Goal: Information Seeking & Learning: Learn about a topic

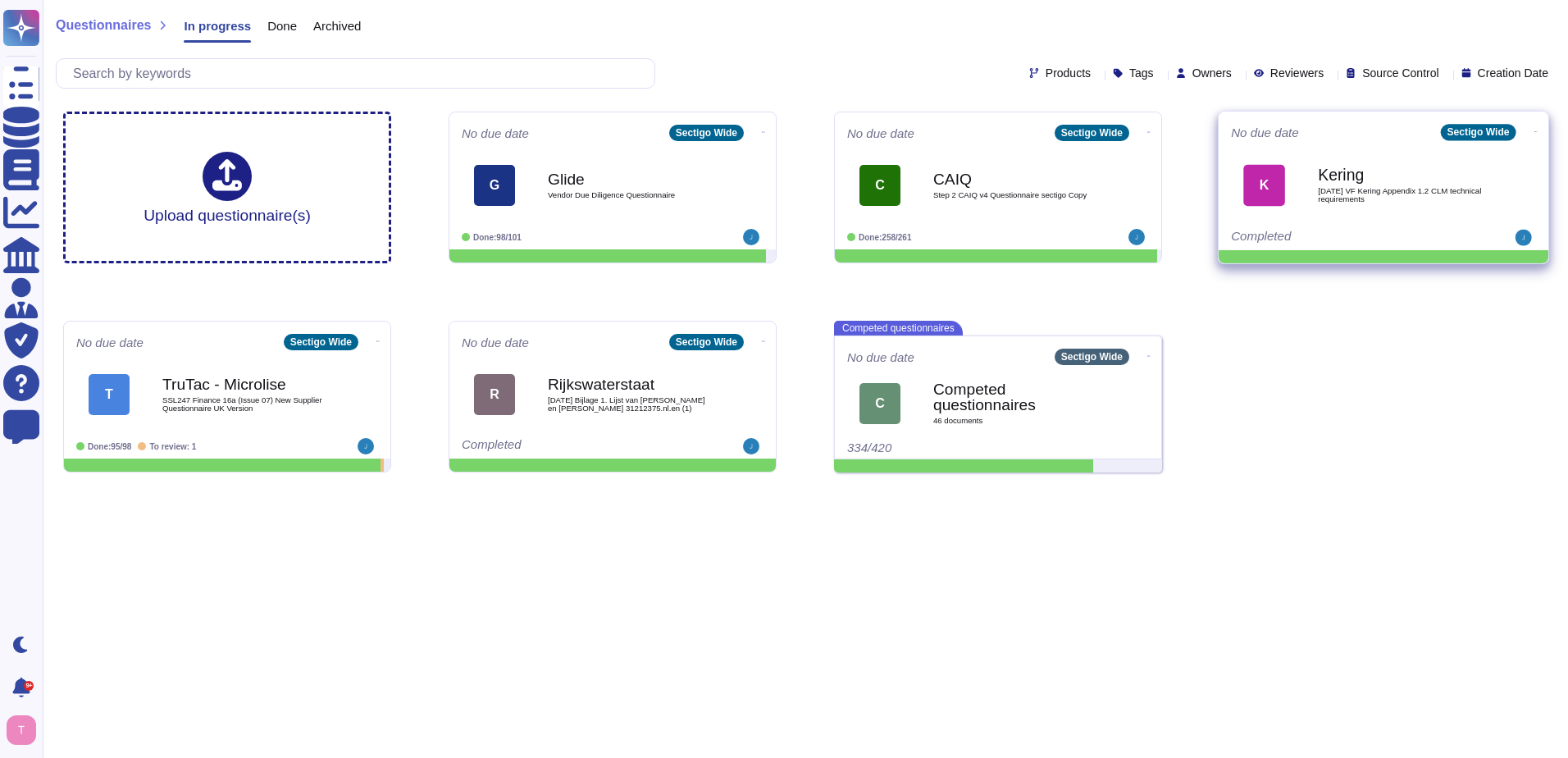
click at [1384, 181] on b "Kering" at bounding box center [1400, 175] width 166 height 15
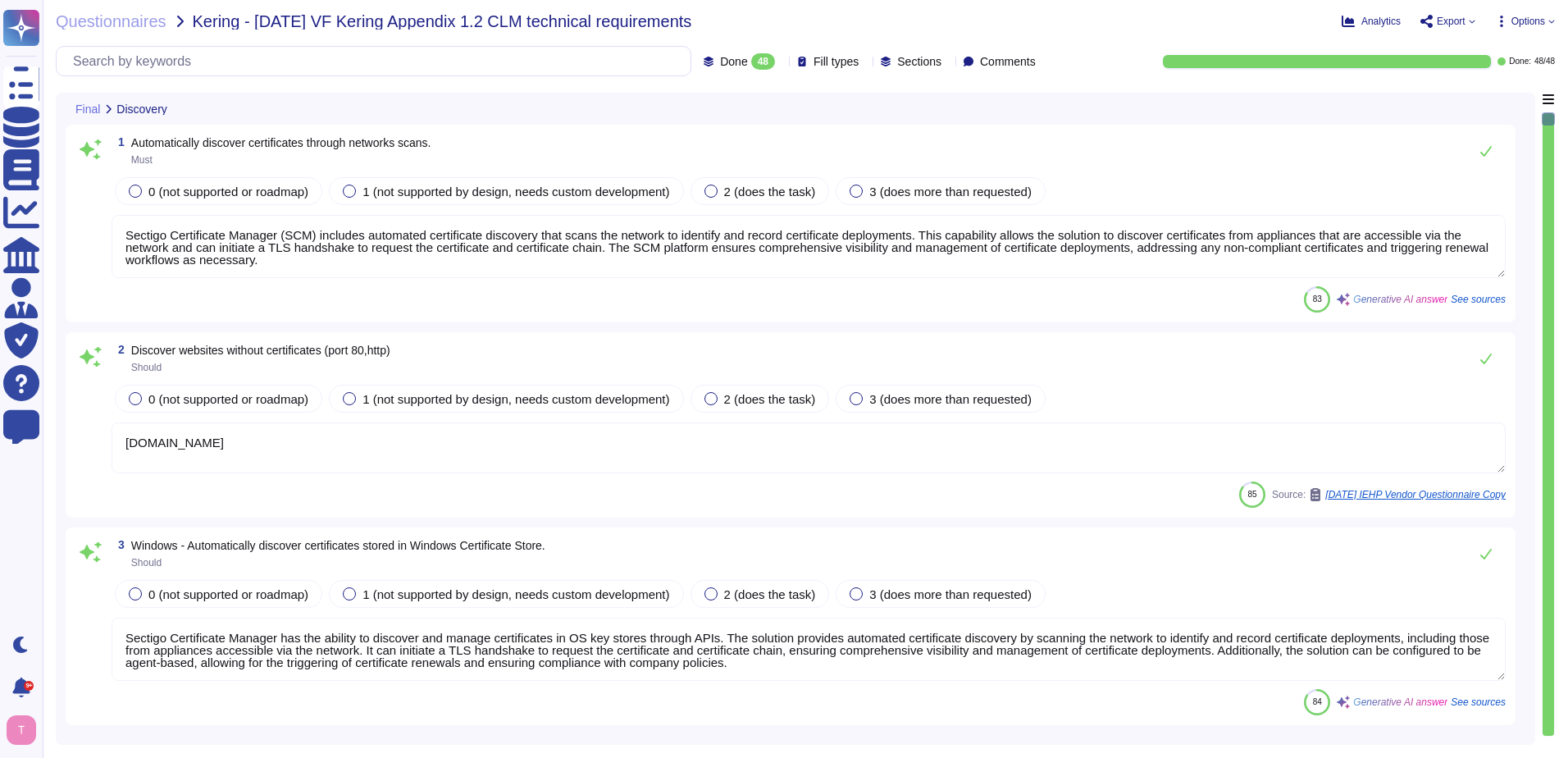
type textarea "Sectigo Certificate Manager (SCM) includes automated certificate discovery that…"
type textarea "[DOMAIN_NAME]"
type textarea "Sectigo Certificate Manager has the ability to discover and manage certificates…"
type textarea "Full-disk encryption is enabled for all systems storing or processing scoped da…"
type textarea "Yes, Sectigo Certificate Manager has the ability to discover and manage certifi…"
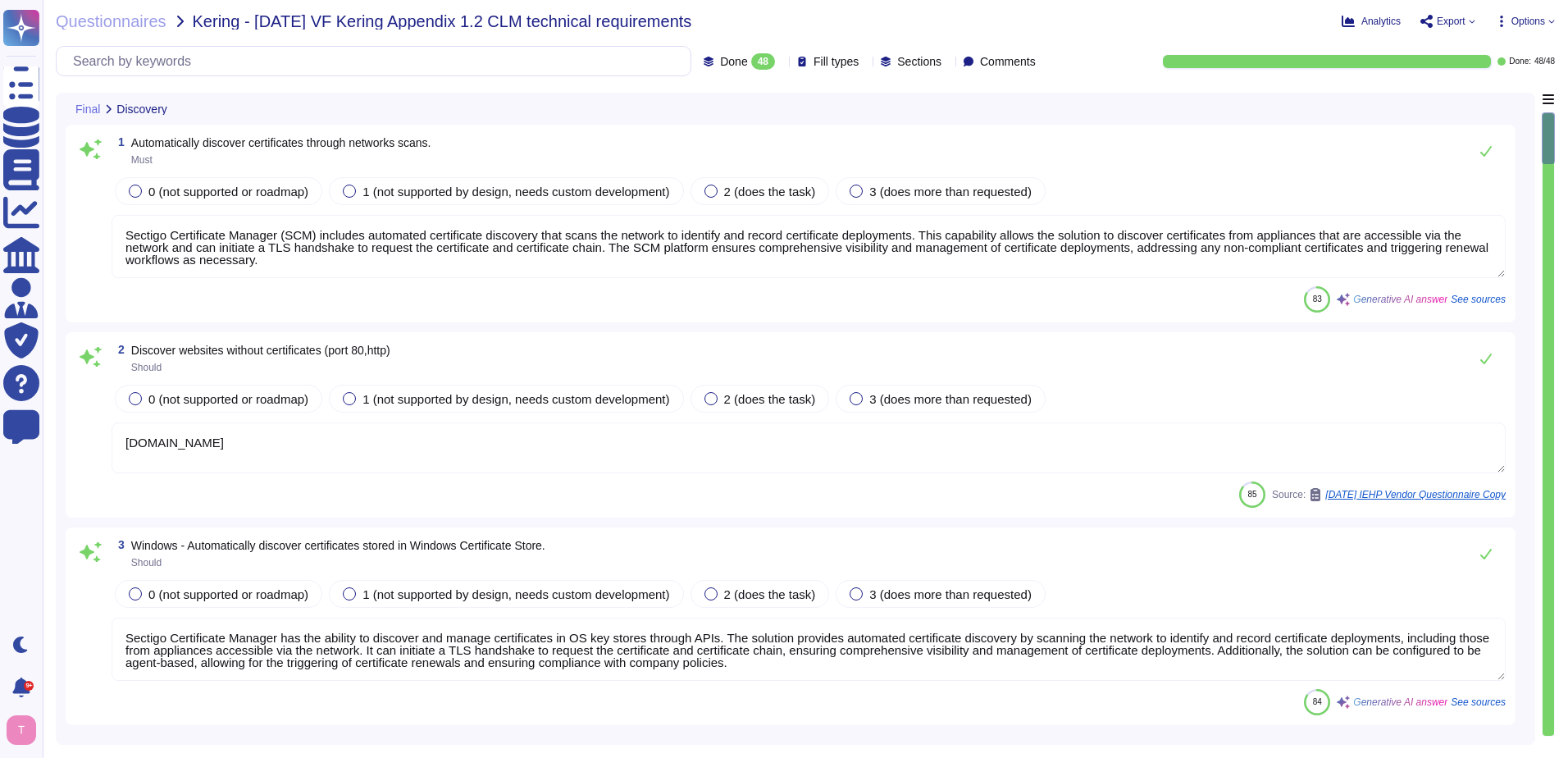
click at [782, 62] on icon at bounding box center [782, 62] width 0 height 0
click at [606, 139] on div "1 Automatically discover certificates through networks scans. Must" at bounding box center [808, 150] width 1395 height 33
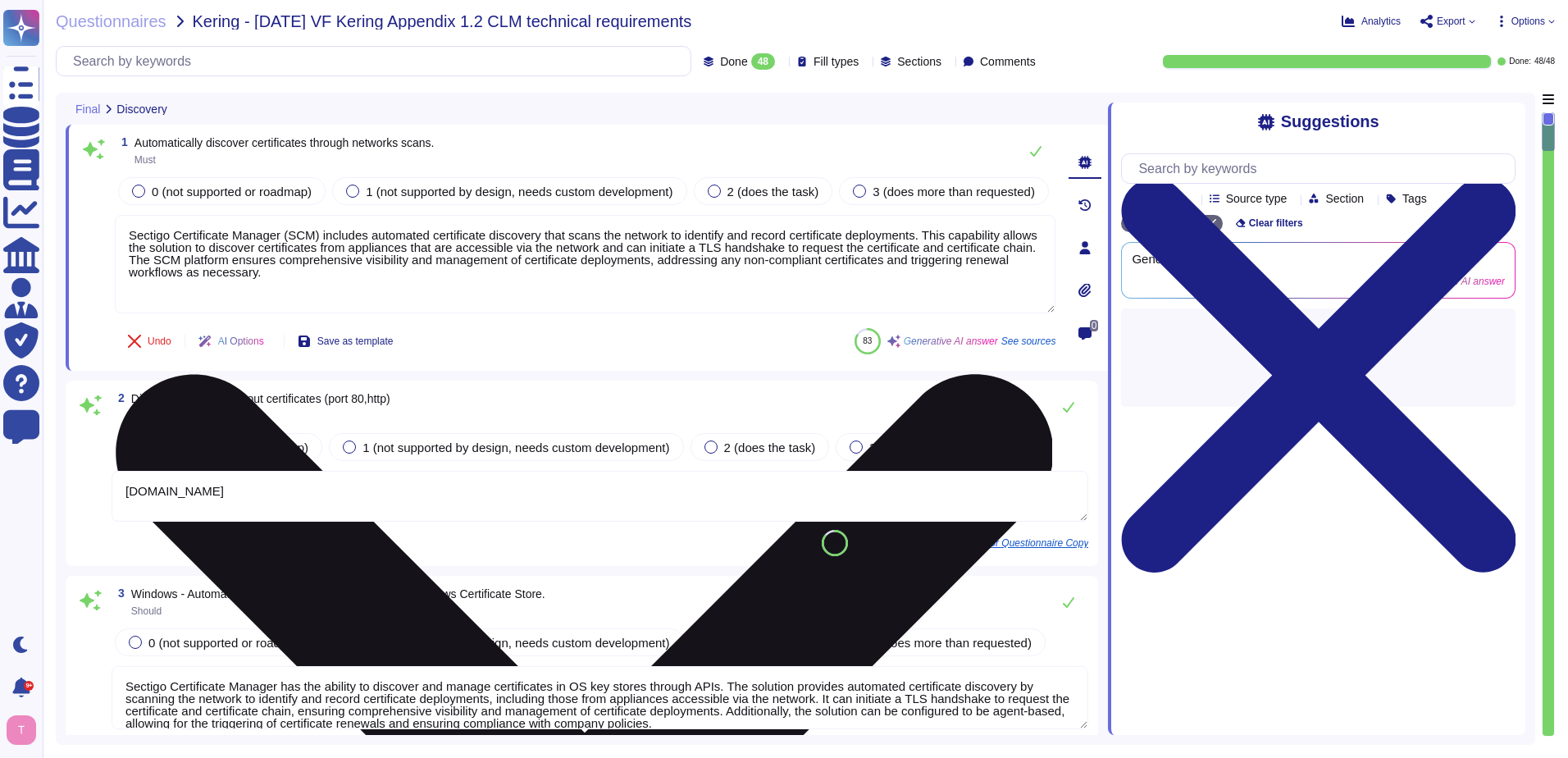
click at [669, 289] on textarea "Sectigo Certificate Manager (SCM) includes automated certificate discovery that…" at bounding box center [586, 264] width 941 height 99
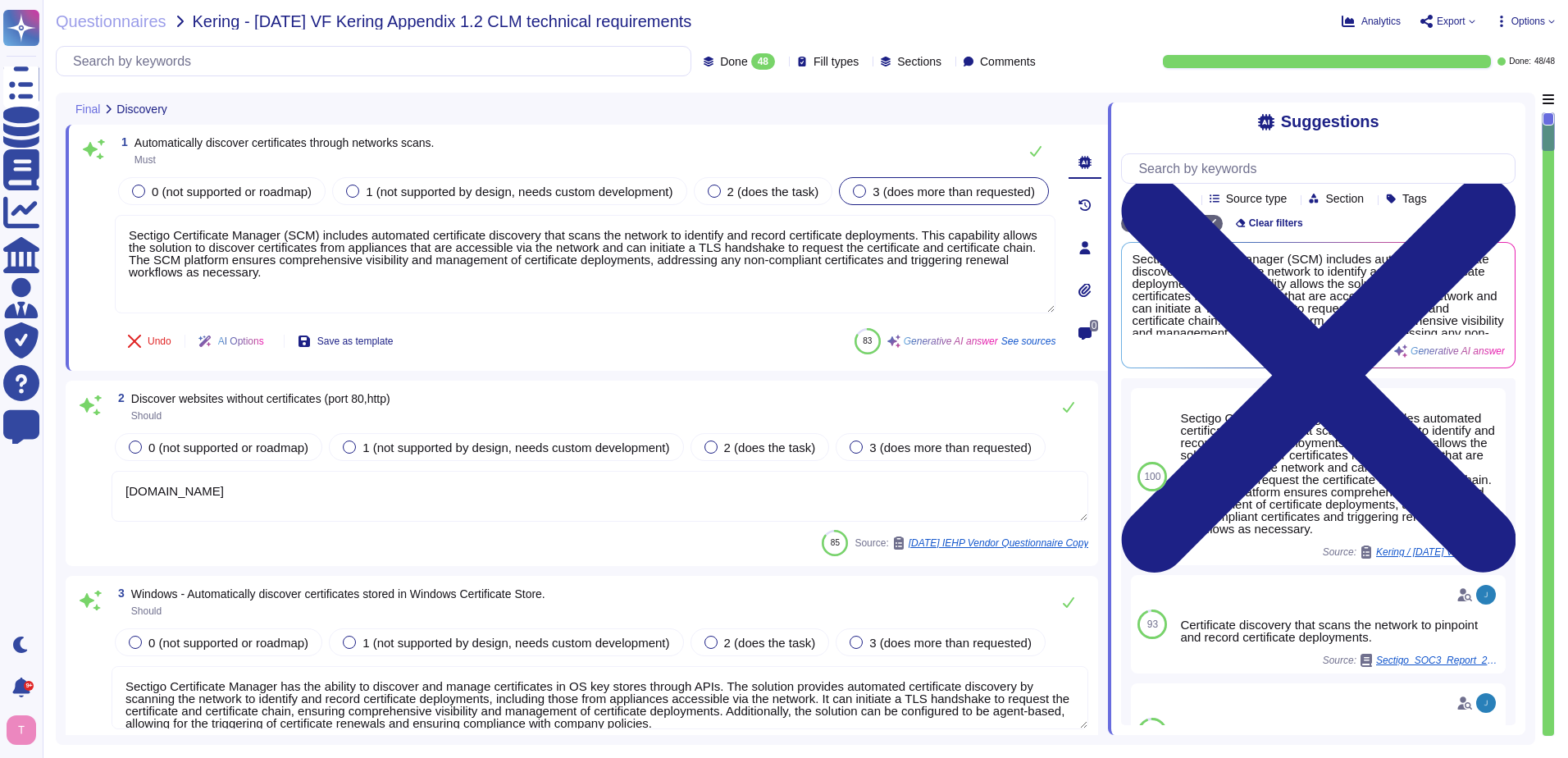
click at [861, 190] on div at bounding box center [860, 192] width 13 height 13
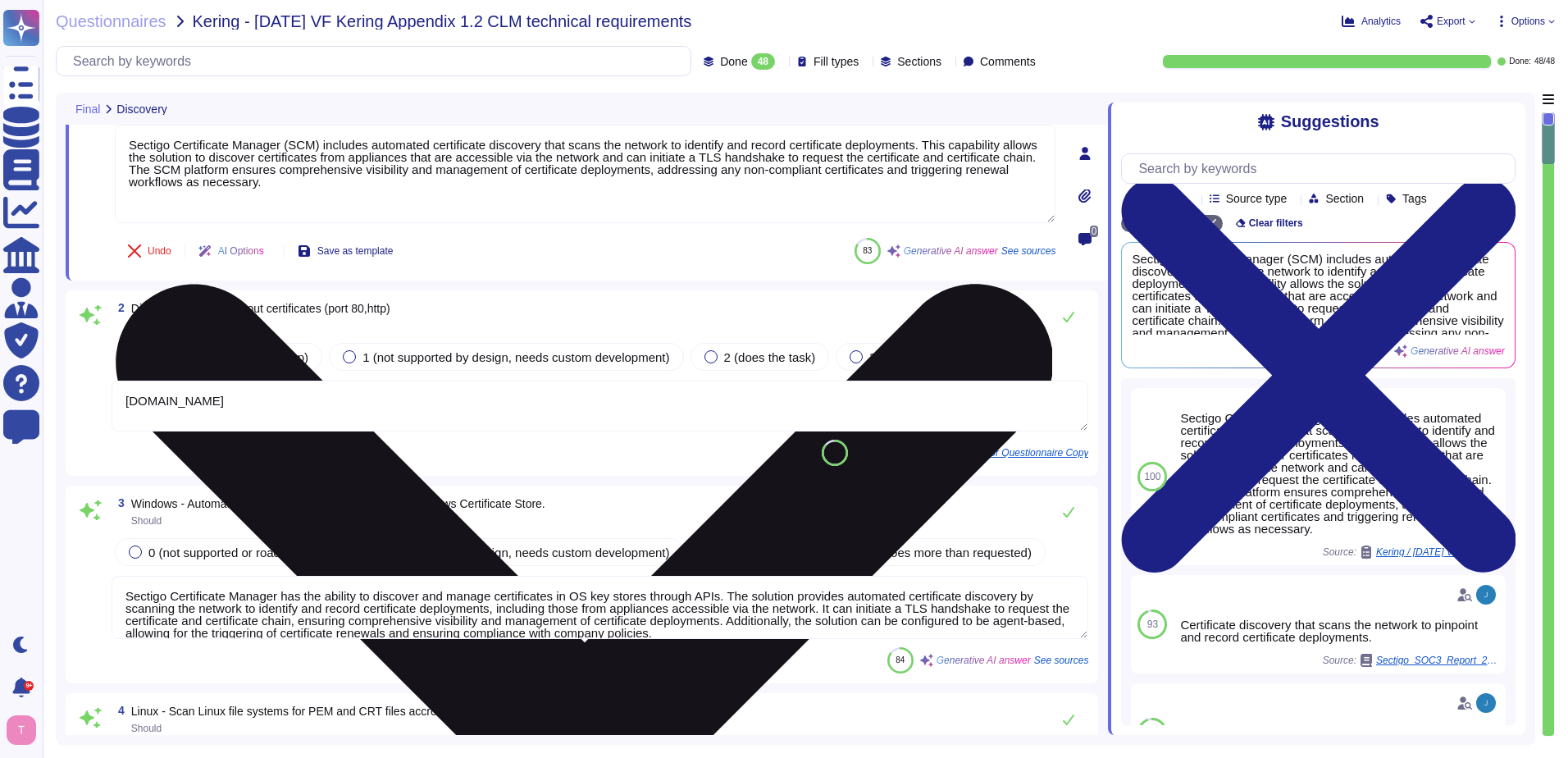
type textarea "Sectigo Certificate Manager can discover certificates from appliances, includin…"
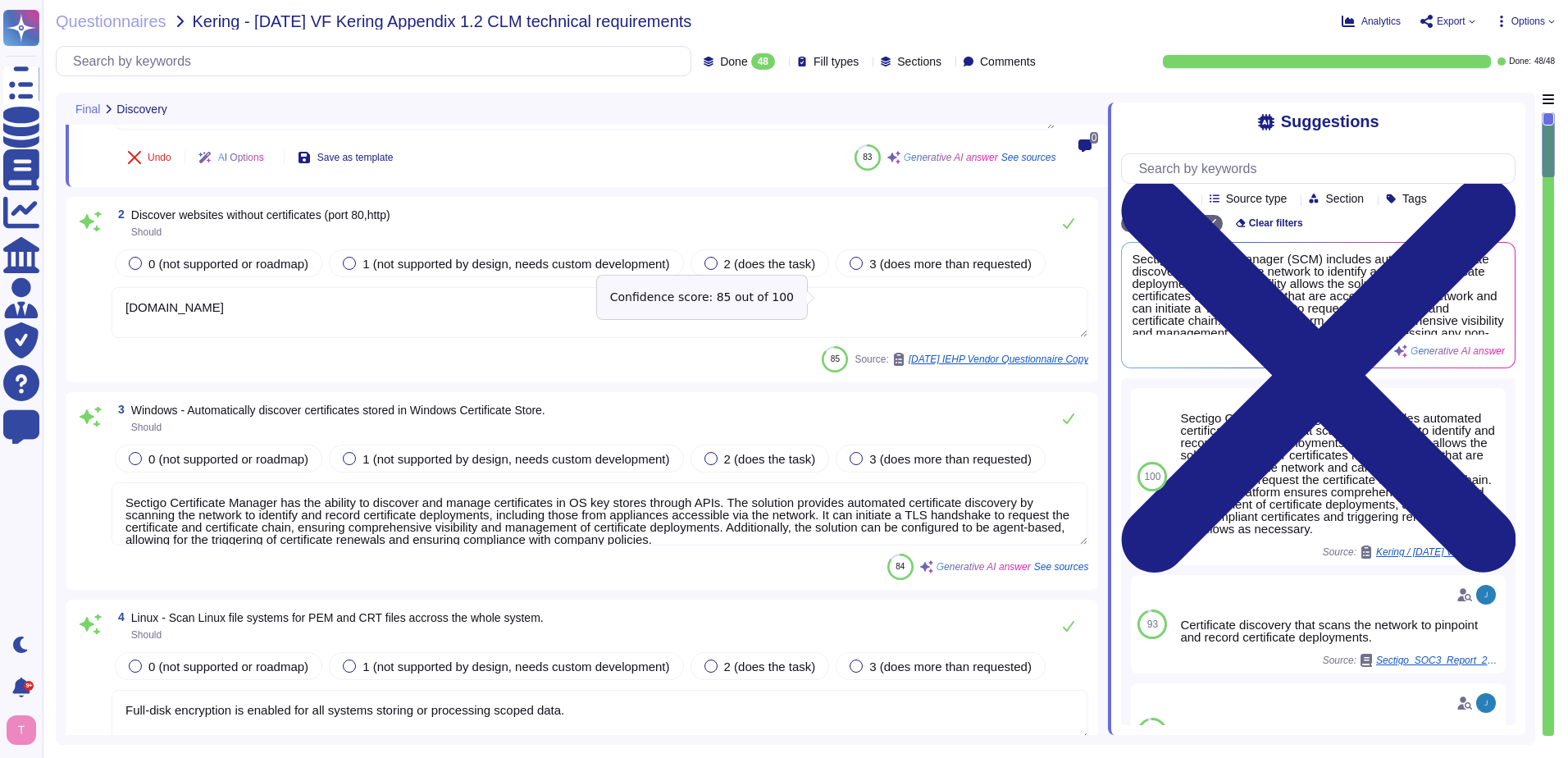
scroll to position [164, 0]
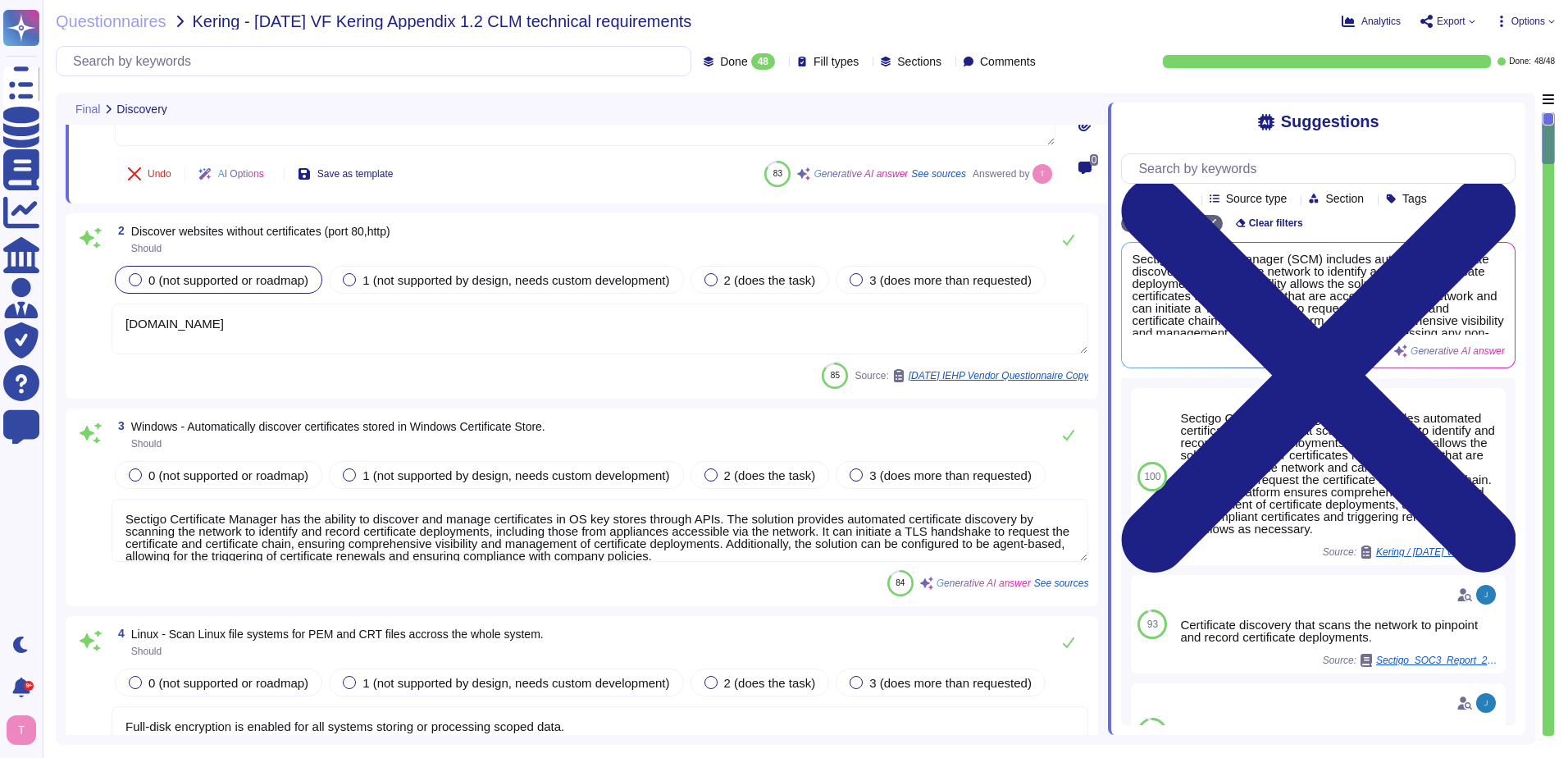
click at [136, 278] on div at bounding box center [135, 280] width 13 height 13
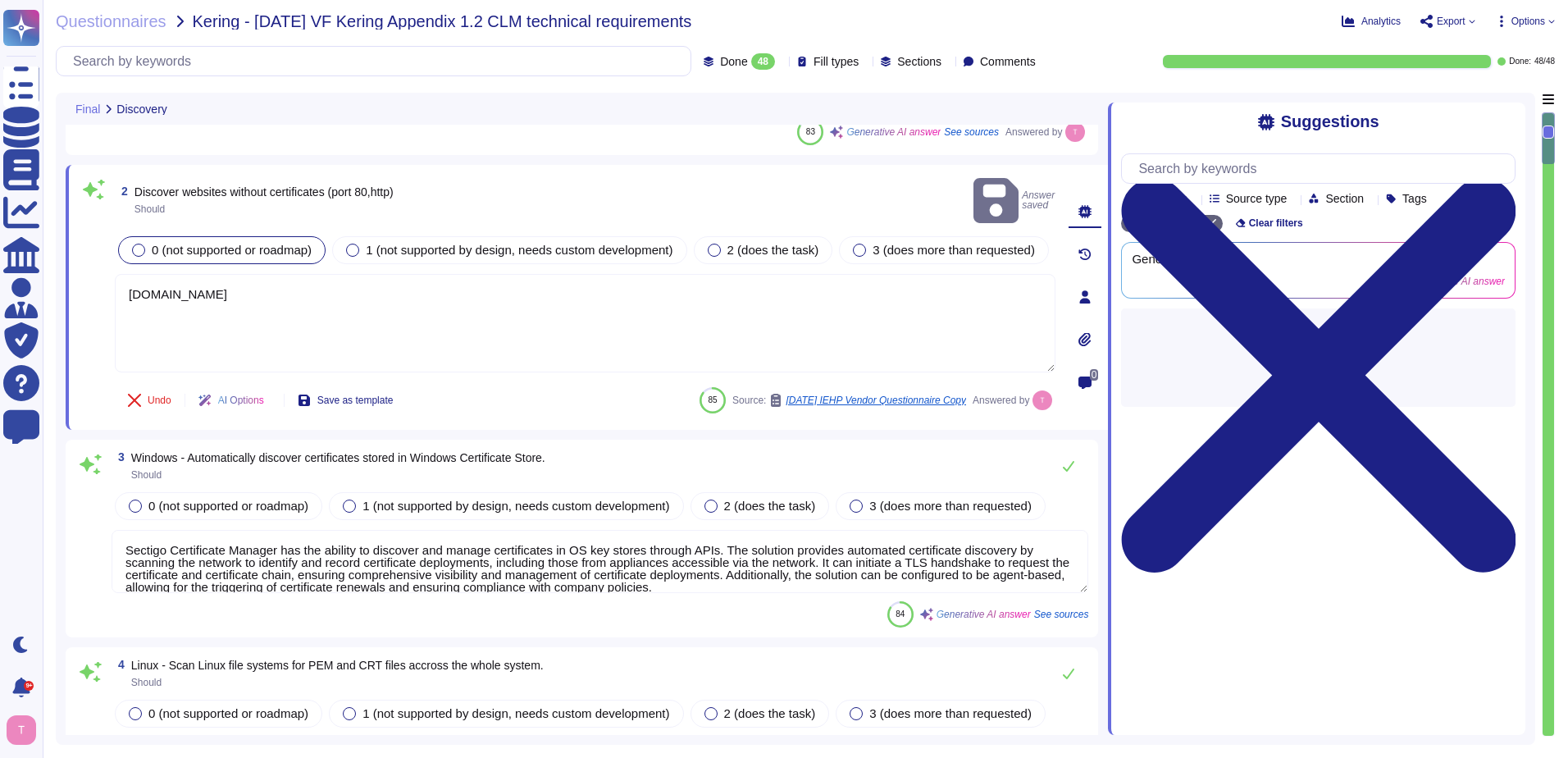
drag, startPoint x: 238, startPoint y: 273, endPoint x: 99, endPoint y: 286, distance: 139.6
click at [109, 275] on div "2 Discover websites without certificates (port 80,http) Should Answer saved 0 (…" at bounding box center [566, 297] width 977 height 245
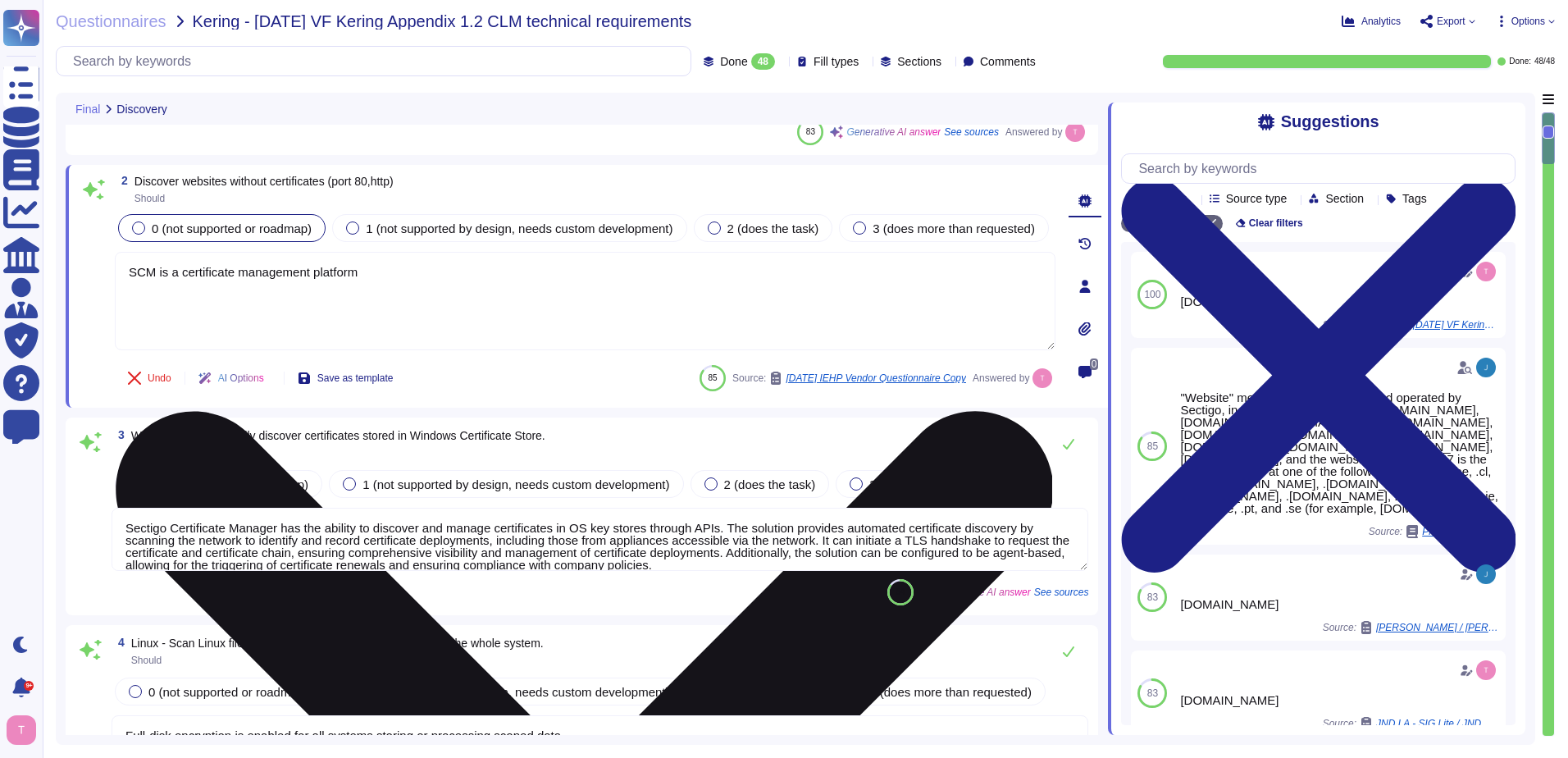
type textarea "SCM is a certificate management platform."
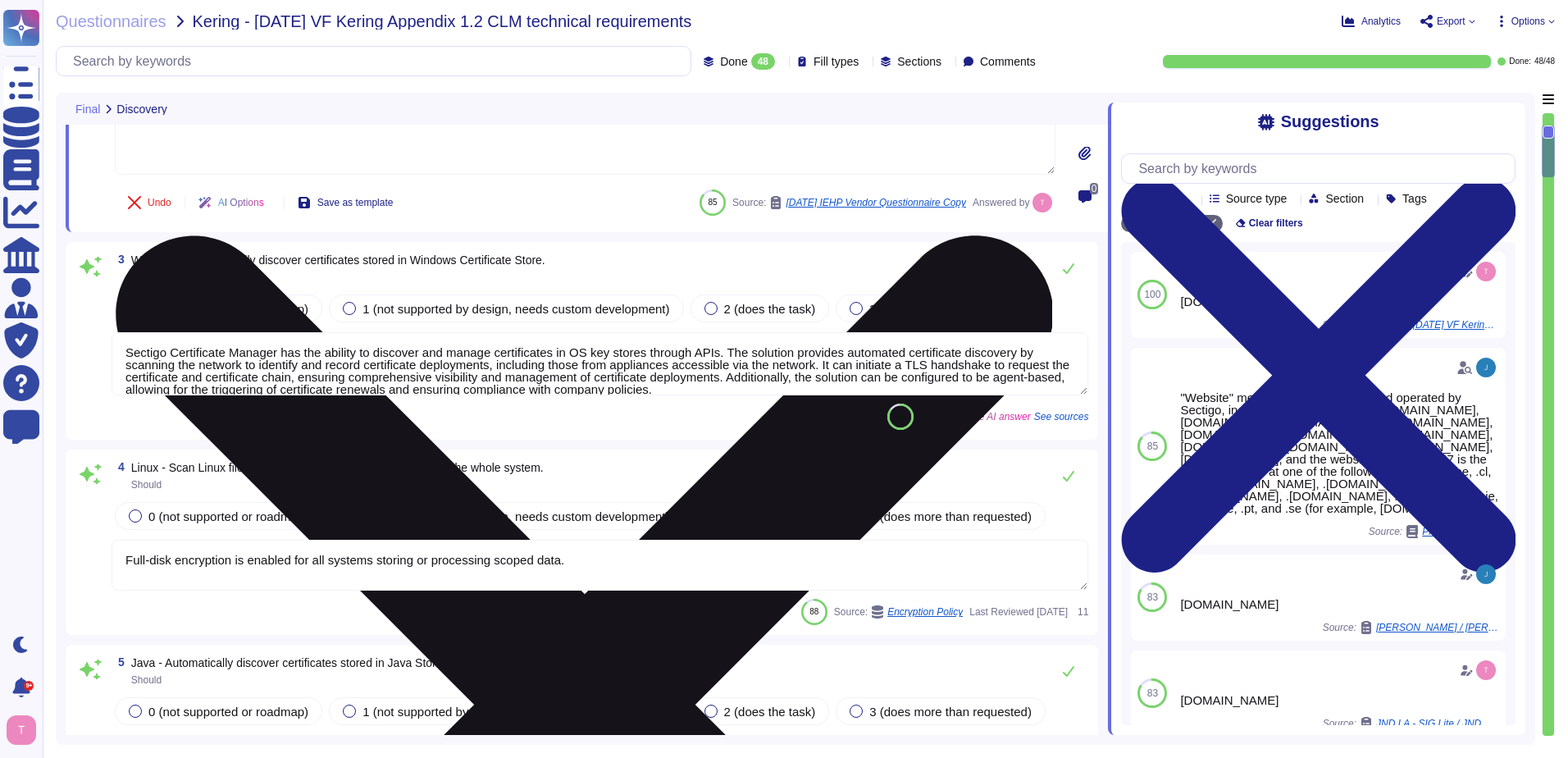
type textarea "We integrate with AWS and Google Cloud Platform (GCP) to discover certificates.…"
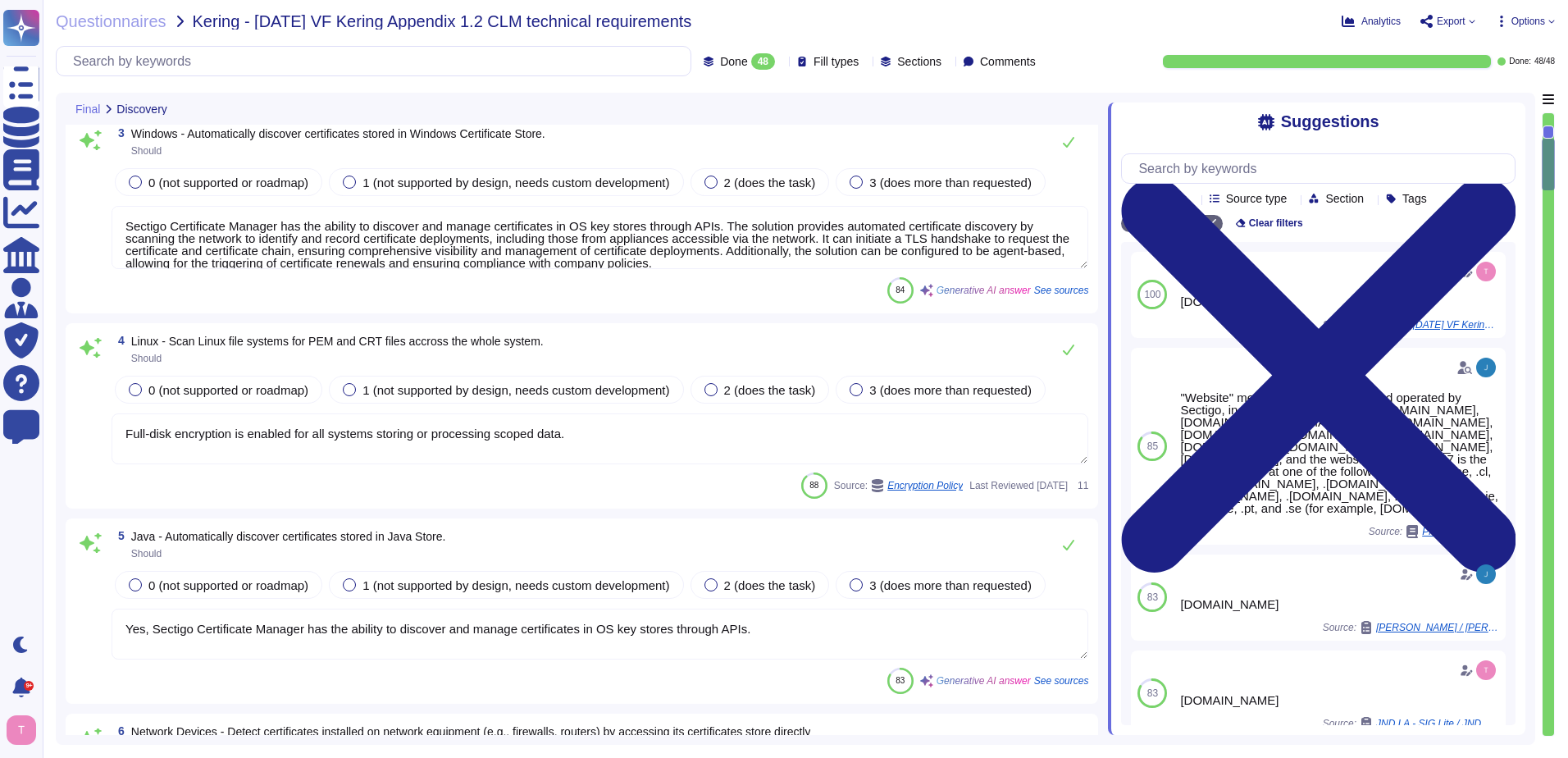
type textarea "SCM is a certificate management platform."
type textarea "Sectigo Certificate Manager provides the capability to perform automated certif…"
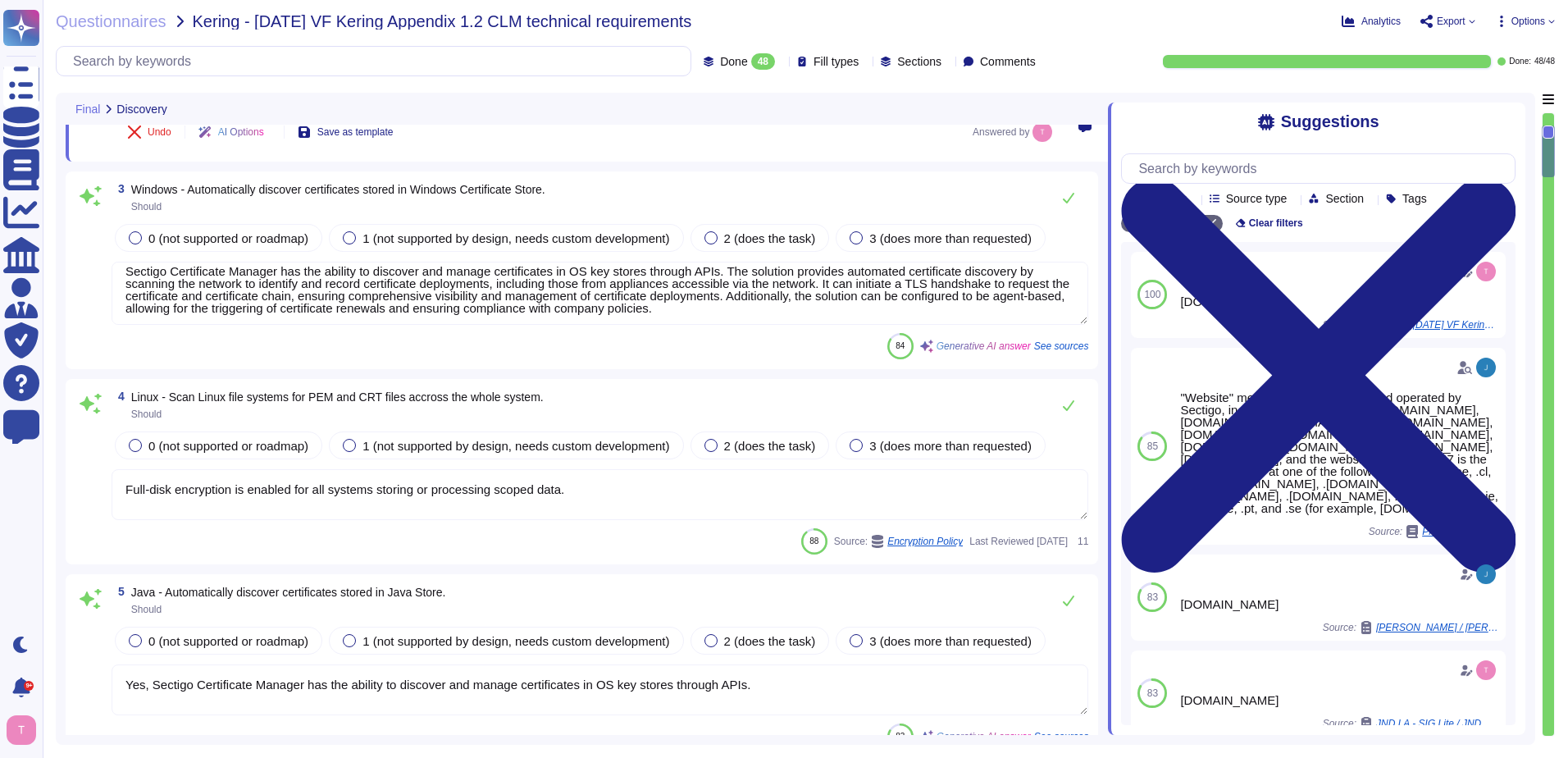
scroll to position [14, 0]
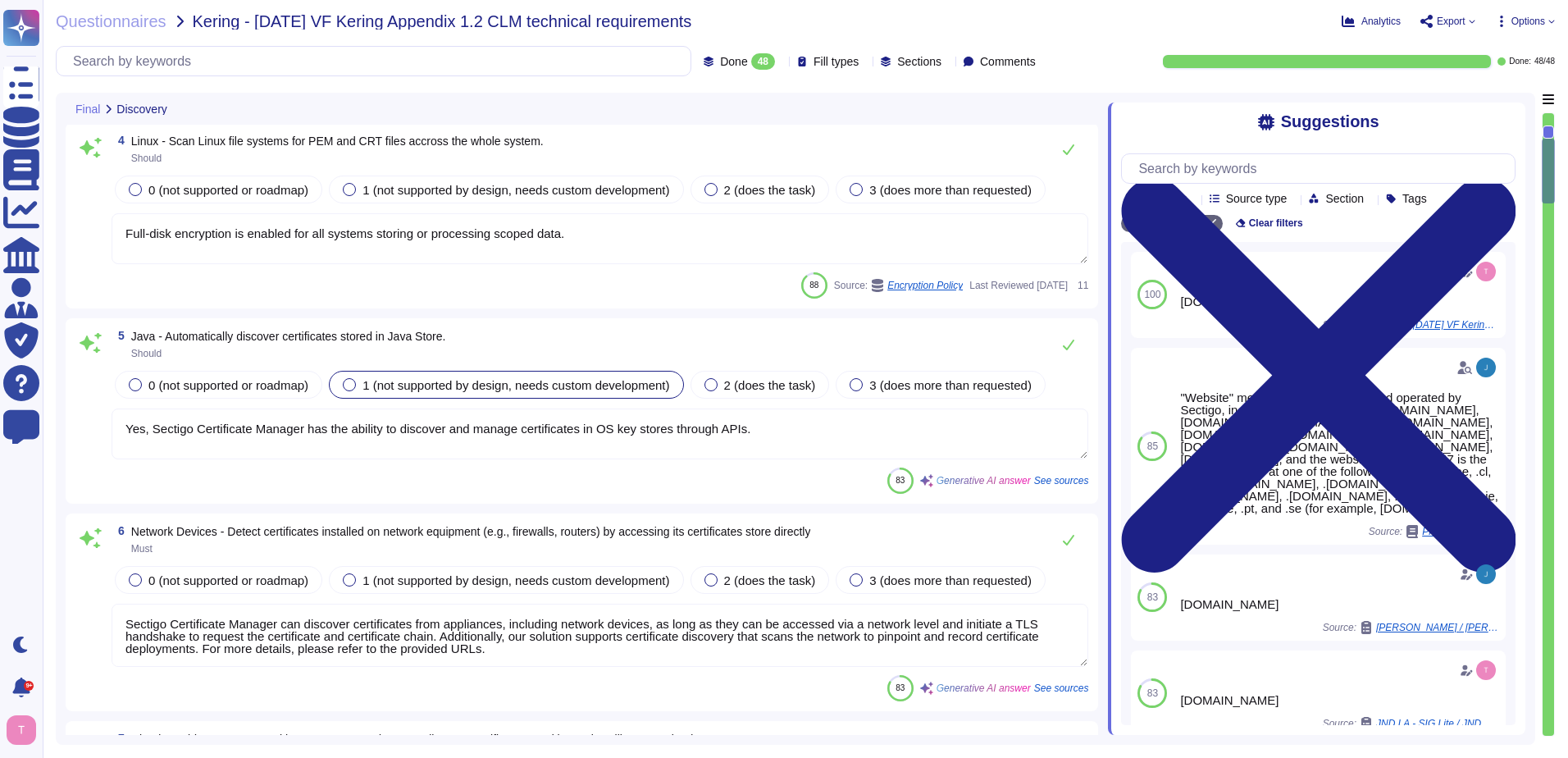
type textarea "Sectigo manages an inventory of certificates issued by both internal and public…"
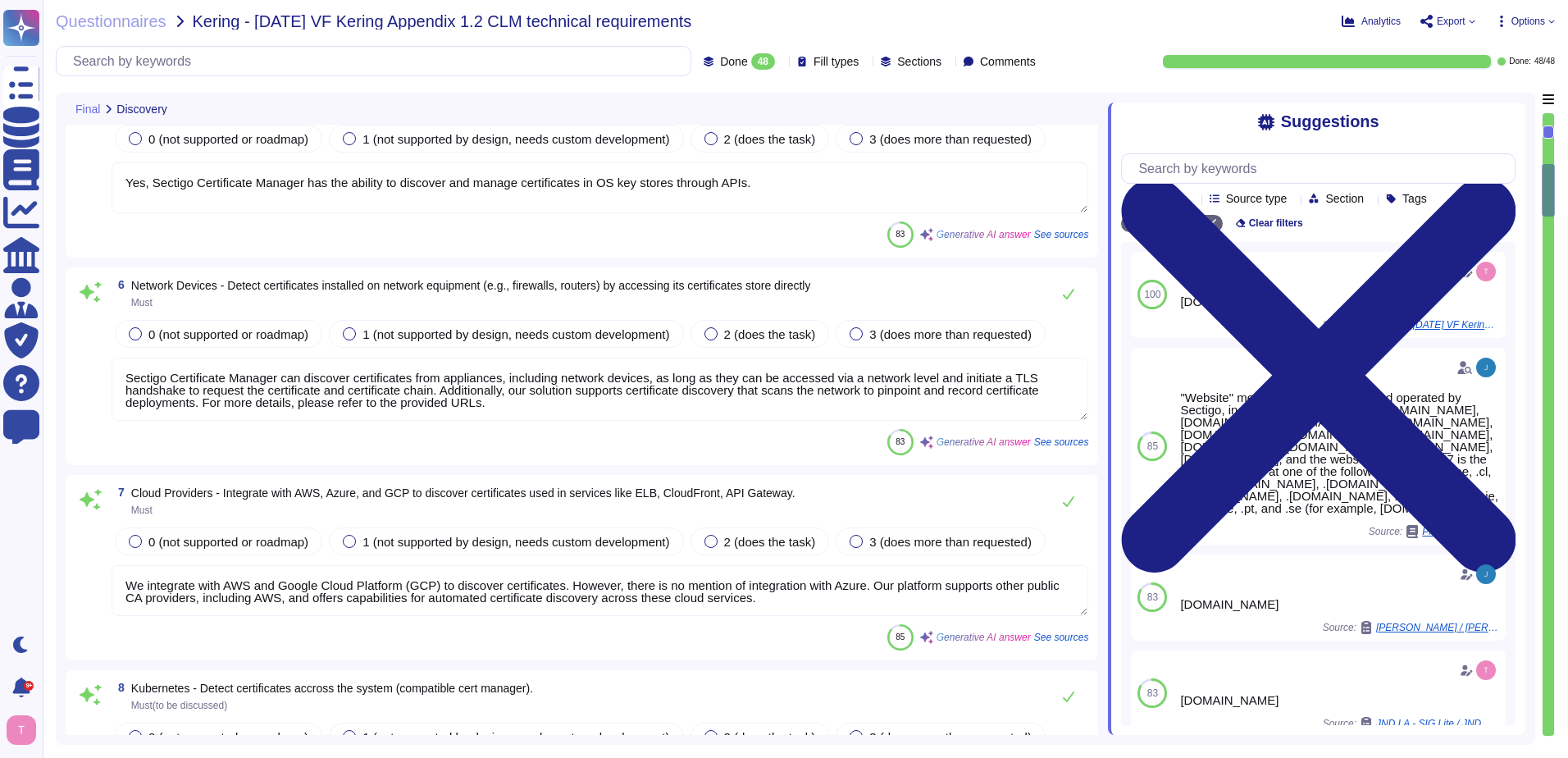
scroll to position [2, 0]
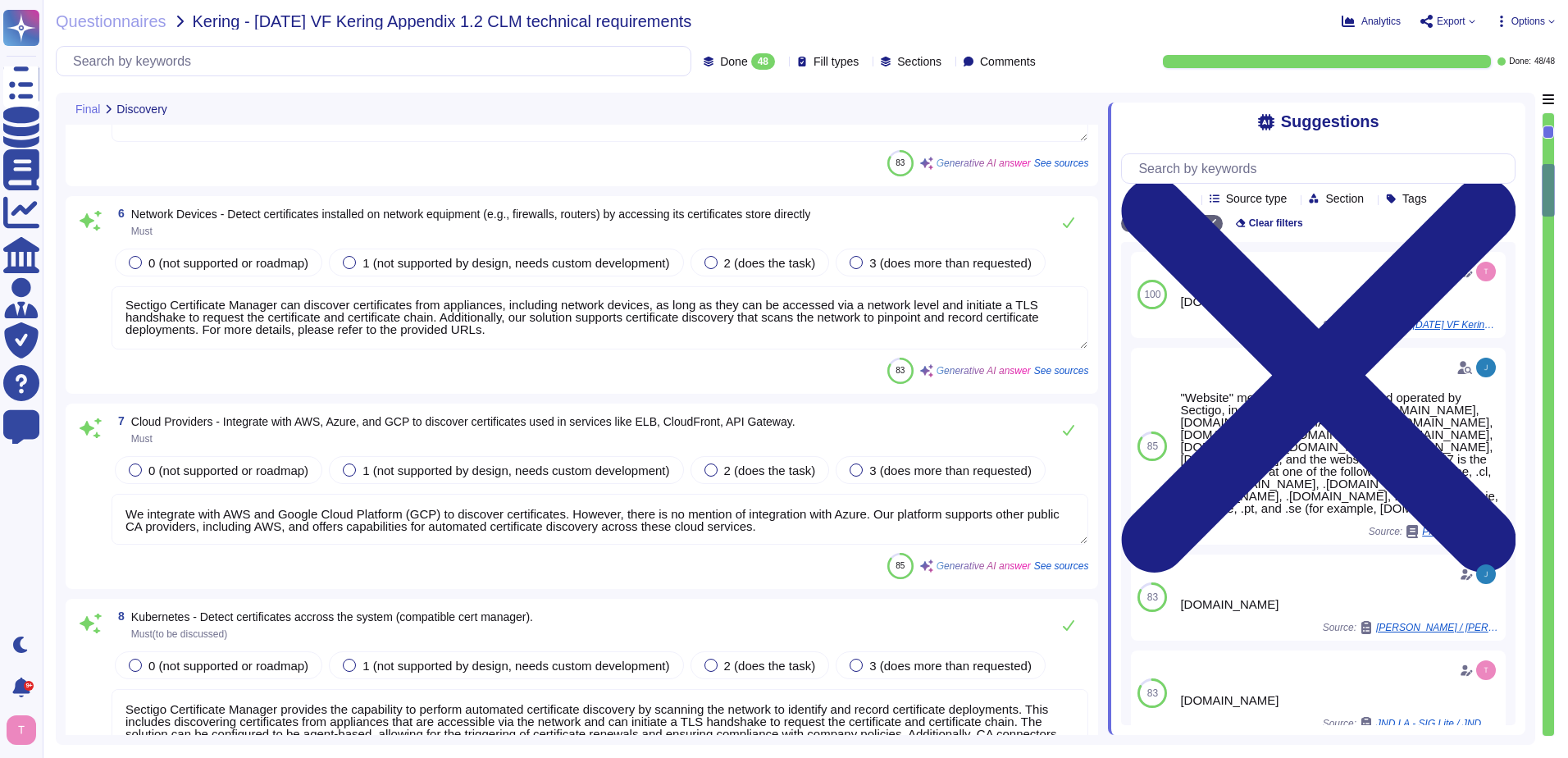
type textarea "Sectigo Certificate Manager provides a real-time inventory of all discovered ce…"
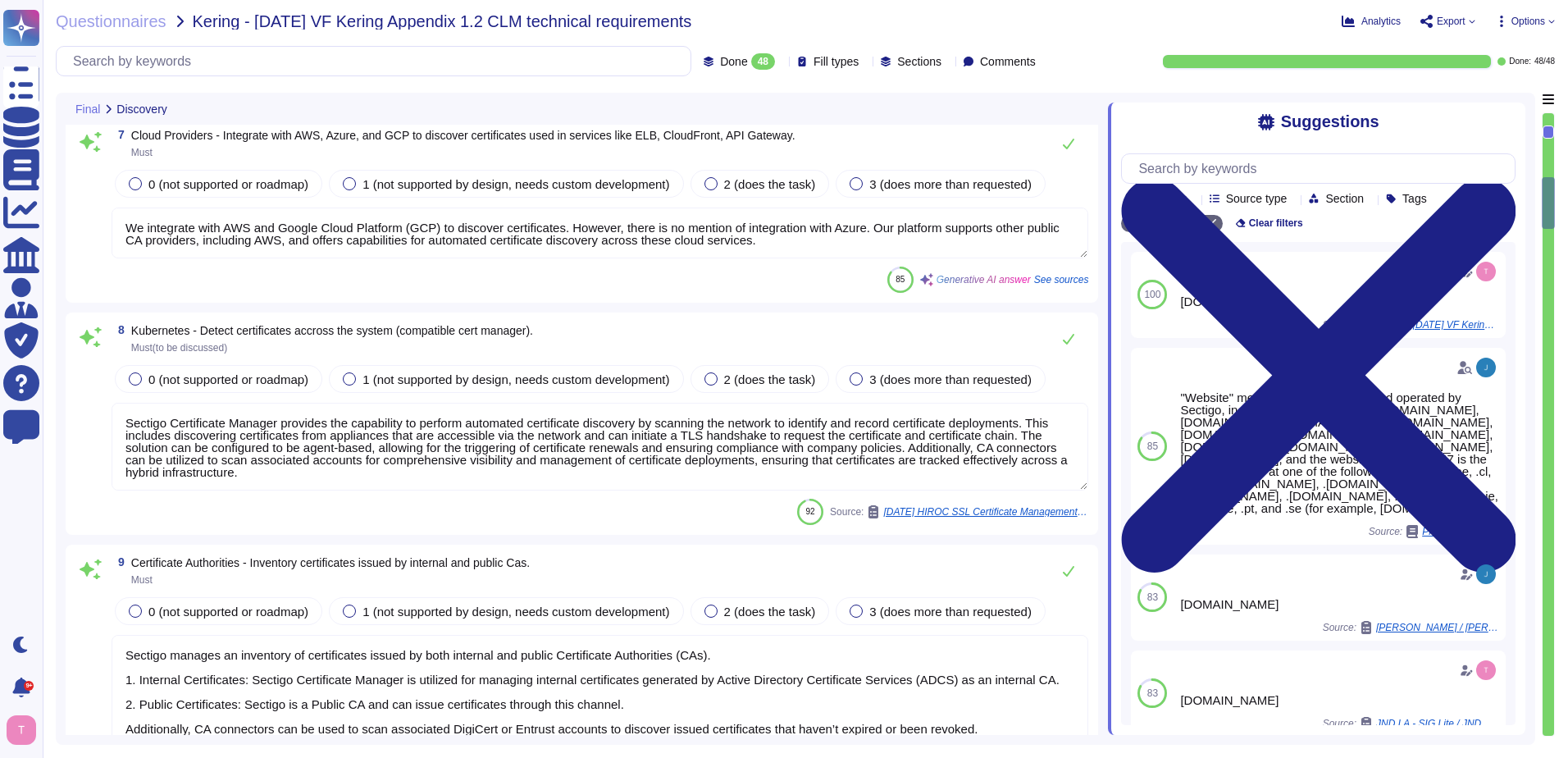
type textarea "Sectigo's networks and business-critical servers are monitored for capacity and…"
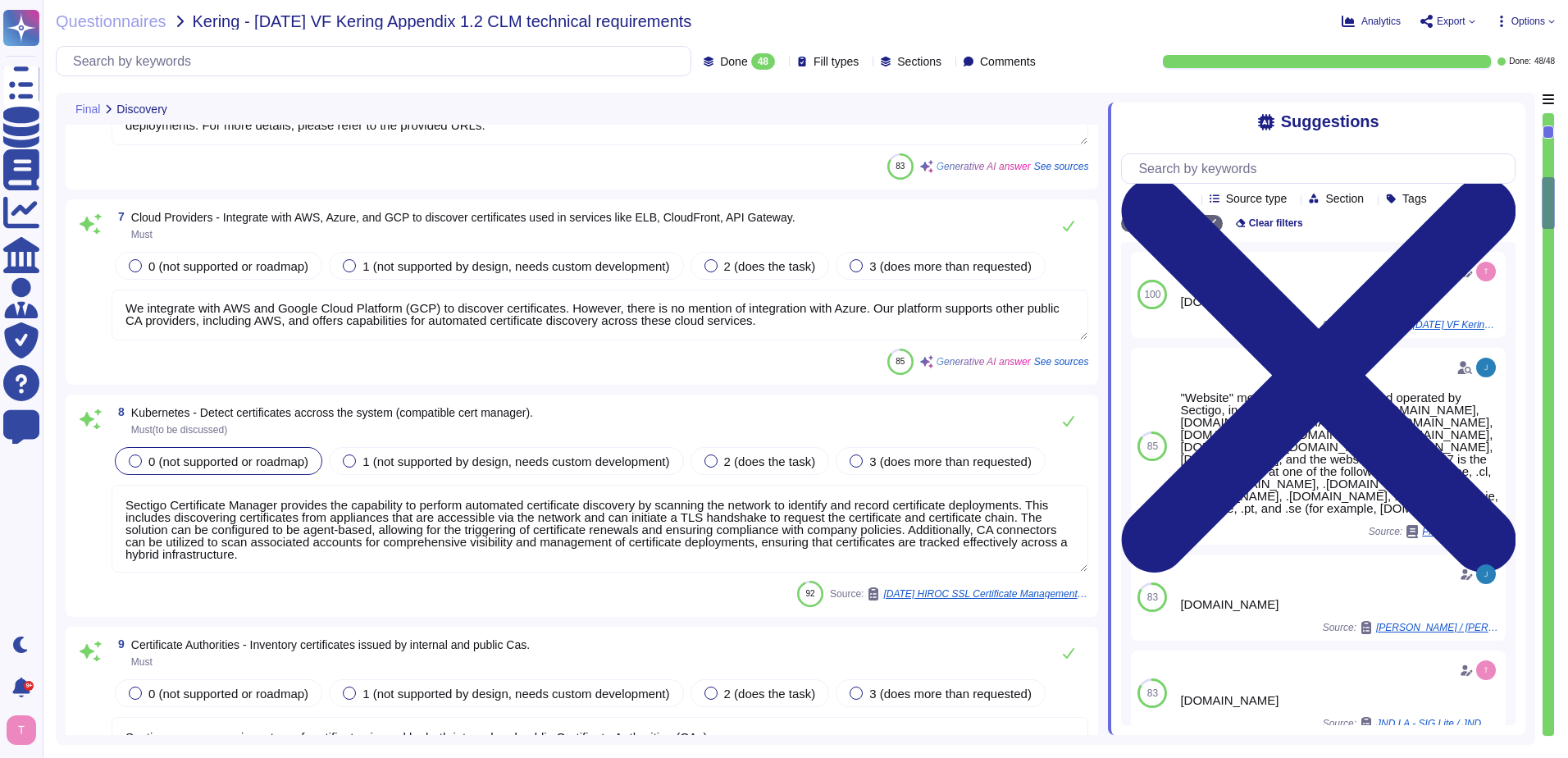
click at [130, 458] on div at bounding box center [135, 461] width 13 height 13
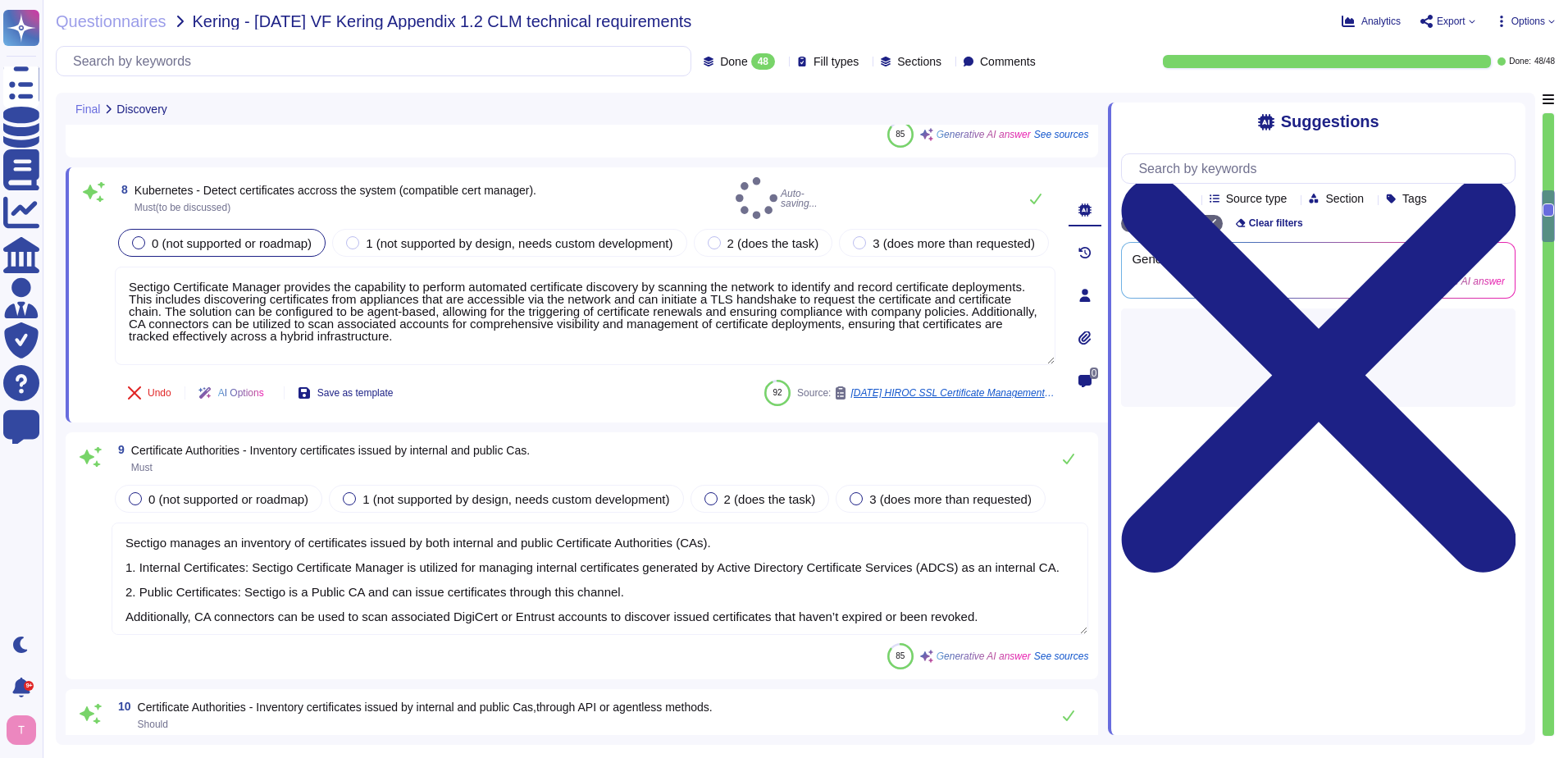
type textarea "Sectigo's networks and business-critical servers are monitored for capacity and…"
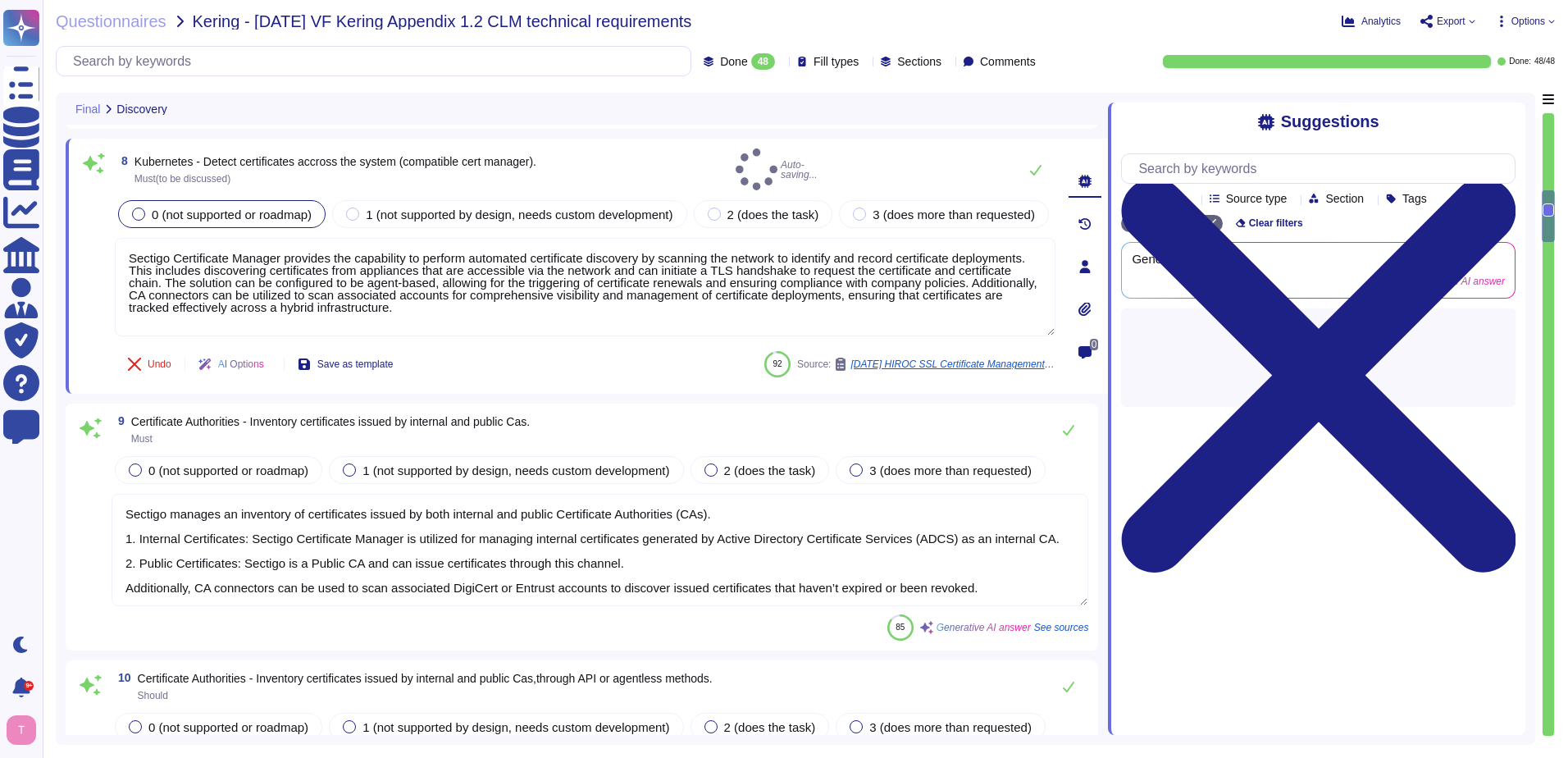
type textarea "Sectigo employs automated code scanning to identify vulnerabilities, which incl…"
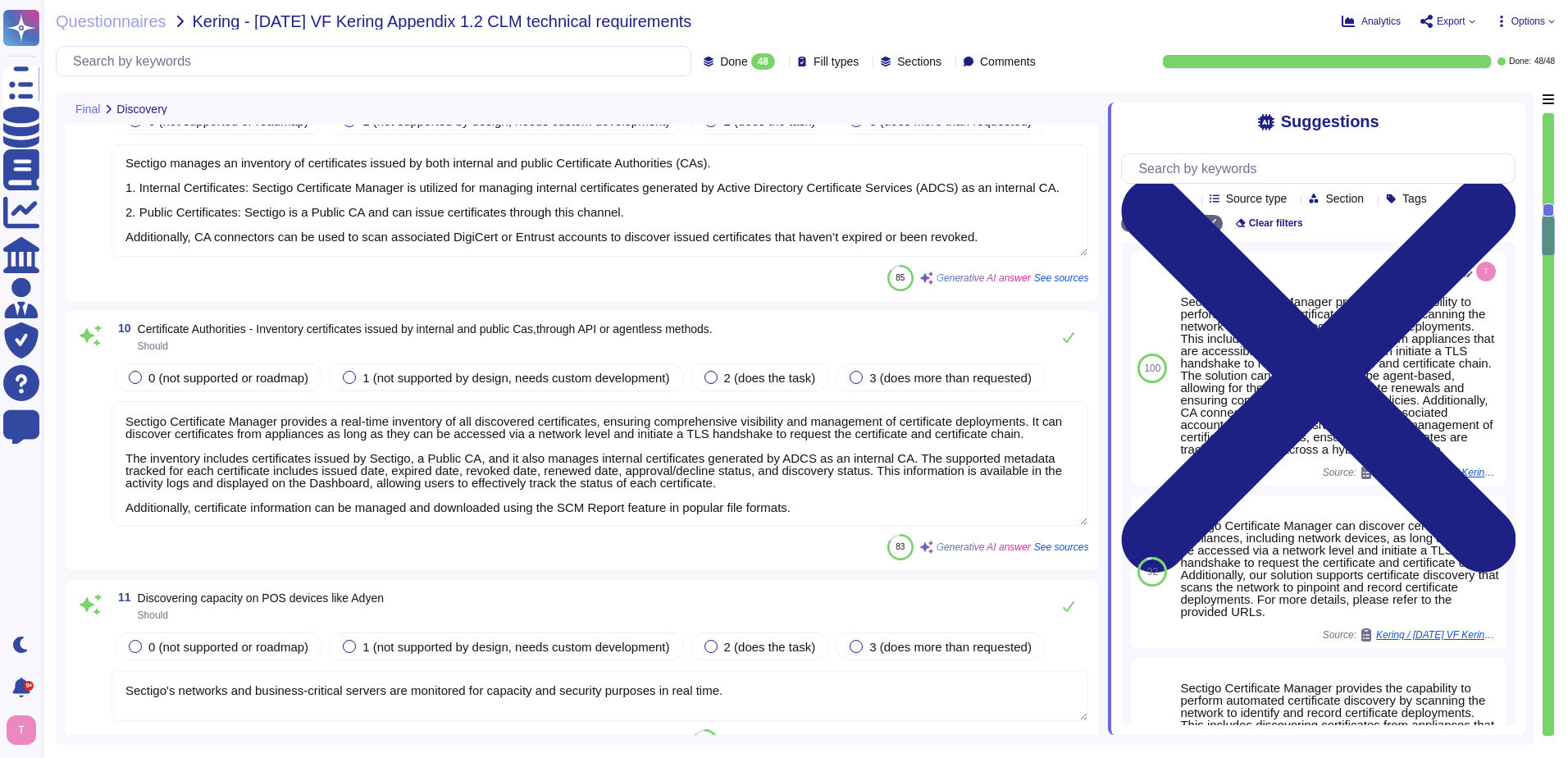
type textarea "Sectigo Certificate Manager provides robust customization options that allow ad…"
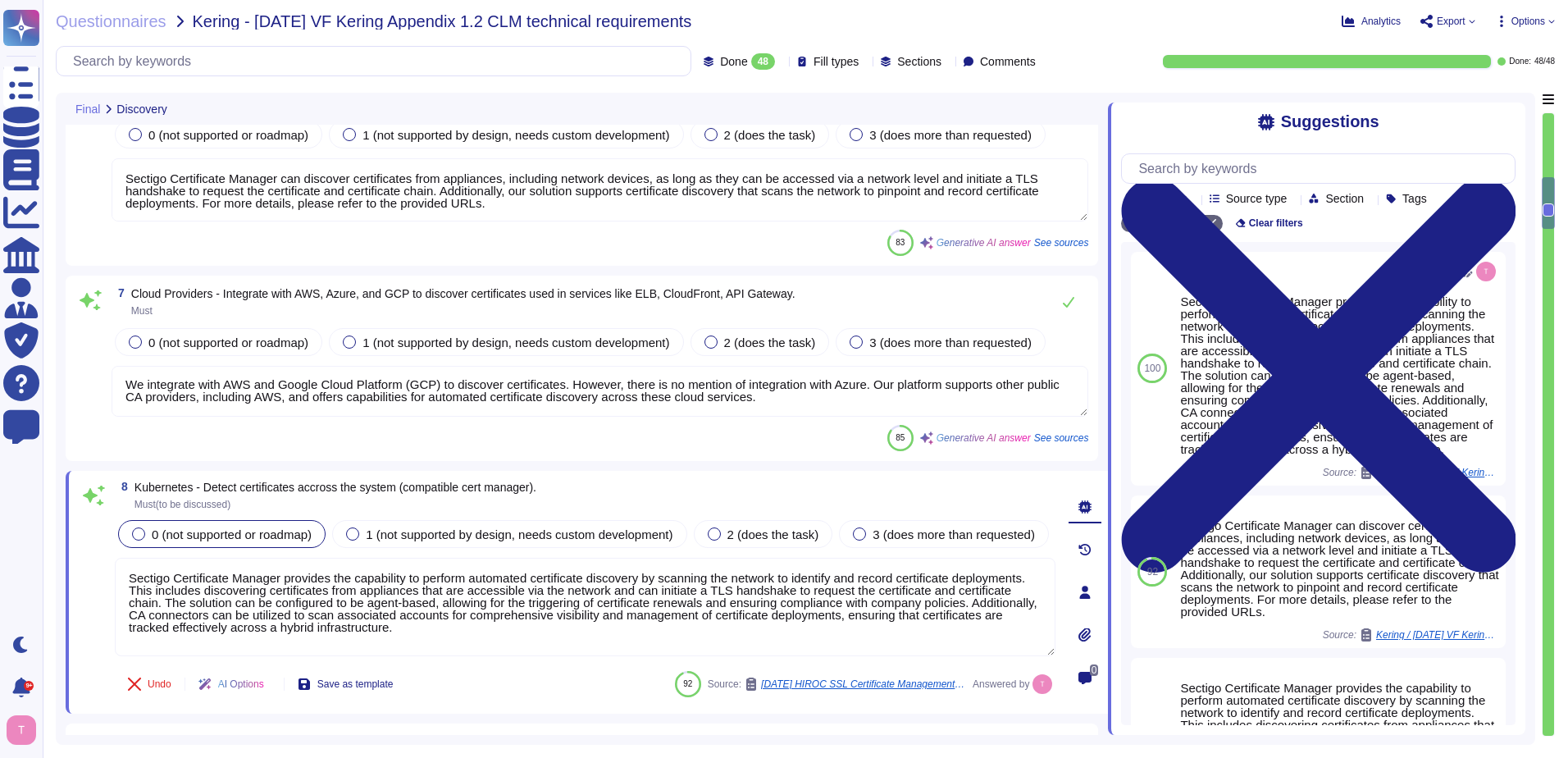
type textarea "Full-disk encryption is enabled for all systems storing or processing scoped da…"
type textarea "Yes, Sectigo Certificate Manager has the ability to discover and manage certifi…"
type textarea "Sectigo Certificate Manager can discover certificates from appliances, includin…"
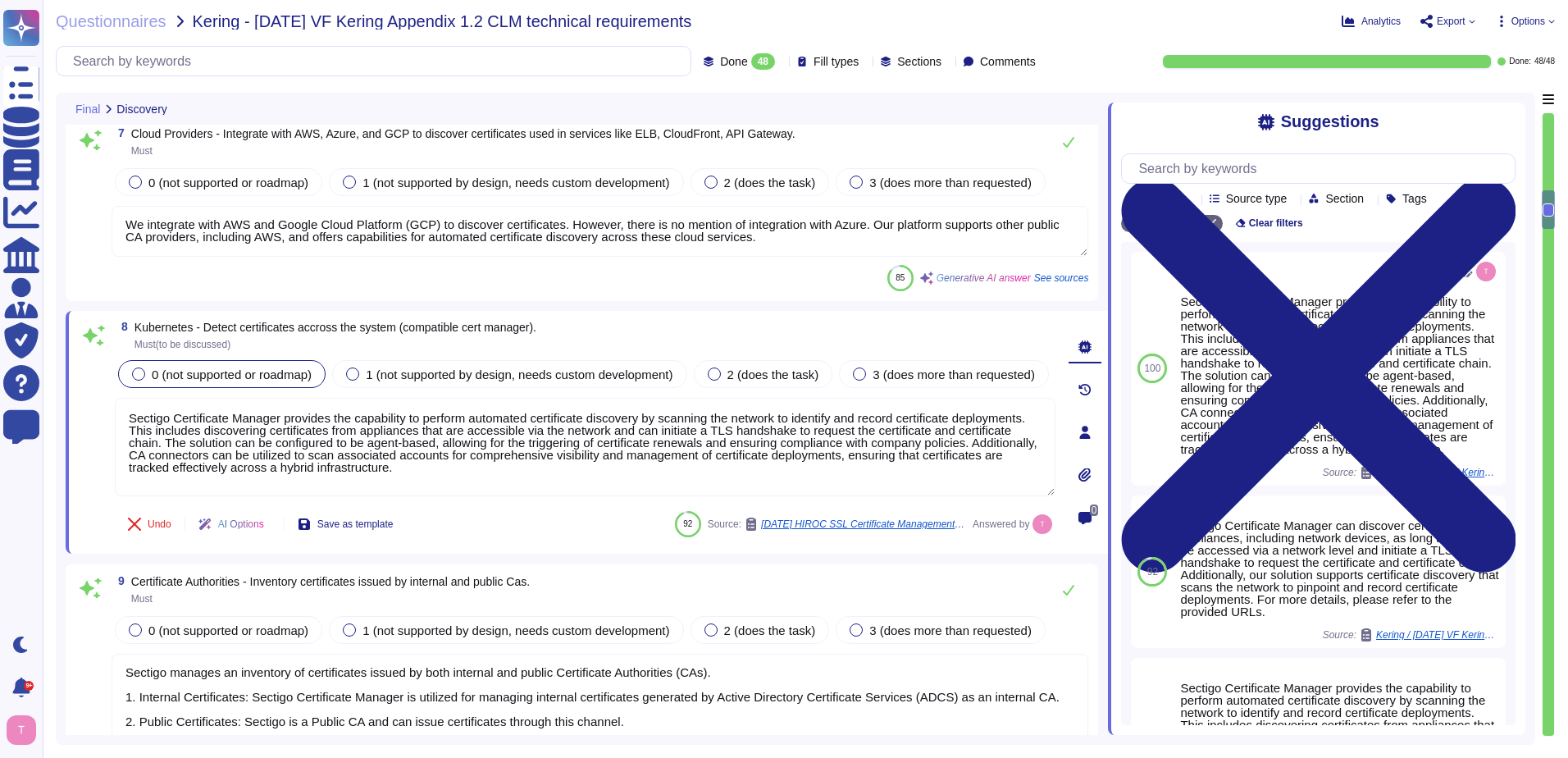
type textarea "Sectigo's networks and business-critical servers are monitored for capacity and…"
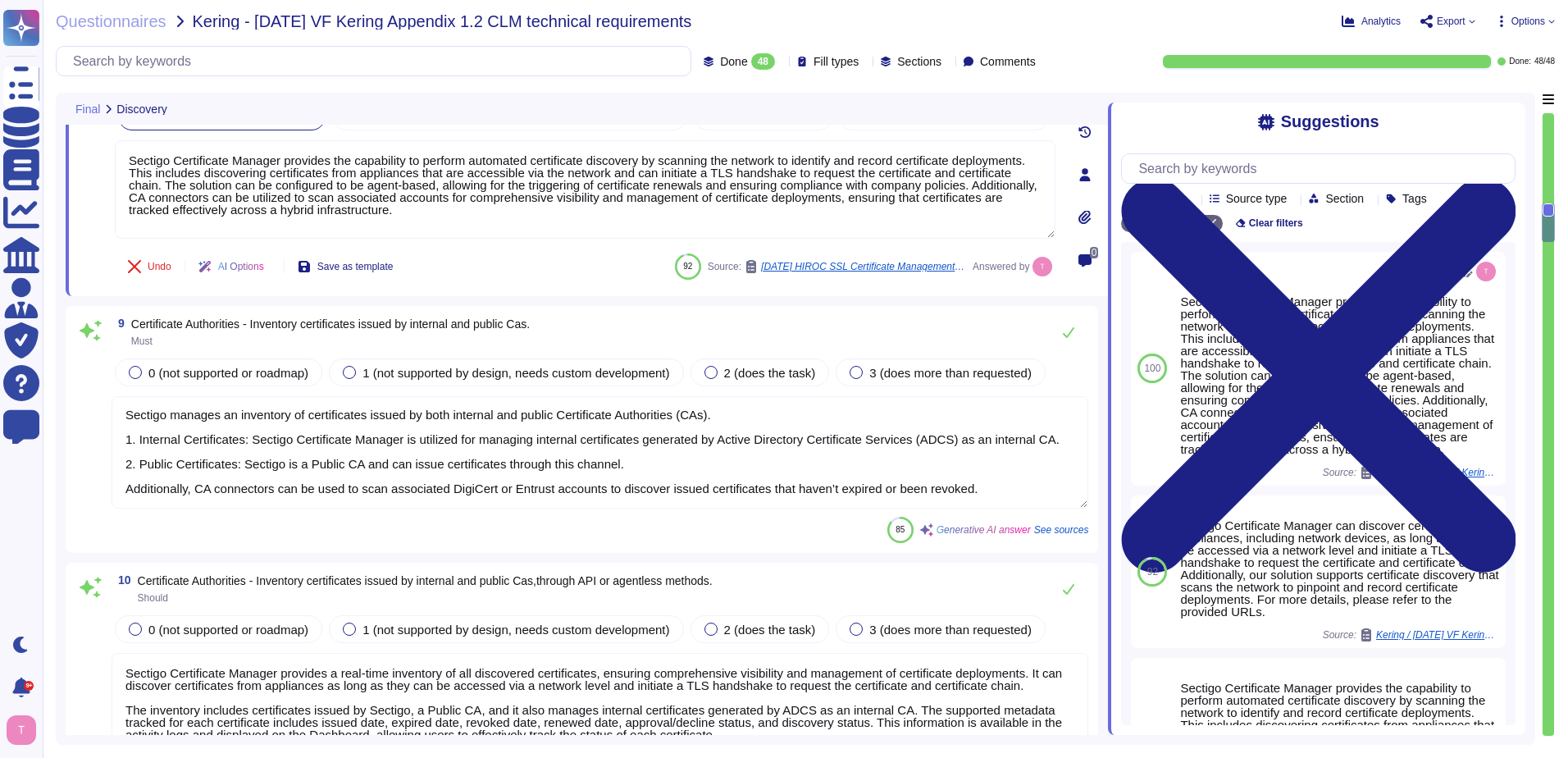
type textarea "Sectigo employs automated code scanning to identify vulnerabilities, which incl…"
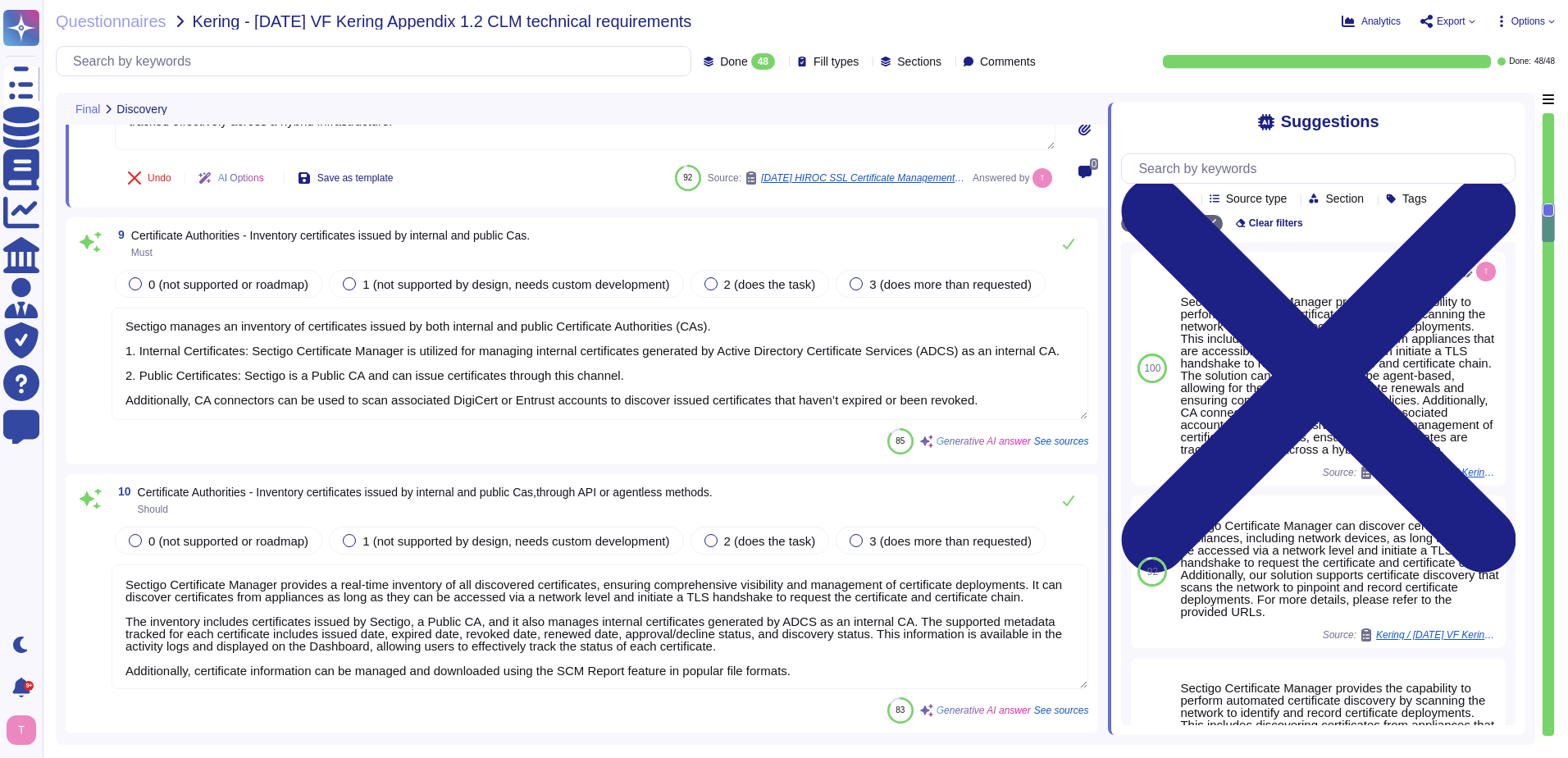
scroll to position [1572, 0]
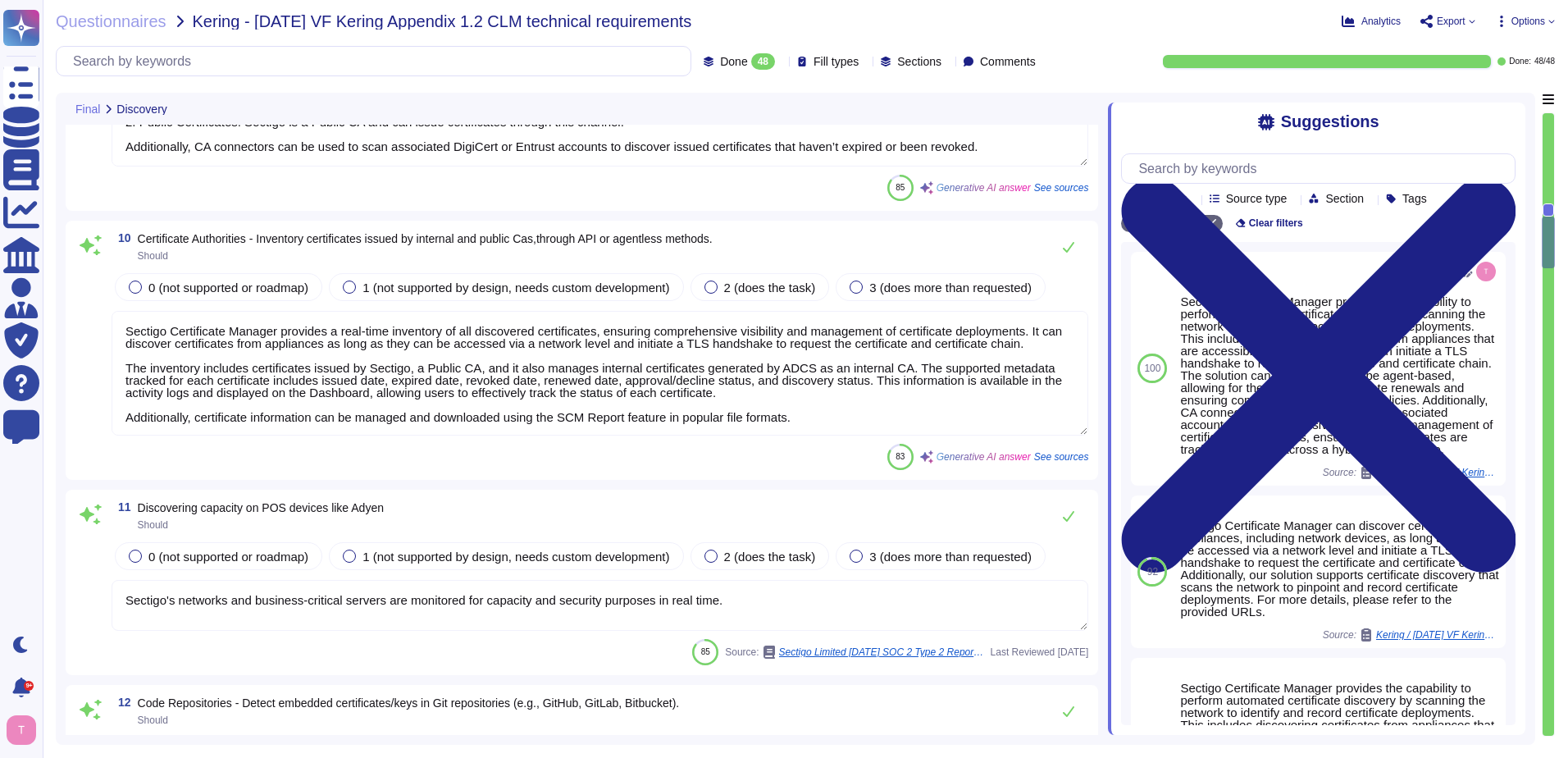
type textarea "Sectigo Certificate Manager provides robust customization options that allow ad…"
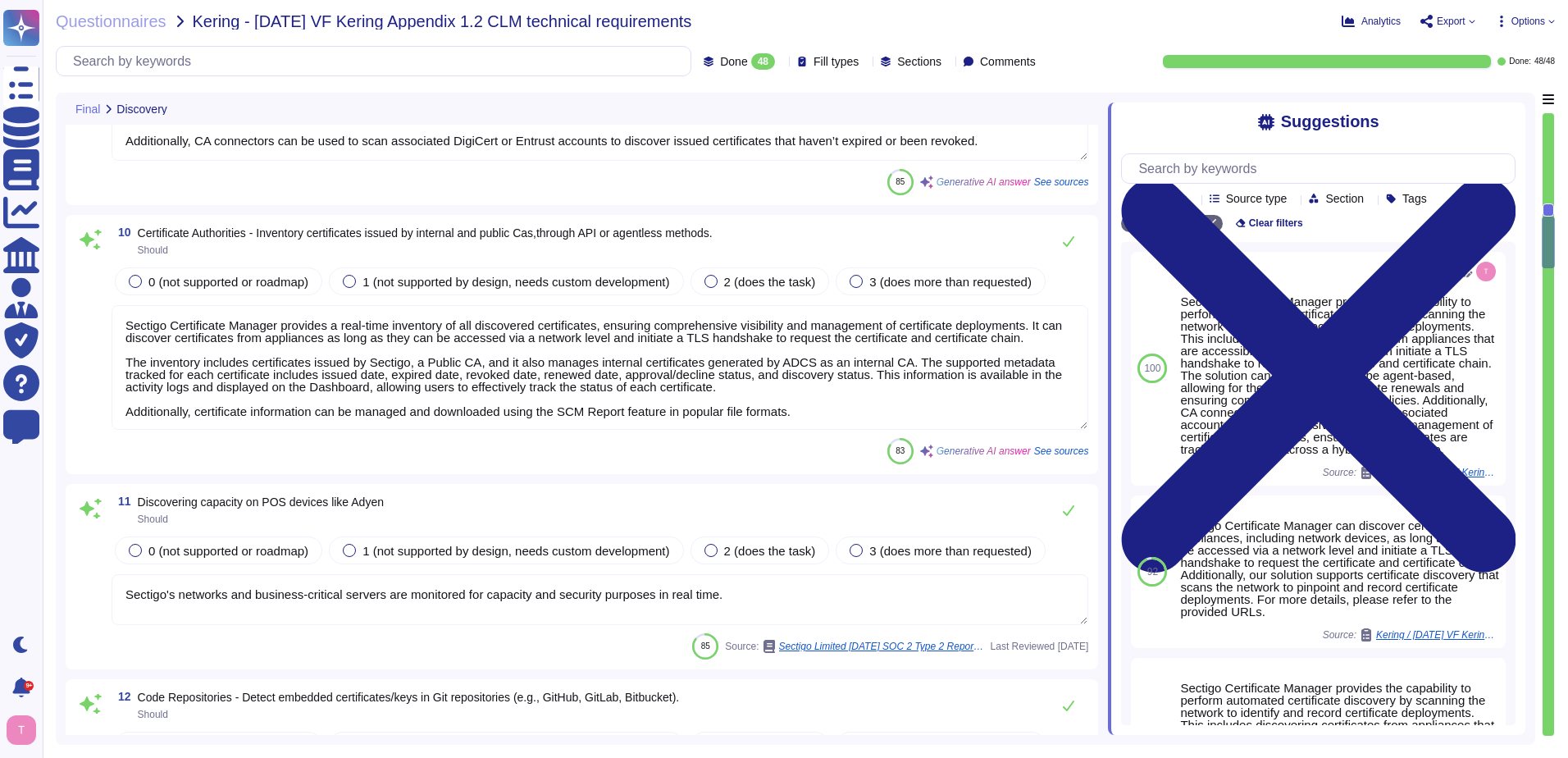
scroll to position [2, 0]
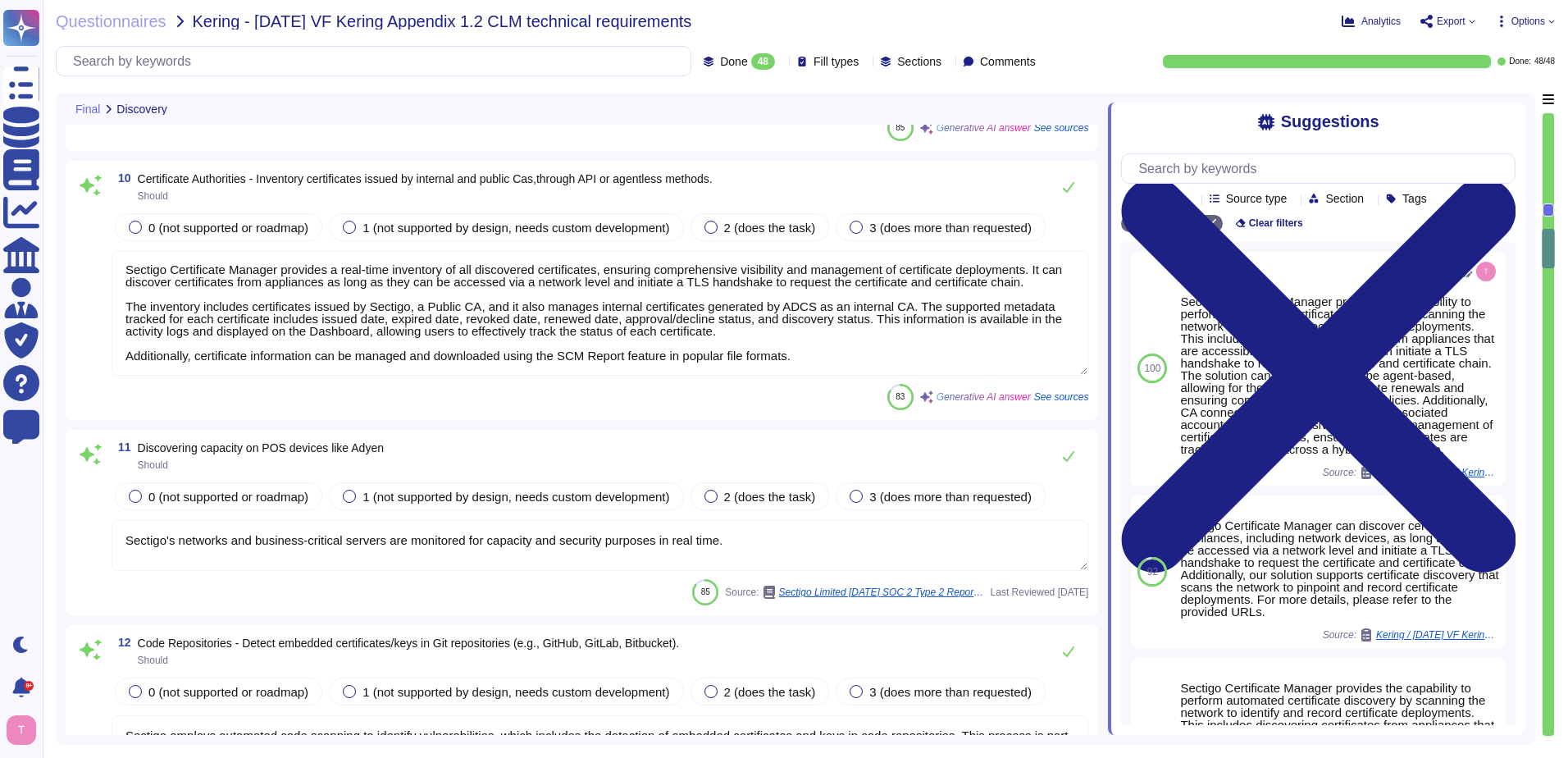
type textarea "Sectigo Certificate Manager (SCM) provides compliance checks to ensure that you…"
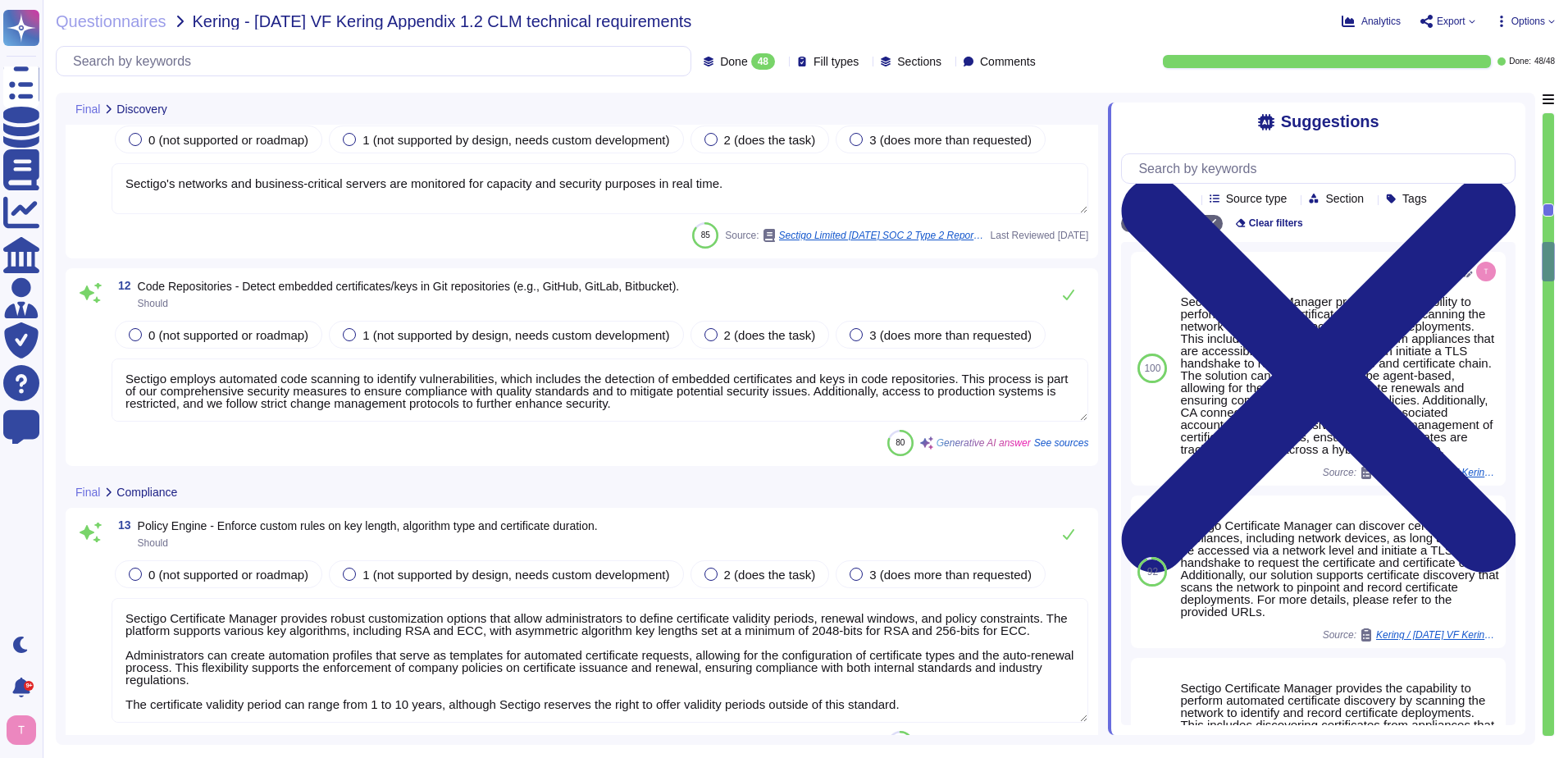
type textarea "Sectigo Certificate Manager can manage various types of certificate extensions,…"
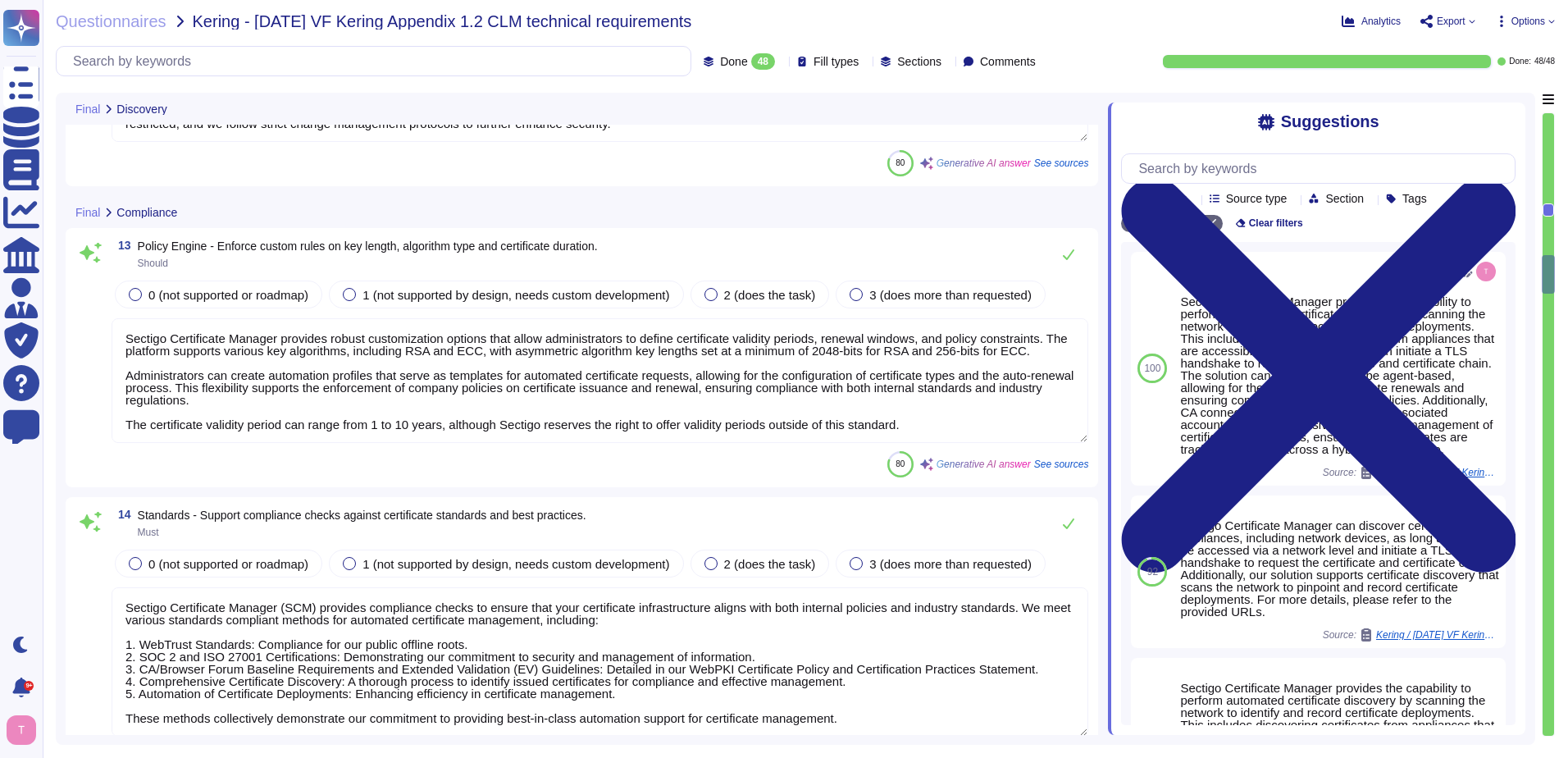
scroll to position [2556, 0]
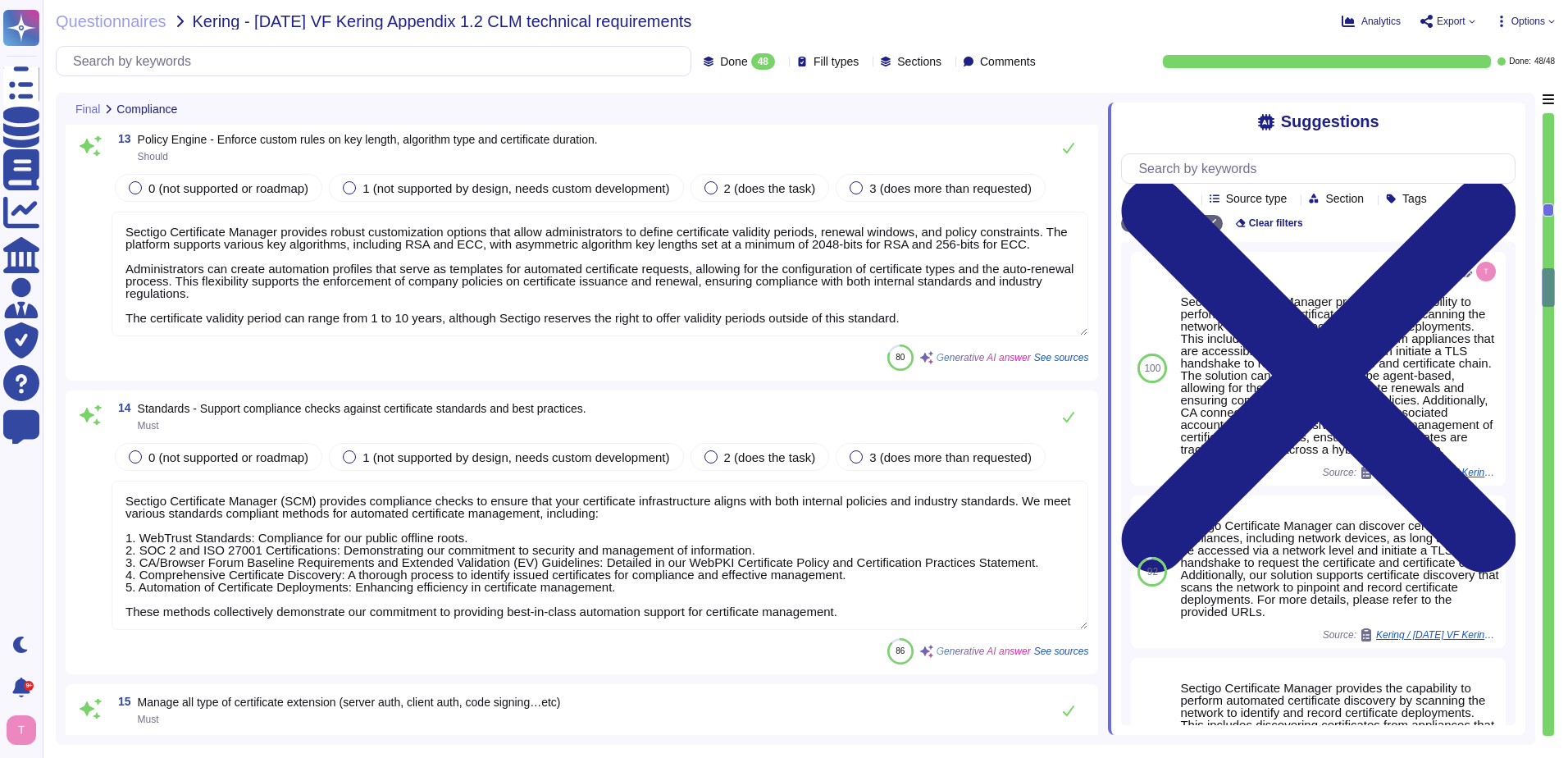
type textarea "To process Certificate renewal requests, Sectigo gets the Subscriber to reauthe…"
type textarea "Sectigo's Certificate Manager (SCM) integrates with Microsoft CA - ADCS for pri…"
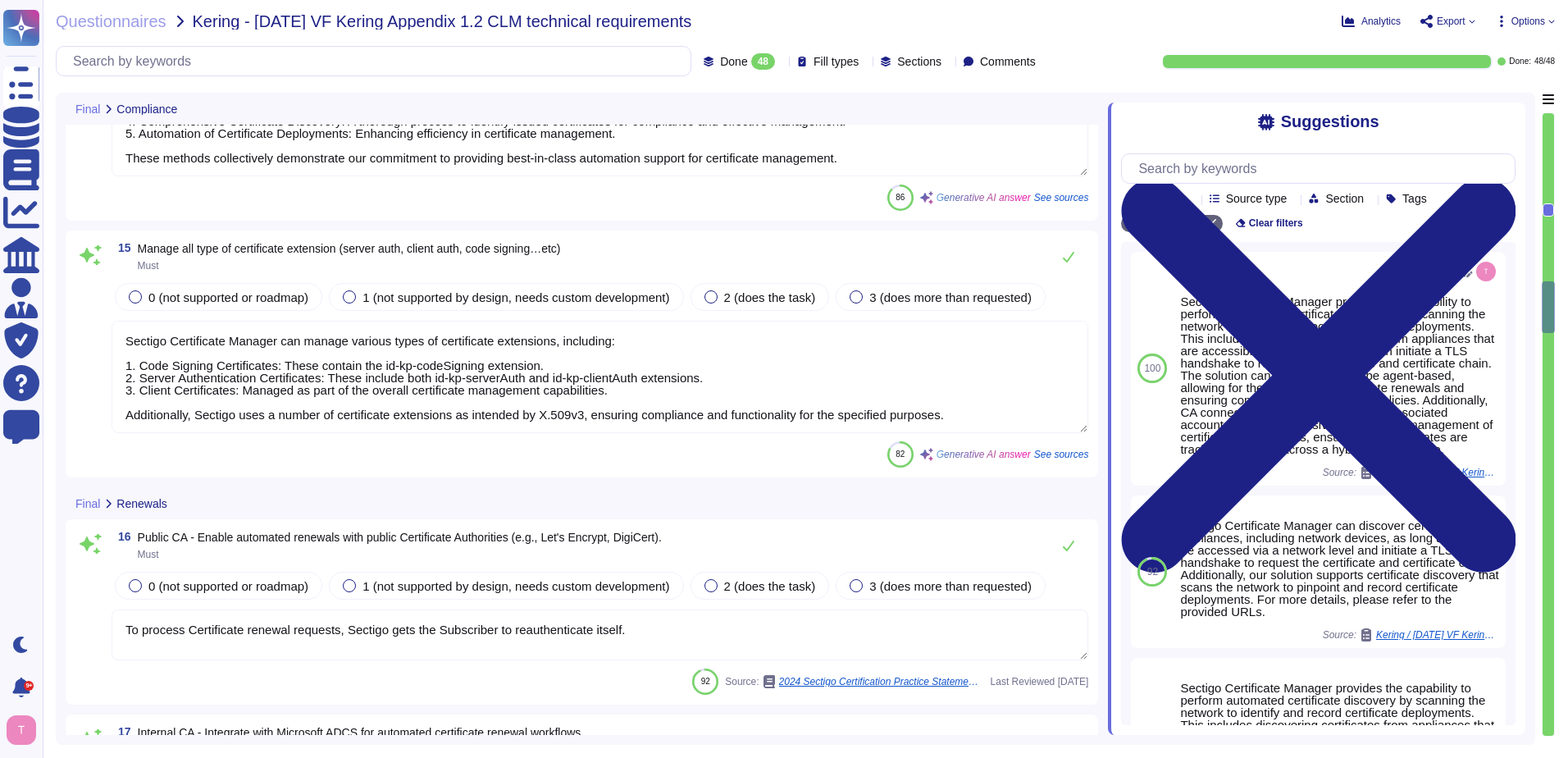
scroll to position [3047, 0]
type textarea "Sectigo's Certificate Manager (SCM) allows for the issuance of digital certific…"
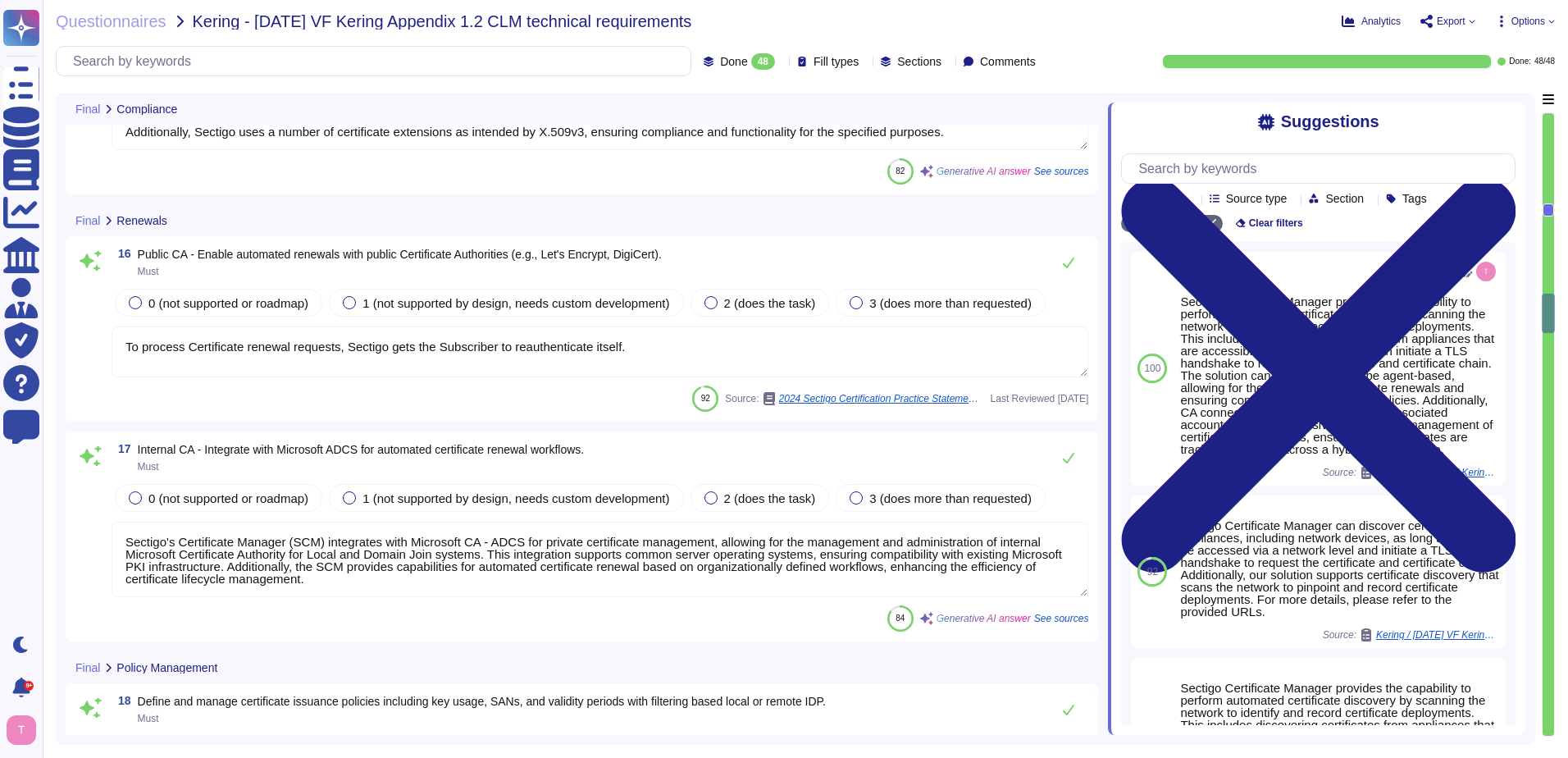
scroll to position [3294, 0]
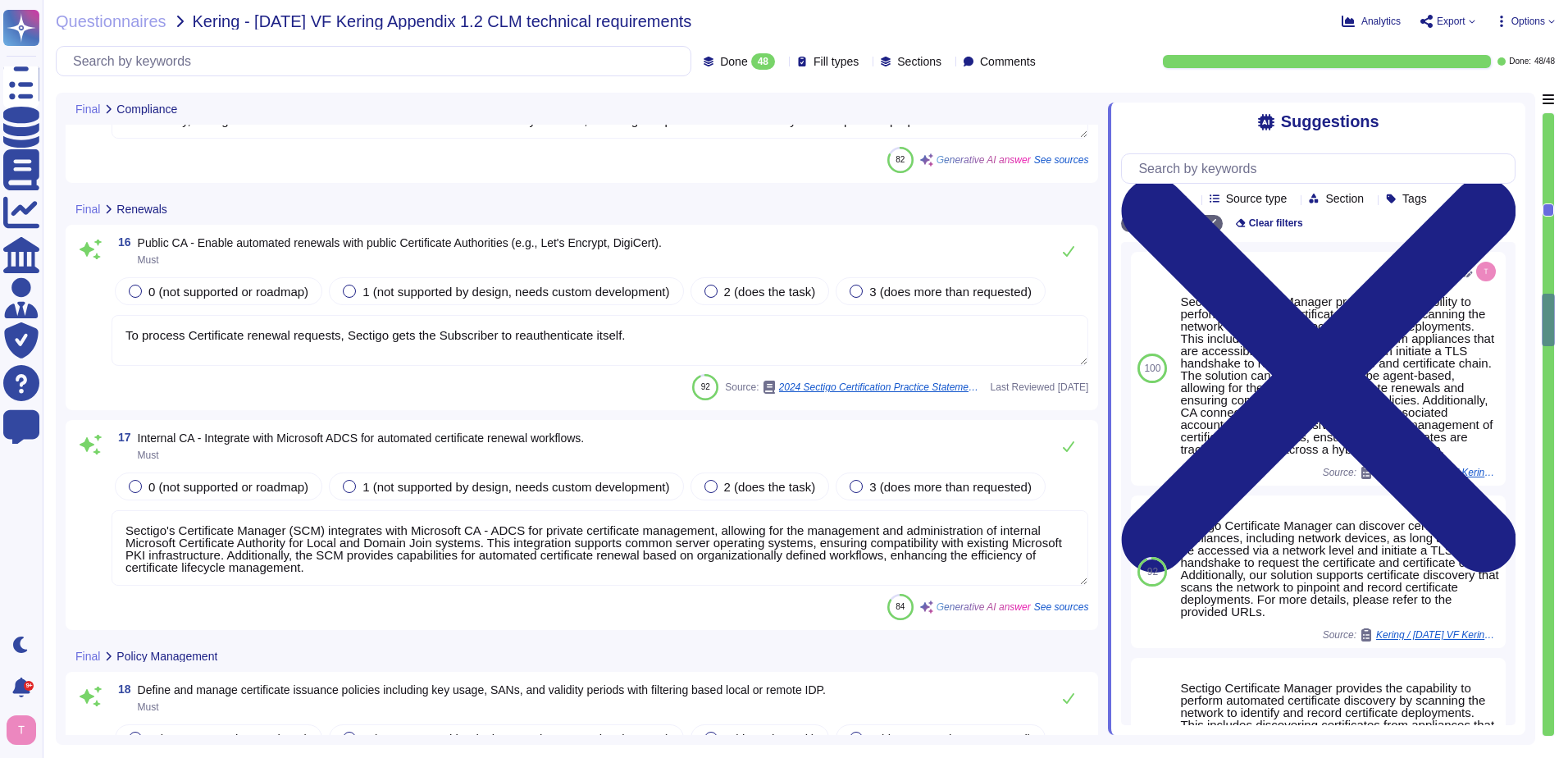
type textarea "Sectigo Certificate Manager (SCM) offers robust reporting capabilities and real…"
drag, startPoint x: 622, startPoint y: 335, endPoint x: 114, endPoint y: 358, distance: 508.5
click at [114, 358] on textarea "To process Certificate renewal requests, Sectigo gets the Subscriber to reauthe…" at bounding box center [599, 340] width 977 height 51
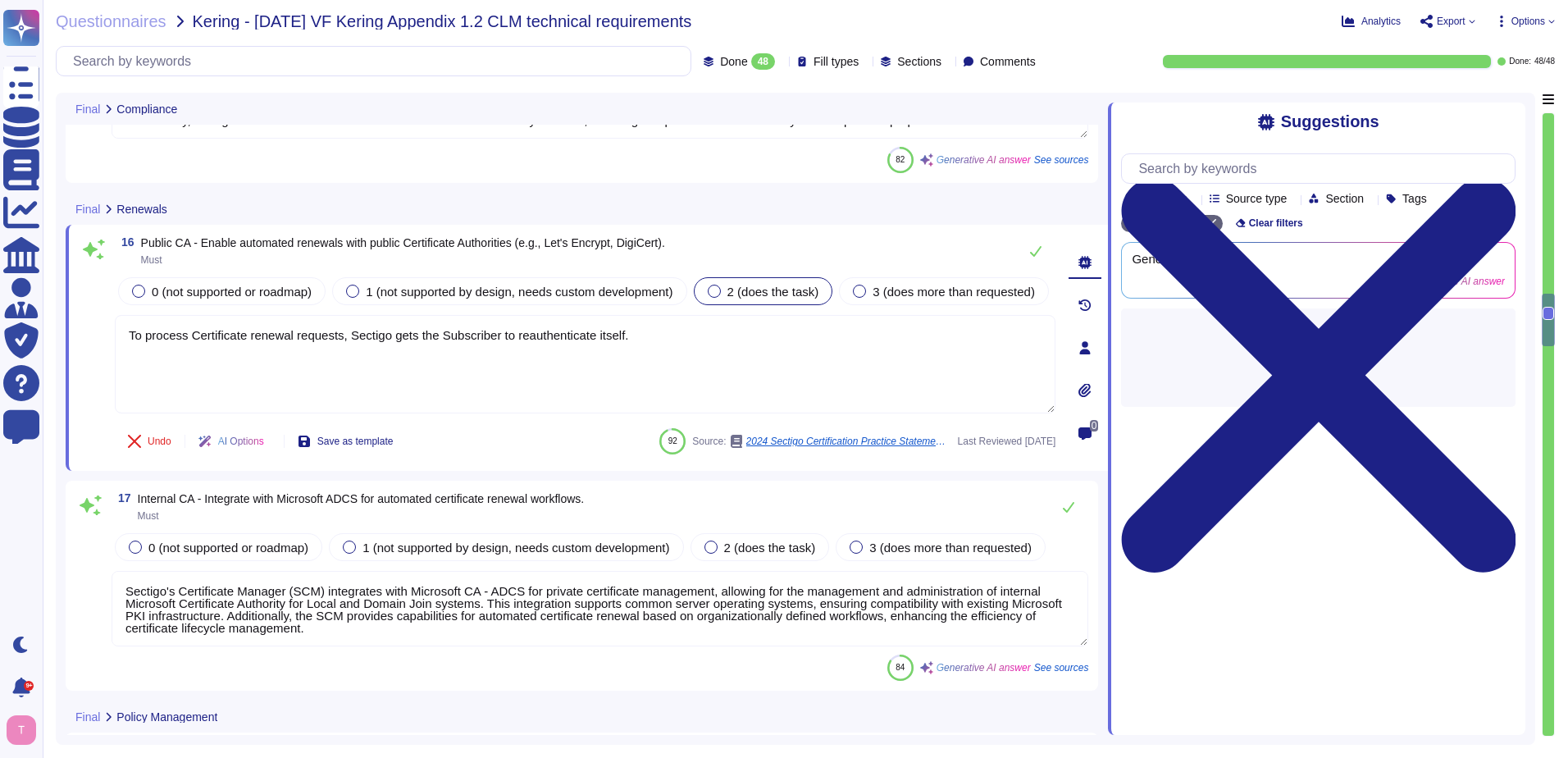
click at [710, 288] on div at bounding box center [715, 291] width 13 height 13
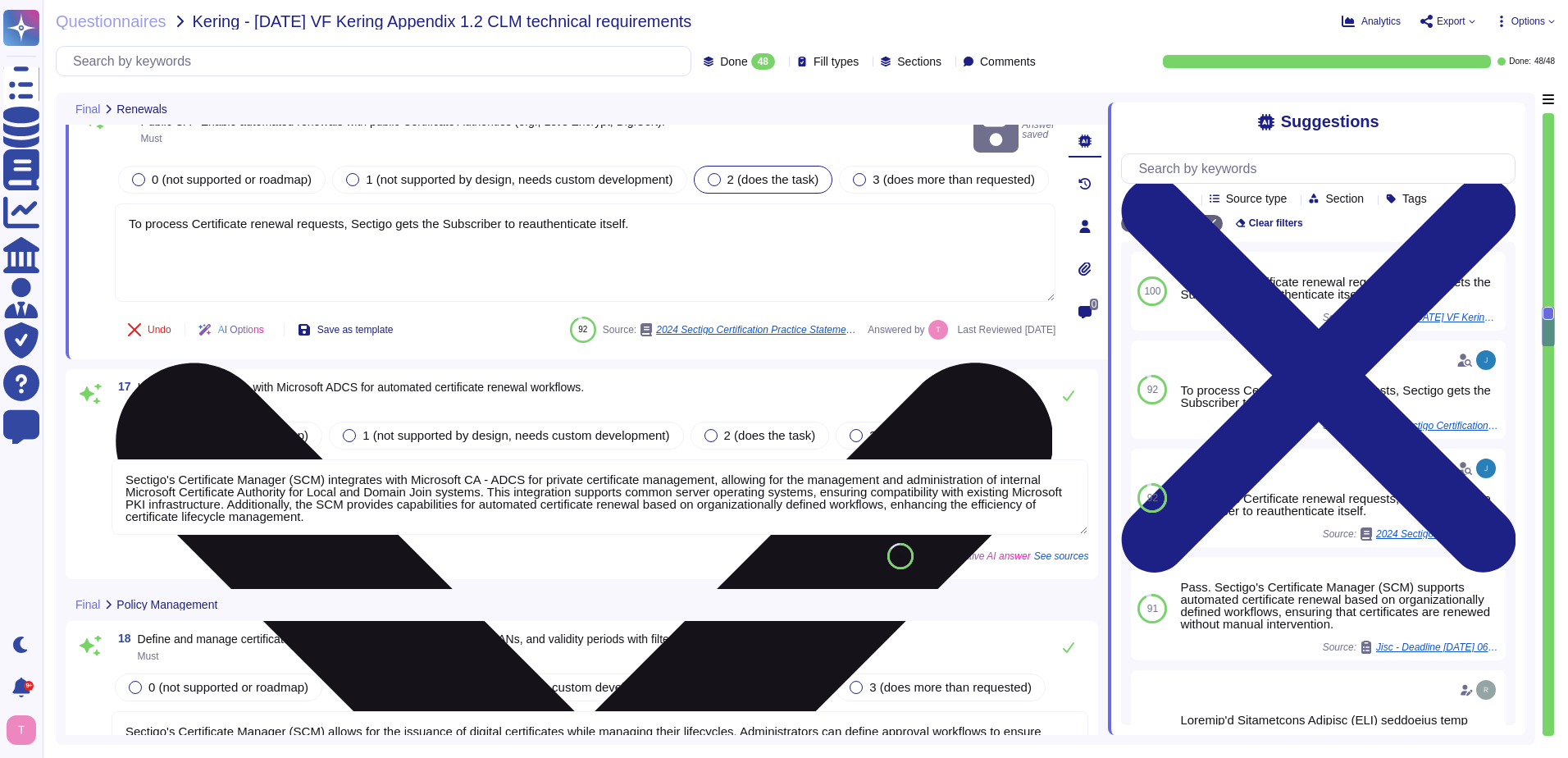
type textarea "Sectigo Certificate Manager (SCM) offers robust reporting capabilities and real…"
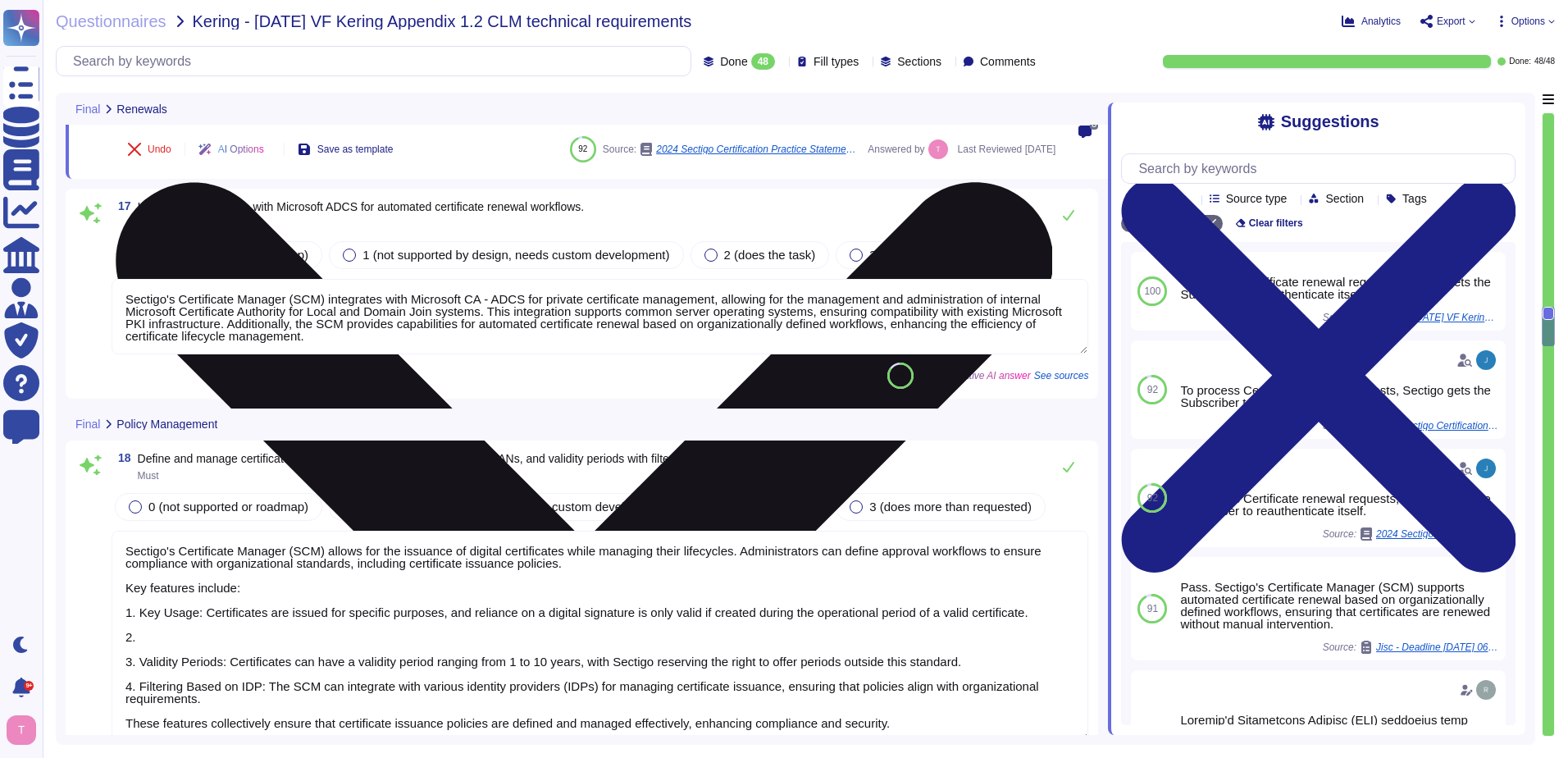
type textarea "Sectigo provides comprehensive custom reporting capabilities through its SCM. C…"
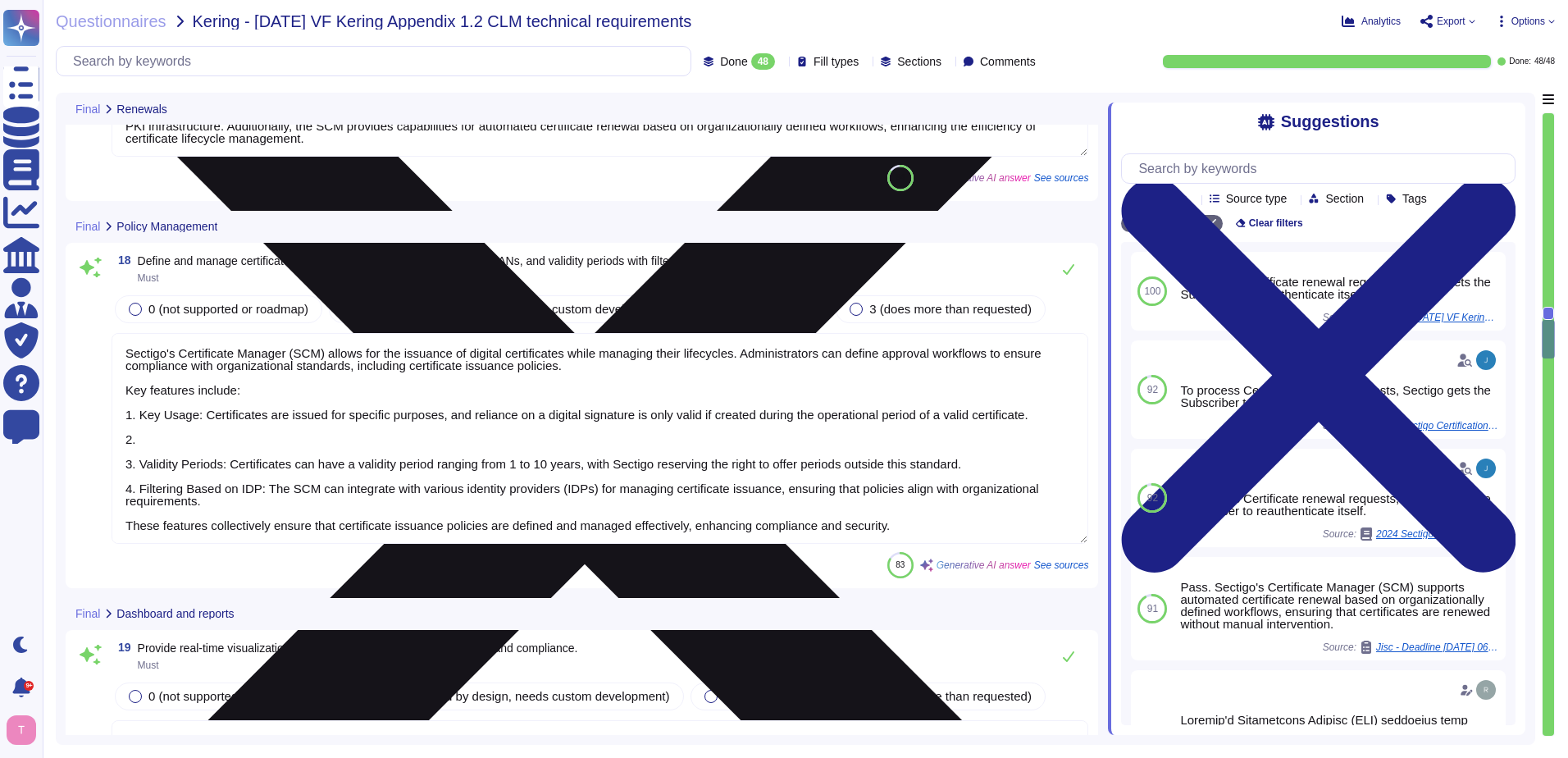
scroll to position [3786, 0]
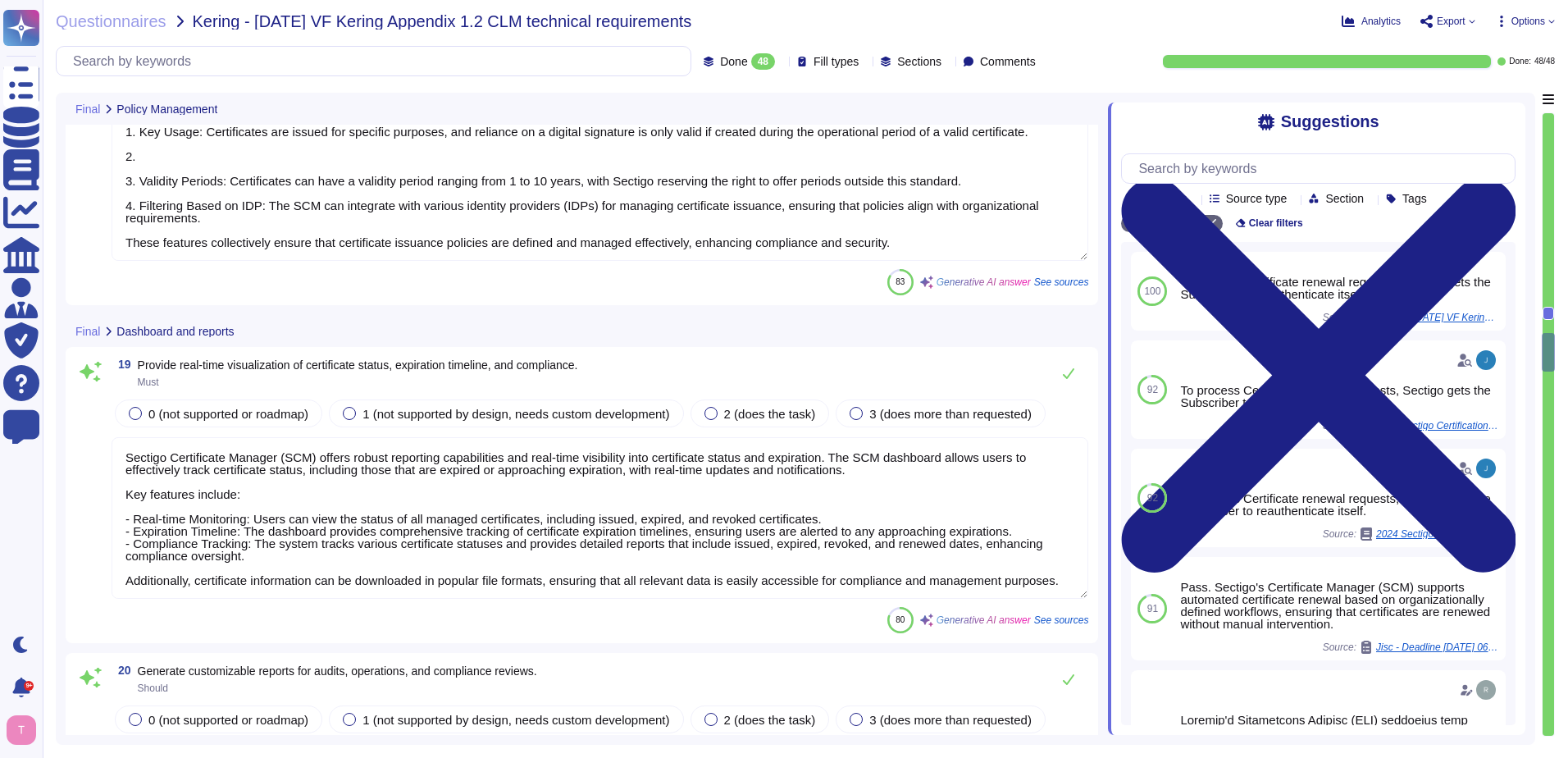
type textarea "Sectigo maintains comprehensive logging capabilities that ensure all security-r…"
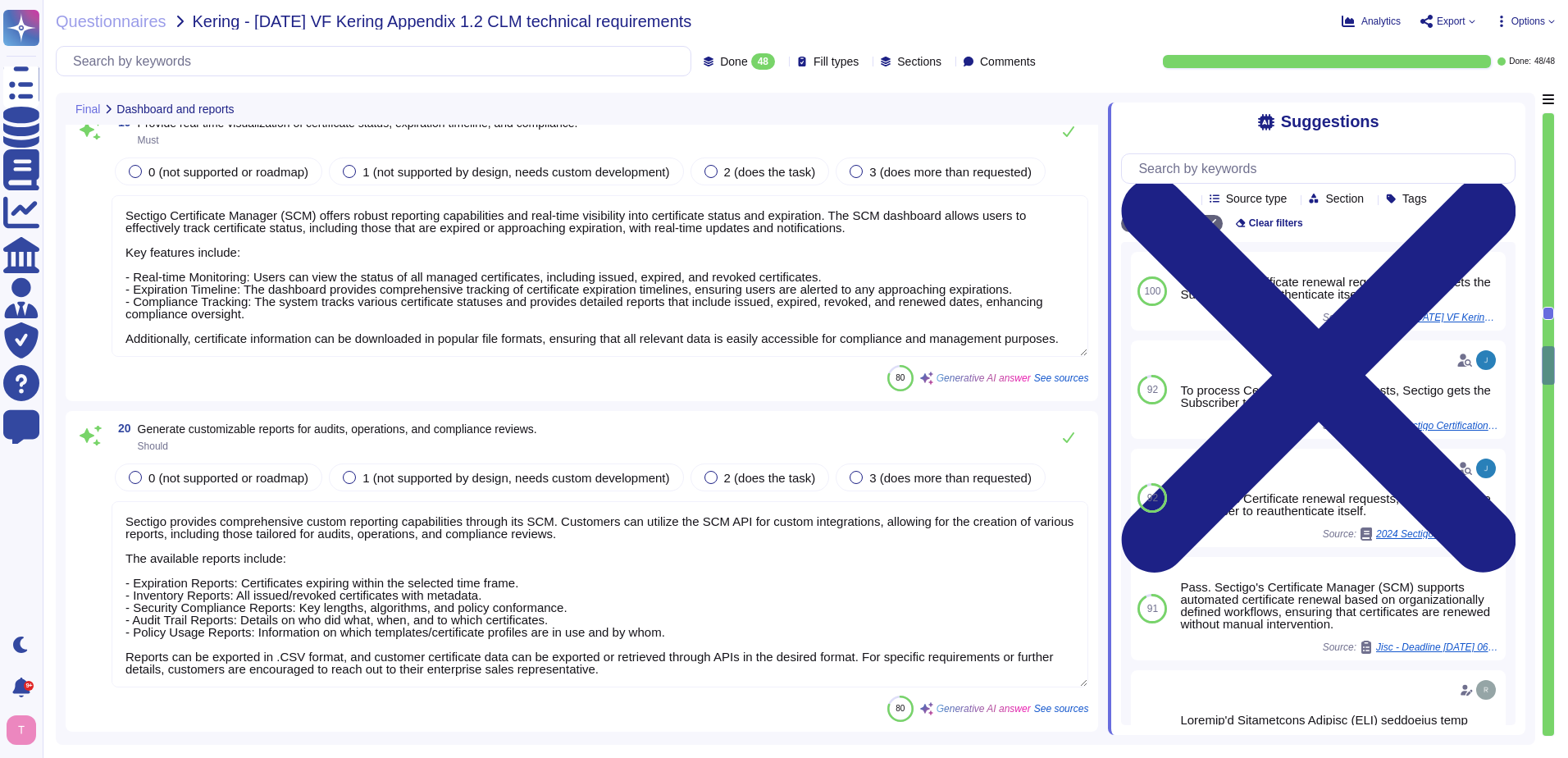
type textarea "Sectigo supports various alerting methods through its robust notification capab…"
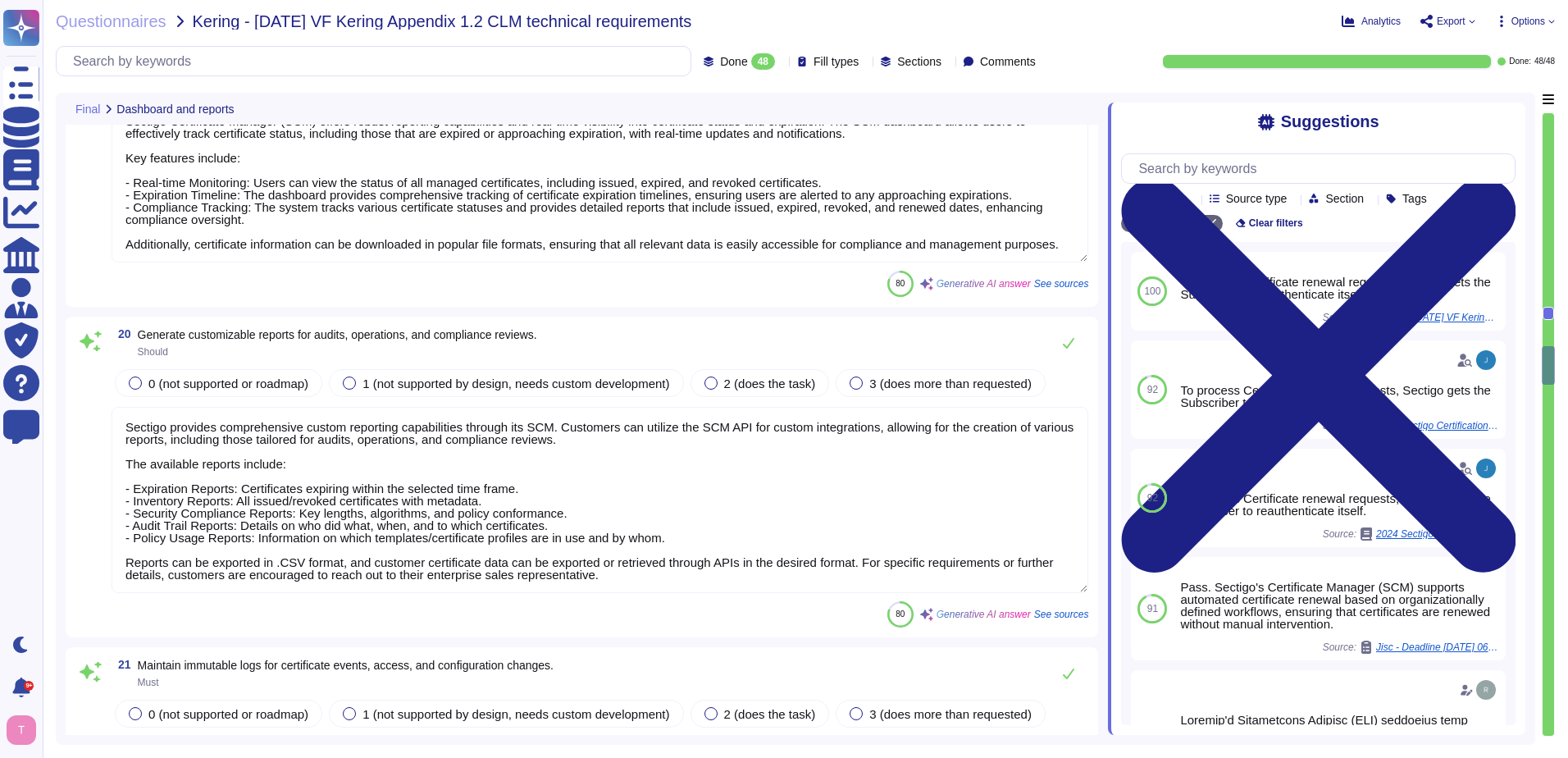
scroll to position [4360, 0]
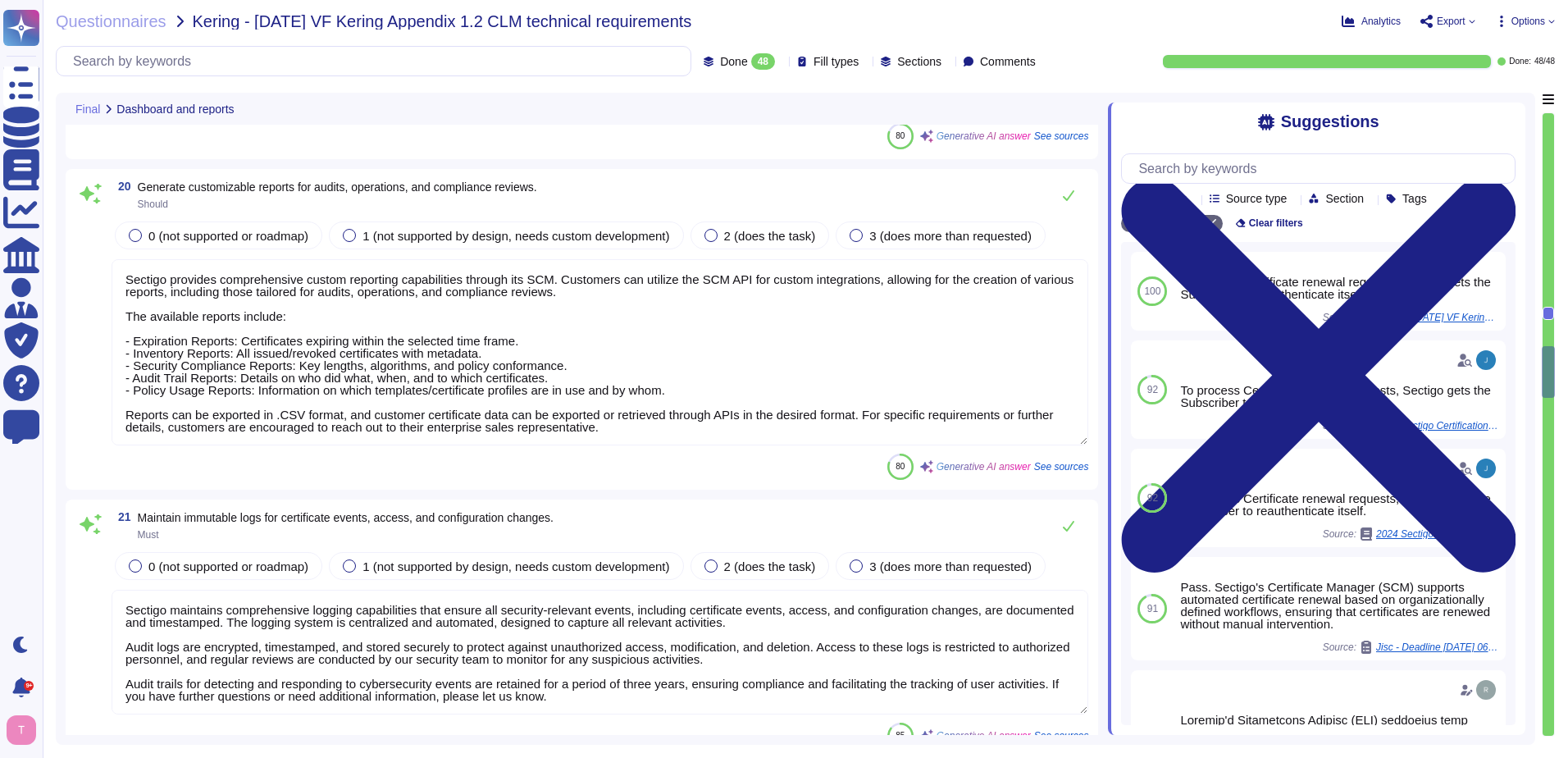
type textarea "Sectigo provides the ability to create automation profiles that serve as templa…"
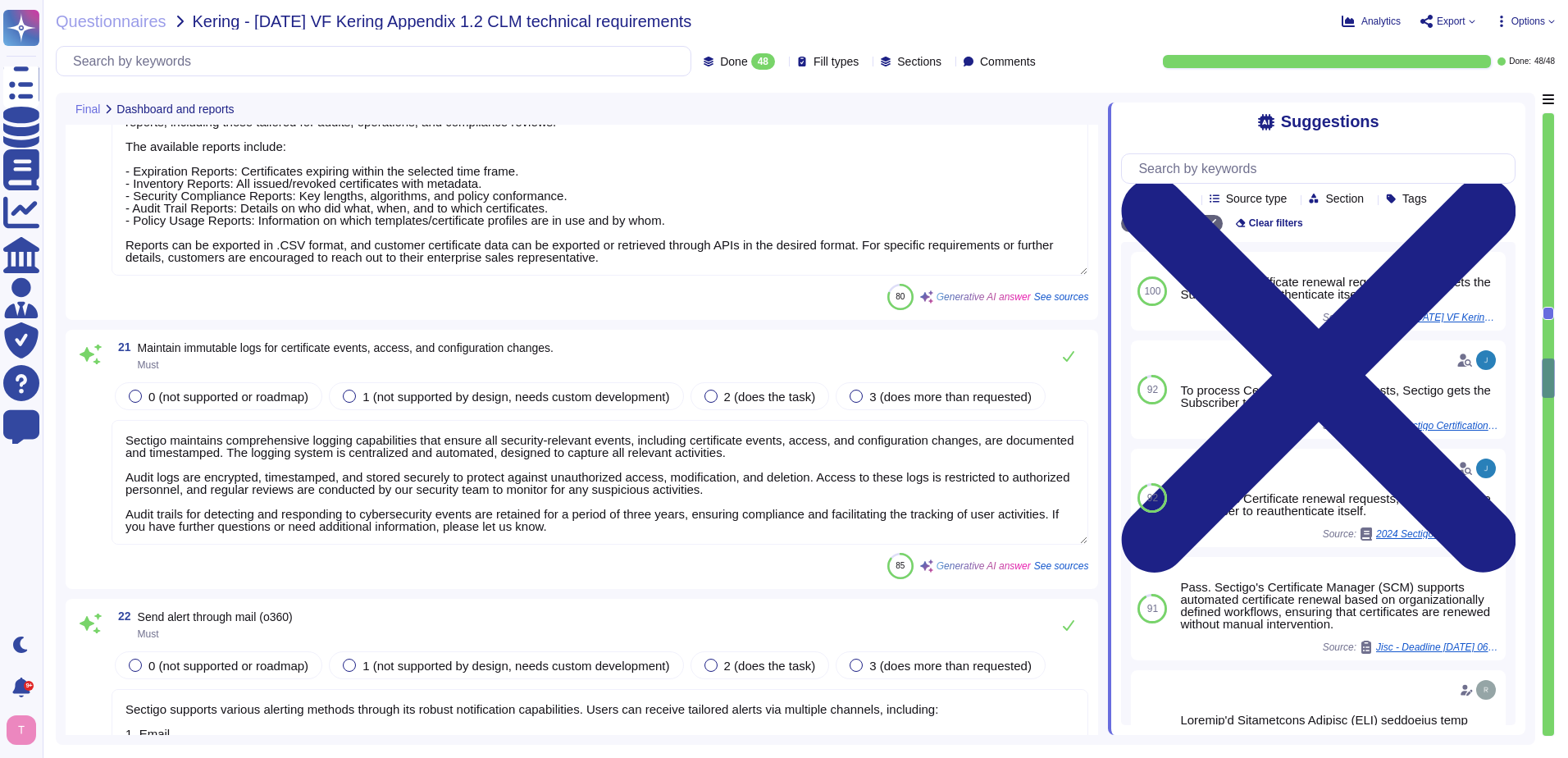
type textarea "Sectigo provides custom notifications that can specify terms prior to expiring …"
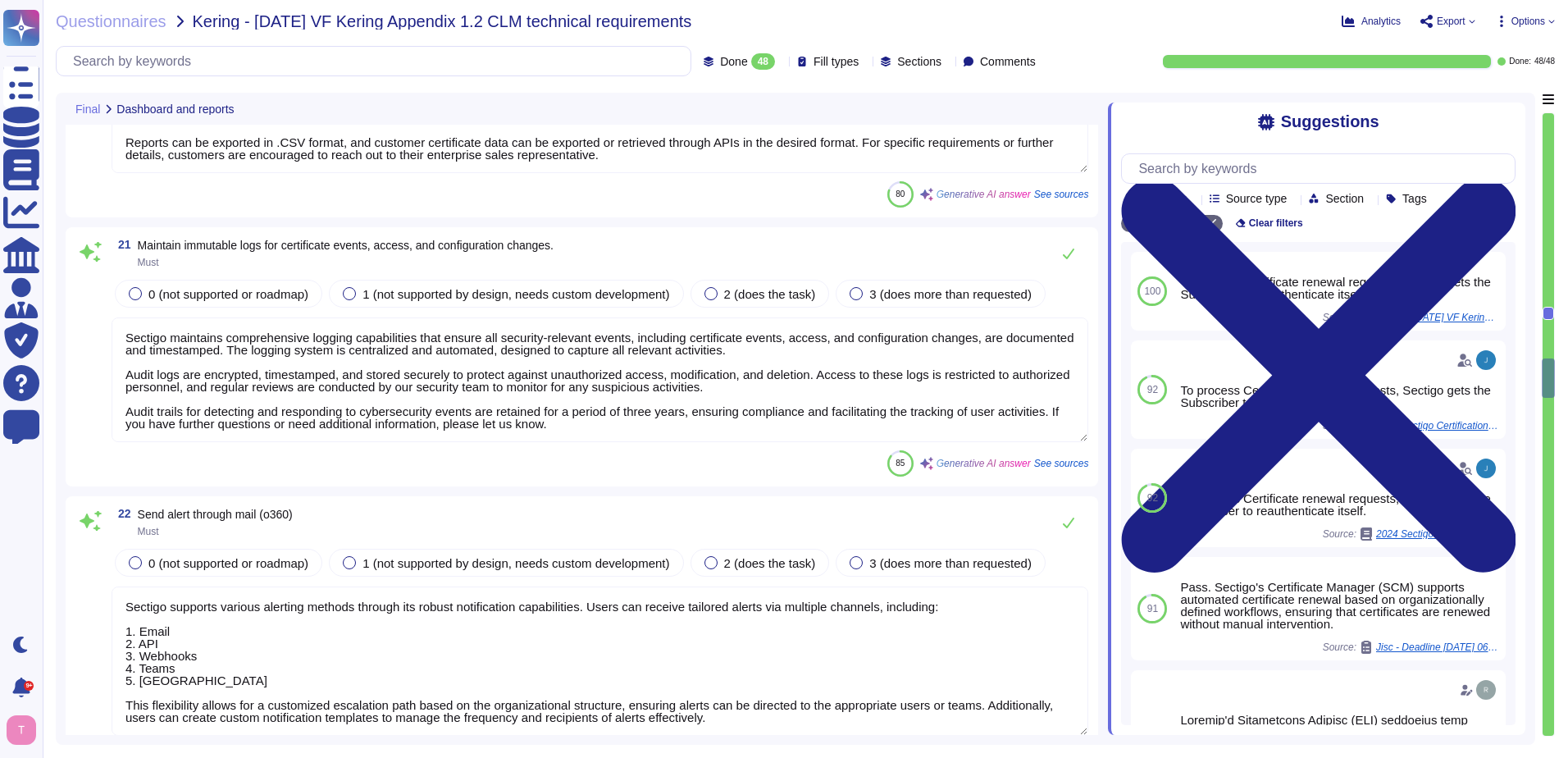
scroll to position [2, 0]
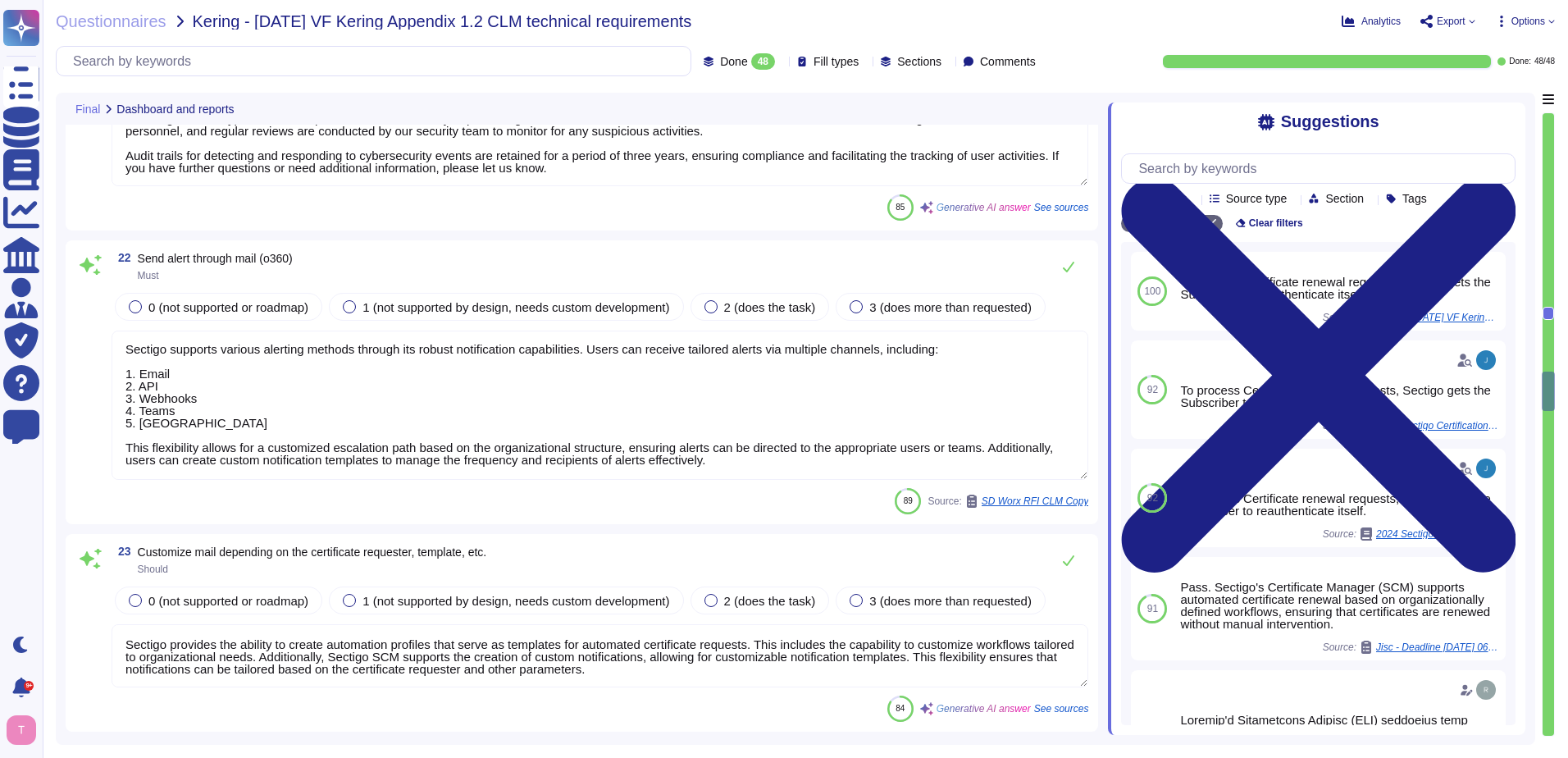
type textarea "Sectigo's Certificate Manager (SCM) supports revocation automation for certific…"
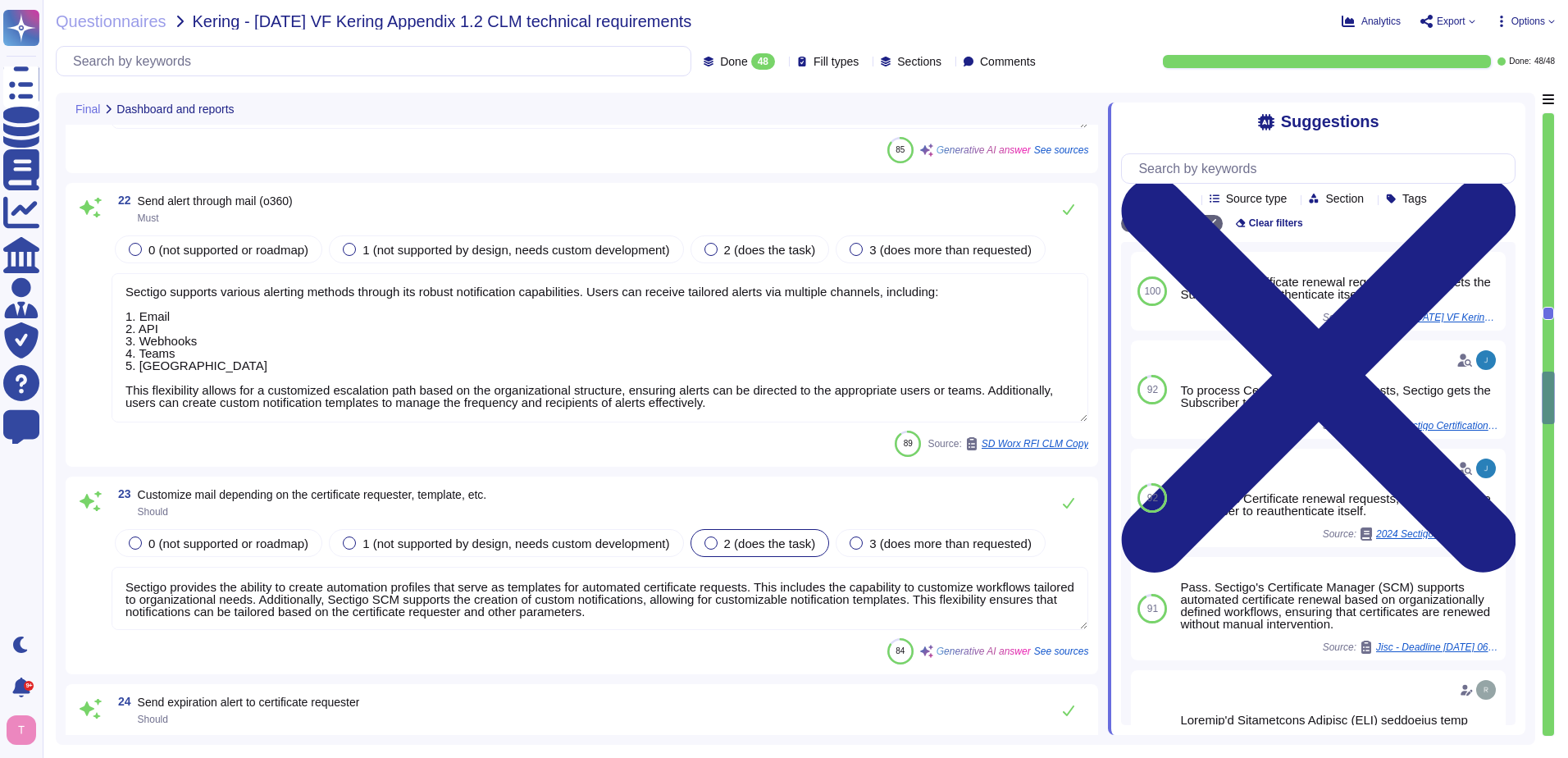
type textarea "We have OSCP mechanisms in place that support revocation information about issu…"
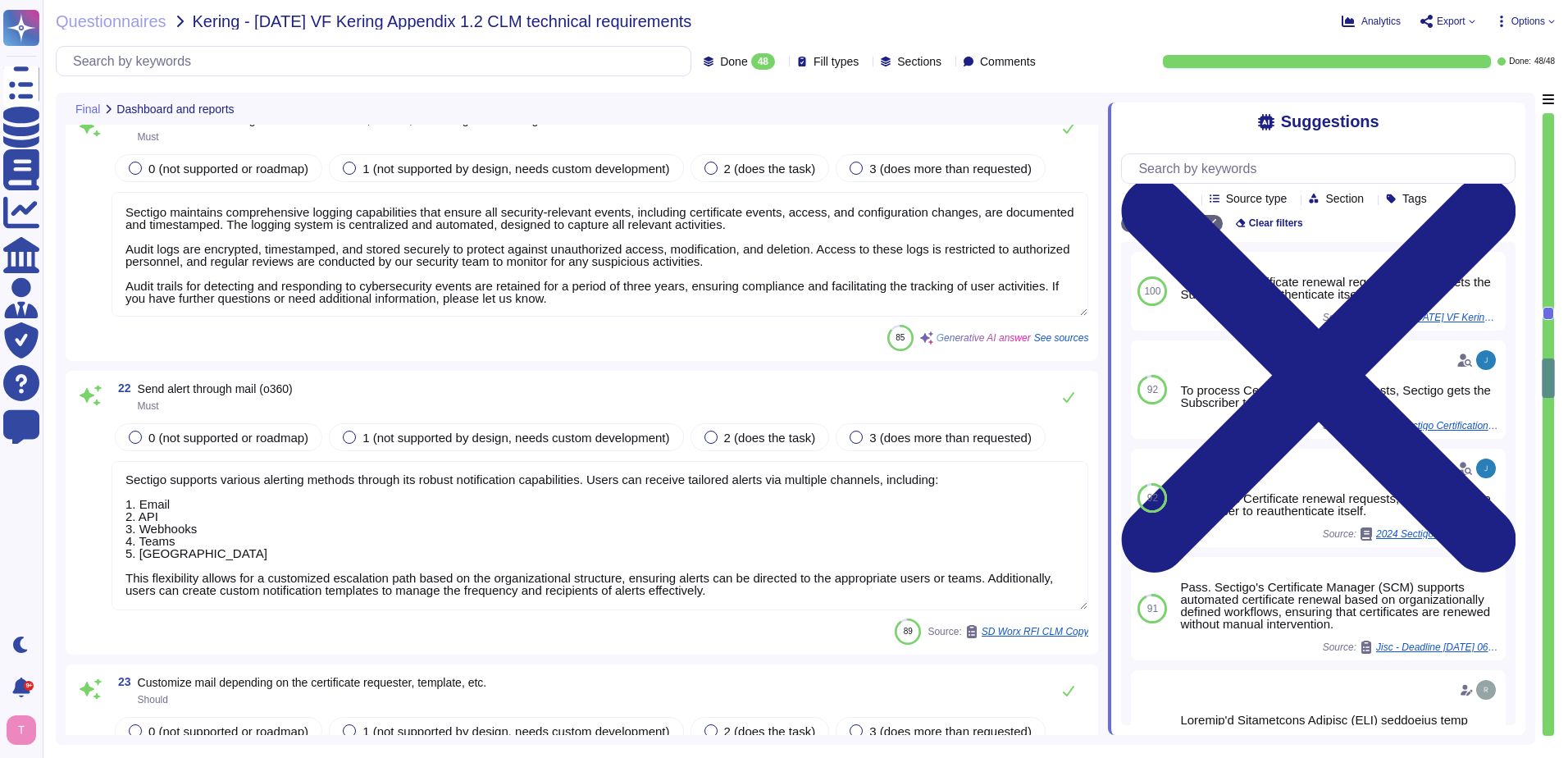
type textarea "Sectigo Certificate Manager (SCM) offers robust reporting capabilities and real…"
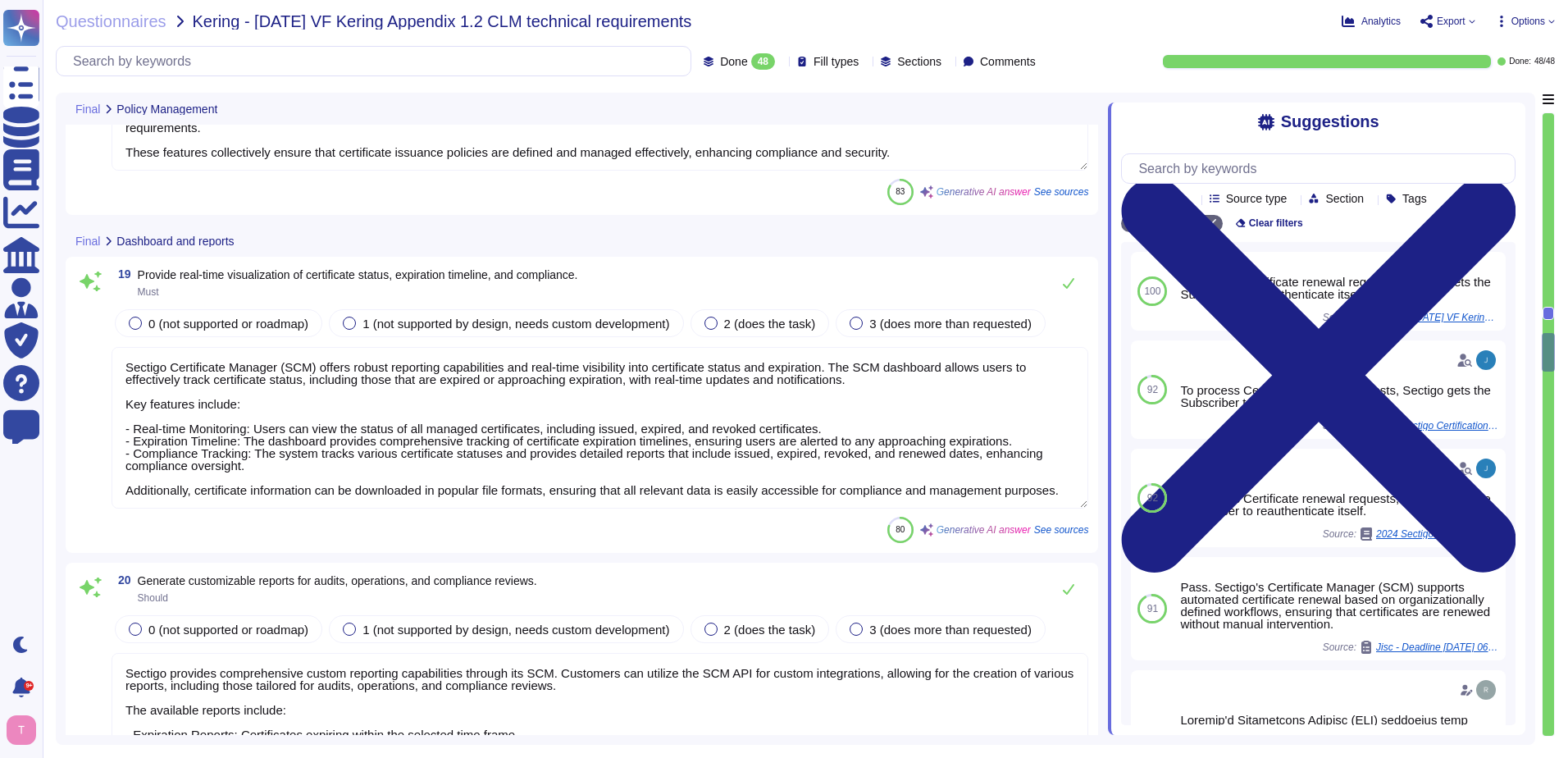
type textarea "Sectigo's Certificate Manager (SCM) allows for the issuance of digital certific…"
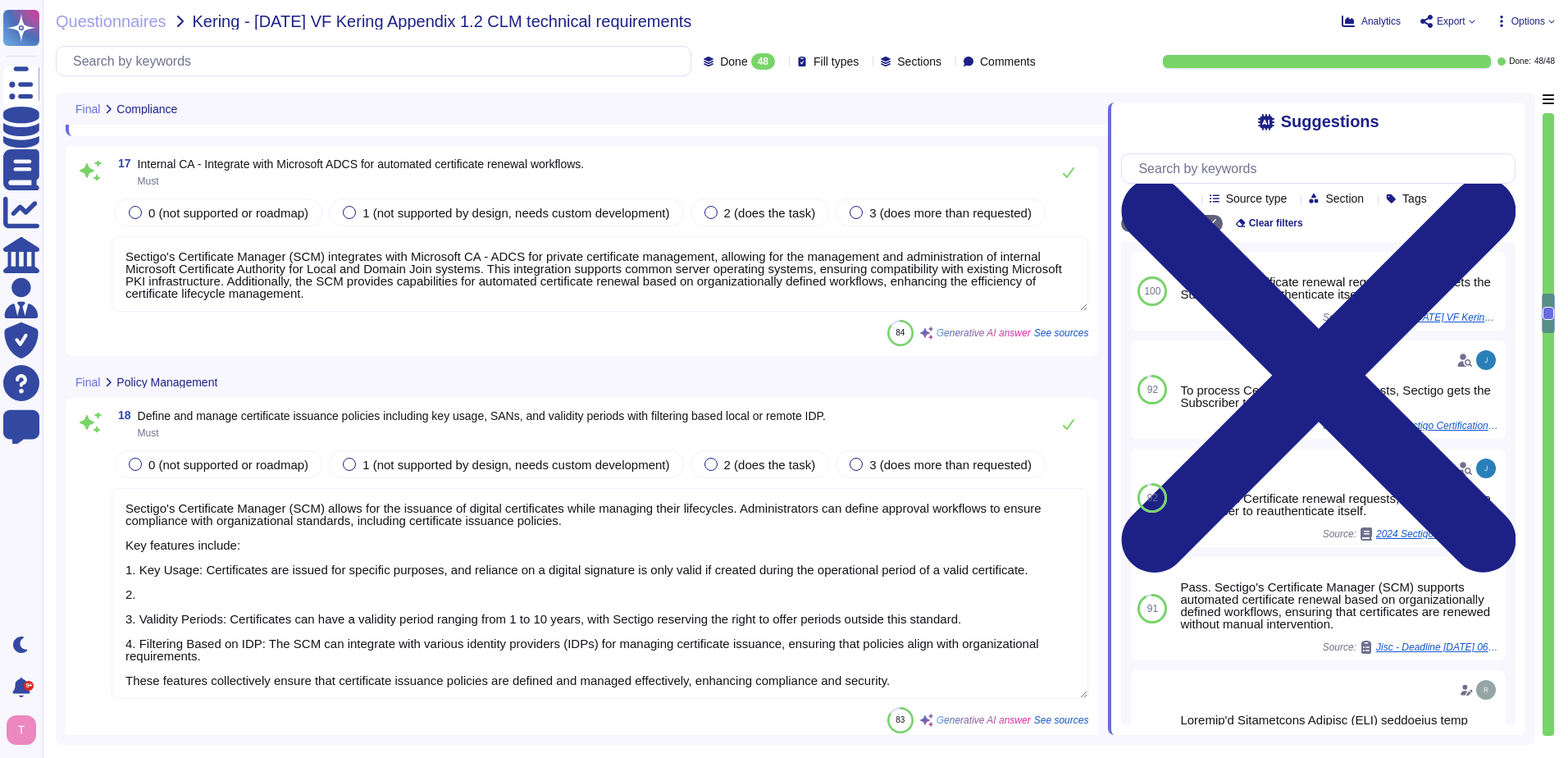
type textarea "Sectigo Certificate Manager (SCM) provides compliance checks to ensure that you…"
type textarea "Sectigo Certificate Manager can manage various types of certificate extensions,…"
type textarea "To process Certificate renewal requests, Sectigo gets the Subscriber to reauthe…"
type textarea "Sectigo's Certificate Manager (SCM) integrates with Microsoft CA - ADCS for pri…"
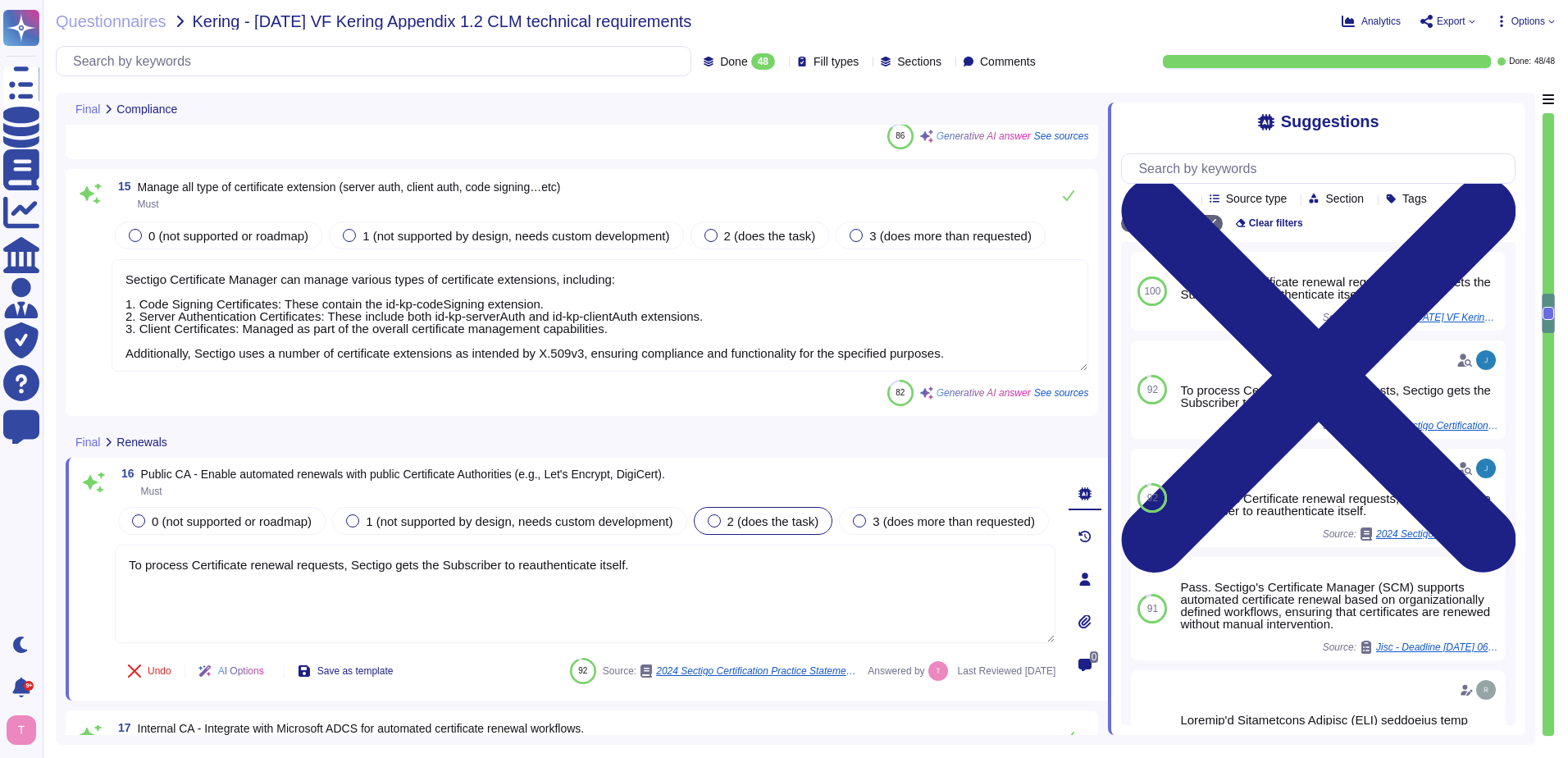
scroll to position [2697, 0]
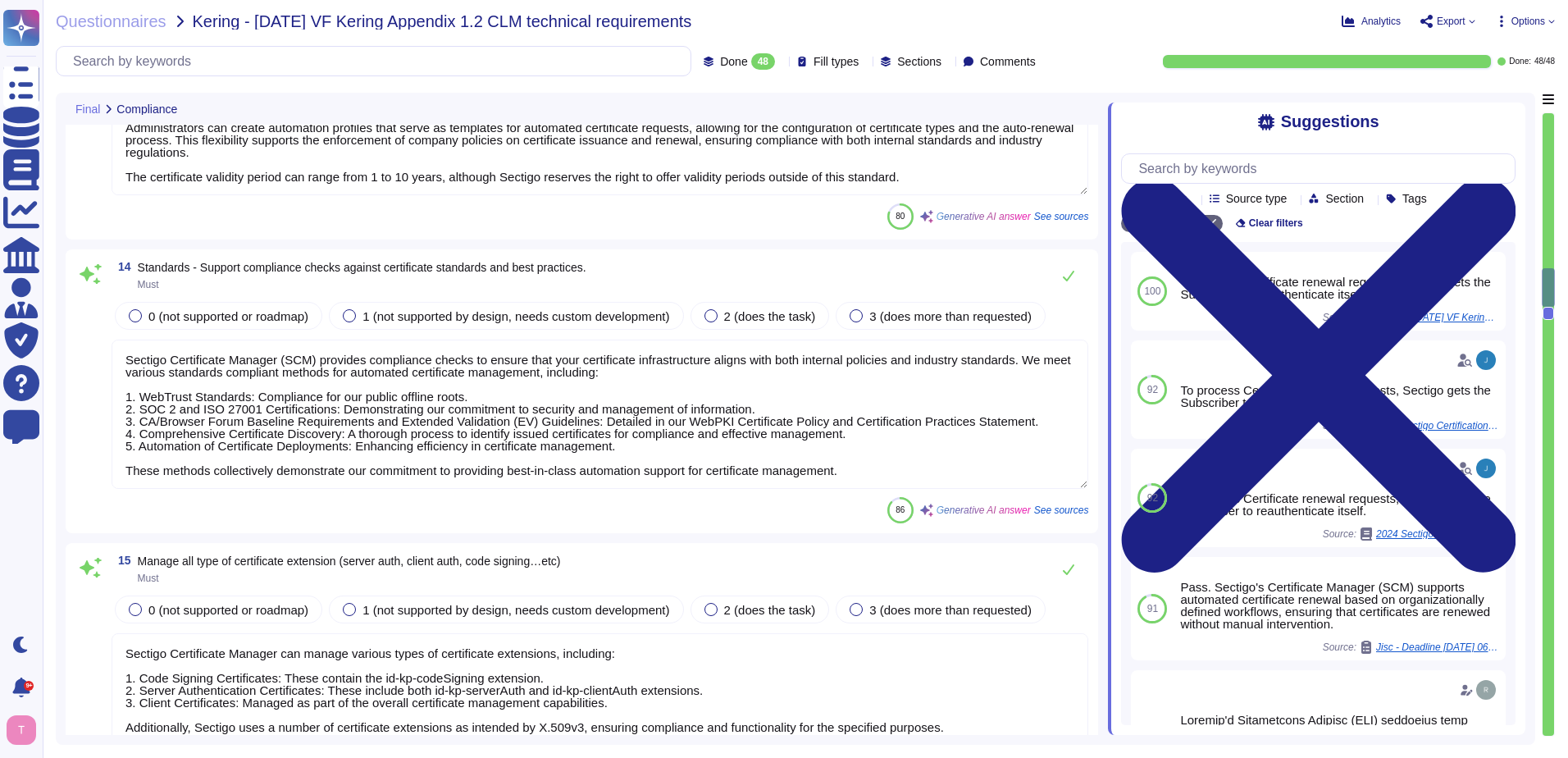
type textarea "Sectigo Certificate Manager provides robust customization options that allow ad…"
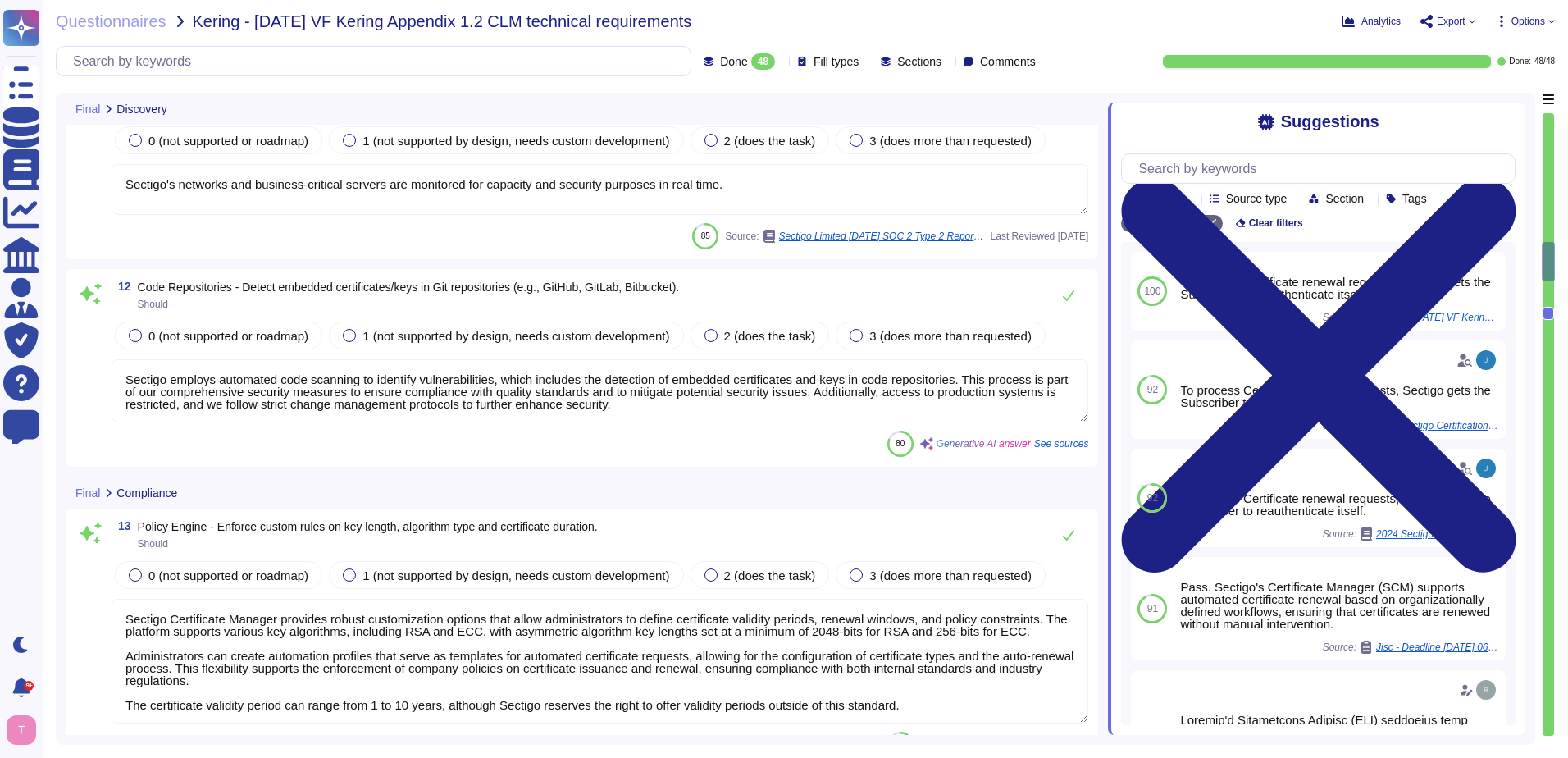
scroll to position [2204, 0]
type textarea "Sectigo manages an inventory of certificates issued by both internal and public…"
type textarea "Sectigo Certificate Manager provides a real-time inventory of all discovered ce…"
type textarea "Sectigo's networks and business-critical servers are monitored for capacity and…"
type textarea "Sectigo employs automated code scanning to identify vulnerabilities, which incl…"
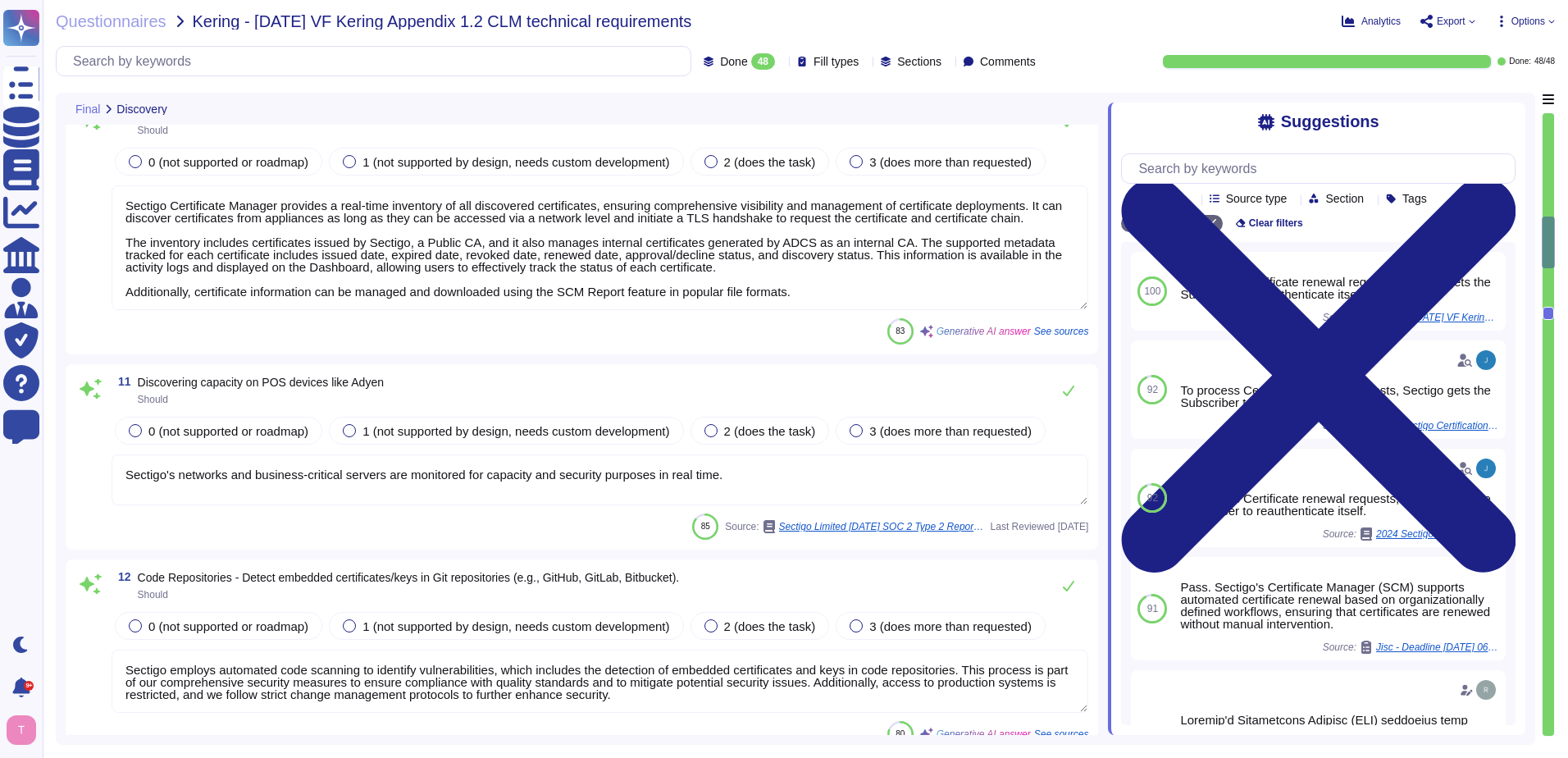
scroll to position [1852, 0]
type textarea "Sectigo Certificate Manager provides the capability to perform automated certif…"
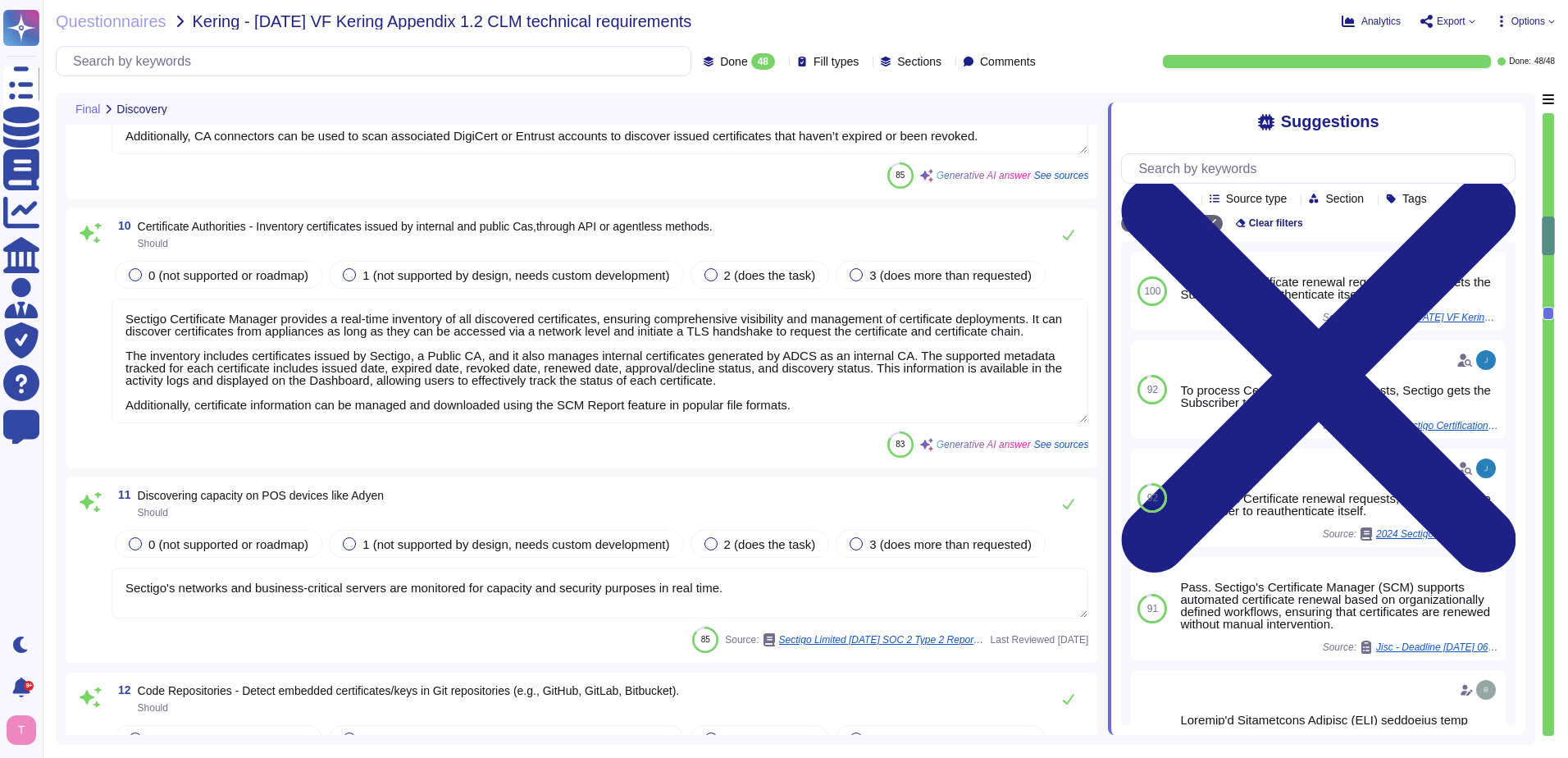
type textarea "We integrate with AWS and Google Cloud Platform (GCP) to discover certificates.…"
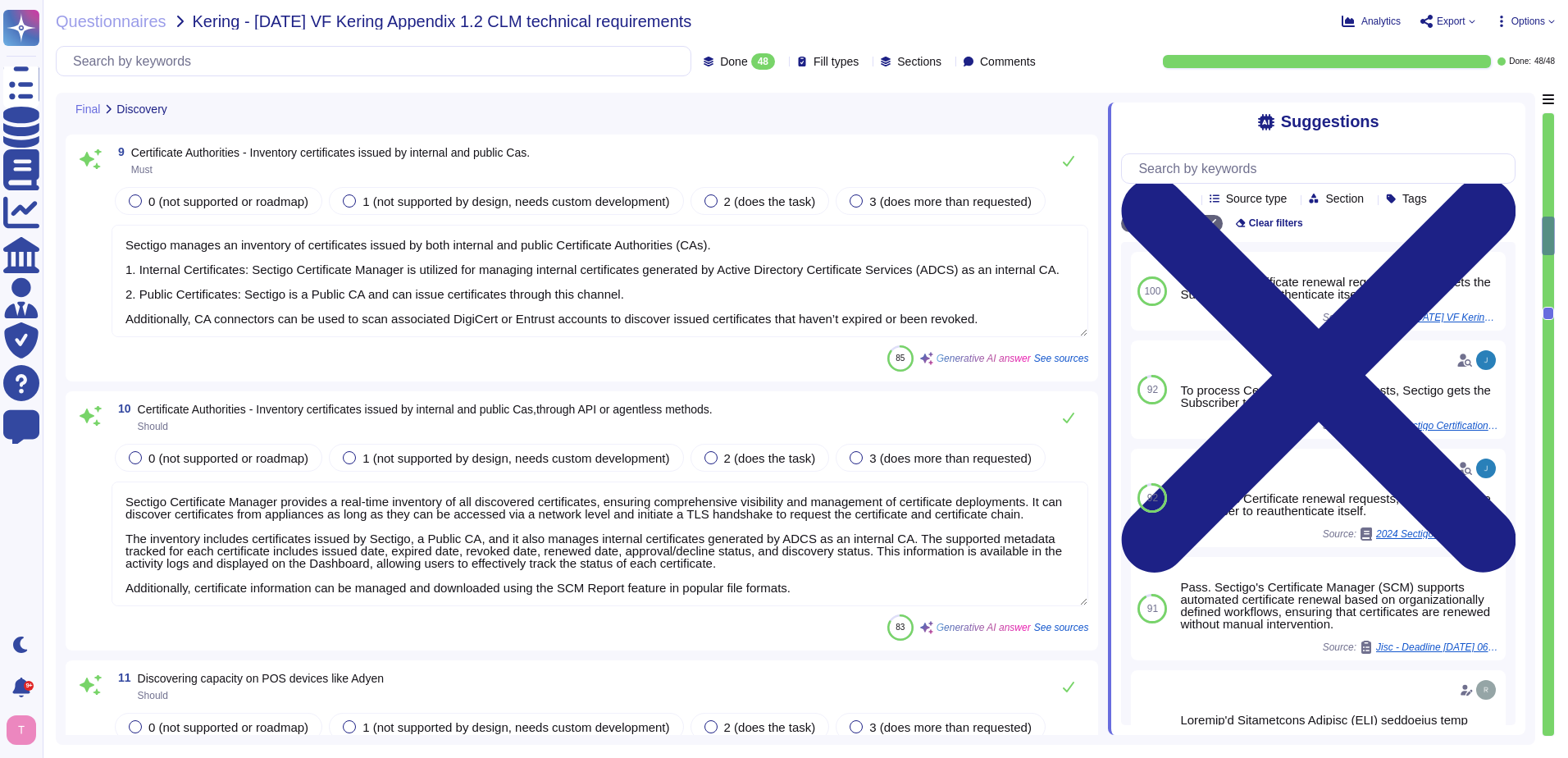
scroll to position [1607, 0]
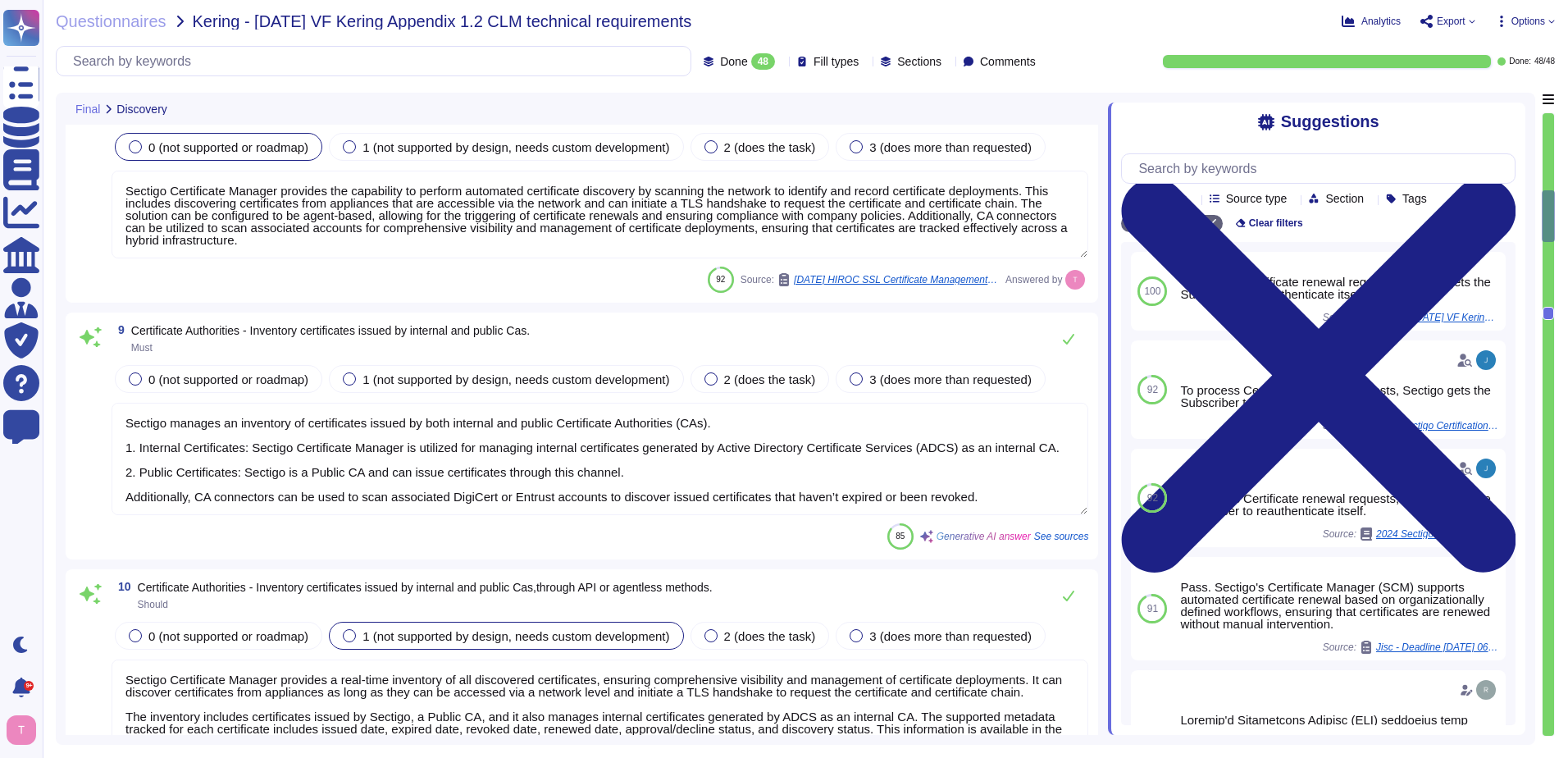
type textarea "Sectigo Certificate Manager can discover certificates from appliances, includin…"
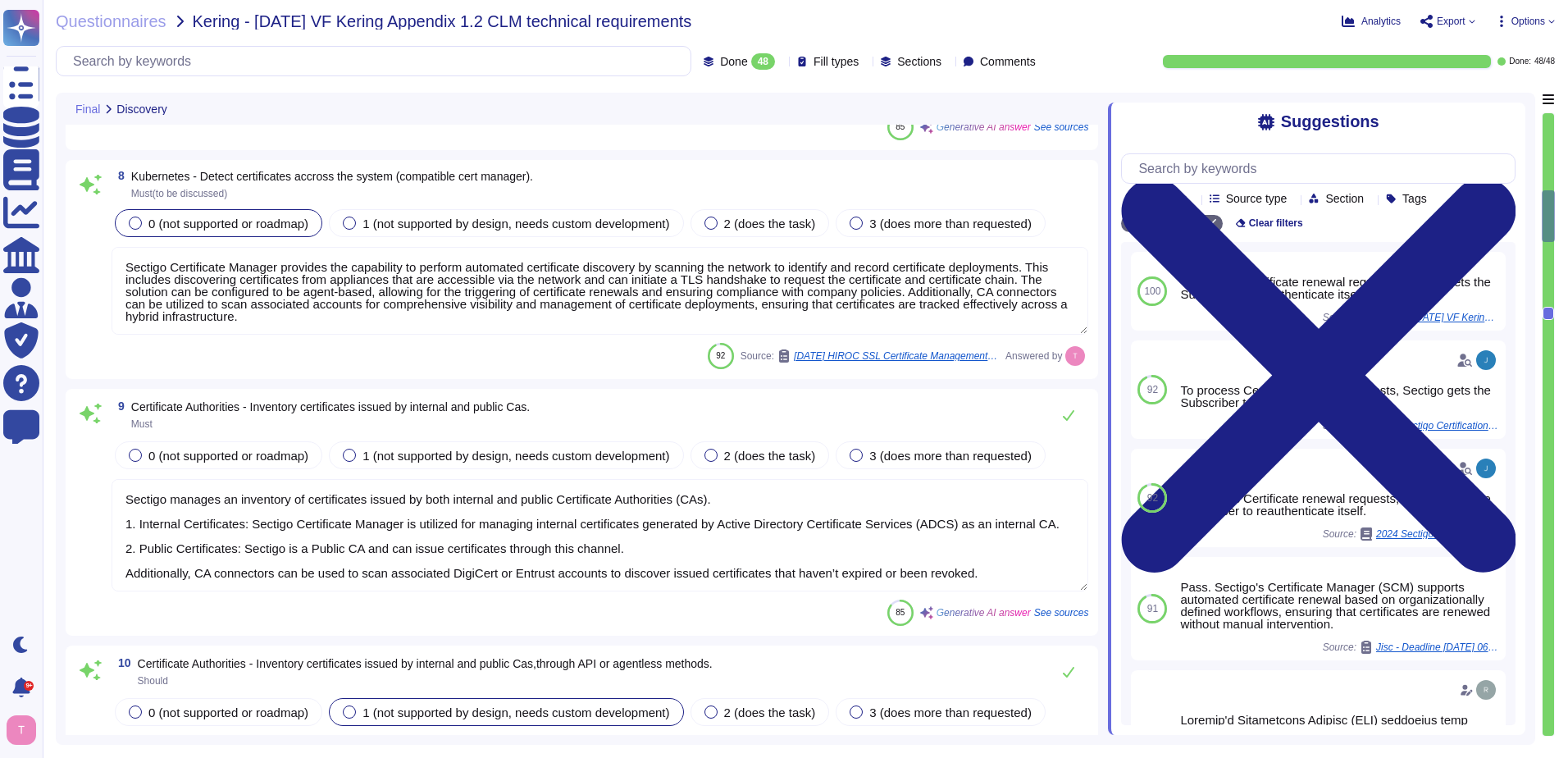
scroll to position [1361, 0]
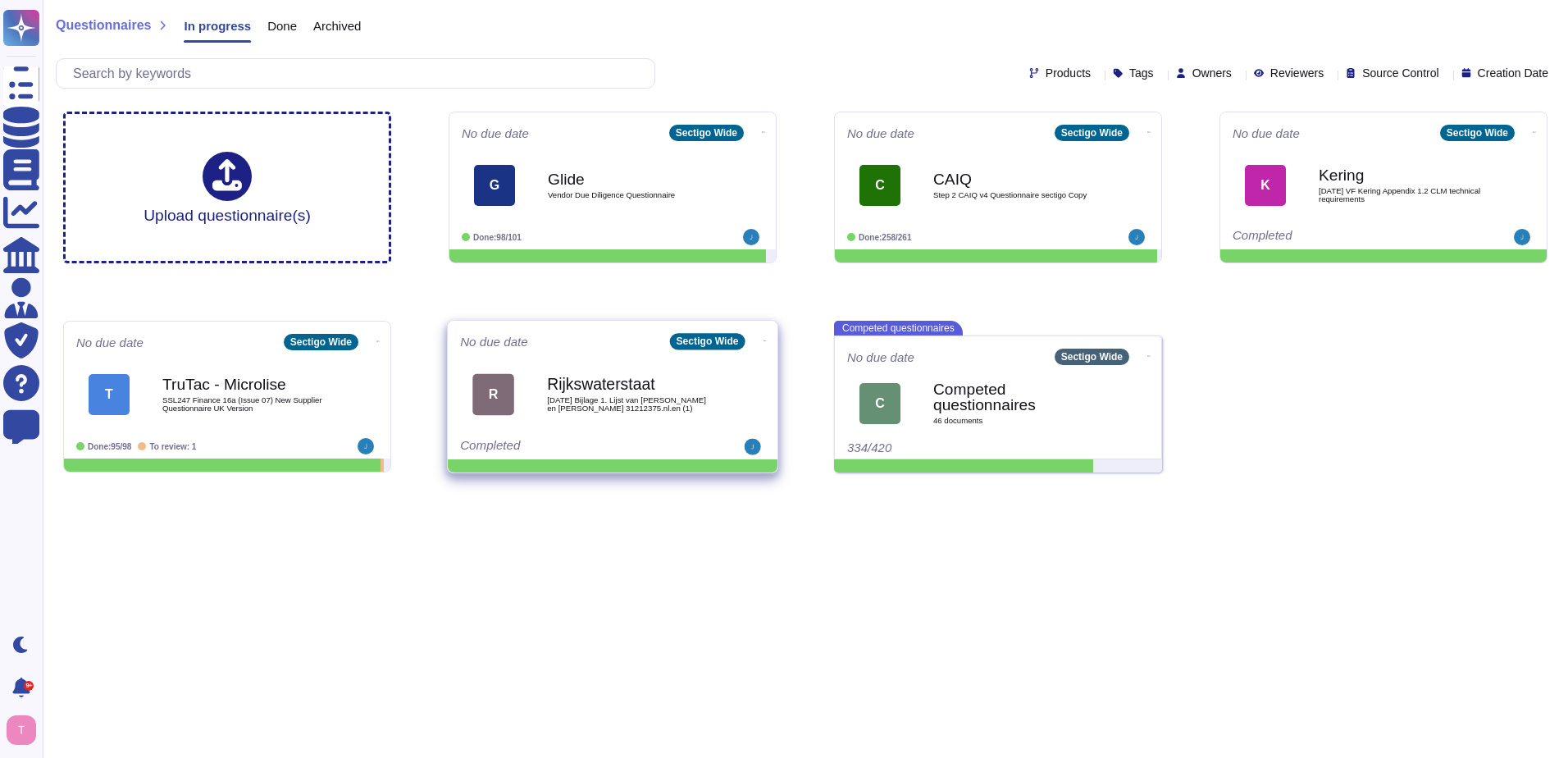
click at [640, 386] on b "Rijkswaterstaat" at bounding box center [630, 384] width 166 height 15
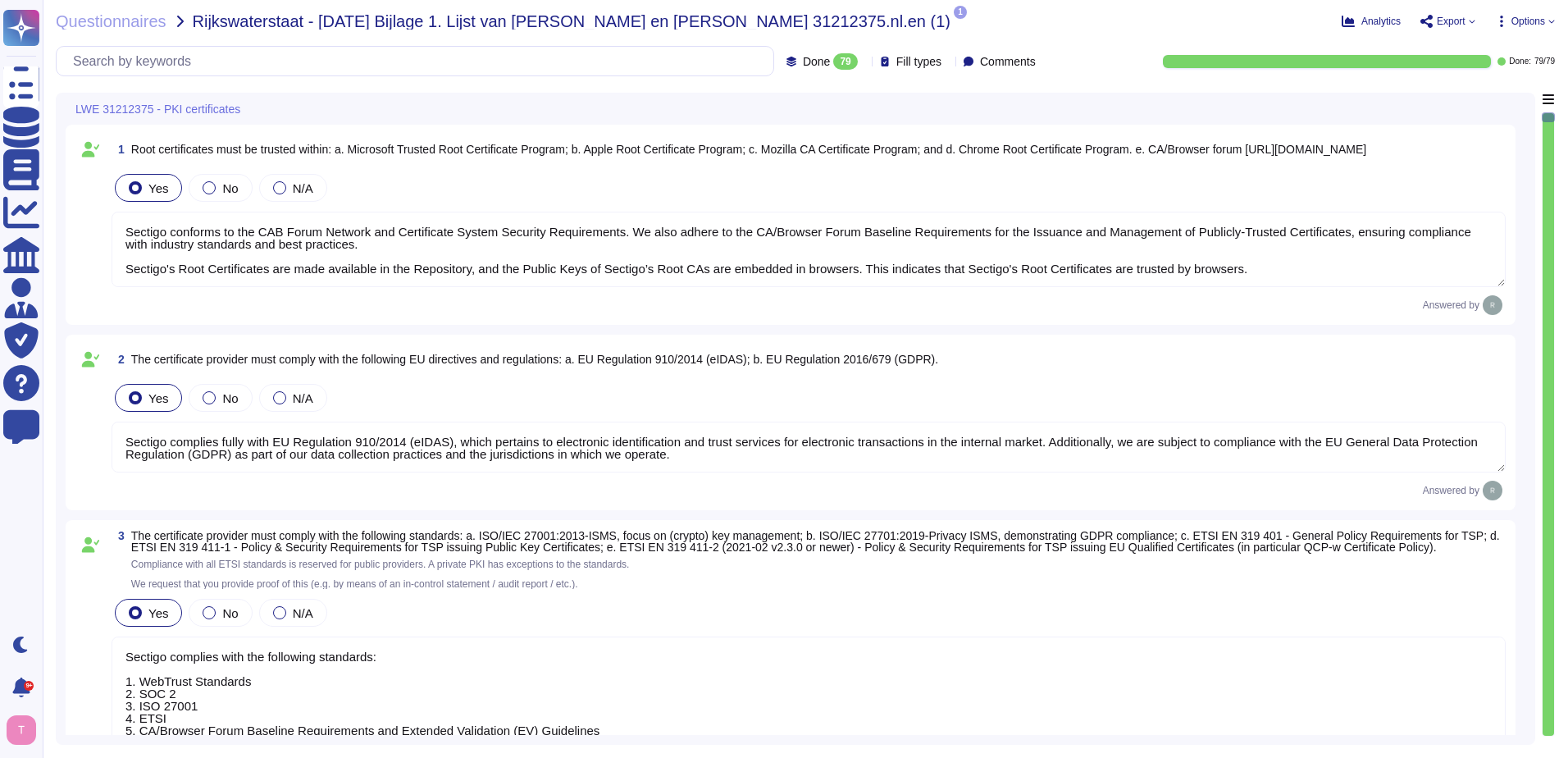
type textarea "Sectigo conforms to the CAB Forum Network and Certificate System Security Requi…"
type textarea "Sectigo complies fully with EU Regulation 910/2014 (eIDAS), which pertains to e…"
type textarea "Sectigo complies with the following standards: 1. WebTrust Standards 2. SOC 2 3…"
type textarea "We utilize TLS 1.2 or higher for all data in transit, ensuring compliance with …"
type textarea "We maintain ISO 27001 certification, along with other certifications such as SO…"
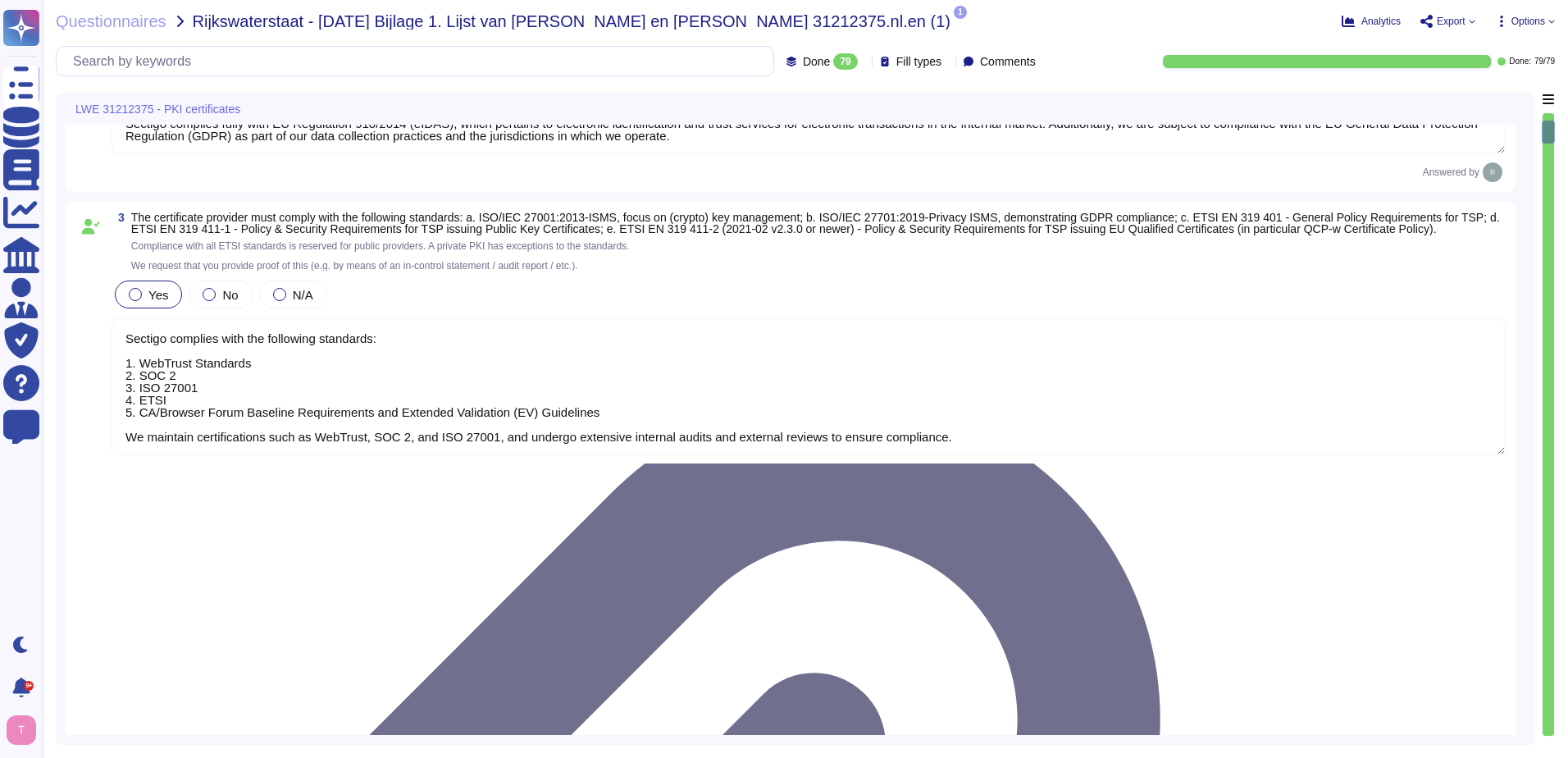
type textarea "Your enterprise sales representative will share the details."
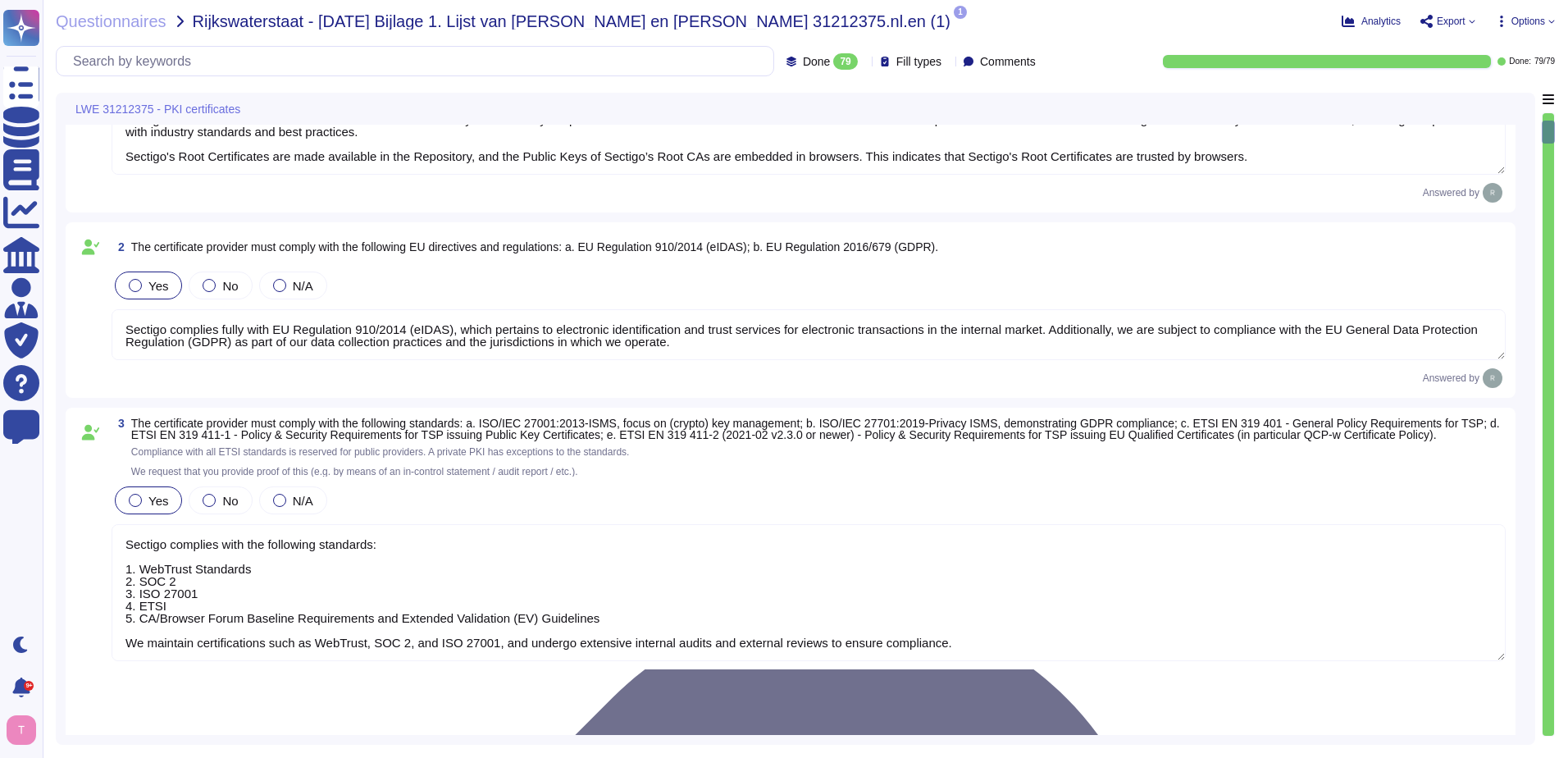
type textarea "Your enterprise sales representative will share the details."
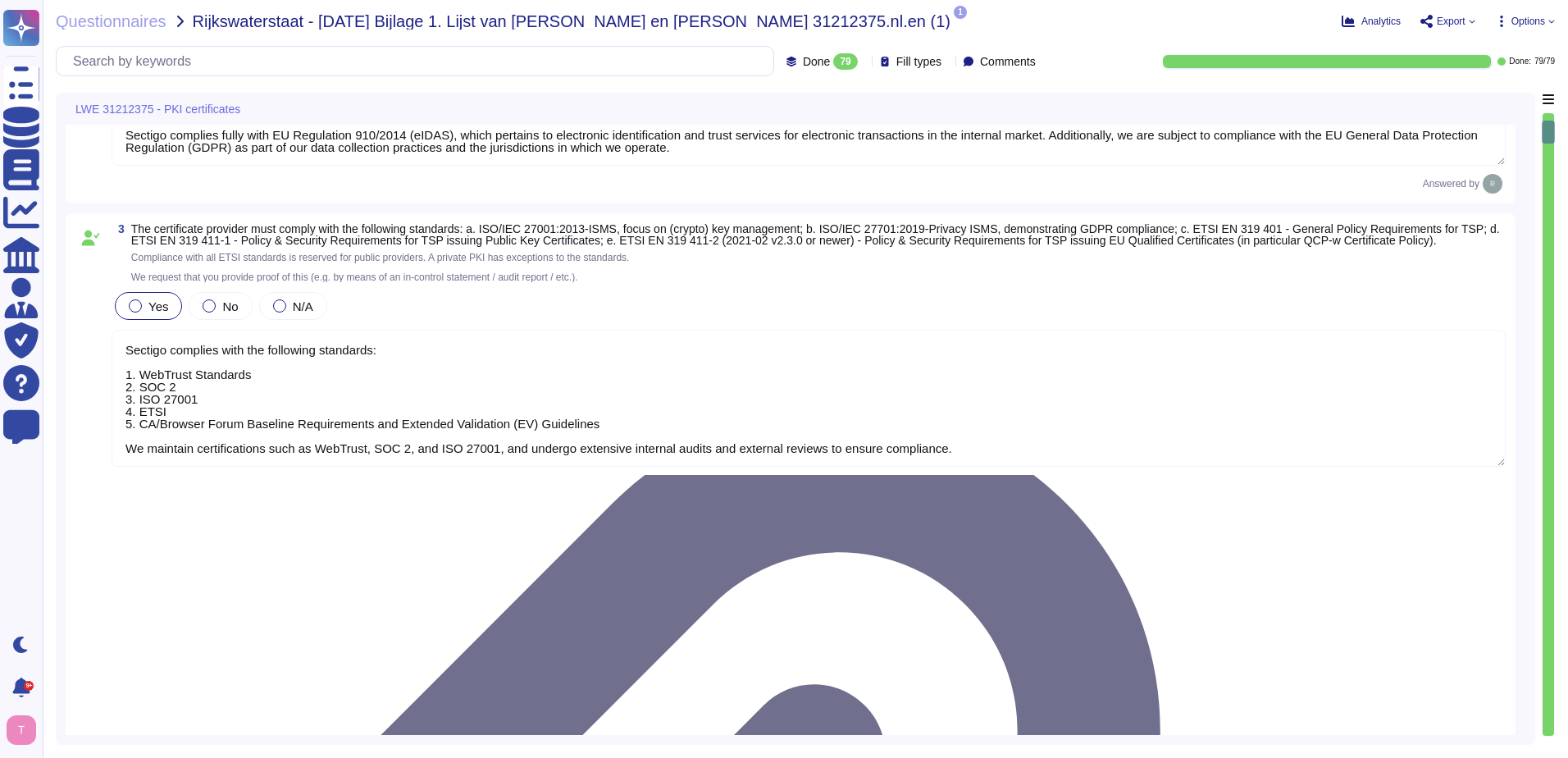
scroll to position [328, 0]
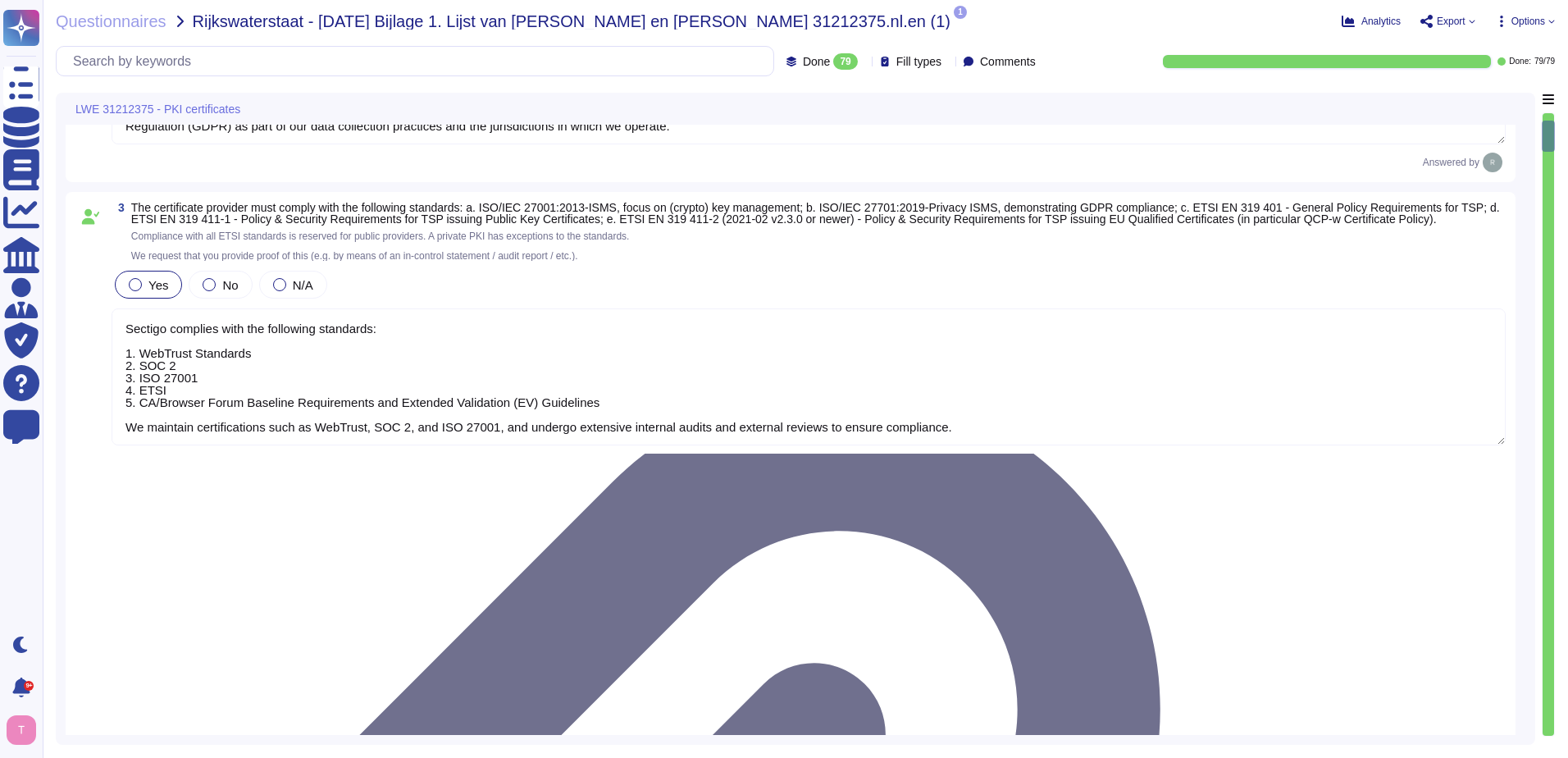
type textarea "Sectigo operates in the following locations: - [GEOGRAPHIC_DATA], [US_STATE], […"
drag, startPoint x: 131, startPoint y: 332, endPoint x: 1003, endPoint y: 465, distance: 882.1
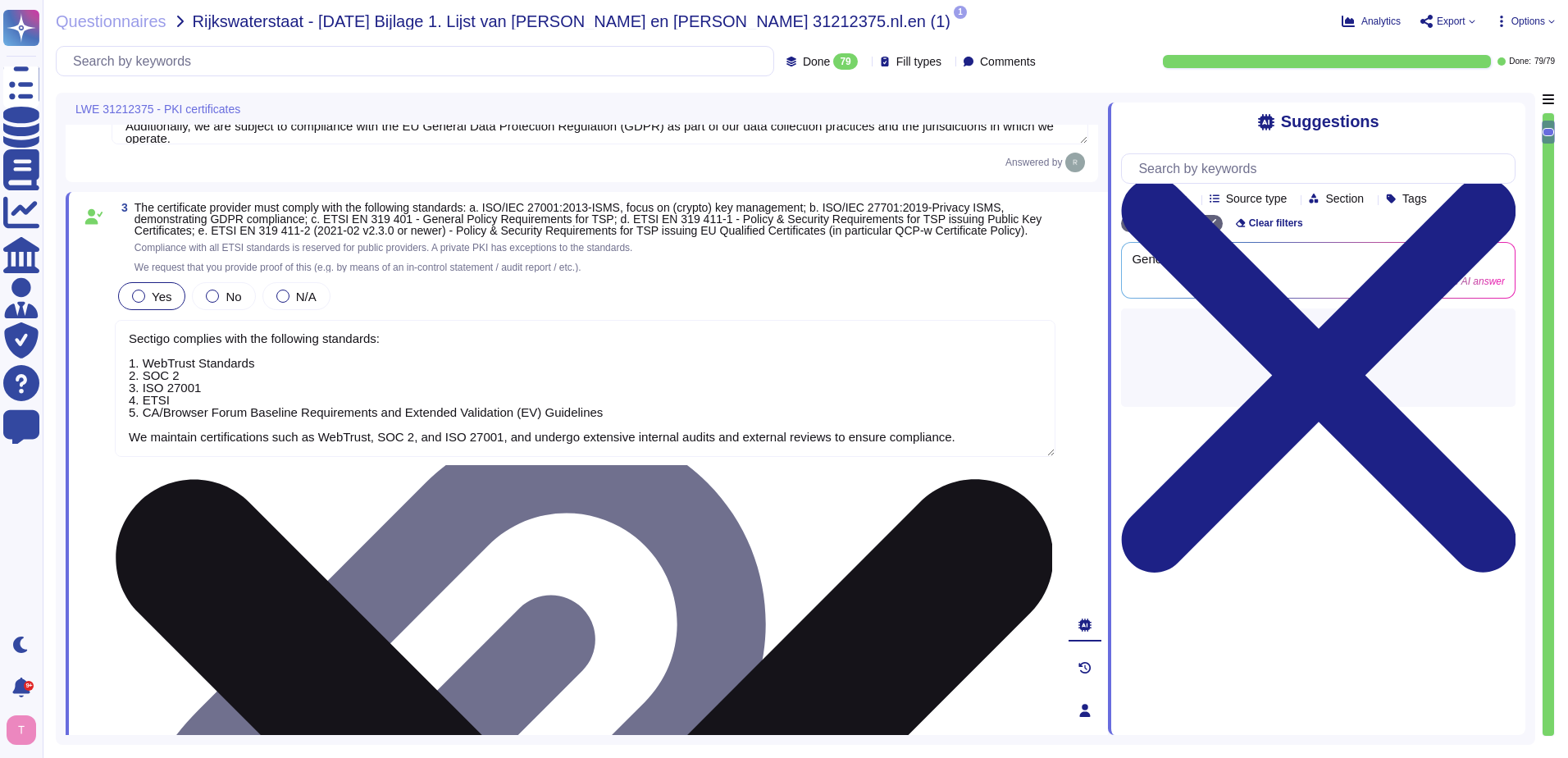
type textarea "Sectigo complies with the following standards: 1. WebTrust Standards 2. SOC 2 3…"
click at [290, 356] on textarea "Sectigo complies with the following standards: 1. WebTrust Standards 2. SOC 2 3…" at bounding box center [586, 388] width 941 height 137
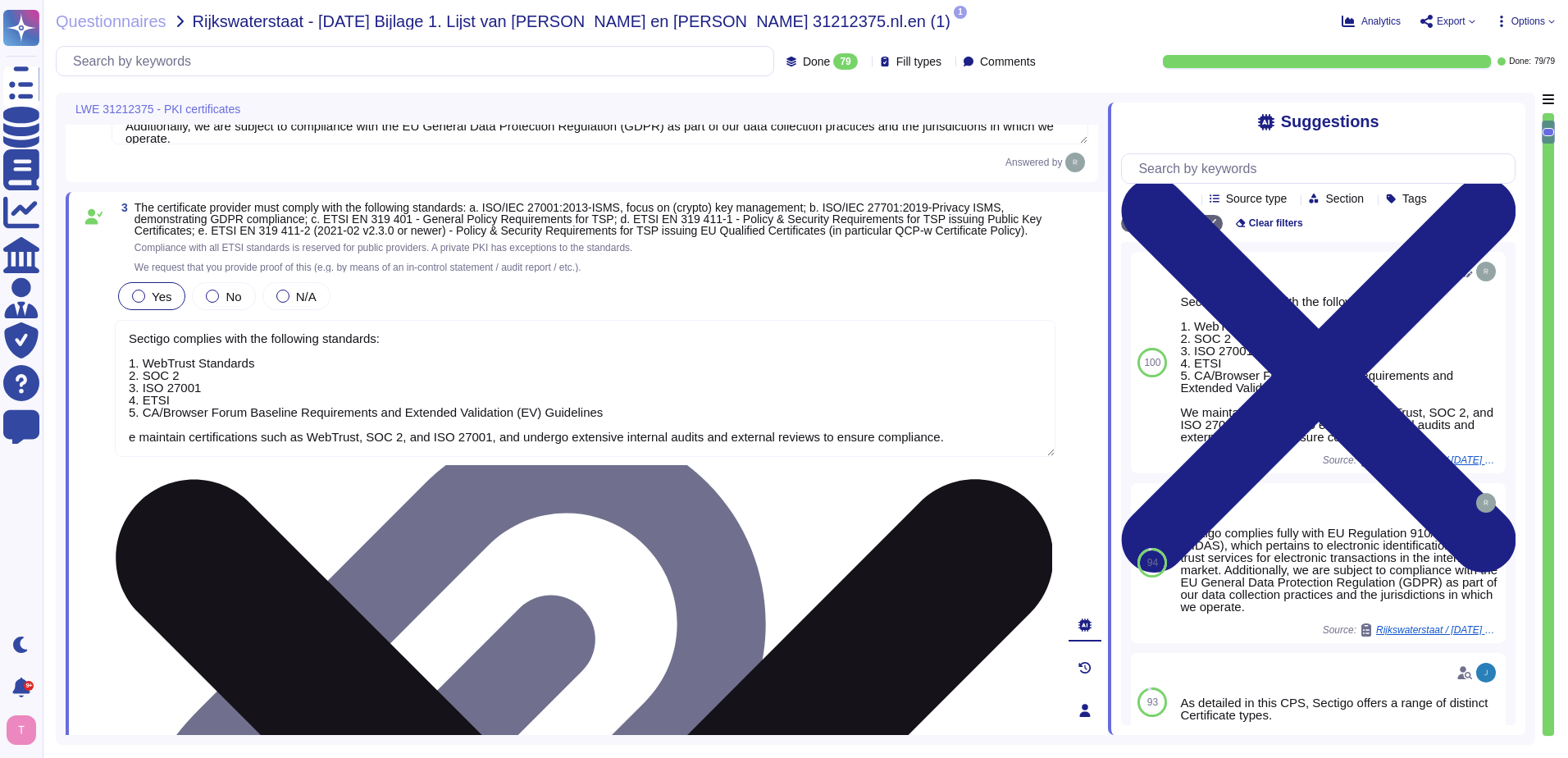
drag, startPoint x: 127, startPoint y: 344, endPoint x: 979, endPoint y: 464, distance: 860.4
click at [979, 457] on textarea "Sectigo complies with the following standards: 1. WebTrust Standards 2. SOC 2 3…" at bounding box center [586, 388] width 941 height 137
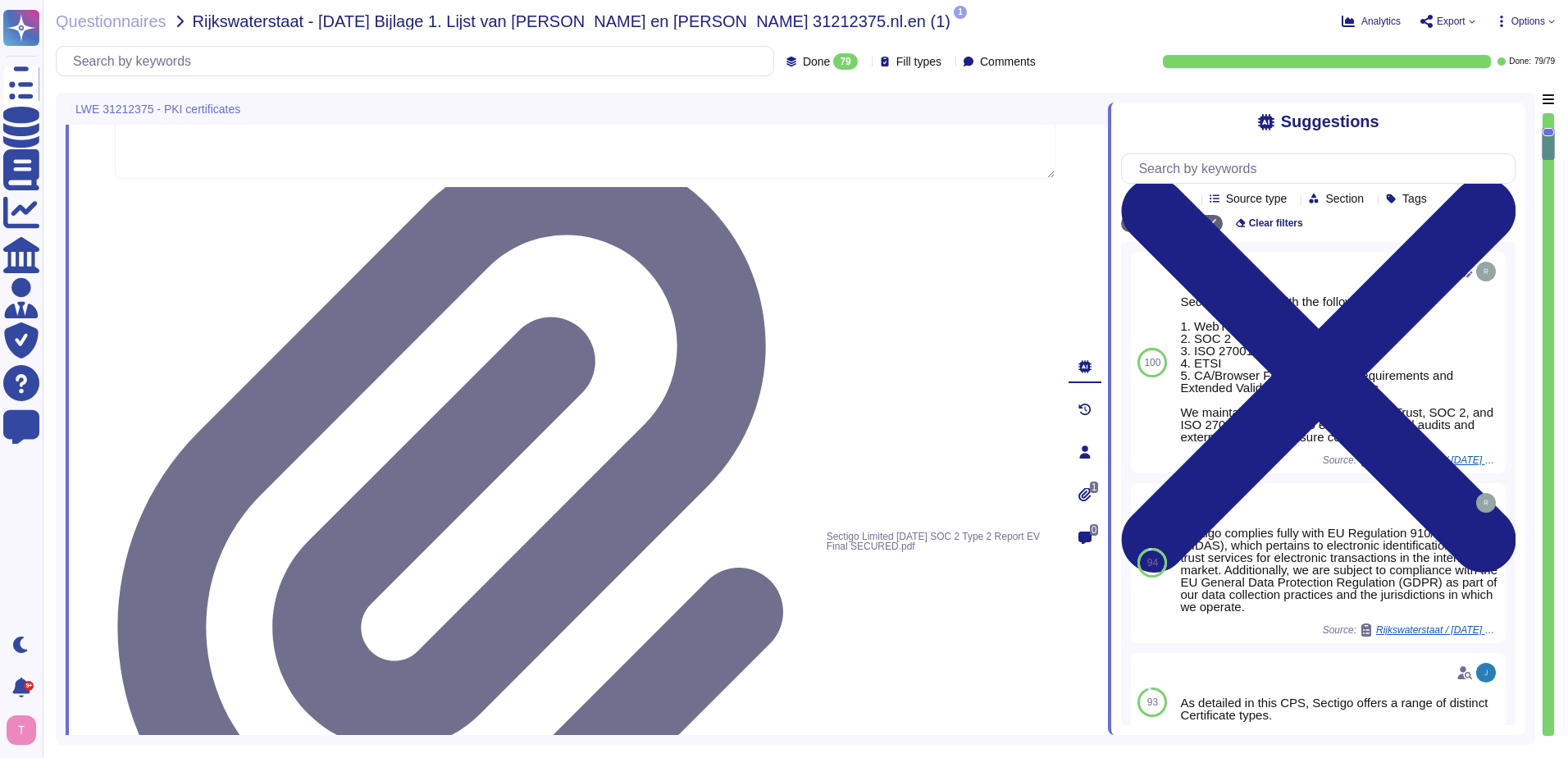
type textarea "Sectigo operates in the following locations: - Secaucus, New Jersey, United Sta…"
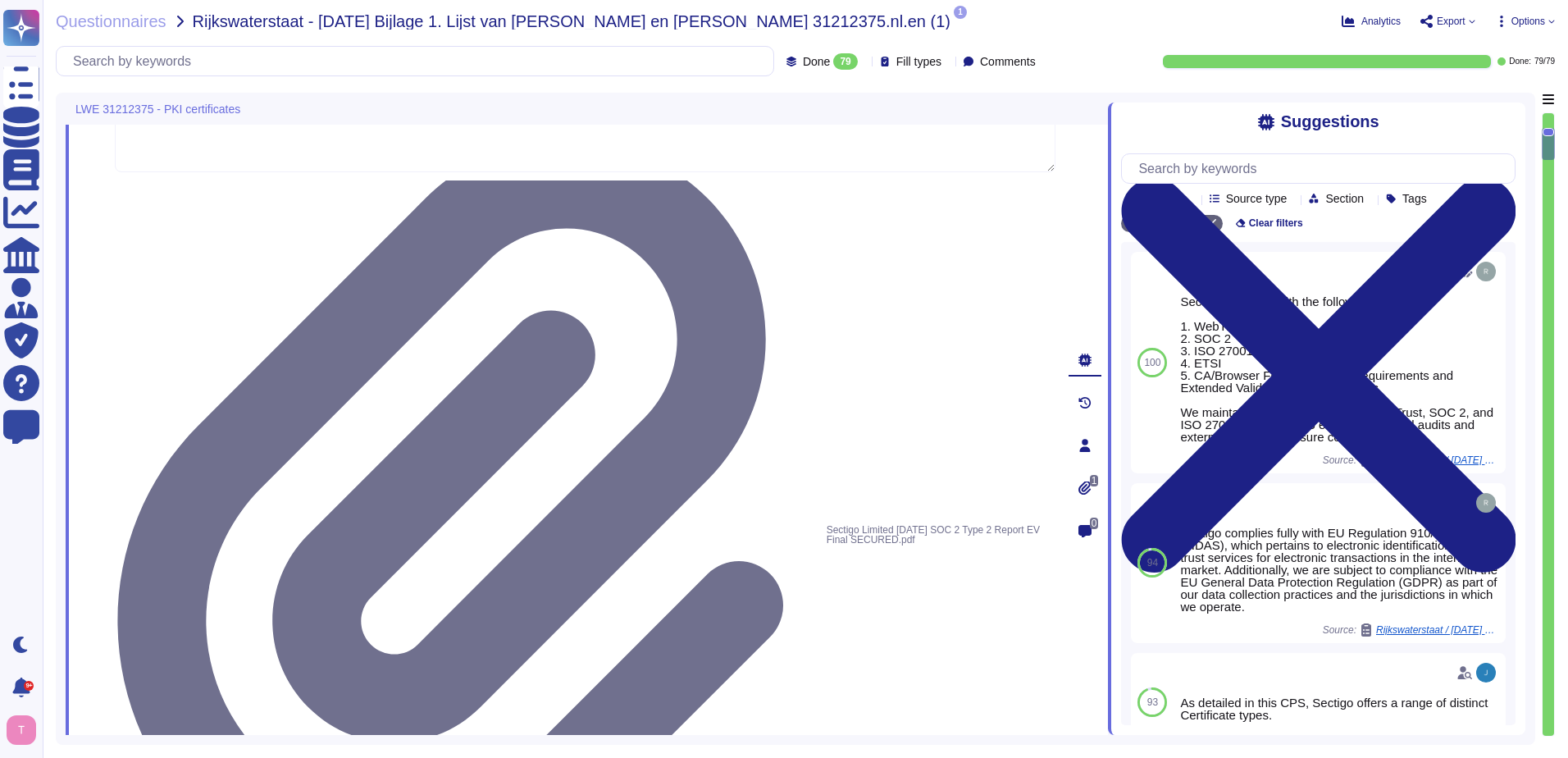
scroll to position [14, 0]
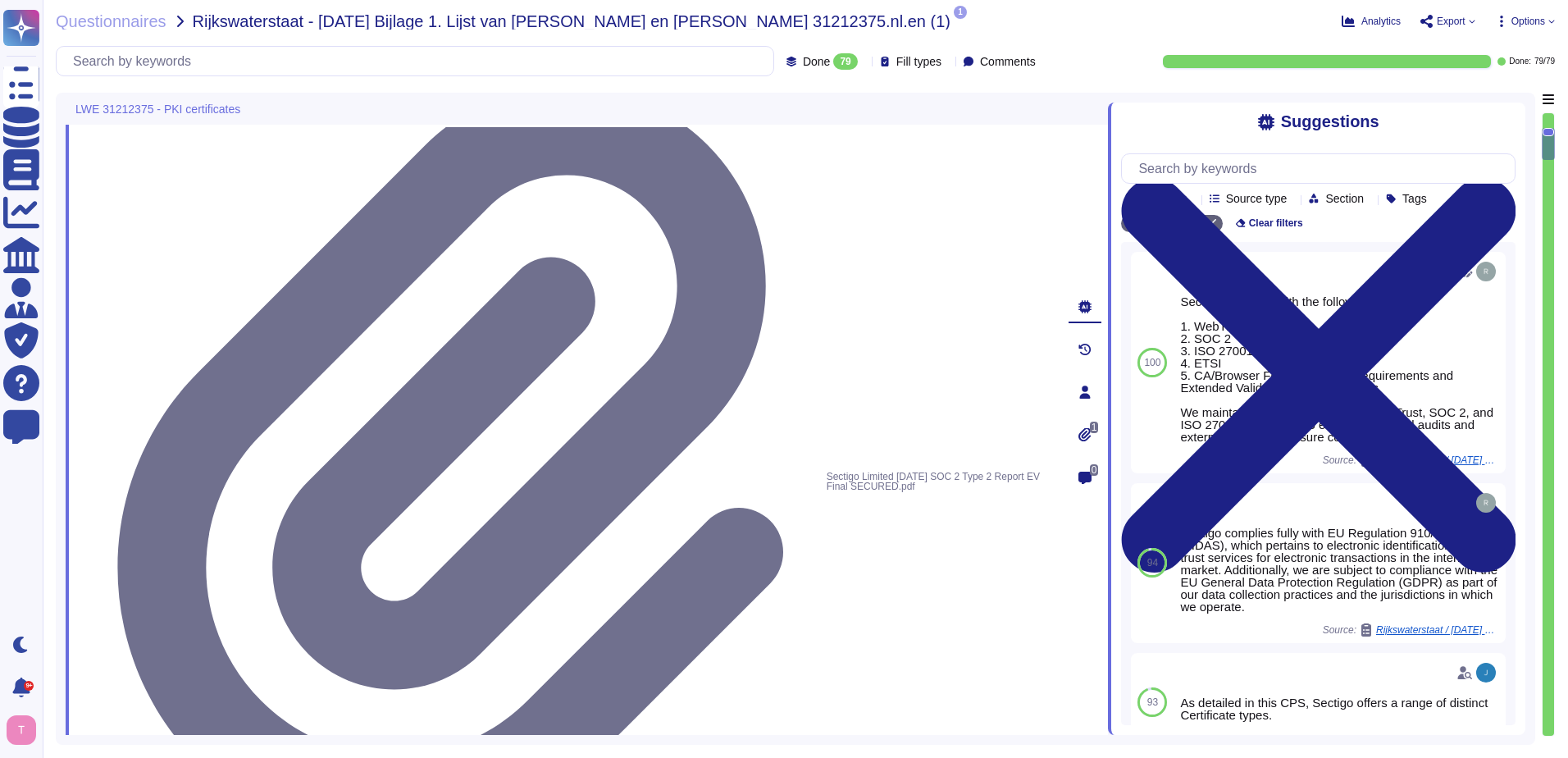
type textarea "Depending on the circumstances and the type of Certificate, a Private Key can b…"
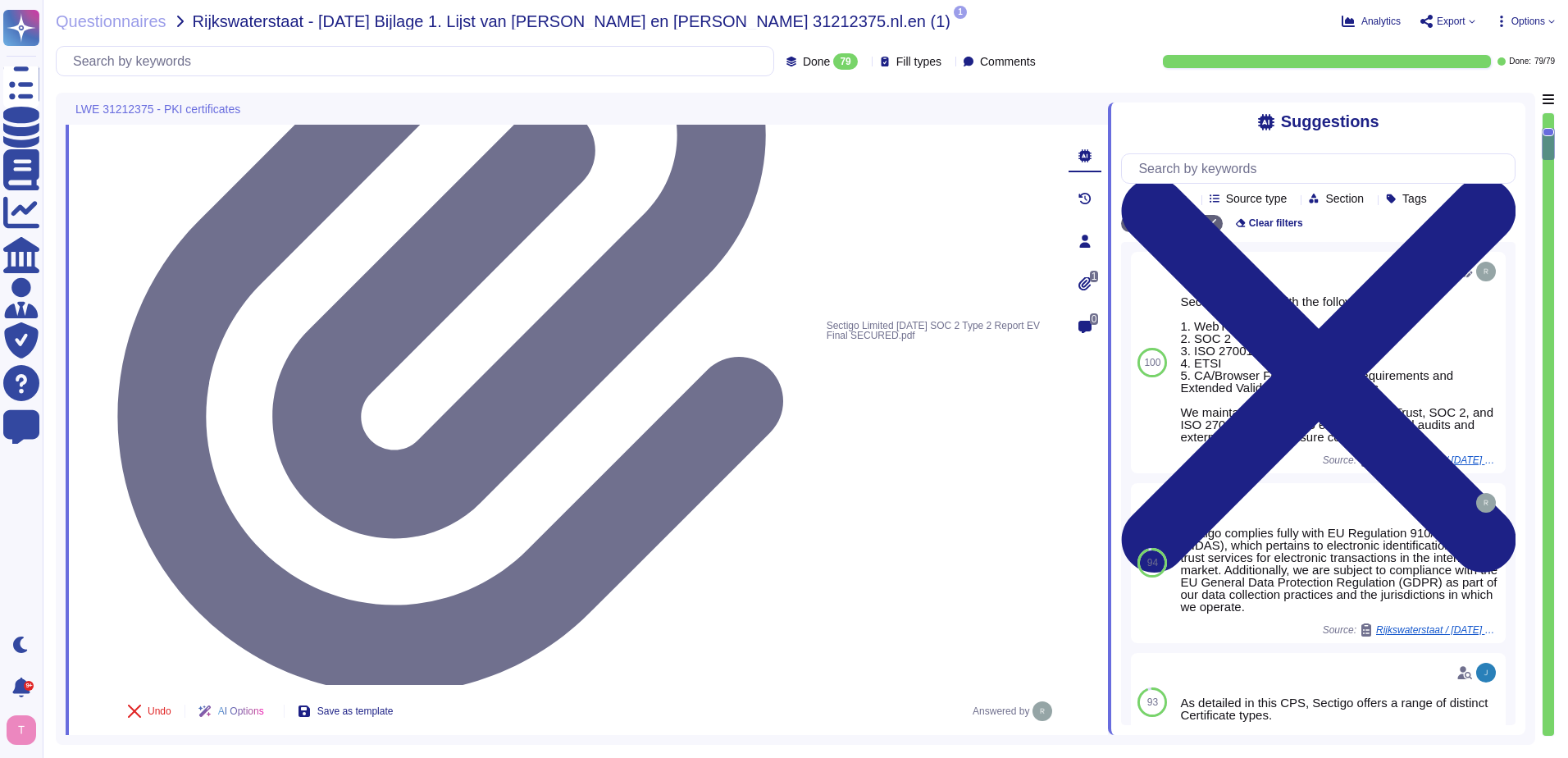
scroll to position [820, 0]
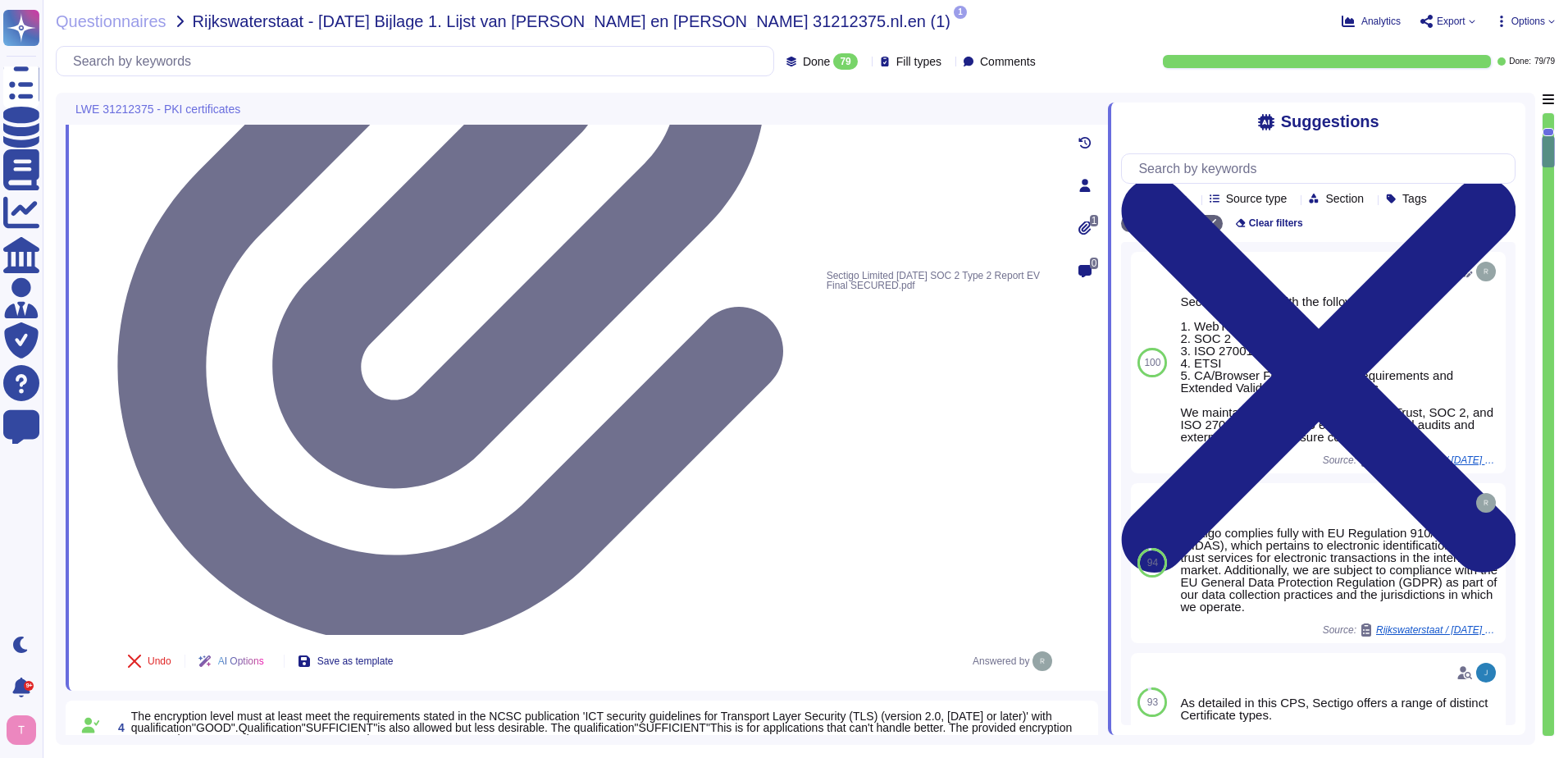
type textarea "Depending on the circumstances and the type of Certificate, a Private Key can b…"
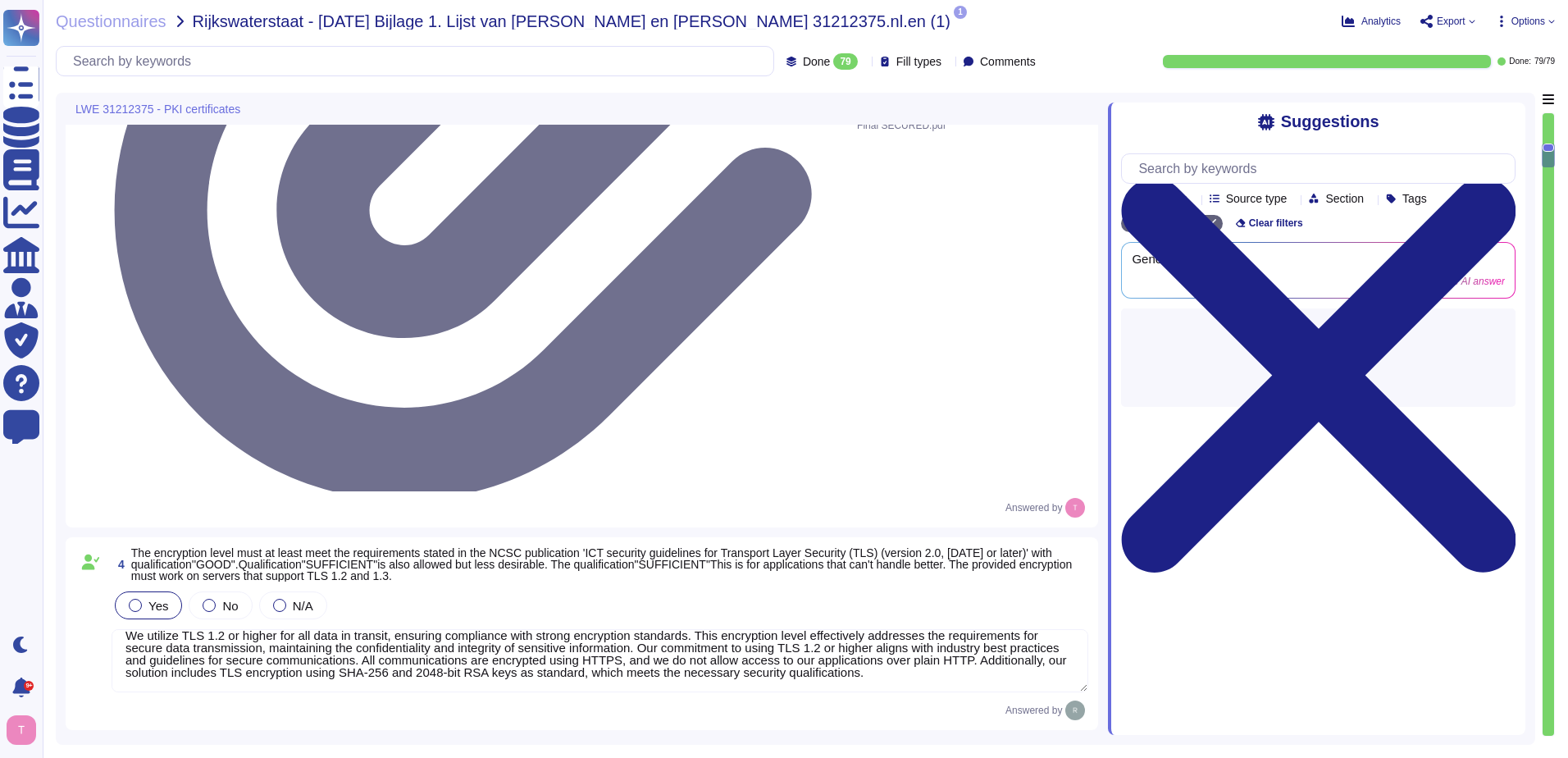
type textarea "Yes, Sectigo uses version 3 of the X.509 standard to construct digital certific…"
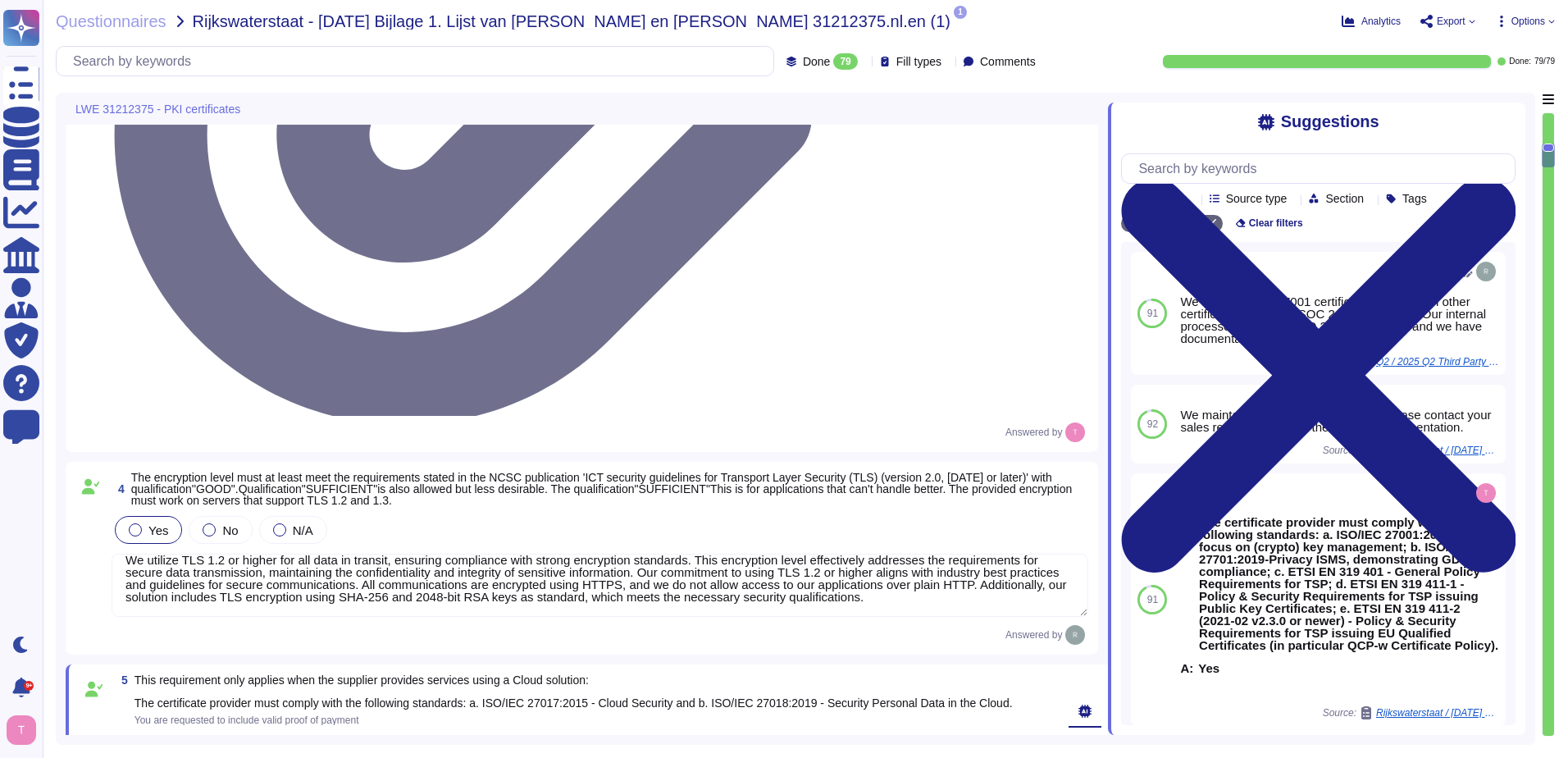
scroll to position [1067, 0]
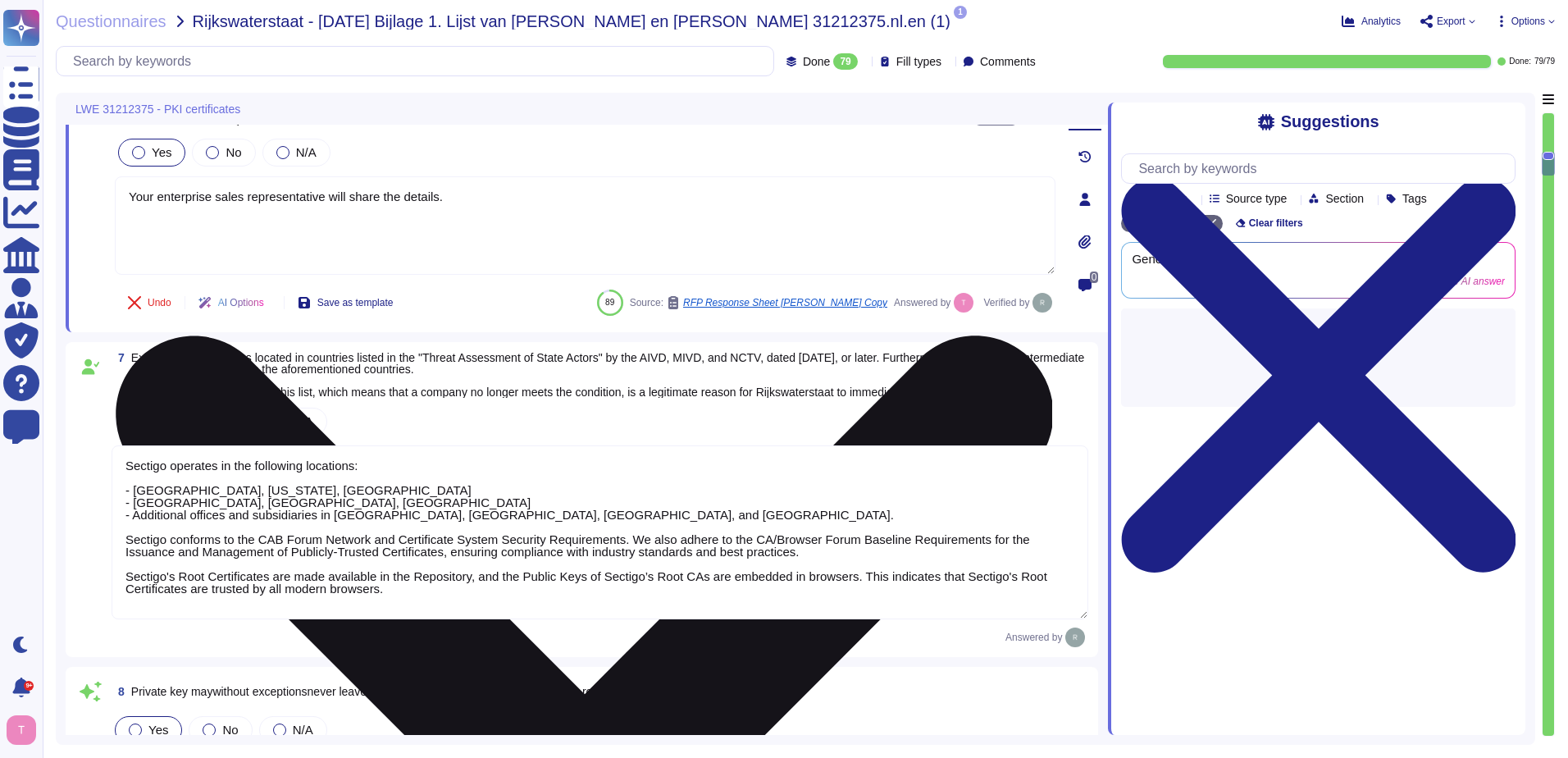
type textarea "We provide Publicly Trusted Organization Validated (OV) Certificates, which are…"
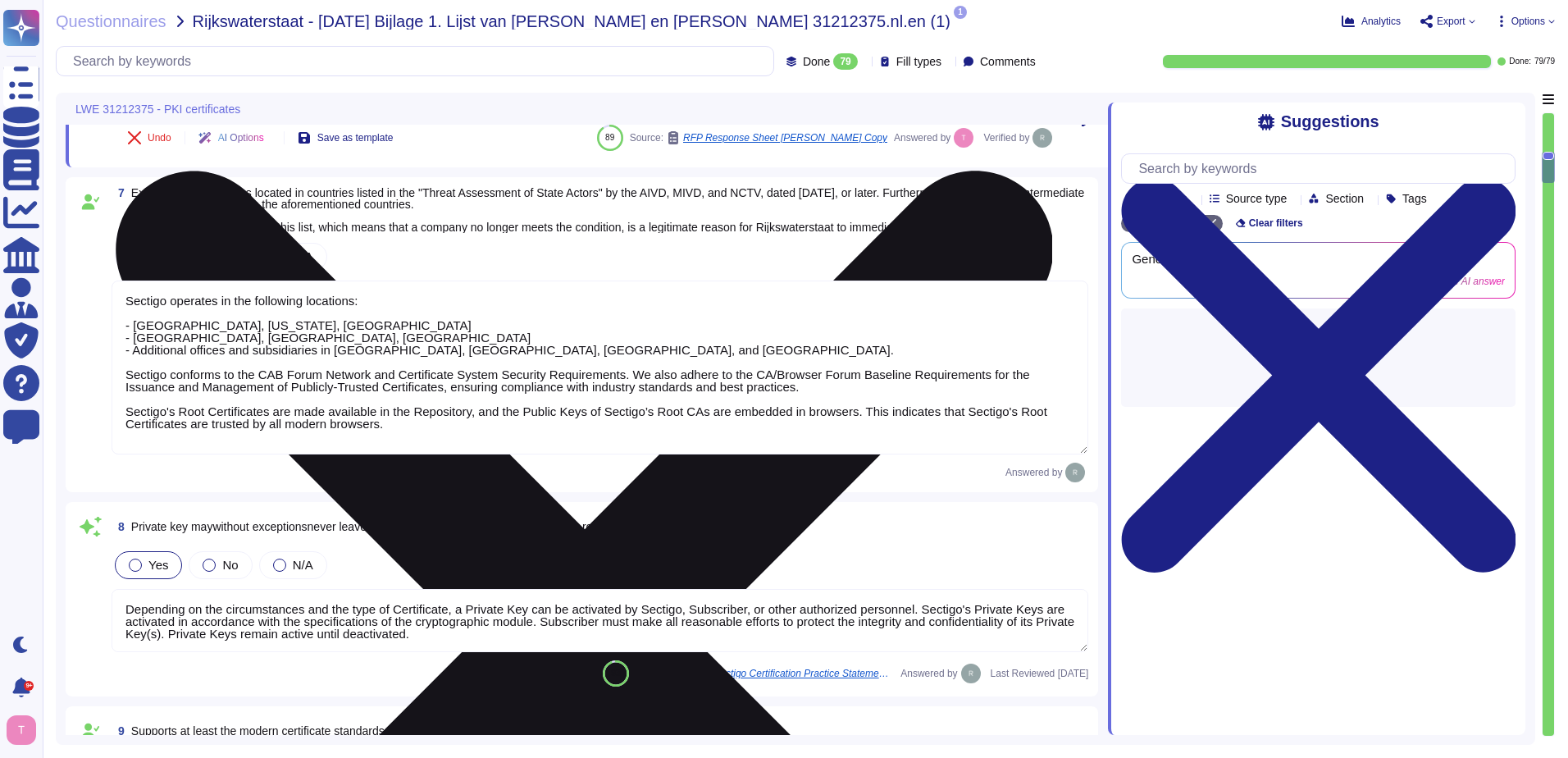
scroll to position [1312, 0]
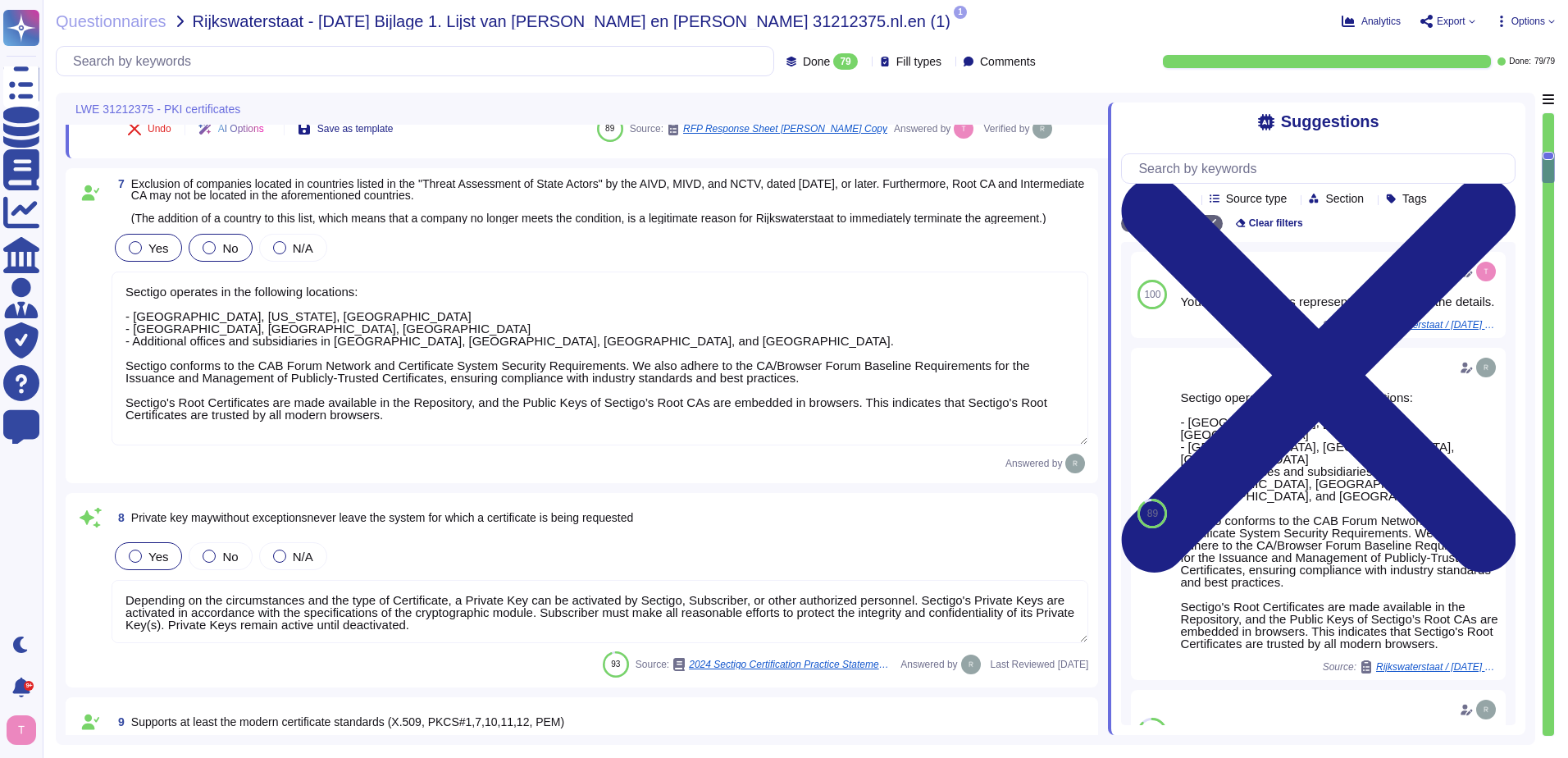
click at [132, 254] on div at bounding box center [135, 248] width 13 height 13
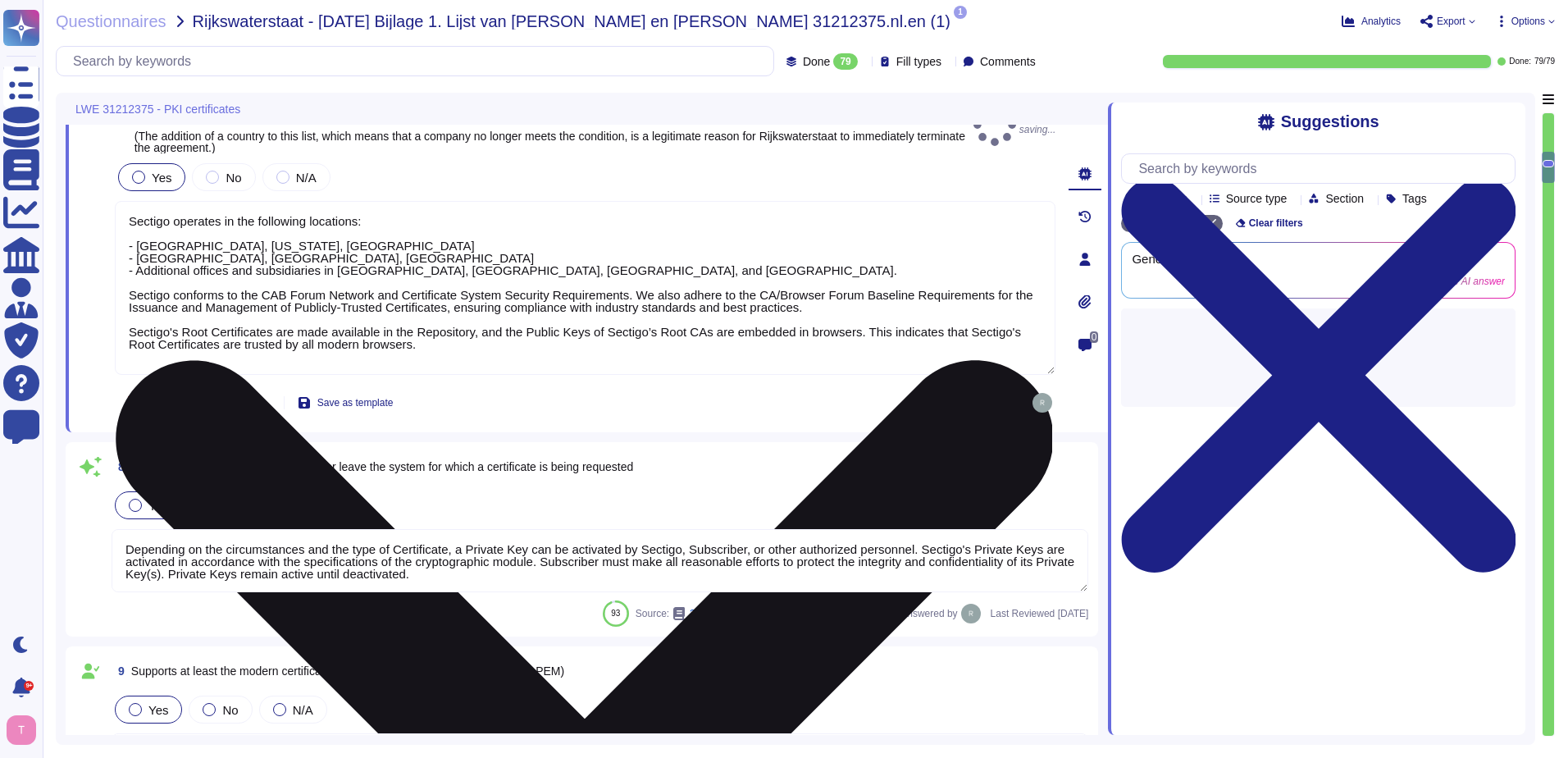
type textarea "Our solution provides a comprehensive and documented RESTful API that supports …"
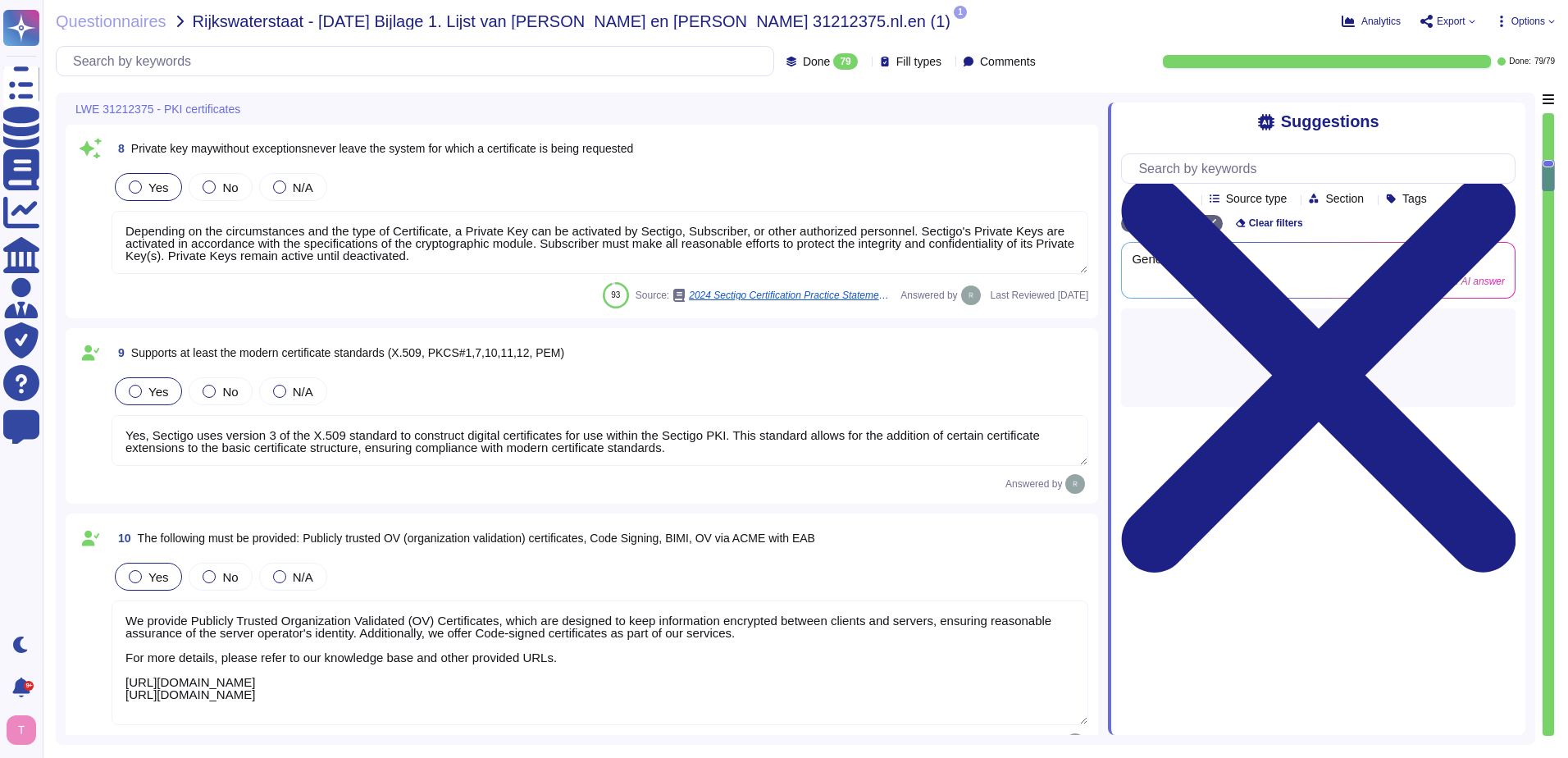
scroll to position [1641, 0]
type textarea "Your enterprise sales representative will share the details."
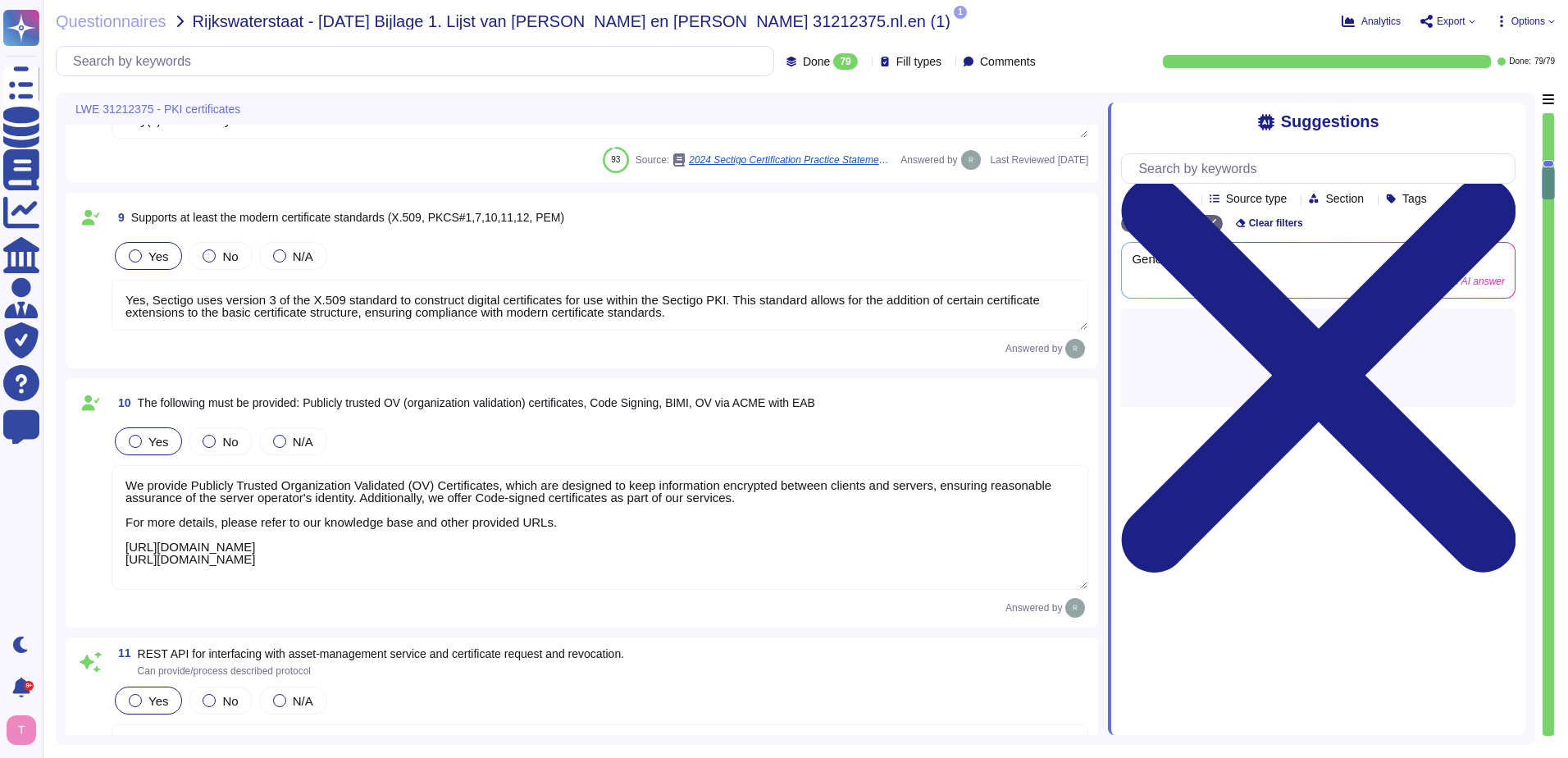
type textarea "Sectigo issues X.509v2 CRLs, as profiled in RFC5280, and updates them at least …"
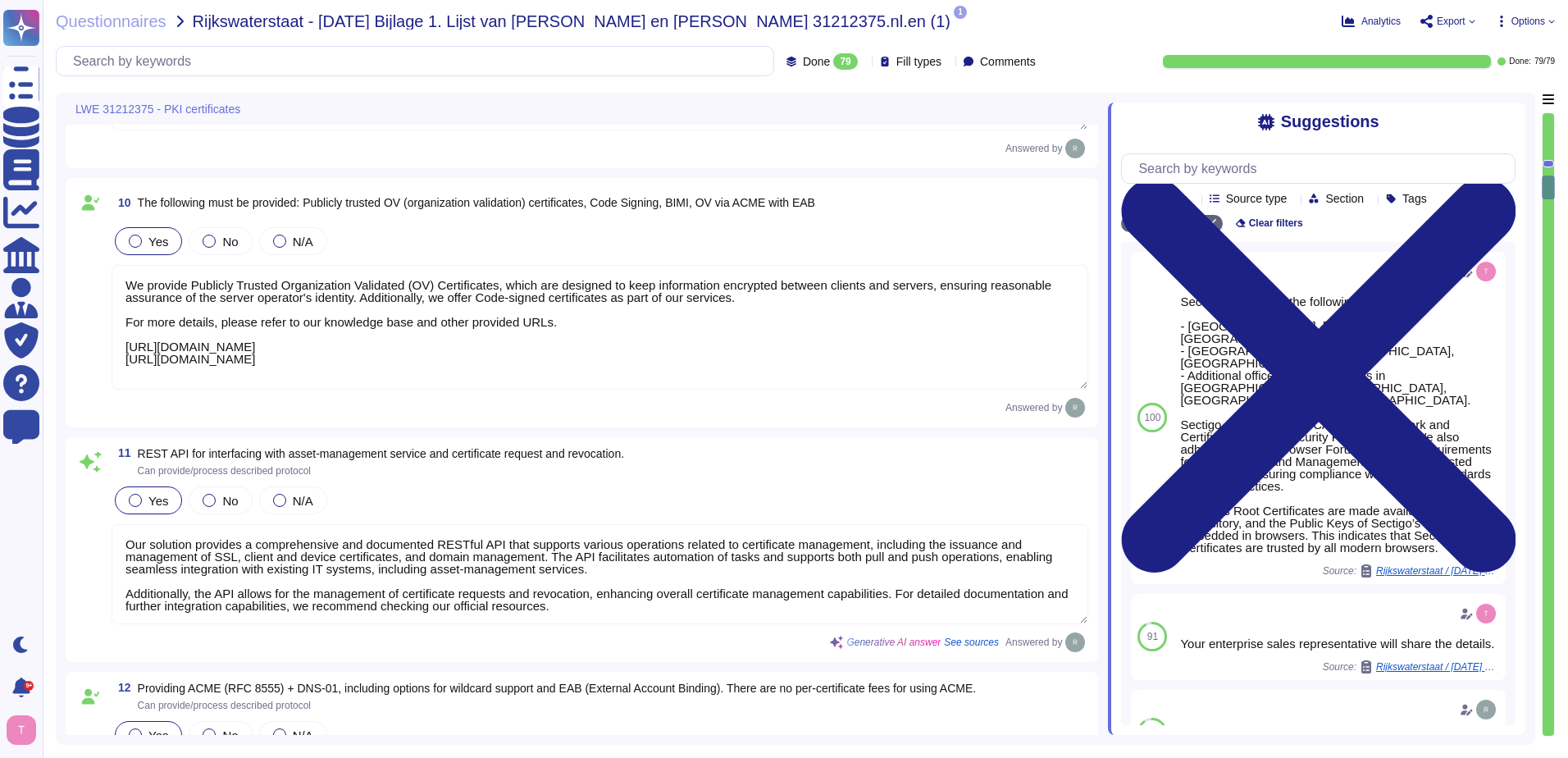
scroll to position [1968, 0]
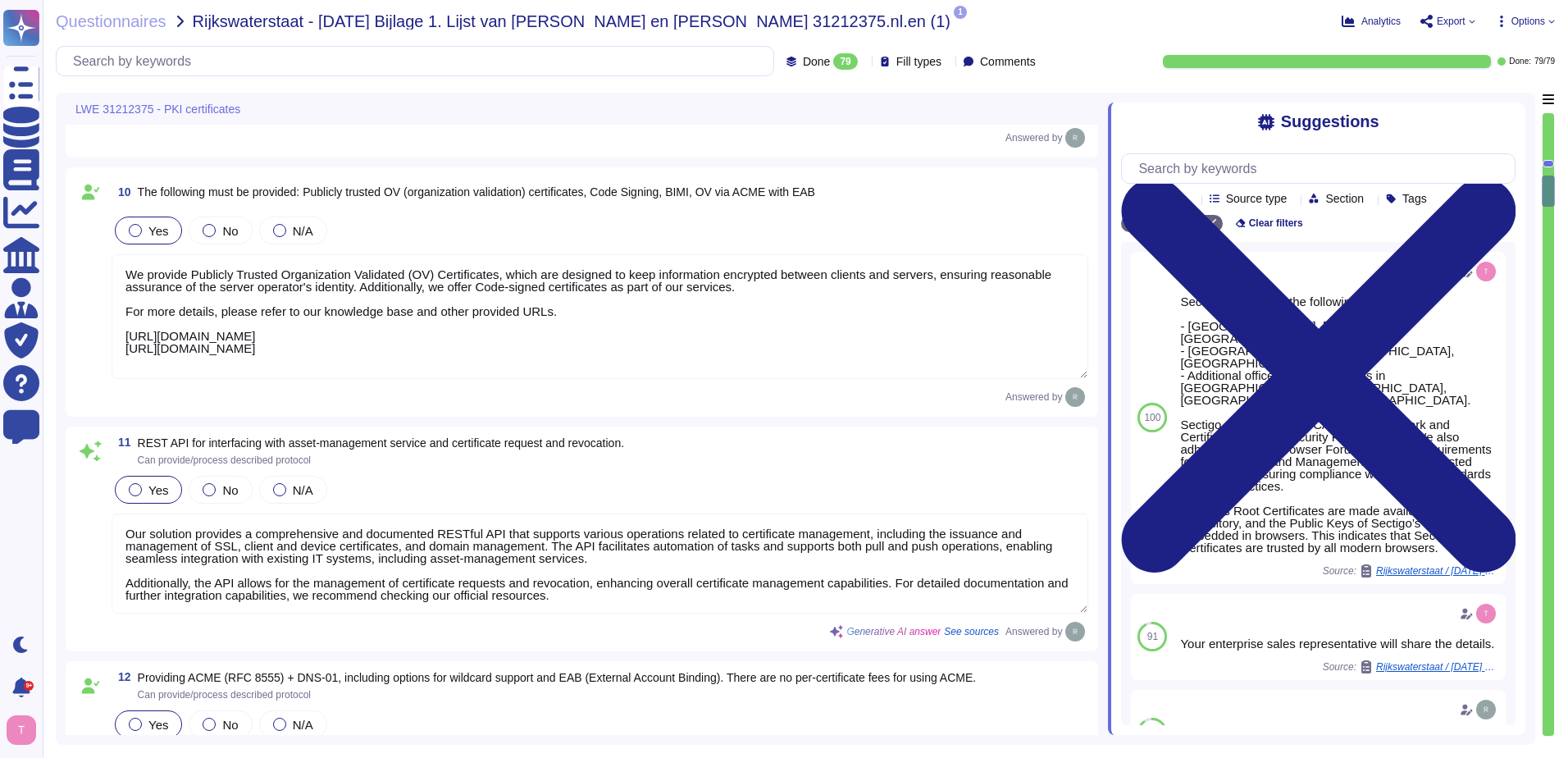
type textarea "Sectigo Certificates allow for manual editing of fields after they are pre-fill…"
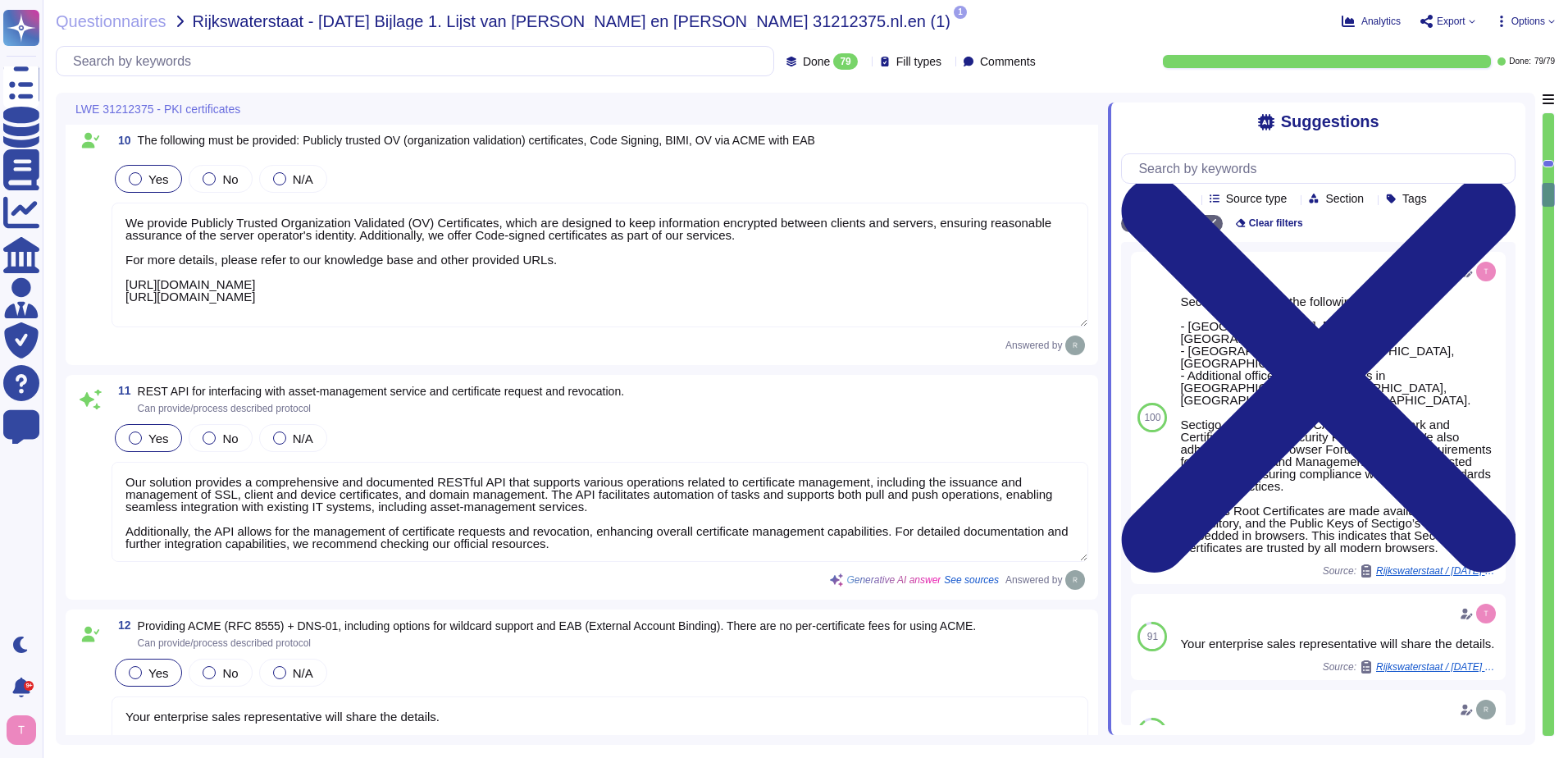
scroll to position [2132, 0]
type textarea "Your enterprise sales representative will help you on this."
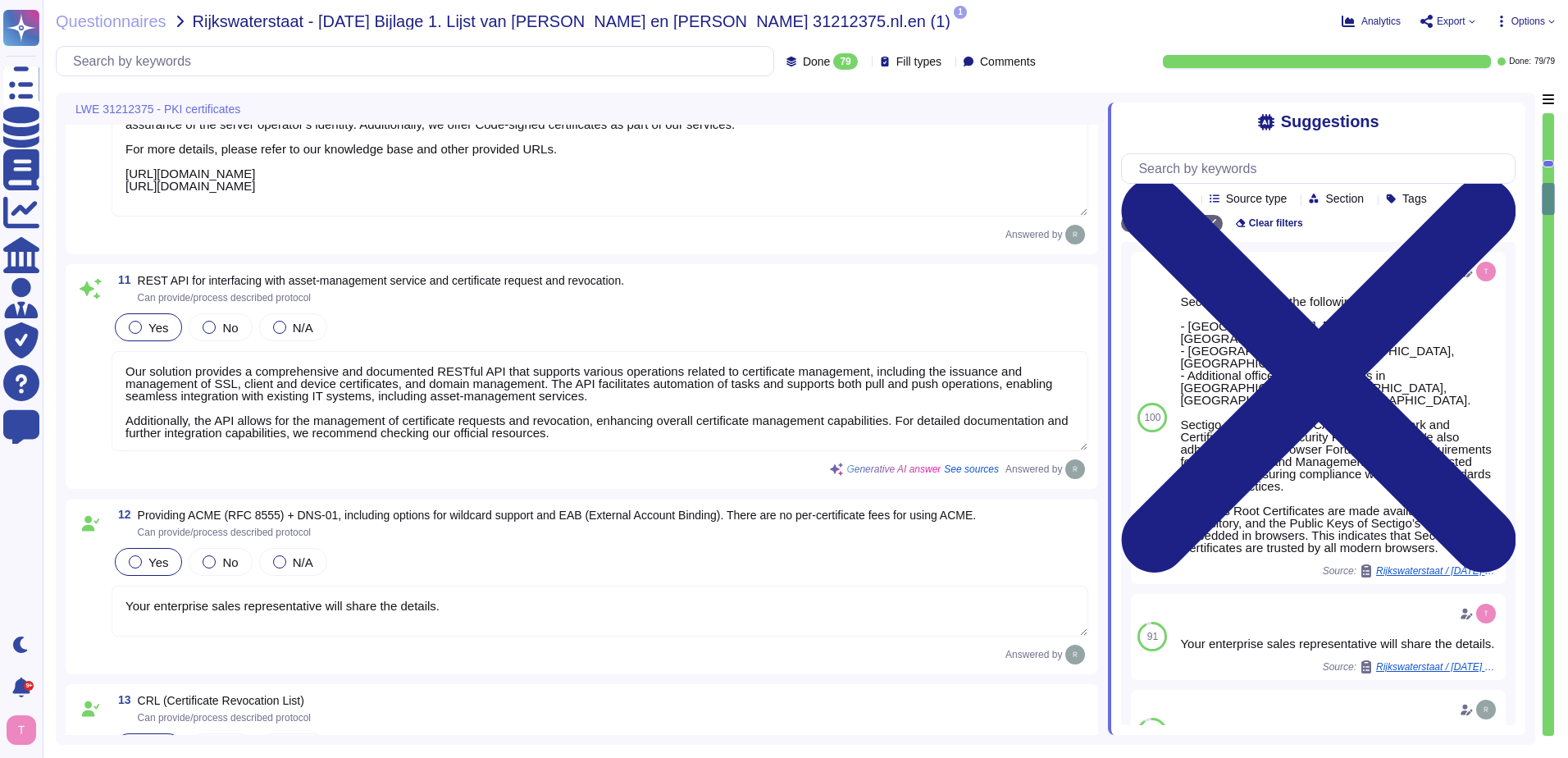
scroll to position [2, 0]
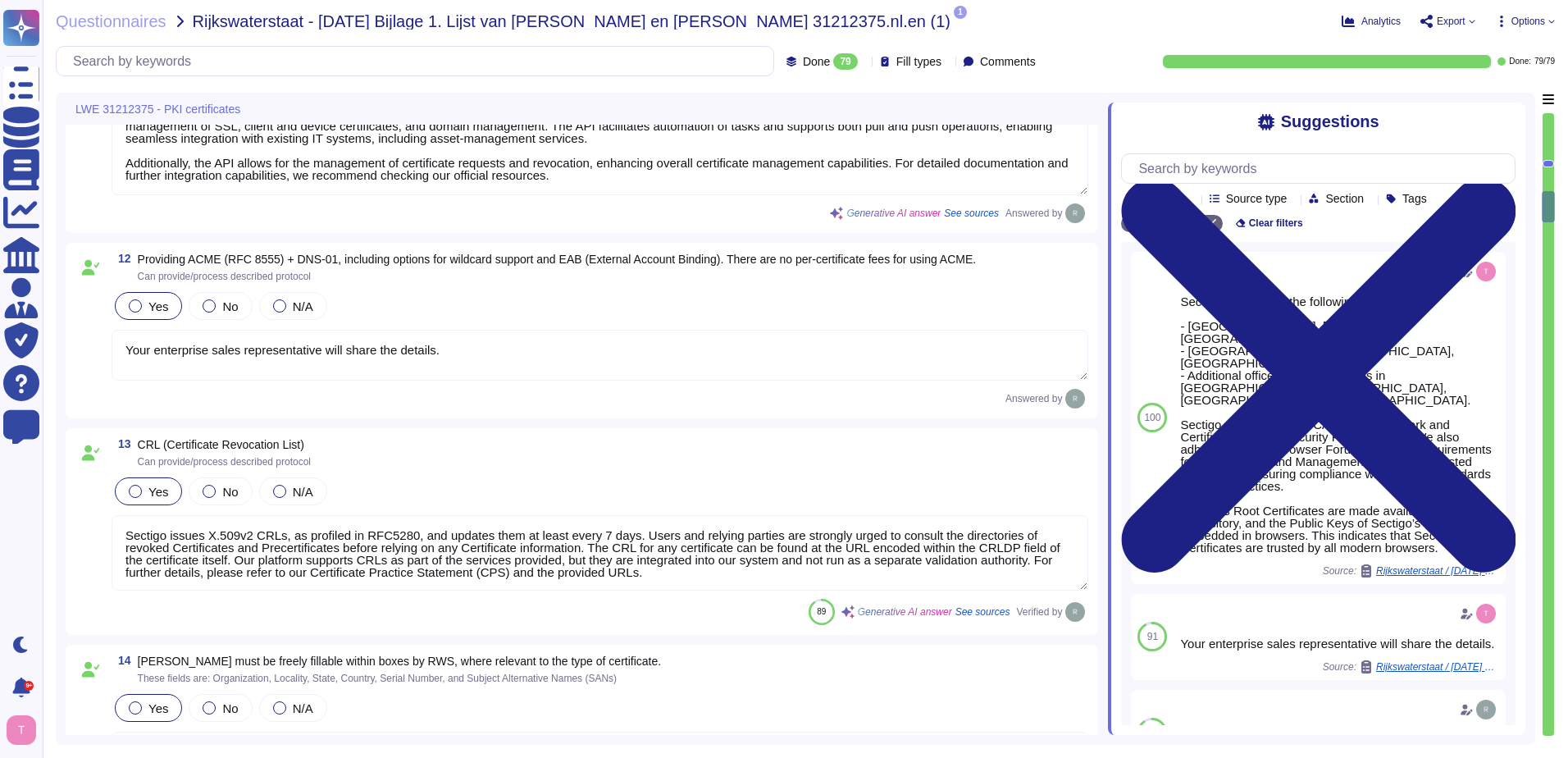
type textarea "Certificates will be issued in accordance with the latest published version of …"
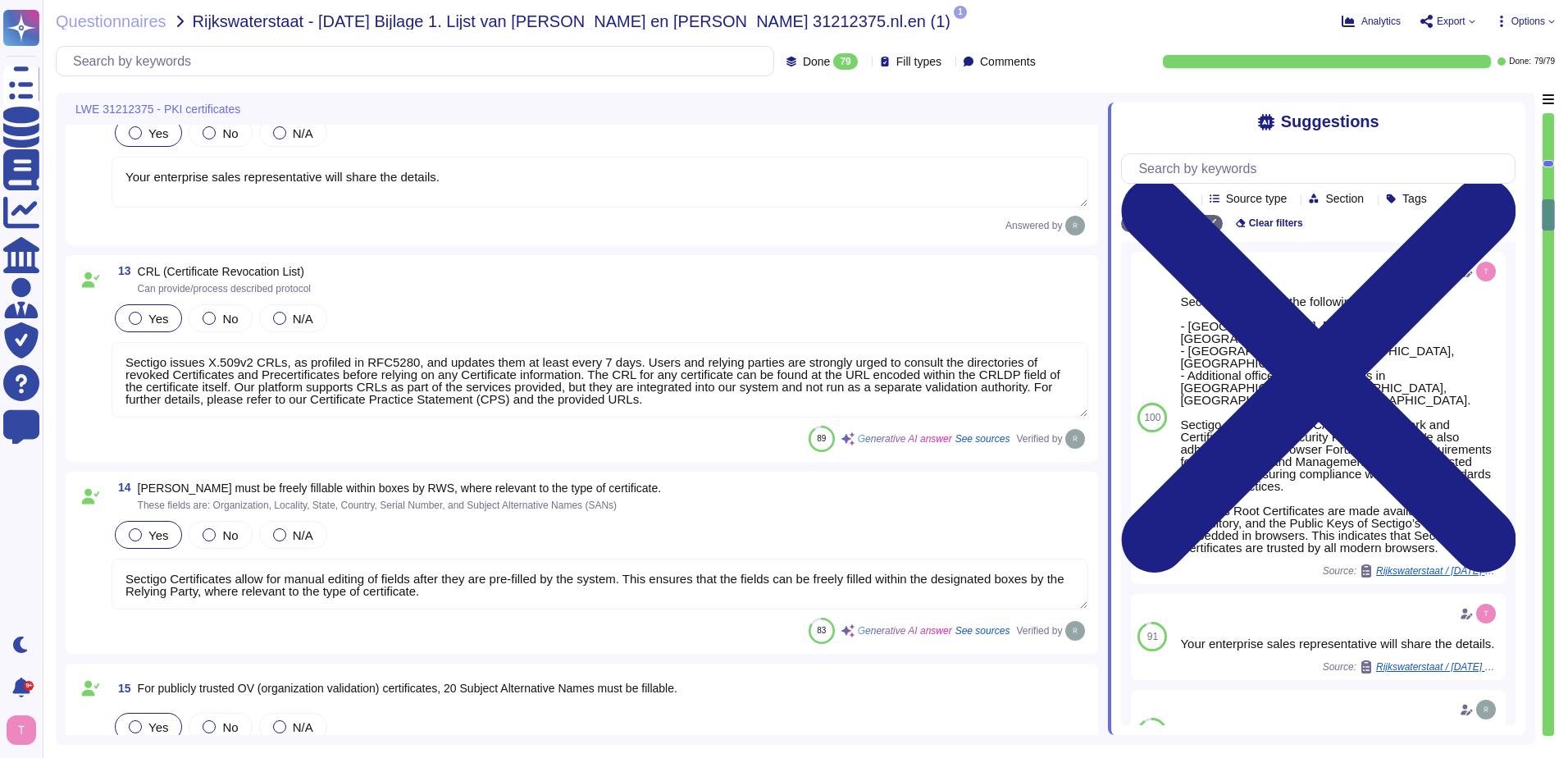
type textarea "Your enterprise sales representative will help you on this."
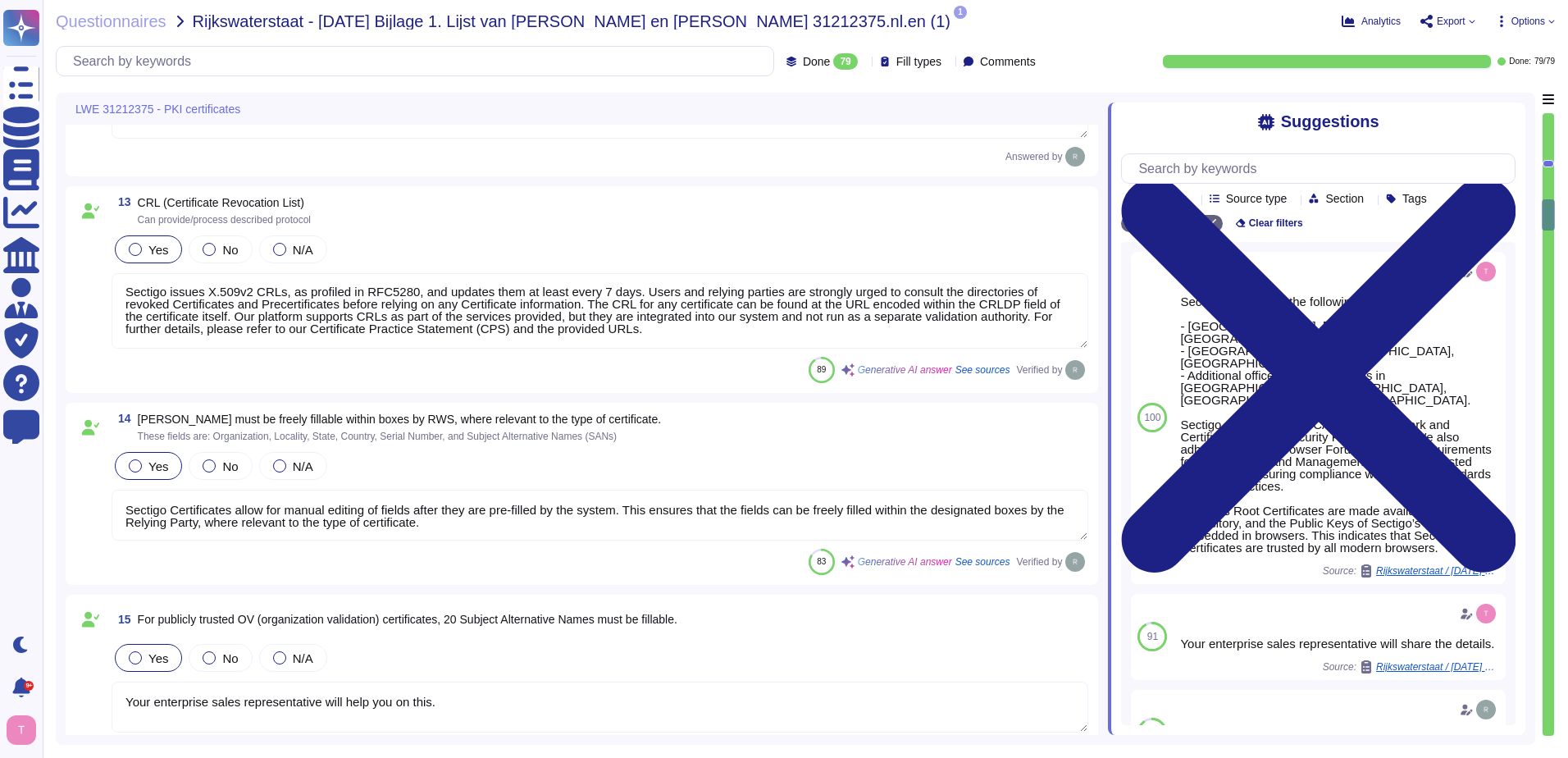
type textarea "All components of the service are hosted in colocation centers operated by Equi…"
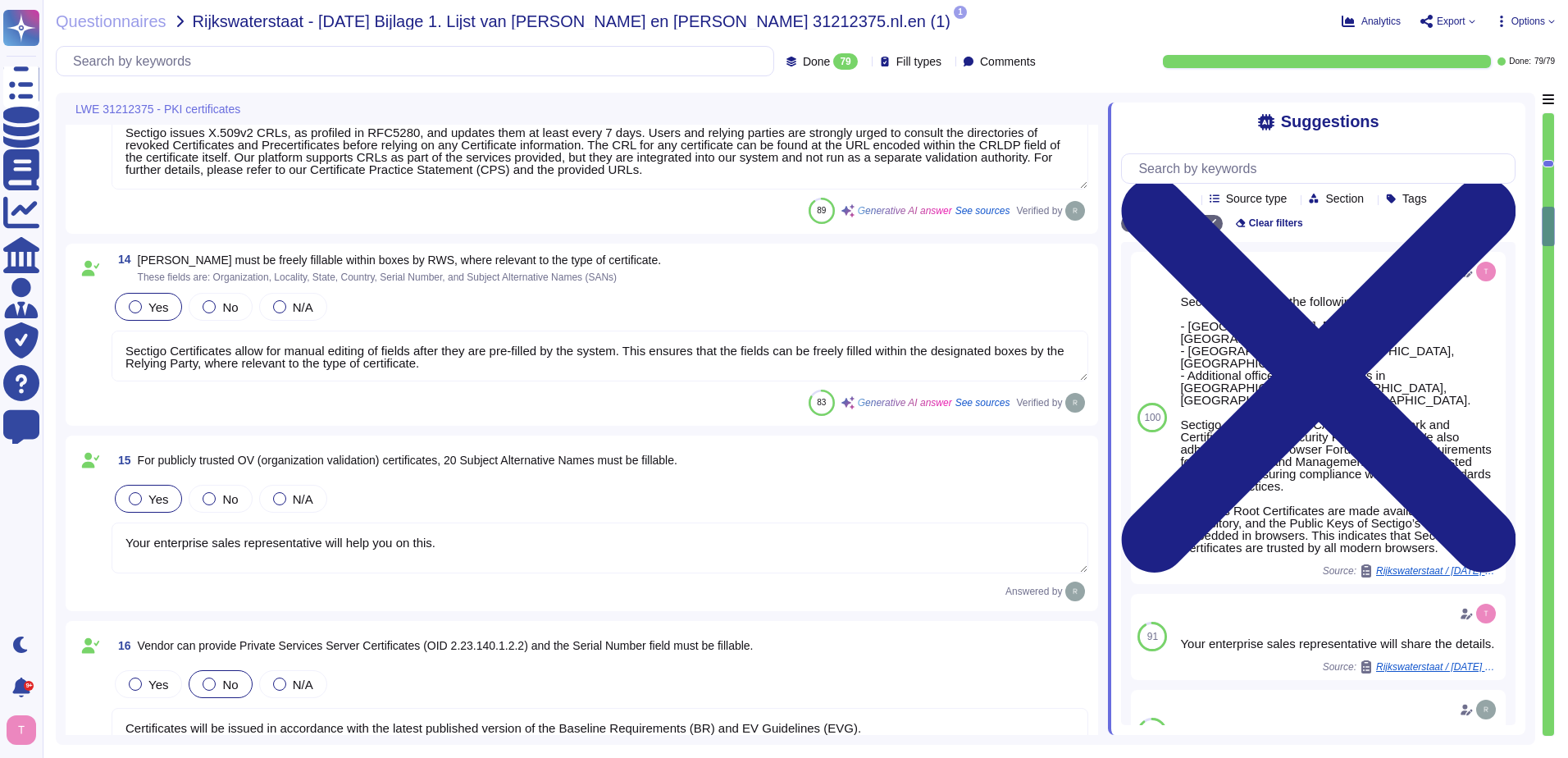
type textarea "Our solution offers a comprehensive and documented RESTful API that supports va…"
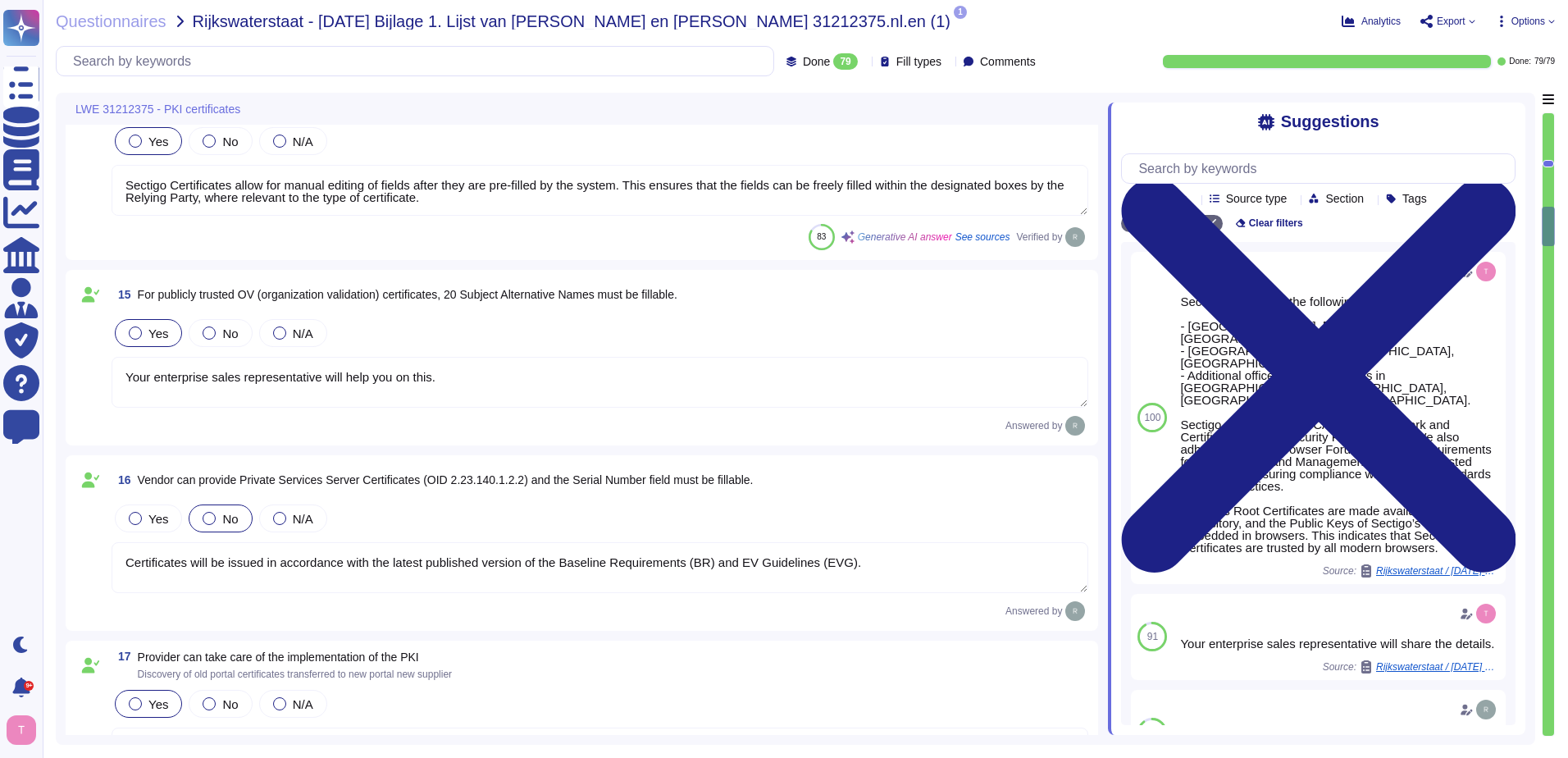
scroll to position [2952, 0]
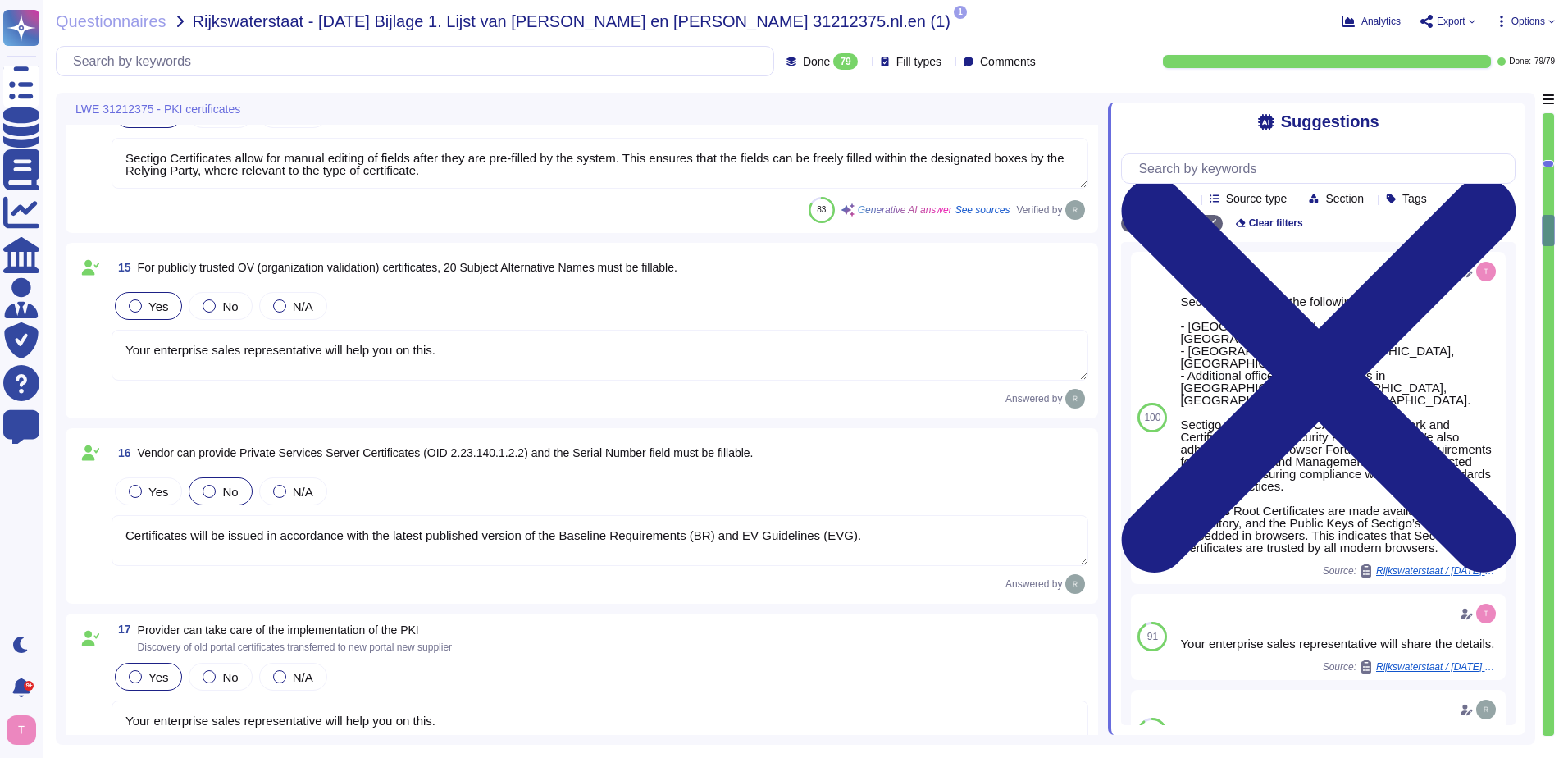
drag, startPoint x: 474, startPoint y: 346, endPoint x: 78, endPoint y: 371, distance: 396.8
click at [78, 371] on div "15 For publicly trusted OV (organization validation) certificates, 20 Subject A…" at bounding box center [582, 331] width 1013 height 156
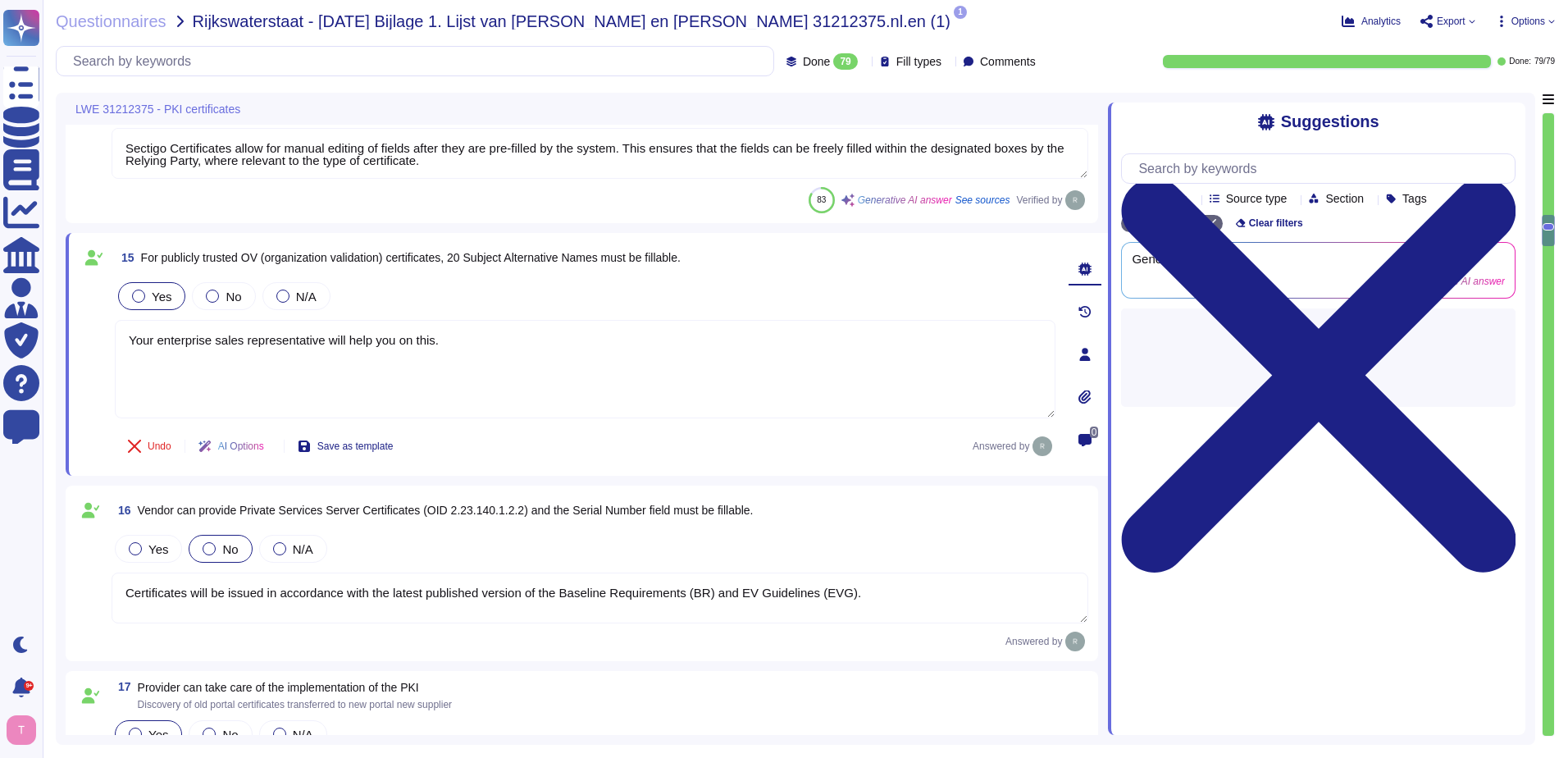
type textarea "Our solution offers a comprehensive and documented RESTful API that supports va…"
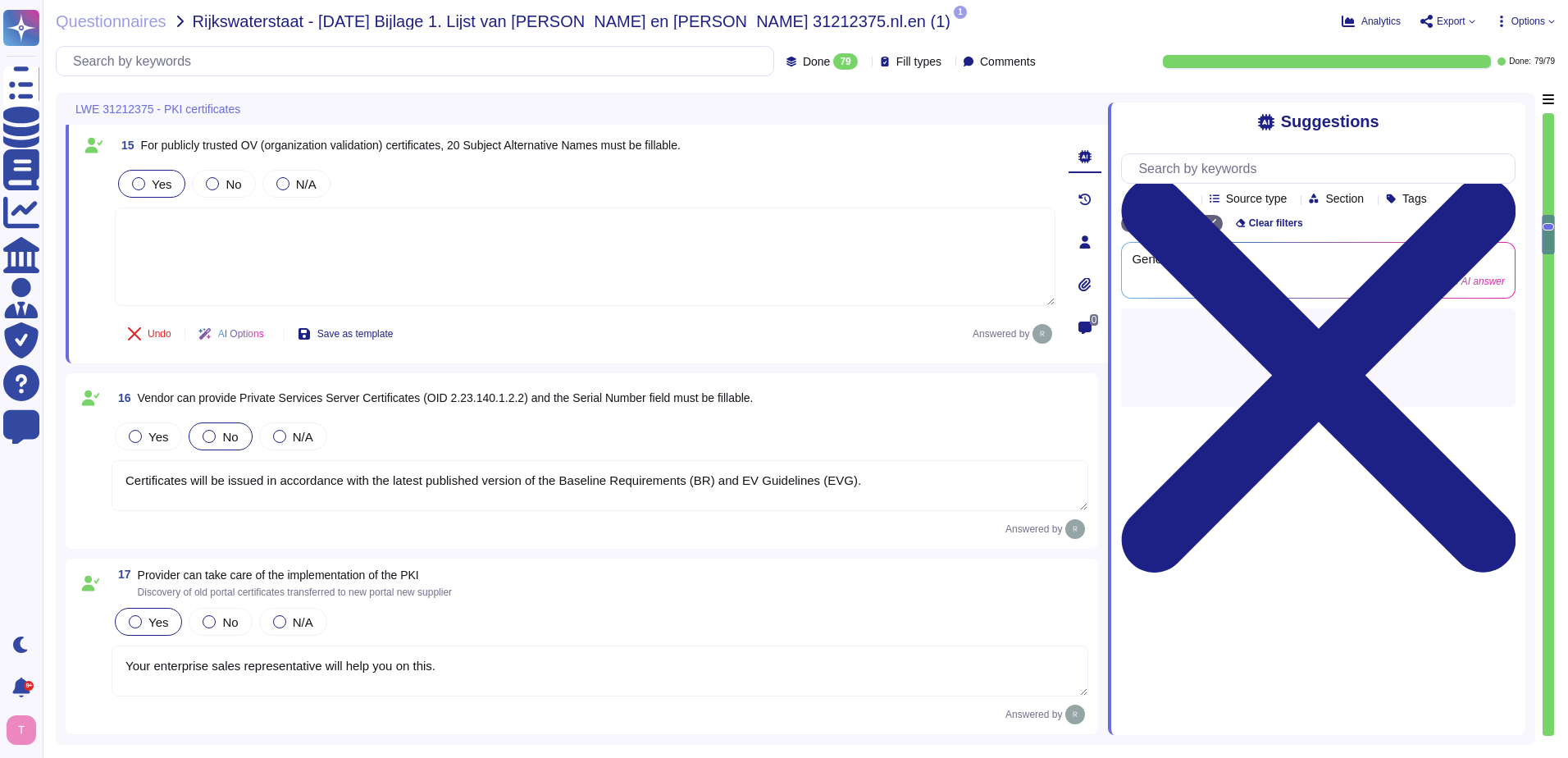
scroll to position [3116, 0]
type textarea "Sectigo Certificate Manager (SCM) offers robust reporting capabilities through …"
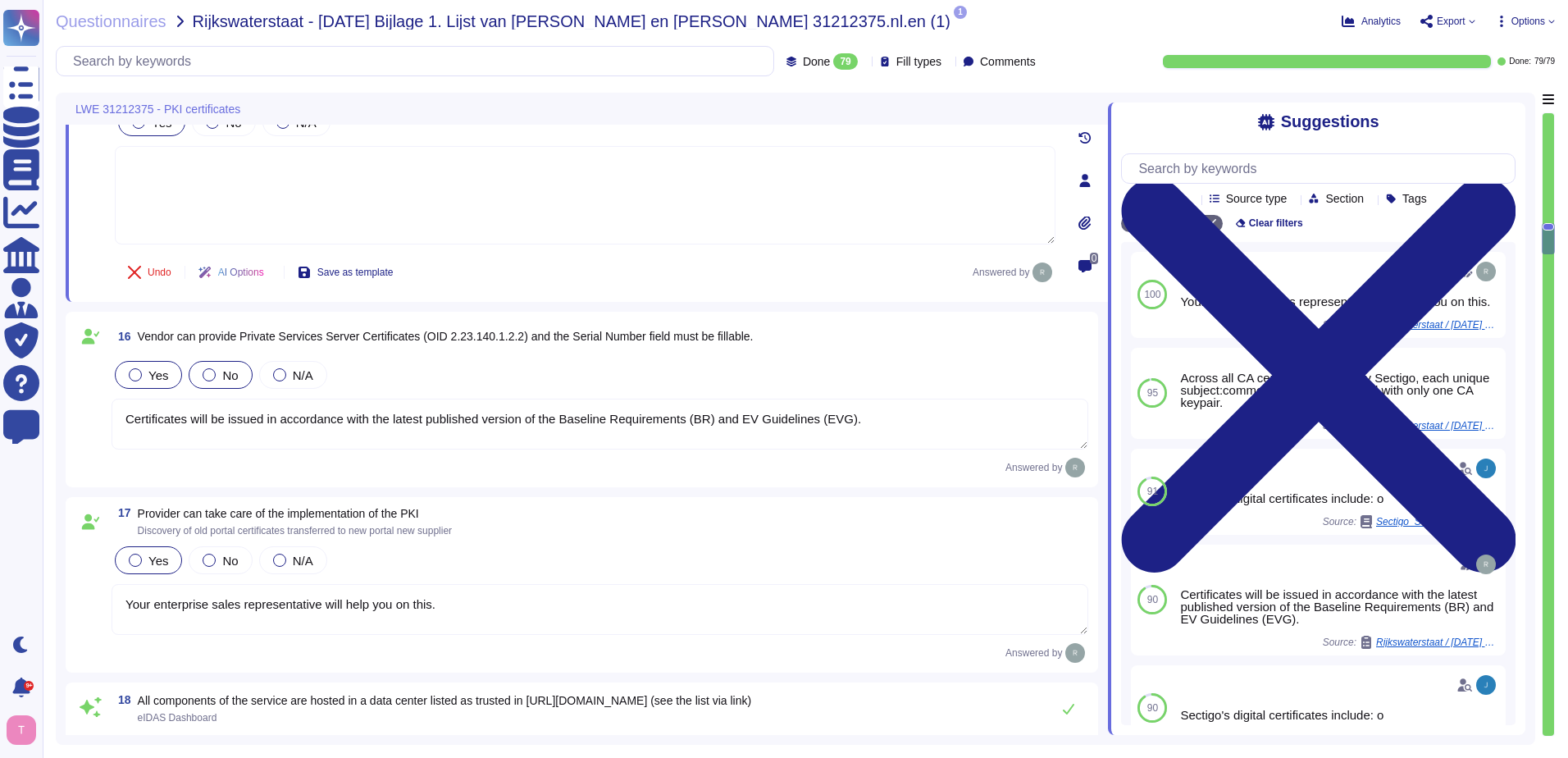
click at [130, 371] on div at bounding box center [135, 375] width 13 height 13
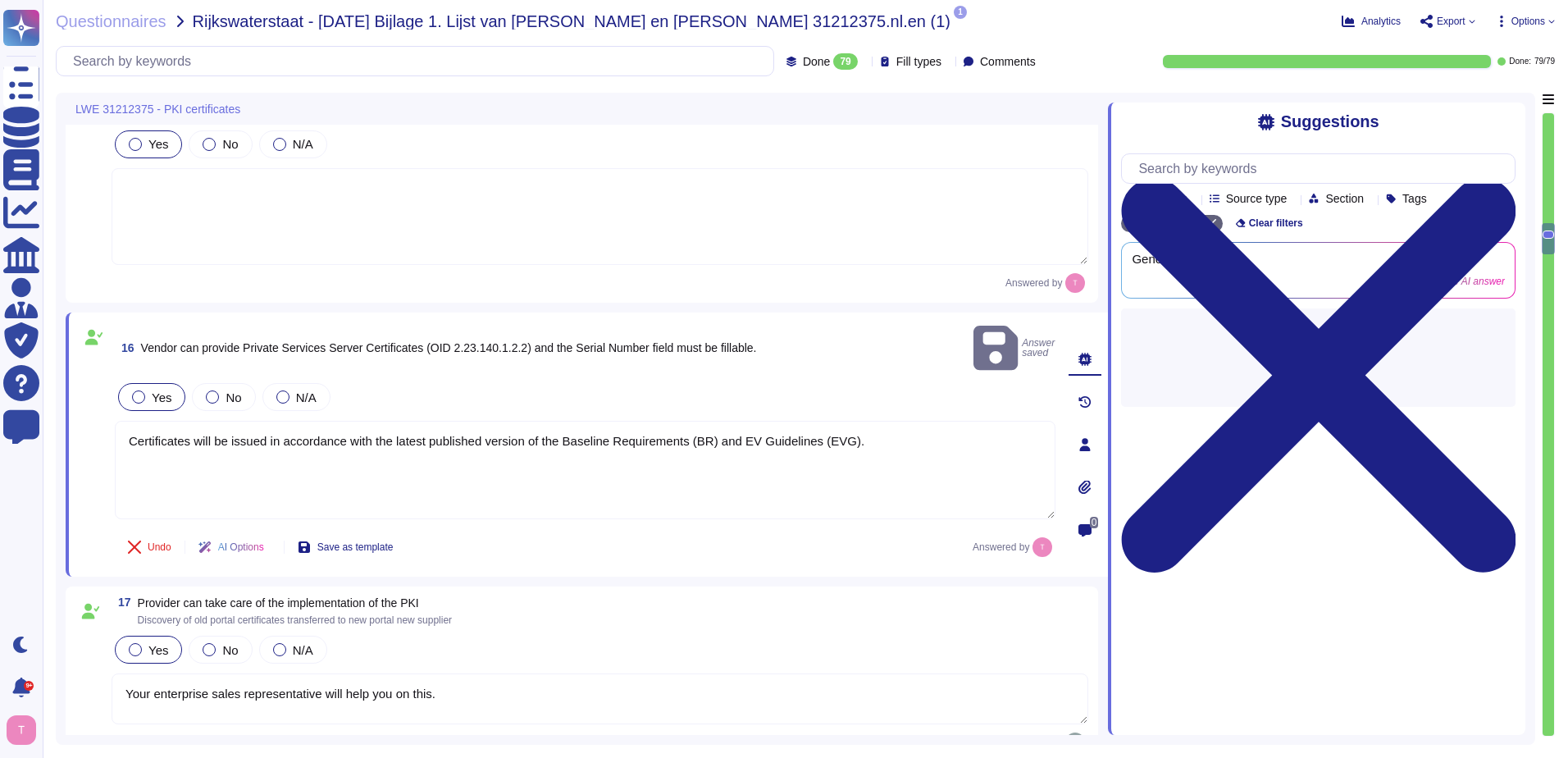
drag, startPoint x: 897, startPoint y: 399, endPoint x: -3, endPoint y: 435, distance: 900.7
click at [0, 435] on html "Questionnaires Knowledge Base Documents Analytics CAIQ / SIG Admin Trust Center…" at bounding box center [784, 379] width 1568 height 758
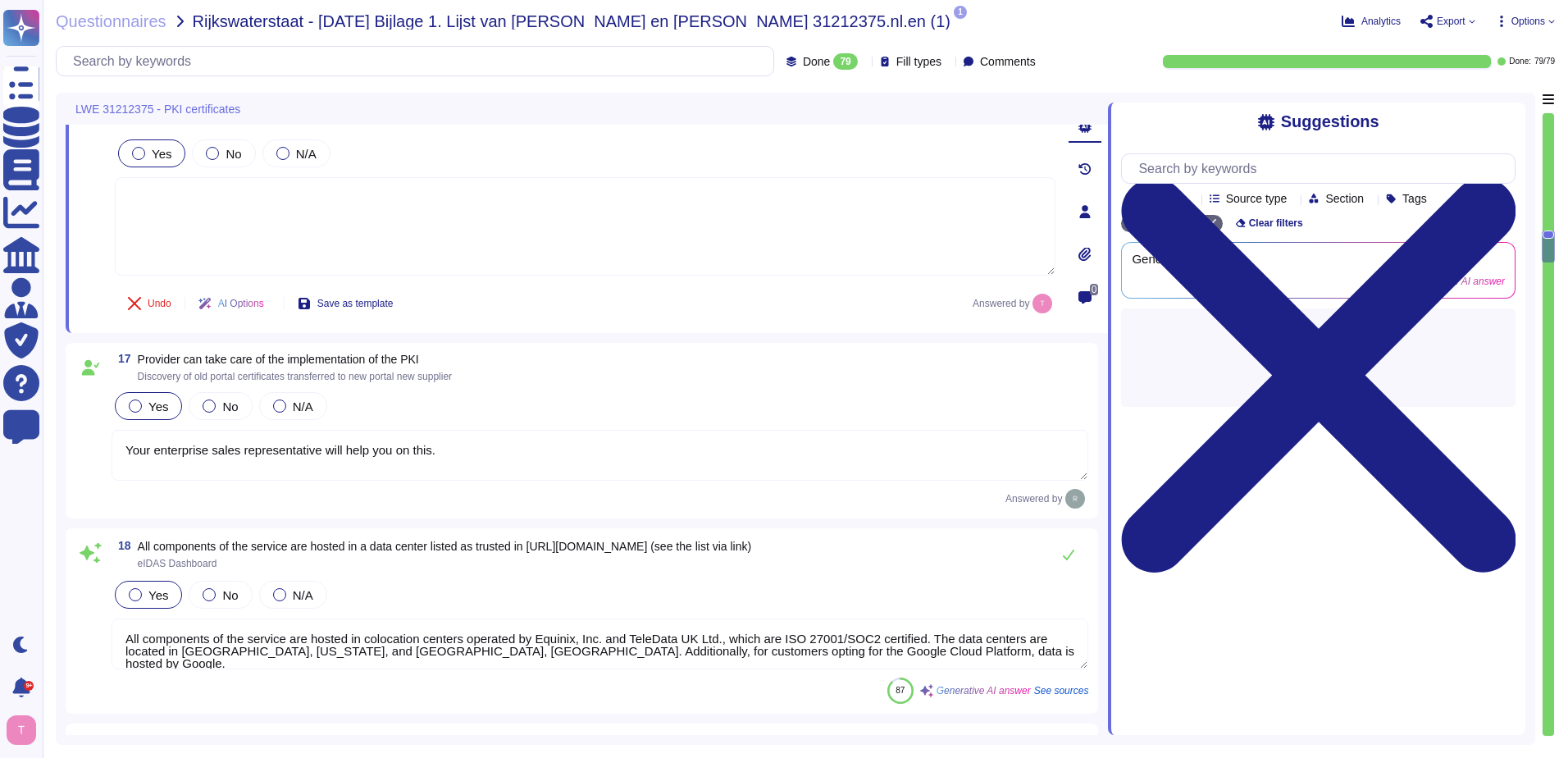
type textarea "Sectigo Certificate Manager (SCM) offers robust reporting capabilities through …"
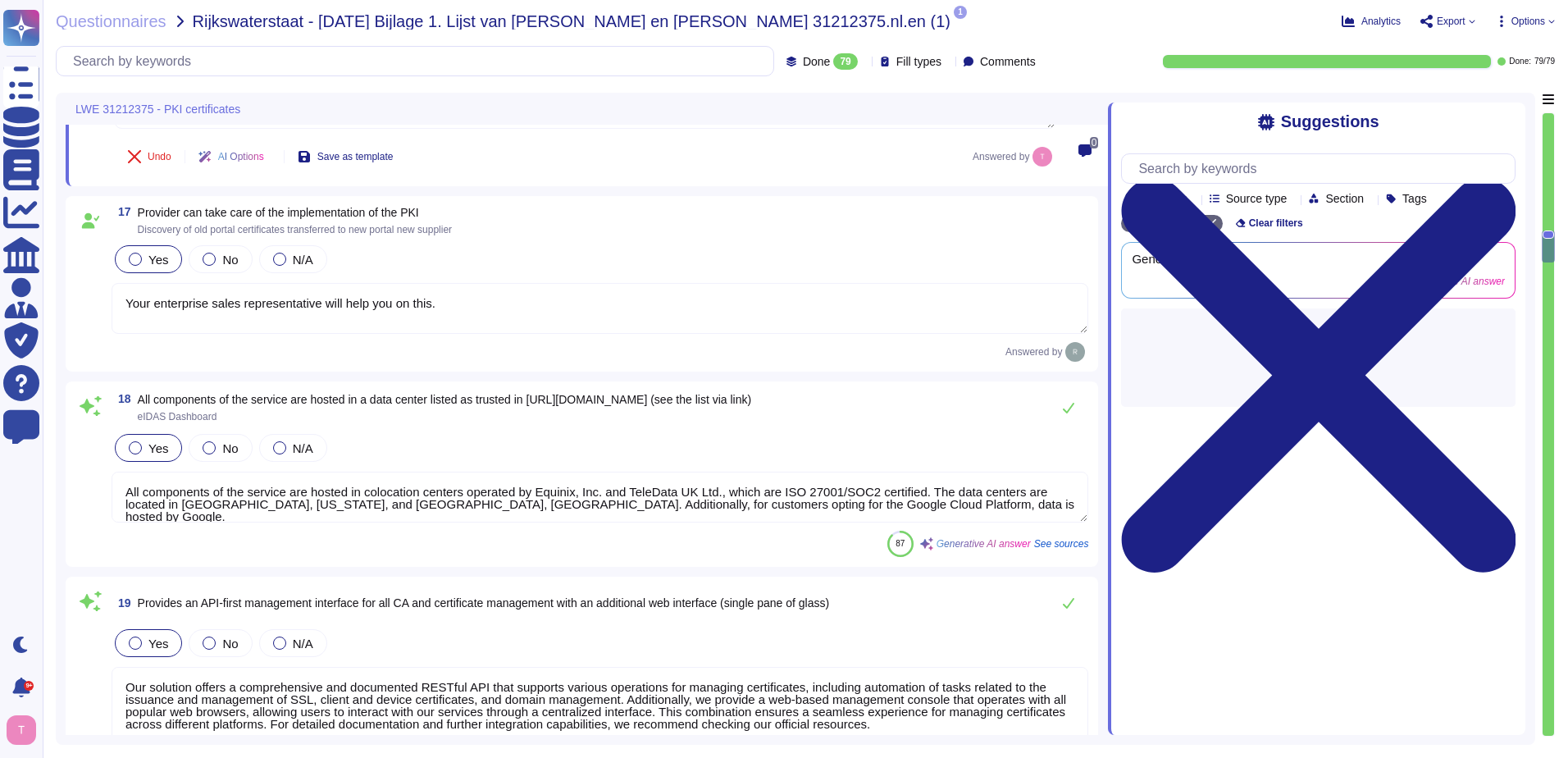
type textarea "You can discuss this with your enterprise sales representative."
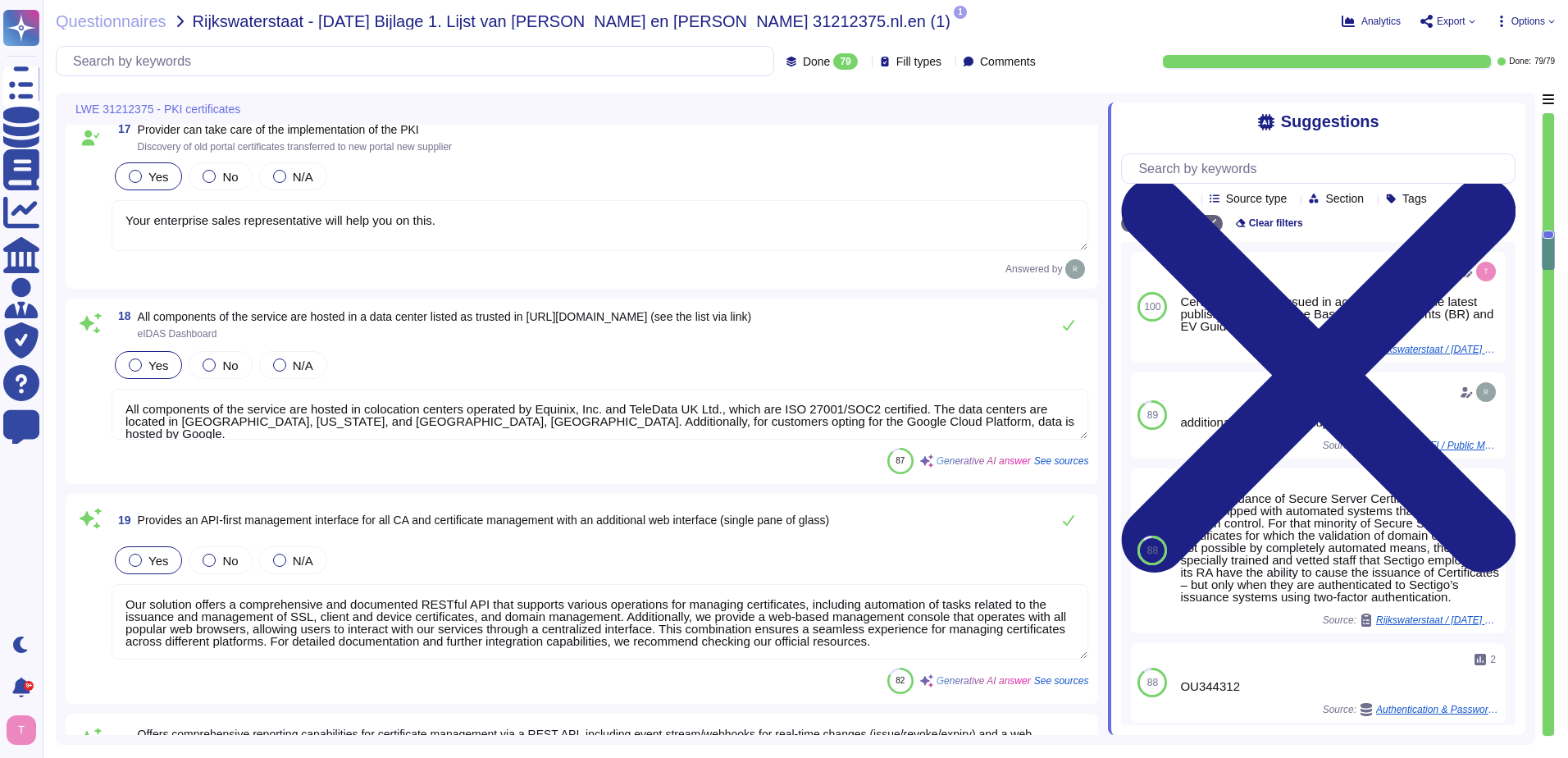
scroll to position [2, 0]
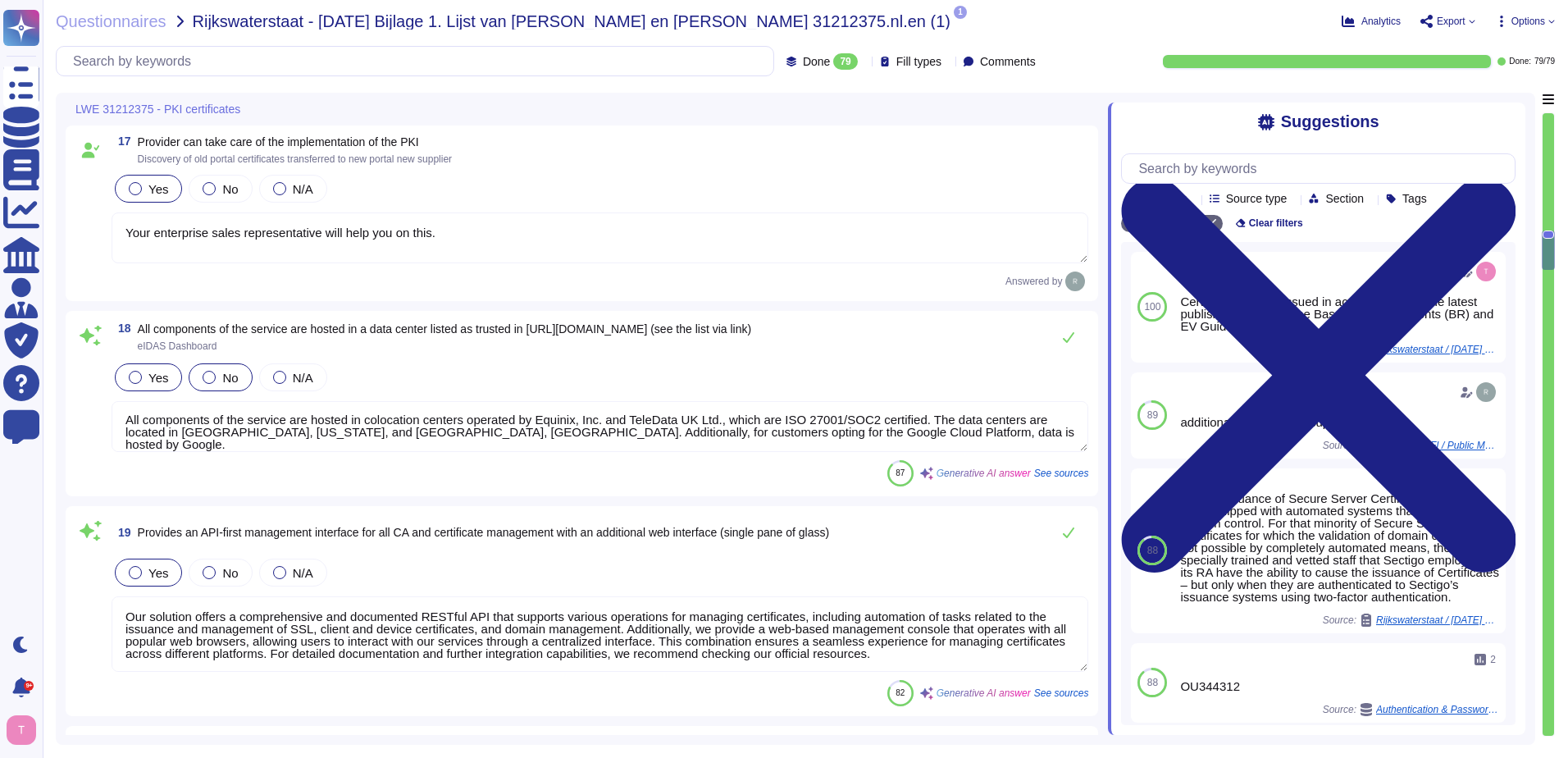
click at [212, 371] on label "No" at bounding box center [219, 378] width 35 height 13
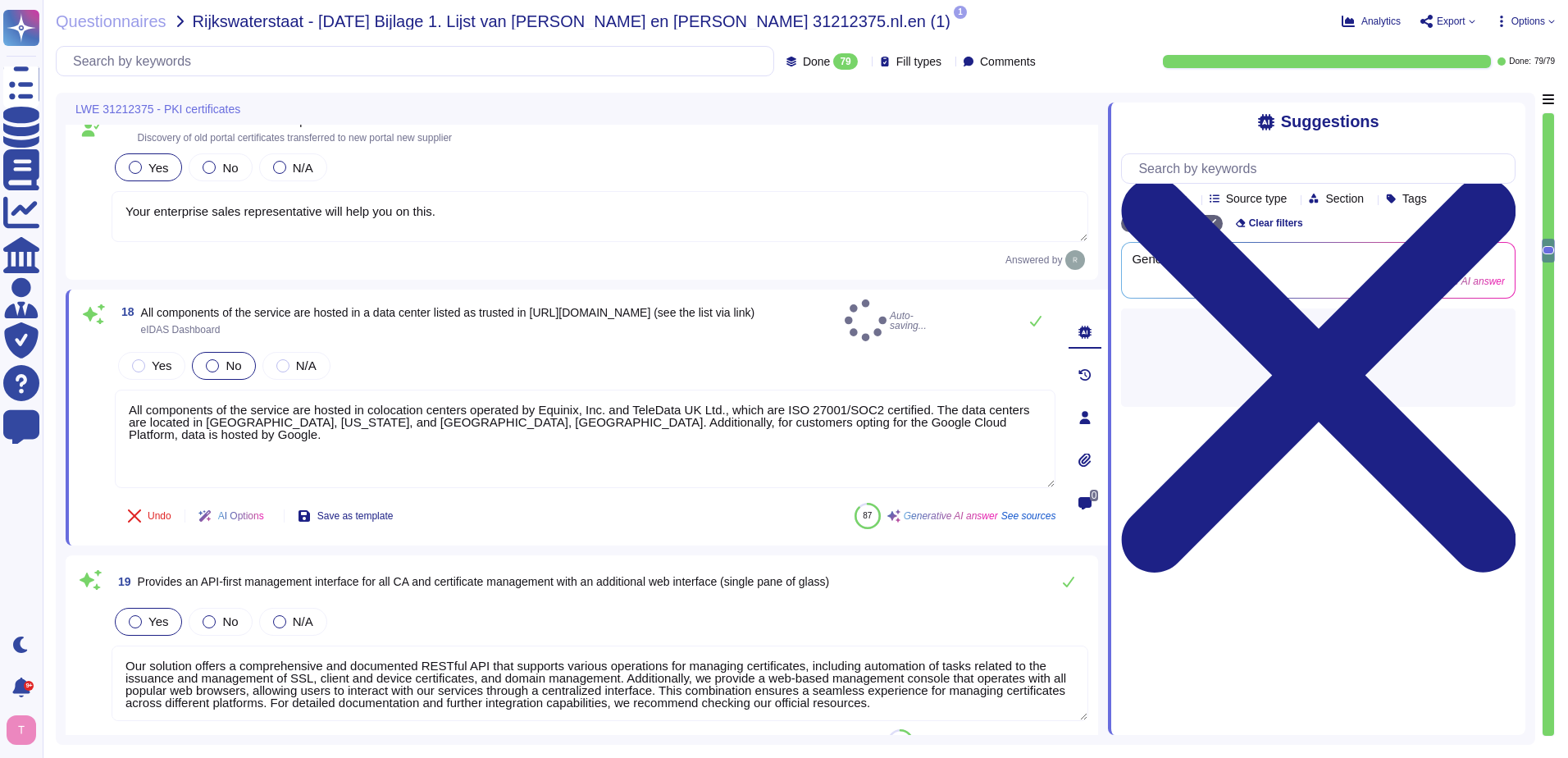
type textarea "You can discuss this with your enterprise sales representative."
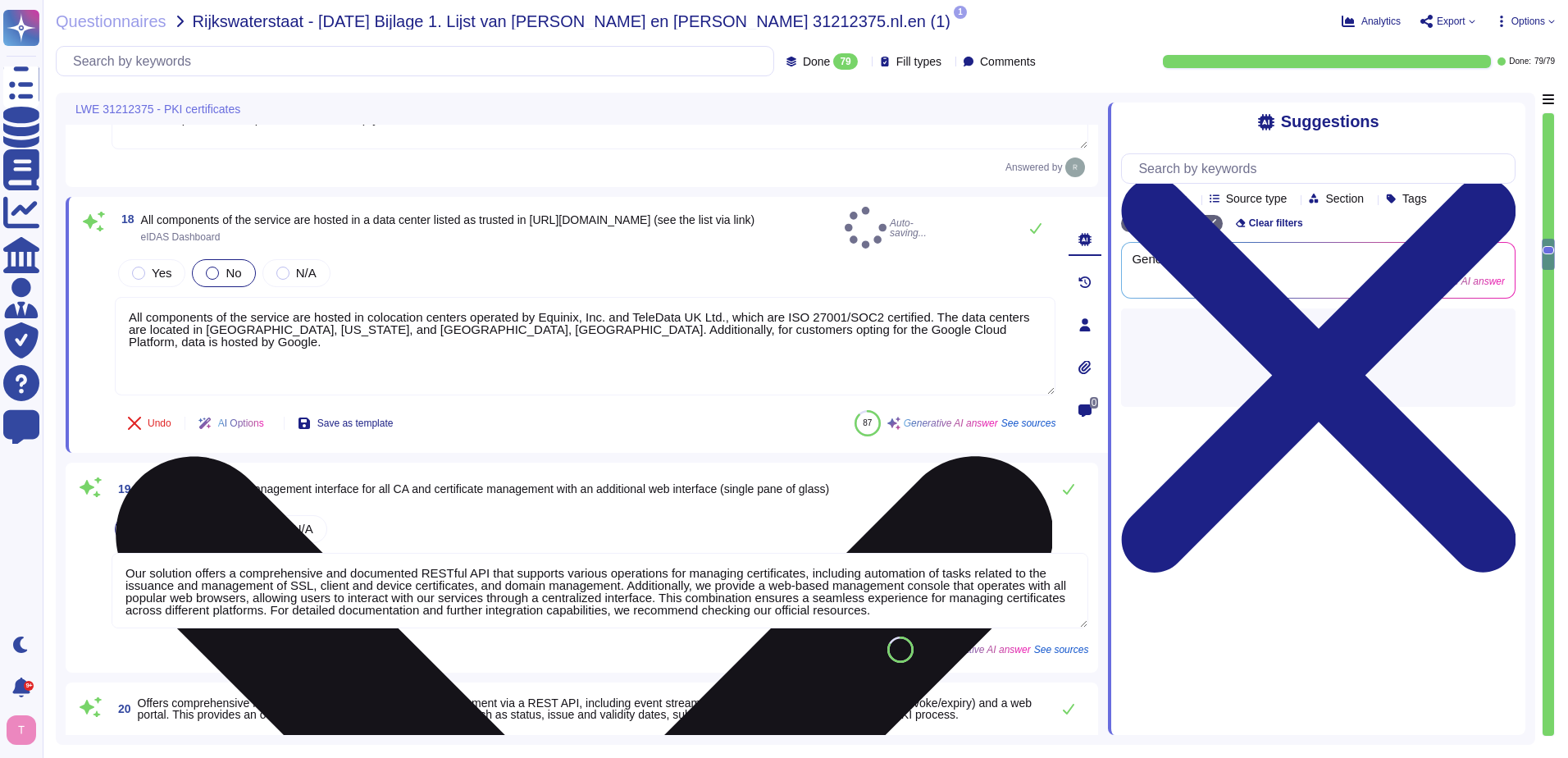
type textarea "Sectigo provides a self-service ticketing system as part of our support portal,…"
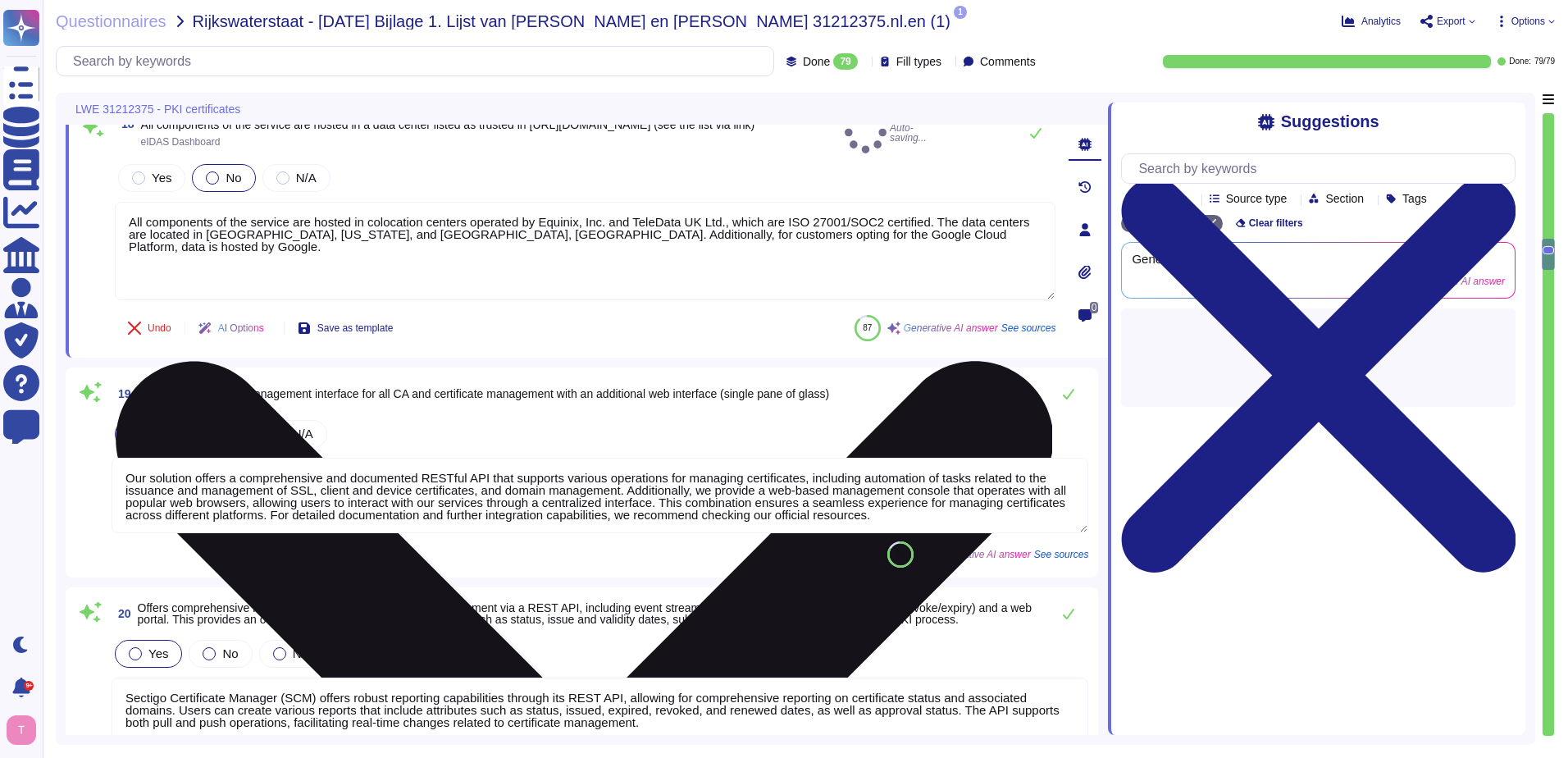
scroll to position [3773, 0]
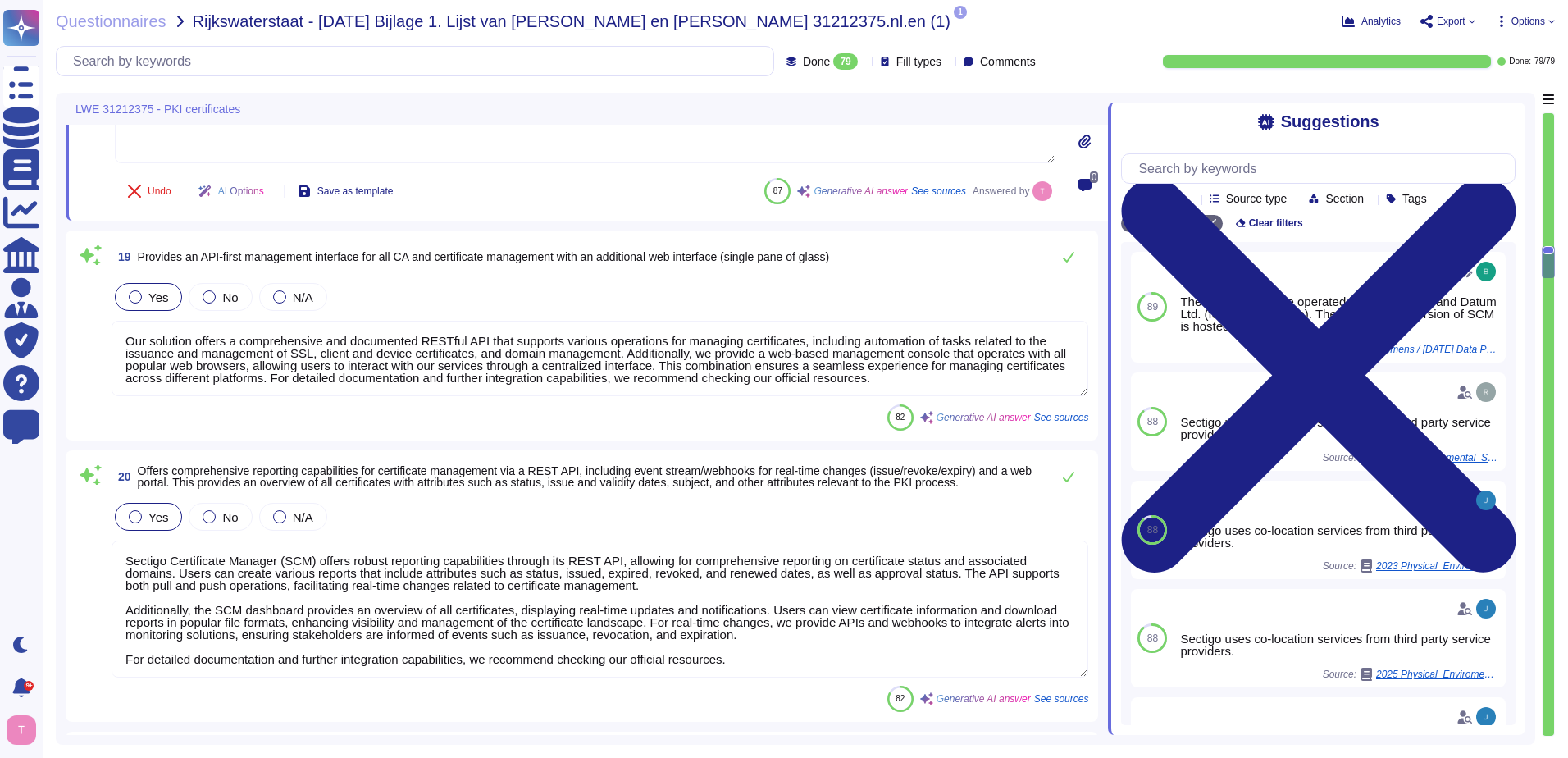
type textarea "Sectigo provides a self-service ticketing system as part of our support portal,…"
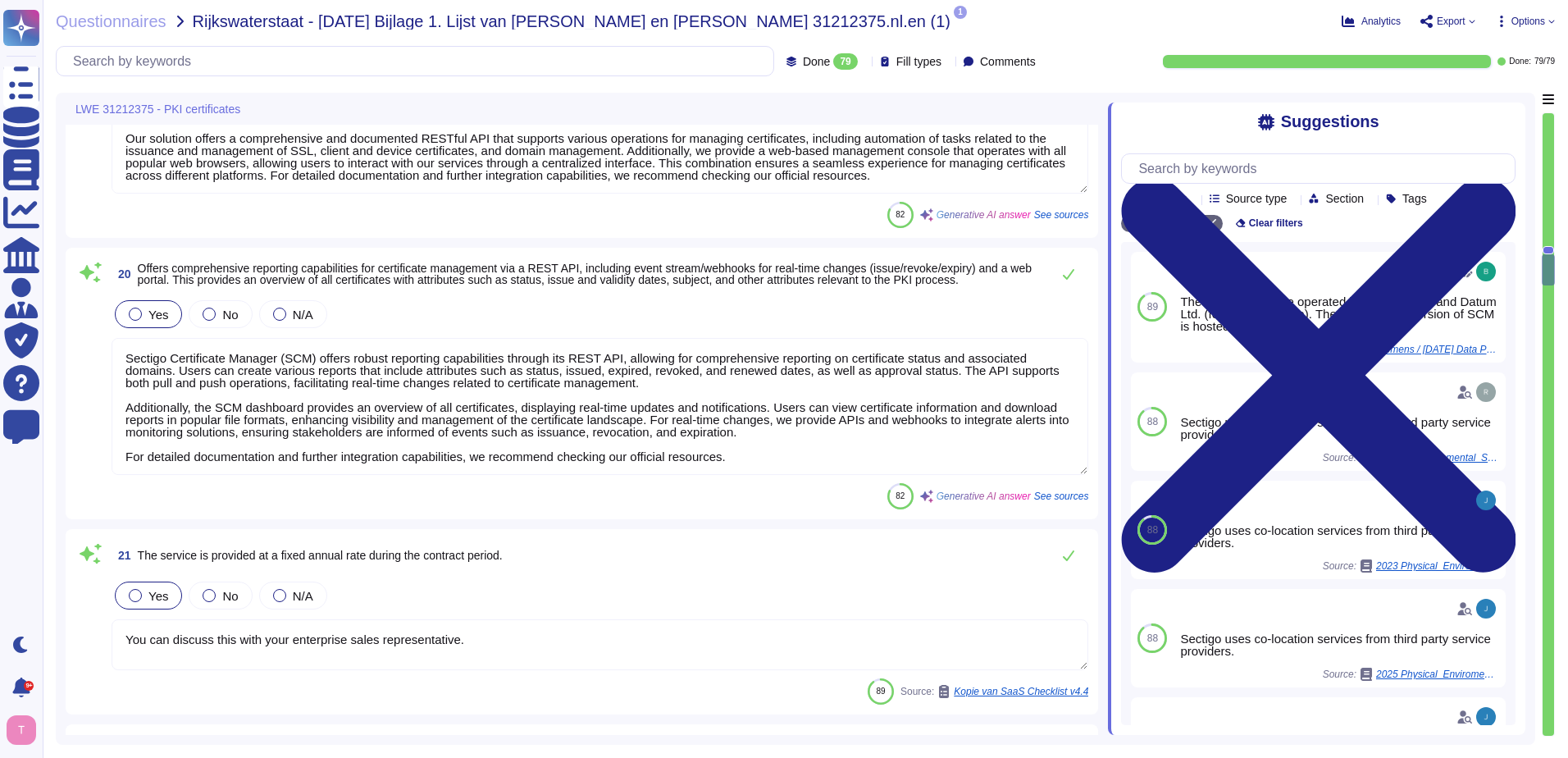
scroll to position [2, 0]
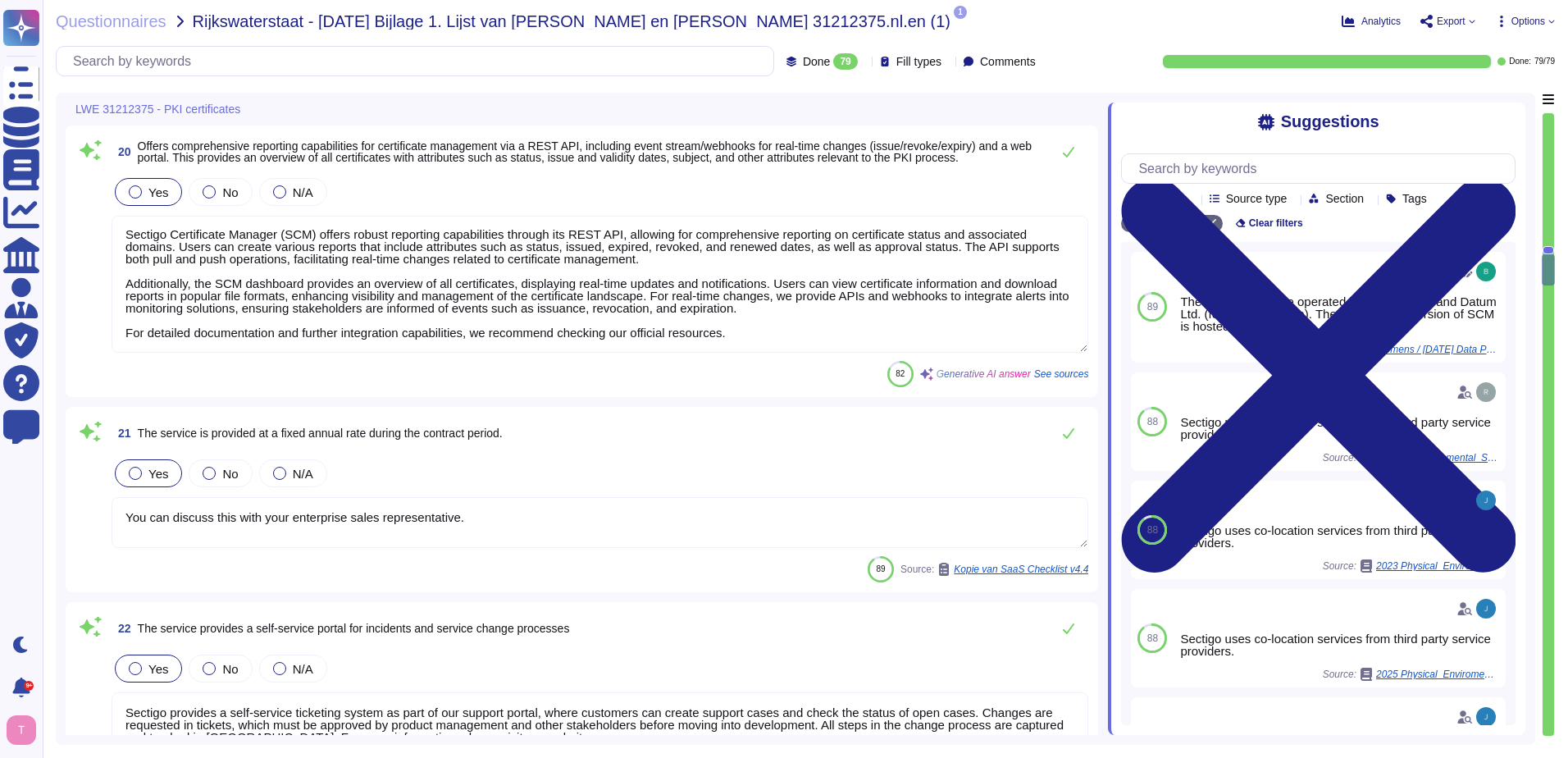
type textarea "Yes, our solution includes a self-service enrollment form that allows users to …"
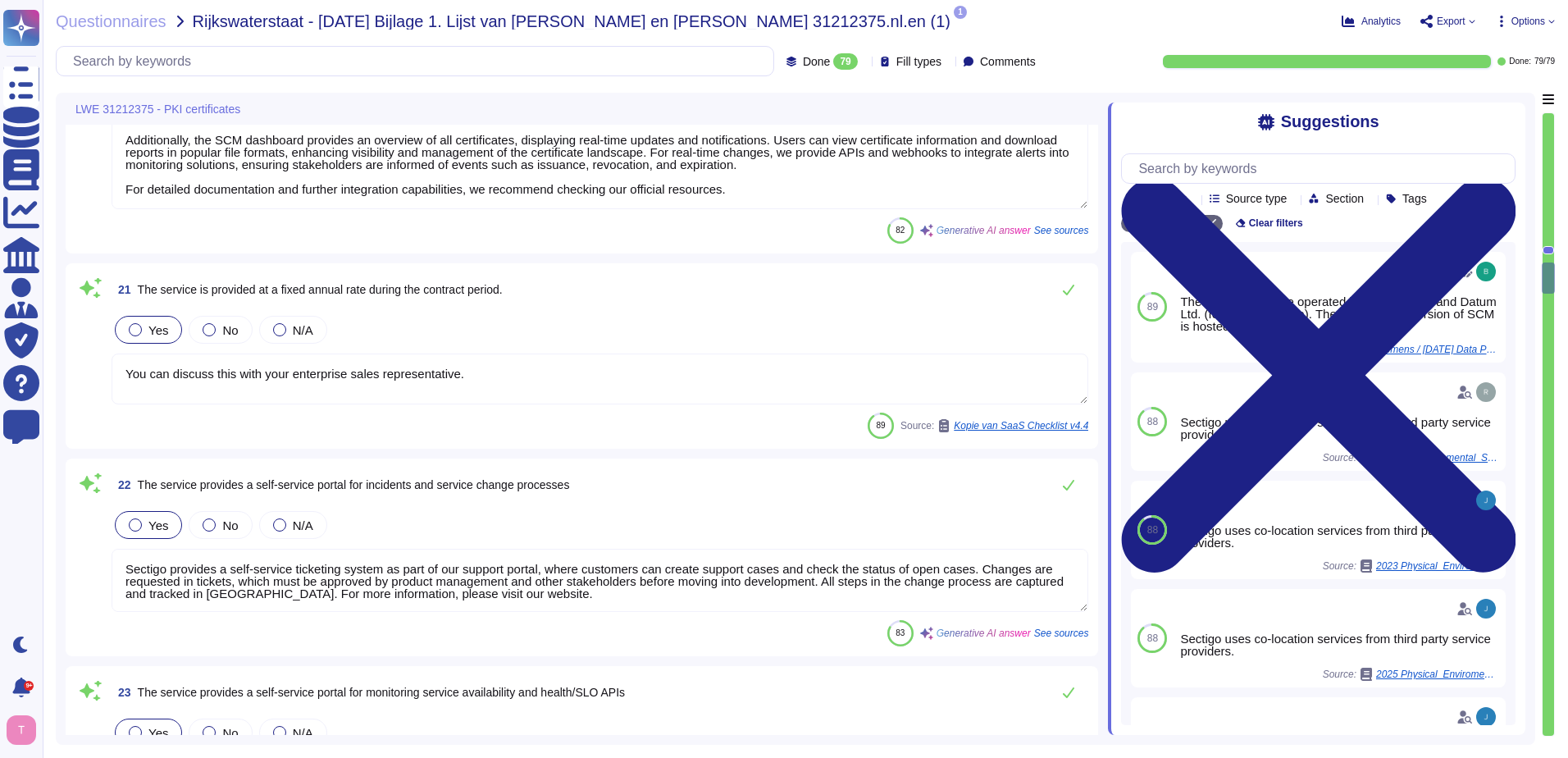
type textarea "Sectigo provides REST APIs to integrate logging information into your monitorin…"
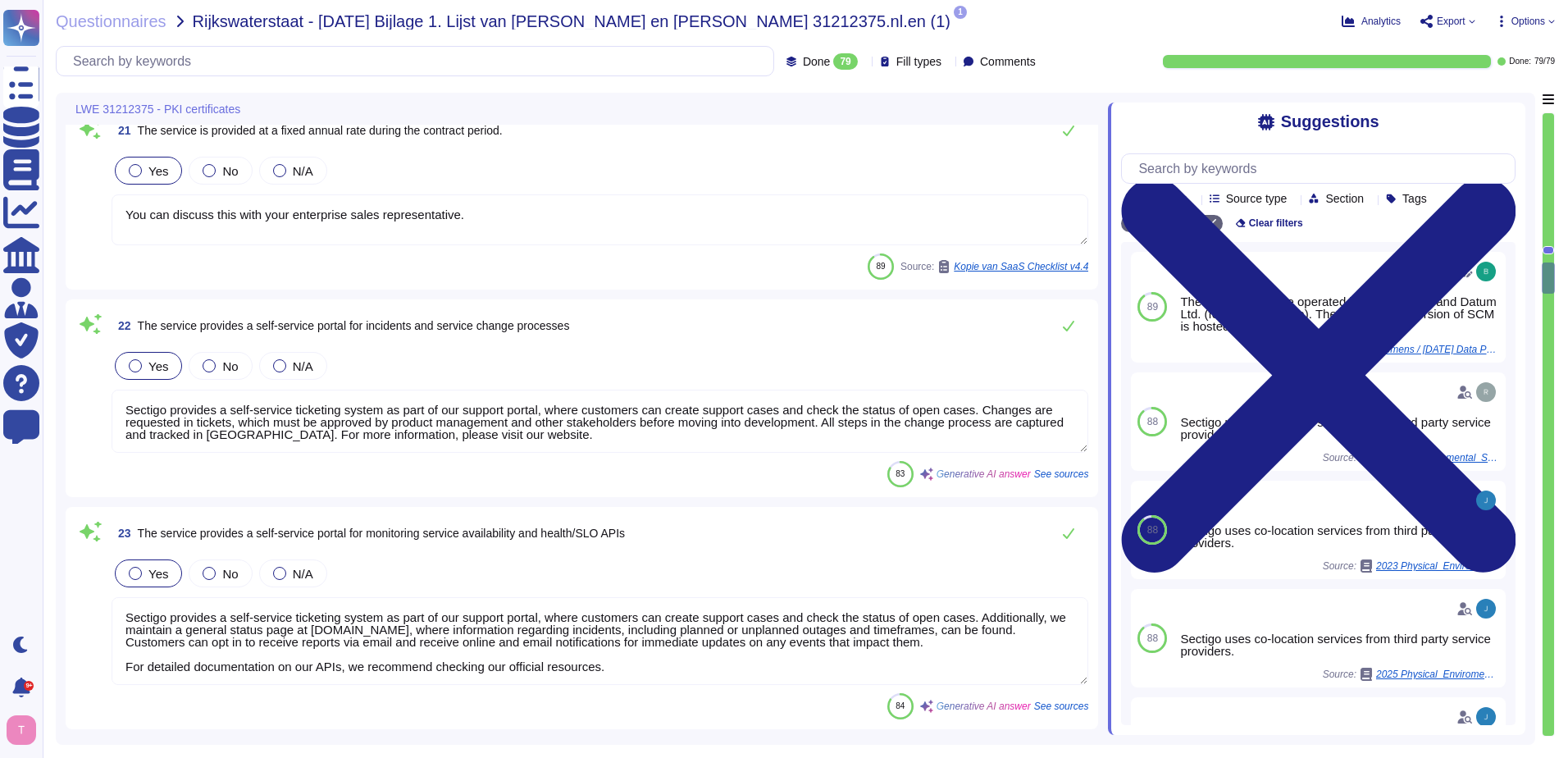
scroll to position [4428, 0]
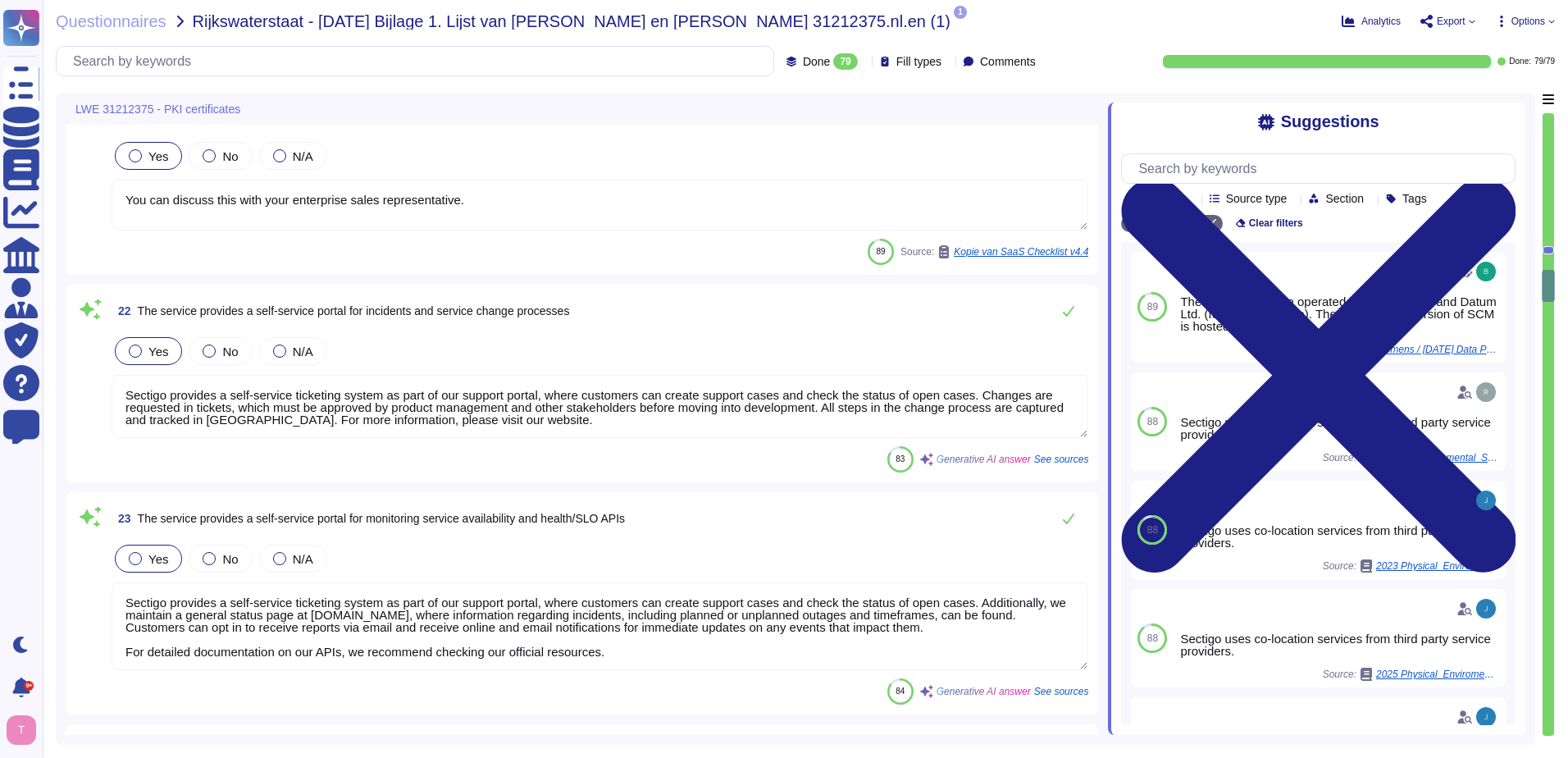
type textarea "The Certificate validity period will be from 1 to 10 years, however, Sectigo re…"
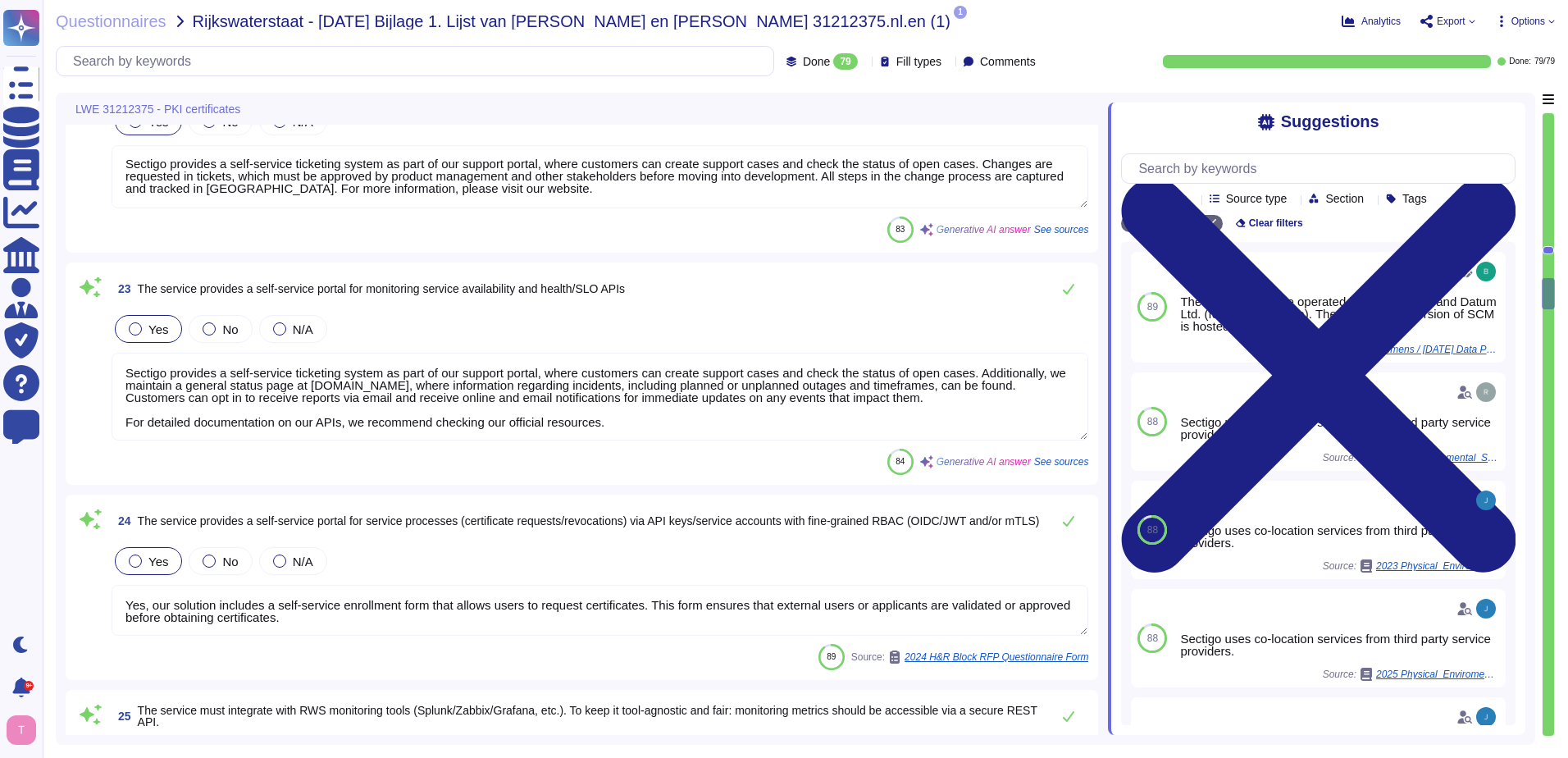
scroll to position [4674, 0]
type textarea "The confidentiality agreement shall be defined in collaboration with Sectigo Le…"
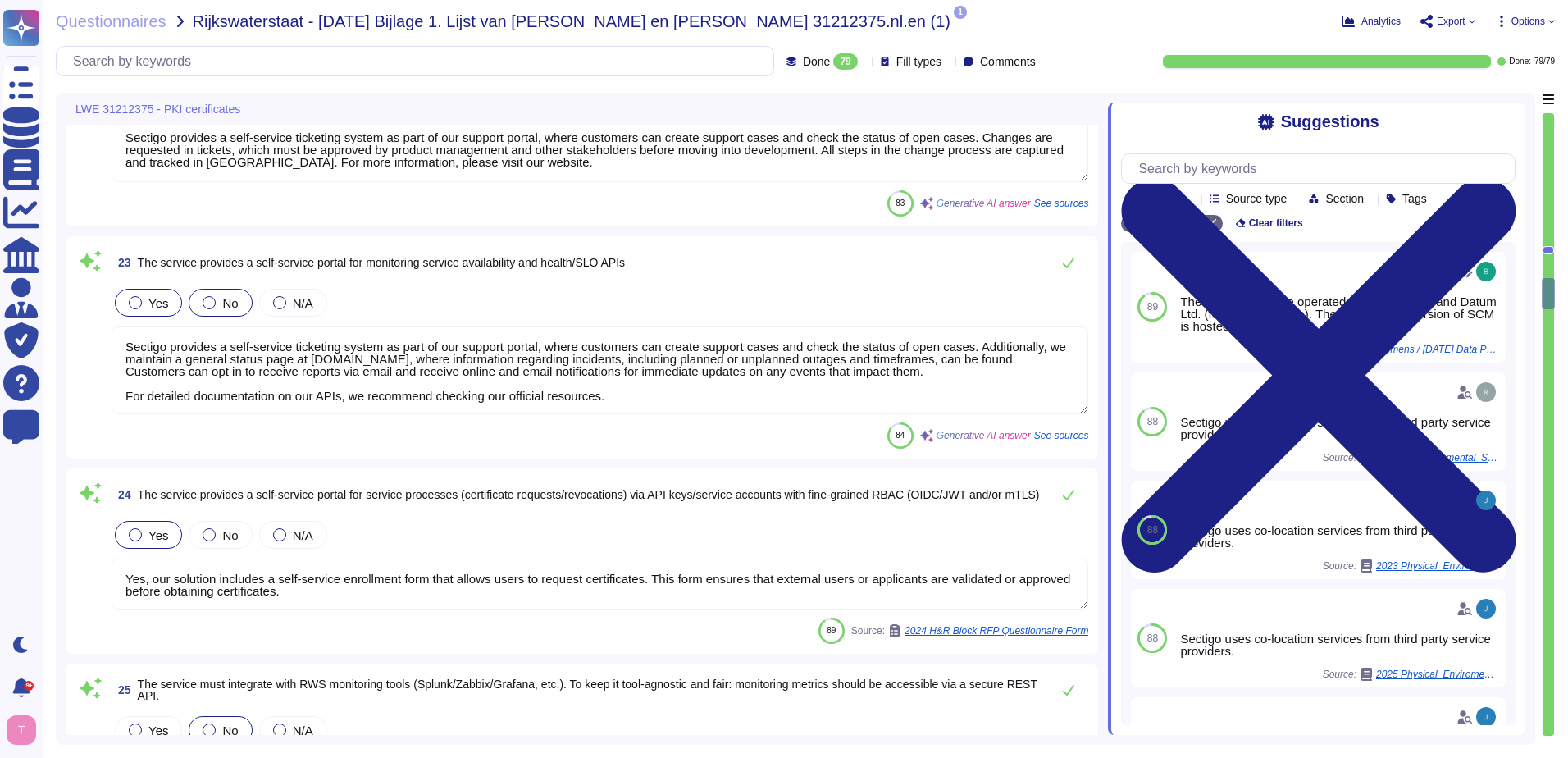
click at [208, 299] on div at bounding box center [209, 303] width 13 height 13
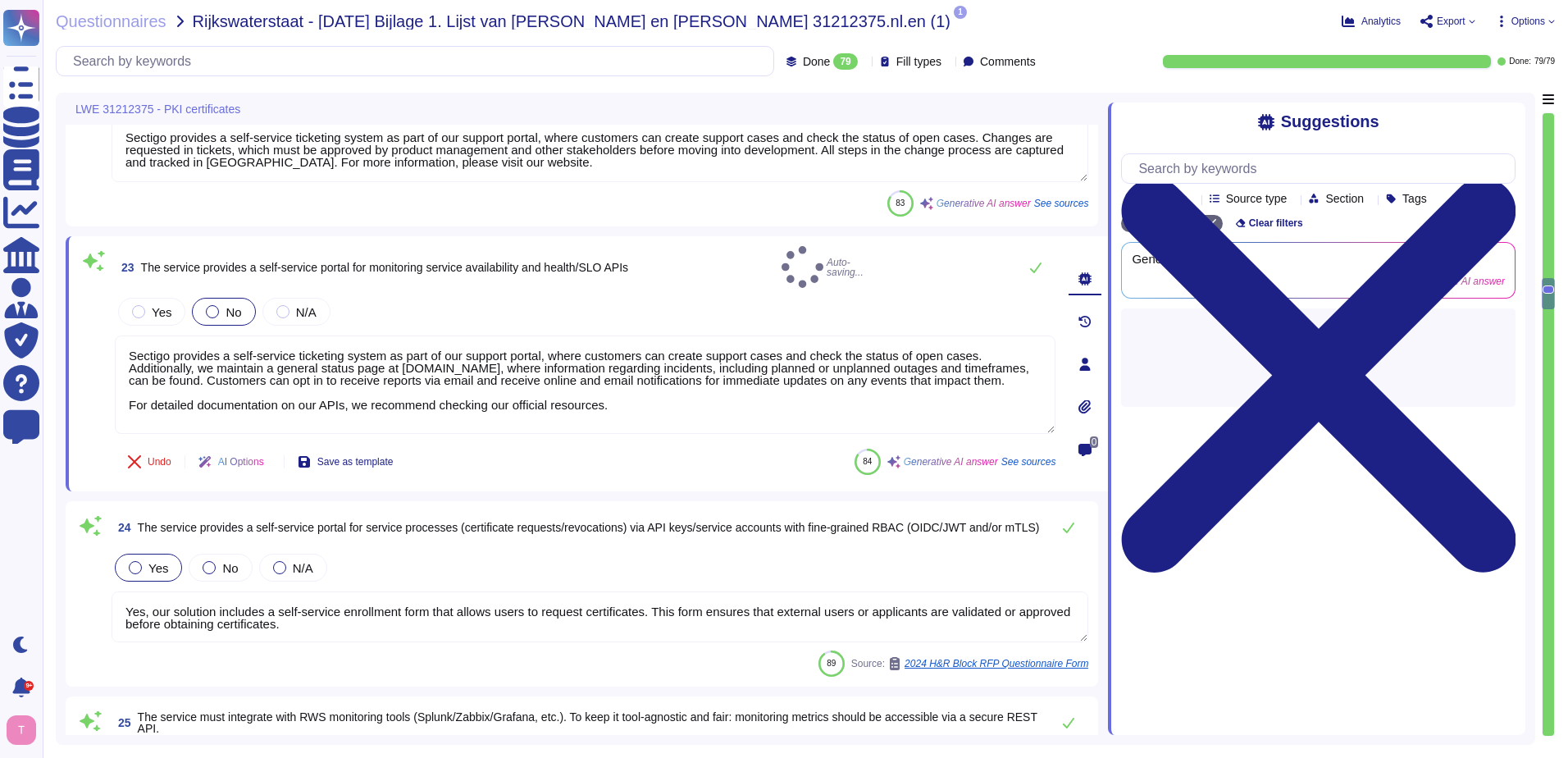
type textarea "The confidentiality agreement shall be defined in collaboration with Sectigo Le…"
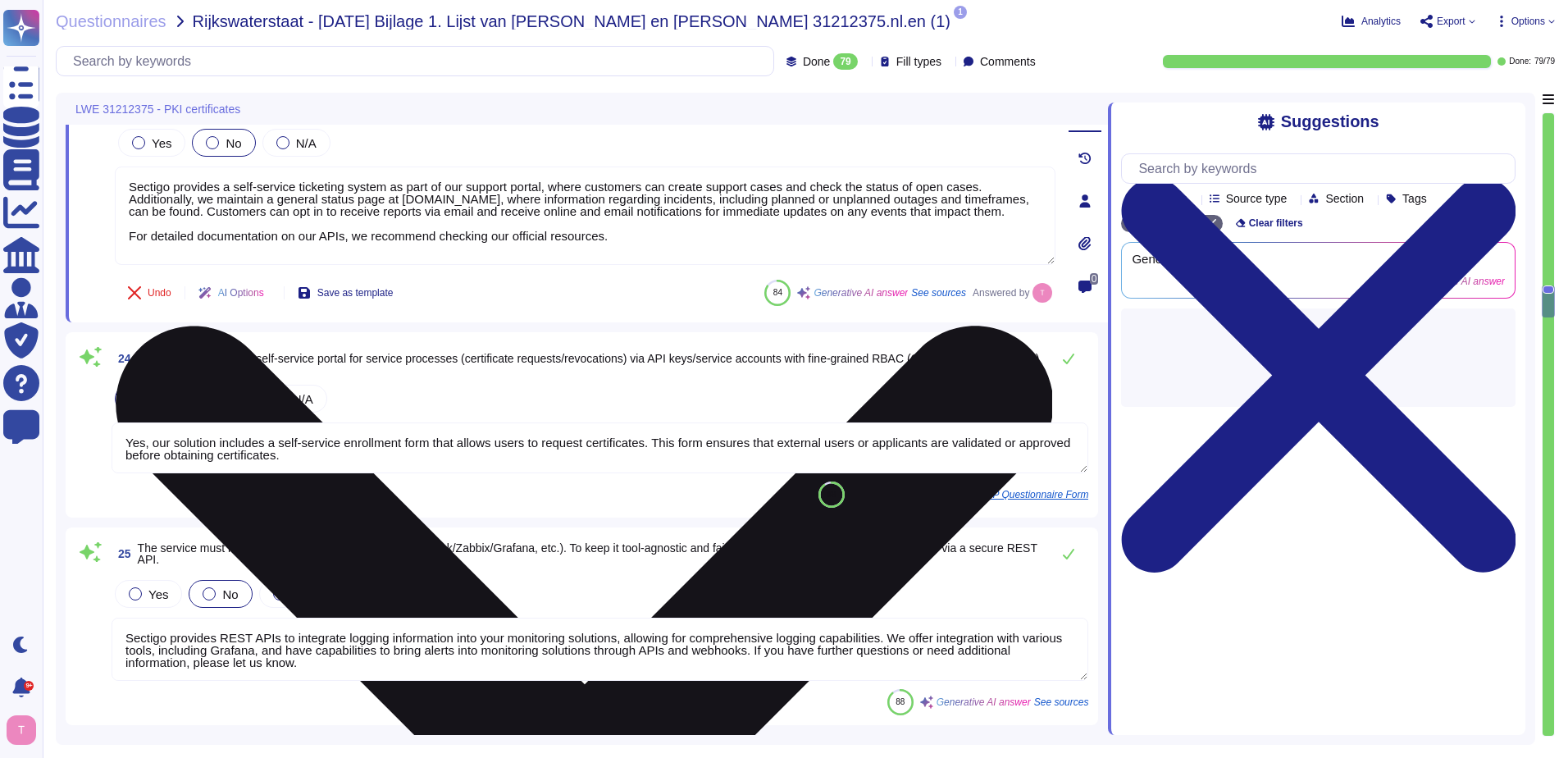
scroll to position [4838, 0]
type textarea "Our customers manage user provisioning. Please refer the URL -https://docs.sect…"
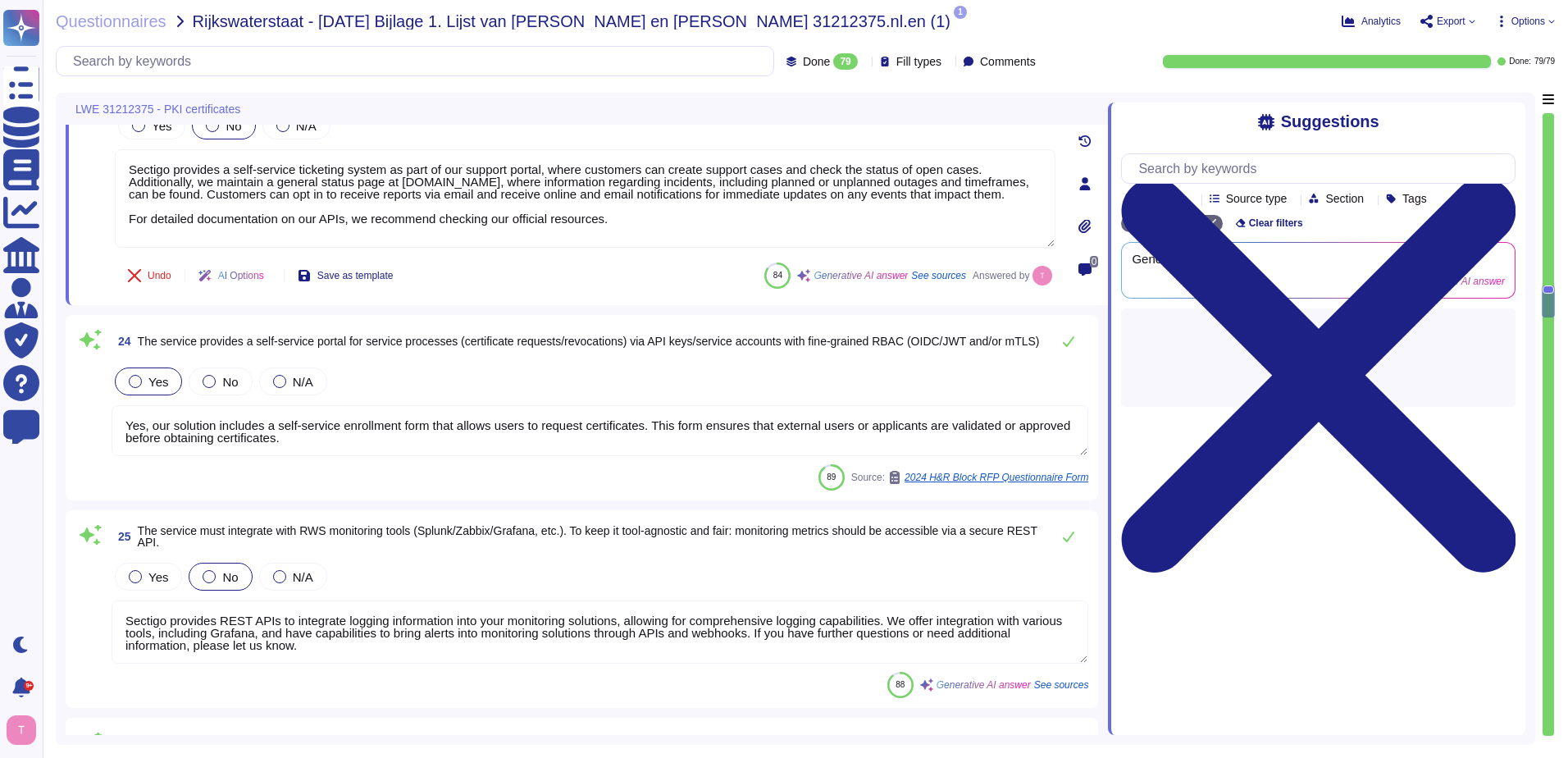
scroll to position [2, 0]
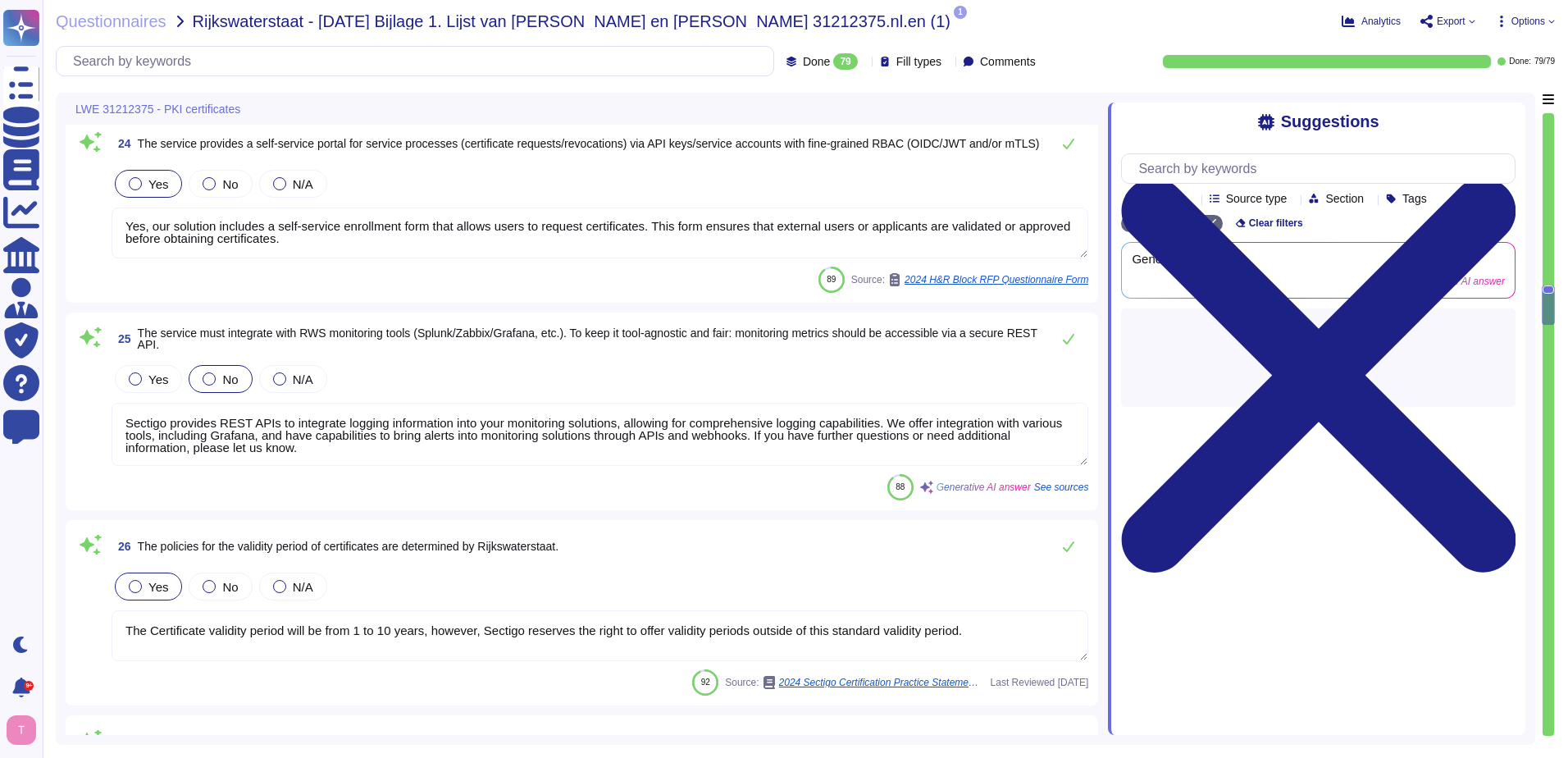
type textarea "Sectigo supports rekeys on: Replacement, which is when a Subscriber wishes to c…"
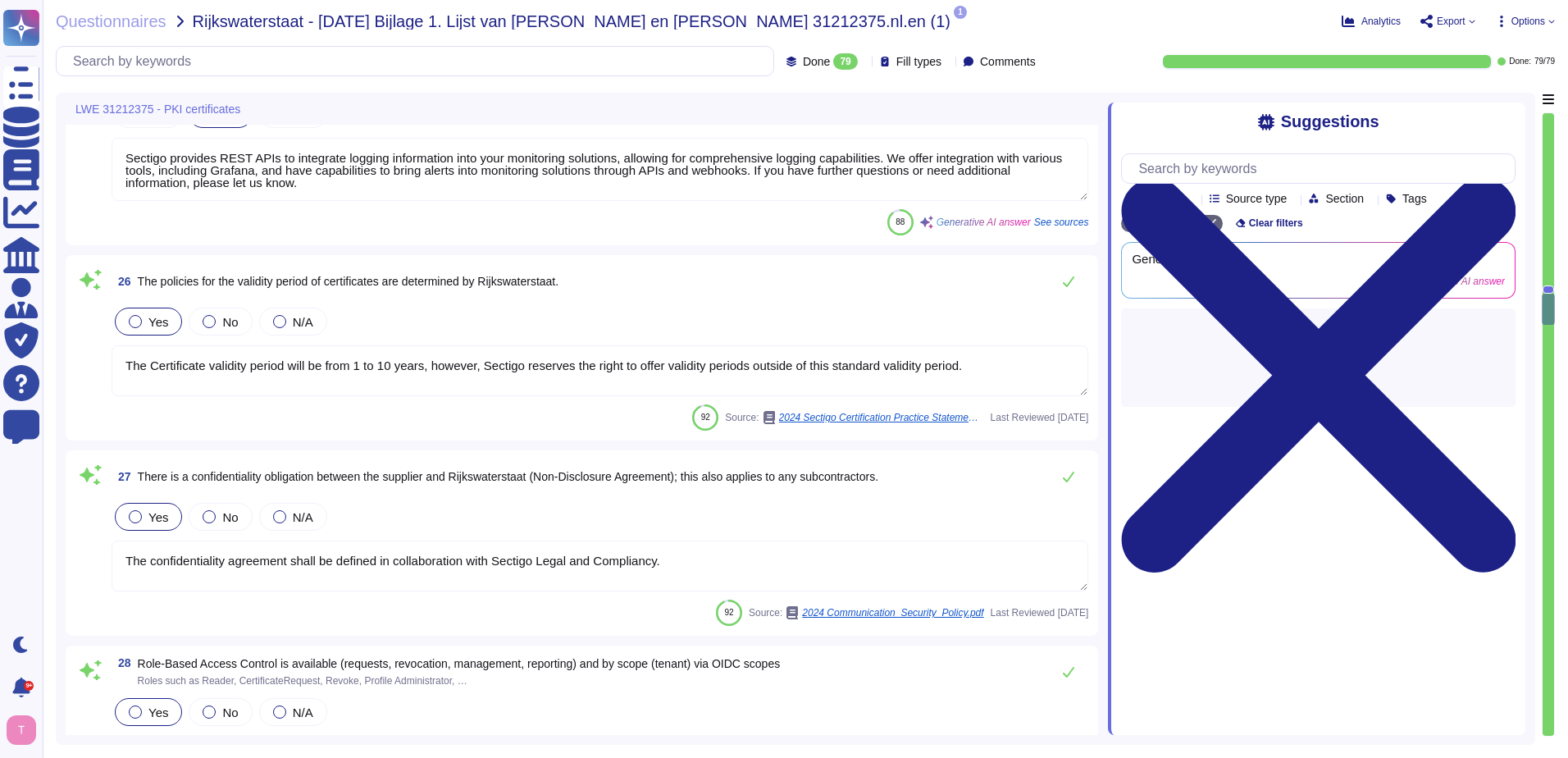
scroll to position [5331, 0]
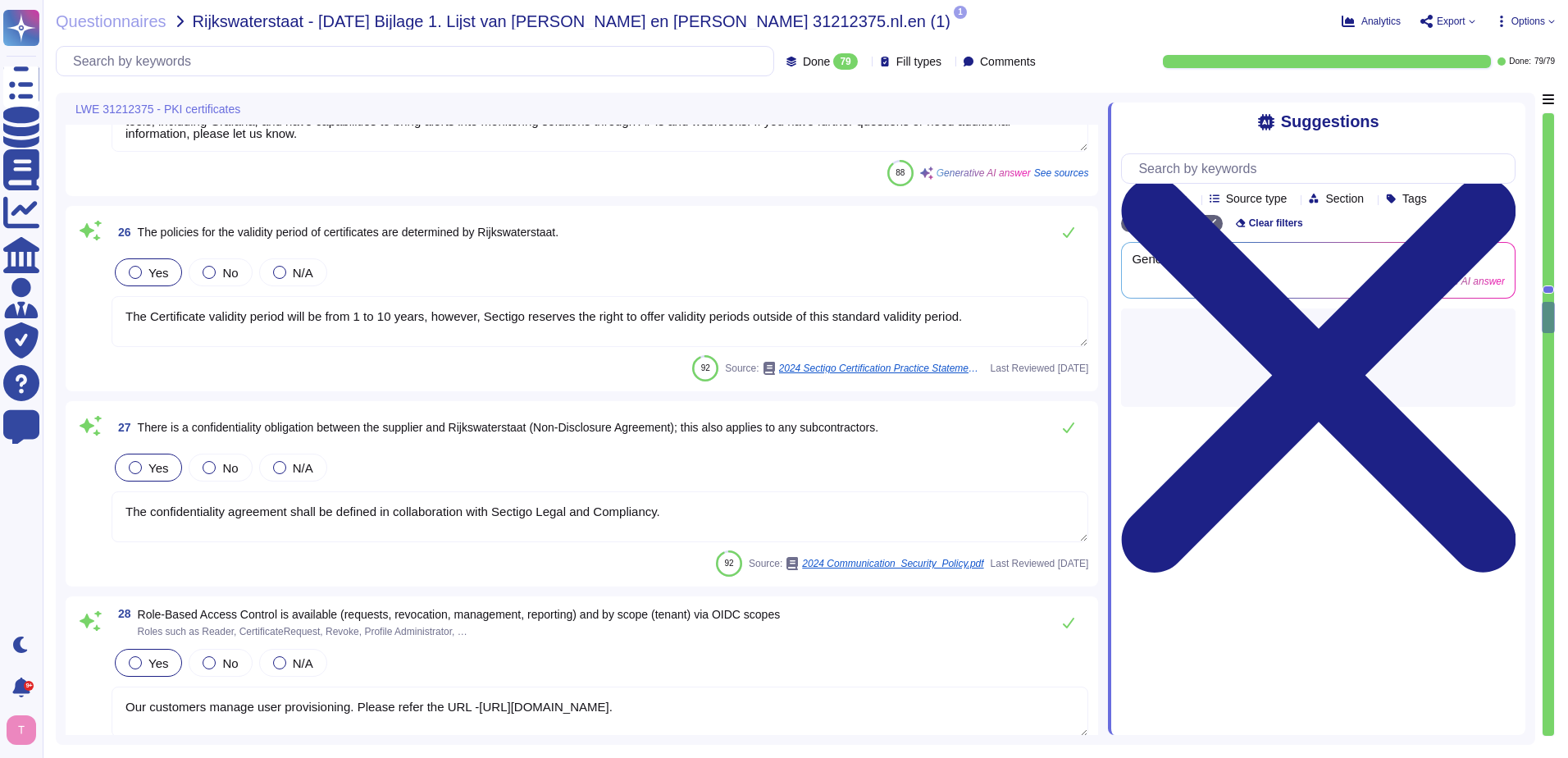
type textarea "Integration with Active Directory is supported, and Azure AD SSO can be impleme…"
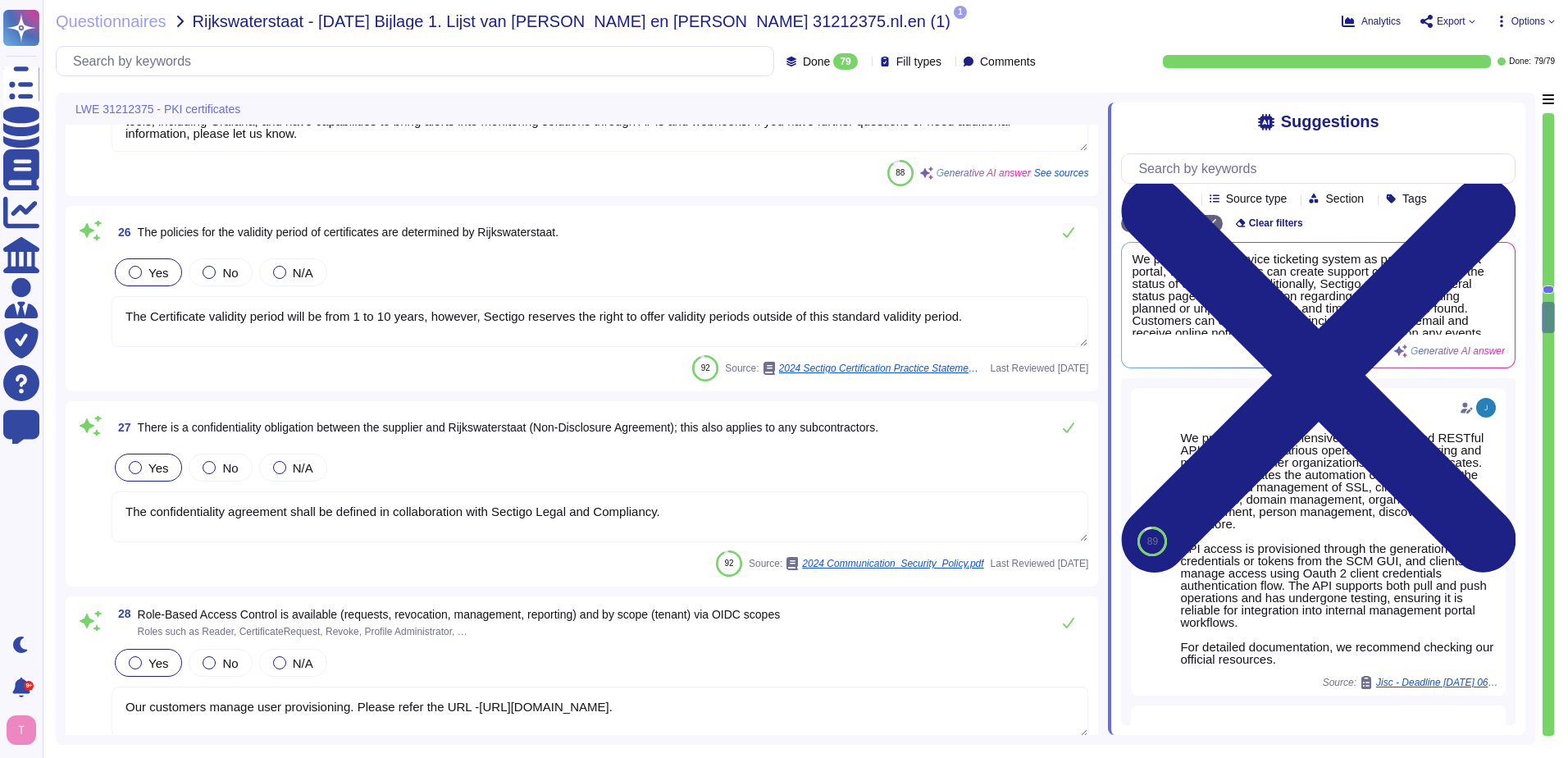
click at [985, 314] on textarea "The Certificate validity period will be from 1 to 10 years, however, Sectigo re…" at bounding box center [599, 321] width 977 height 51
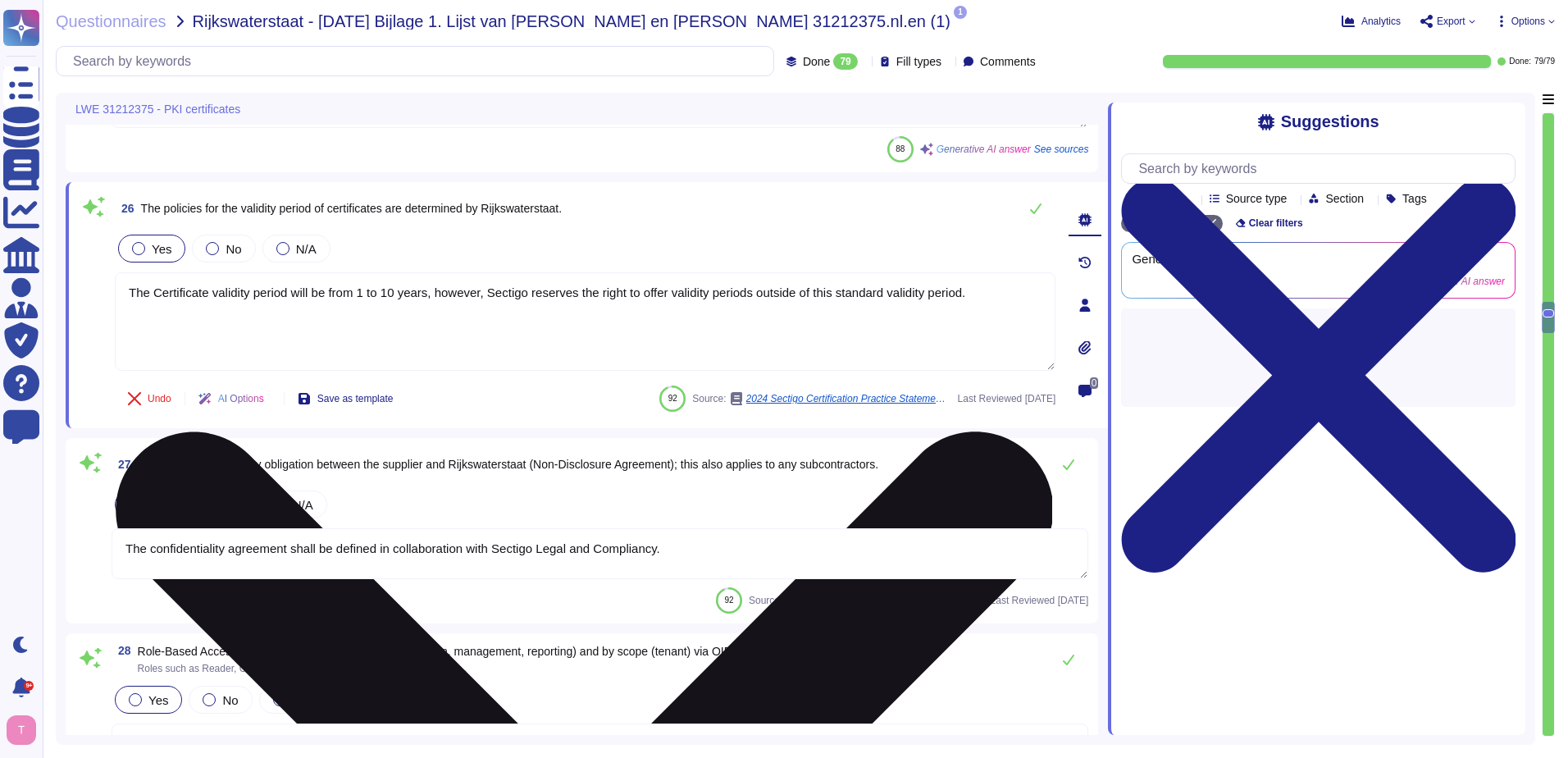
type textarea "Integration with Active Directory is supported, and Azure AD SSO can be impleme…"
drag, startPoint x: 992, startPoint y: 285, endPoint x: 127, endPoint y: 282, distance: 865.0
click at [127, 282] on textarea "The Certificate validity period will be from 1 to 10 years, however, Sectigo re…" at bounding box center [586, 321] width 941 height 99
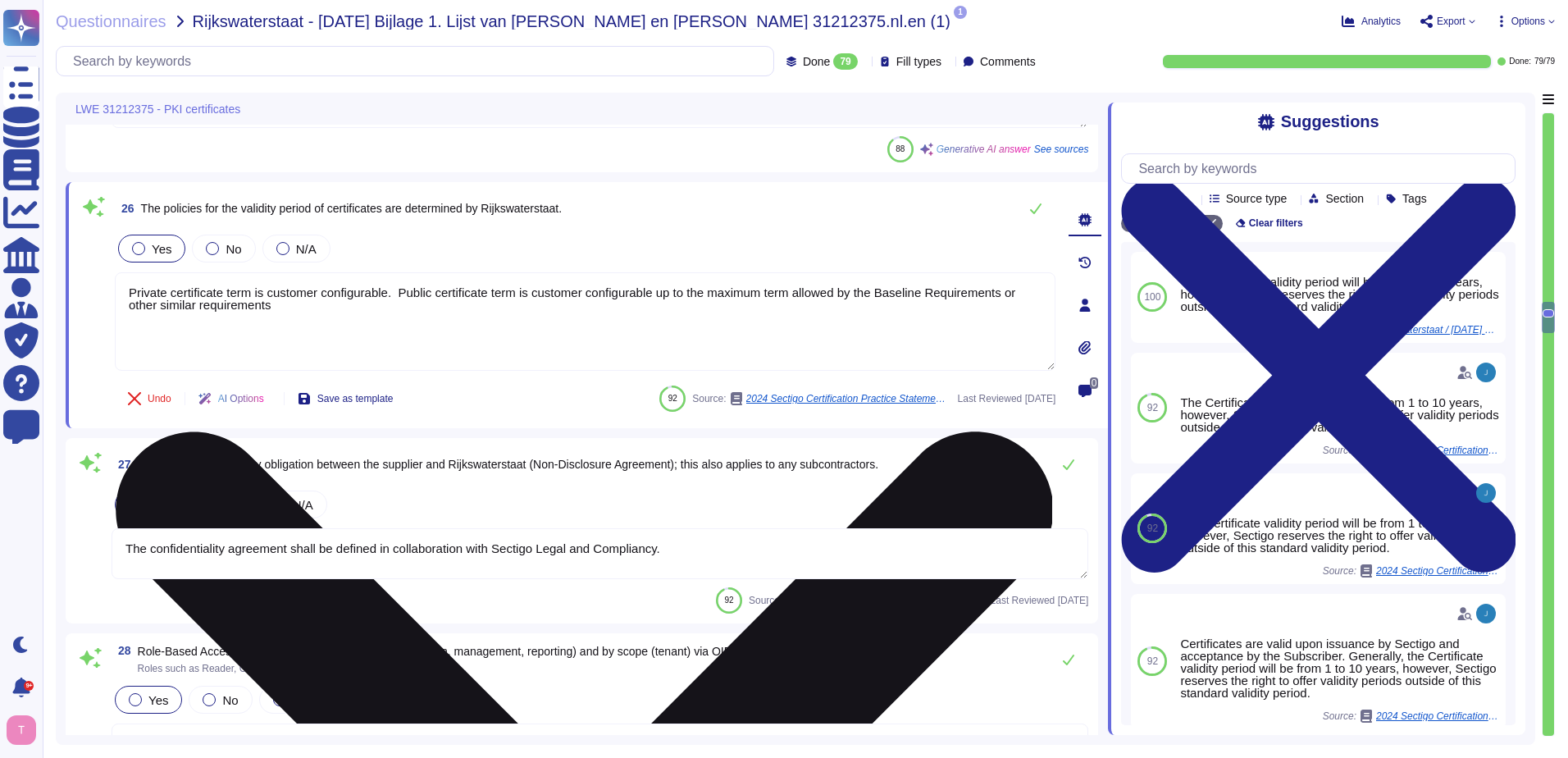
type textarea "Private certificate term is customer configurable. Public certificate term is c…"
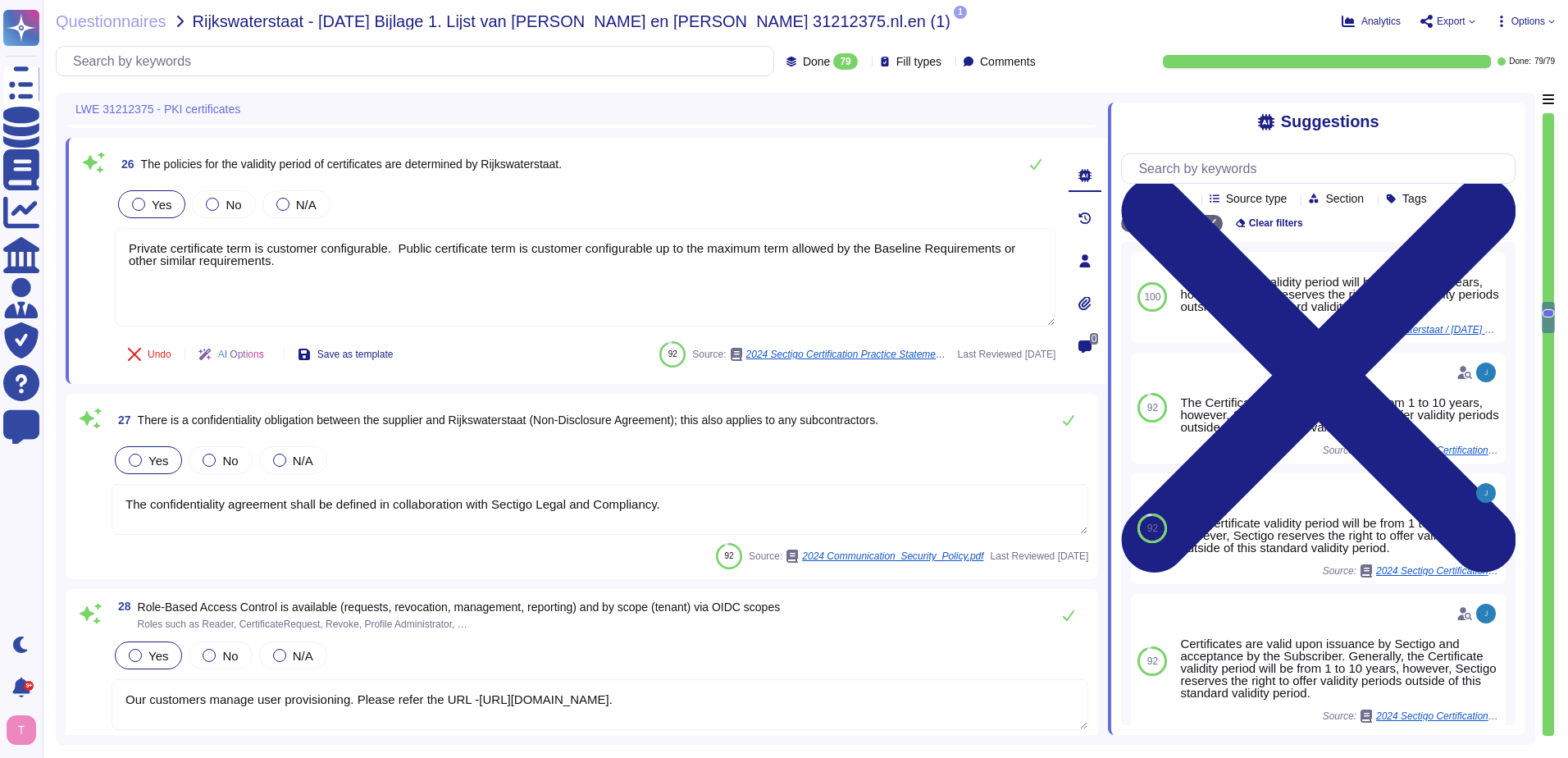
scroll to position [5495, 0]
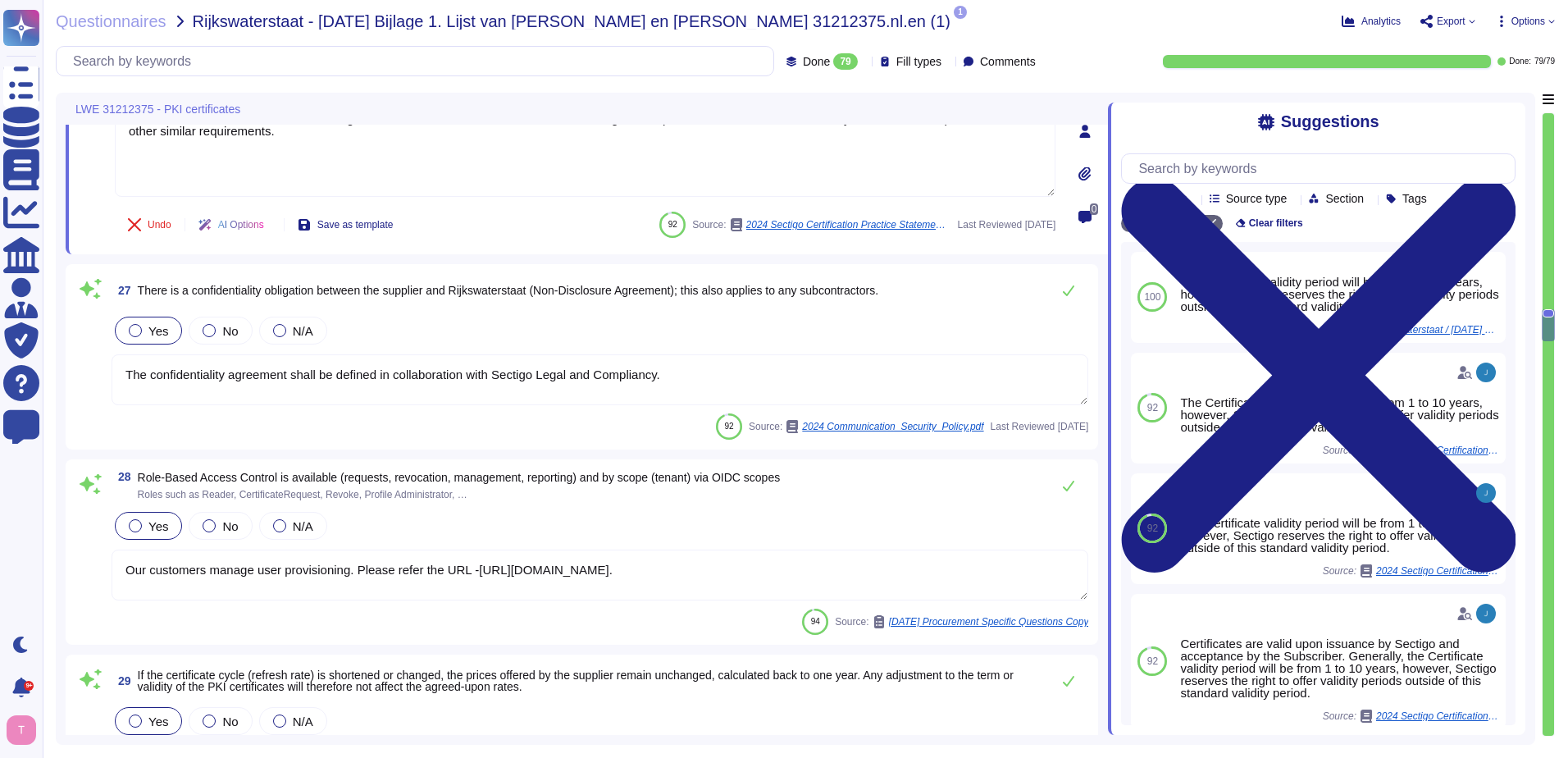
type textarea "Backup of critical business information is performed daily and is stored offsit…"
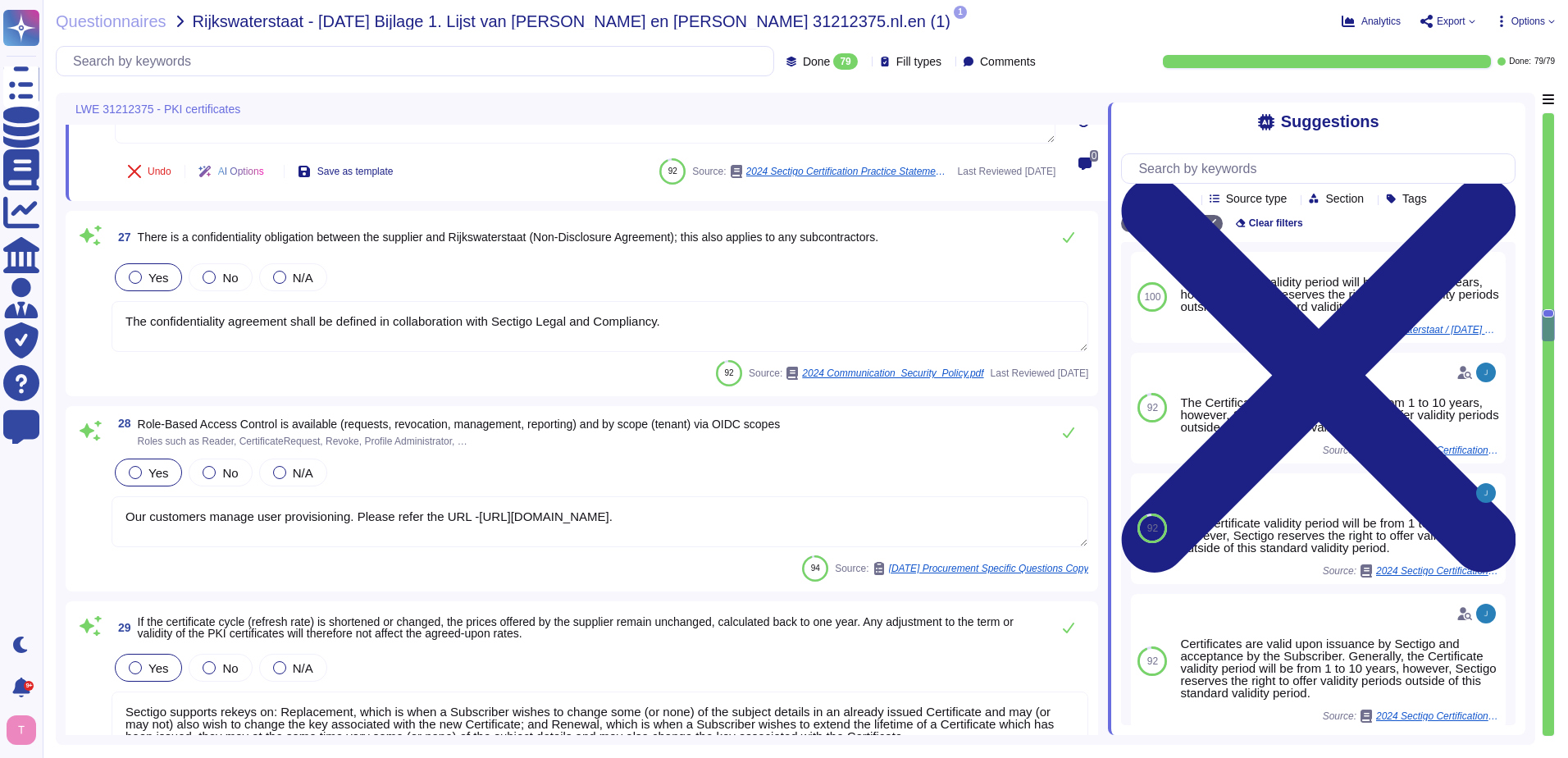
scroll to position [5577, 0]
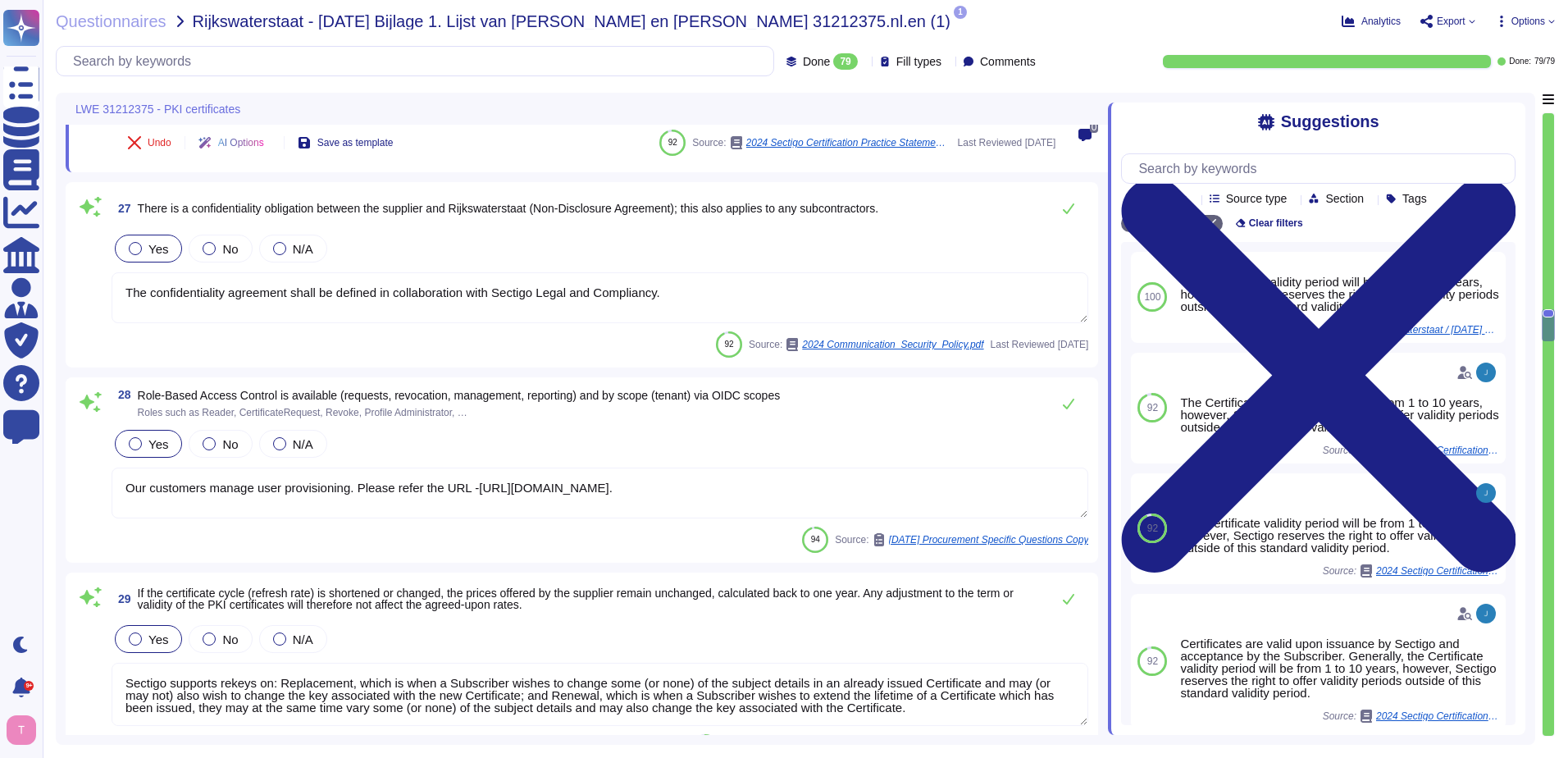
type textarea "Private certificate term is customer configurable. Public certificate term is c…"
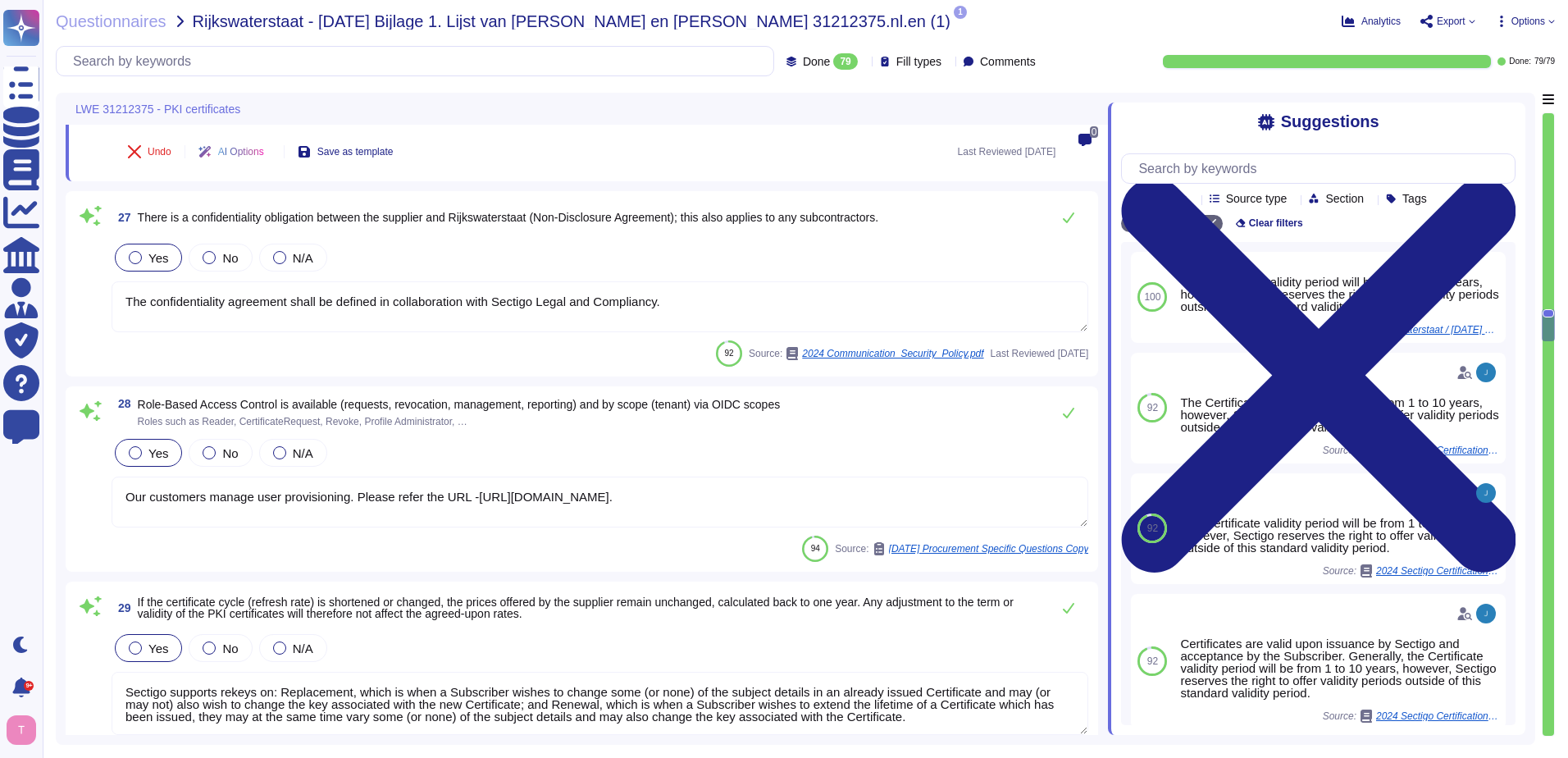
drag, startPoint x: 686, startPoint y: 298, endPoint x: 117, endPoint y: 334, distance: 570.1
click at [117, 334] on div "27 There is a confidentiality obligation between the supplier and Rijkswatersta…" at bounding box center [582, 284] width 1013 height 166
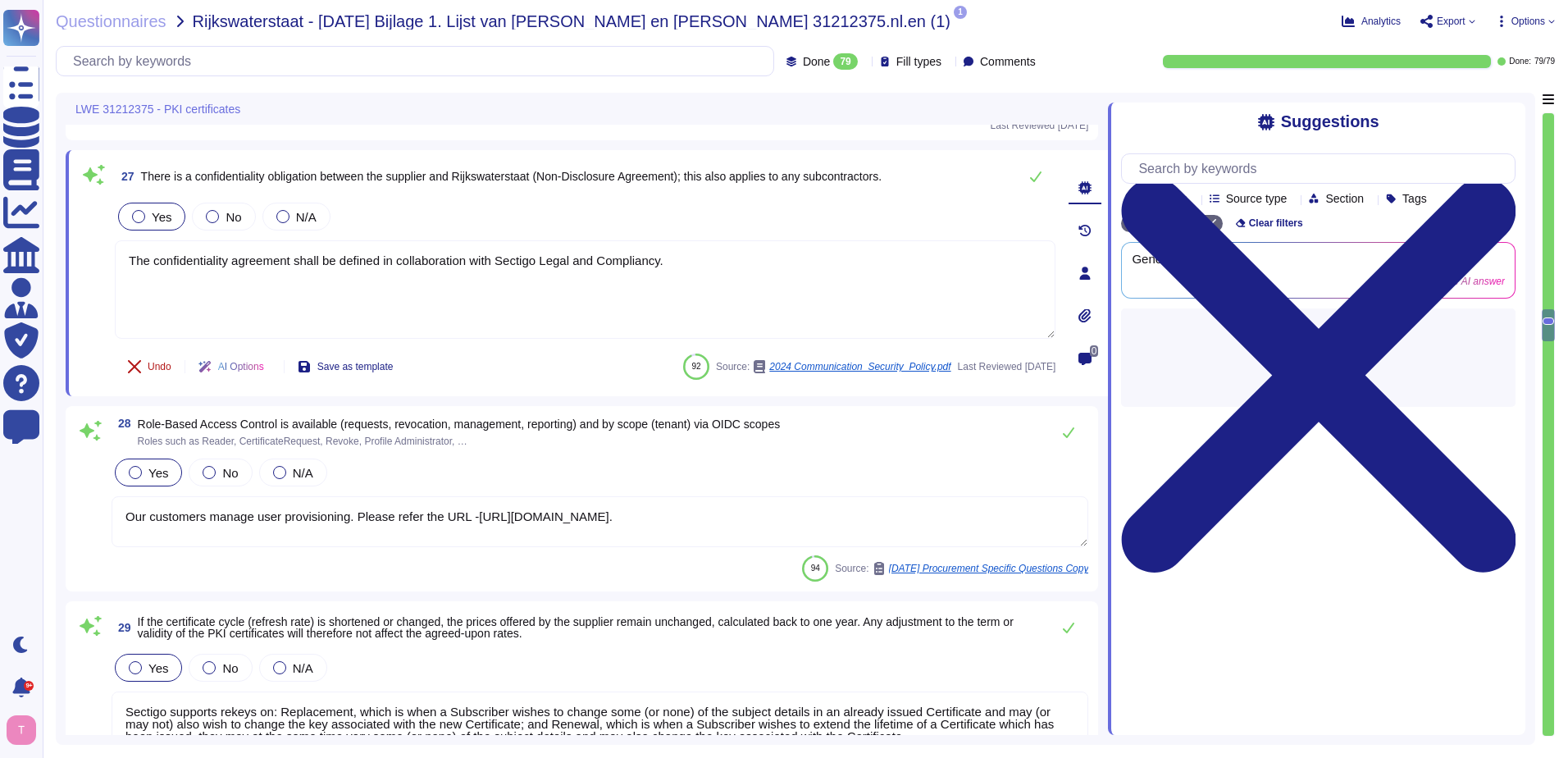
type textarea "Backup of critical business information is performed daily and is stored offsit…"
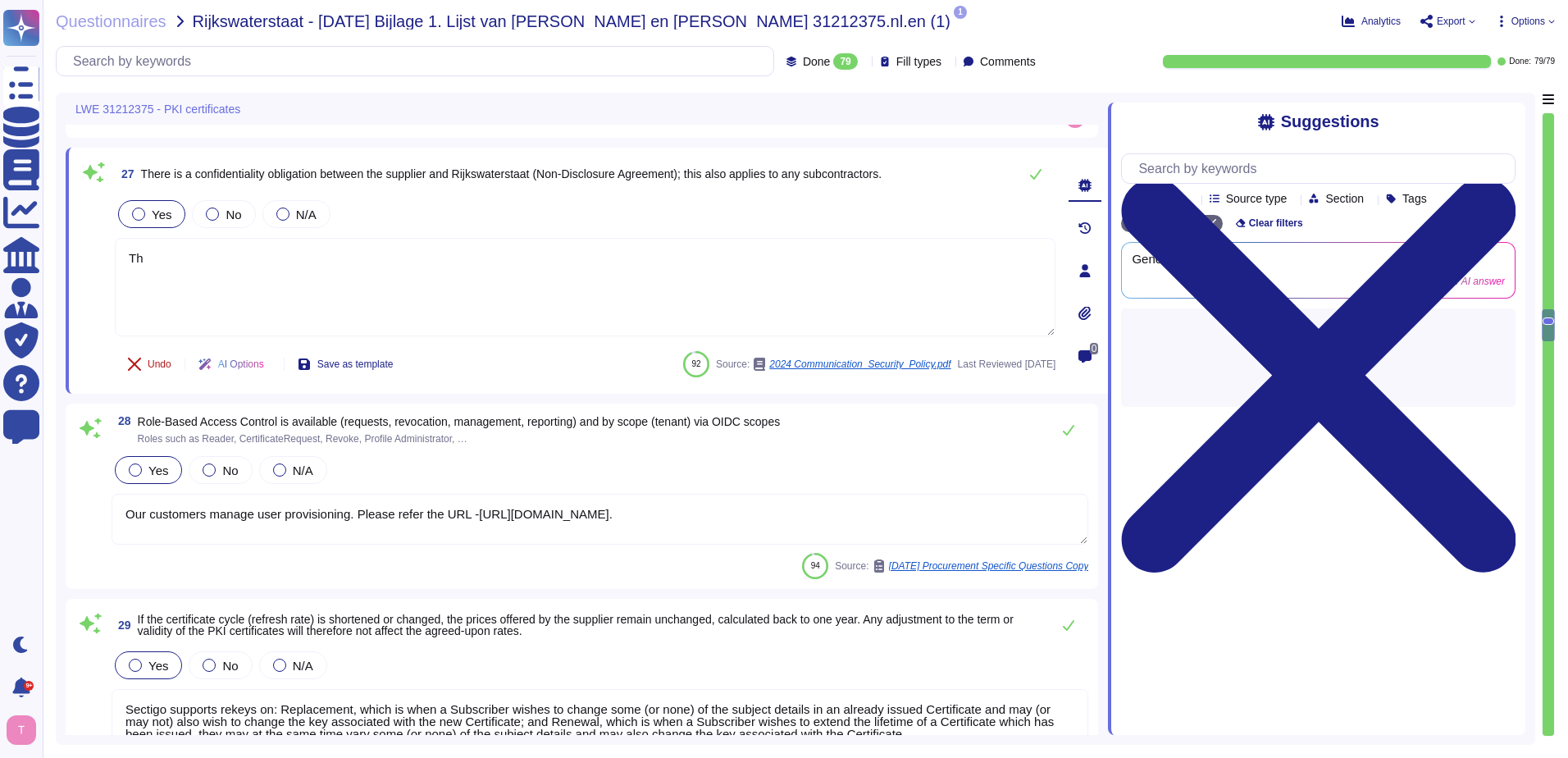
type textarea "T"
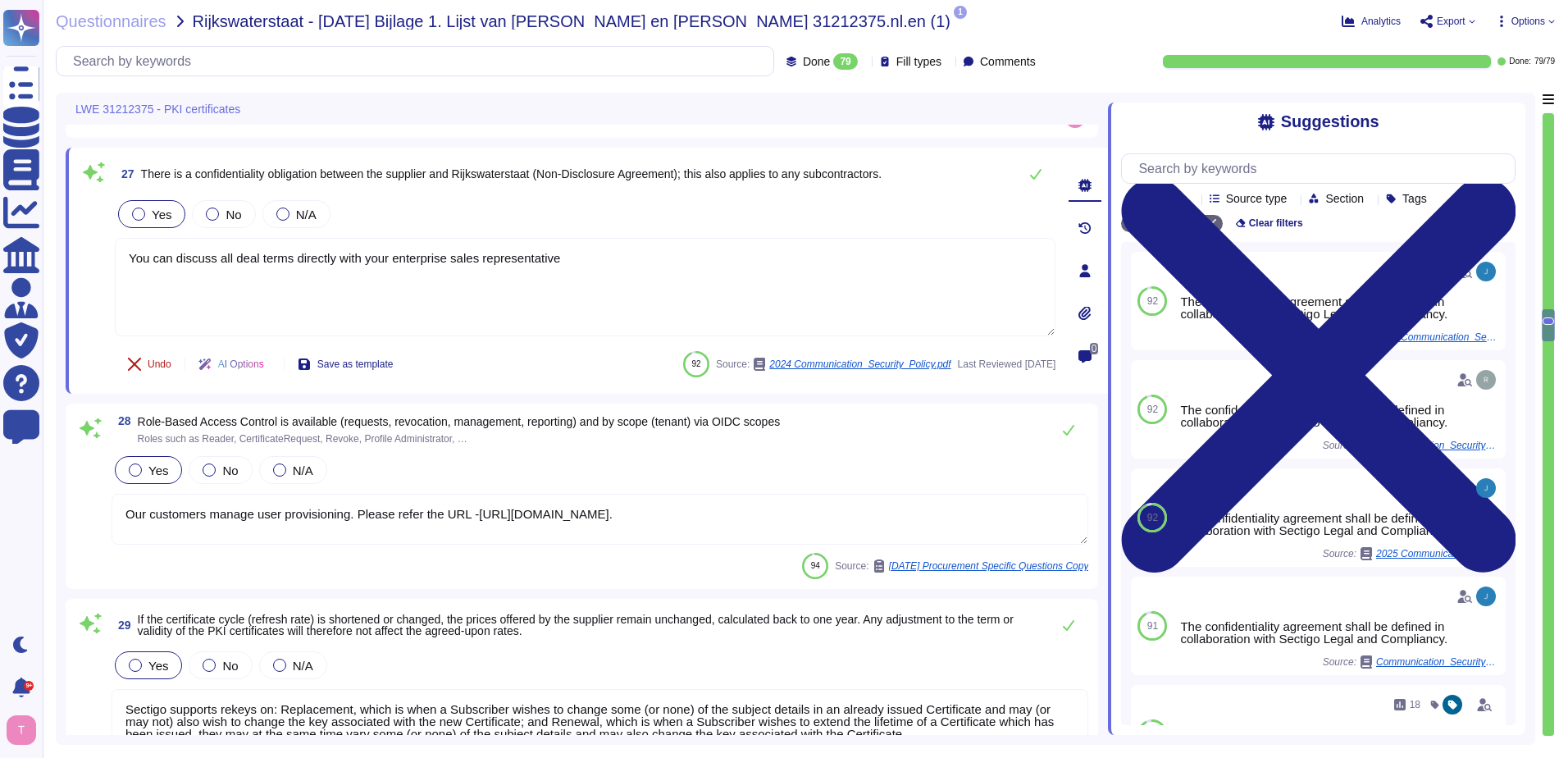
type textarea "You can discuss all deal terms directly with your enterprise sales representati…"
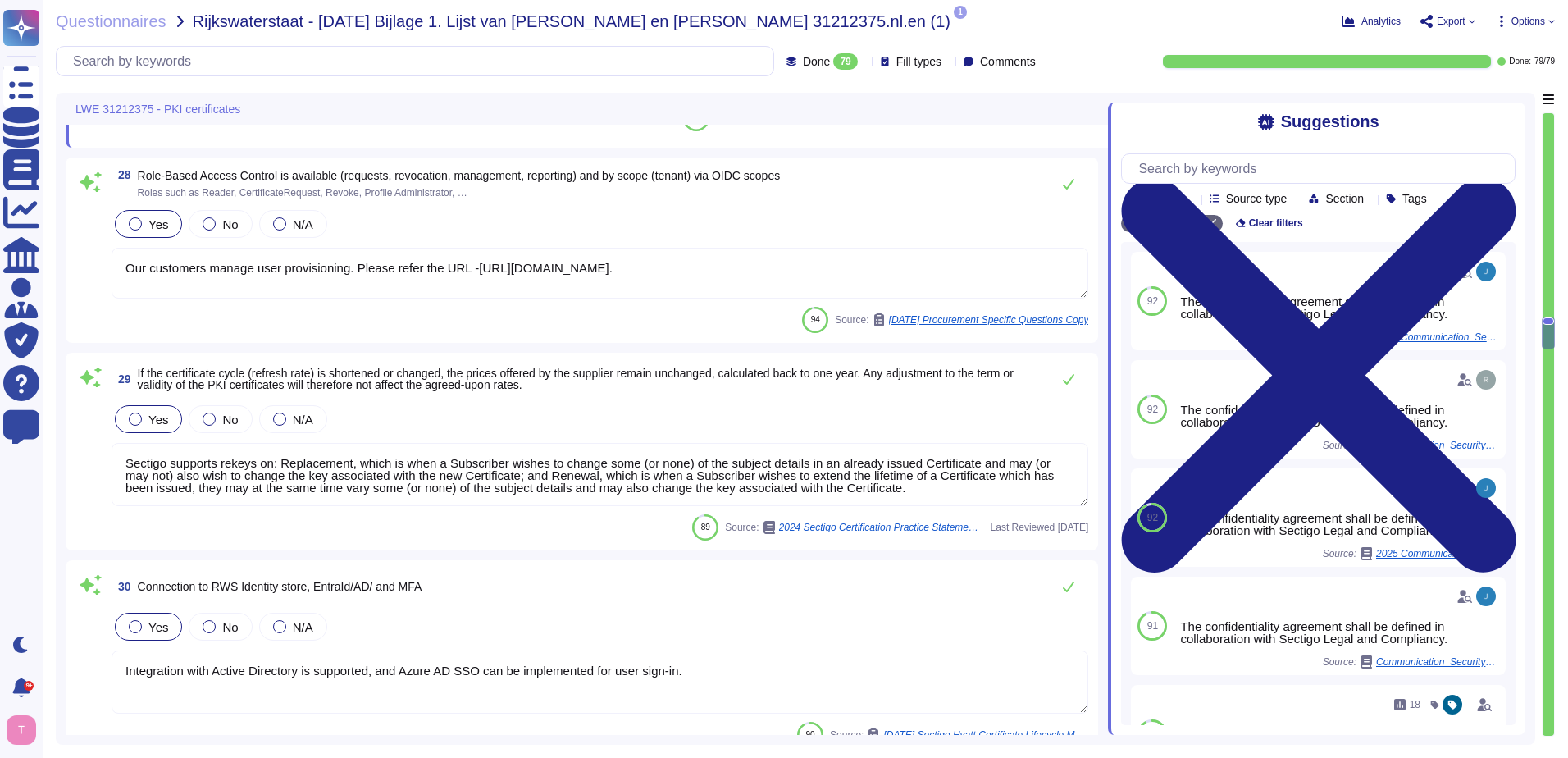
type textarea "The Recovery Time Objective (RTO) timeframe is 12 hours."
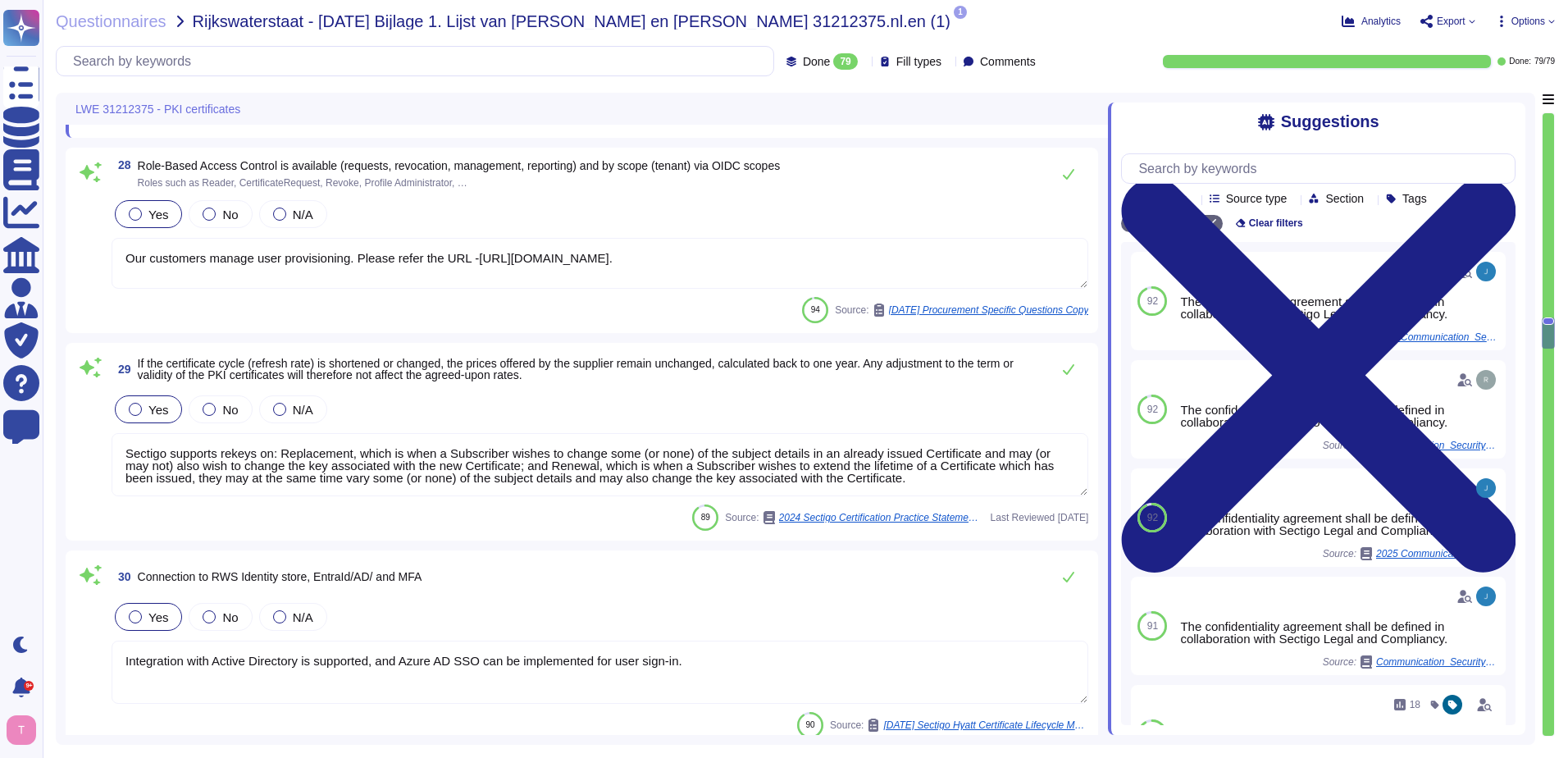
type textarea "The availability (uptime) for the Certificate Authority (CA) services, includin…"
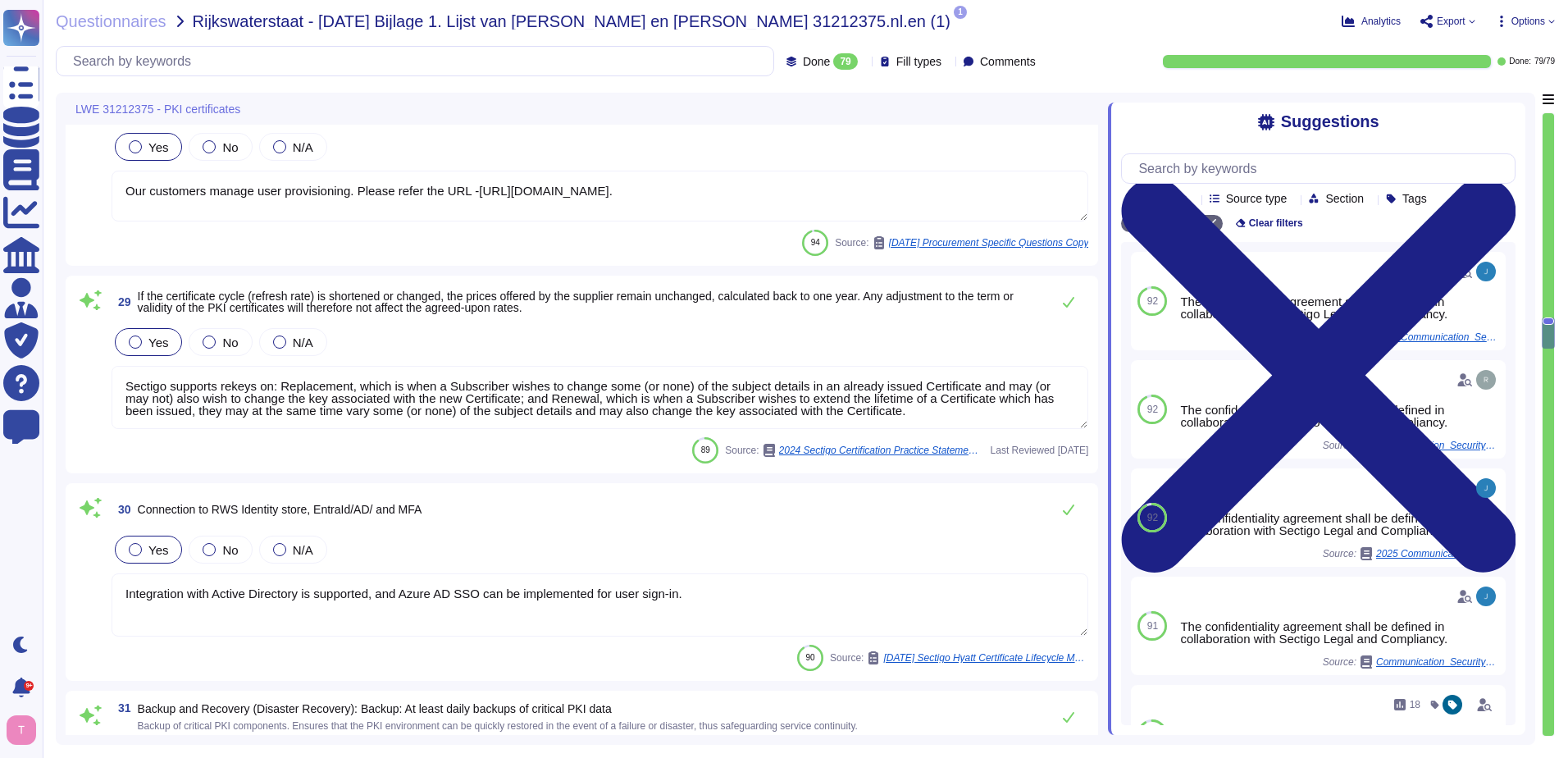
type textarea "You can discuss all deal terms directly with your enterprise sales representati…"
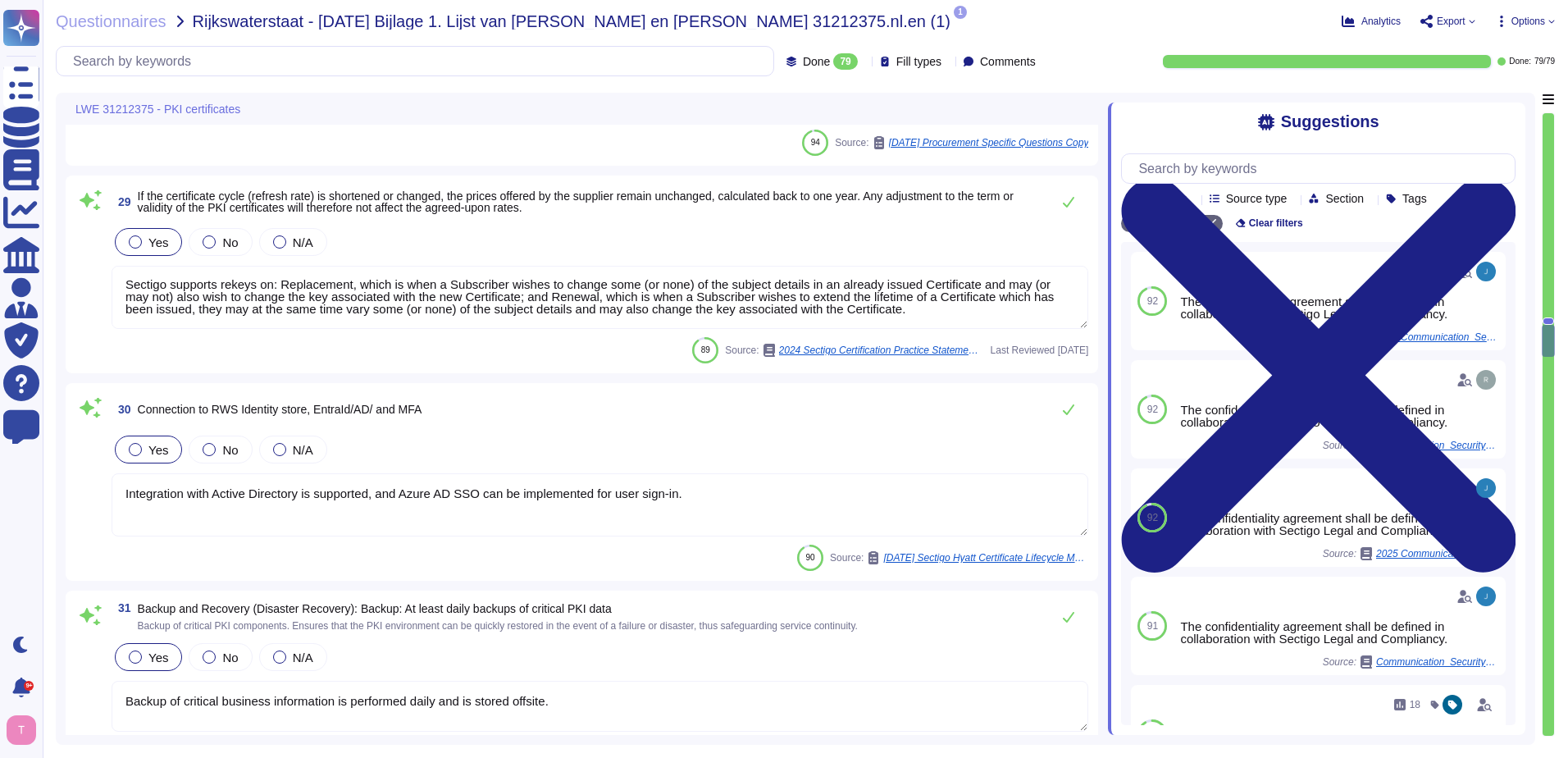
scroll to position [0, 0]
drag, startPoint x: 874, startPoint y: 315, endPoint x: 91, endPoint y: 276, distance: 784.0
click at [91, 276] on div "29 If the certificate cycle (refresh rate) is shortened or changed, the prices …" at bounding box center [582, 274] width 1013 height 178
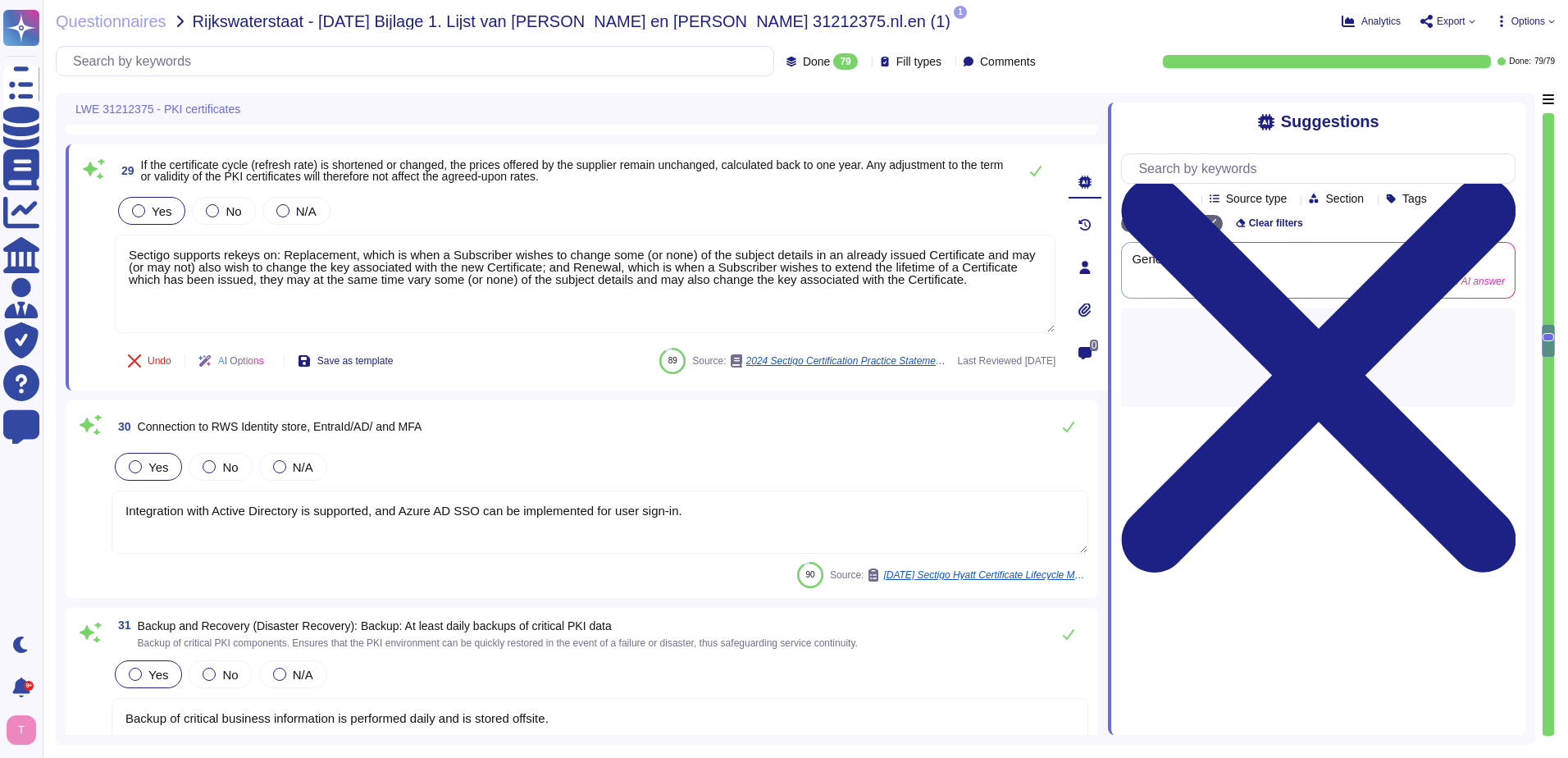
type textarea "The availability (uptime) for the Certificate Authority (CA) services, includin…"
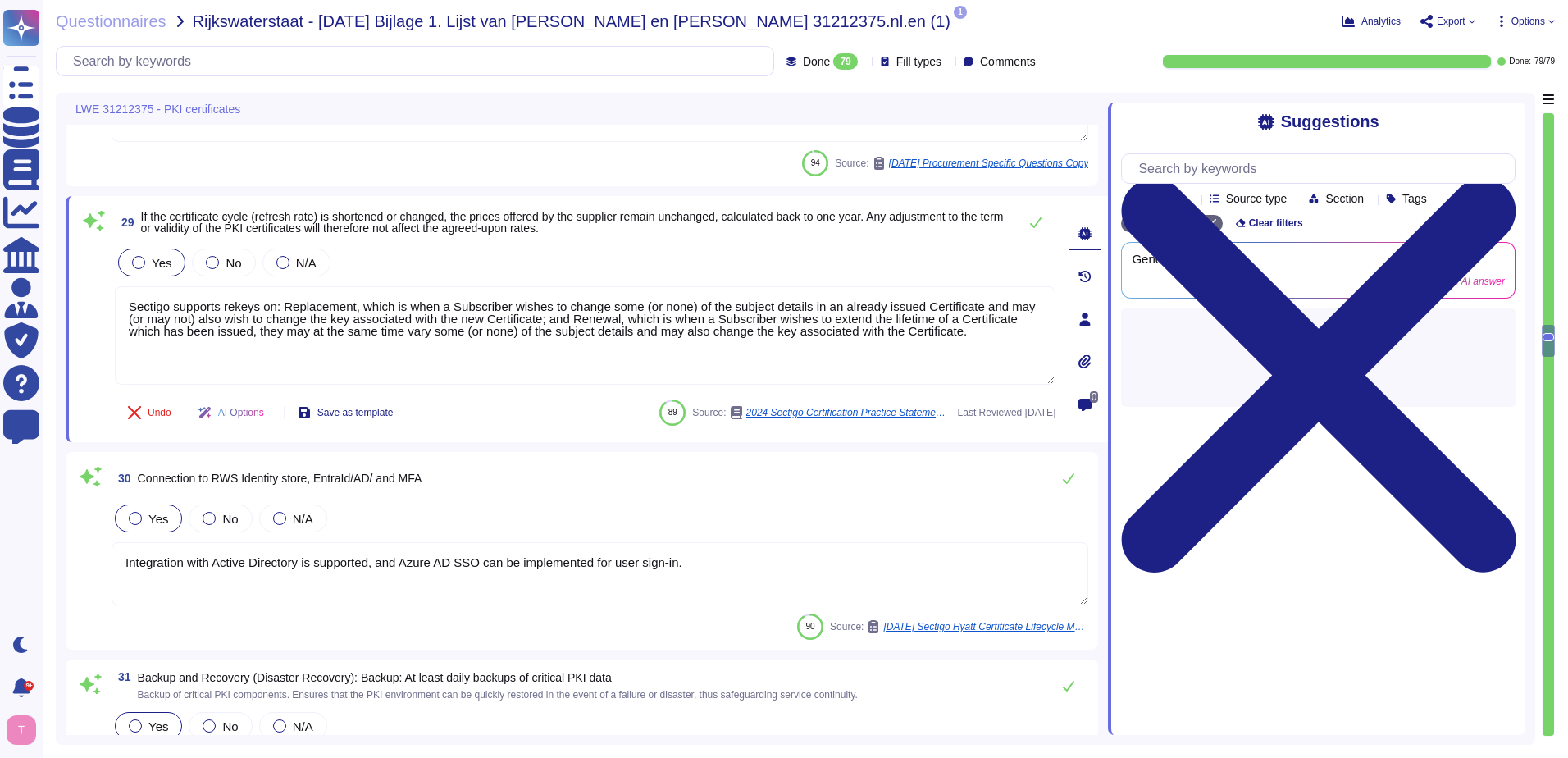
type textarea "Private certificate term is customer configurable. Public certificate term is c…"
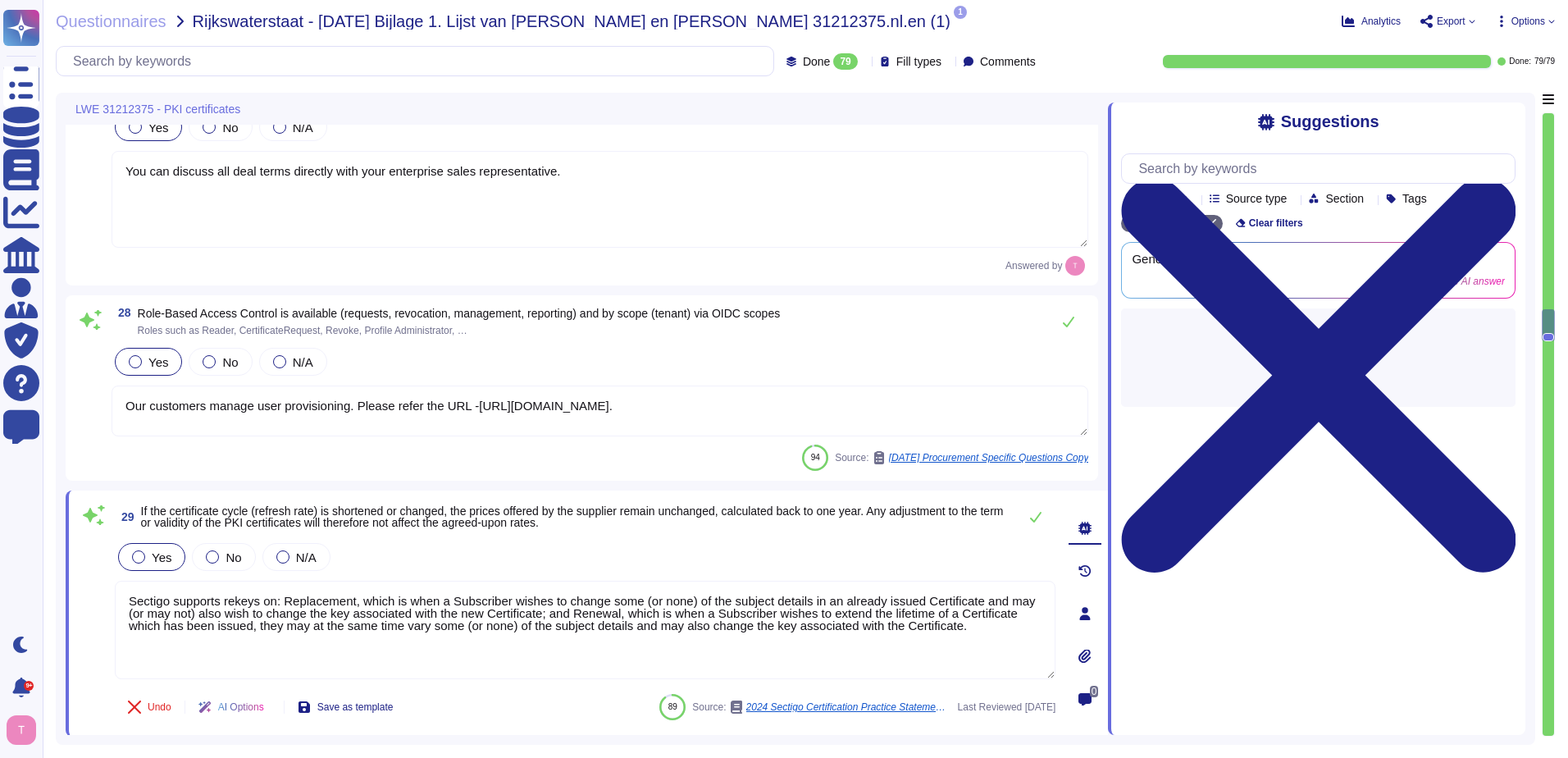
type textarea "Sectigo provides REST APIs to integrate logging information into your monitorin…"
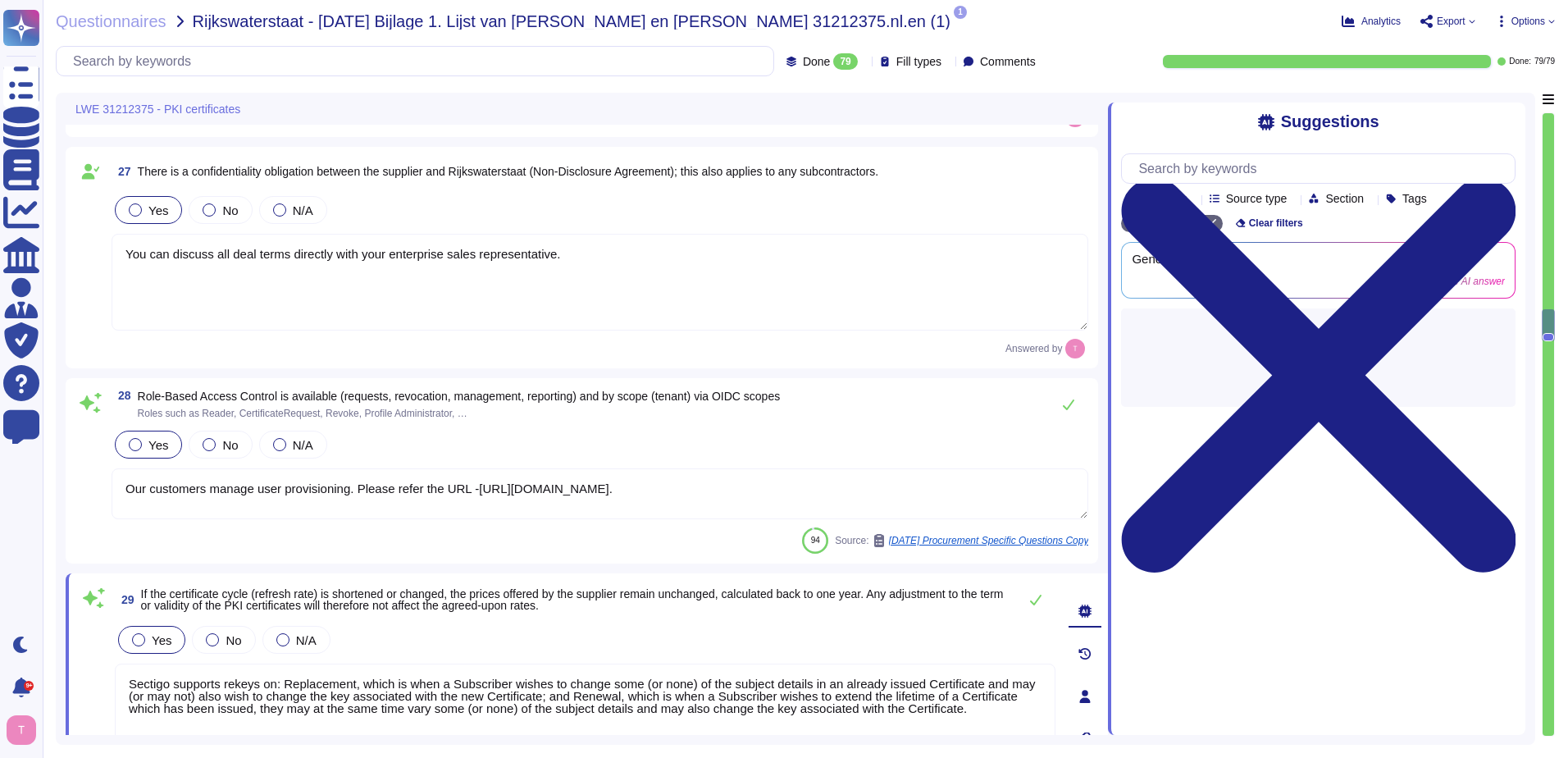
scroll to position [5531, 0]
drag, startPoint x: 614, startPoint y: 256, endPoint x: 100, endPoint y: 286, distance: 514.9
click at [100, 286] on div "27 There is a confidentiality obligation between the supplier and Rijkswatersta…" at bounding box center [582, 258] width 1013 height 202
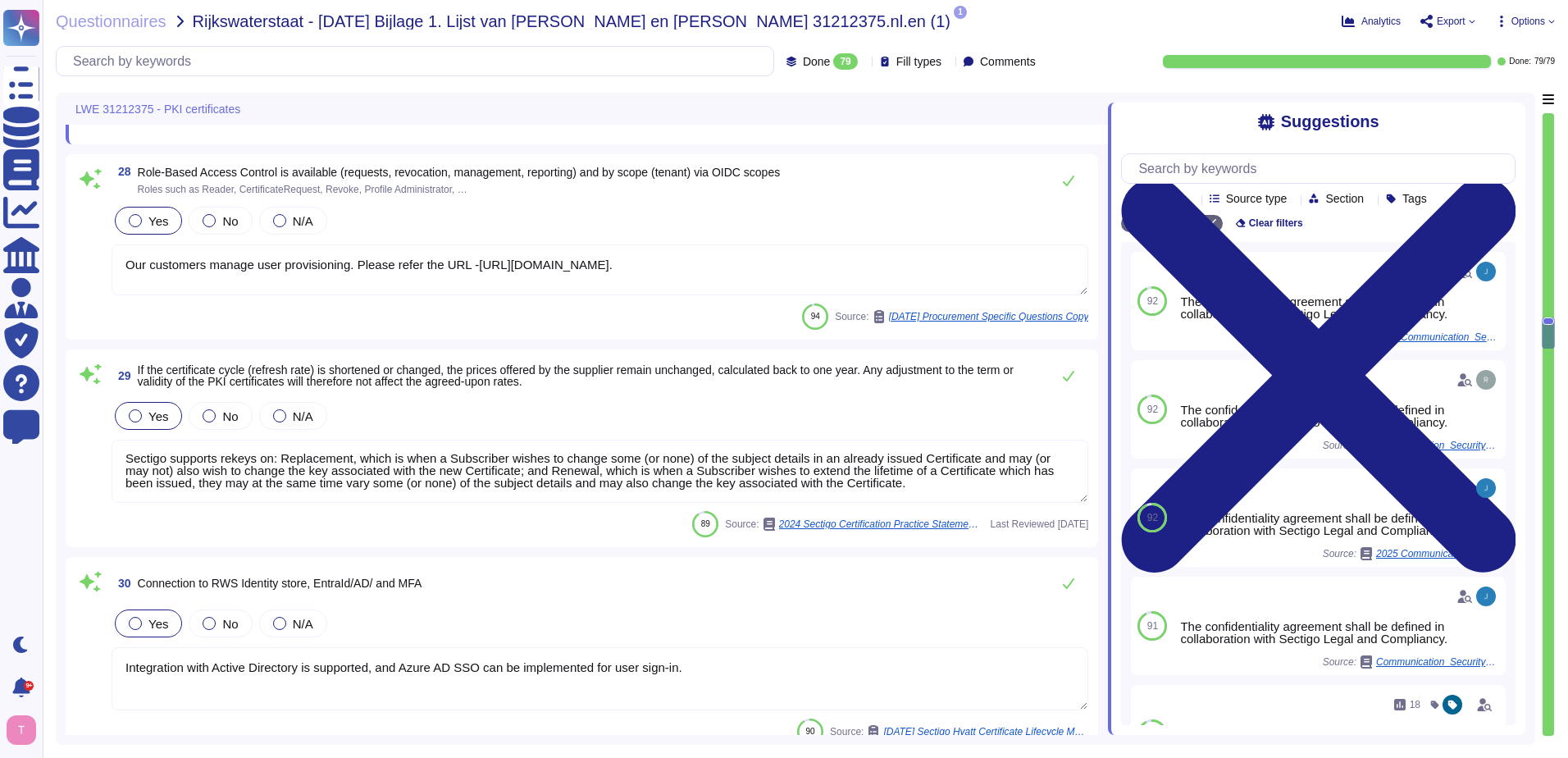
scroll to position [0, 0]
drag, startPoint x: 885, startPoint y: 492, endPoint x: 85, endPoint y: 458, distance: 800.7
click at [85, 456] on div "29 If the certificate cycle (refresh rate) is shortened or changed, the prices …" at bounding box center [582, 448] width 1013 height 178
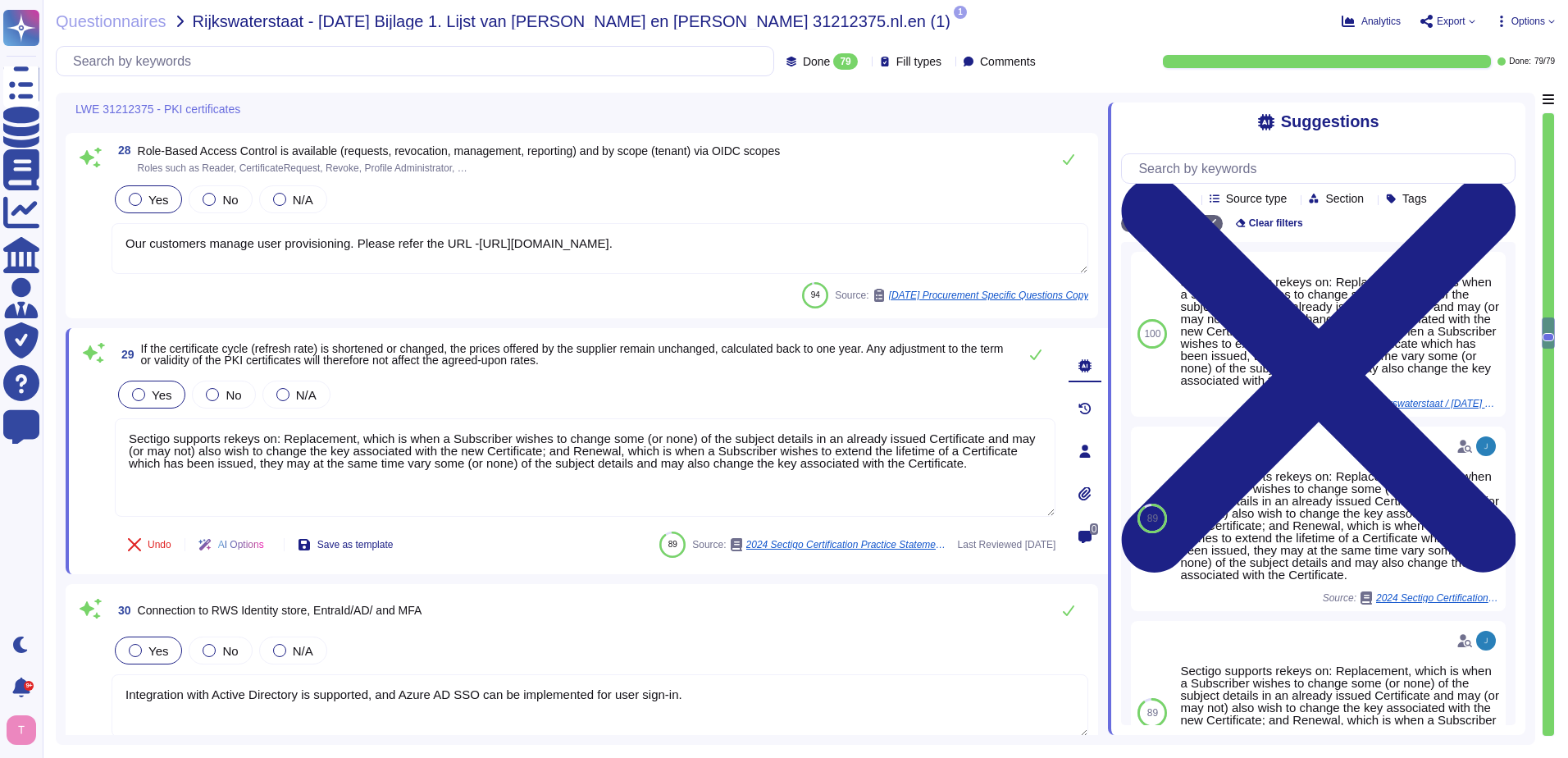
paste textarea "You can discuss all deal terms directly with your enterprise sales representativ"
type textarea "You can discuss all deal terms directly with your enterprise sales representati…"
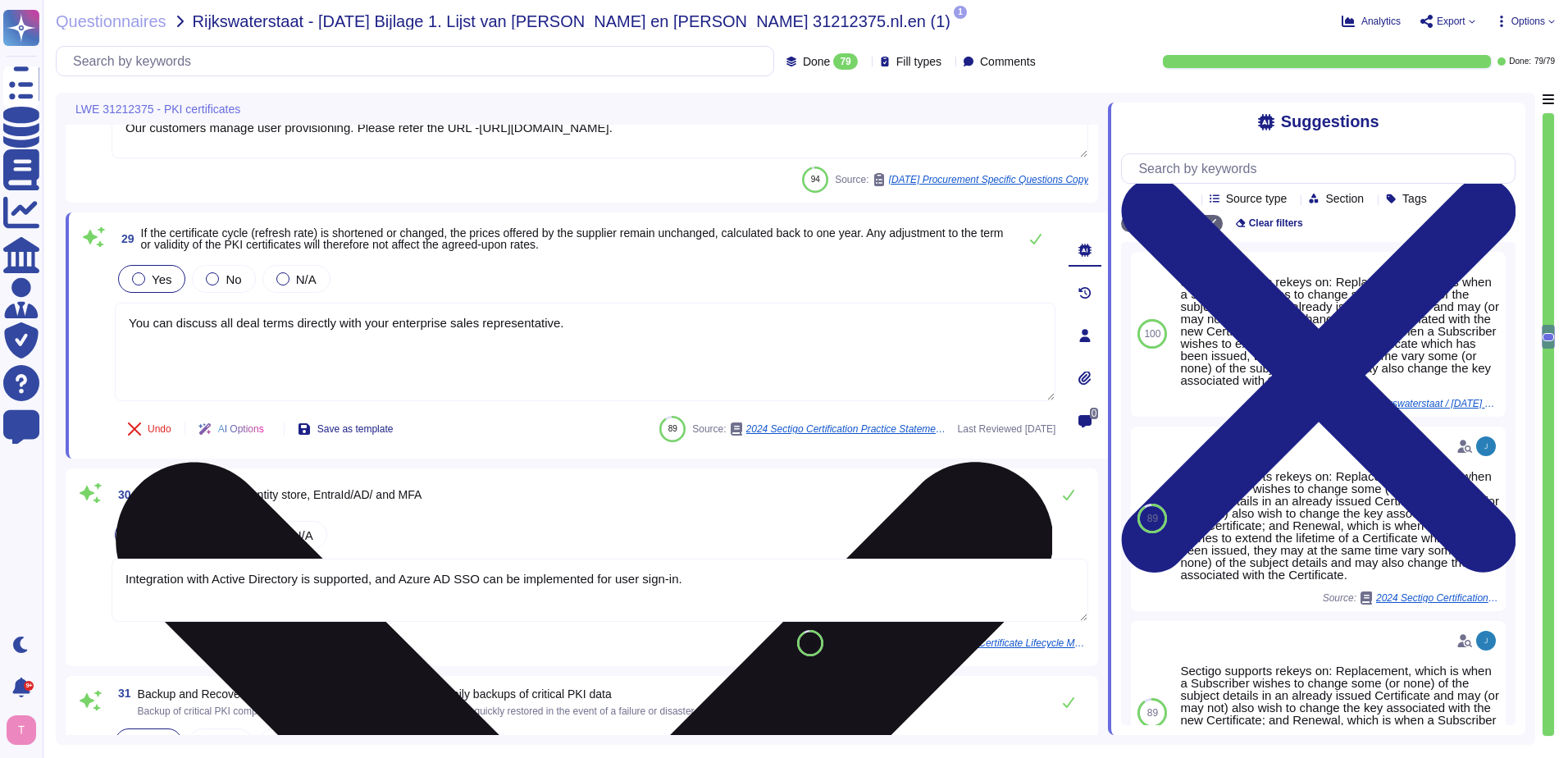
type textarea "The availability (uptime) for the Certificate Authority (CA) services, includin…"
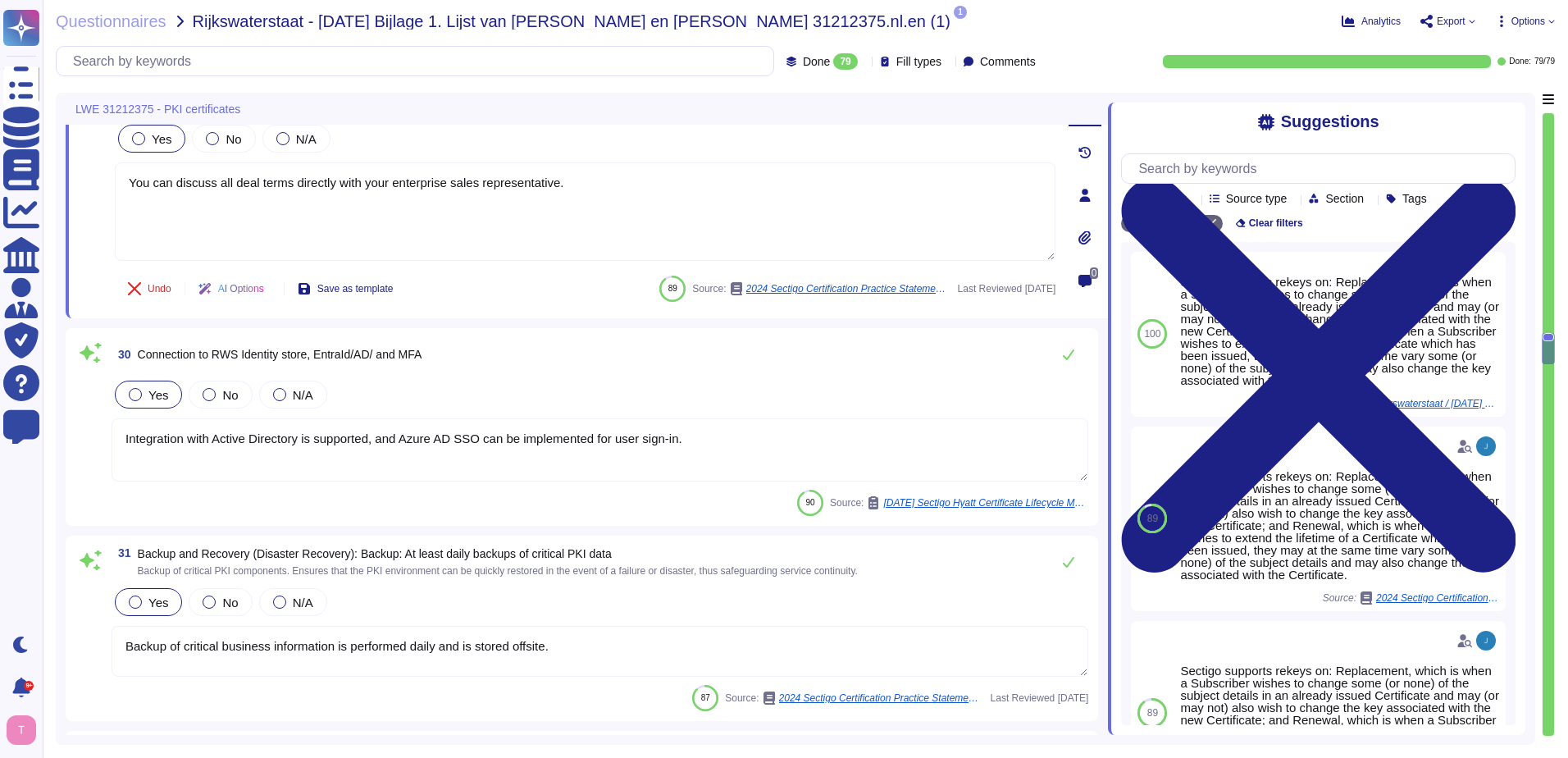
scroll to position [2, 0]
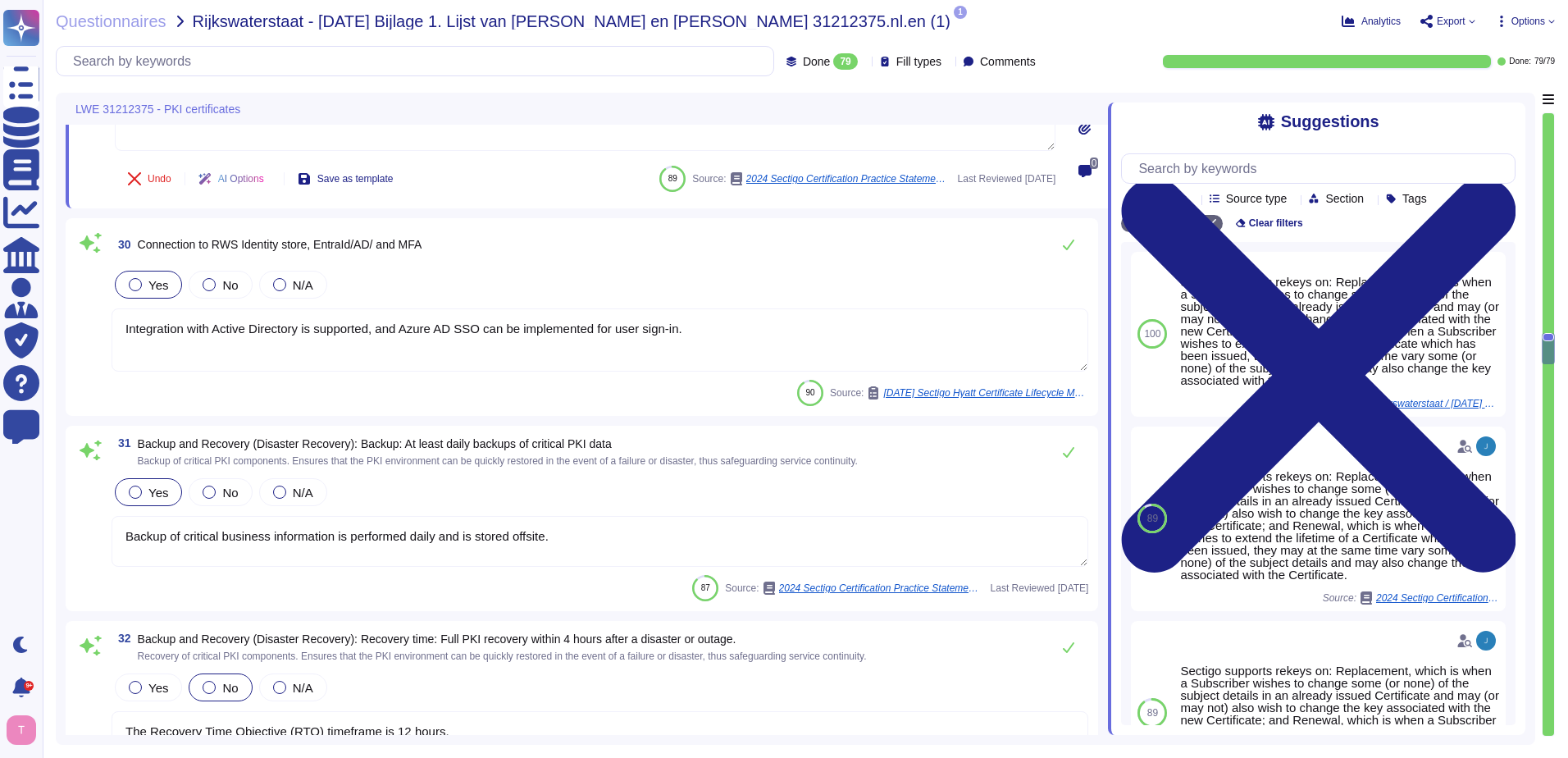
type textarea "Our organization operates a 24x7x365 security operations center that oversees t…"
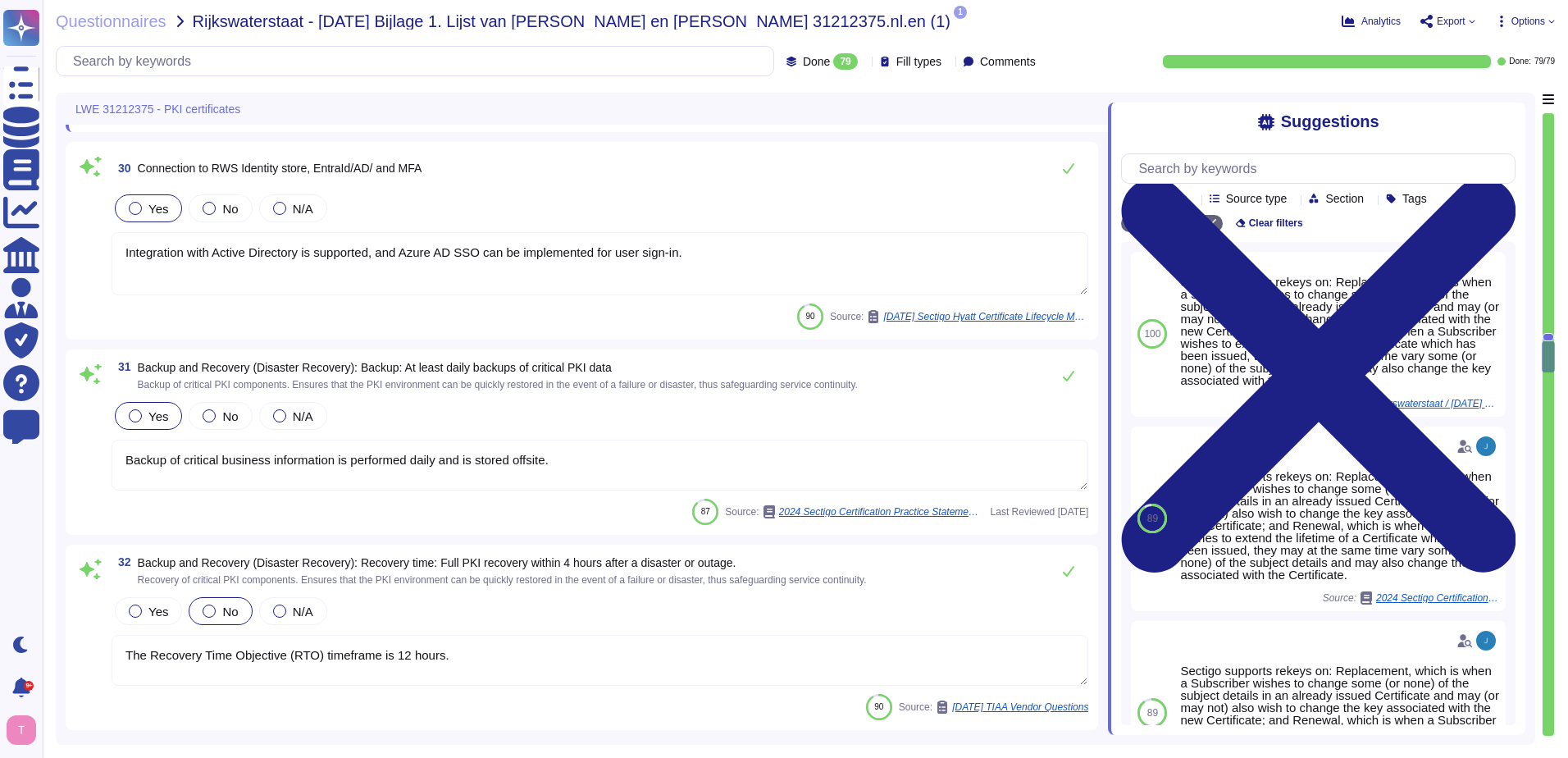
type textarea "You can discuss all deal terms directly with your enterprise sales representati…"
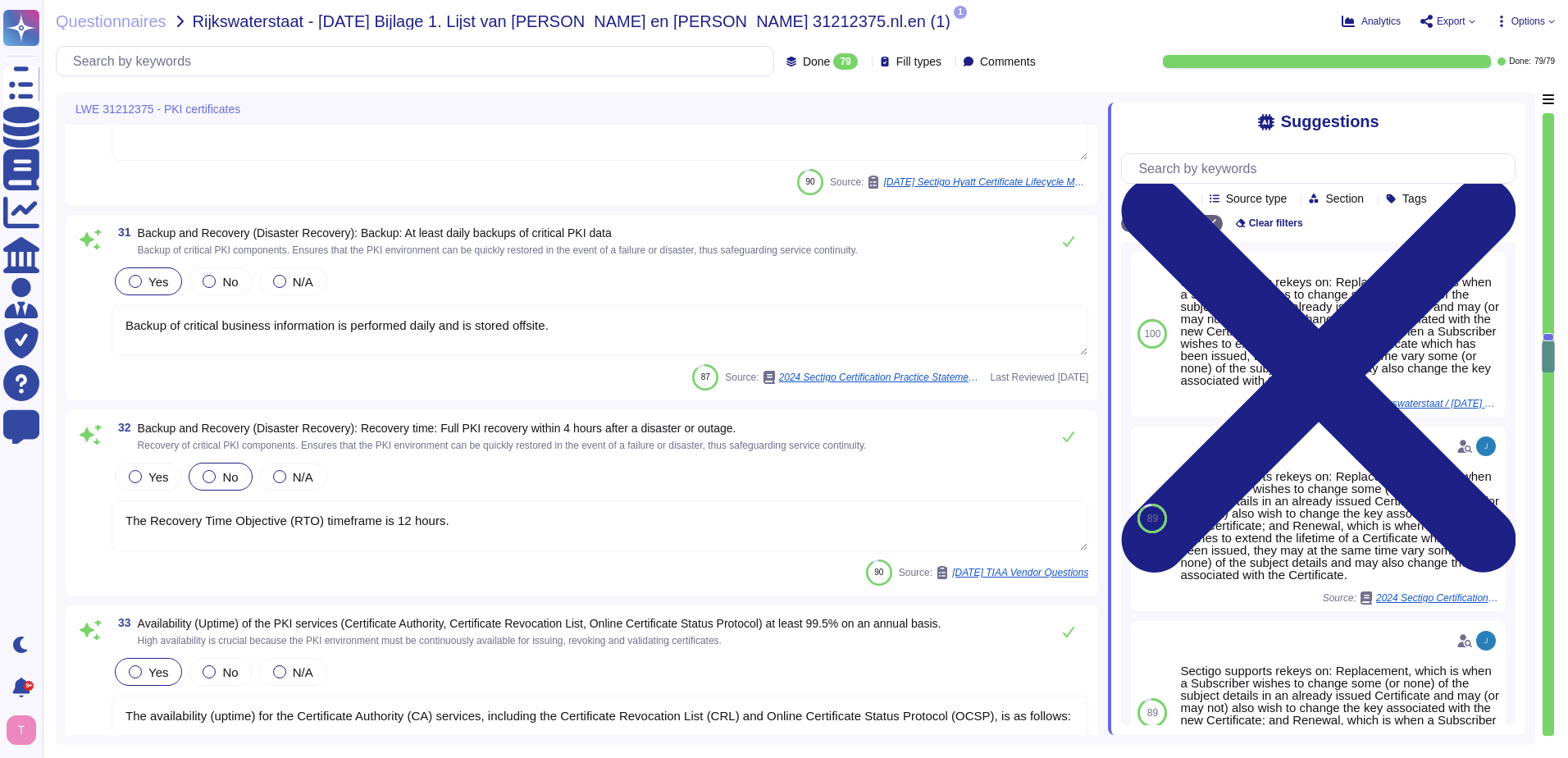
type textarea "Sectigo has a formal Incident Response Plan in place, which includes documented…"
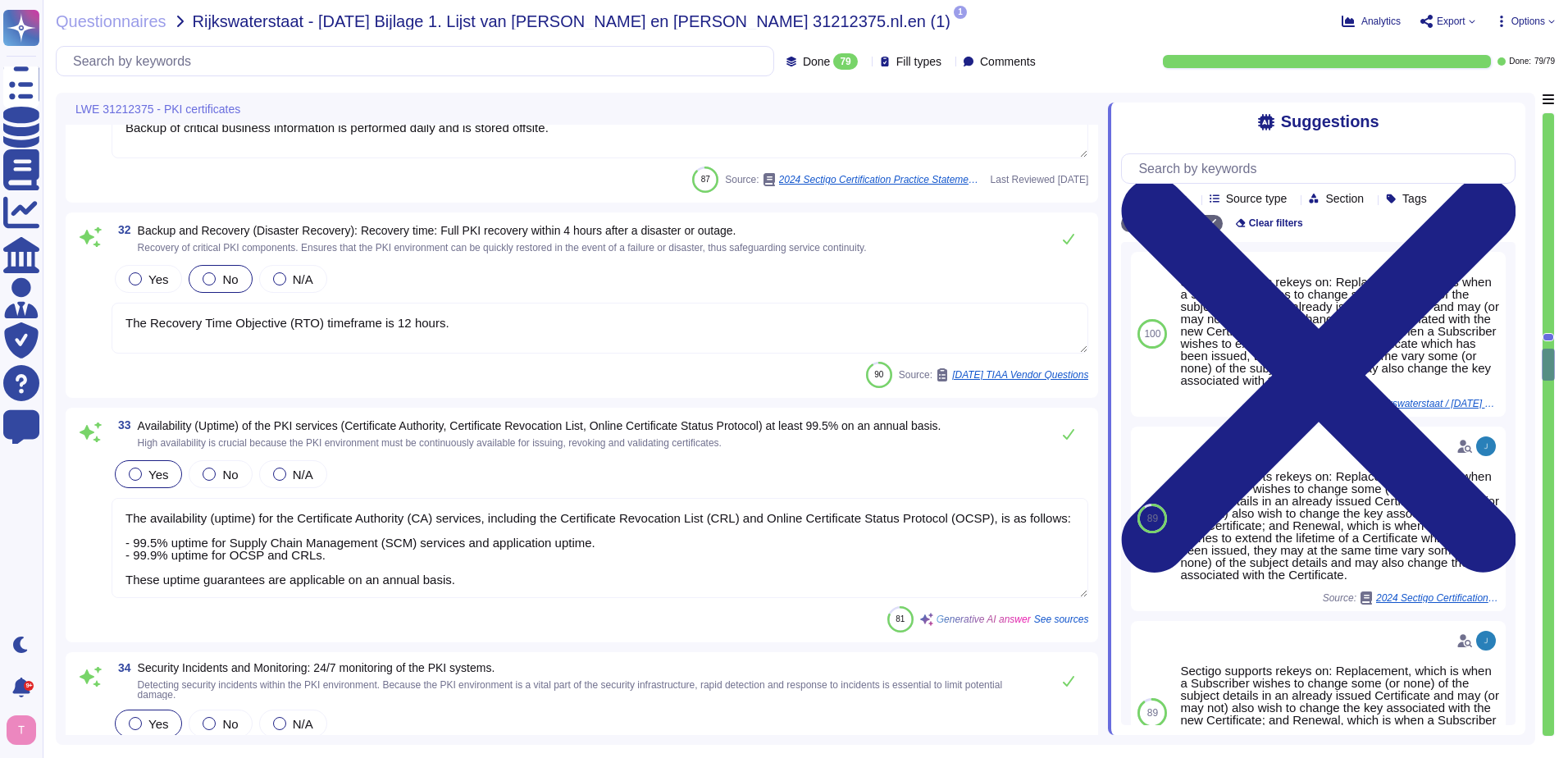
scroll to position [6515, 0]
type textarea "Sectigo makes reasonable efforts to notify Subscribers via e-mail of the immine…"
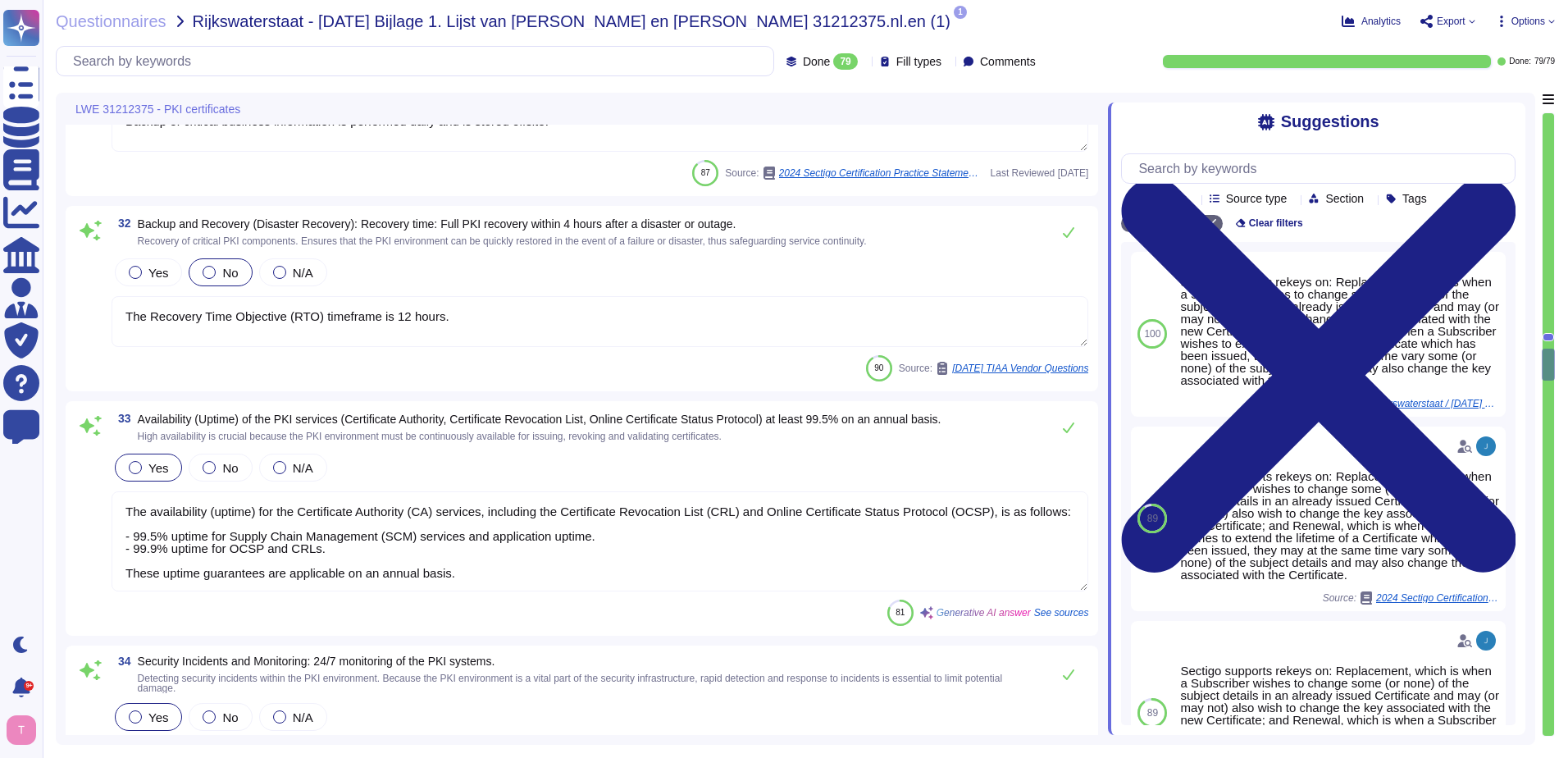
click at [472, 315] on textarea "The Recovery Time Objective (RTO) timeframe is 12 hours." at bounding box center [599, 321] width 977 height 51
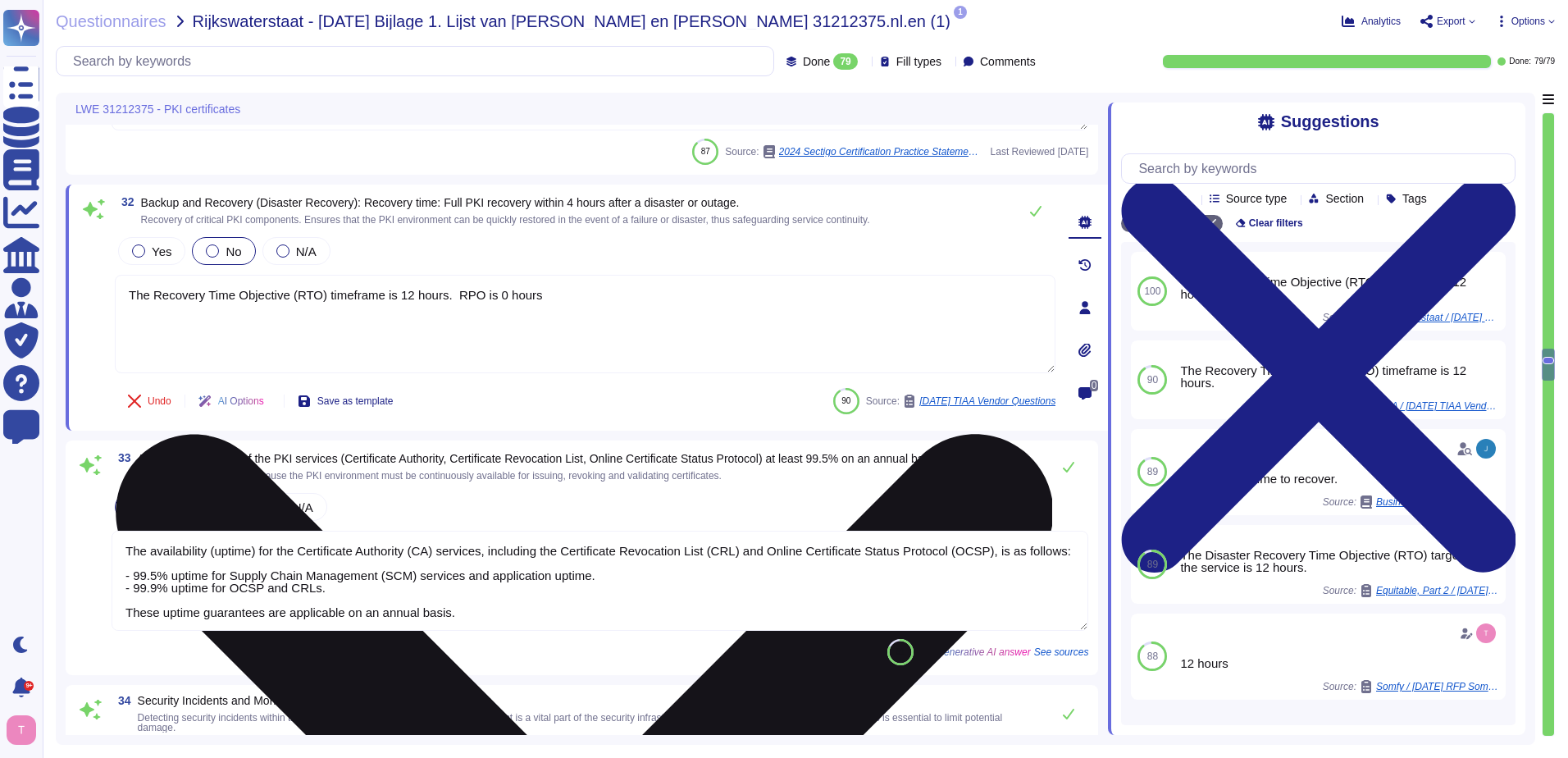
type textarea "The Recovery Time Objective (RTO) timeframe is 12 hours. RPO is 0 hours."
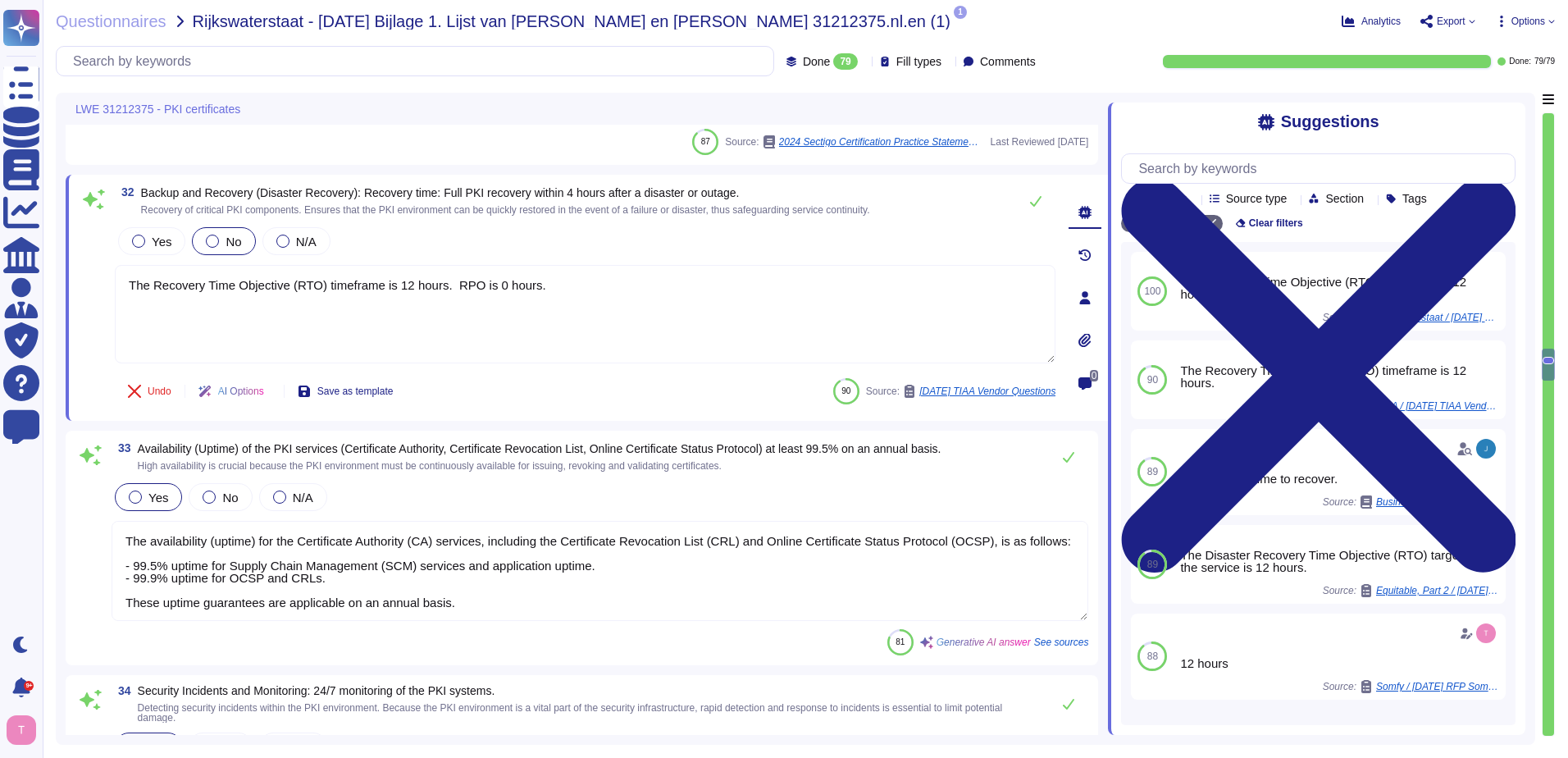
type textarea "Sectigo makes reasonable efforts to notify Subscribers via e-mail of the immine…"
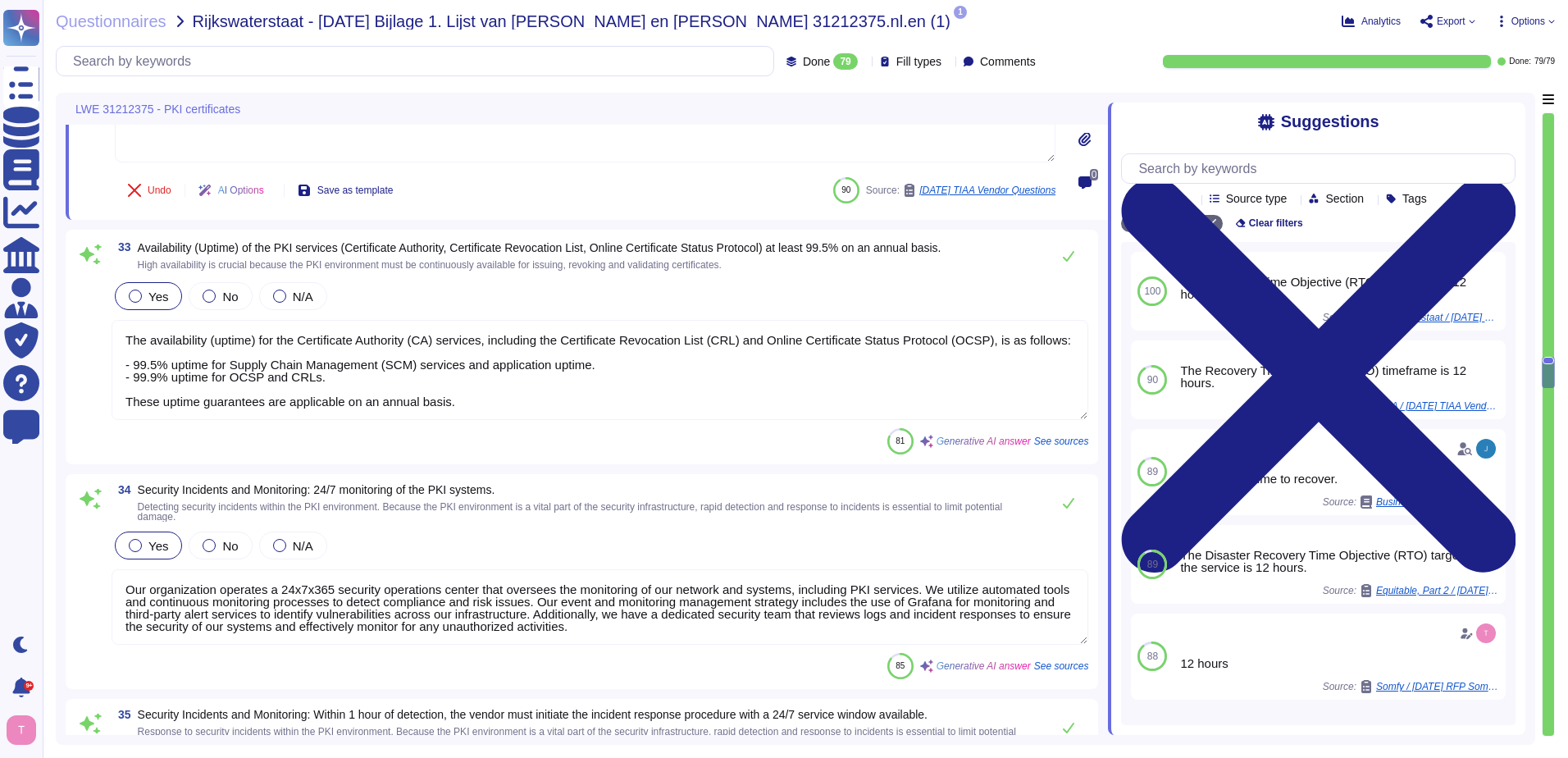
scroll to position [6761, 0]
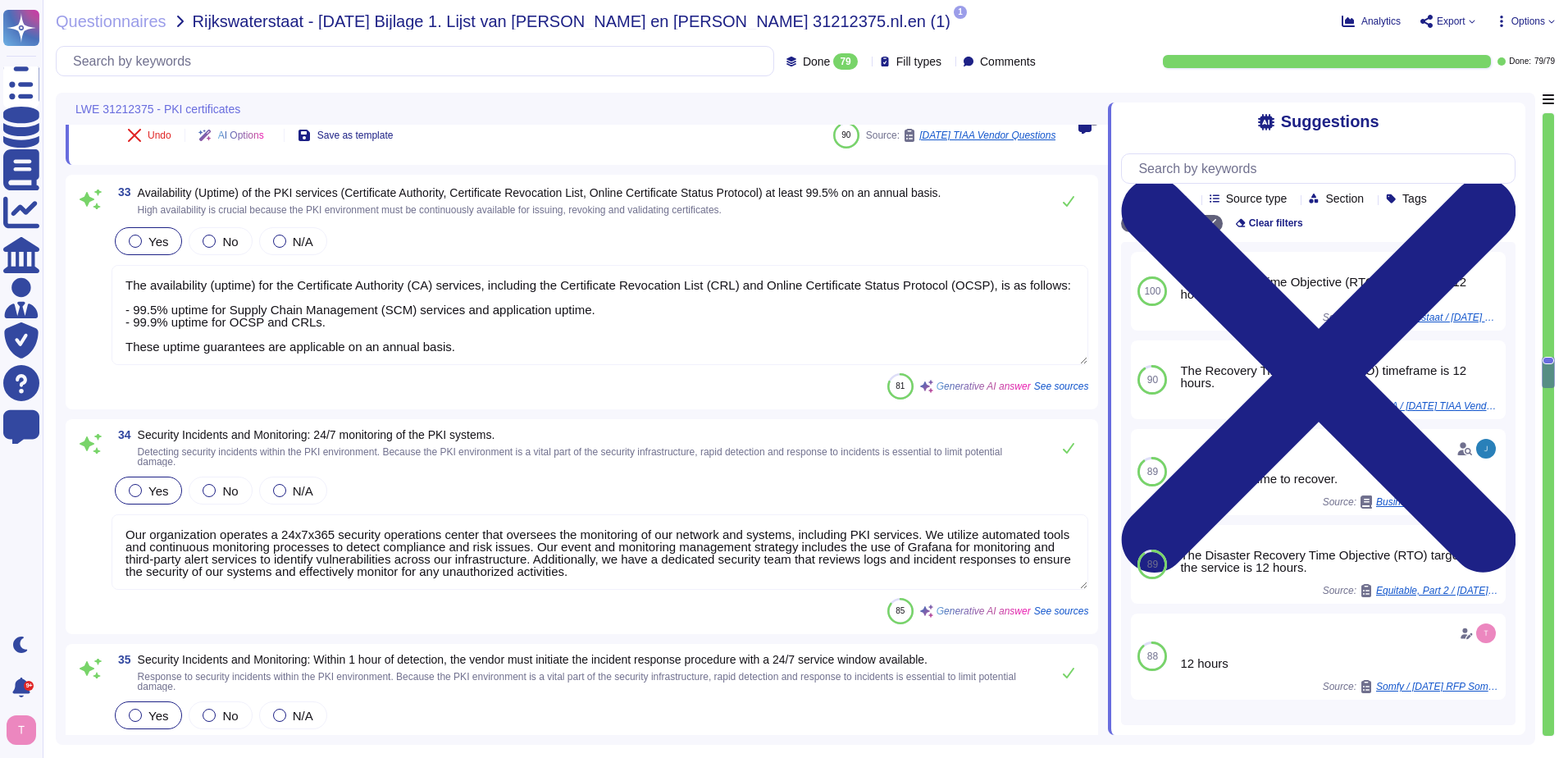
type textarea "Pass. Our Sectigo Certificate Manager (SCM) supports the issuance of certificat…"
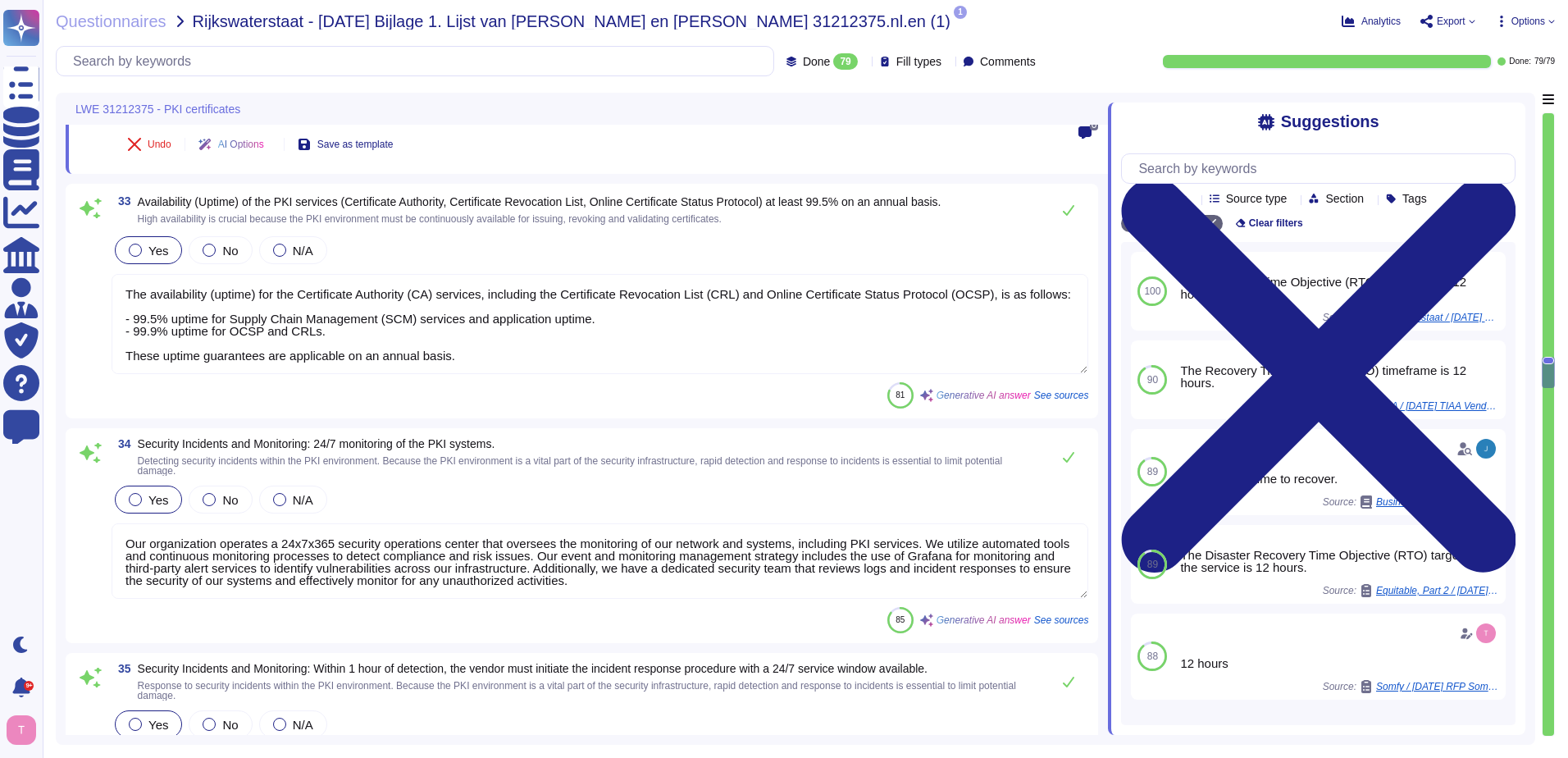
type textarea "The Recovery Time Objective (RTO) timeframe is 12 hours. RPO is 0 hours."
click at [486, 349] on textarea "The availability (uptime) for the Certificate Authority (CA) services, includin…" at bounding box center [599, 324] width 977 height 100
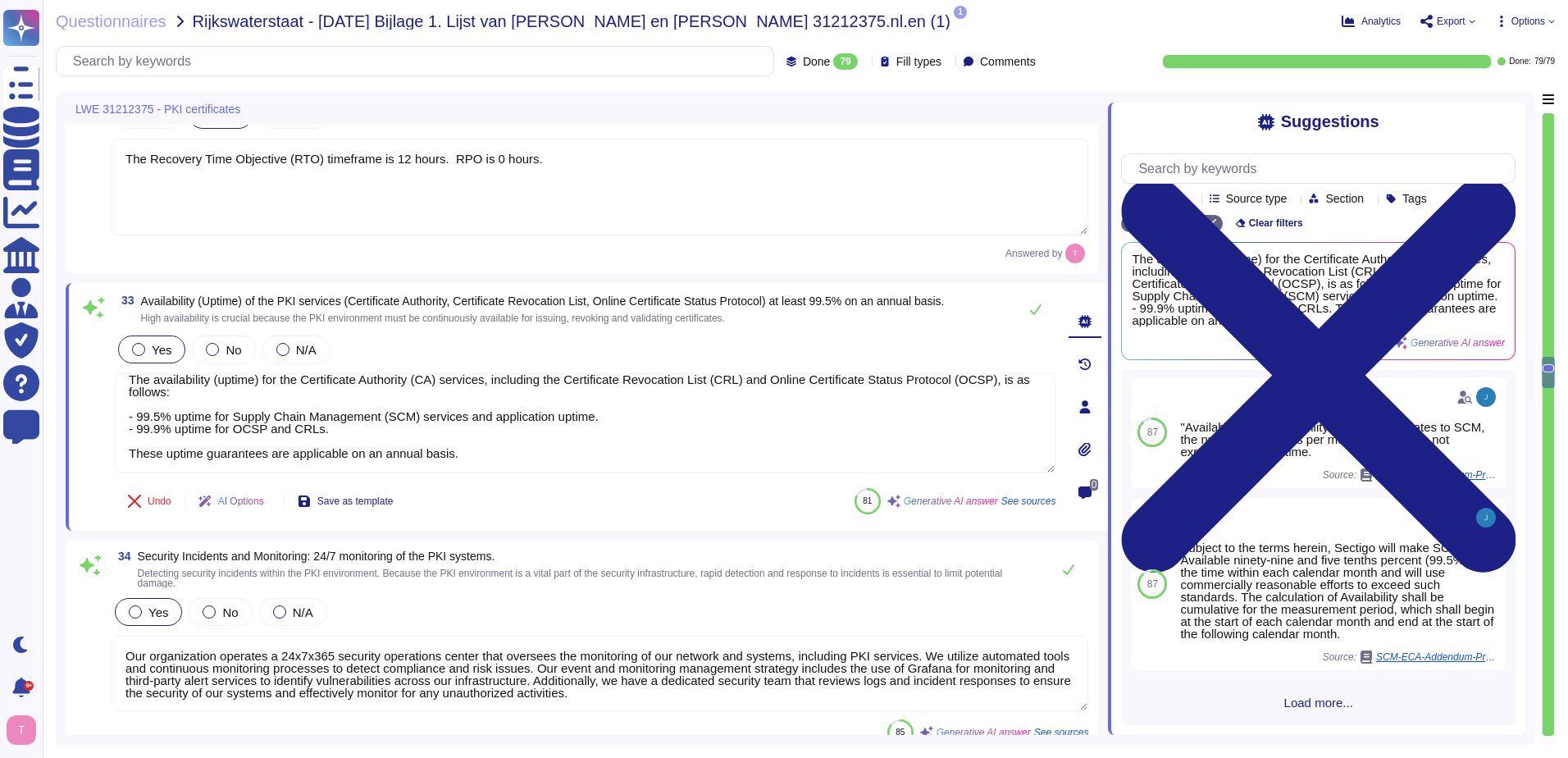
scroll to position [6597, 0]
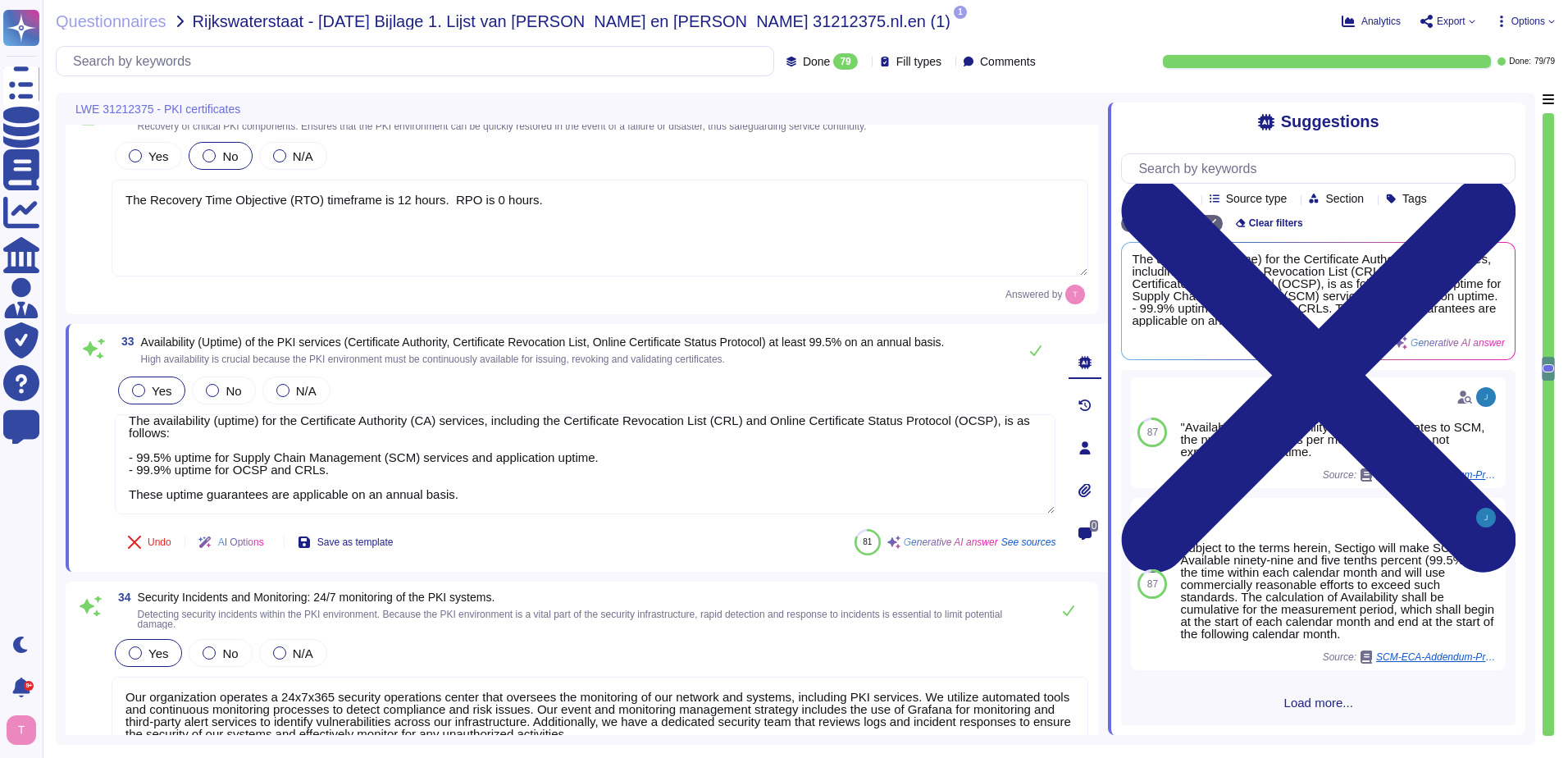
type textarea "Integration with Active Directory is supported, and Azure AD SSO can be impleme…"
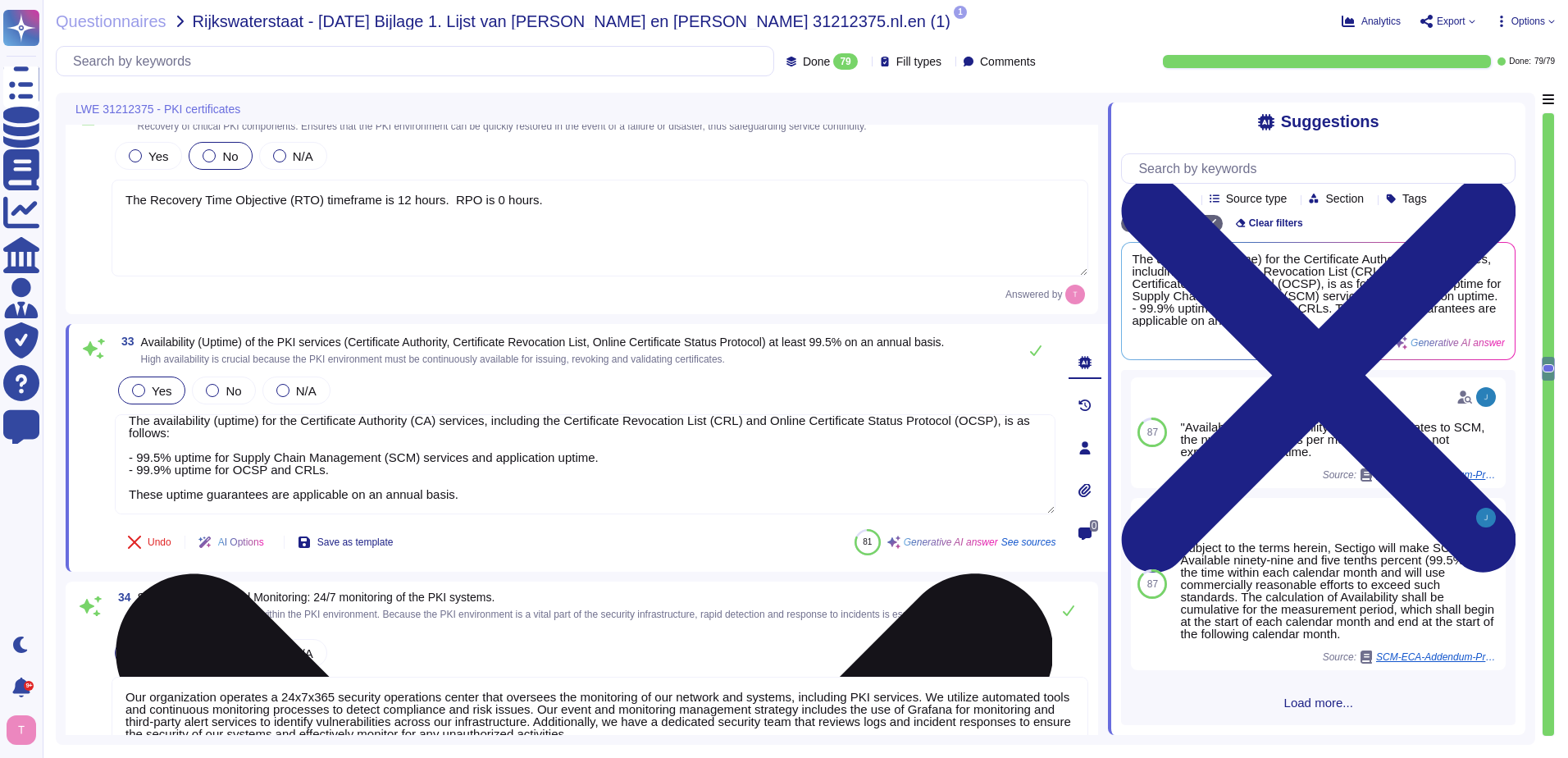
scroll to position [0, 0]
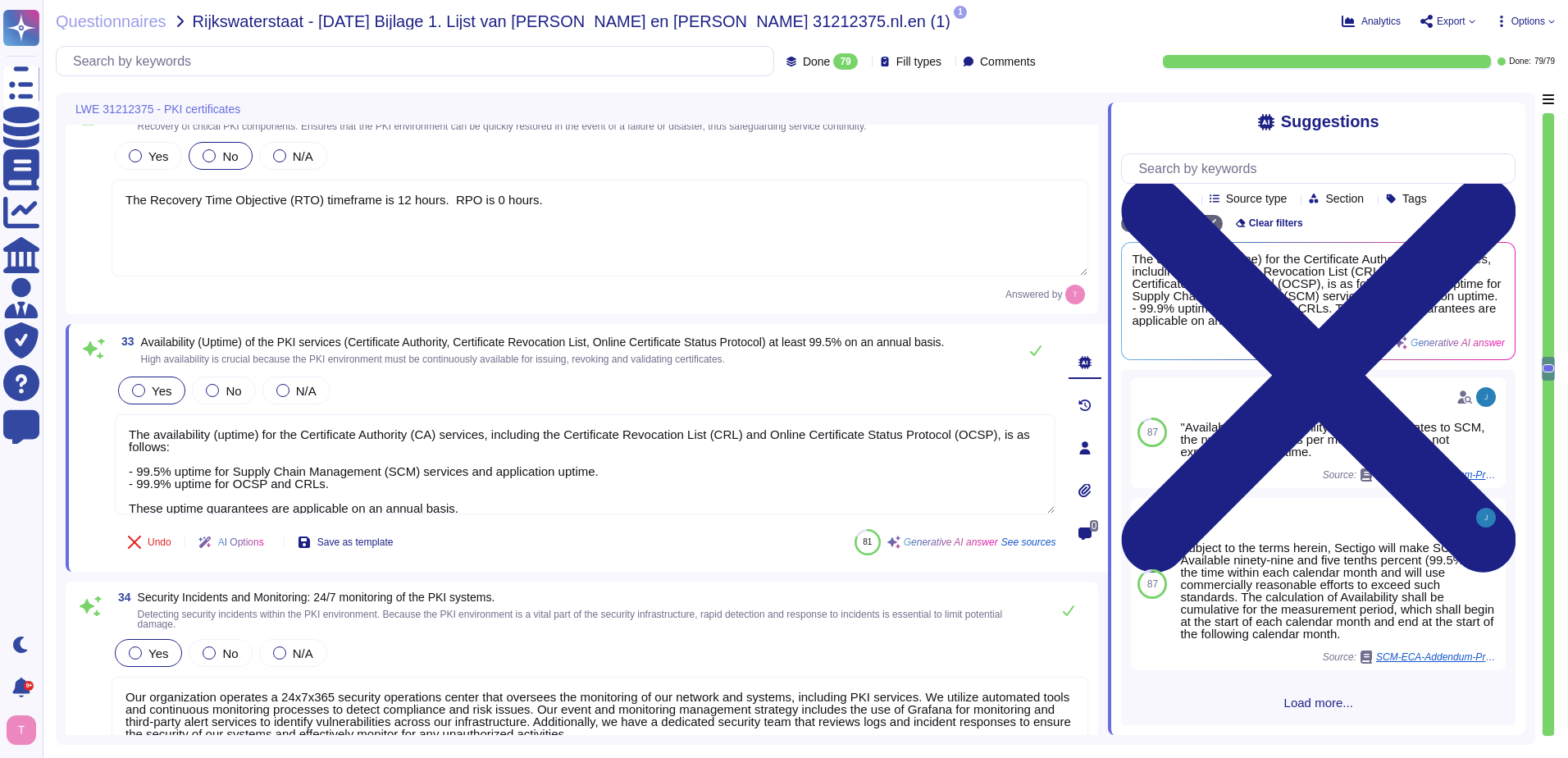
drag, startPoint x: 466, startPoint y: 492, endPoint x: 120, endPoint y: 412, distance: 355.1
click at [120, 412] on div "Yes No N/A The availability (uptime) for the Certificate Authority (CA) service…" at bounding box center [586, 444] width 941 height 143
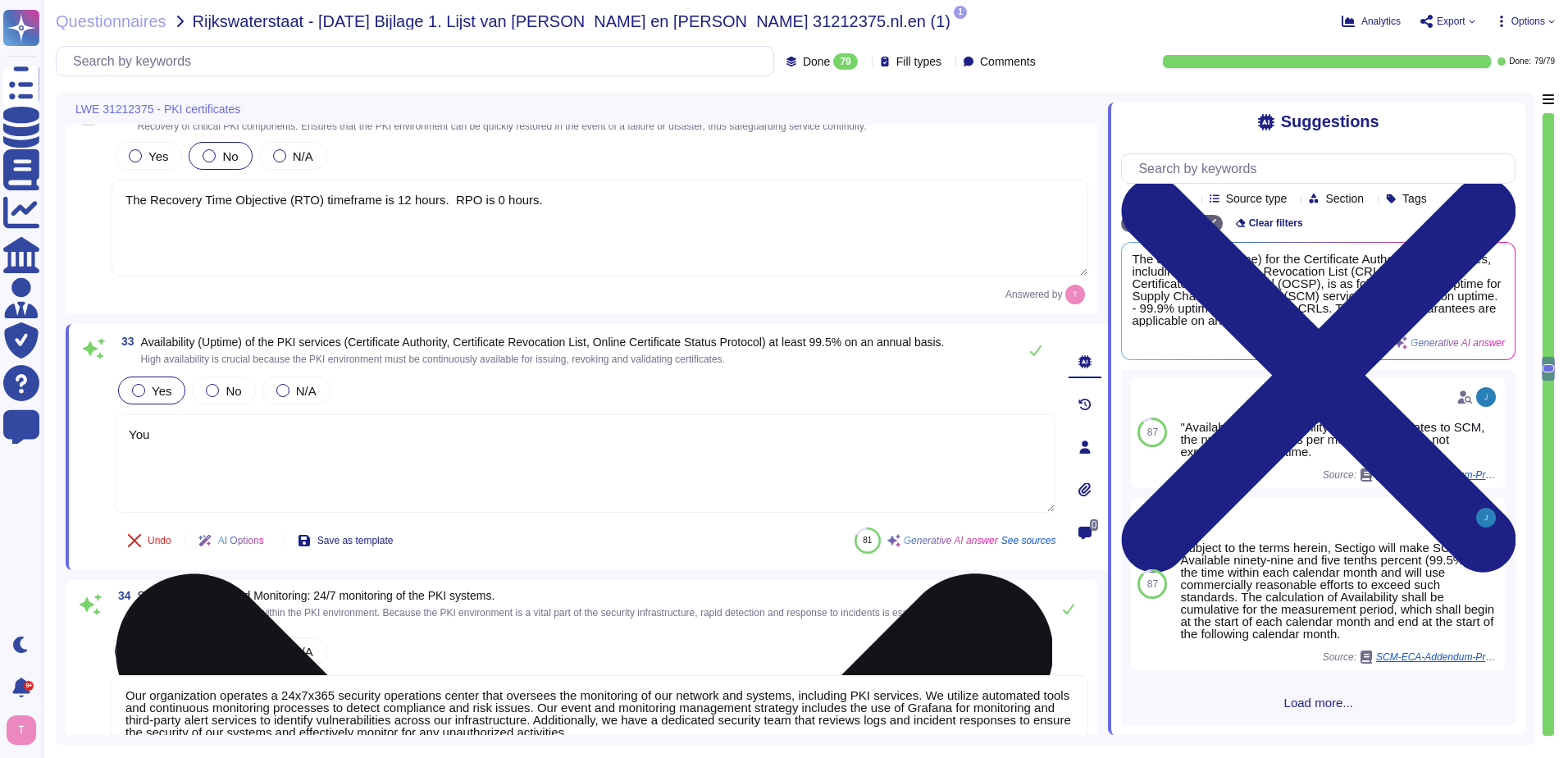
type textarea "Y"
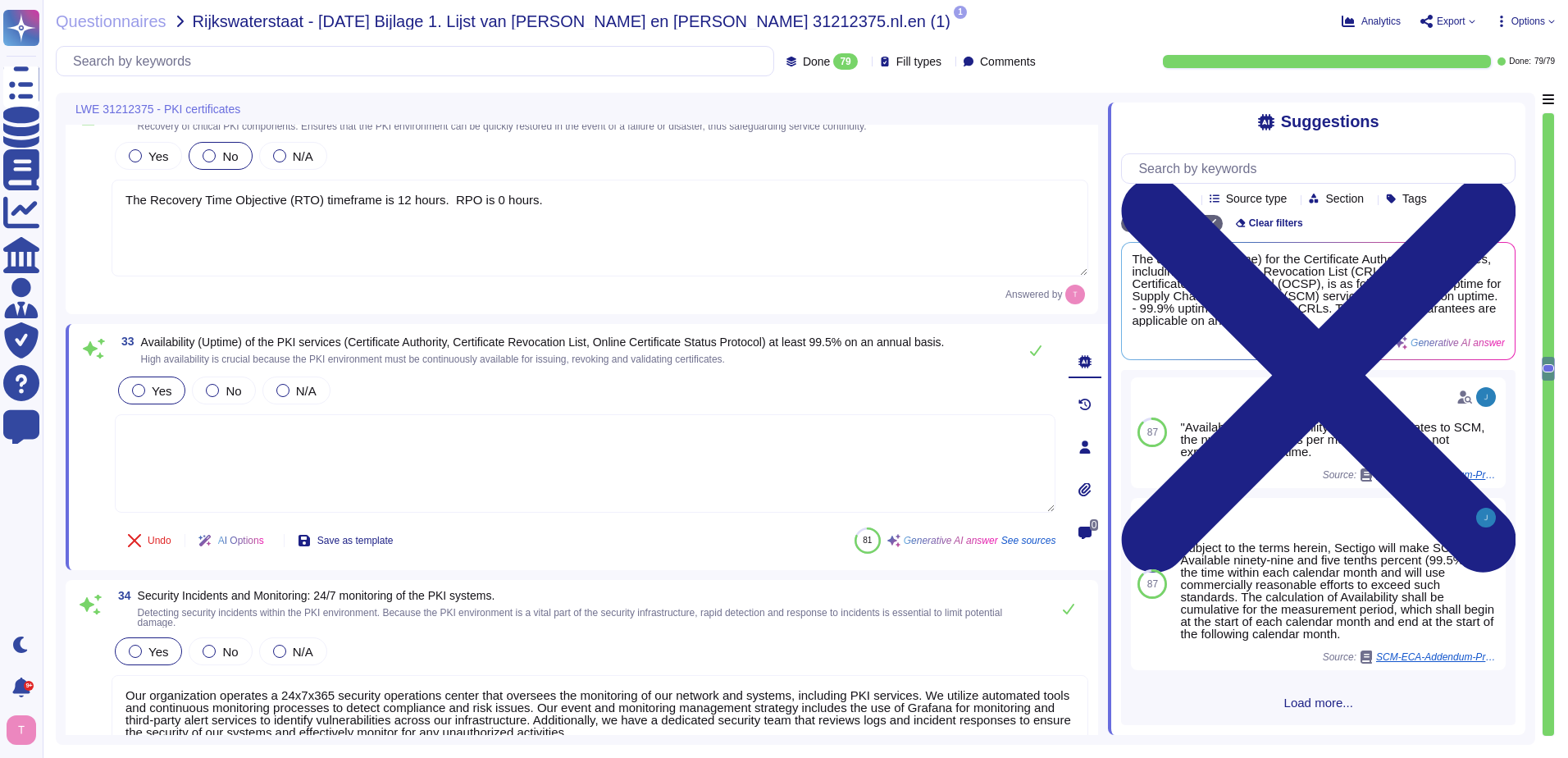
paste textarea "You can discuss all deal terms directly with your enterprise sales representati…"
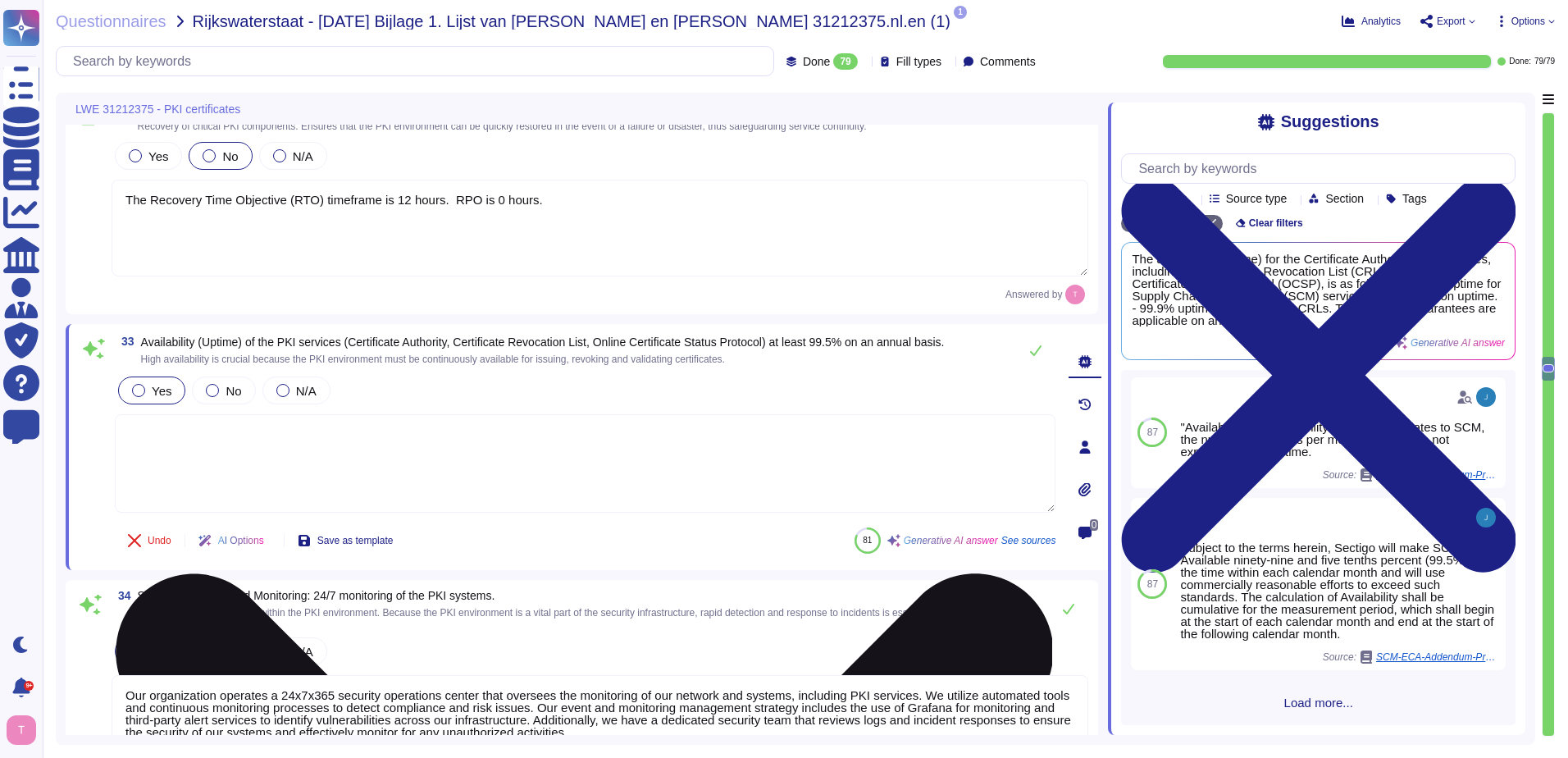
type textarea "You can discuss all deal terms directly with your enterprise sales representati…"
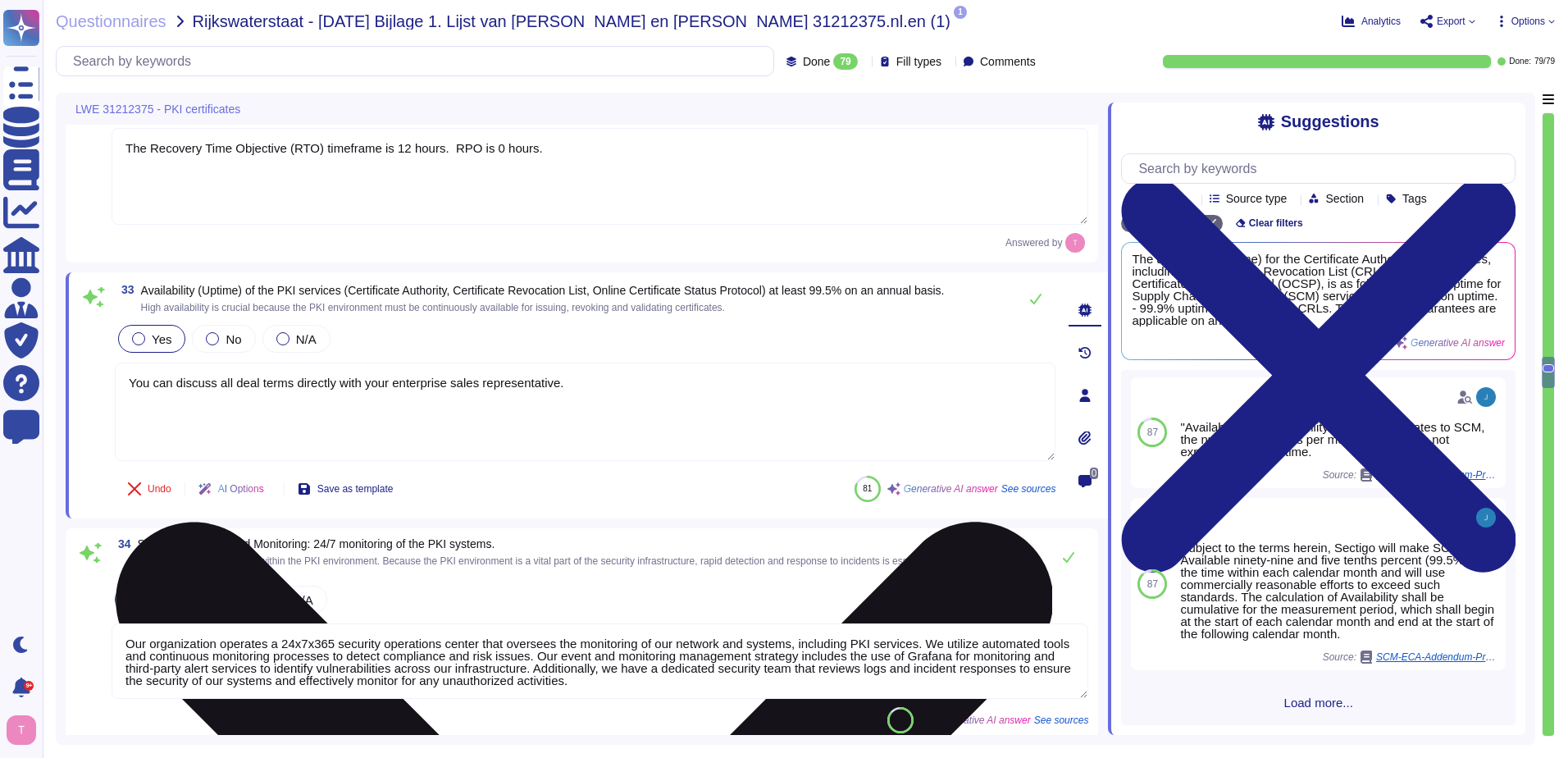
type textarea "Pass. Our Sectigo Certificate Manager (SCM) supports the issuance of certificat…"
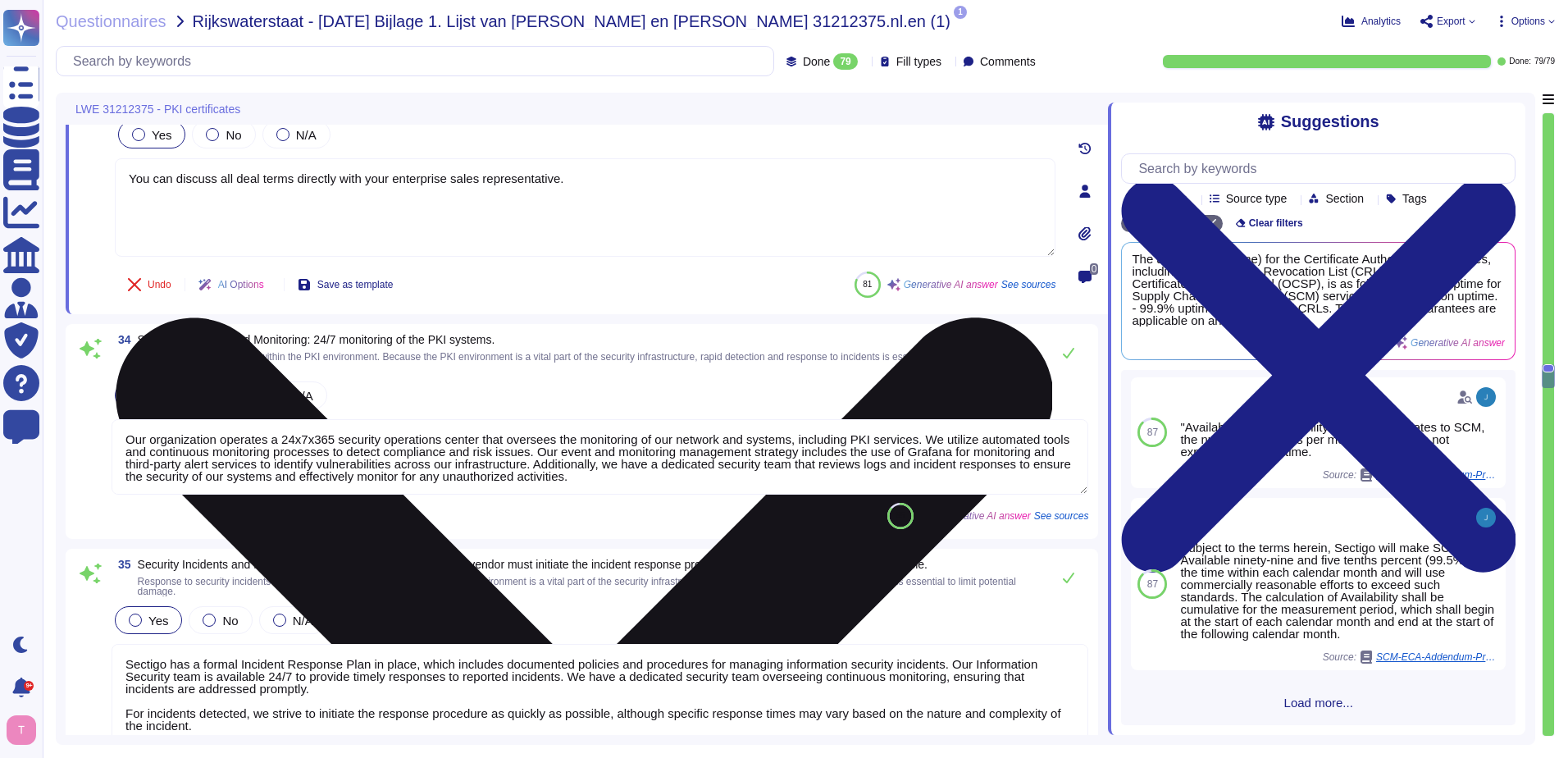
scroll to position [2, 0]
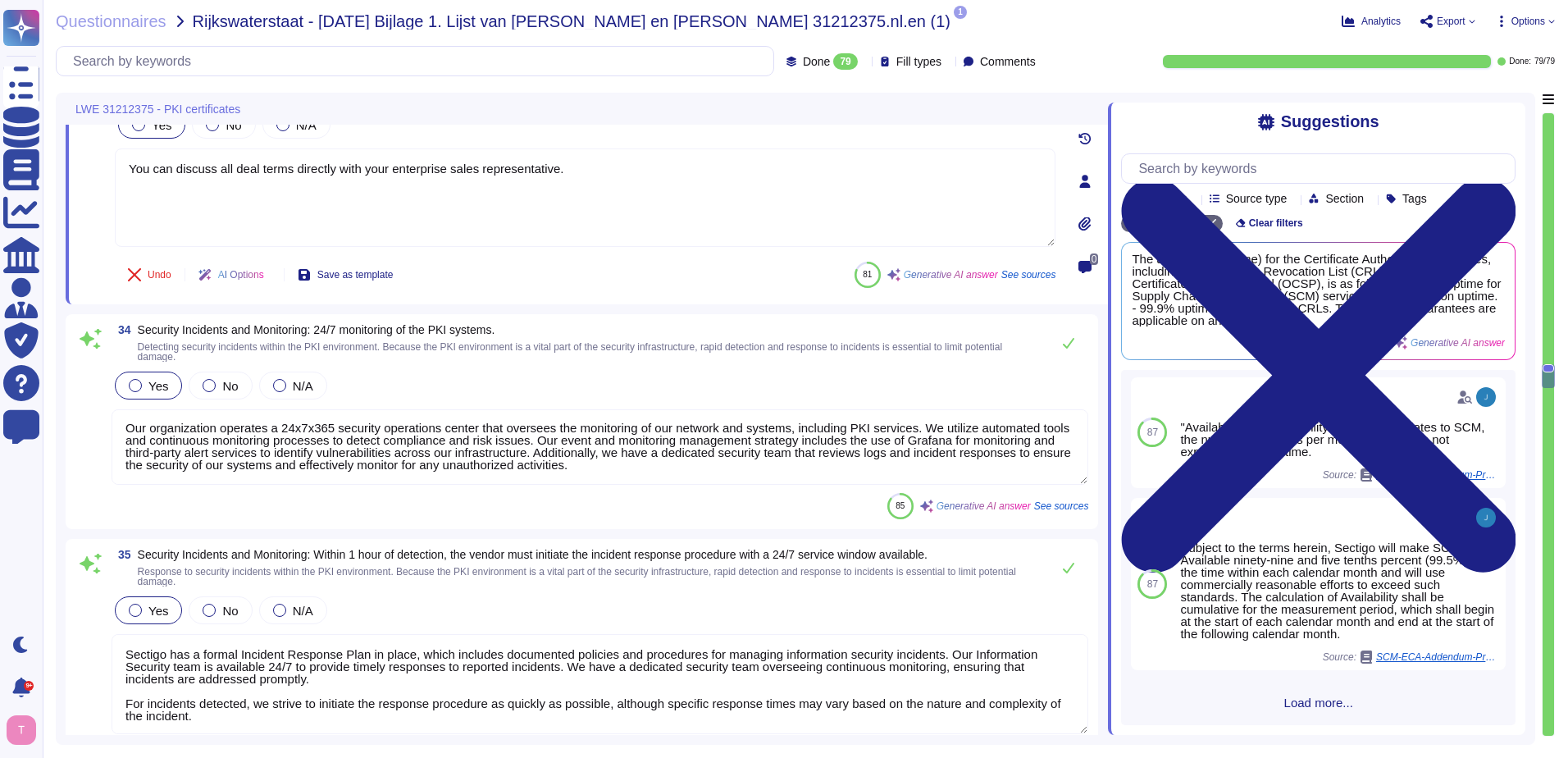
type textarea "Sectigo allows Subscribers to request a reissue of their Certificate within a 3…"
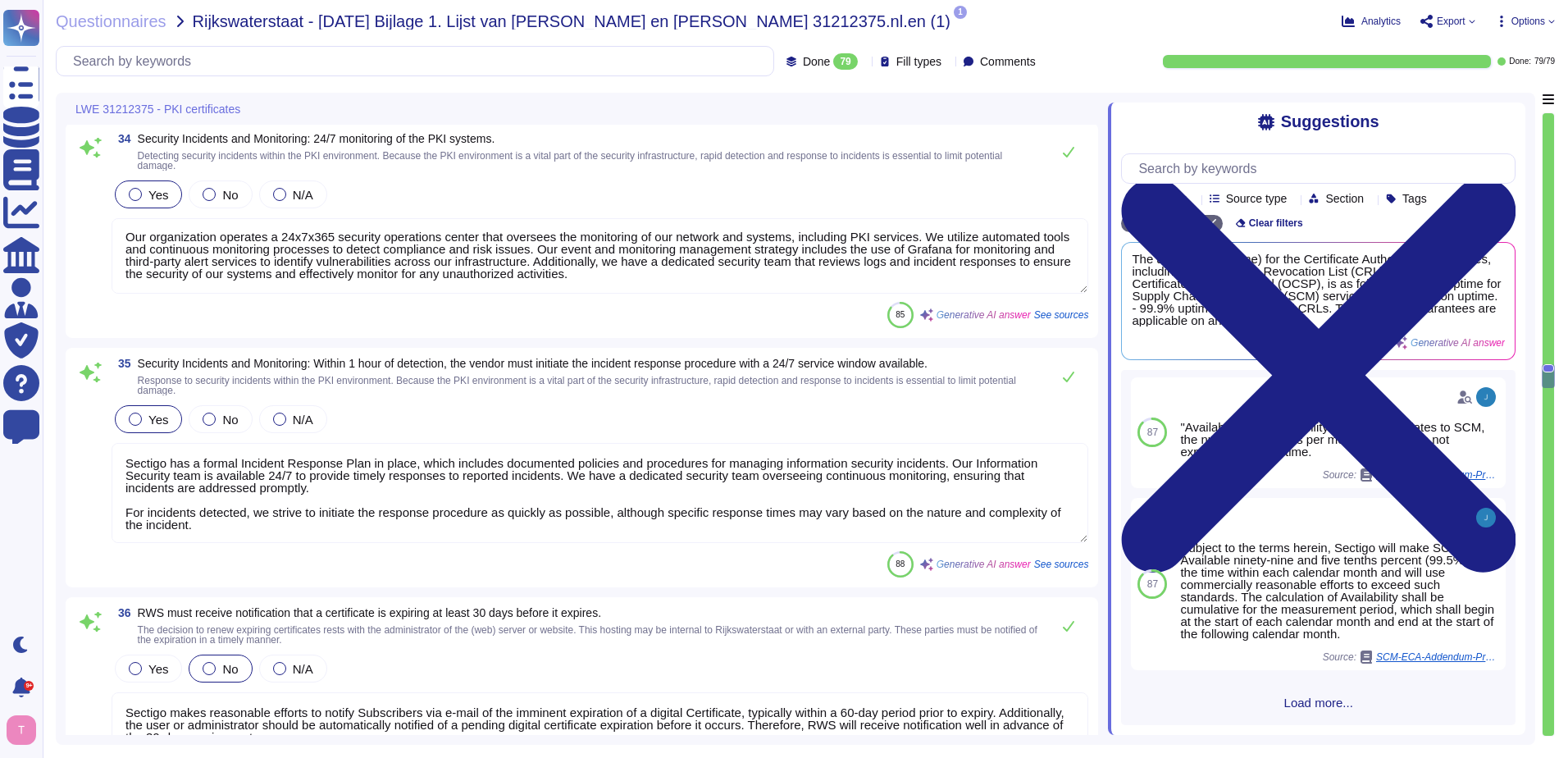
type textarea "You can discuss all deal terms directly with your enterprise sales representati…"
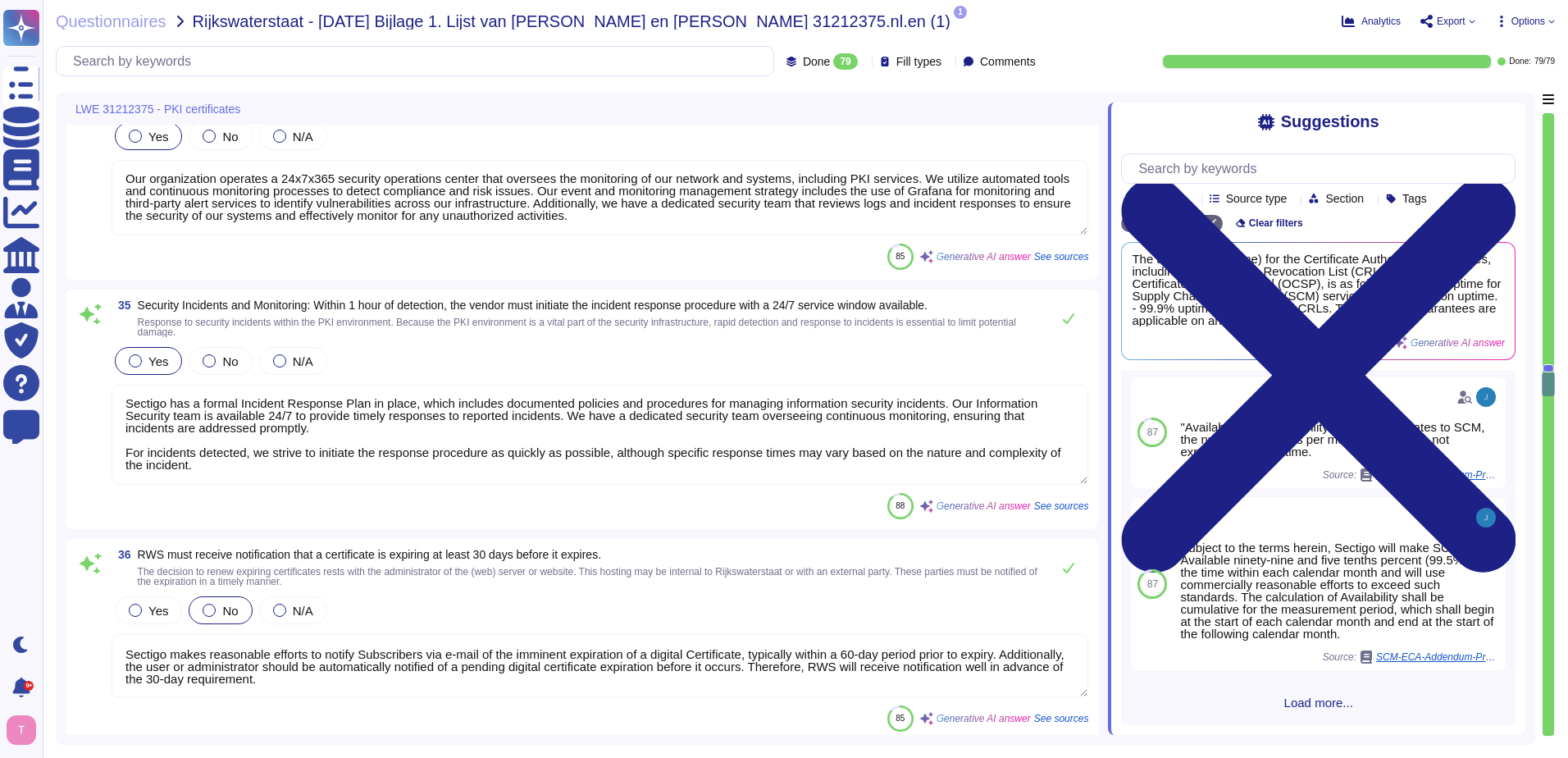
type textarea "Sectigo provides certificate status services that are available 24/7. The Secti…"
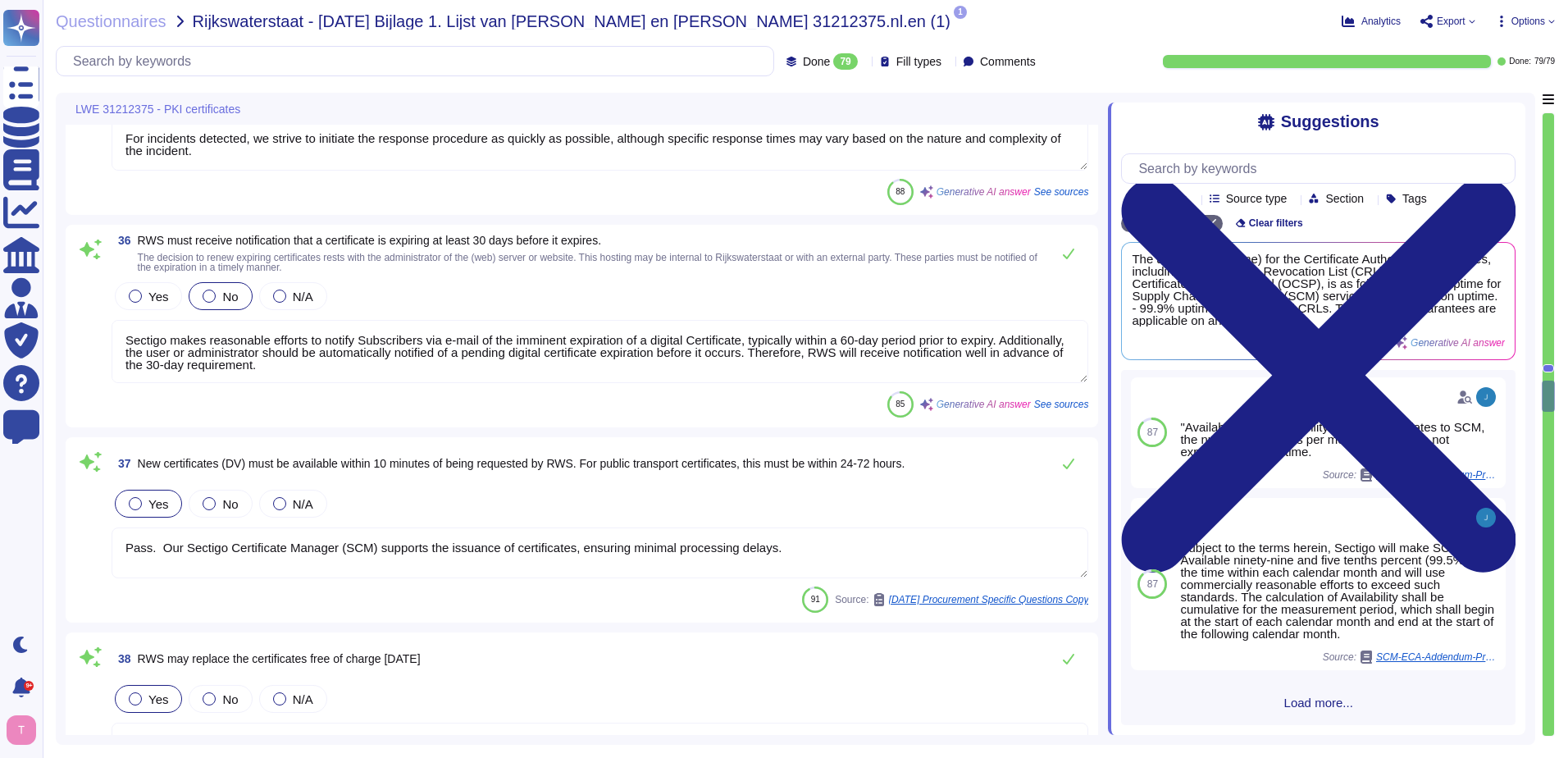
scroll to position [7417, 0]
type textarea "If the publisher responds within 72 hours, Sectigo and the publisher will deter…"
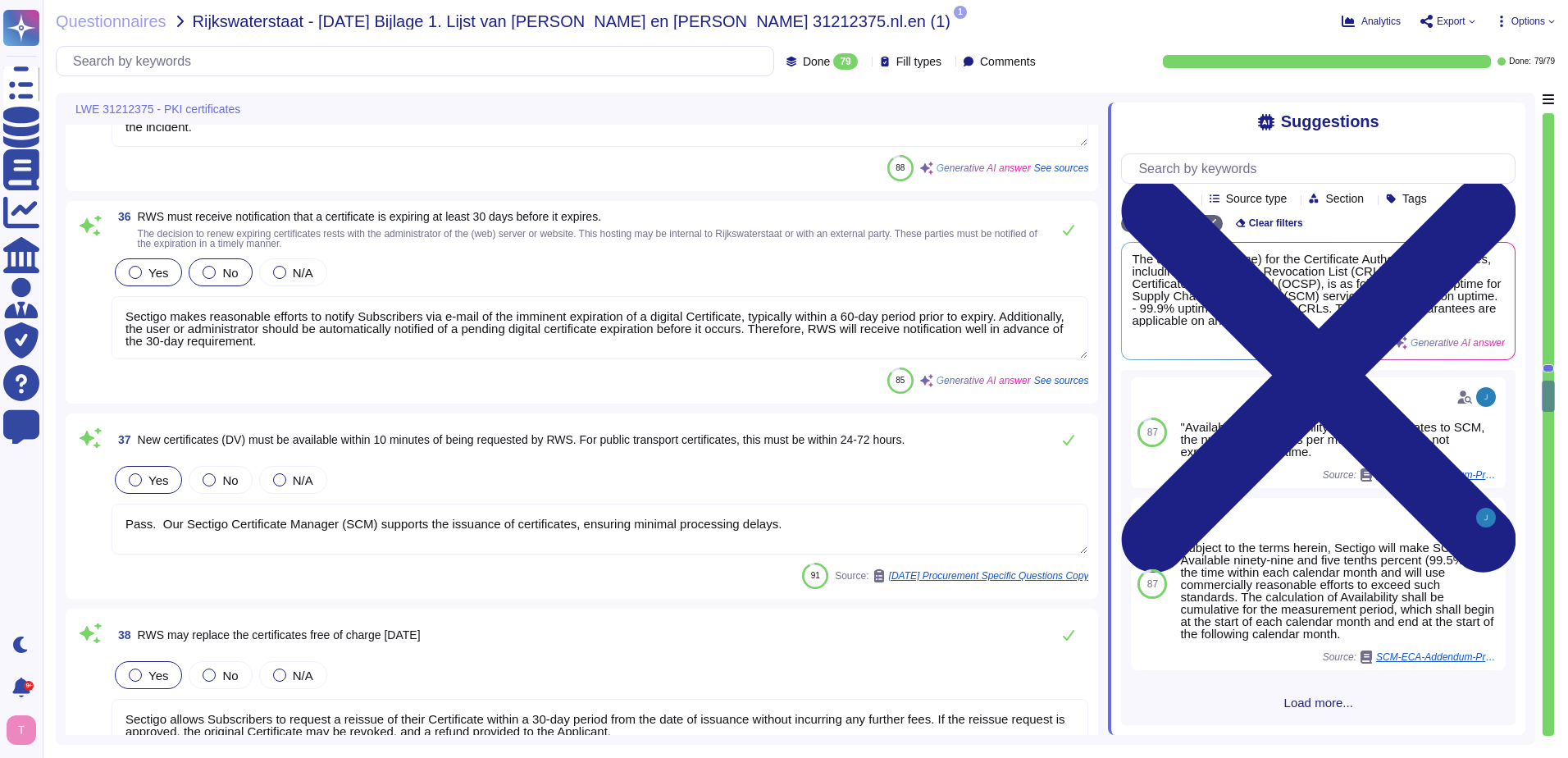
click at [137, 270] on div at bounding box center [135, 272] width 13 height 13
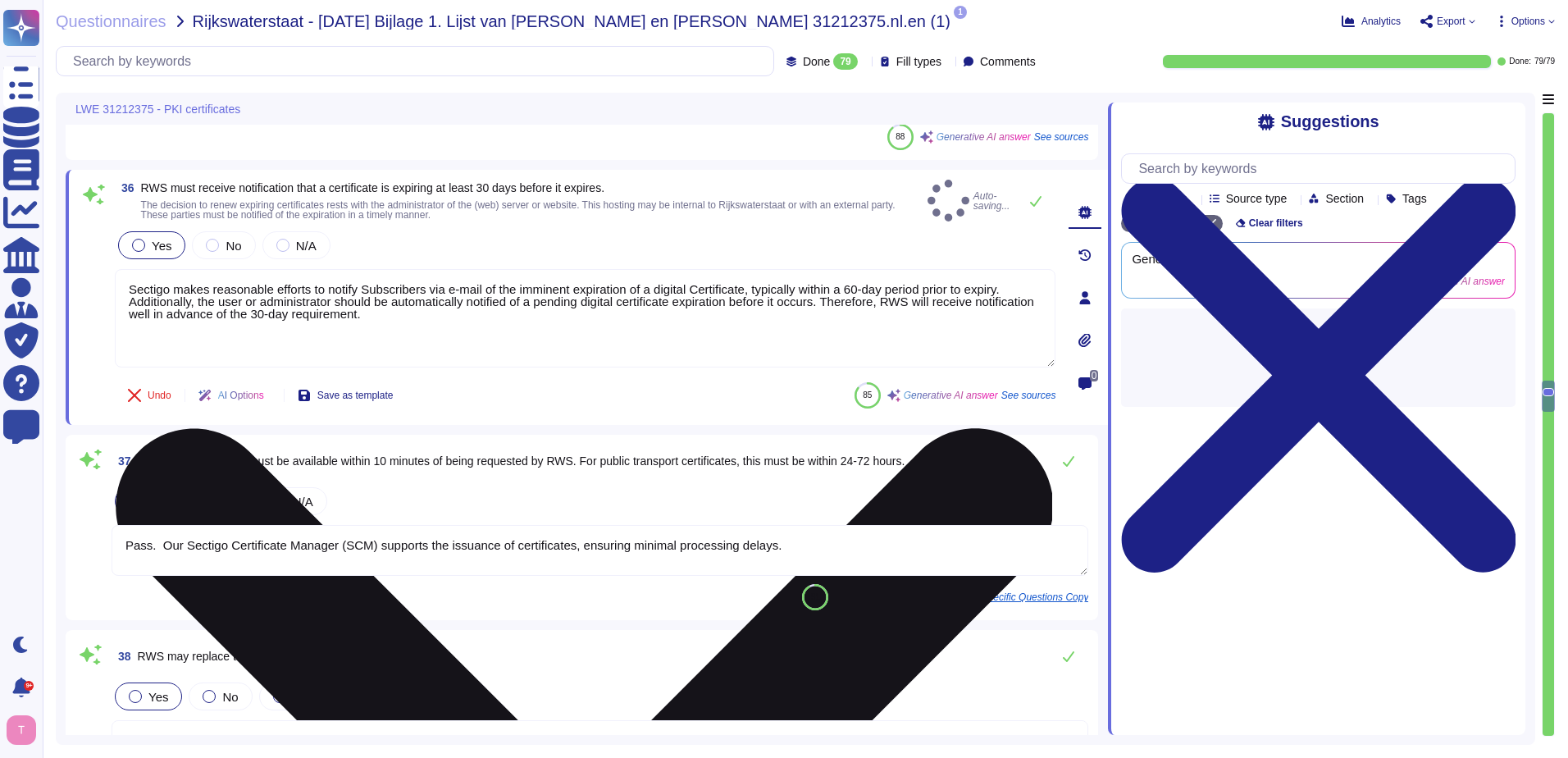
scroll to position [0, 0]
type textarea "If the publisher responds within 72 hours, Sectigo and the publisher will deter…"
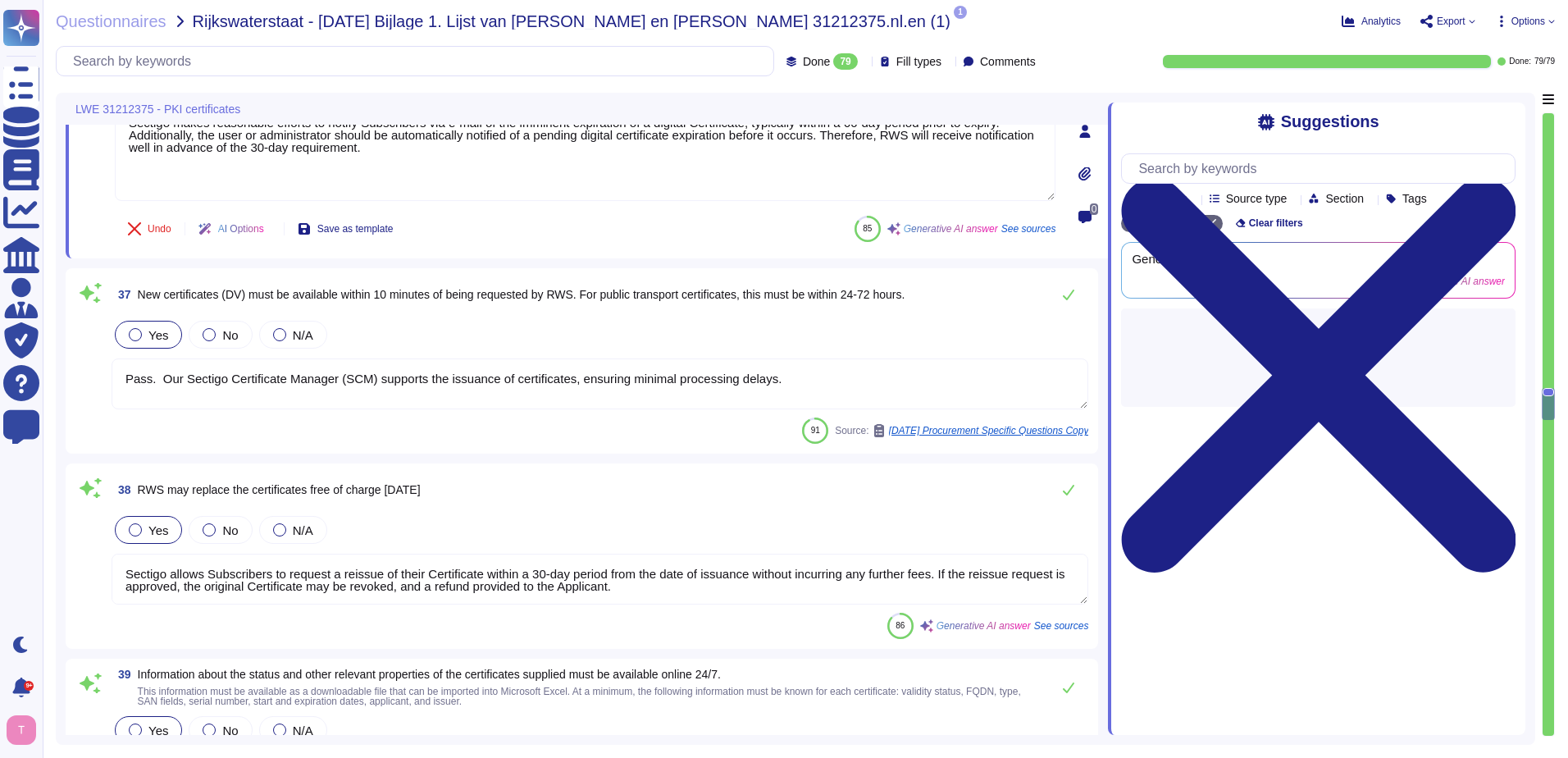
scroll to position [7663, 0]
type textarea "Occasionally it may take us longer than a month, taking into account the comple…"
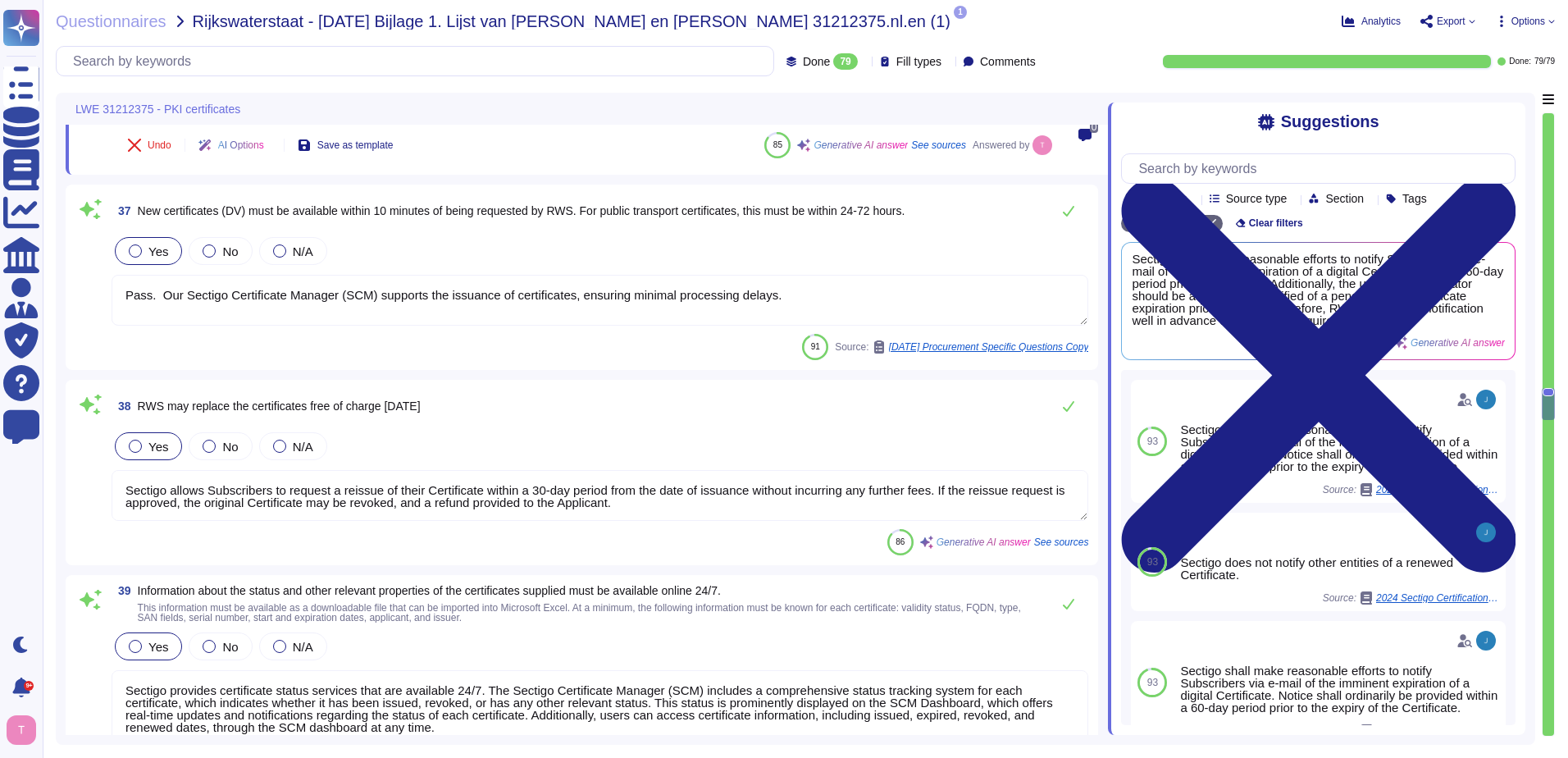
click at [156, 294] on textarea "Pass. Our Sectigo Certificate Manager (SCM) supports the issuance of certificat…" at bounding box center [599, 300] width 977 height 51
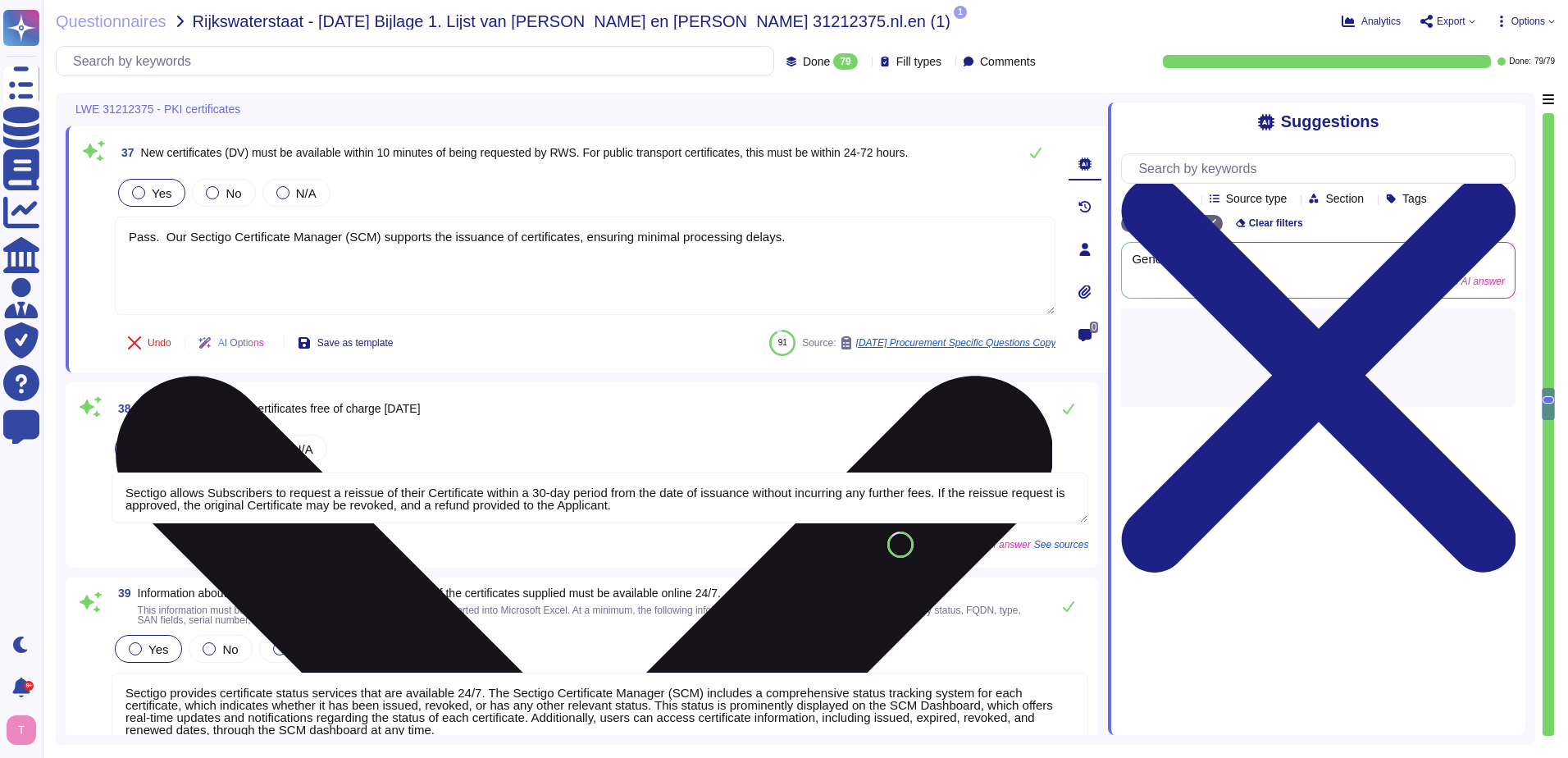
type textarea "Occasionally it may take us longer than a month, taking into account the comple…"
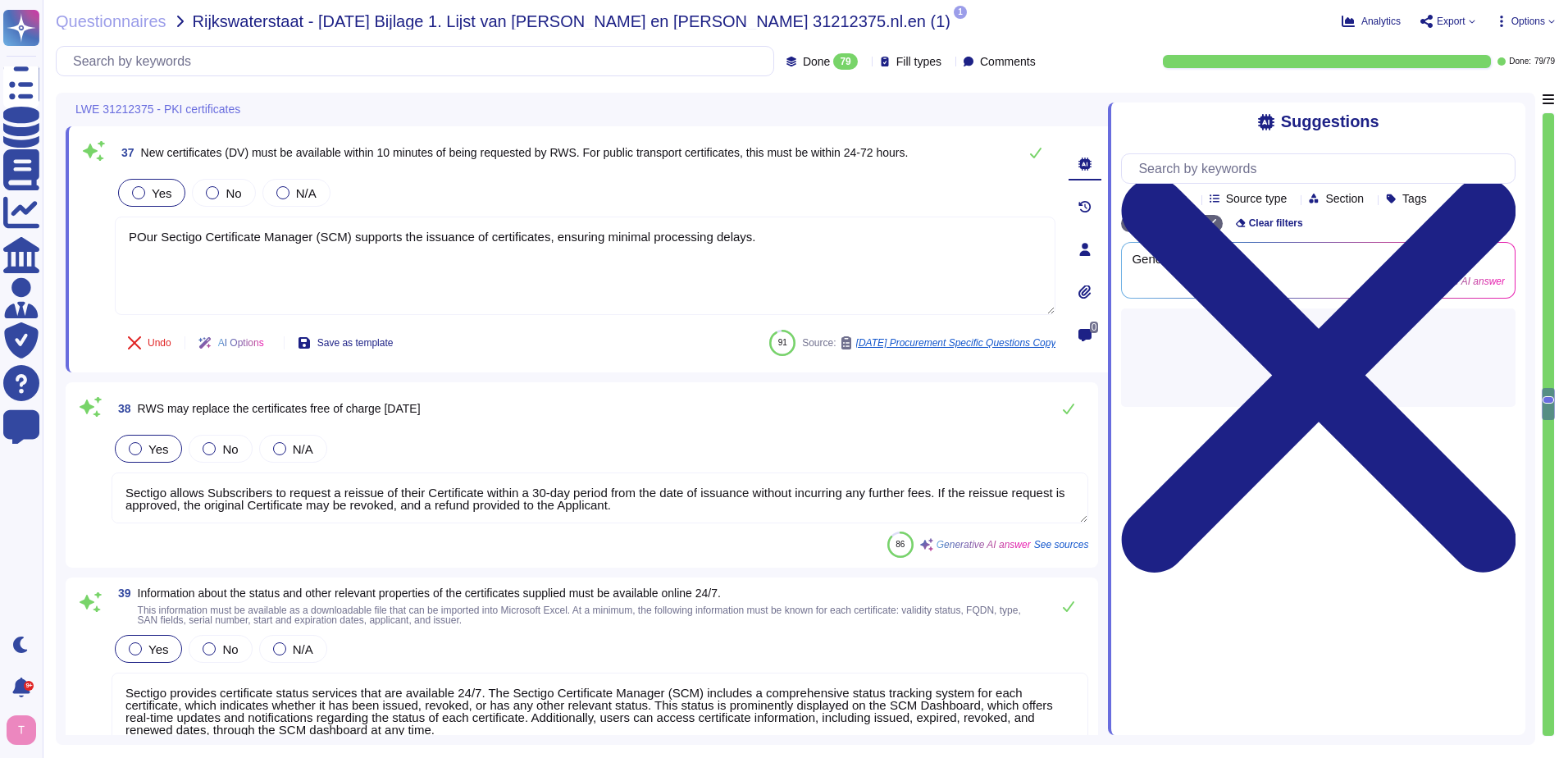
type textarea "Our Sectigo Certificate Manager (SCM) supports the issuance of certificates, en…"
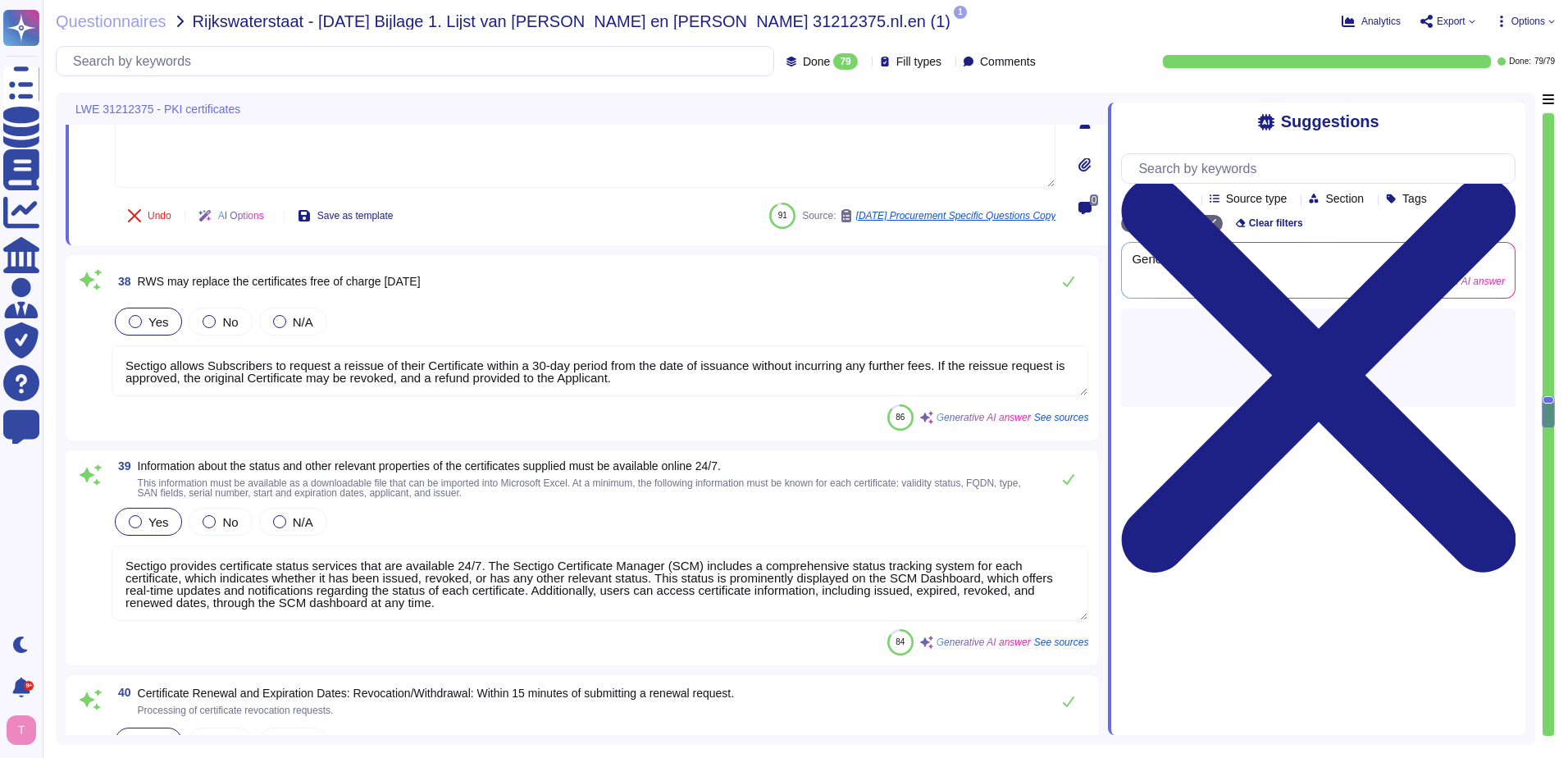
type textarea "Once a certificate has been revoked the revocation will be reflected in the OCS…"
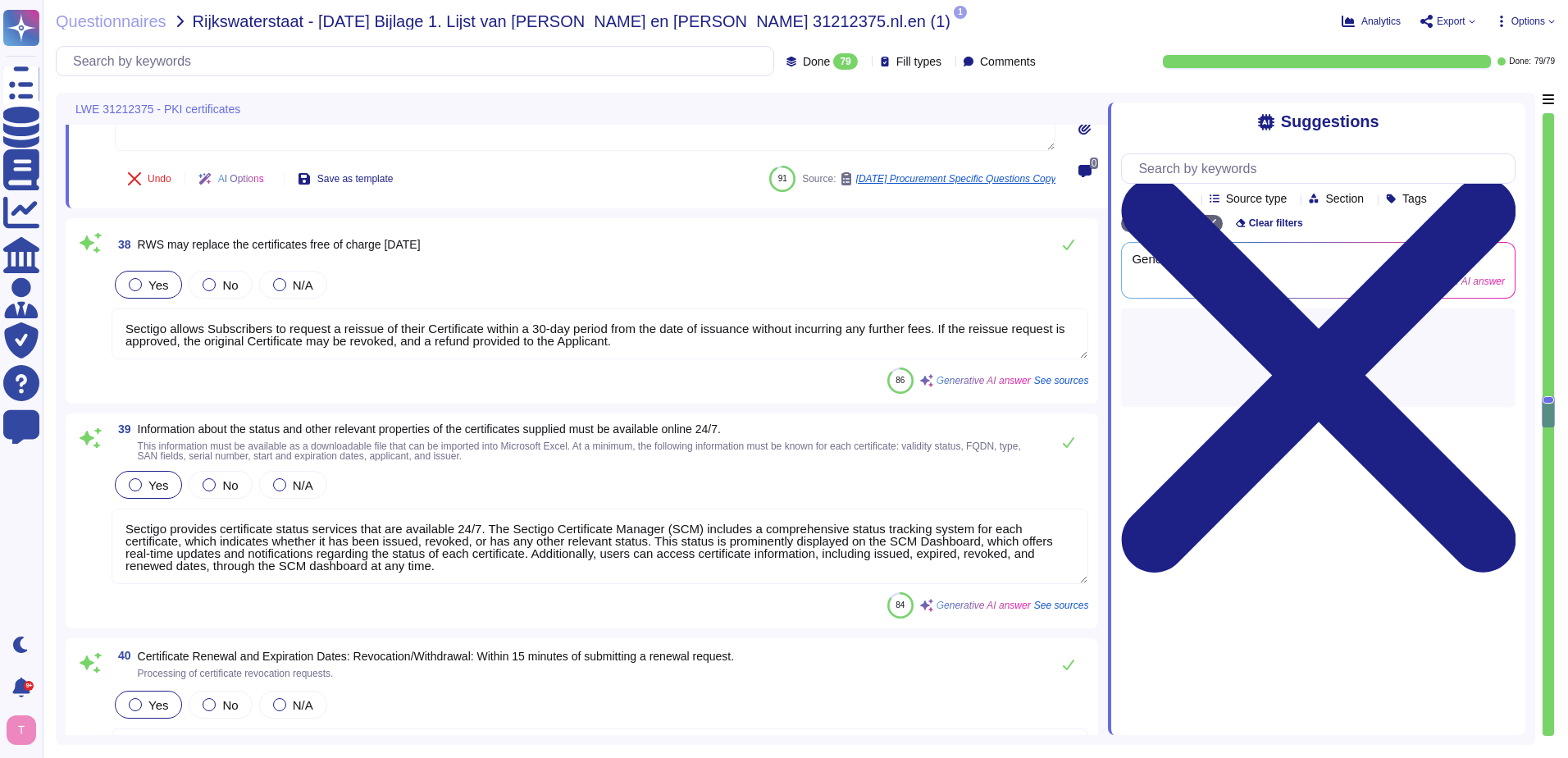
scroll to position [2, 0]
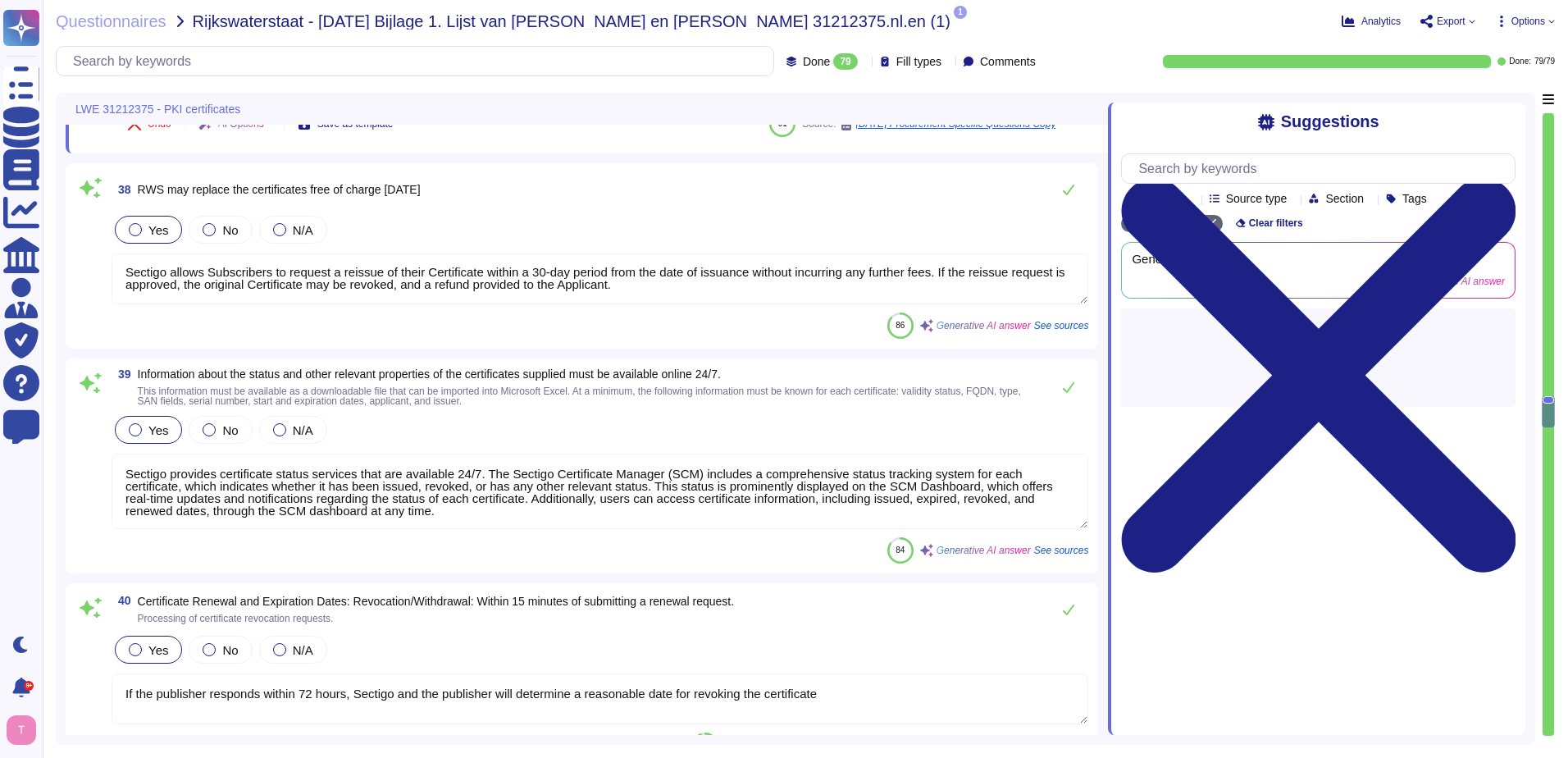
type textarea "The self-service ticketing system is part of our support portal, where customer…"
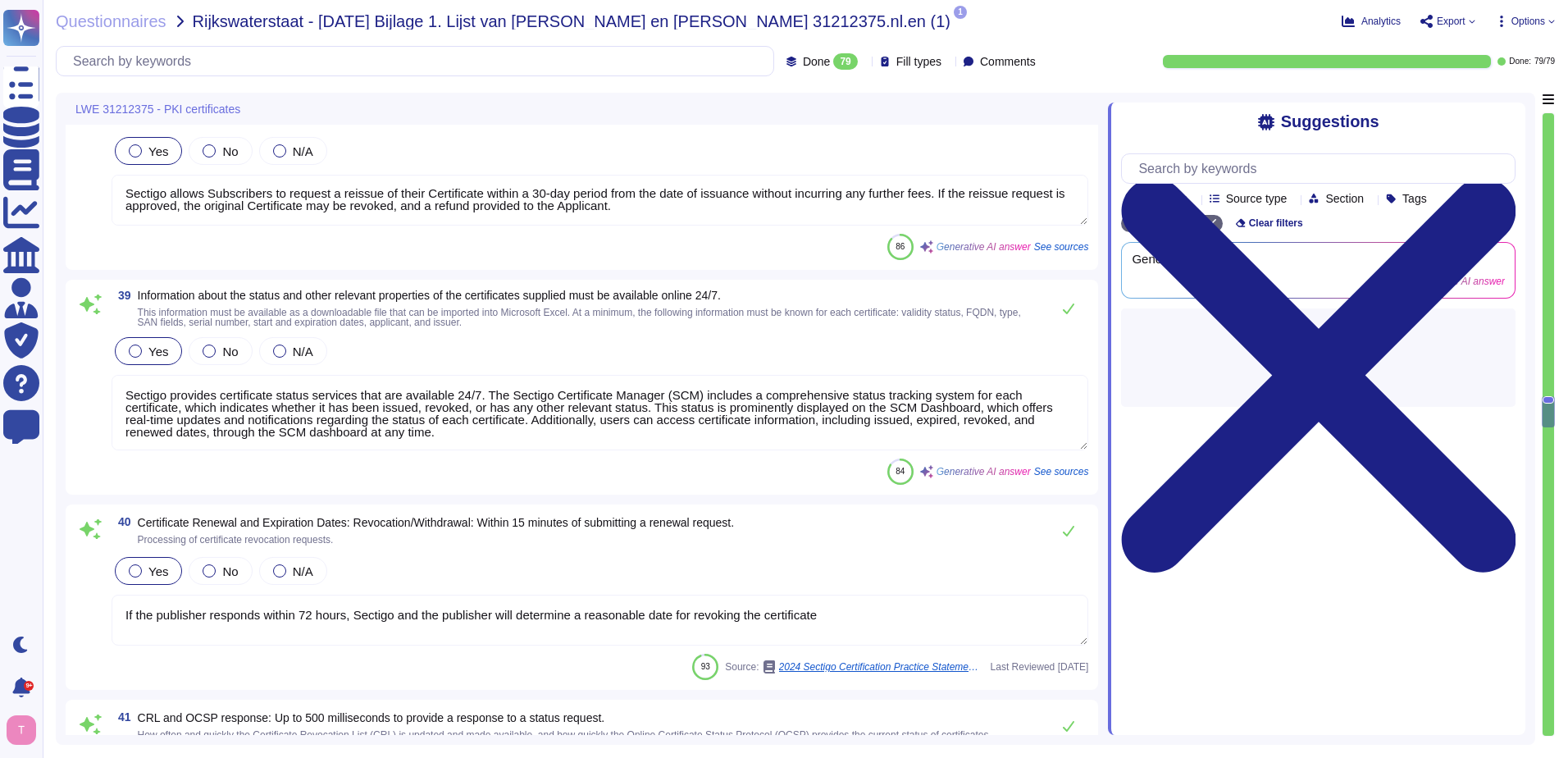
type textarea "Our Sectigo Certificate Manager (SCM) supports the issuance of certificates, en…"
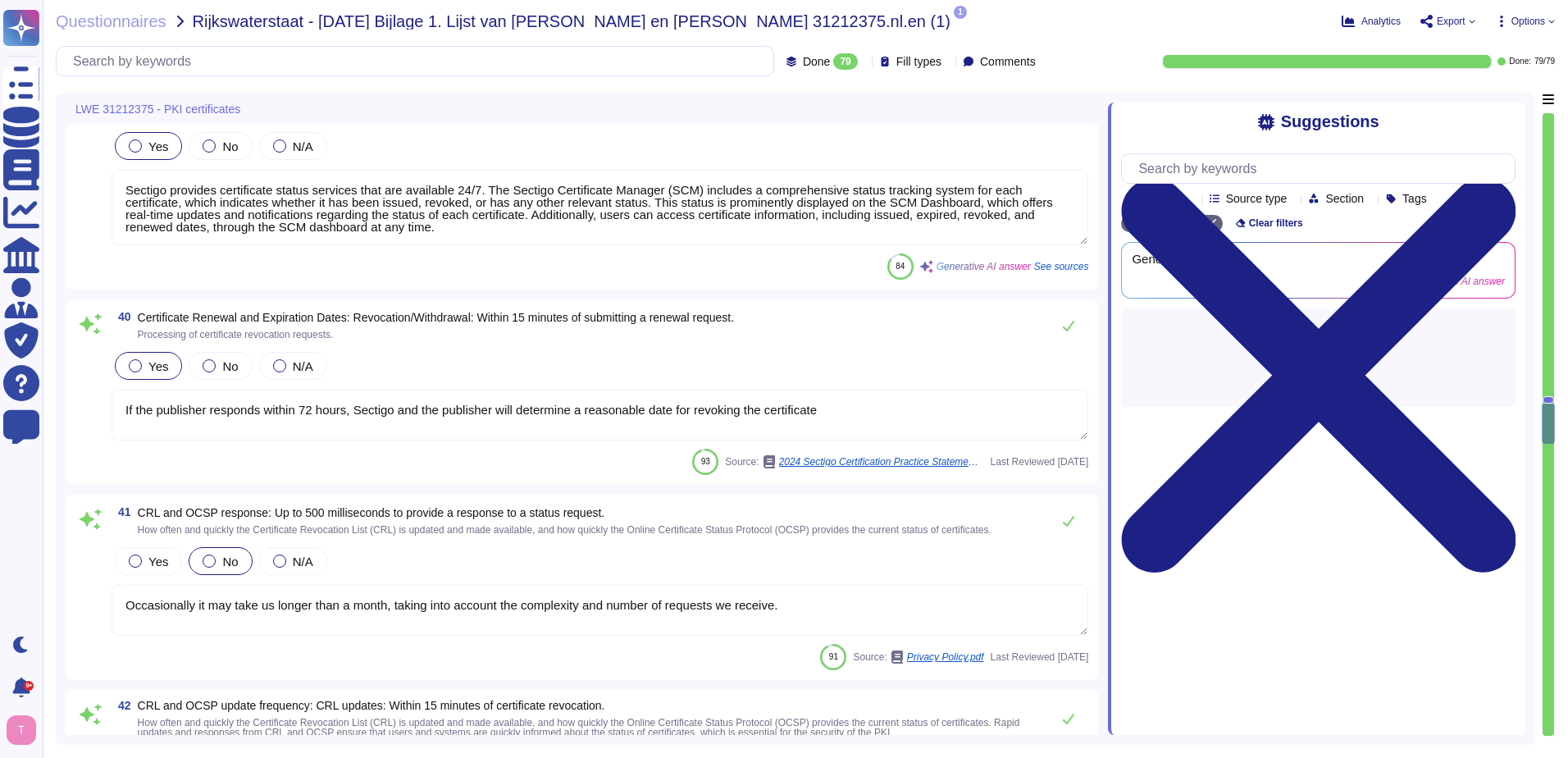
type textarea "Sectigo offers a comprehensive helpdesk support system that includes a dedicate…"
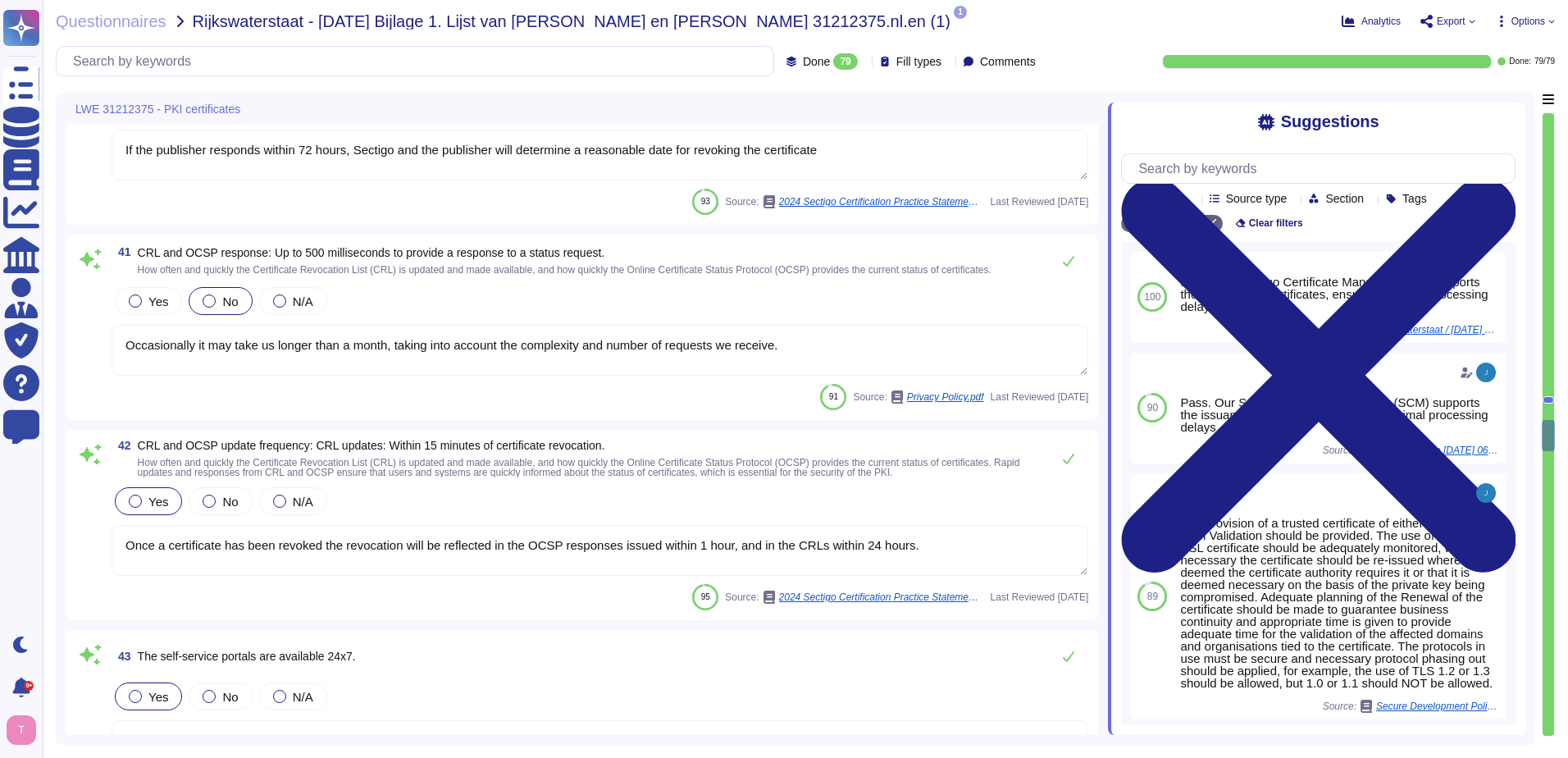
scroll to position [8401, 0]
type textarea "The audit log can be downloaded from Sectigo SCM. There is an Audit API to inte…"
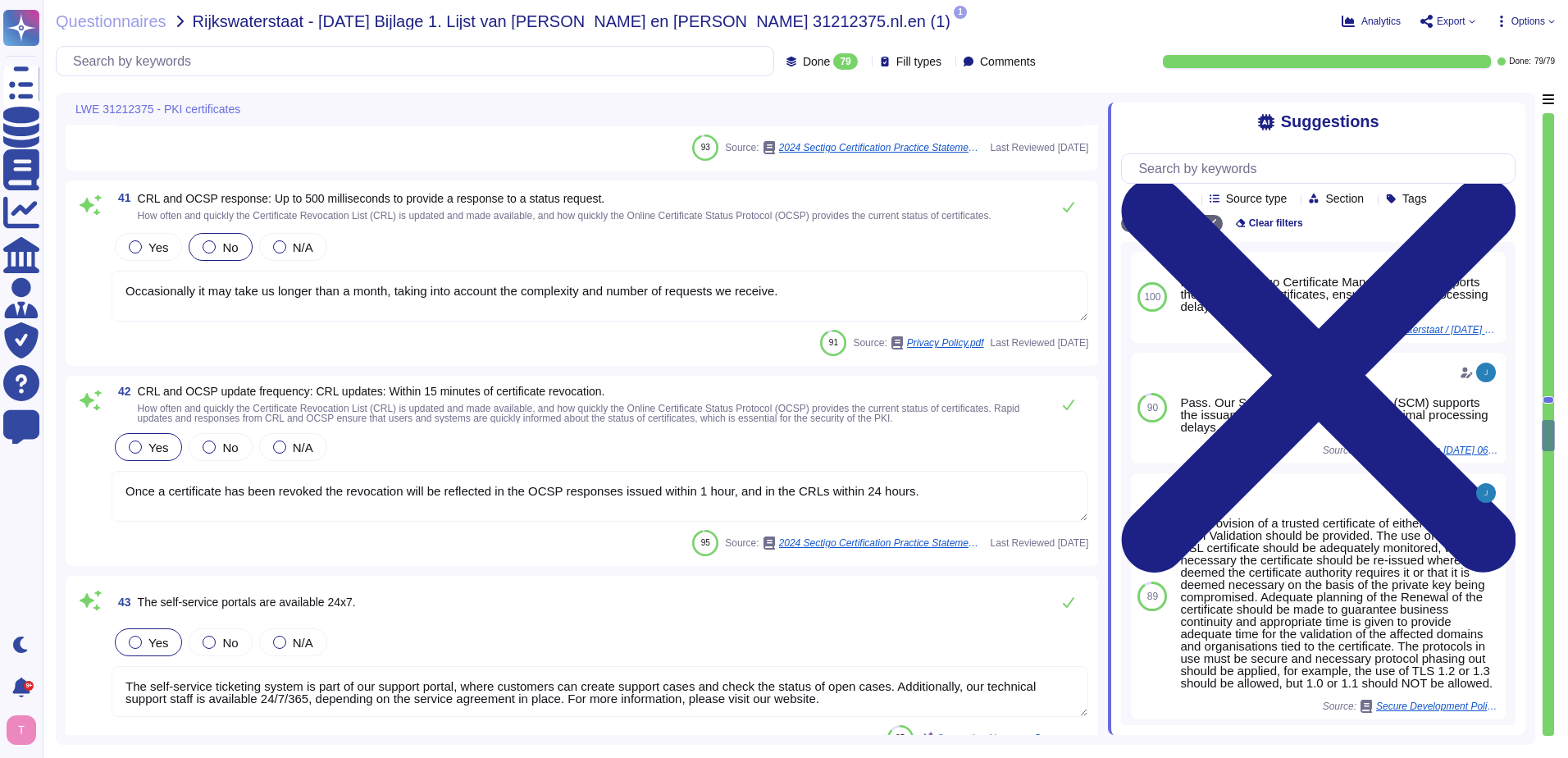
scroll to position [8484, 0]
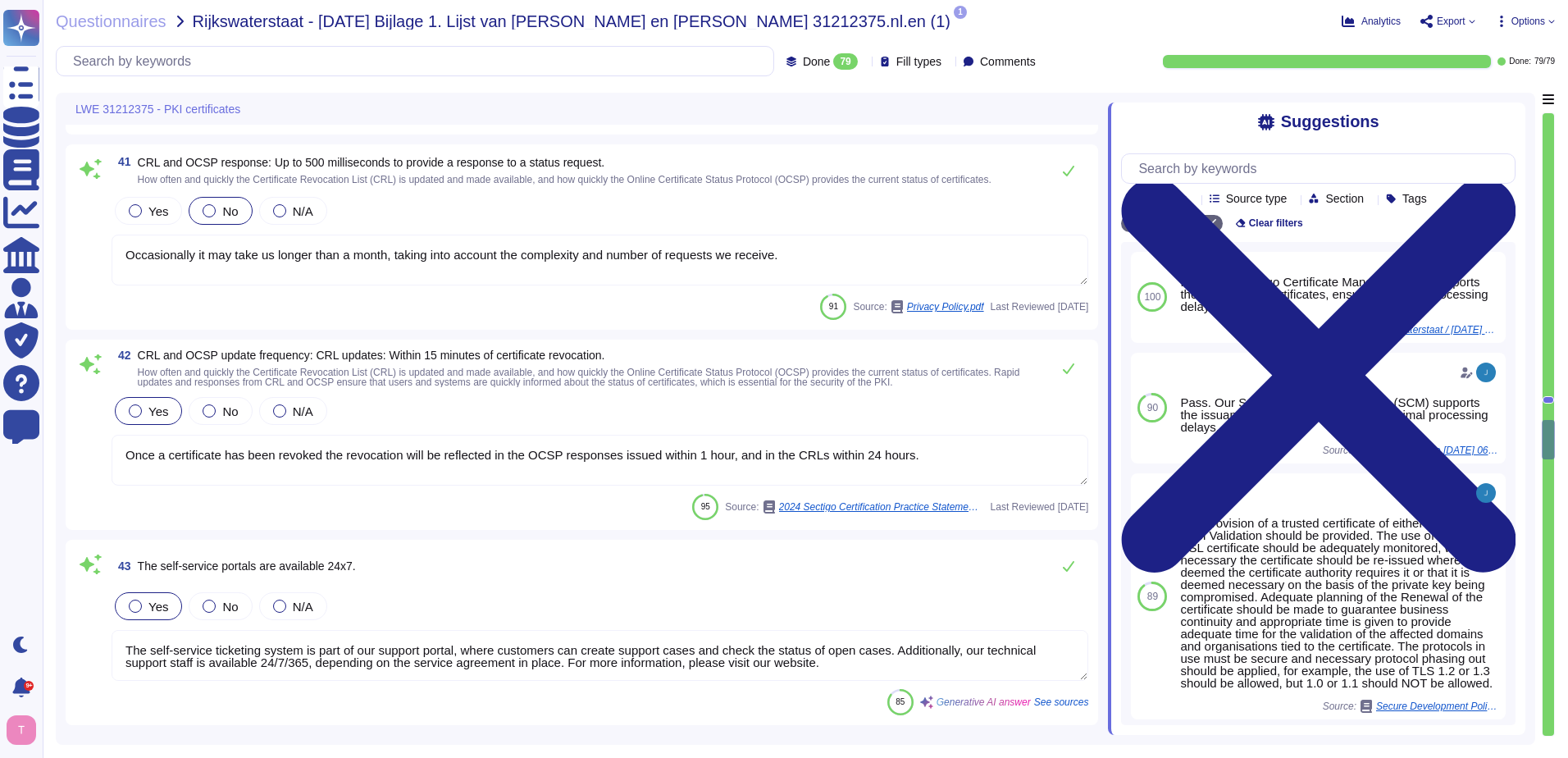
drag, startPoint x: 821, startPoint y: 254, endPoint x: 113, endPoint y: 270, distance: 708.2
click at [113, 270] on textarea "Occasionally it may take us longer than a month, taking into account the comple…" at bounding box center [599, 260] width 977 height 51
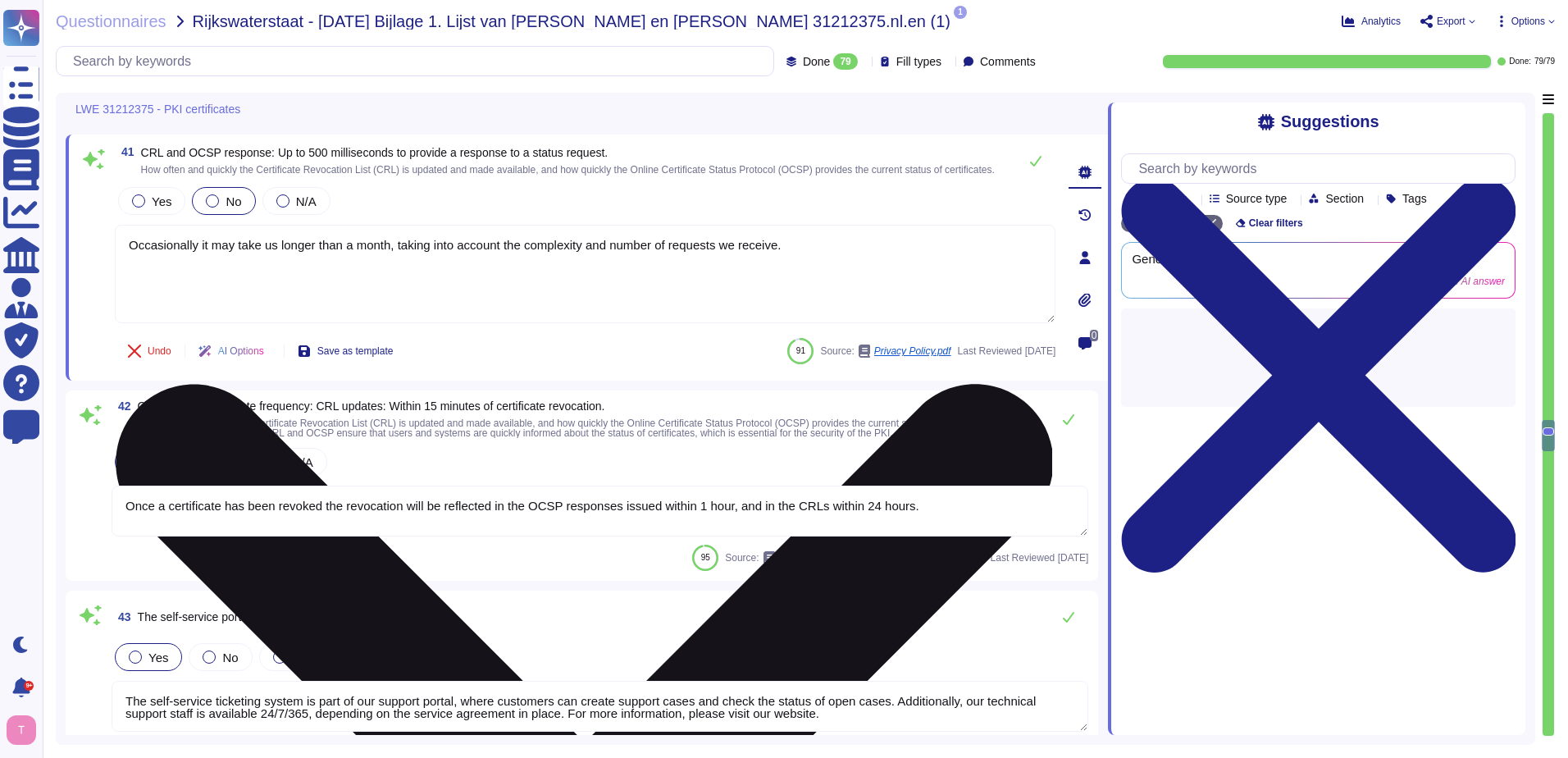
type textarea "The audit log can be downloaded from Sectigo SCM. There is an Audit API to inte…"
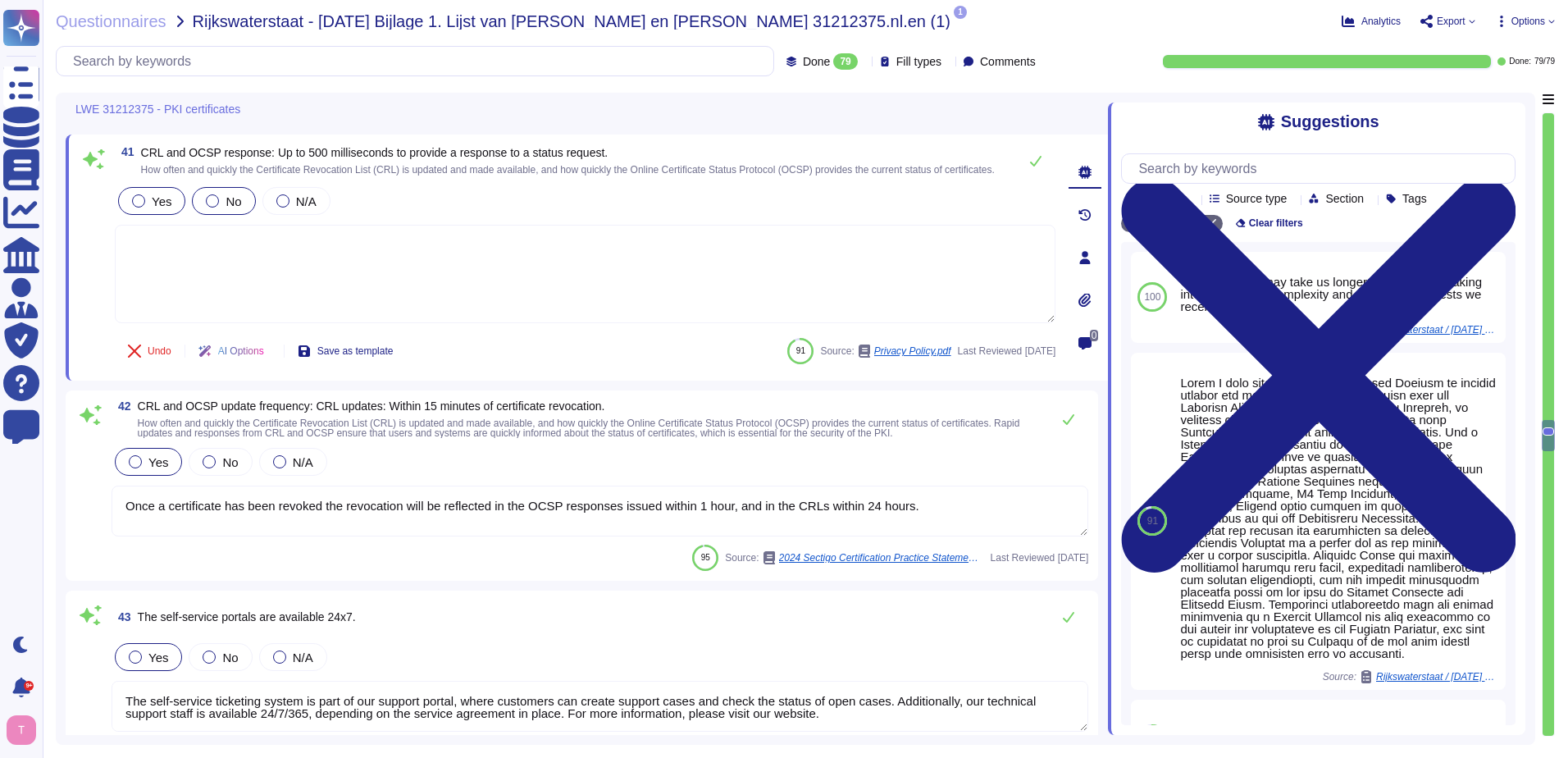
click at [141, 208] on div at bounding box center [139, 201] width 13 height 13
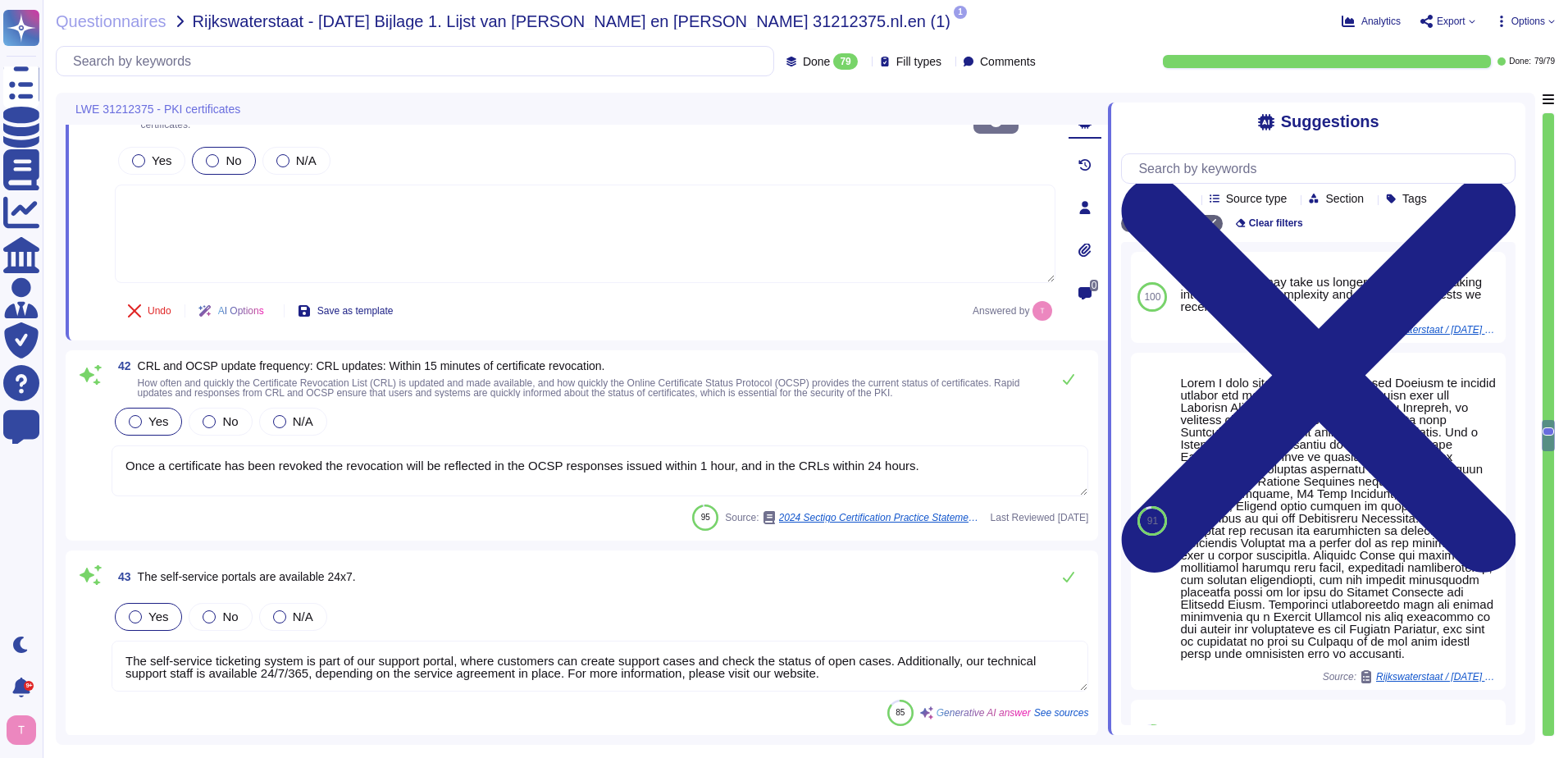
scroll to position [8565, 0]
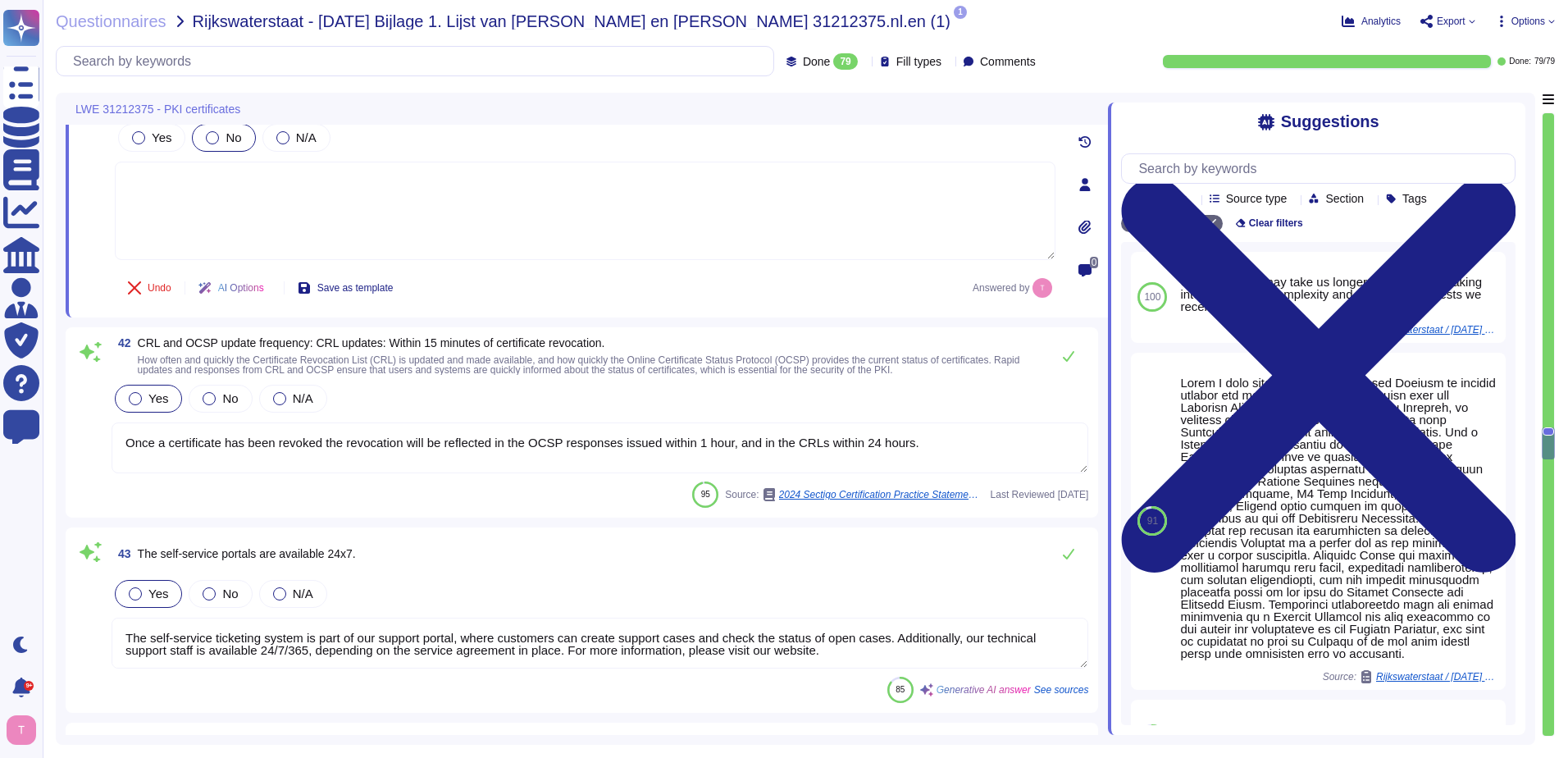
type textarea "Logs are retained for a minimum of 90 days and typically for 3 years. The reten…"
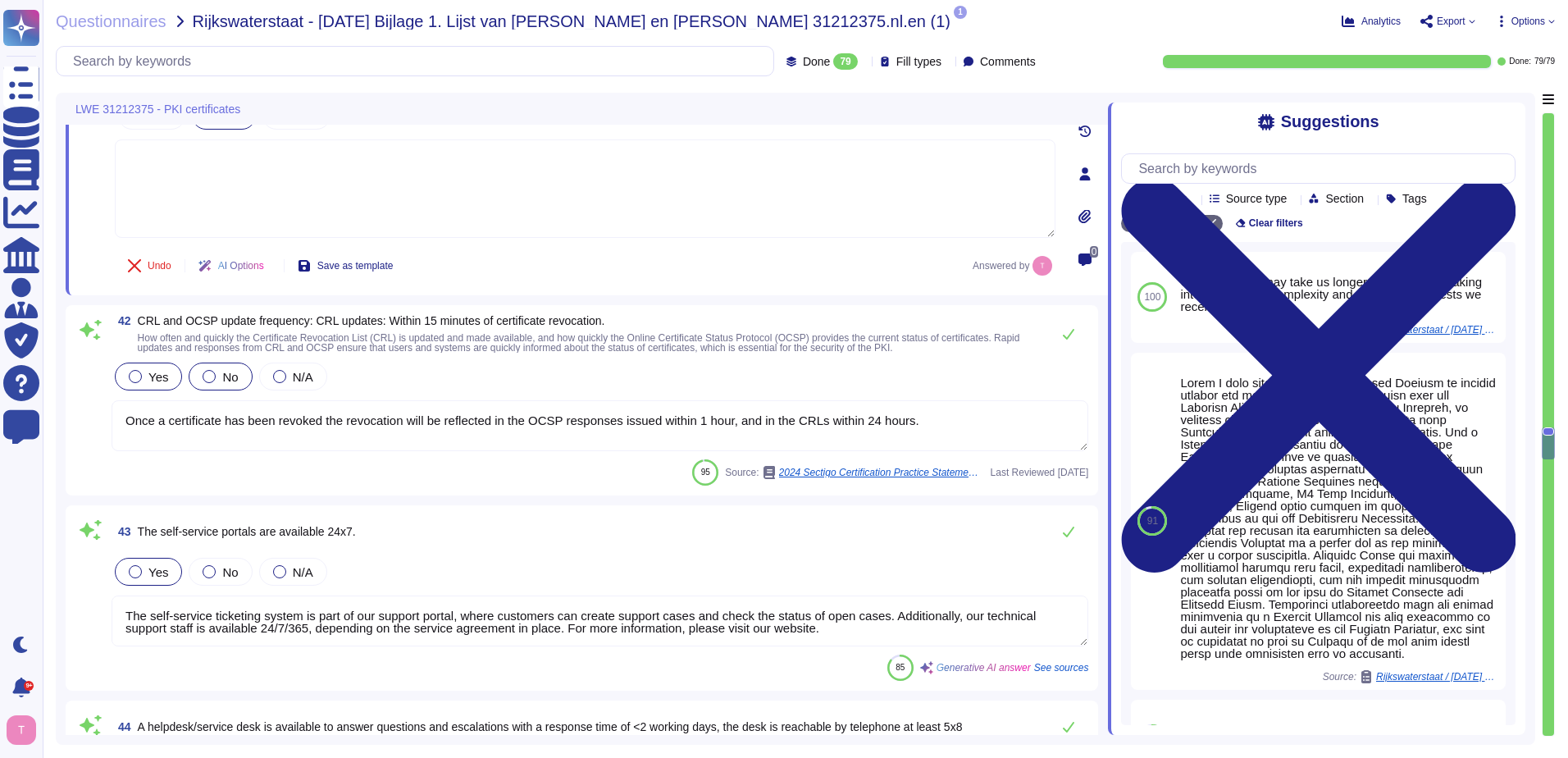
click at [205, 377] on div at bounding box center [209, 377] width 13 height 13
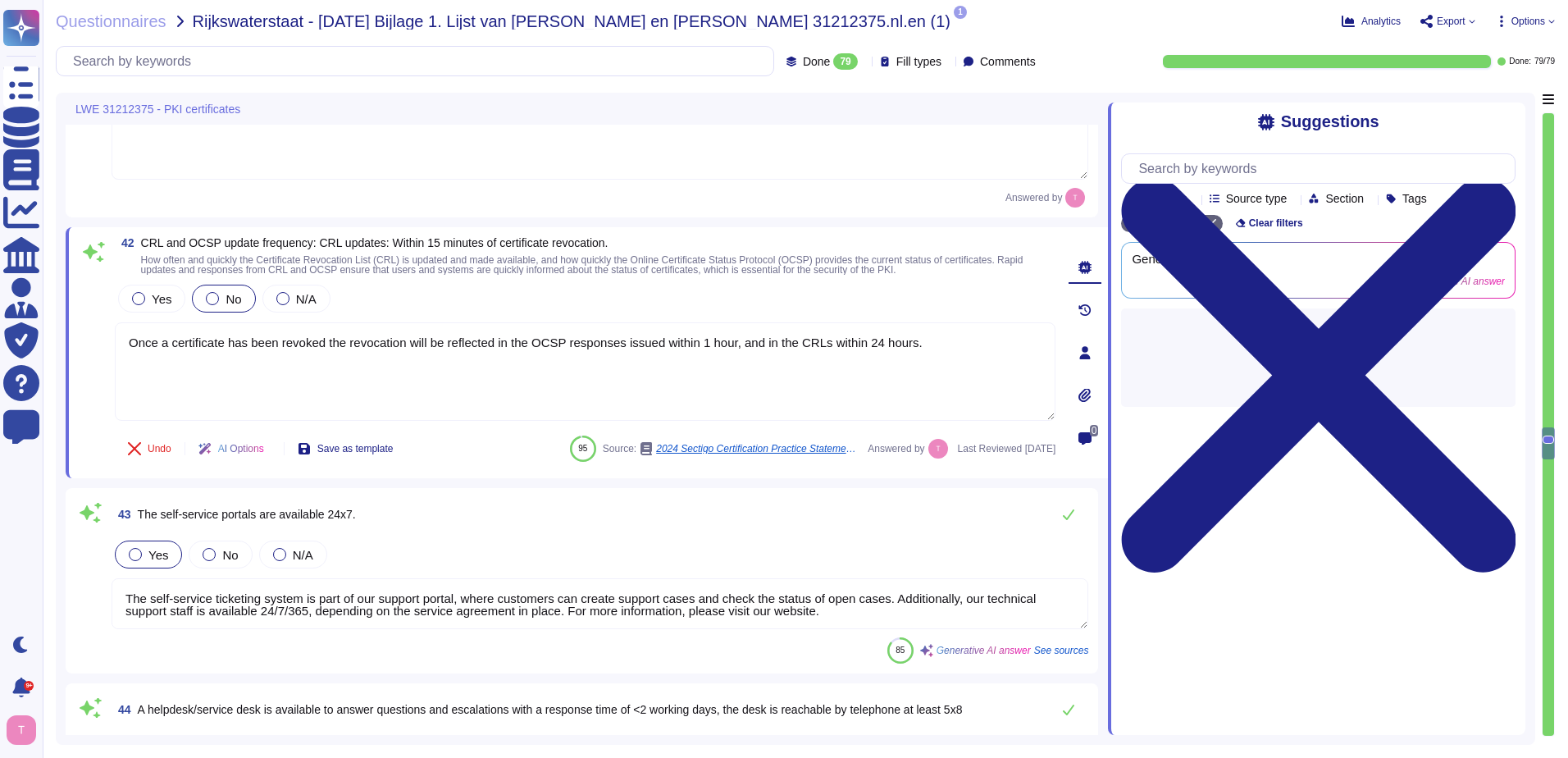
type textarea "Logs are retained for a minimum of 90 days and typically for 3 years. The reten…"
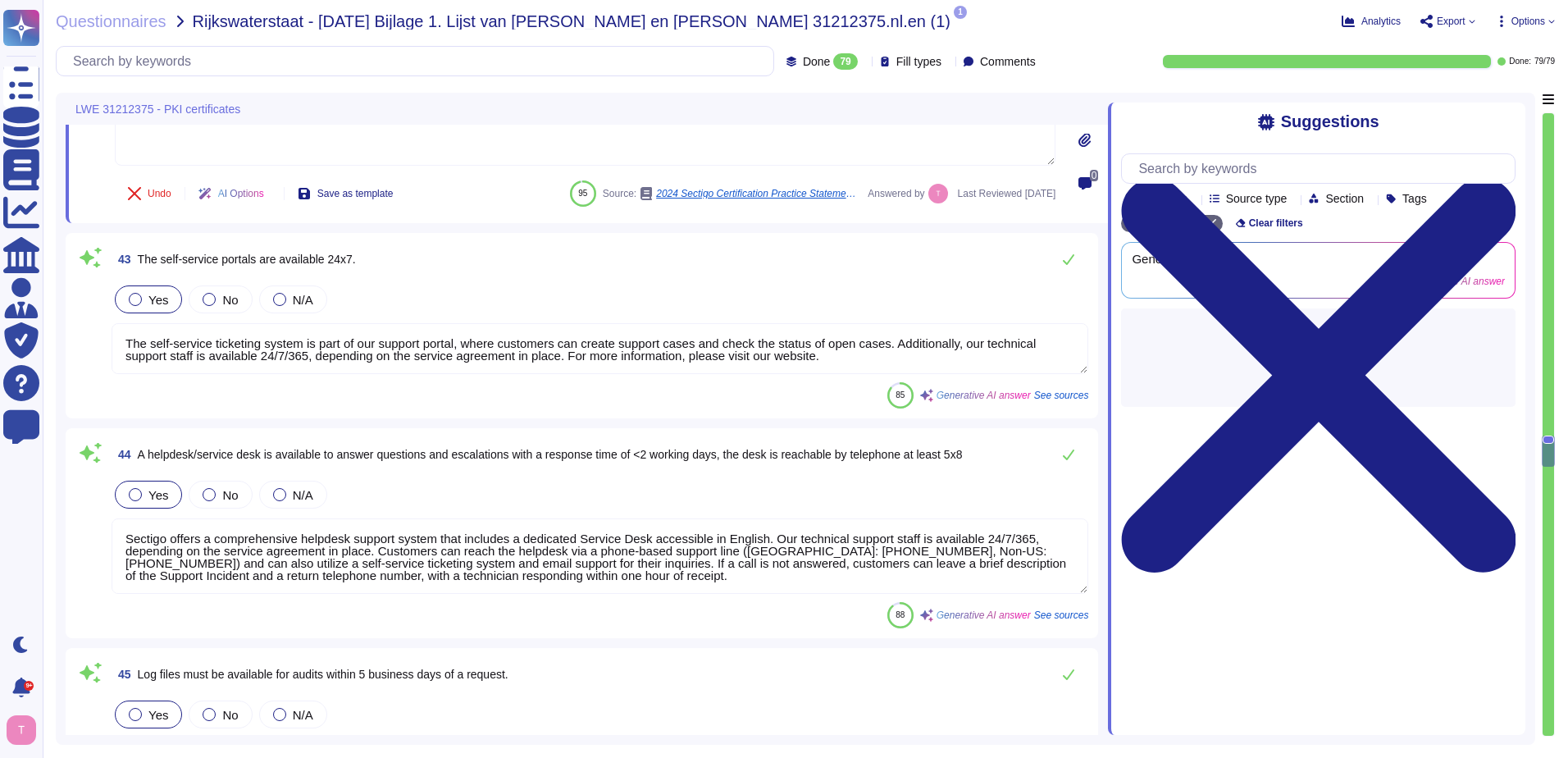
type textarea "We provide 24/7/365 technical support, depending on the service agreement in pl…"
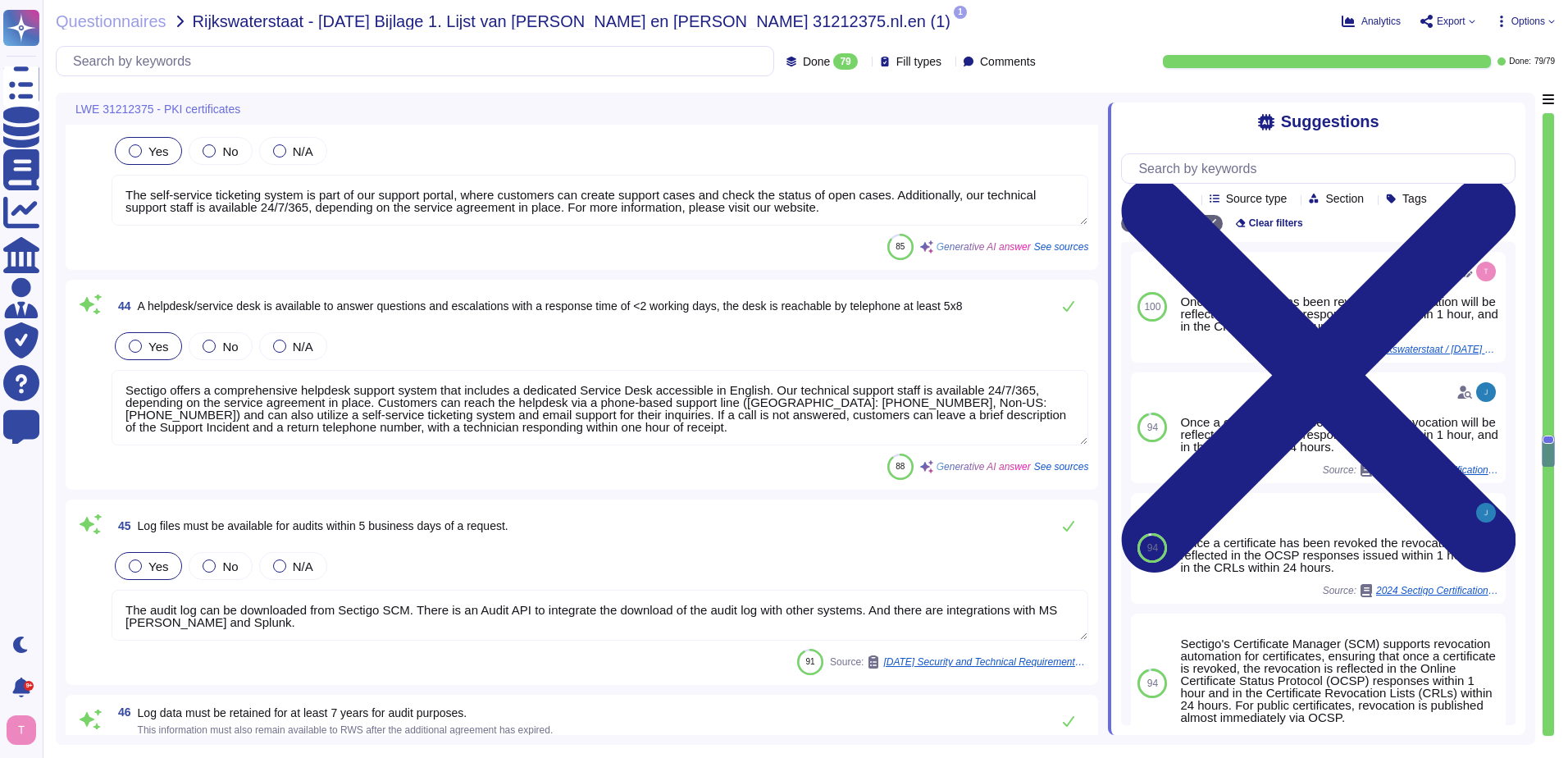
scroll to position [9058, 0]
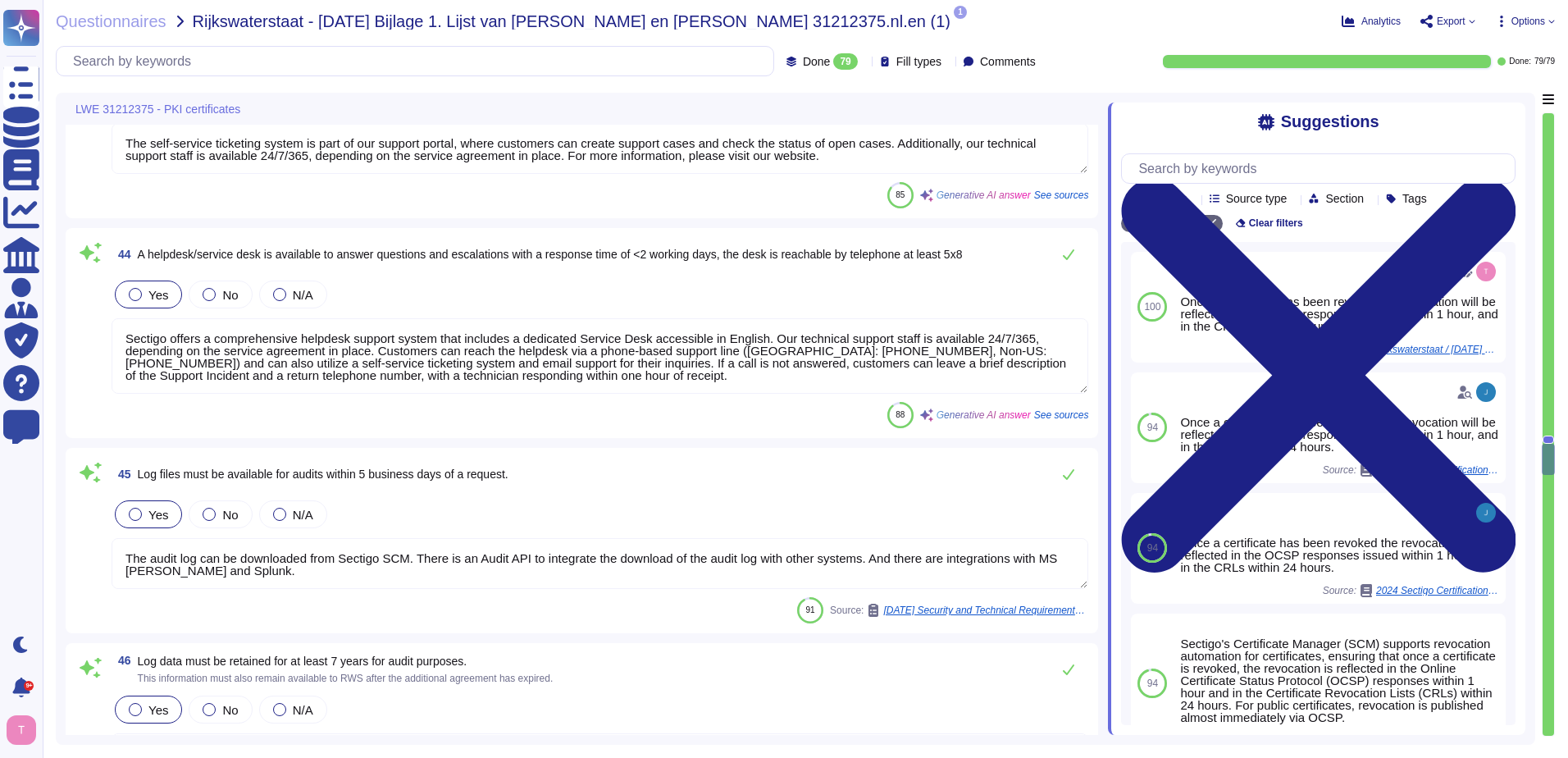
type textarea "Table B sets forth the targeted time for Sectigo to provide actions for each Su…"
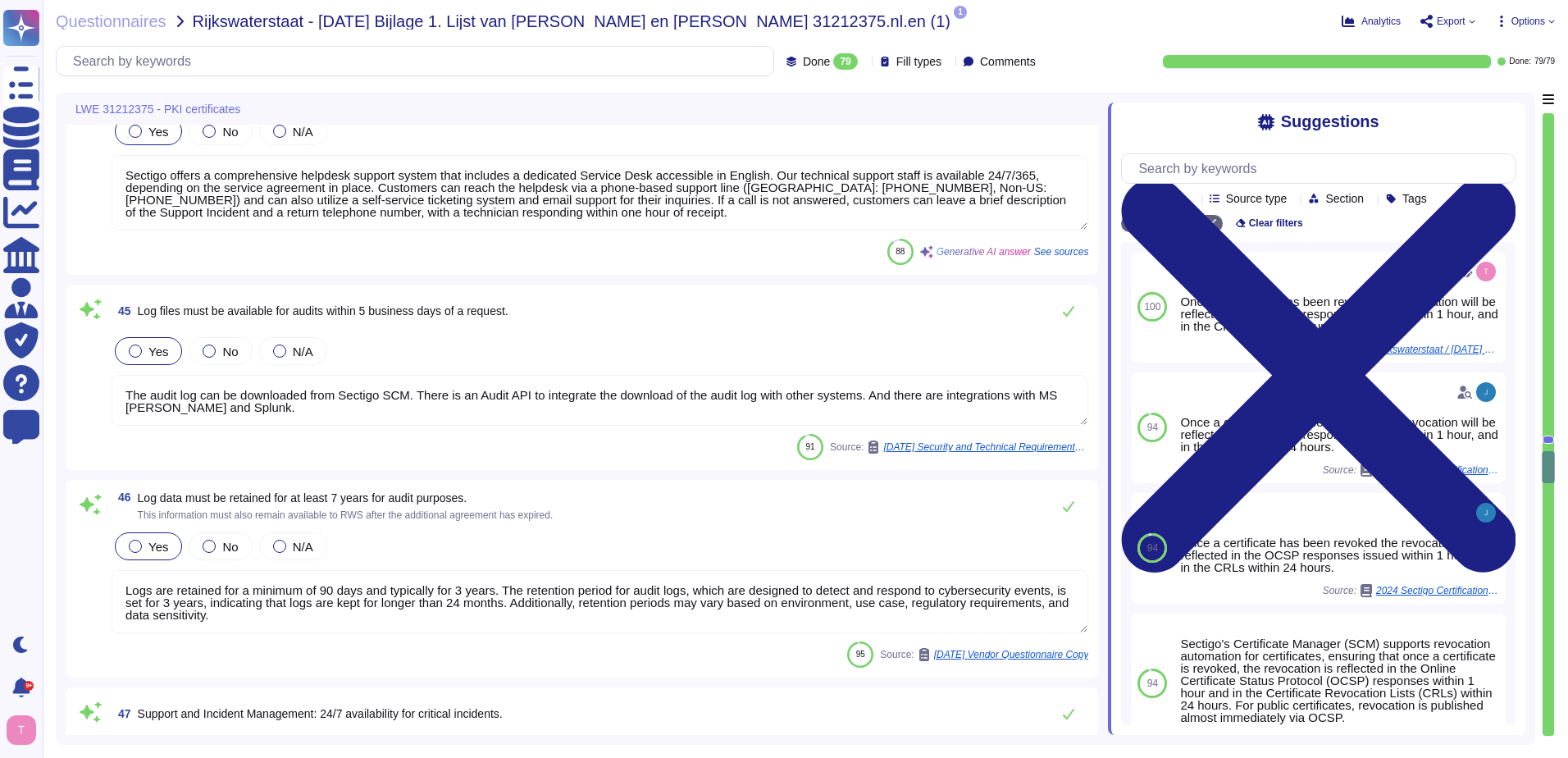
scroll to position [9222, 0]
click at [203, 348] on div at bounding box center [209, 351] width 13 height 13
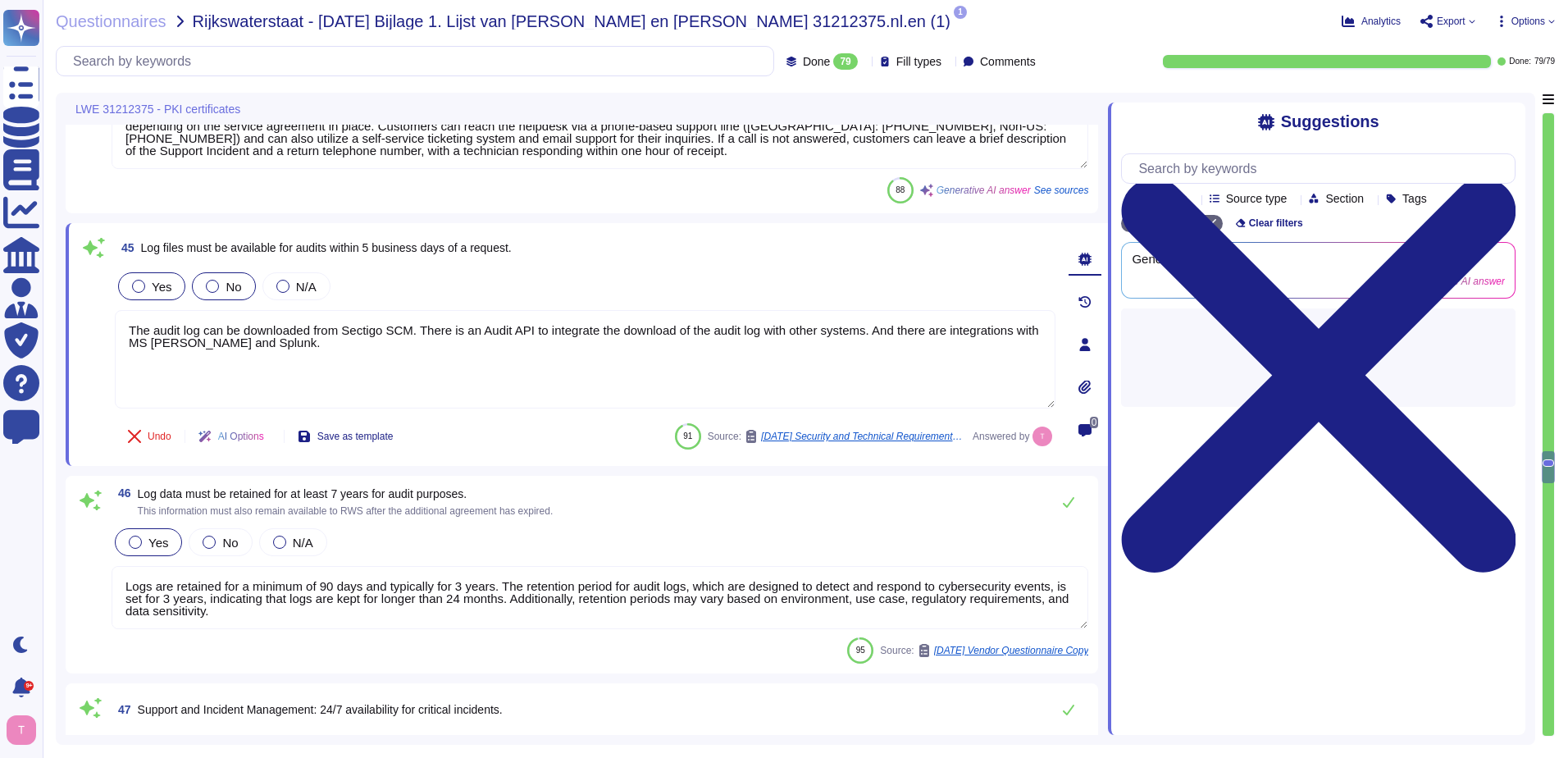
click at [132, 283] on div at bounding box center [139, 287] width 13 height 13
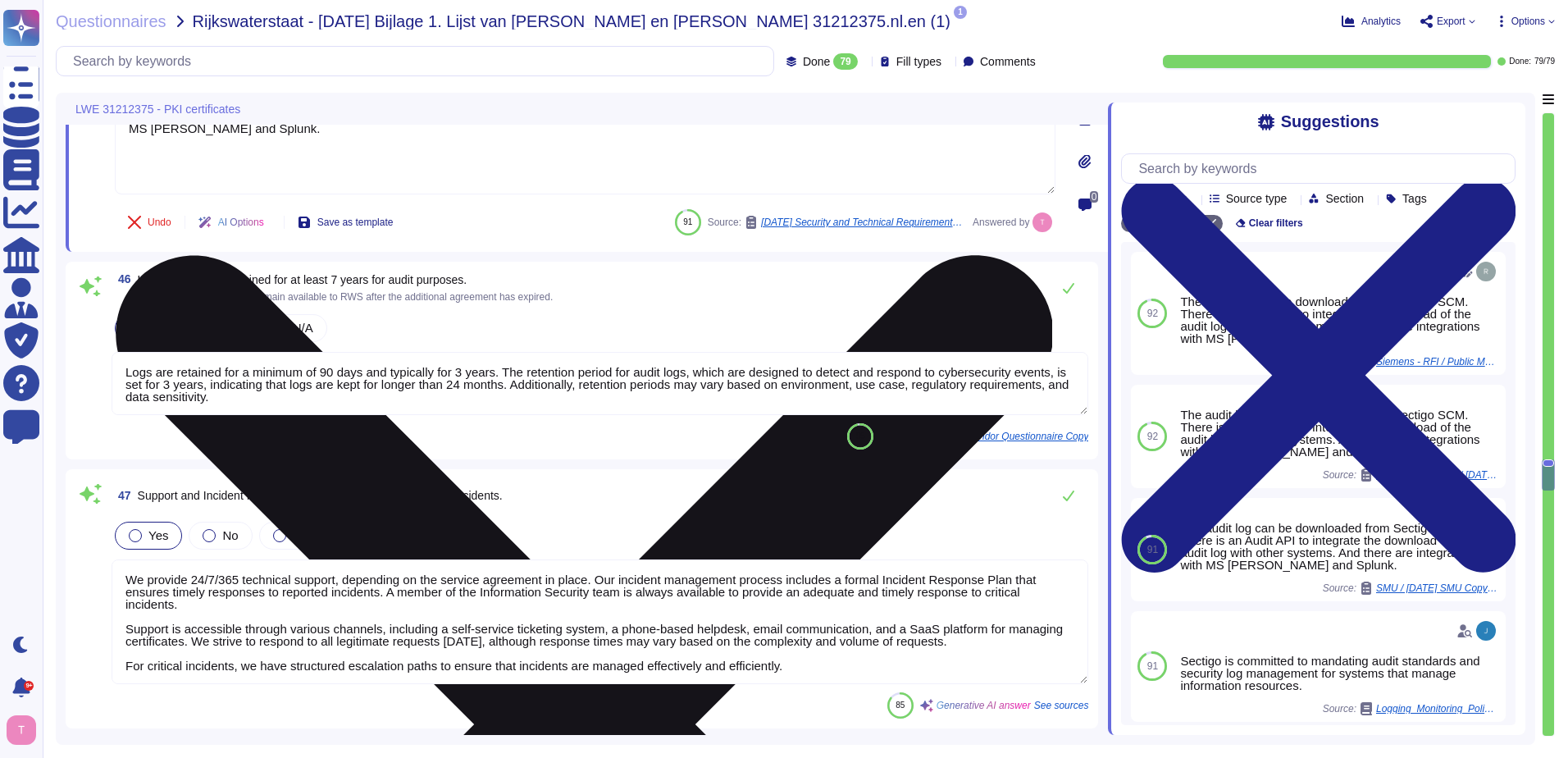
type textarea "We provide REST APIs to integrate logging information into your SIEM or log col…"
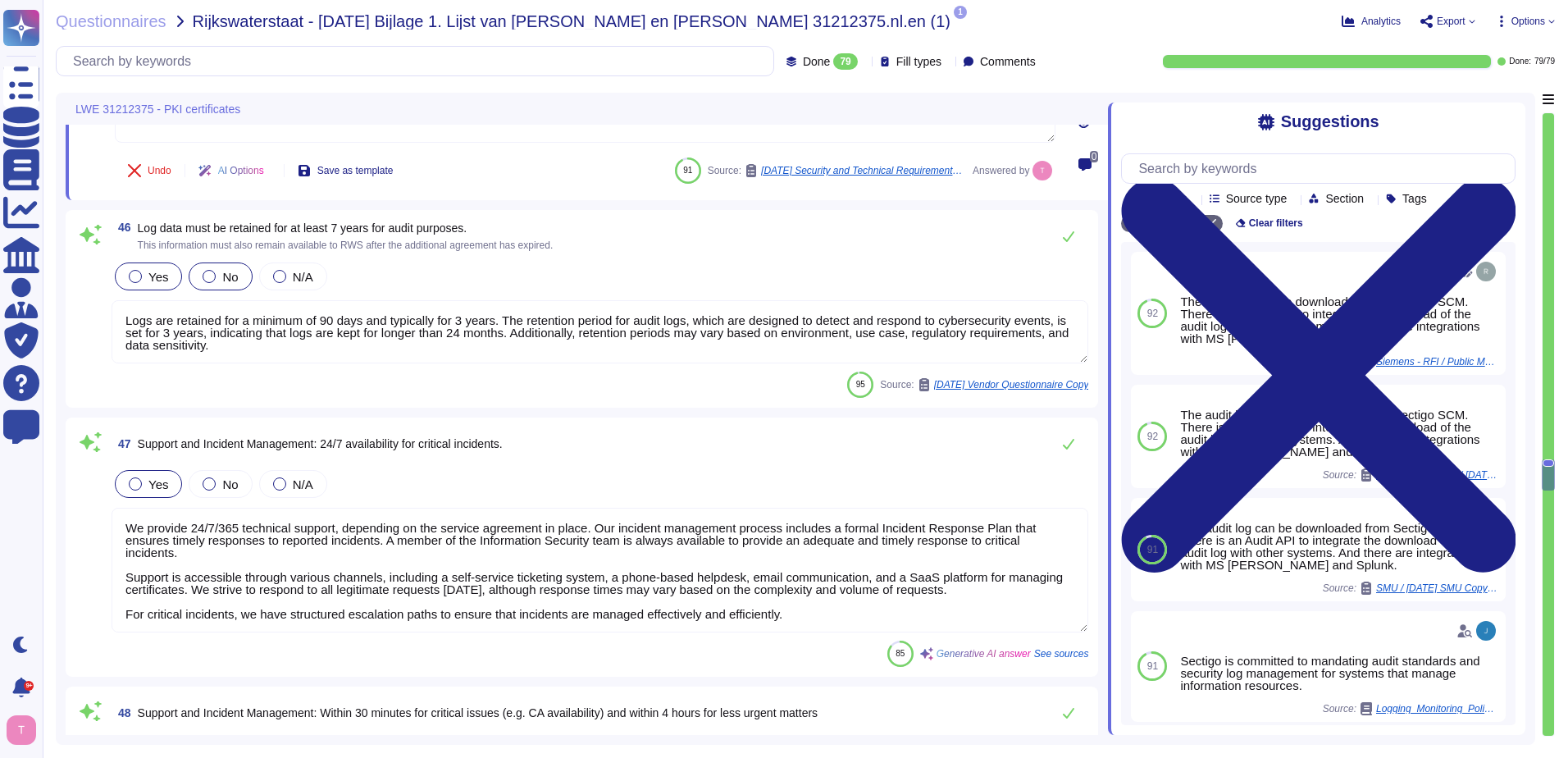
click at [206, 276] on div at bounding box center [209, 277] width 13 height 13
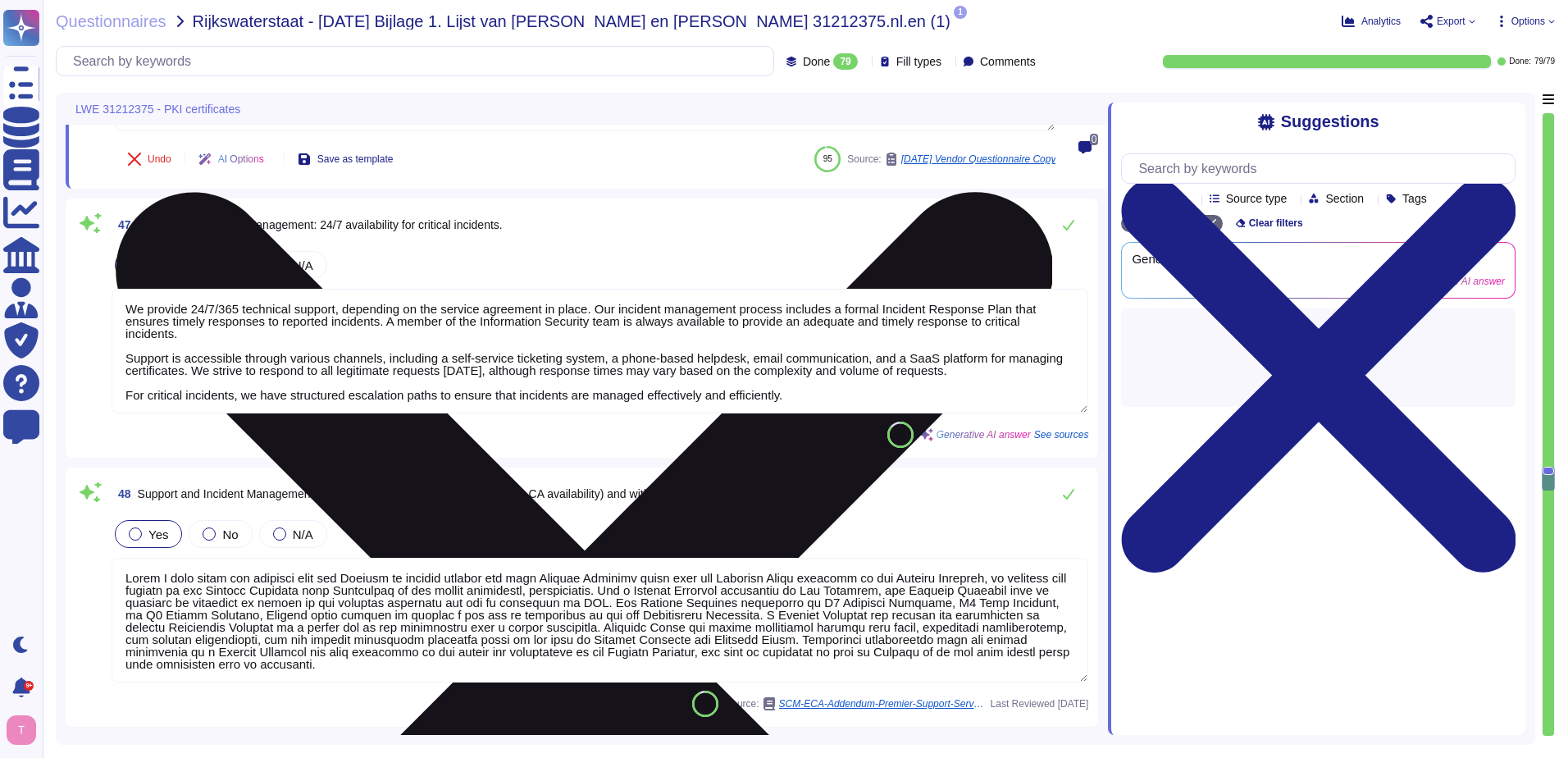
type textarea "Yes, we can advise on process and protocol setup if requested. This can be work…"
type textarea "Our SCM solution includes domain validation options as part of its features. Fo…"
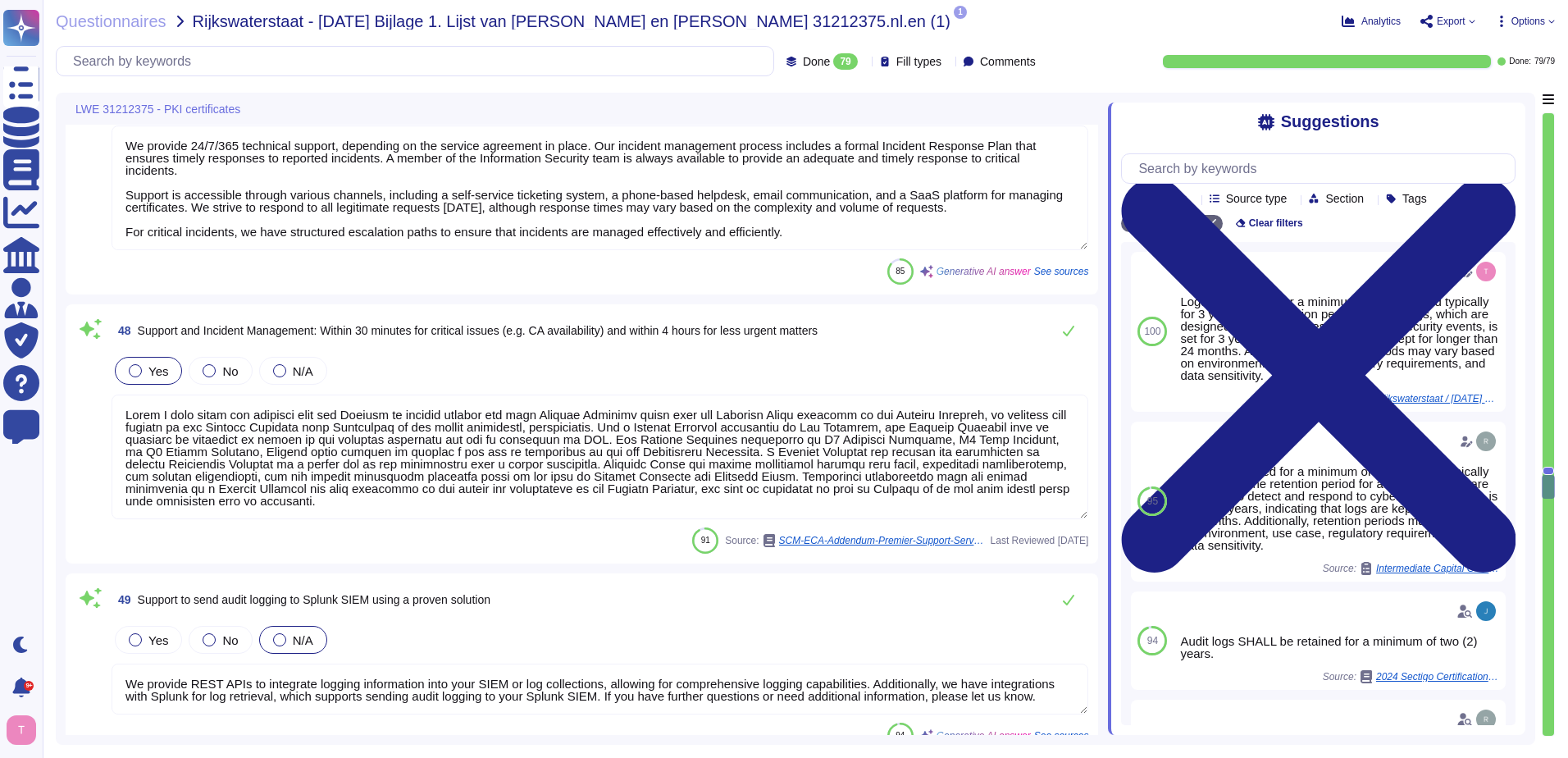
scroll to position [9878, 0]
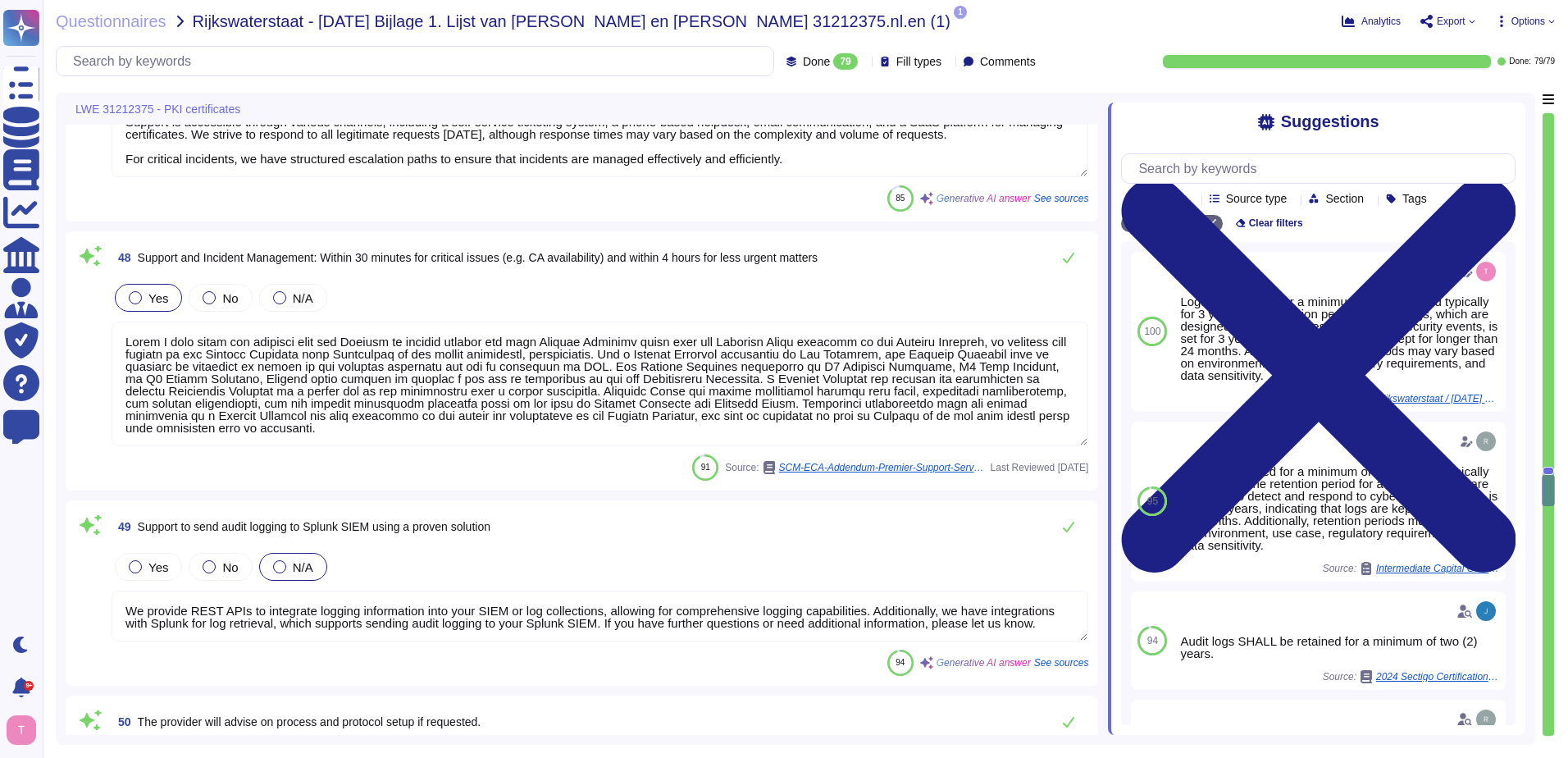
type textarea "Sectigo provides TLS functionality by using TLS 1.2 or higher to secure all net…"
drag, startPoint x: 318, startPoint y: 428, endPoint x: 127, endPoint y: 325, distance: 217.0
click at [127, 325] on textarea at bounding box center [599, 383] width 977 height 125
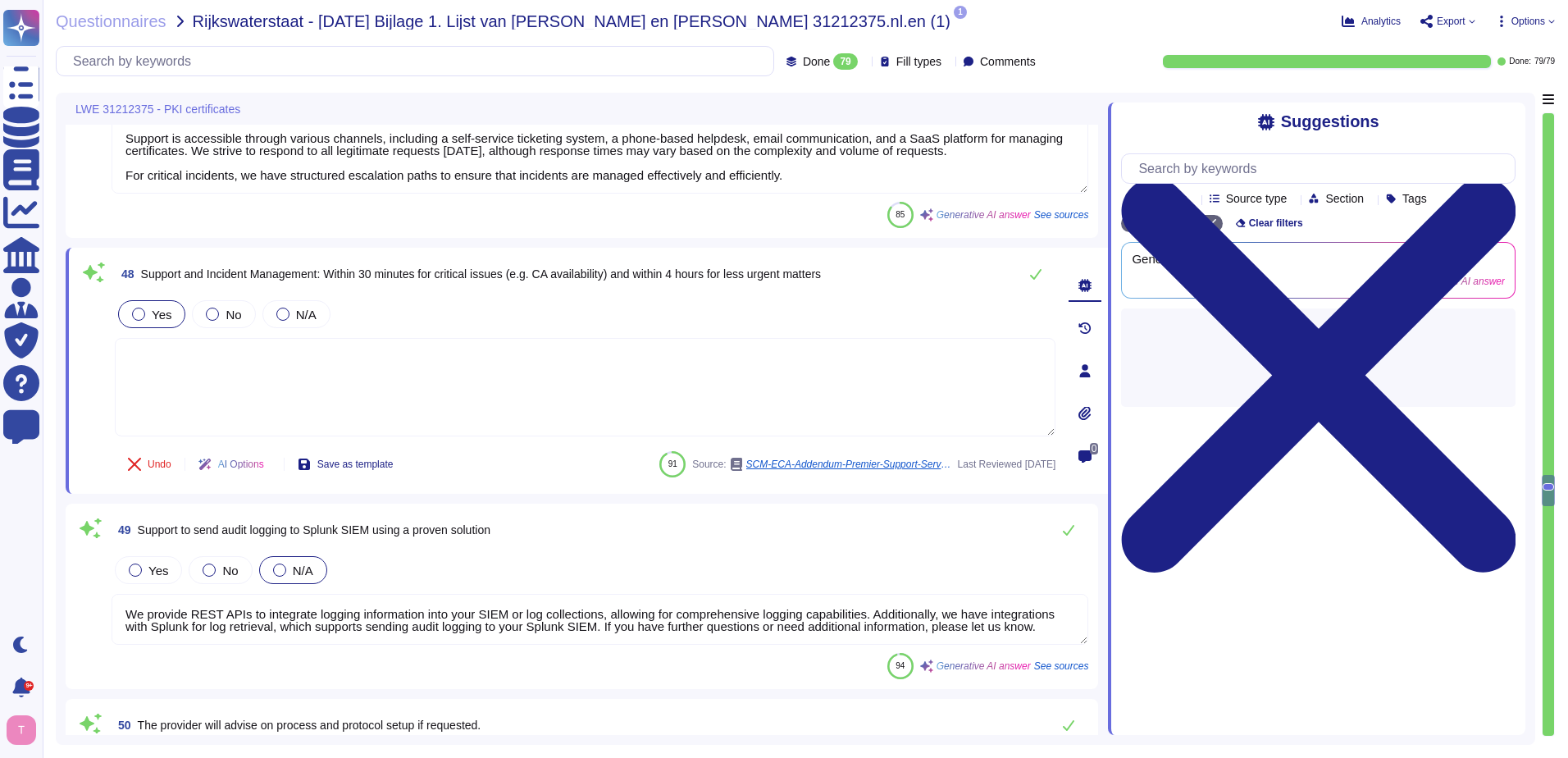
type textarea "The audit log can be downloaded from Sectigo SCM. There is an Audit API to inte…"
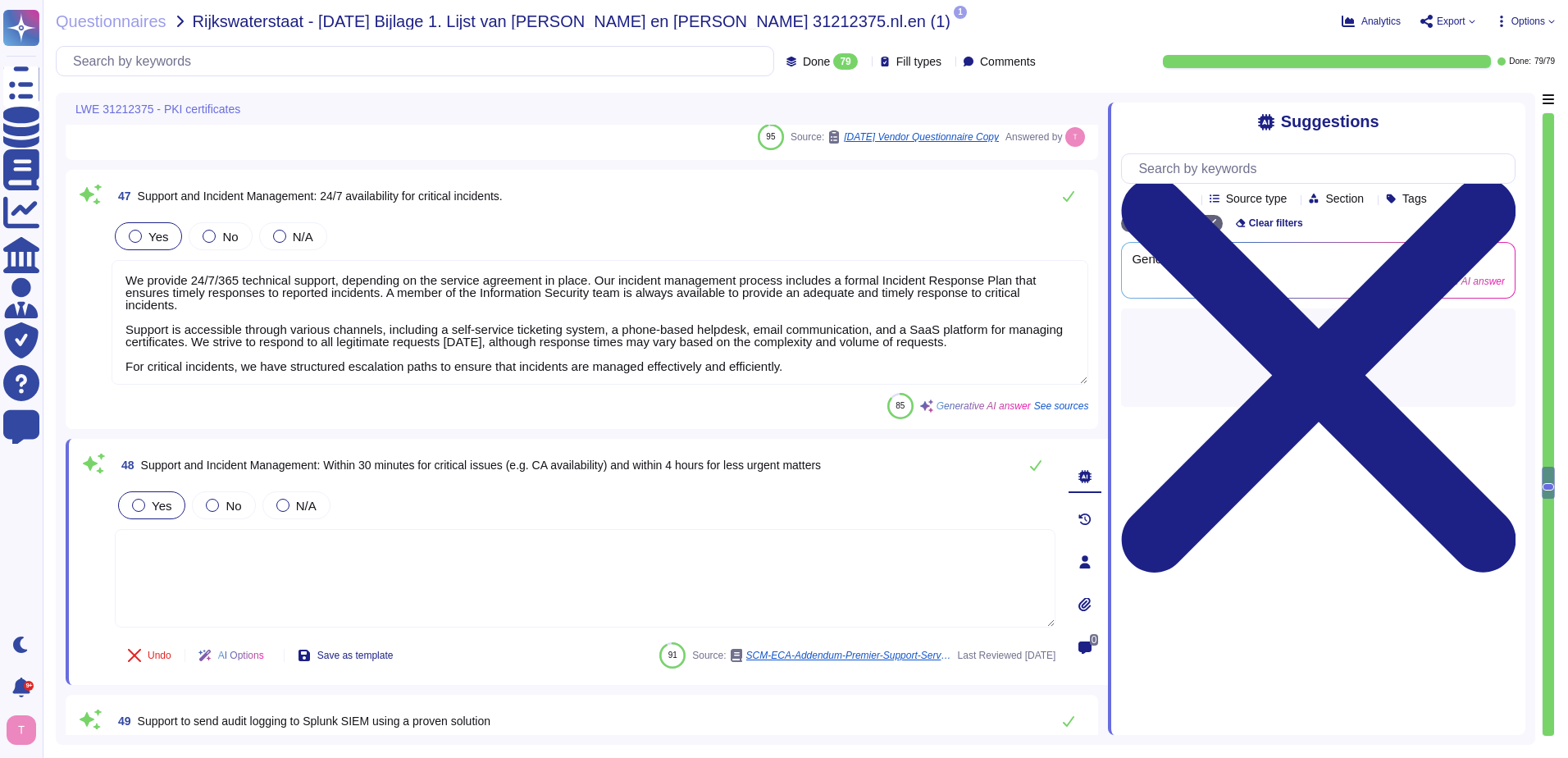
scroll to position [2, 0]
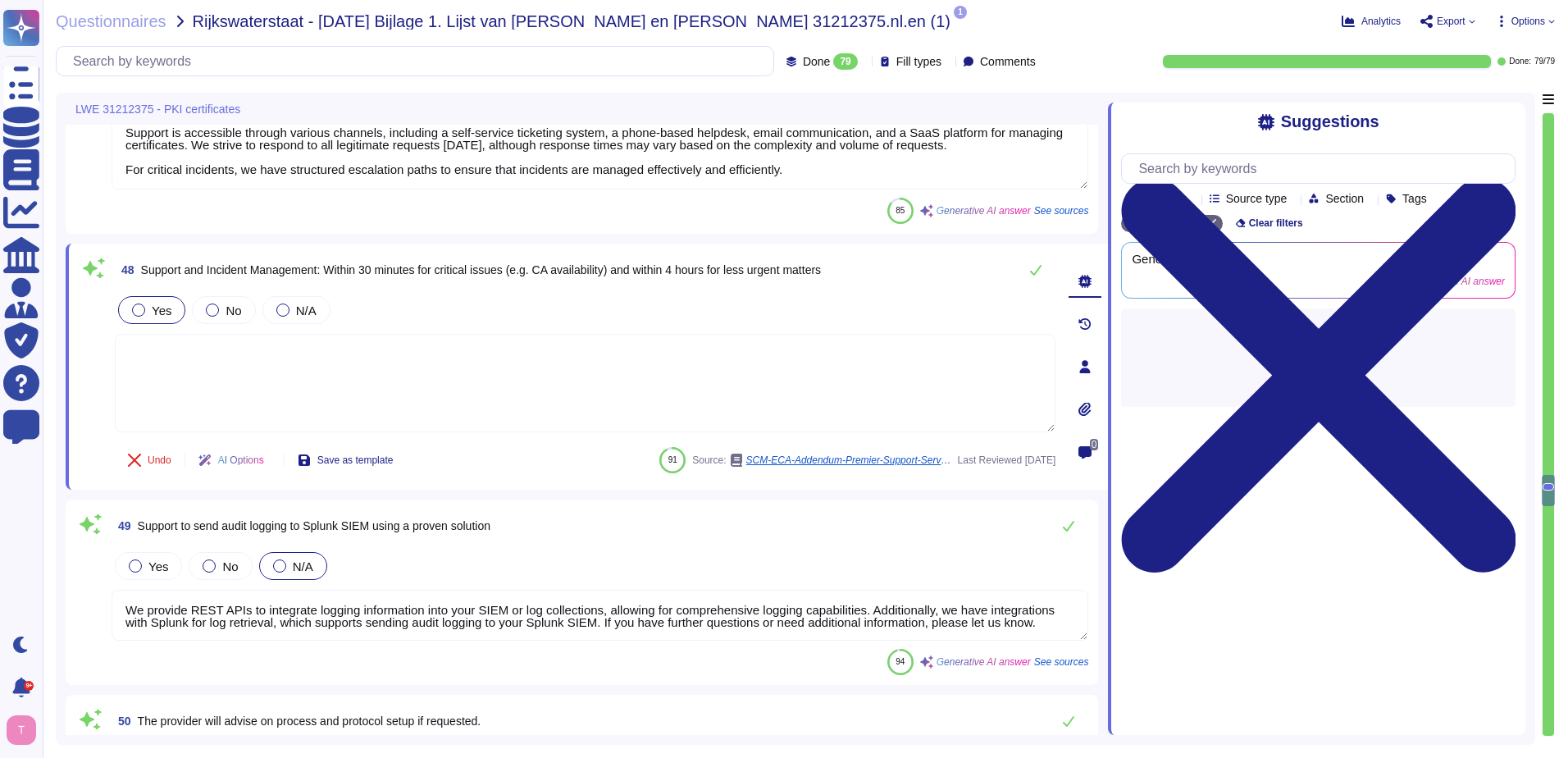
type textarea "Sectigo provides TLS functionality by using TLS 1.2 or higher to secure all net…"
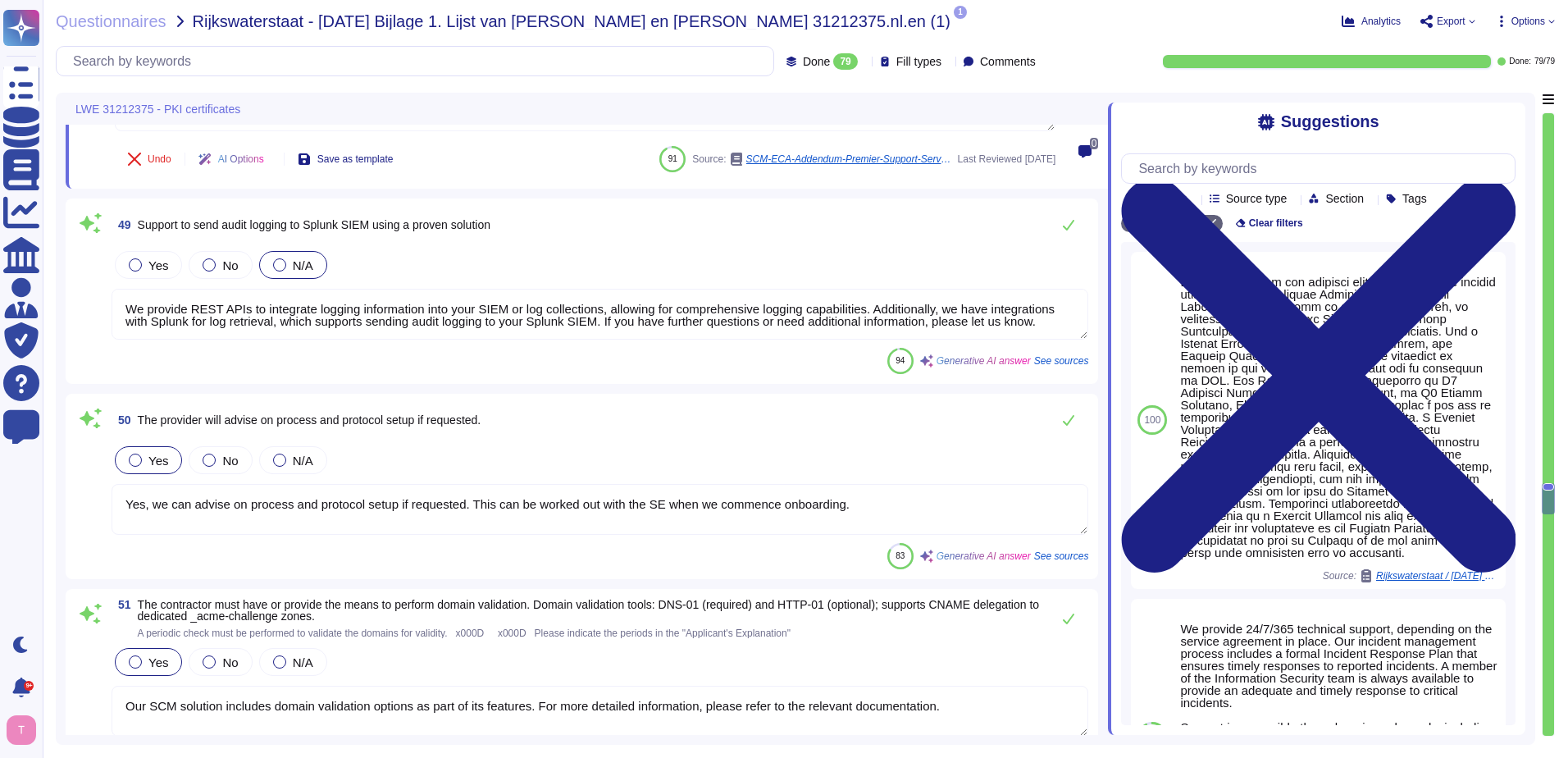
type textarea "Sectigo Certificate Manager can discover certificates from appliances so long a…"
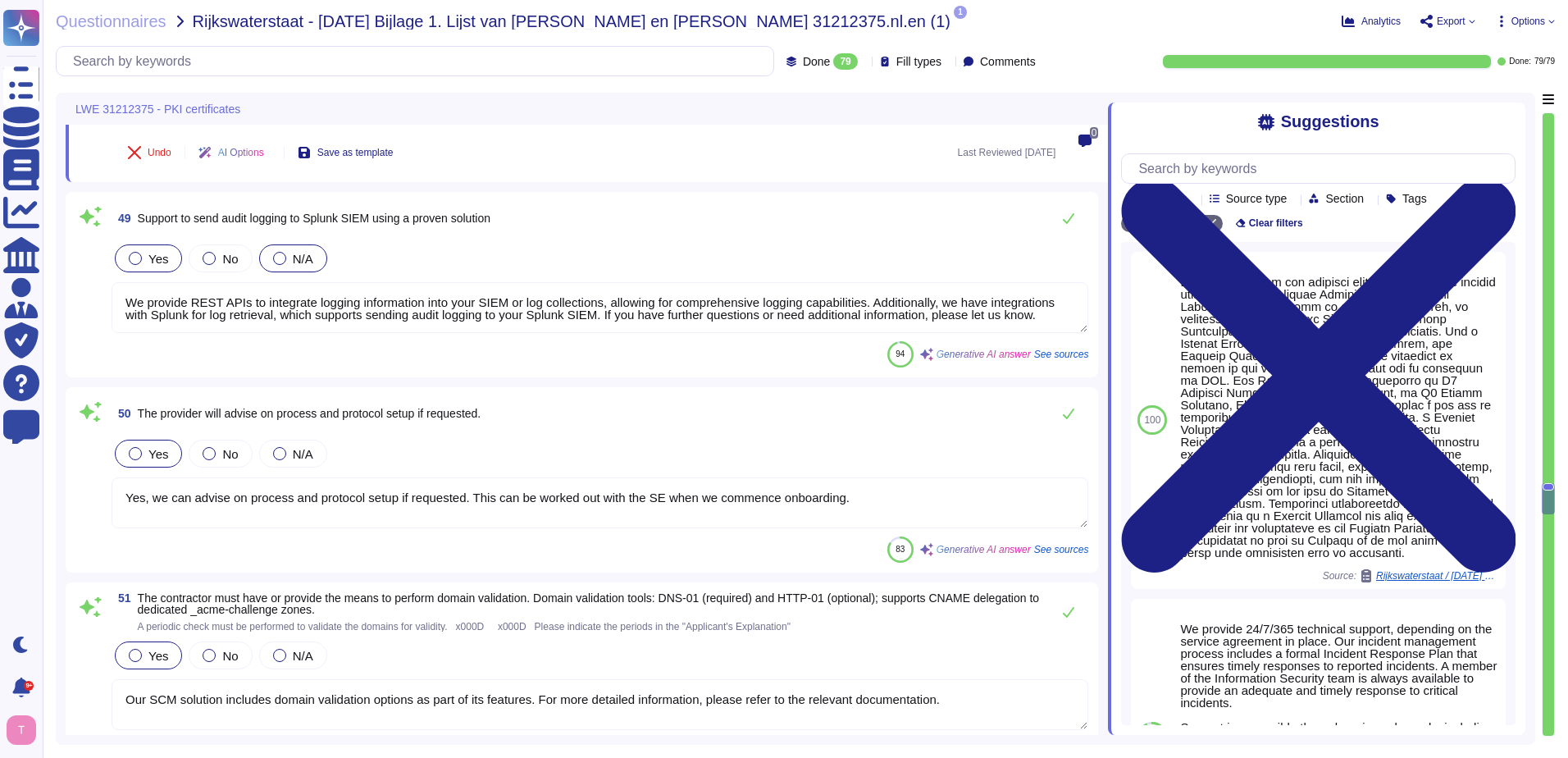
click at [135, 252] on div at bounding box center [135, 259] width 13 height 13
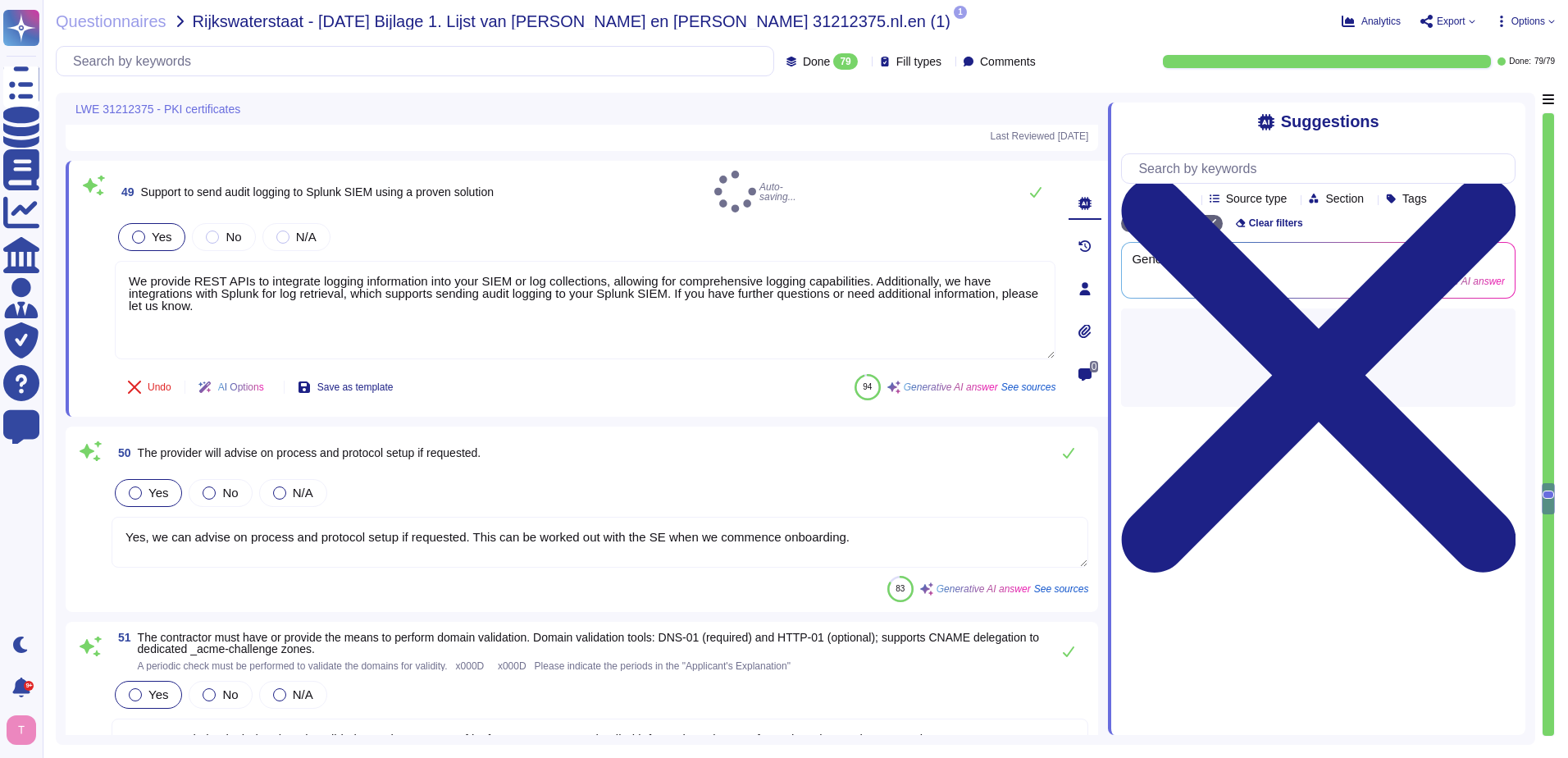
type textarea "Sectigo Certificate Manager can discover certificates from appliances so long a…"
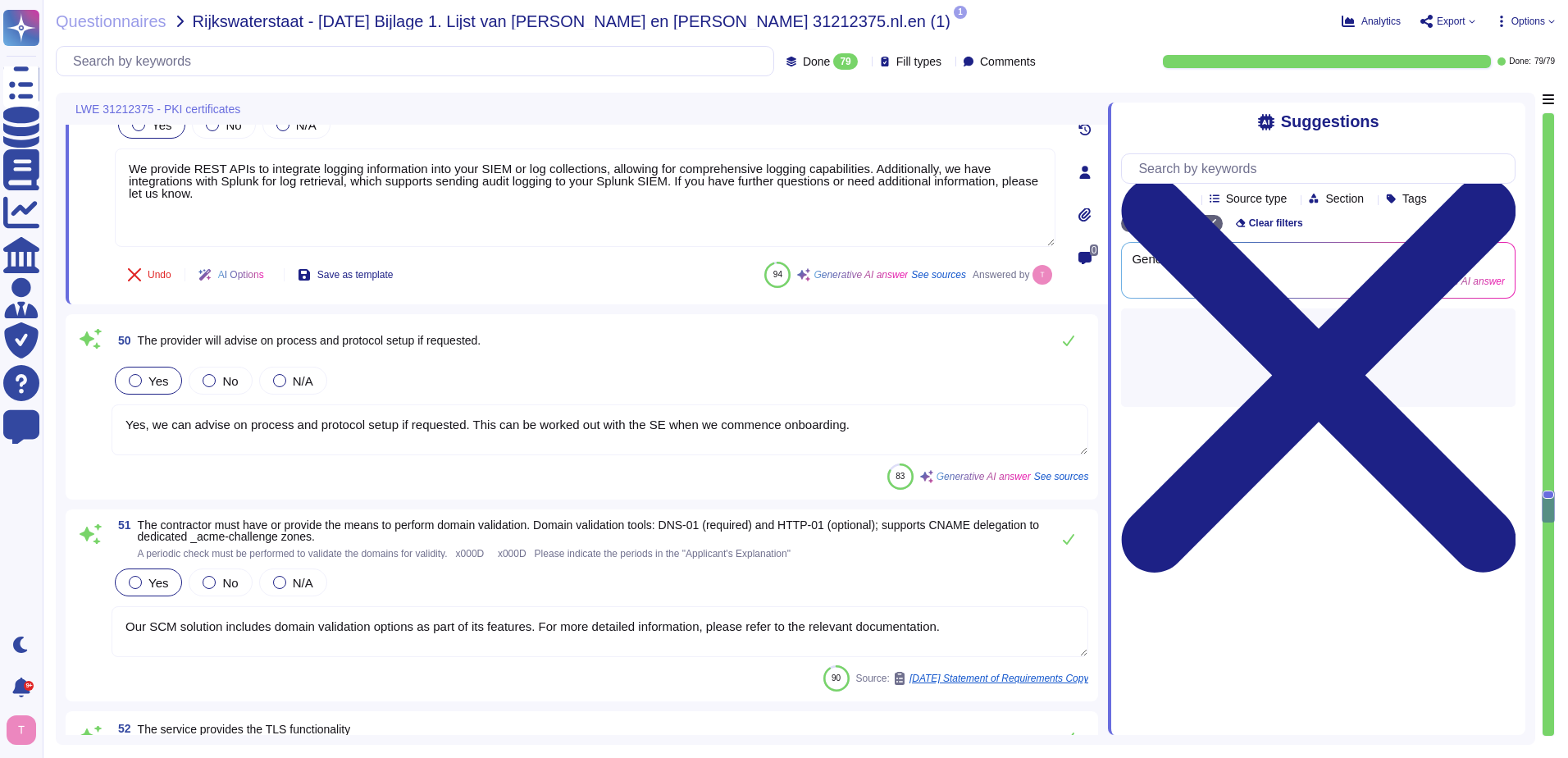
scroll to position [10288, 0]
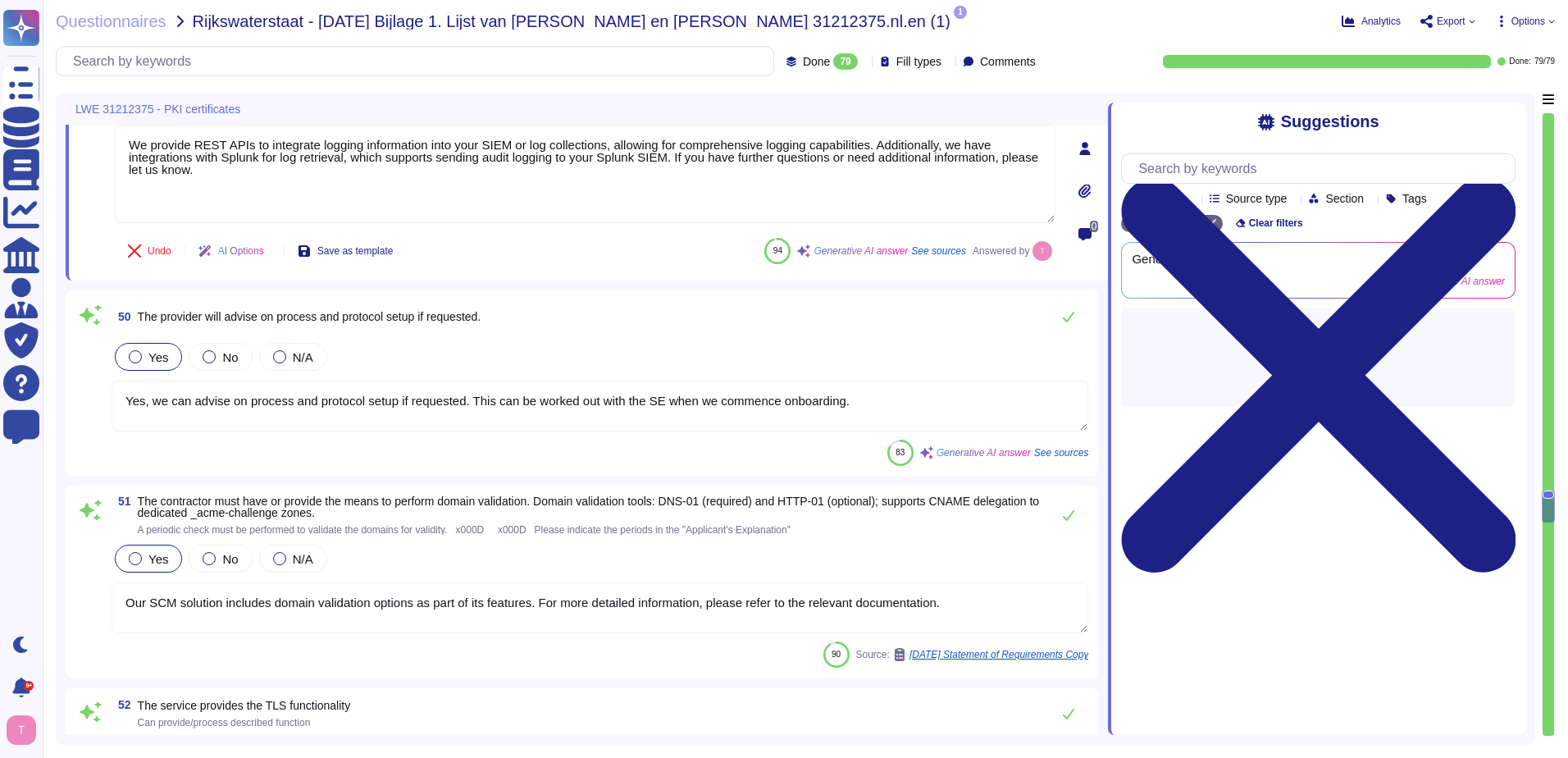
type textarea "Our solution supports the provisioning of Device Certificates via MDM Solution …"
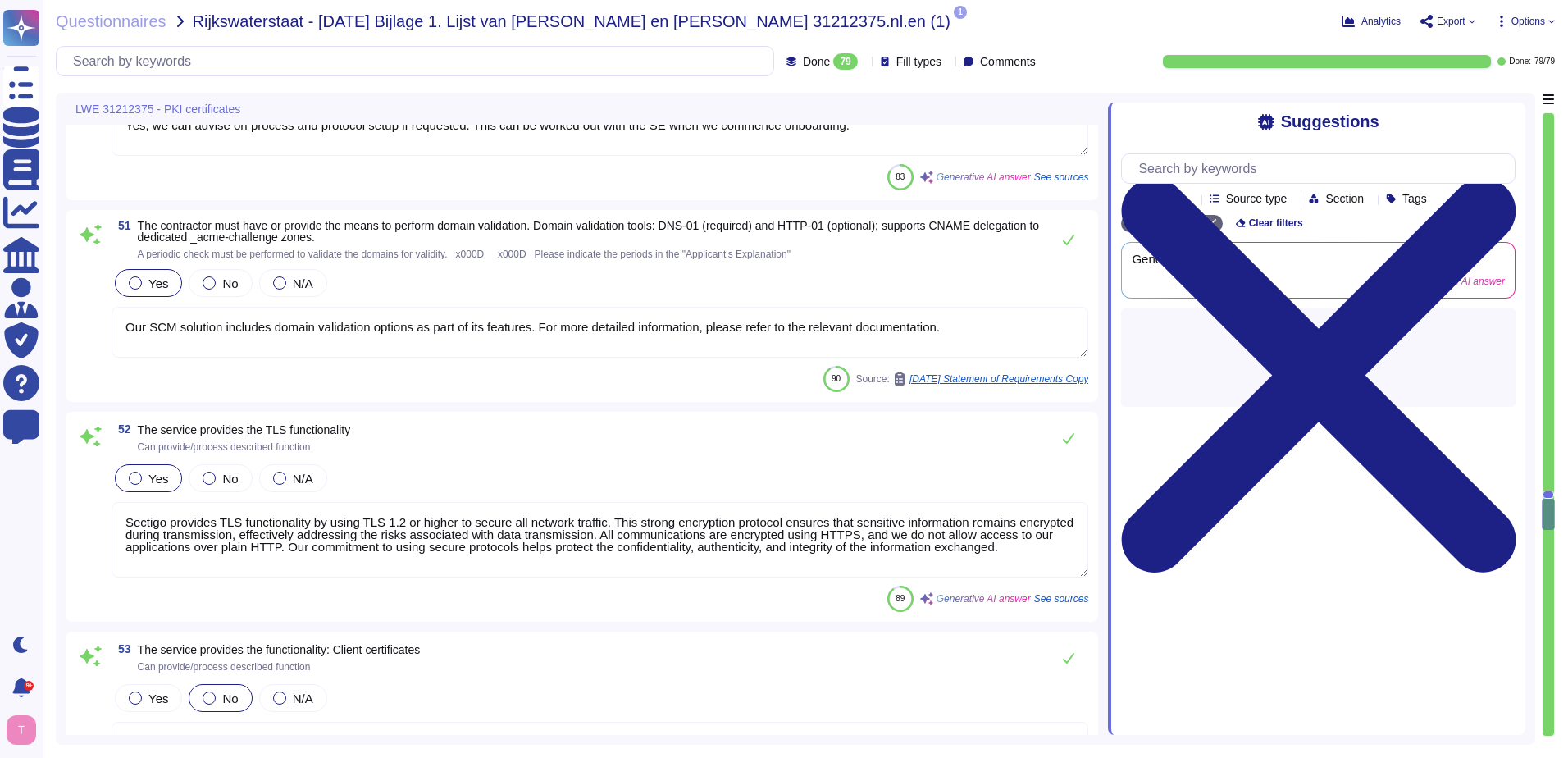
type textarea "We offer a comprehensive and documented RESTful API that supports various opera…"
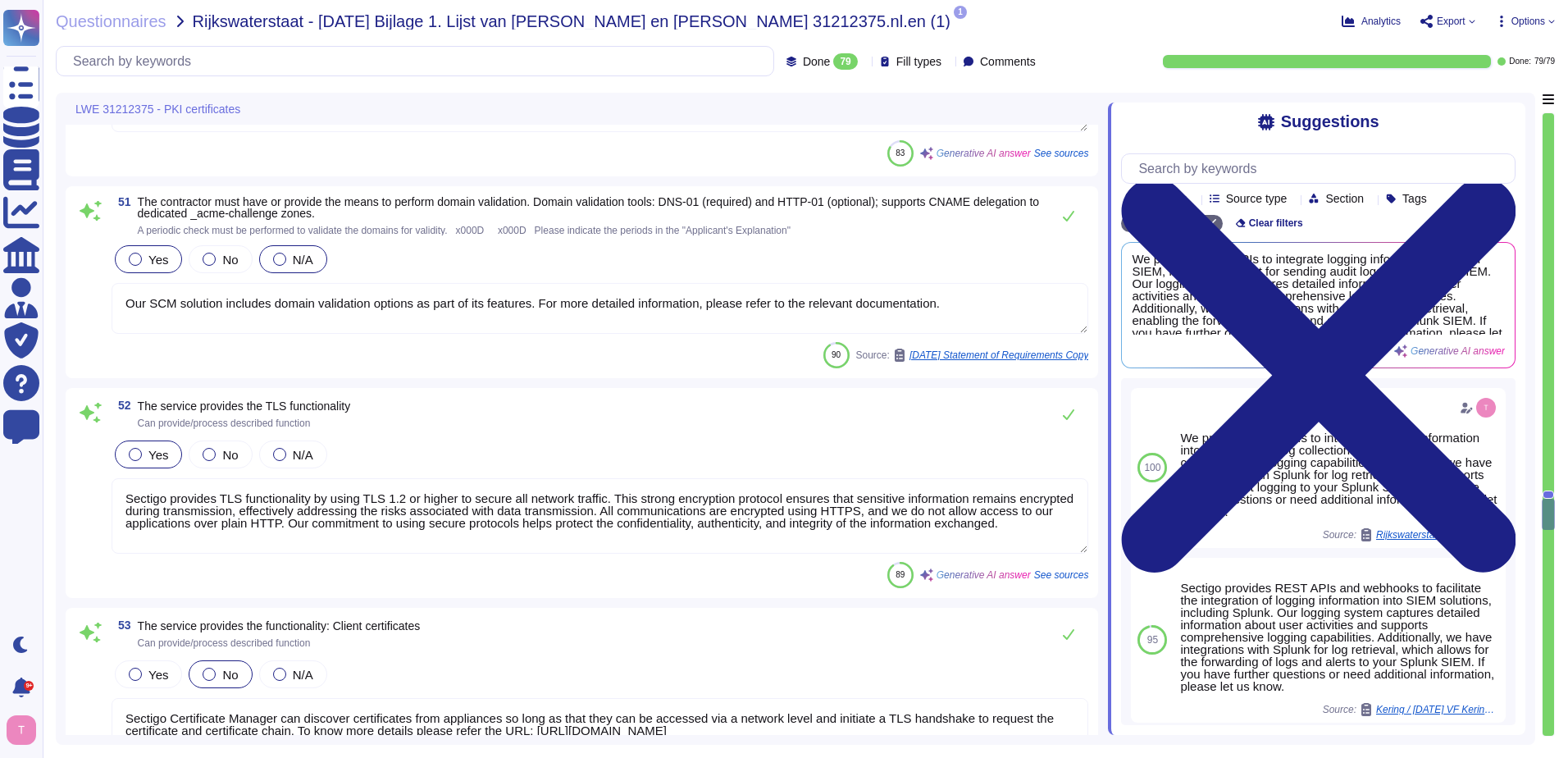
click at [268, 250] on div "N/A" at bounding box center [292, 259] width 68 height 28
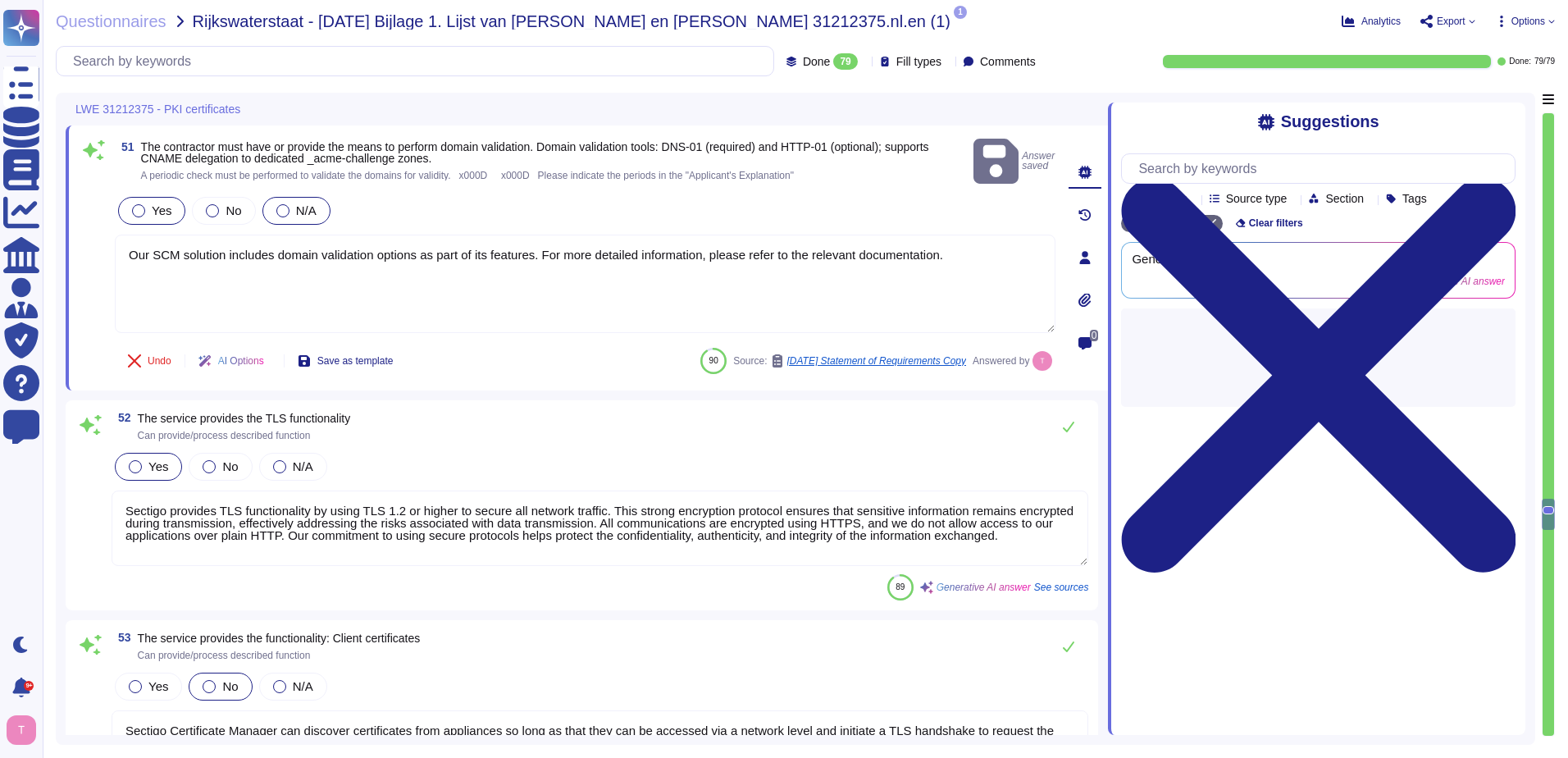
click at [132, 204] on div at bounding box center [139, 211] width 13 height 13
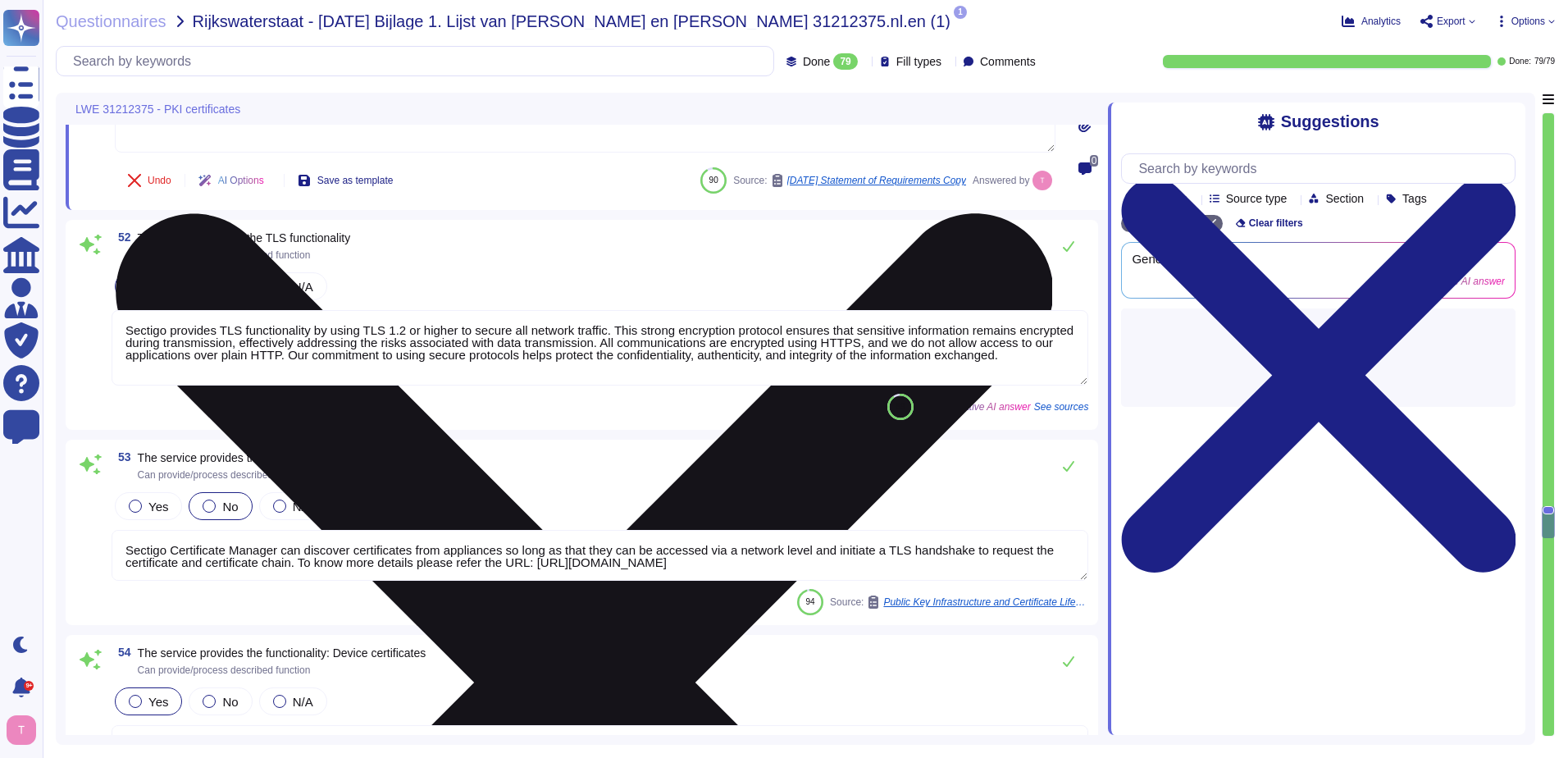
type textarea "For the issuance of Secure Server Certificates this RA is also equipped with au…"
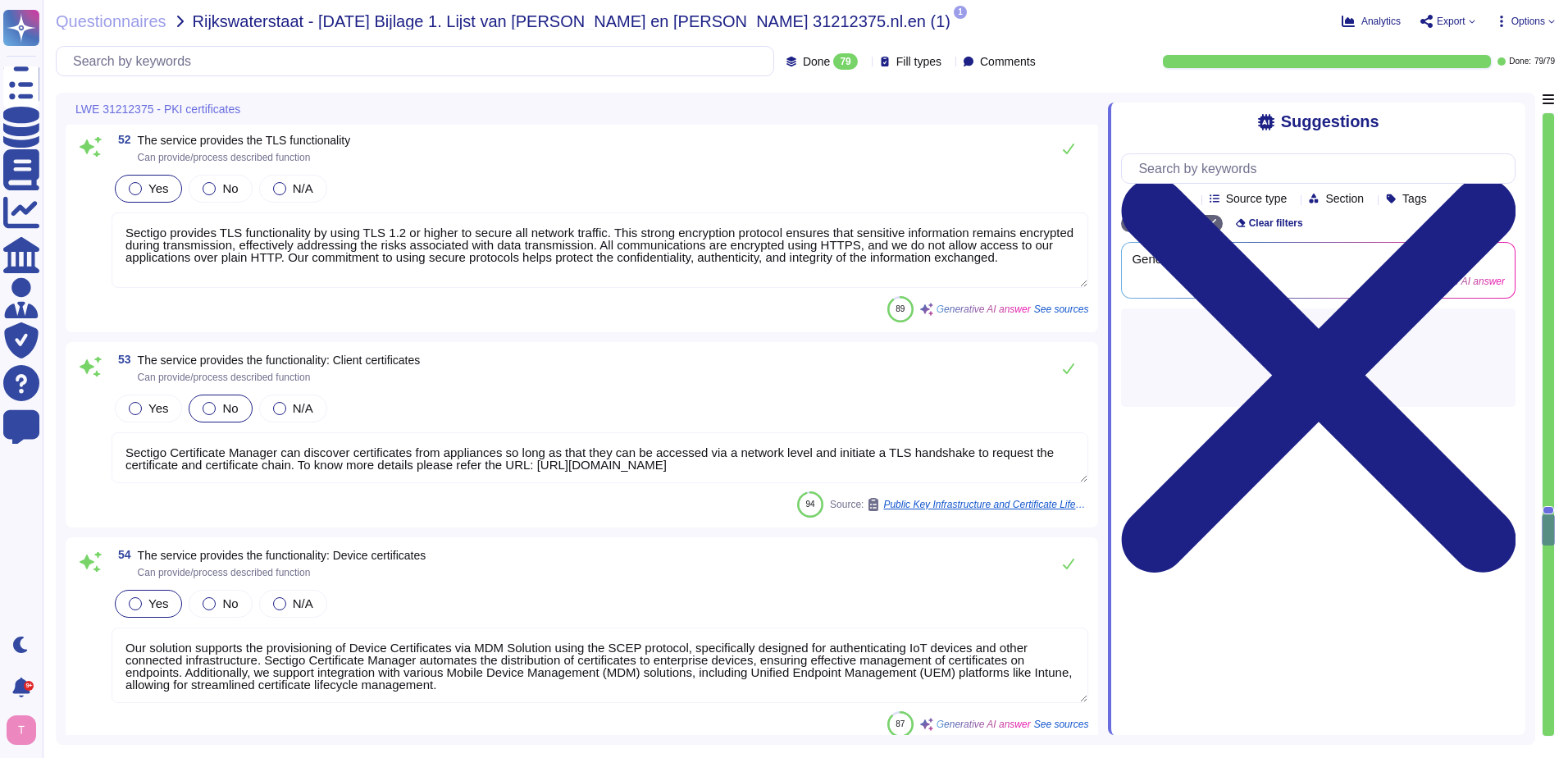
scroll to position [10862, 0]
type textarea "Yes, our CLM solution supports multi-tenancy, ensuring logical separation of te…"
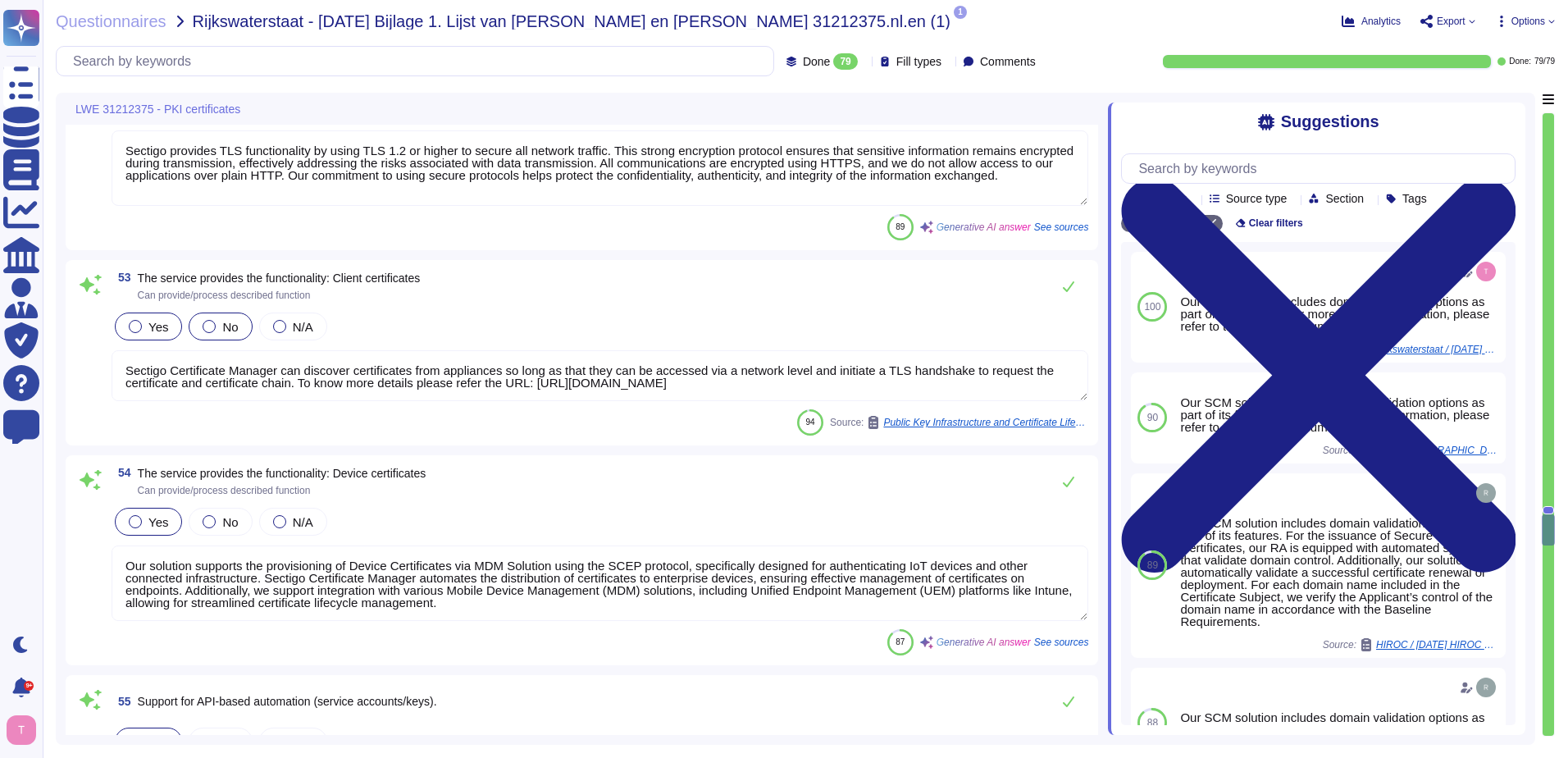
click at [130, 330] on div at bounding box center [135, 327] width 13 height 13
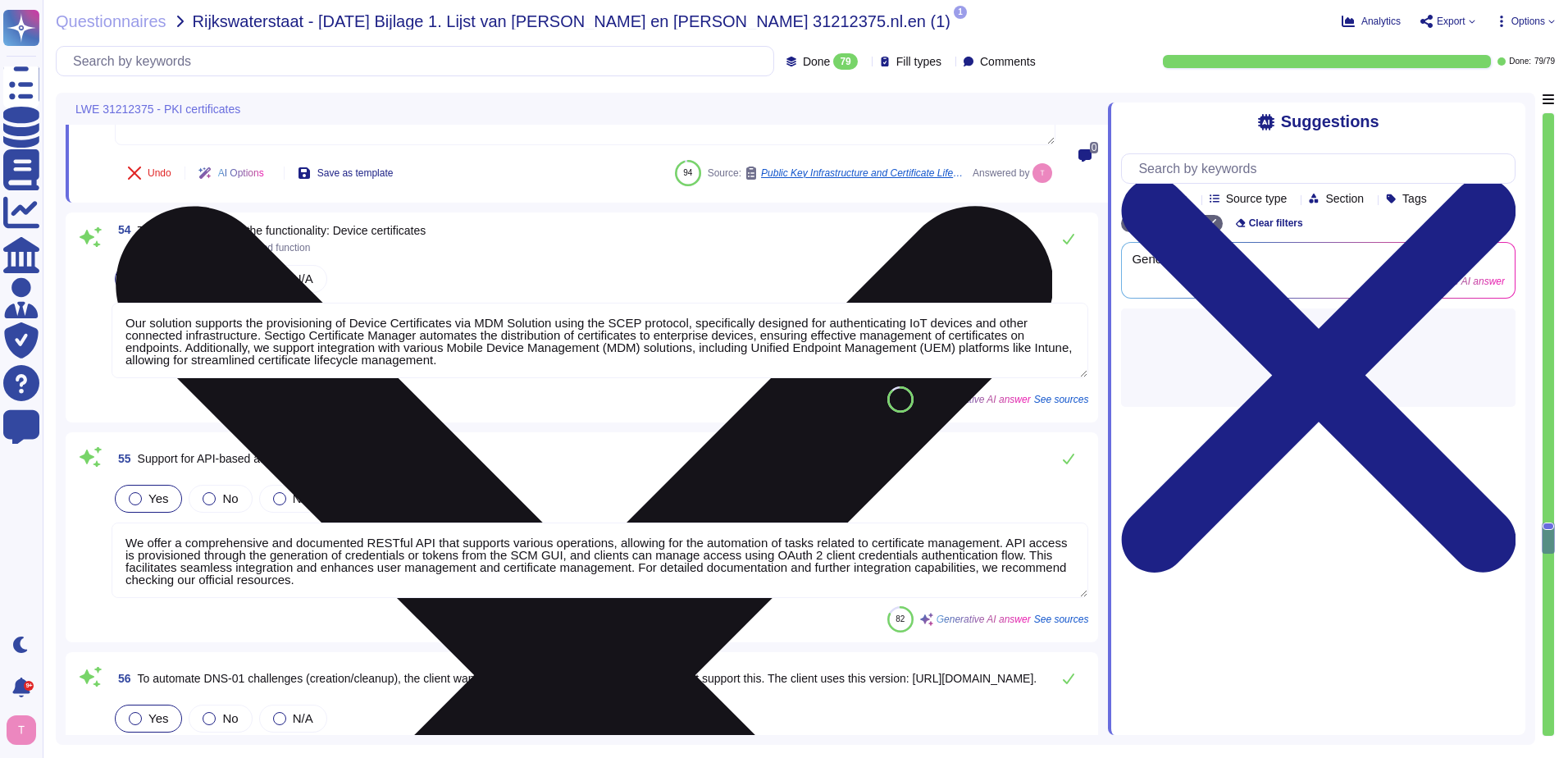
type textarea "All information contained in the Certificate is accurate and true to the best o…"
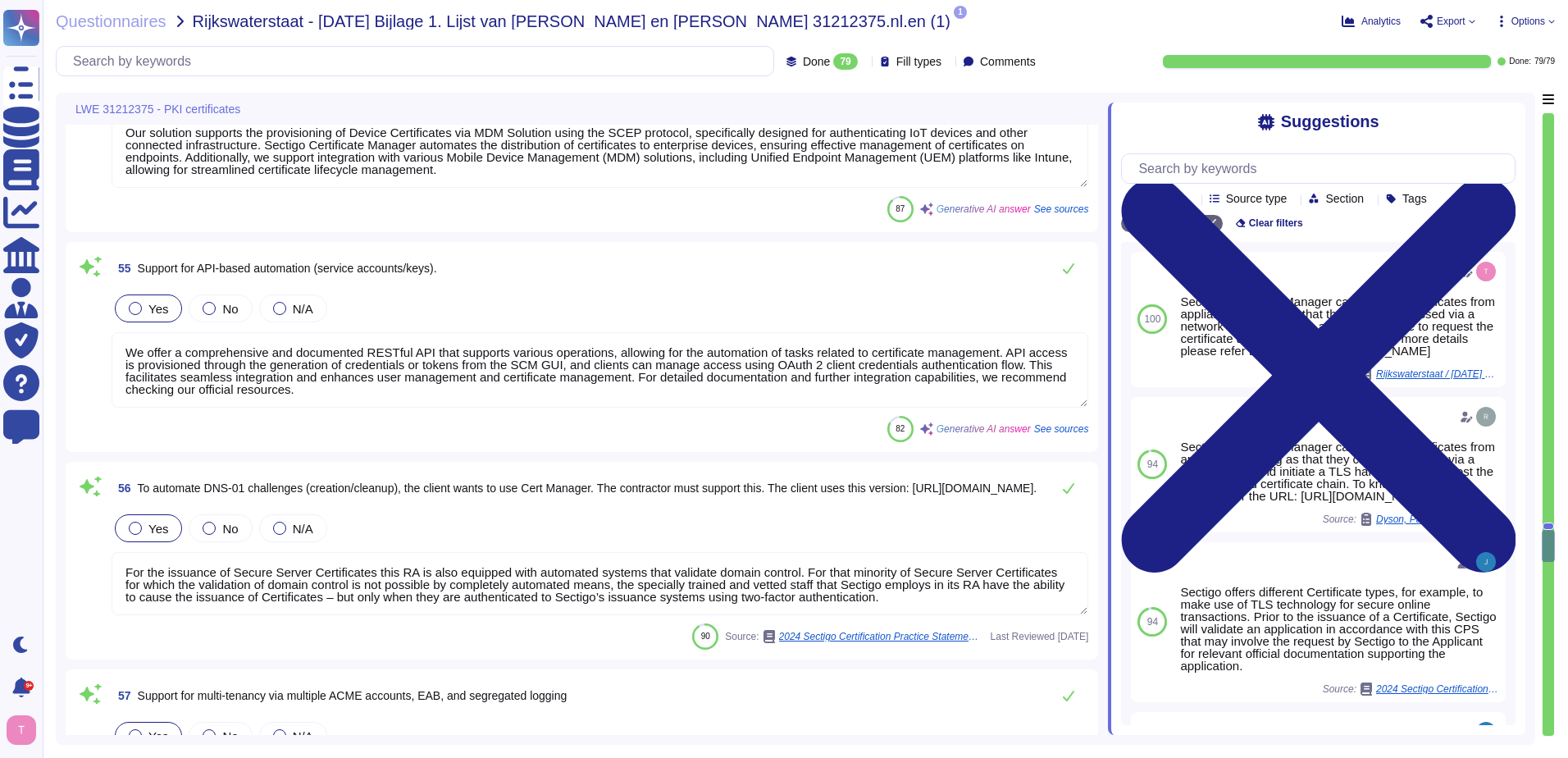
scroll to position [2, 0]
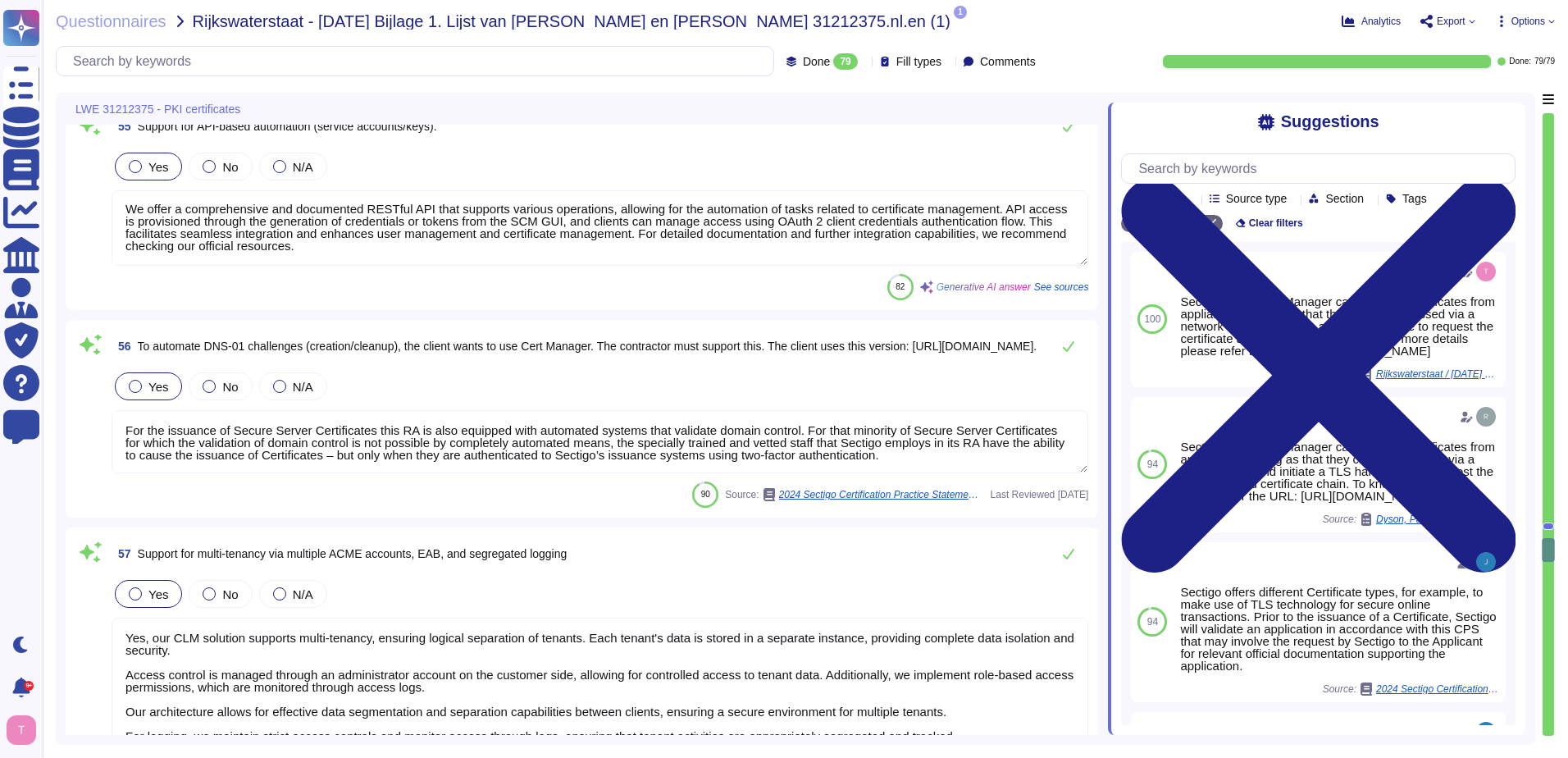
type textarea "It can be achieved through API."
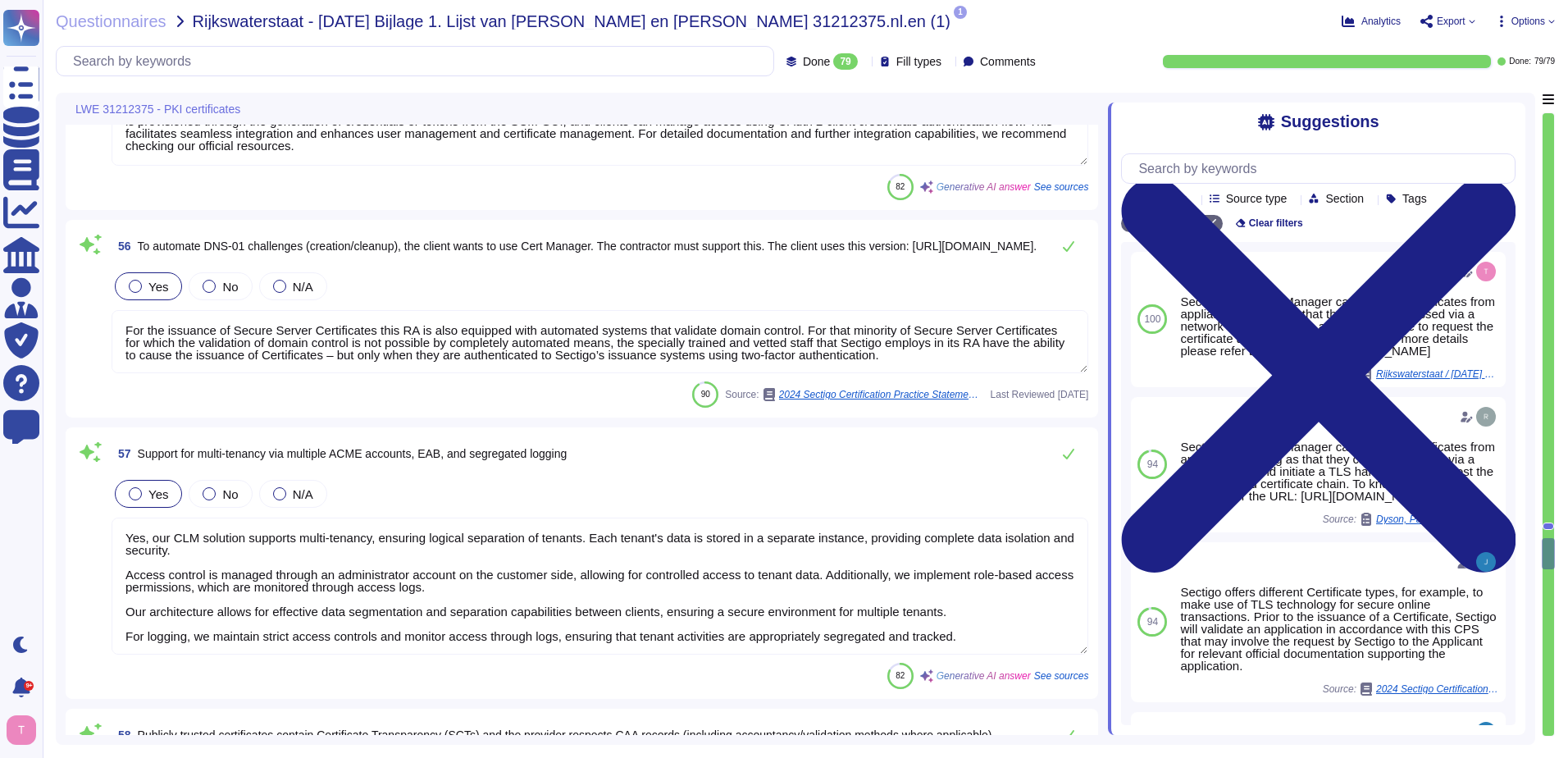
type textarea "Your enterprise representative will provide these details."
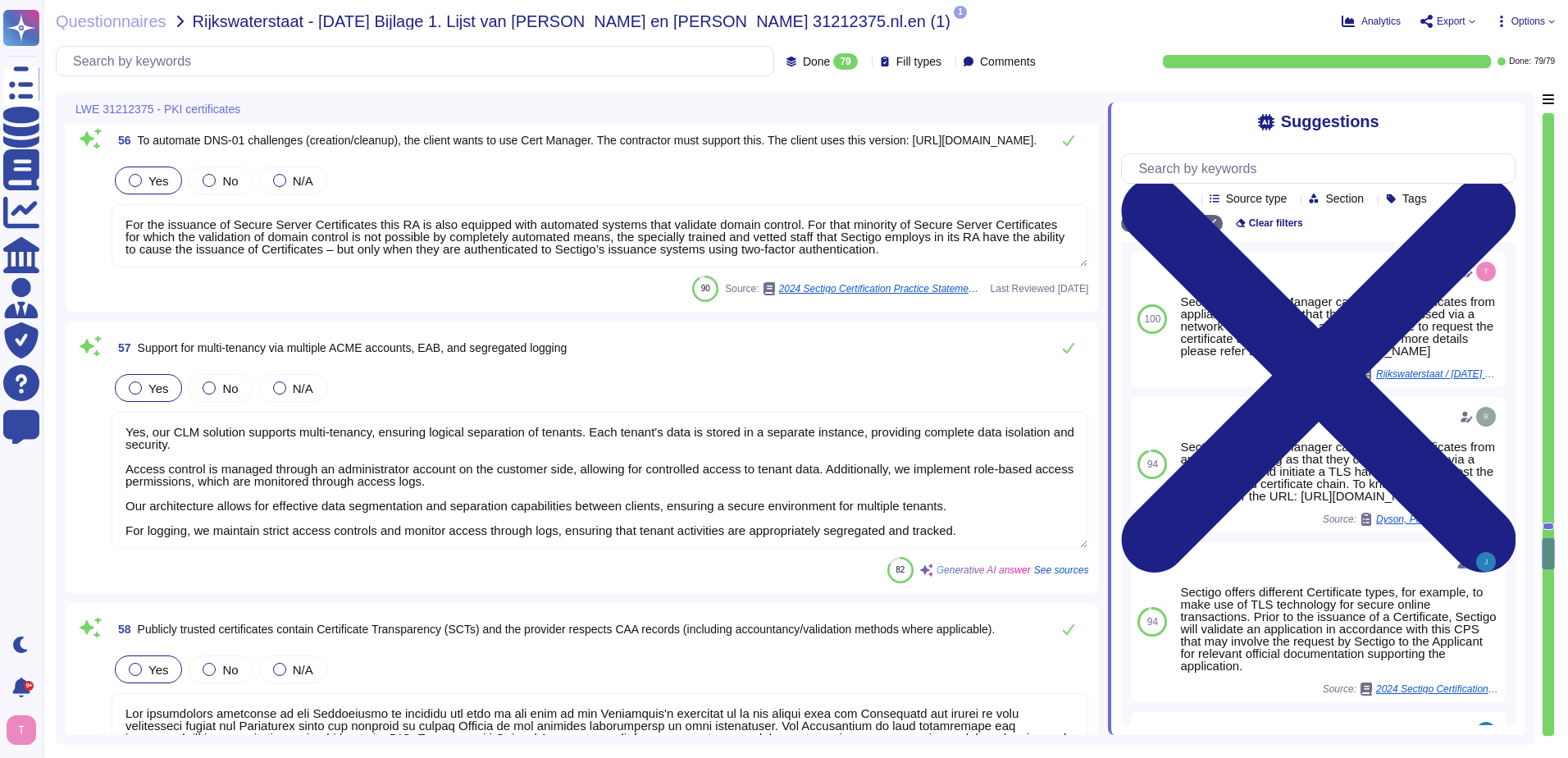
drag, startPoint x: 938, startPoint y: 252, endPoint x: 84, endPoint y: 227, distance: 854.4
click at [84, 227] on div "56 To automate DNS-01 challenges (creation/cleanup), the client wants to use Ce…" at bounding box center [582, 213] width 1013 height 178
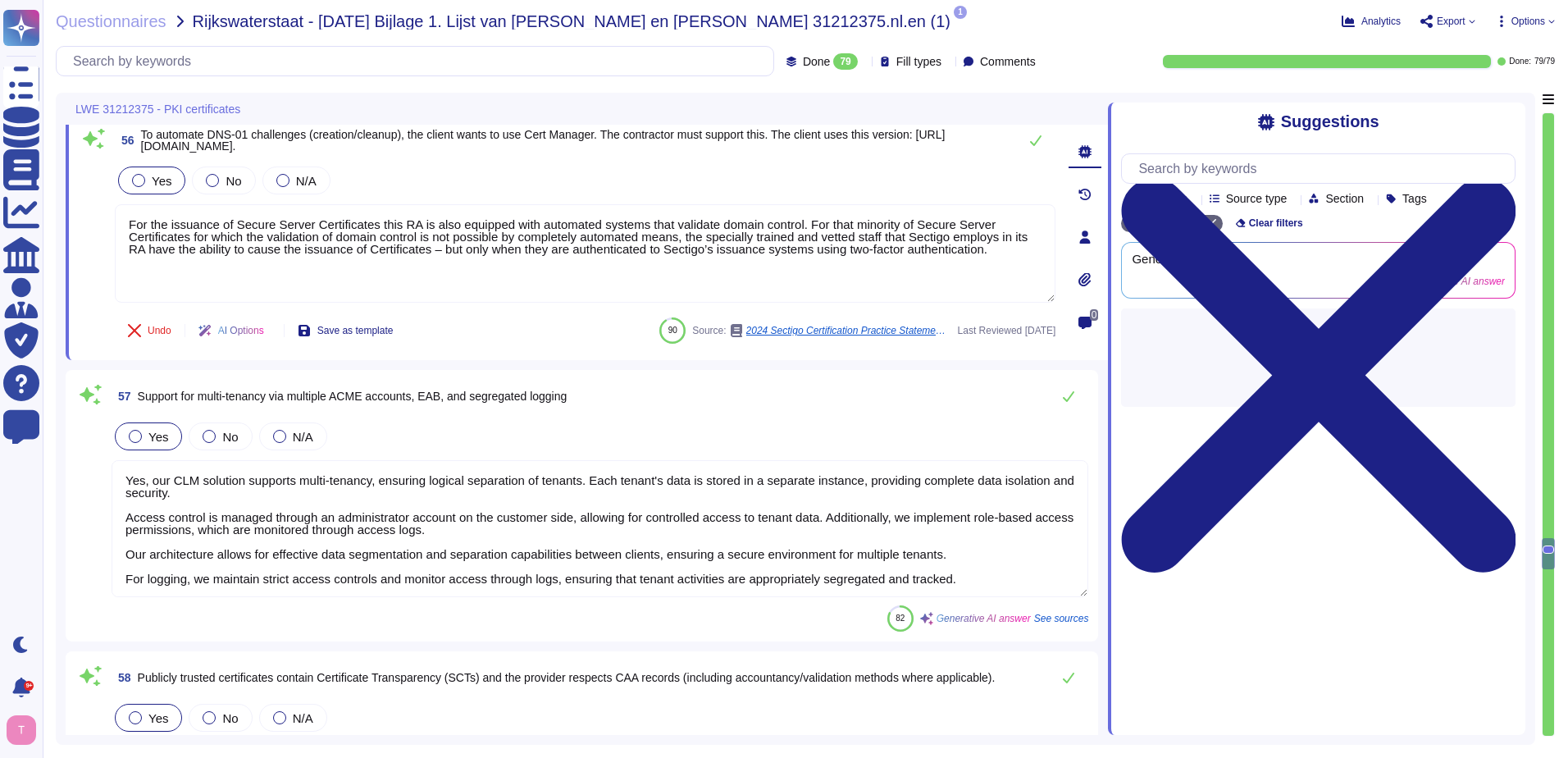
type textarea "Your enterprise representative will provide these details."
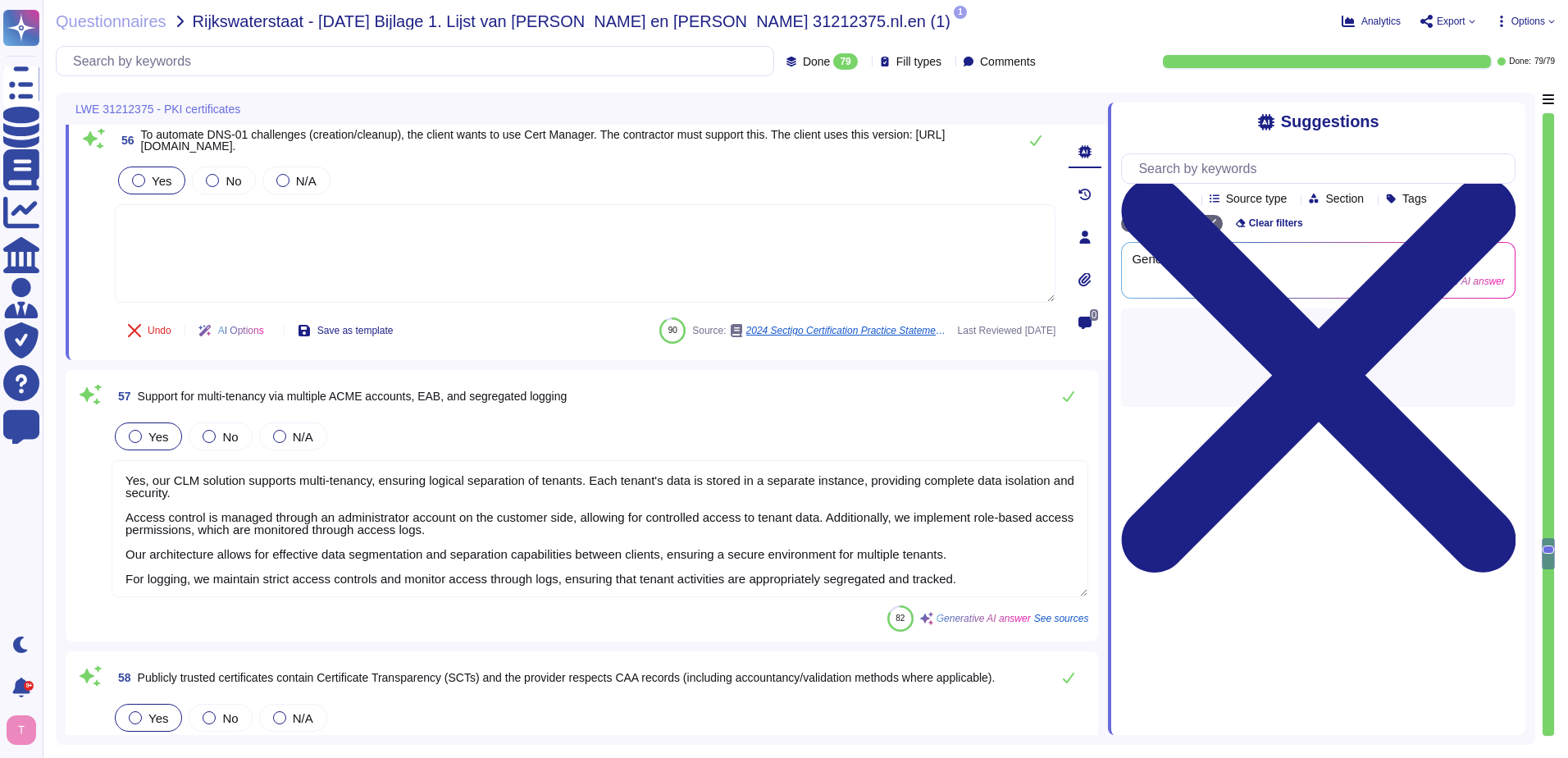
scroll to position [2, 0]
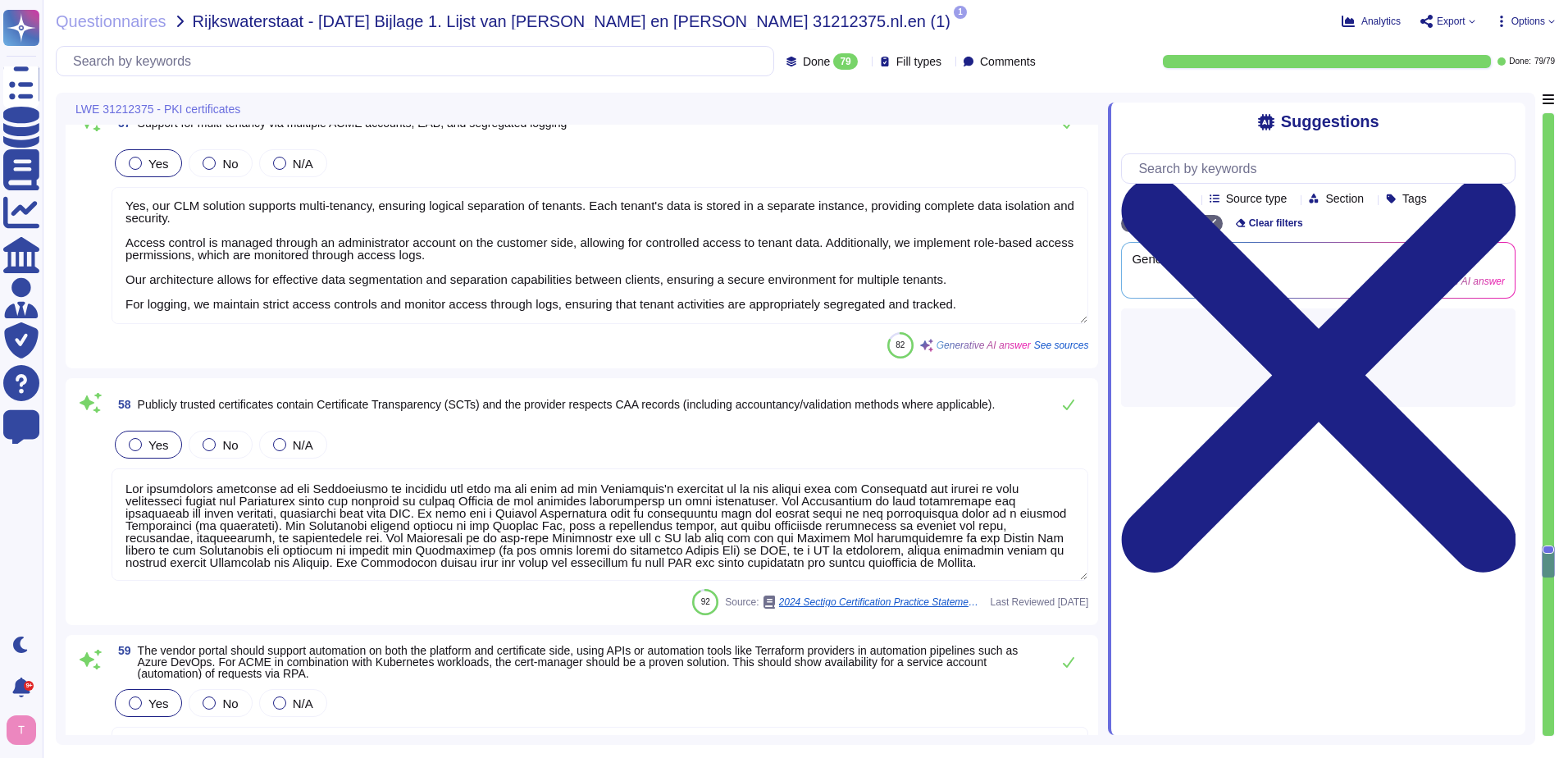
type textarea "By accepting a Certificate, the Subscriber agrees to indemnify and hold Sectigo…"
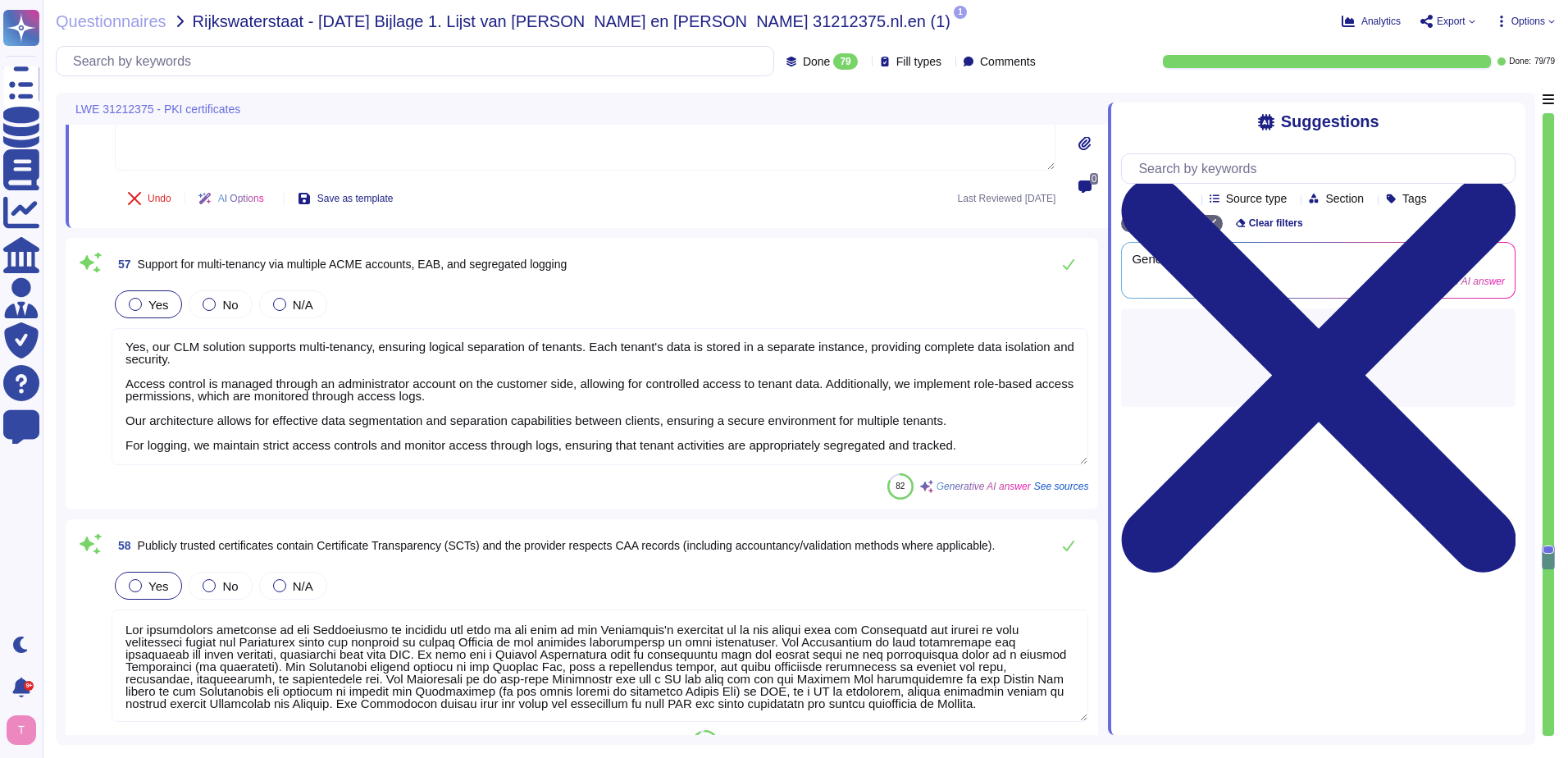
scroll to position [11681, 0]
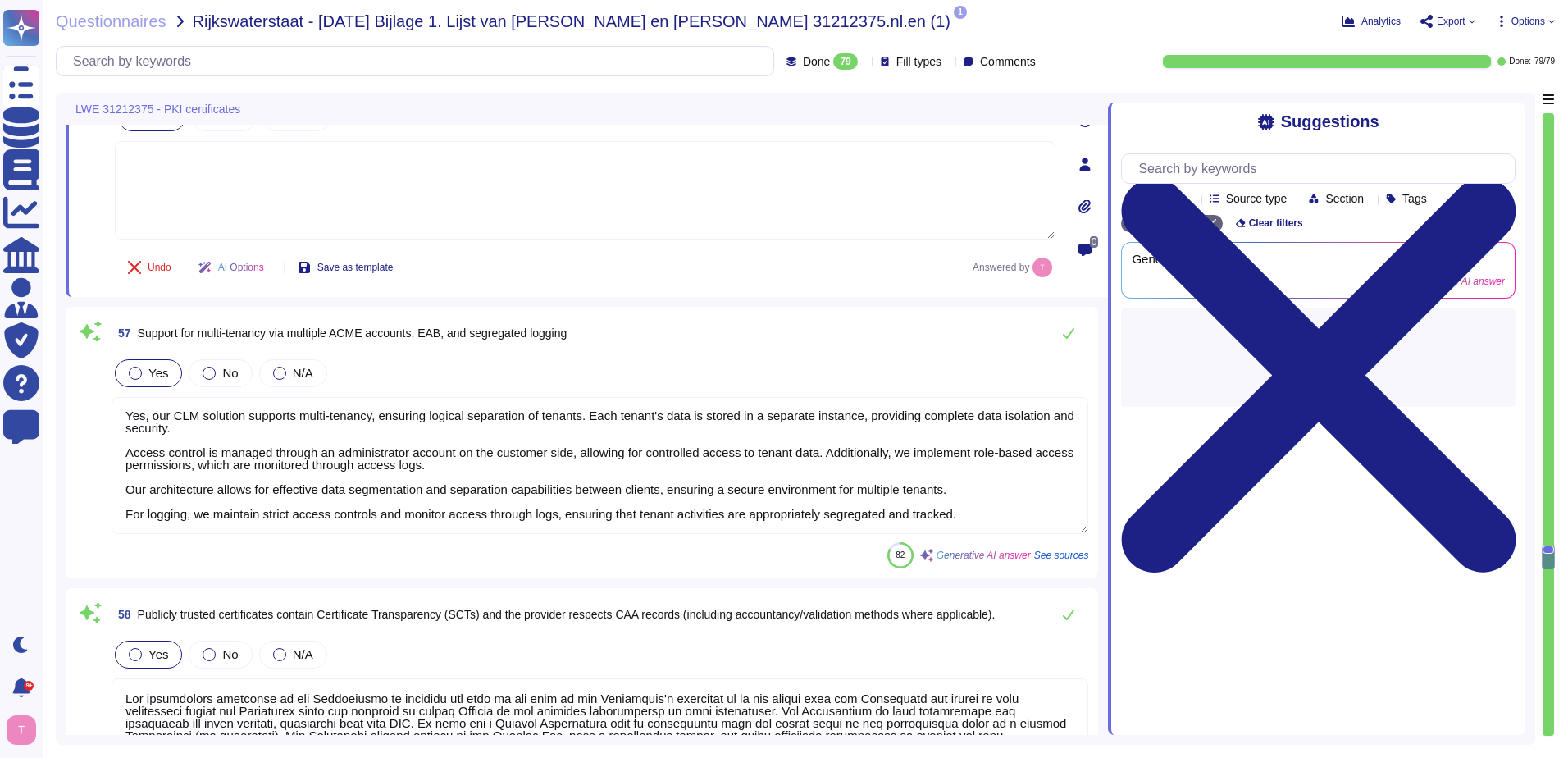
type textarea "Our solution supports the provisioning of Device Certificates via MDM Solution …"
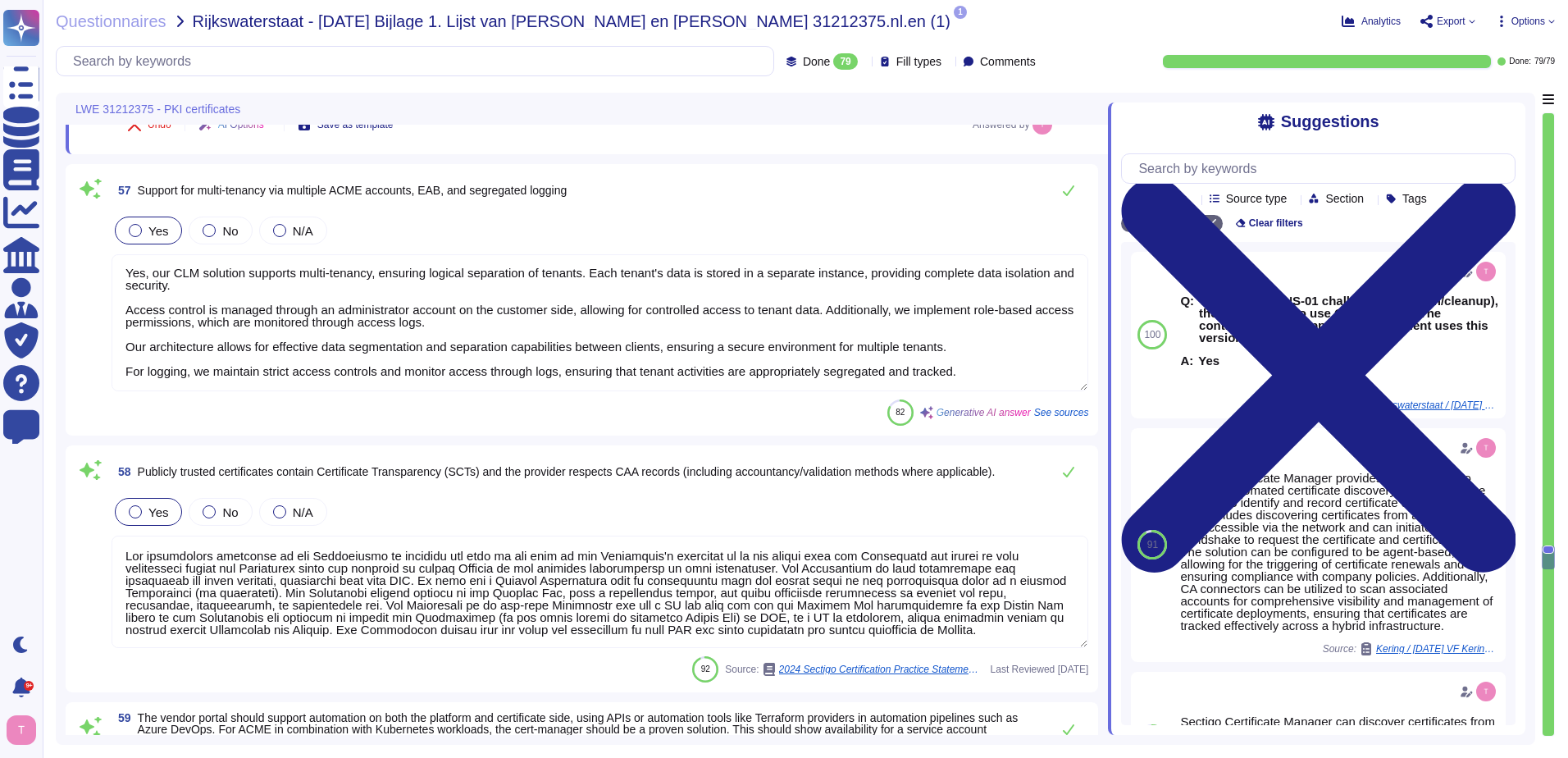
type textarea "By accepting a Certificate, the Subscriber agrees to indemnify and hold Sectigo…"
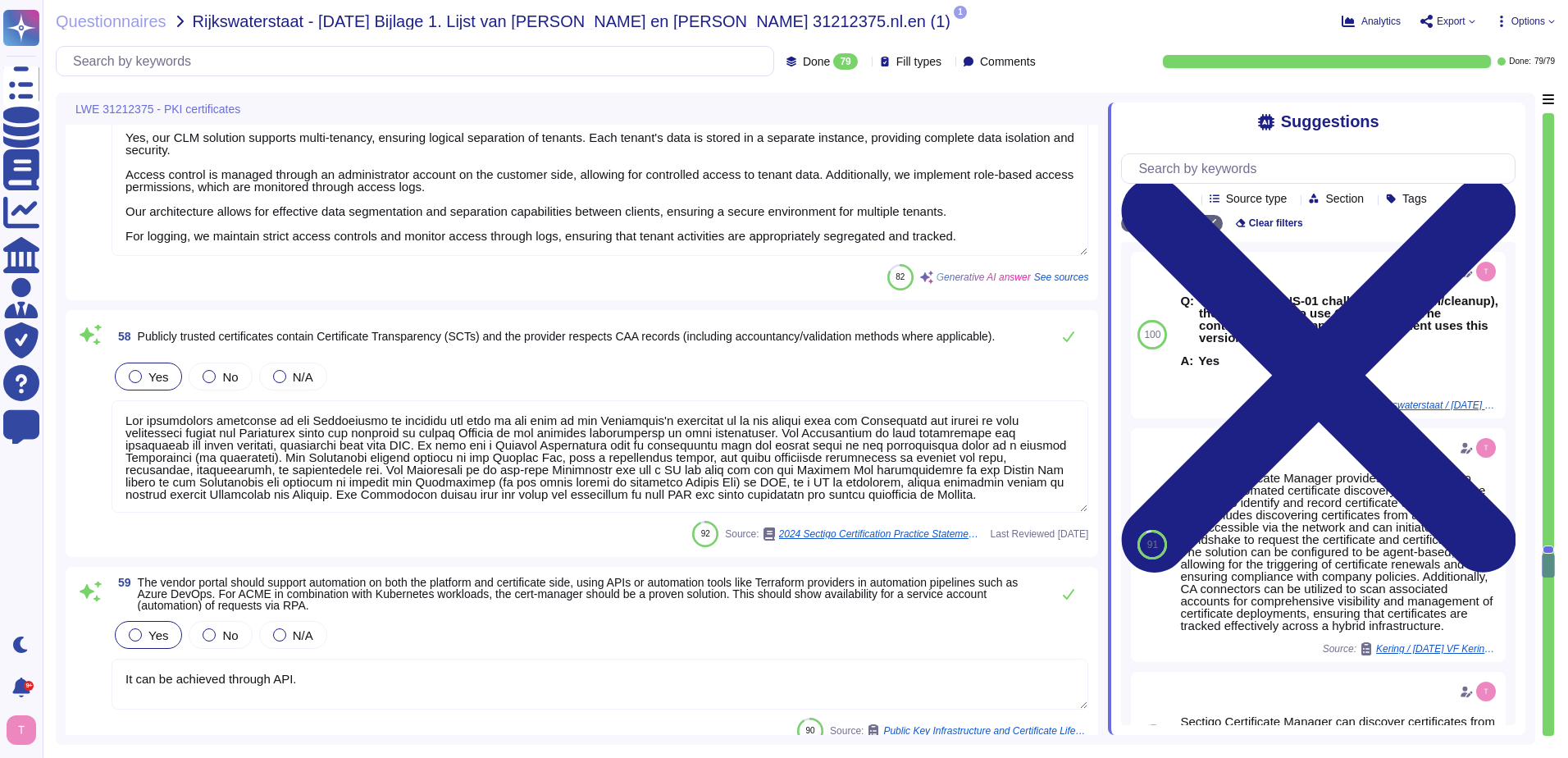
scroll to position [2, 0]
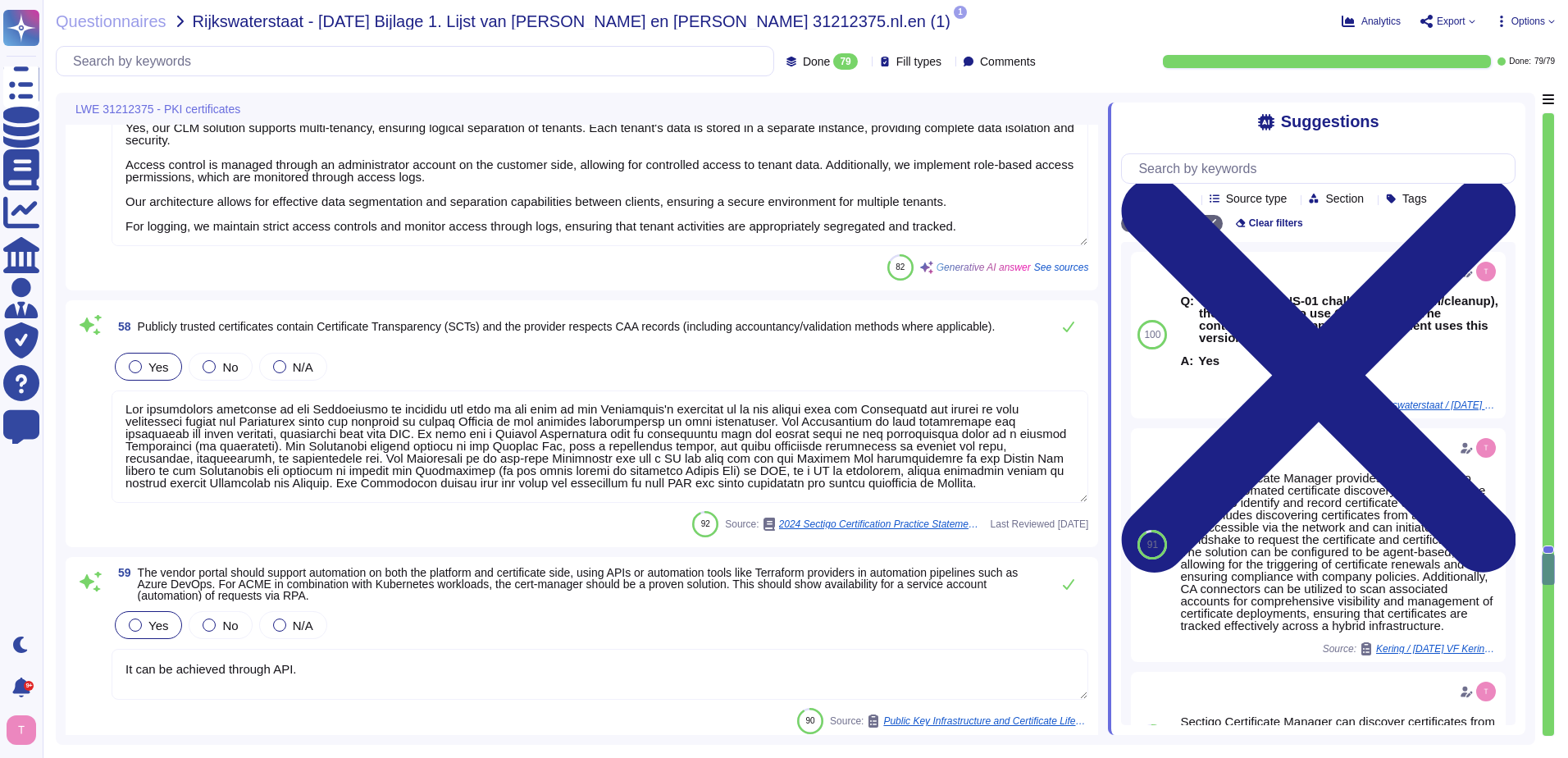
type textarea "Yes, we do also offer a PQC kit, free of charge, for the community to test: htt…"
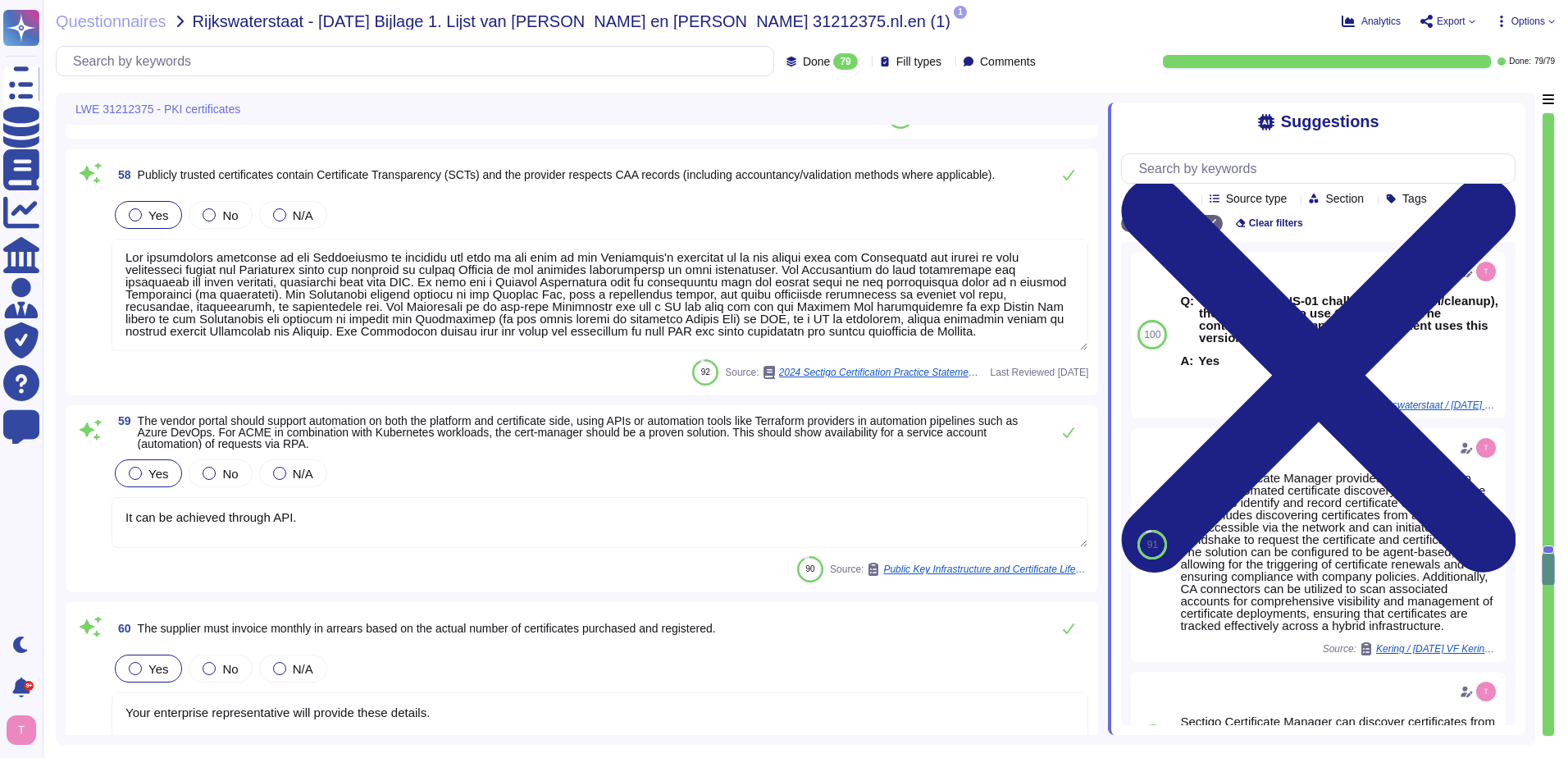
scroll to position [12092, 0]
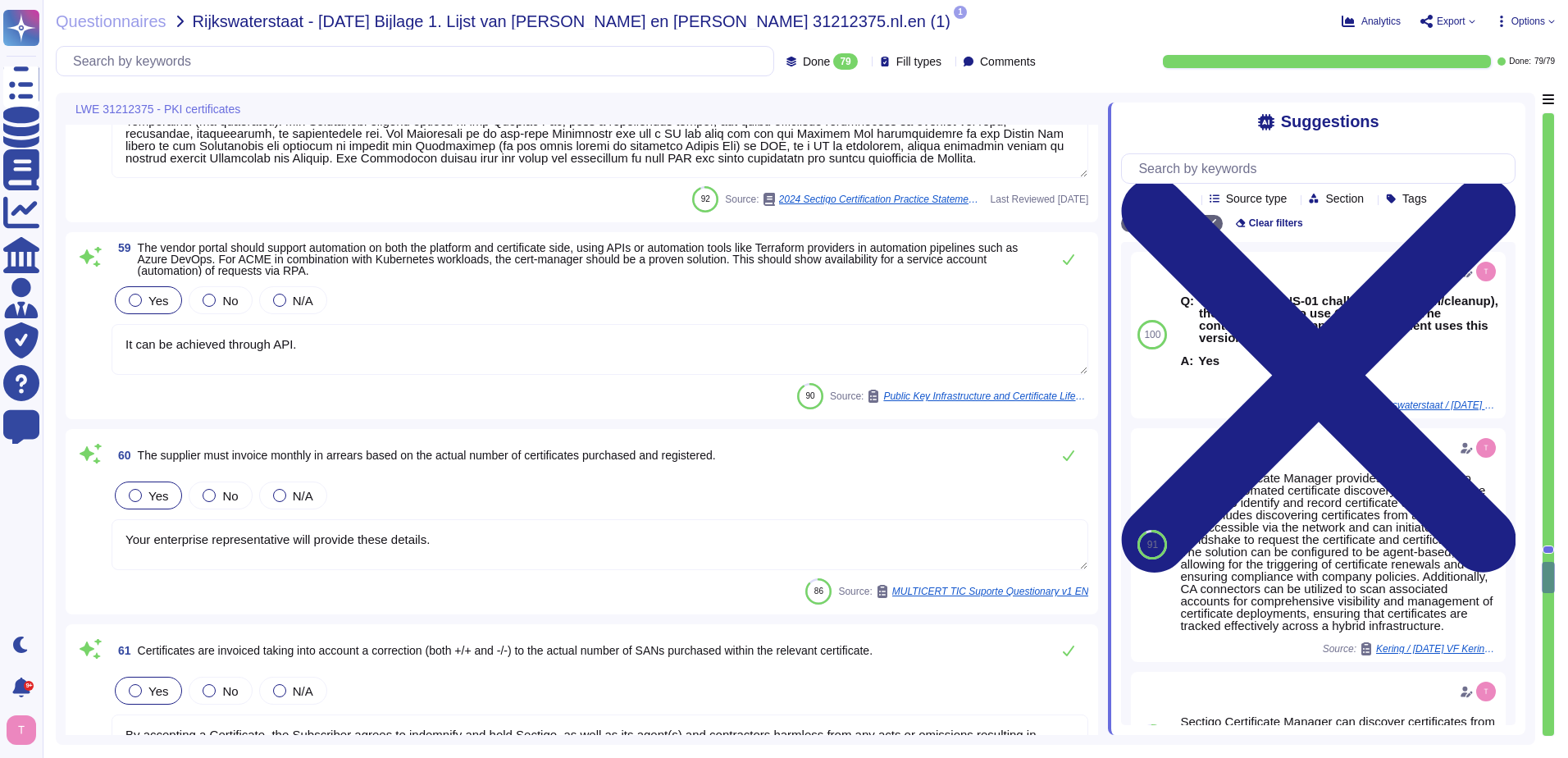
type textarea "Under such circumstances, the original Certificate MAY be revoked and a refund …"
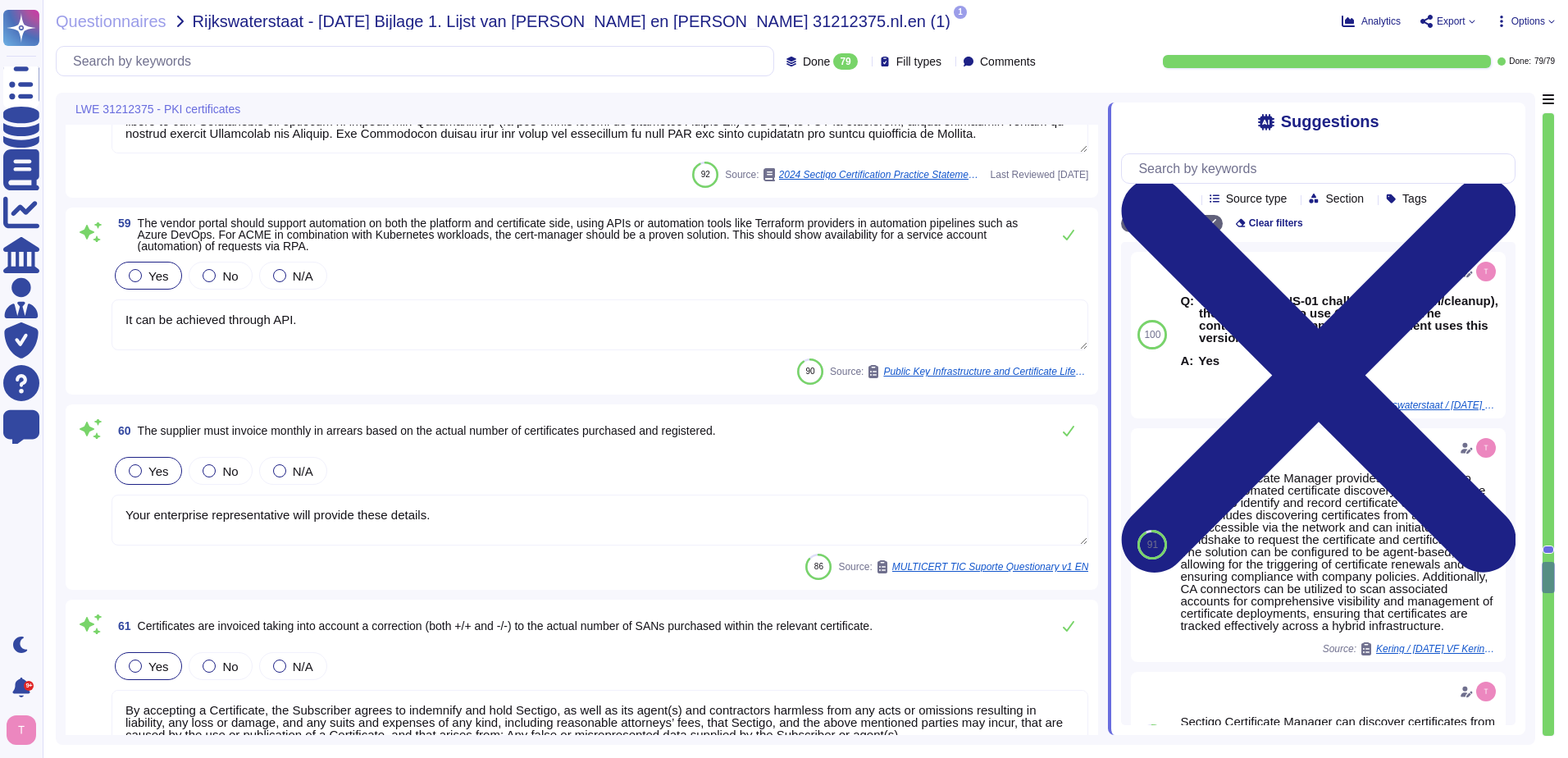
scroll to position [12338, 0]
type textarea "Sectigo communicates material changes affecting customer products via the compa…"
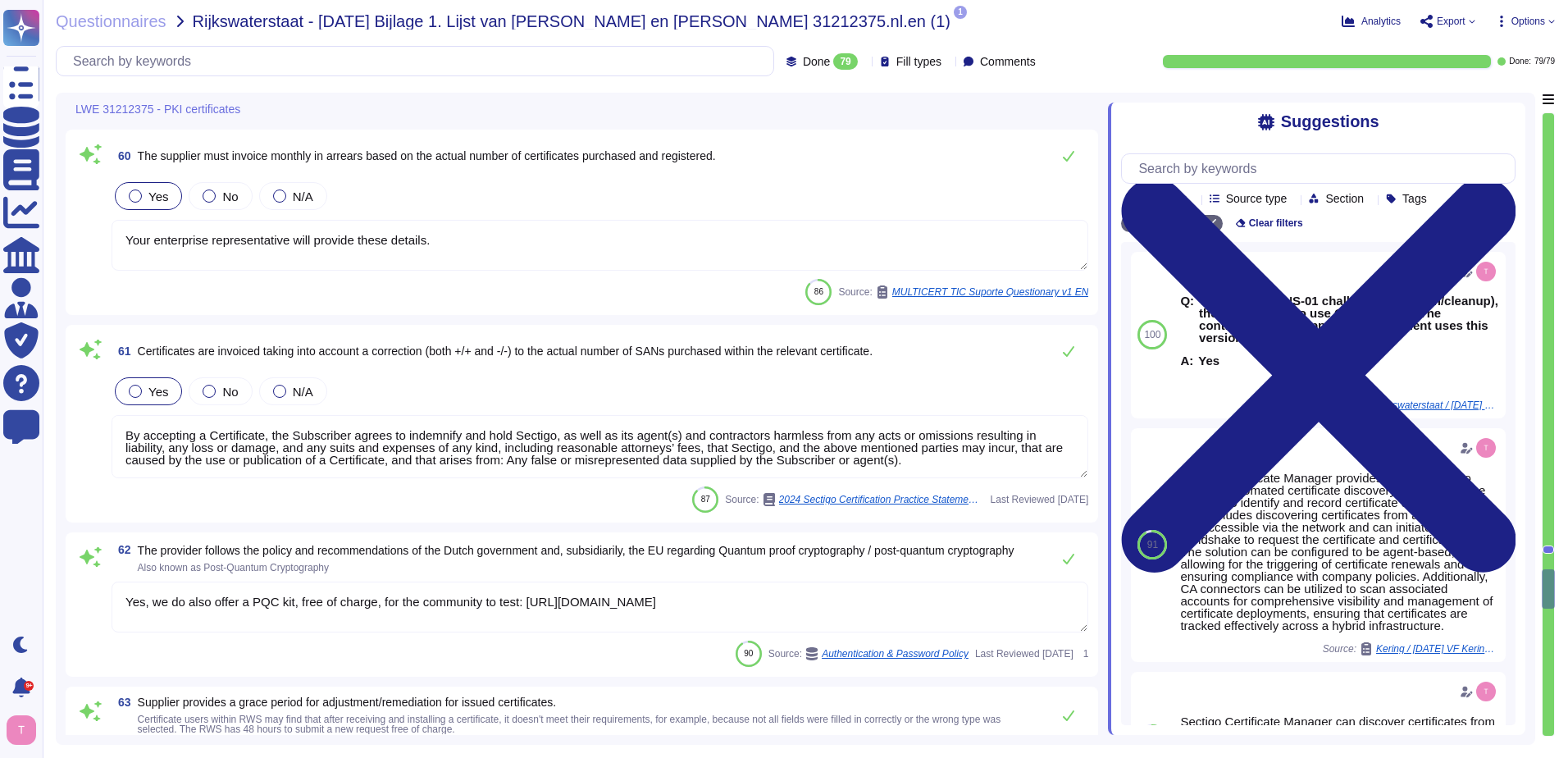
type textarea "We maintain ISO 27001 certification. Please contact your sales representative f…"
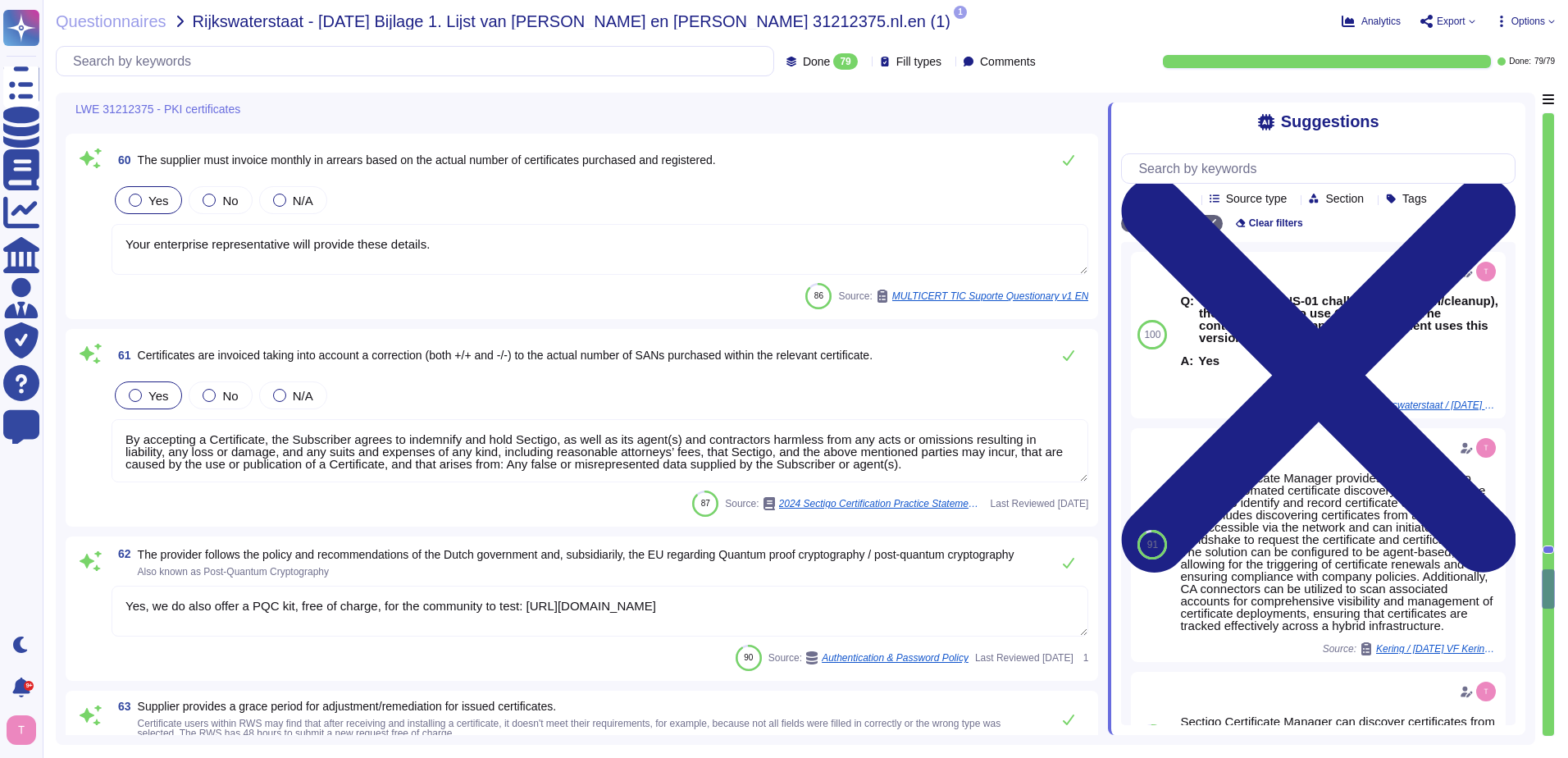
scroll to position [12502, 0]
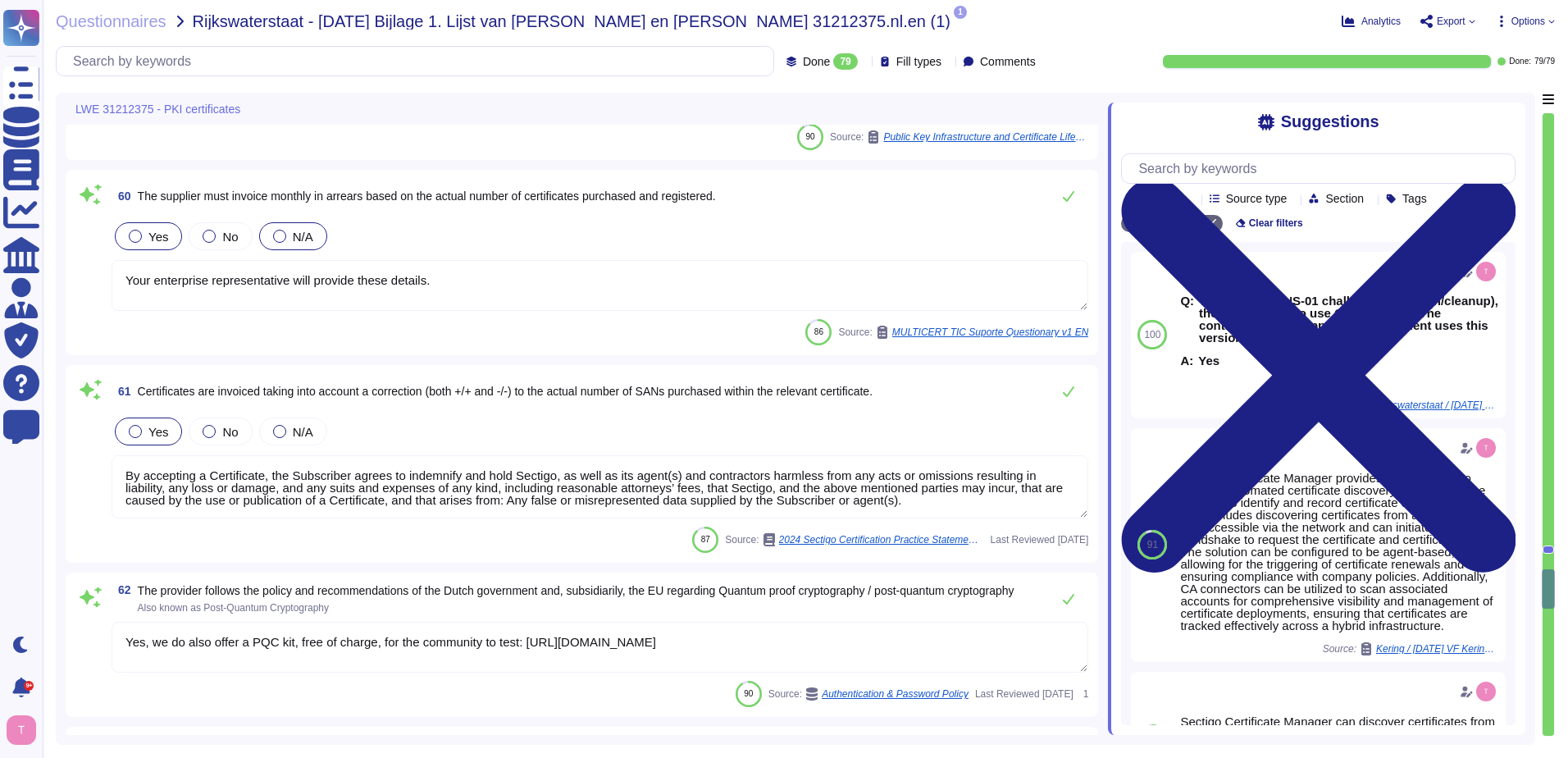
click at [274, 234] on div at bounding box center [280, 237] width 13 height 13
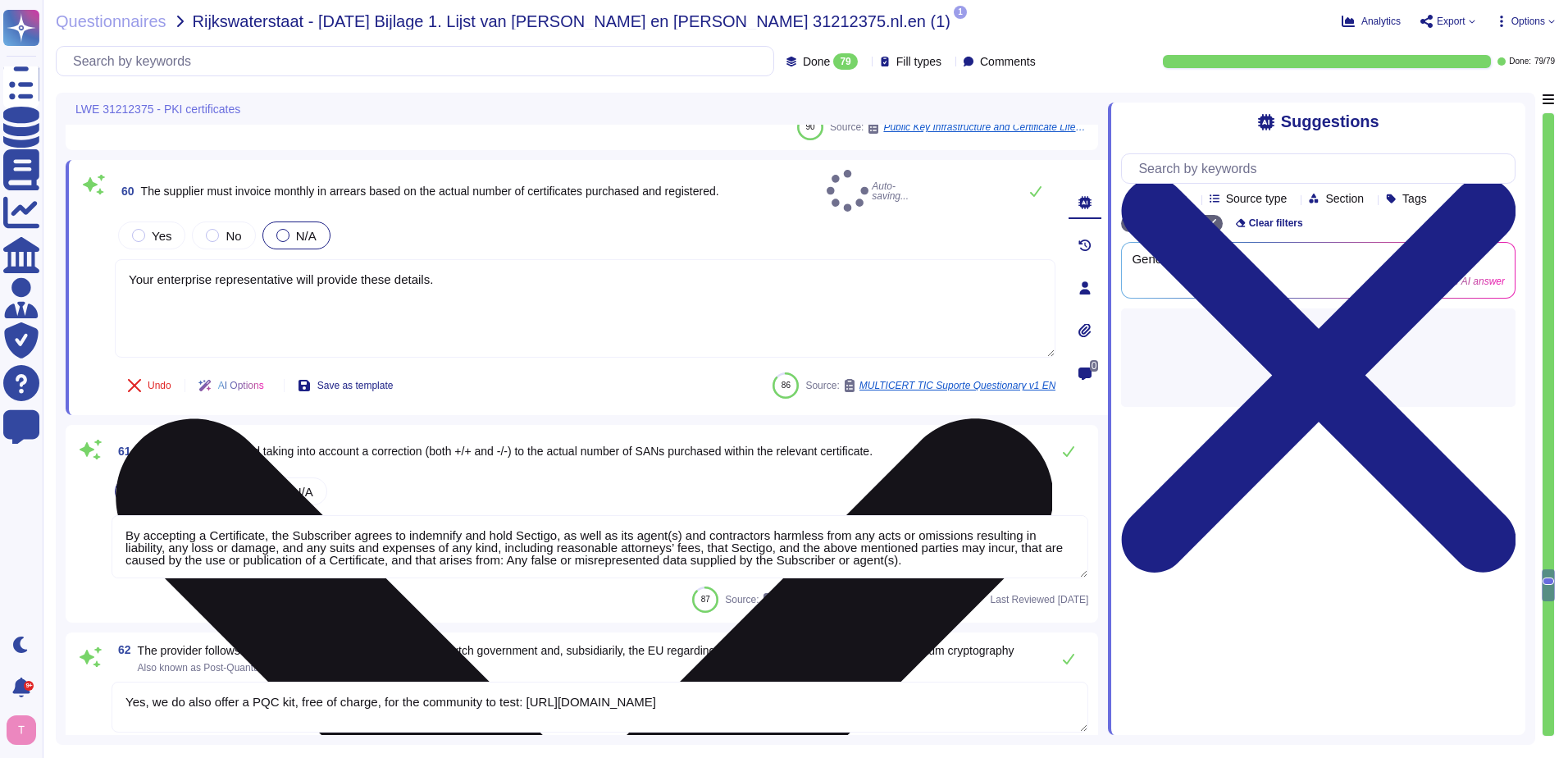
type textarea "We maintain ISO 27001 certification. Please contact your sales representative f…"
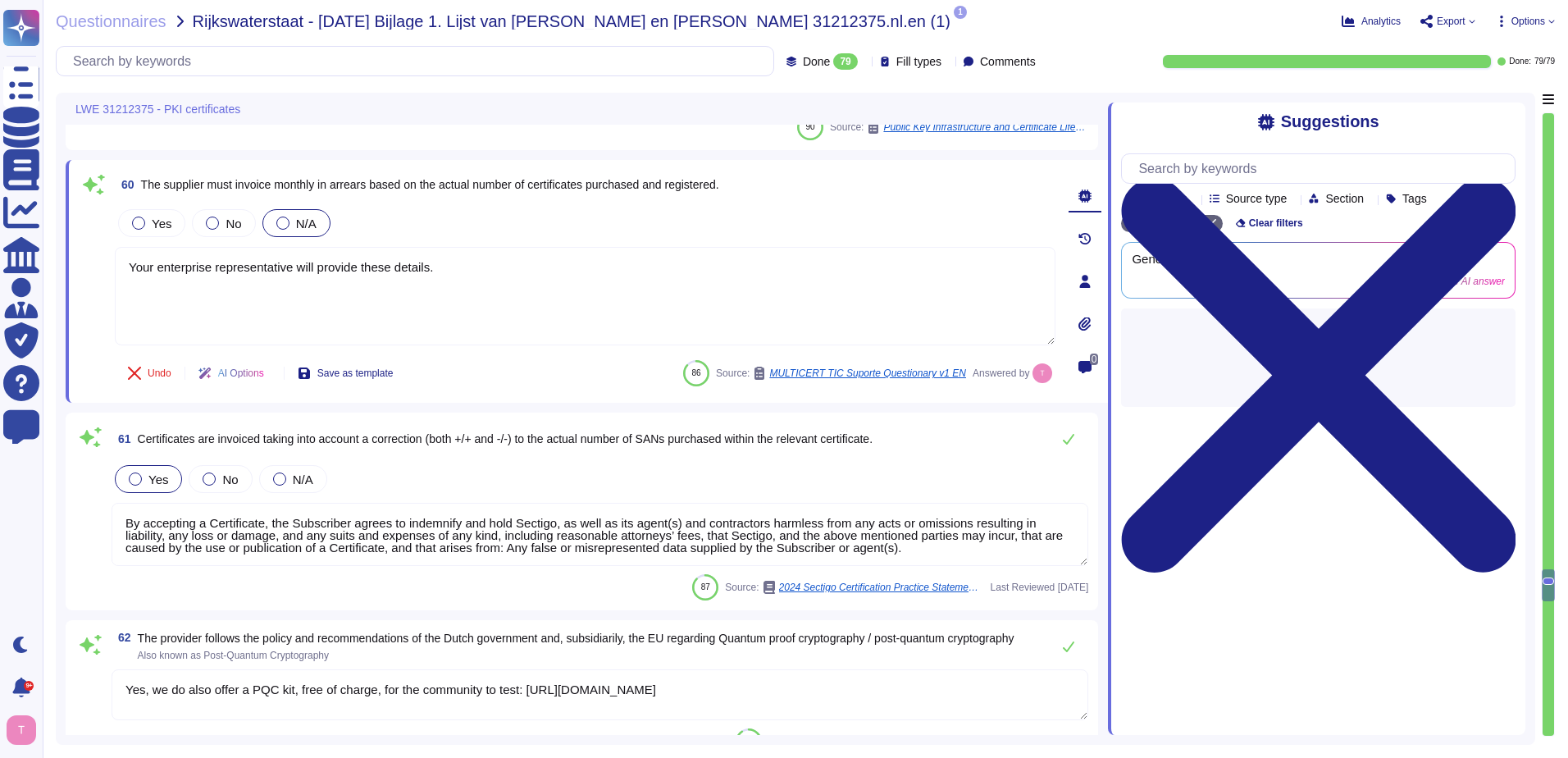
drag, startPoint x: 520, startPoint y: 265, endPoint x: 77, endPoint y: 277, distance: 443.2
click at [77, 277] on div "60 The supplier must invoice monthly in arrears based on the actual number of c…" at bounding box center [587, 281] width 1043 height 242
paste textarea "can discuss all deal terms directly with your enterprise sales representative"
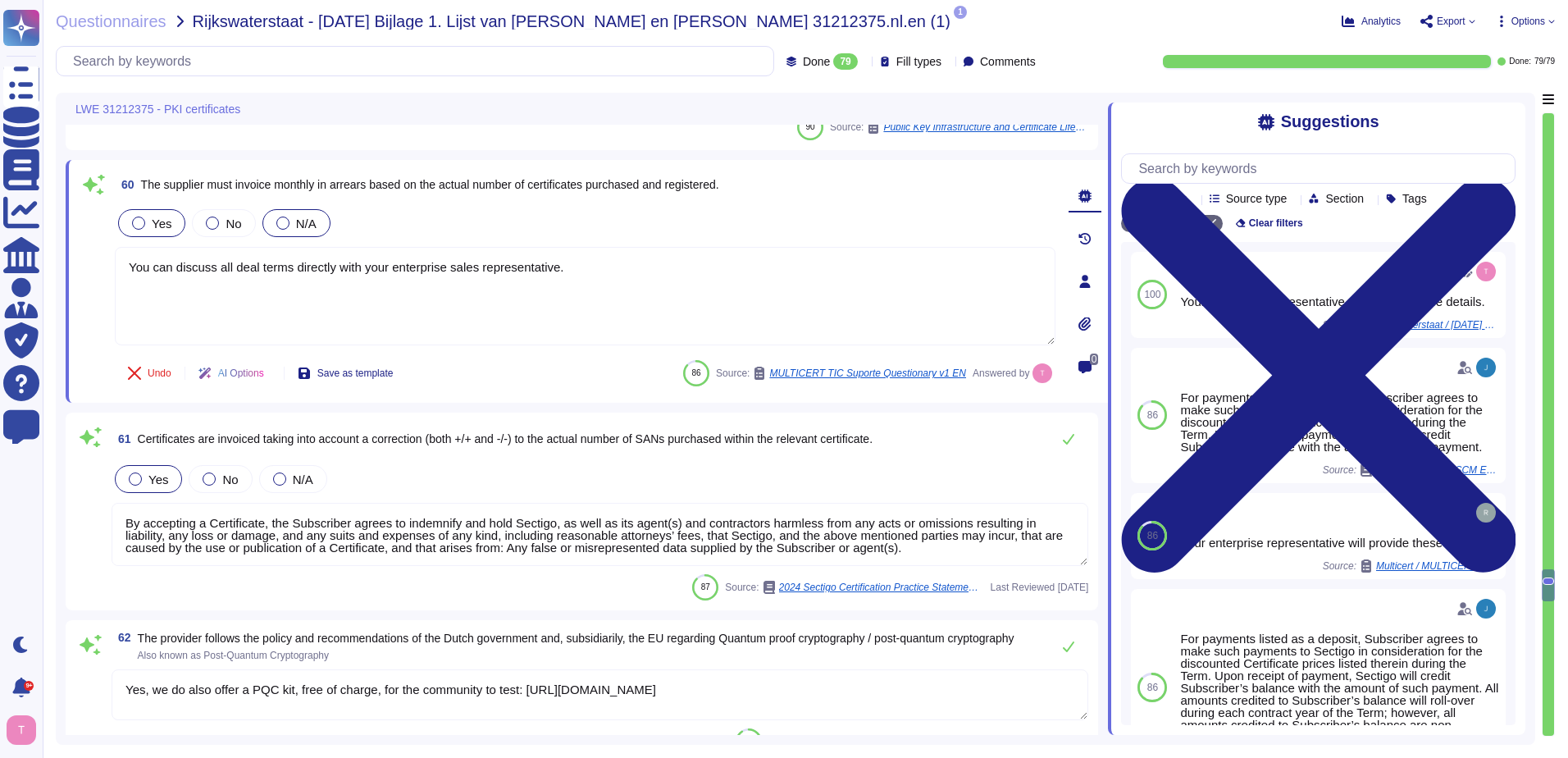
click at [152, 224] on span "Yes" at bounding box center [161, 223] width 20 height 14
type textarea "You can discuss all deal terms directly with your enterprise sales representati…"
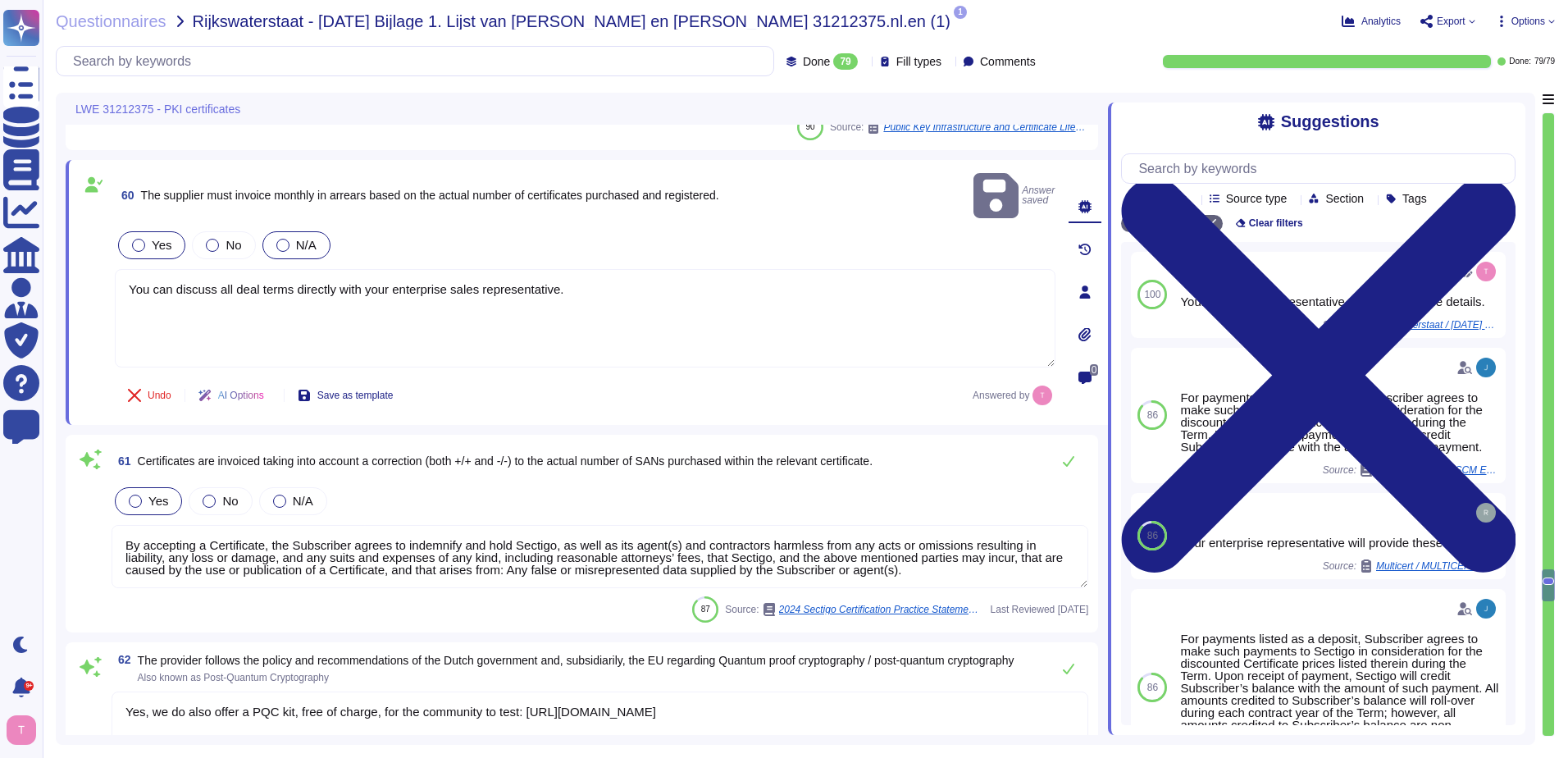
click at [143, 239] on div at bounding box center [139, 245] width 13 height 13
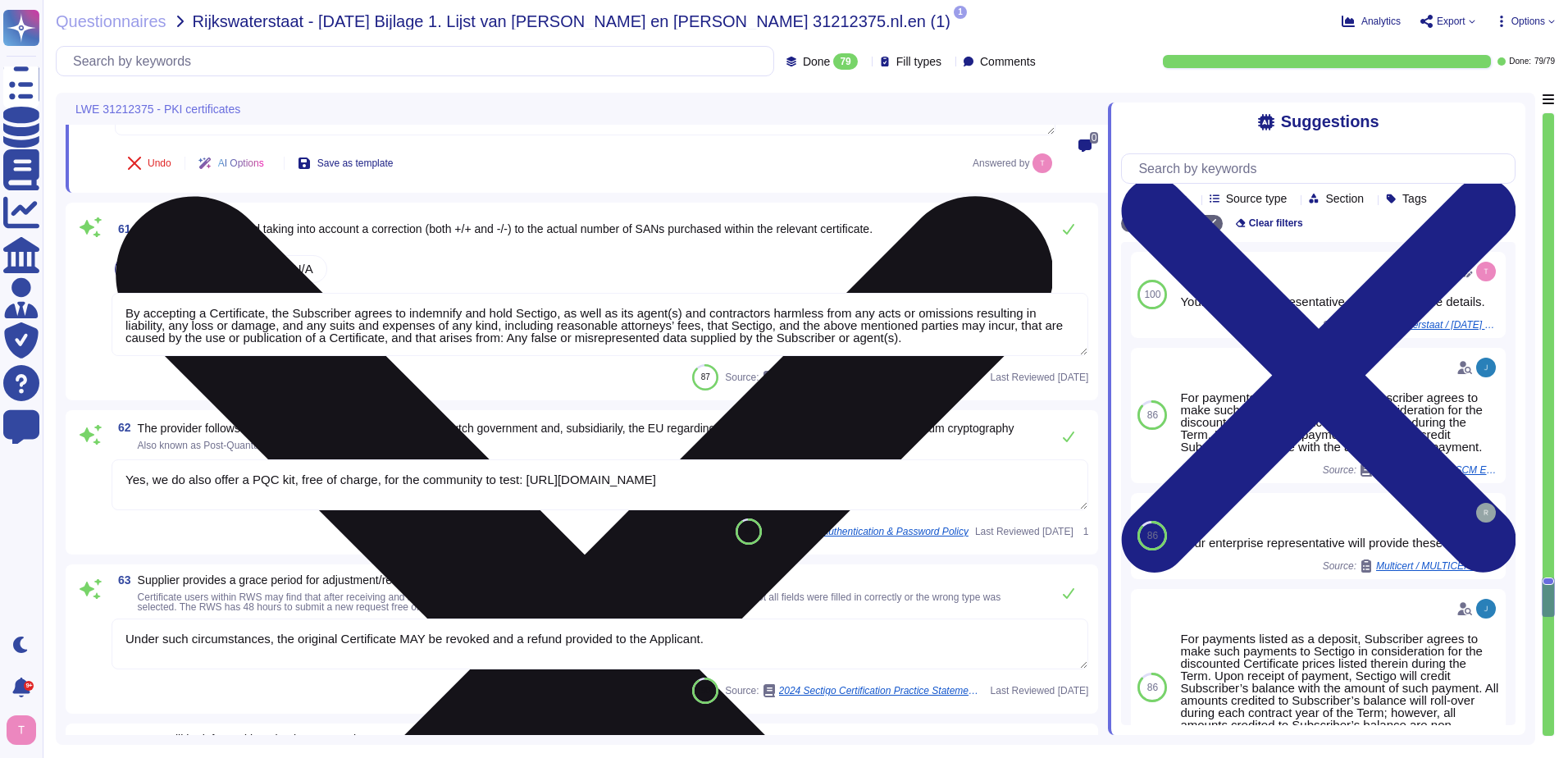
type textarea "Across all CA certificates issued by Sectigo, each unique subject:commonName wi…"
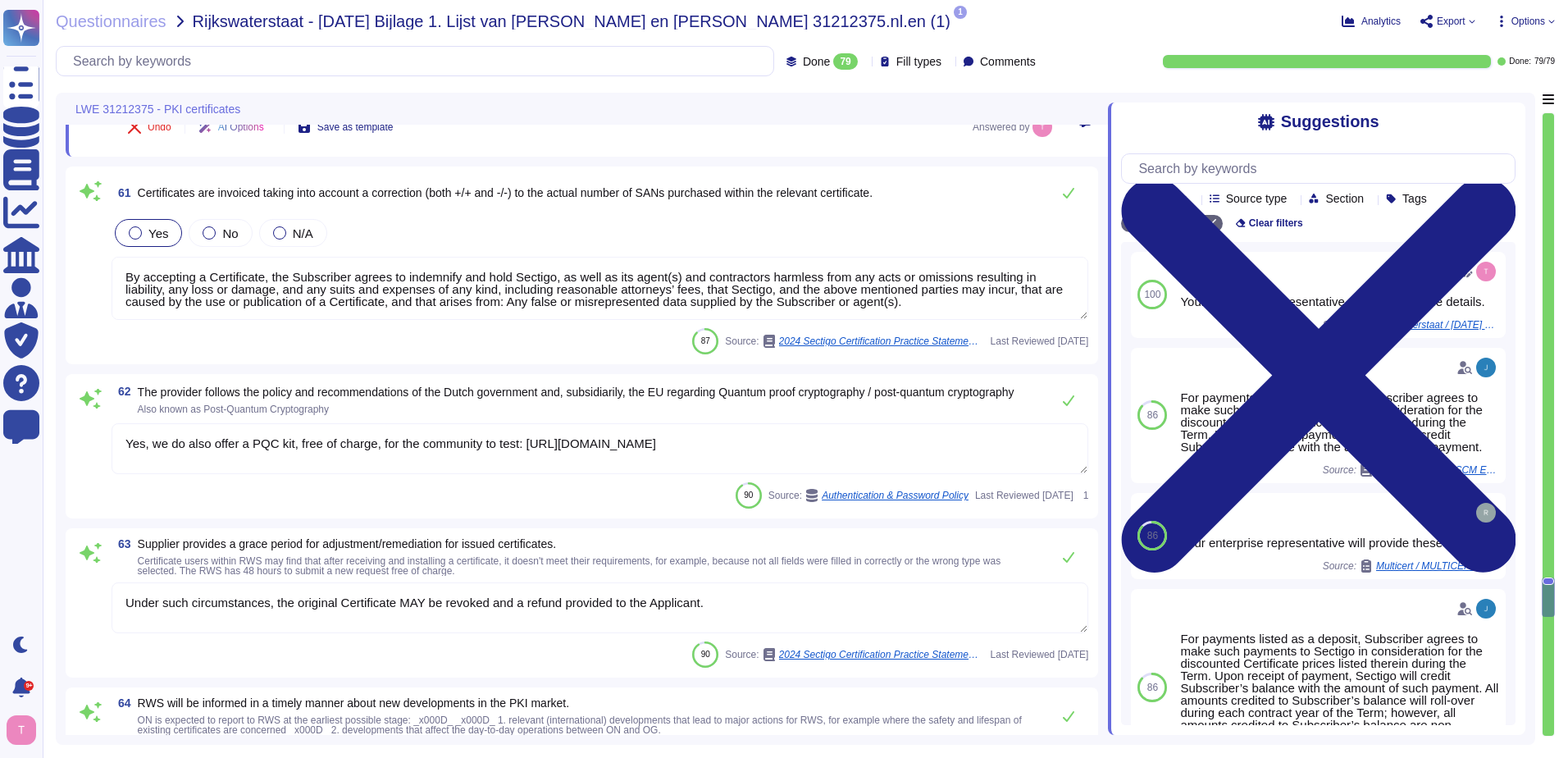
drag, startPoint x: 938, startPoint y: 309, endPoint x: 95, endPoint y: 248, distance: 845.2
click at [95, 248] on div "61 Certificates are invoiced taking into account a correction (both +/+ and -/-…" at bounding box center [582, 265] width 1013 height 178
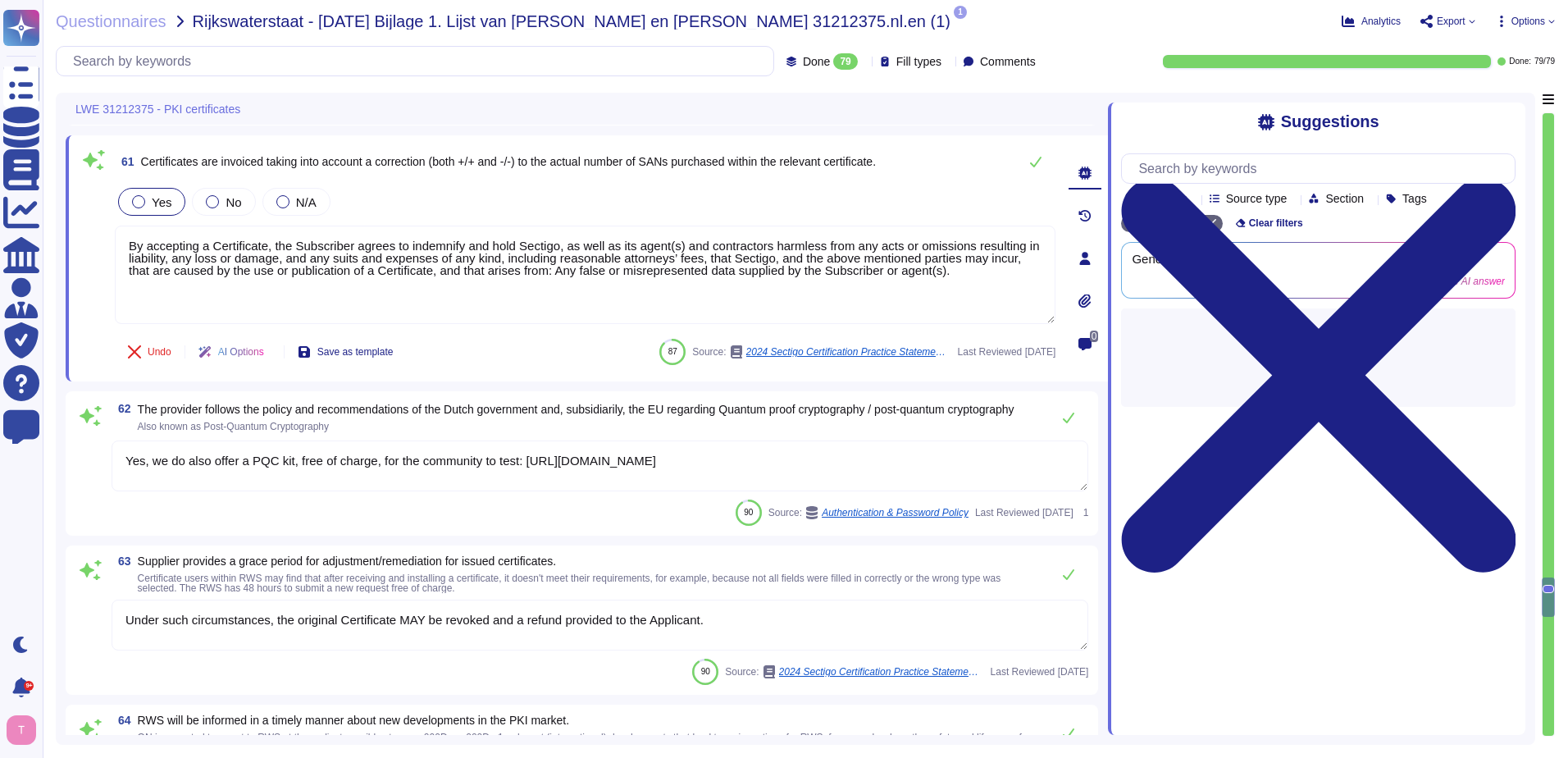
type textarea "Across all CA certificates issued by Sectigo, each unique subject:commonName wi…"
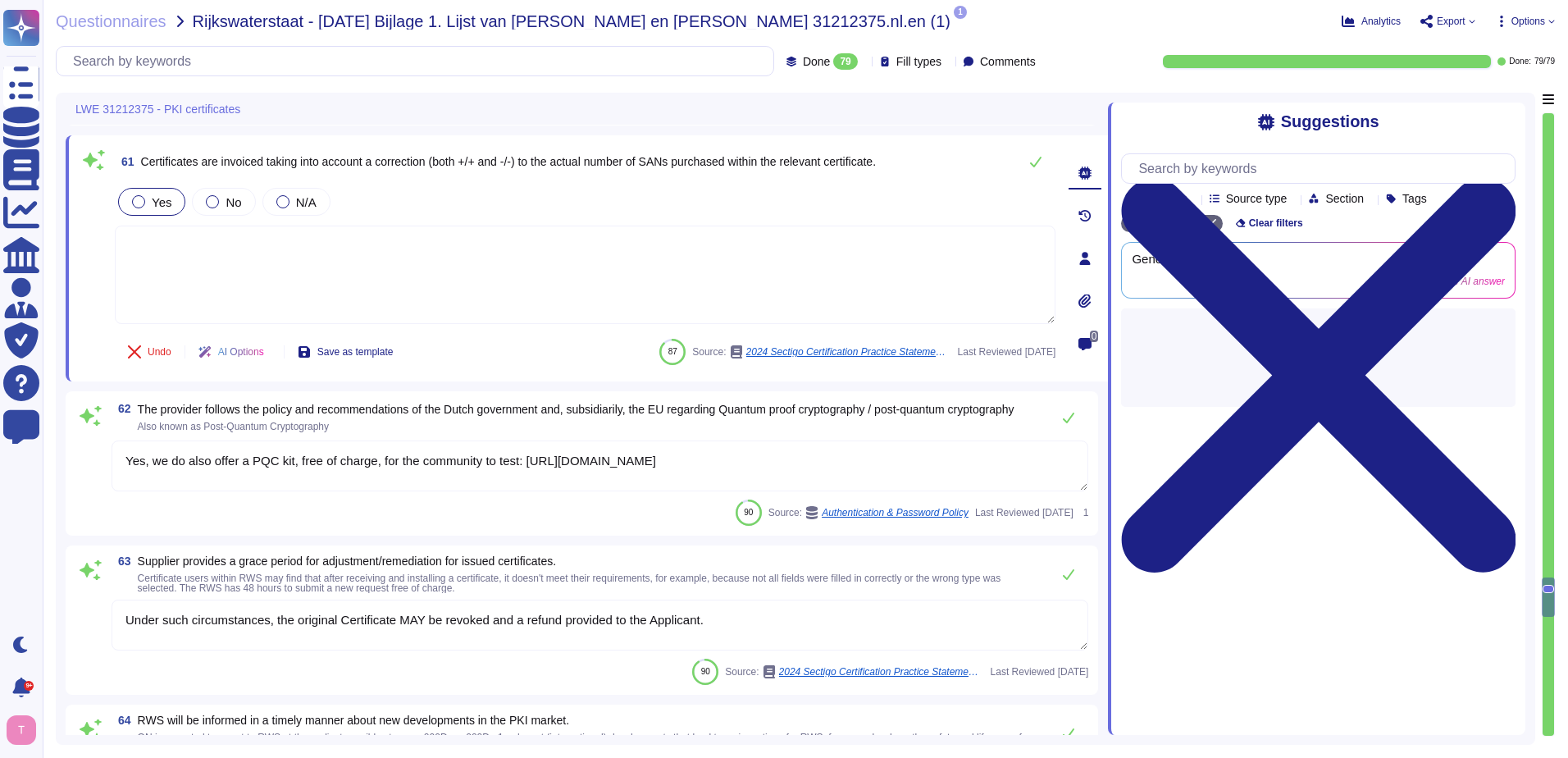
paste textarea "You can discuss all deal terms directly with your enterprise sales representati…"
type textarea "You can discuss all deal terms directly with your enterprise sales representati…"
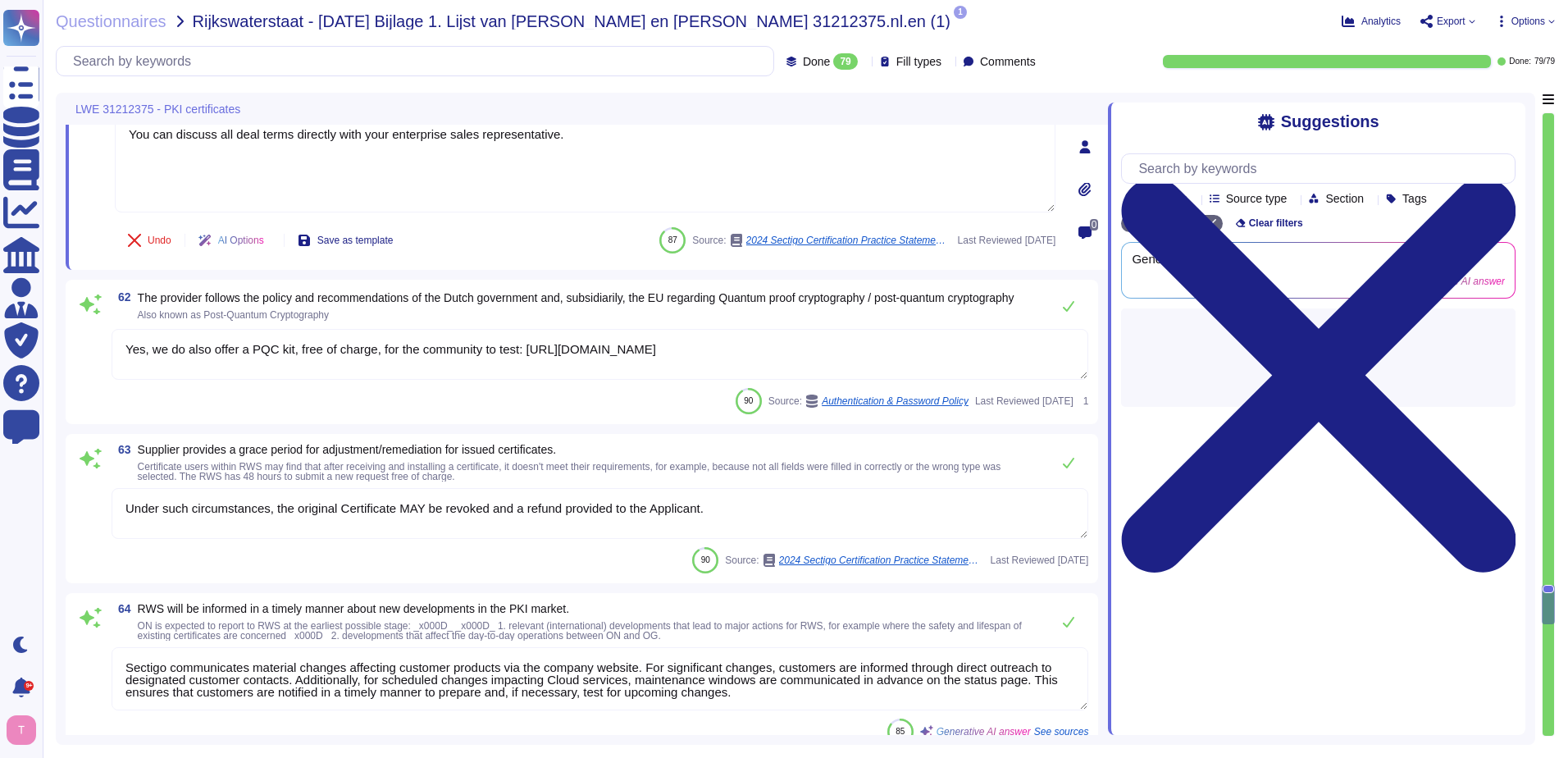
type textarea "Multi-Factor Authentication (MFA) is required for admin level accounts on our n…"
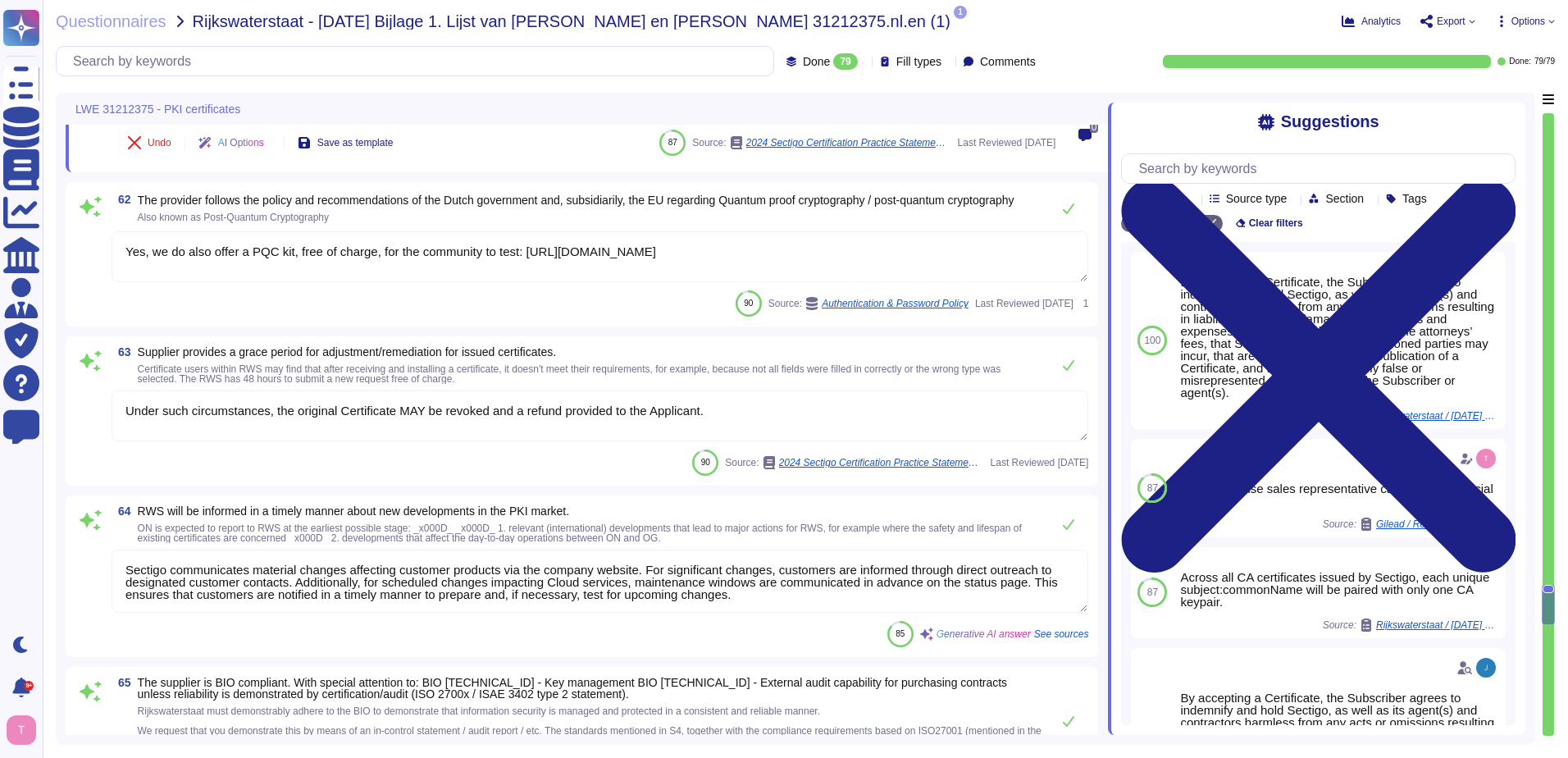
scroll to position [12994, 0]
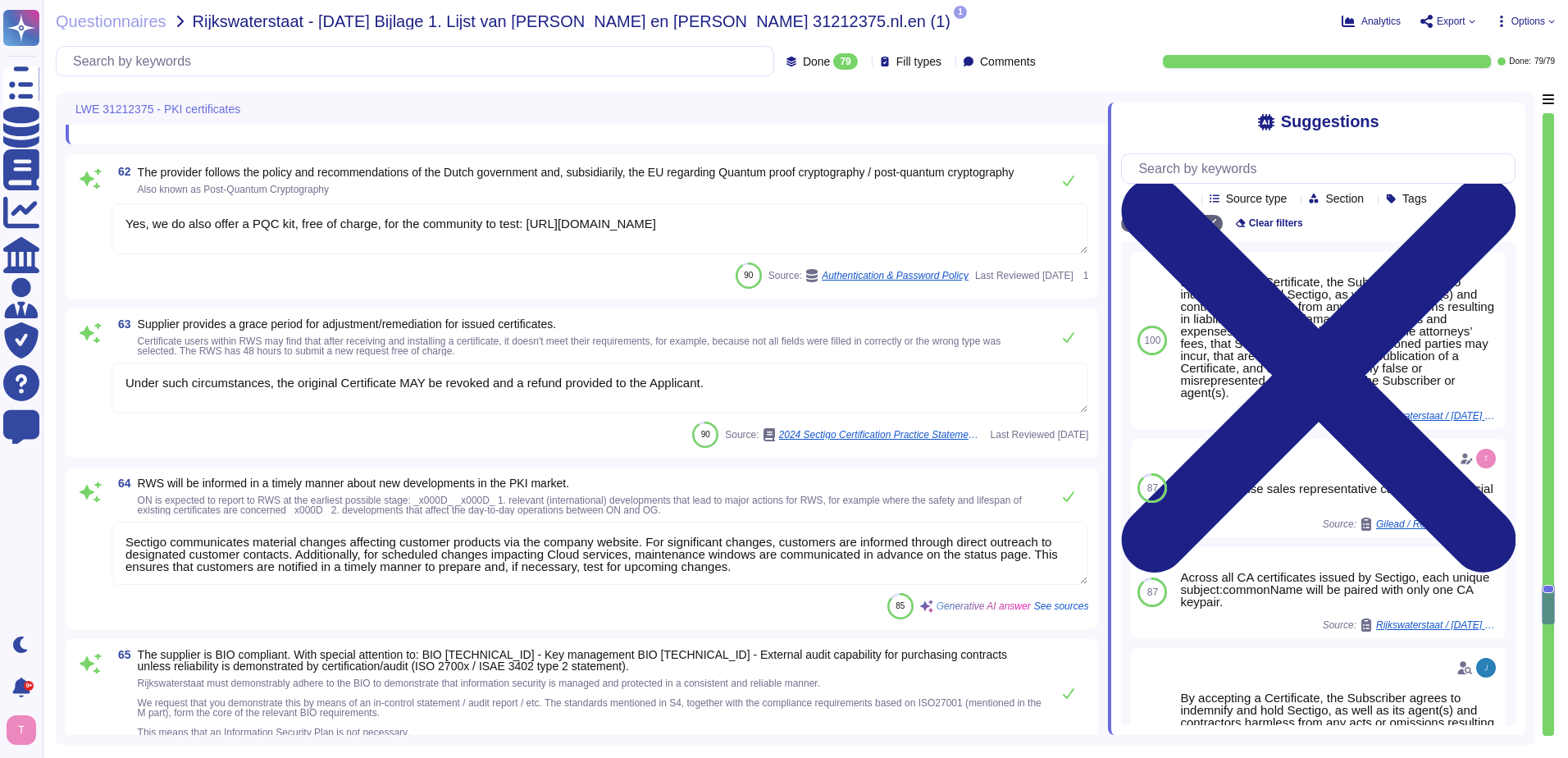
type textarea "You can discuss all deal terms directly with your enterprise sales representati…"
click at [142, 191] on span "Also known as Post-Quantum Cryptography" at bounding box center [233, 190] width 191 height 11
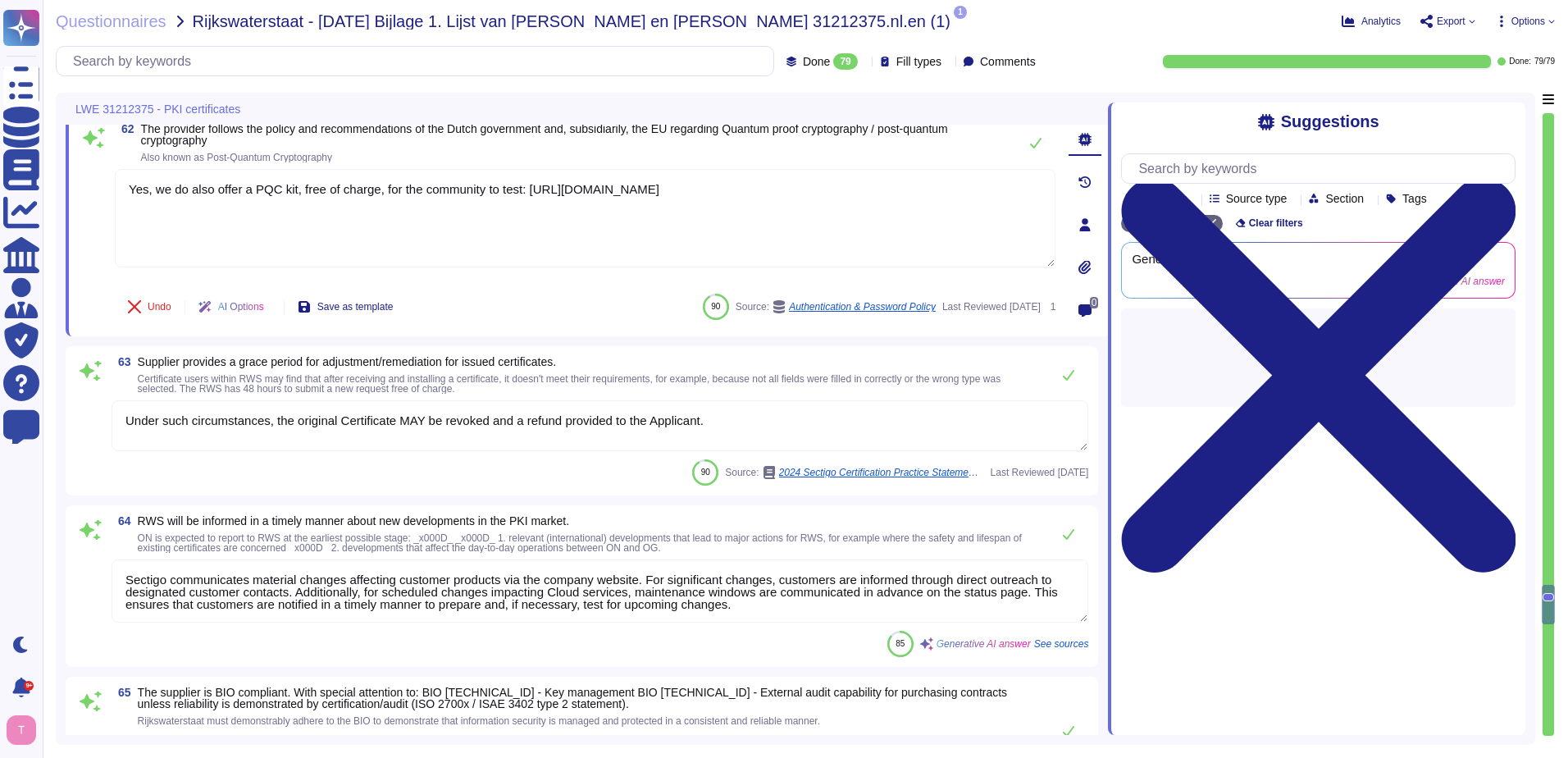
type textarea "Multi-Factor Authentication (MFA) is required for admin level accounts on our n…"
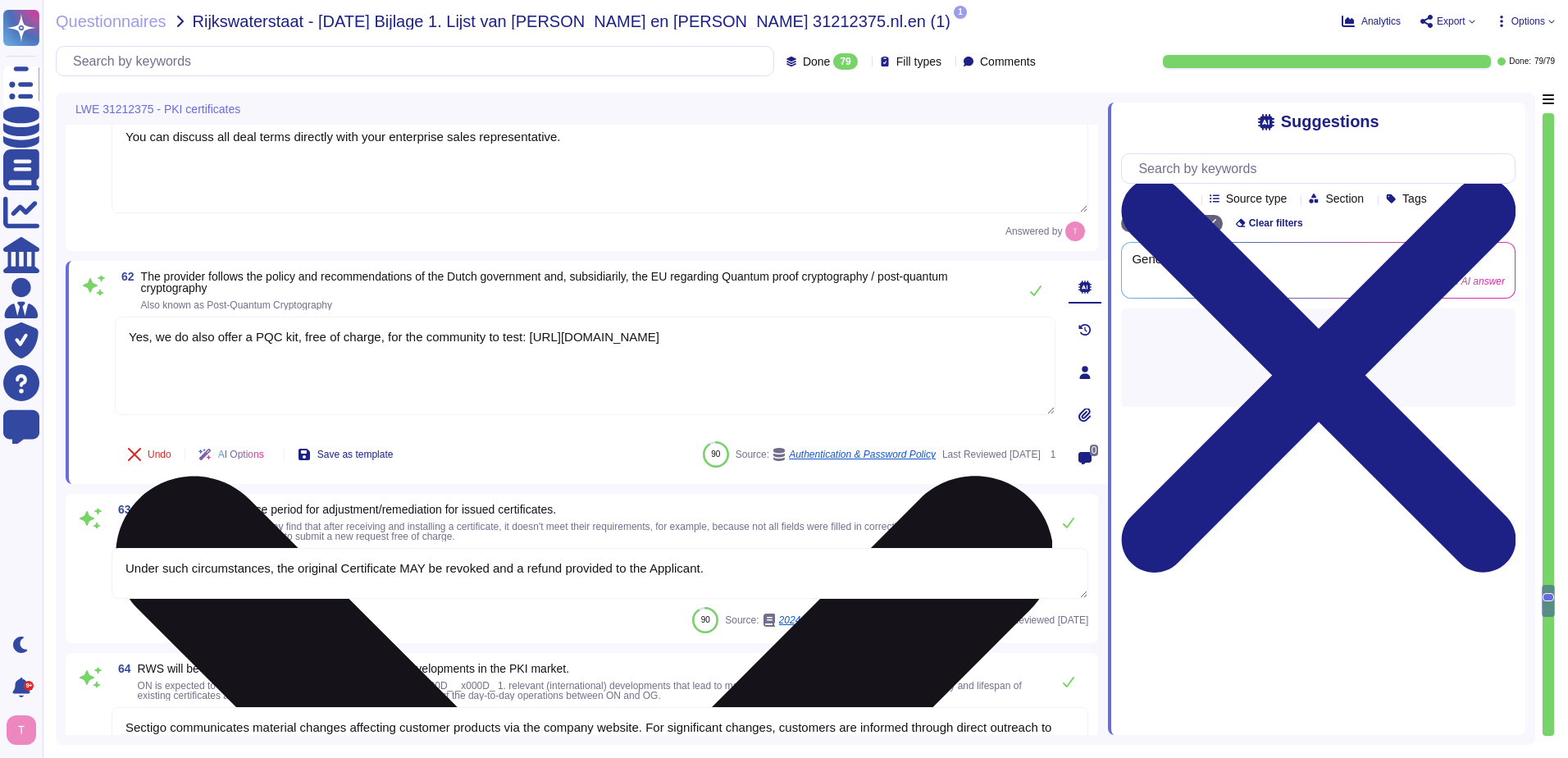
scroll to position [12830, 0]
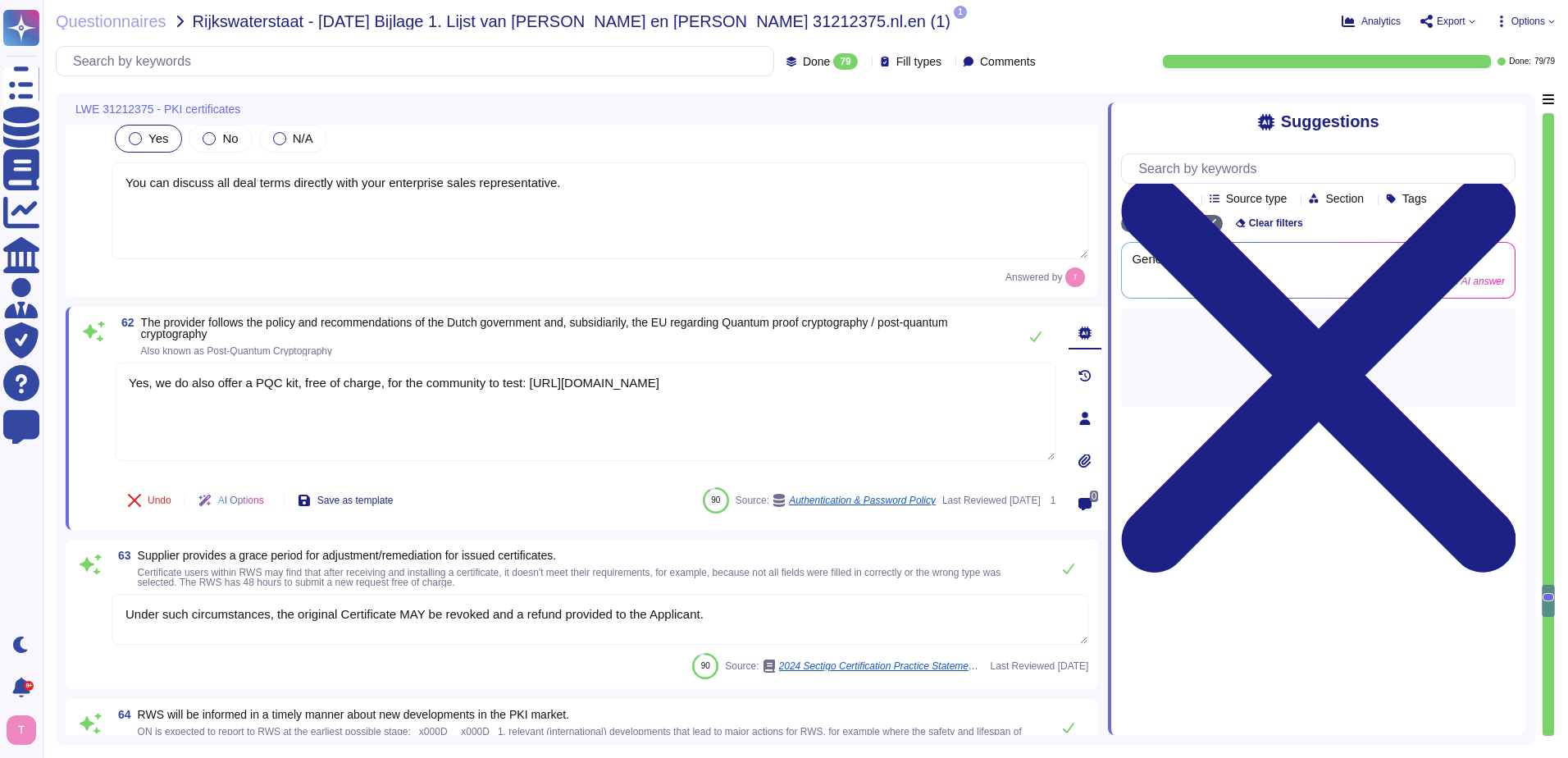
type textarea "It can be achieved through API."
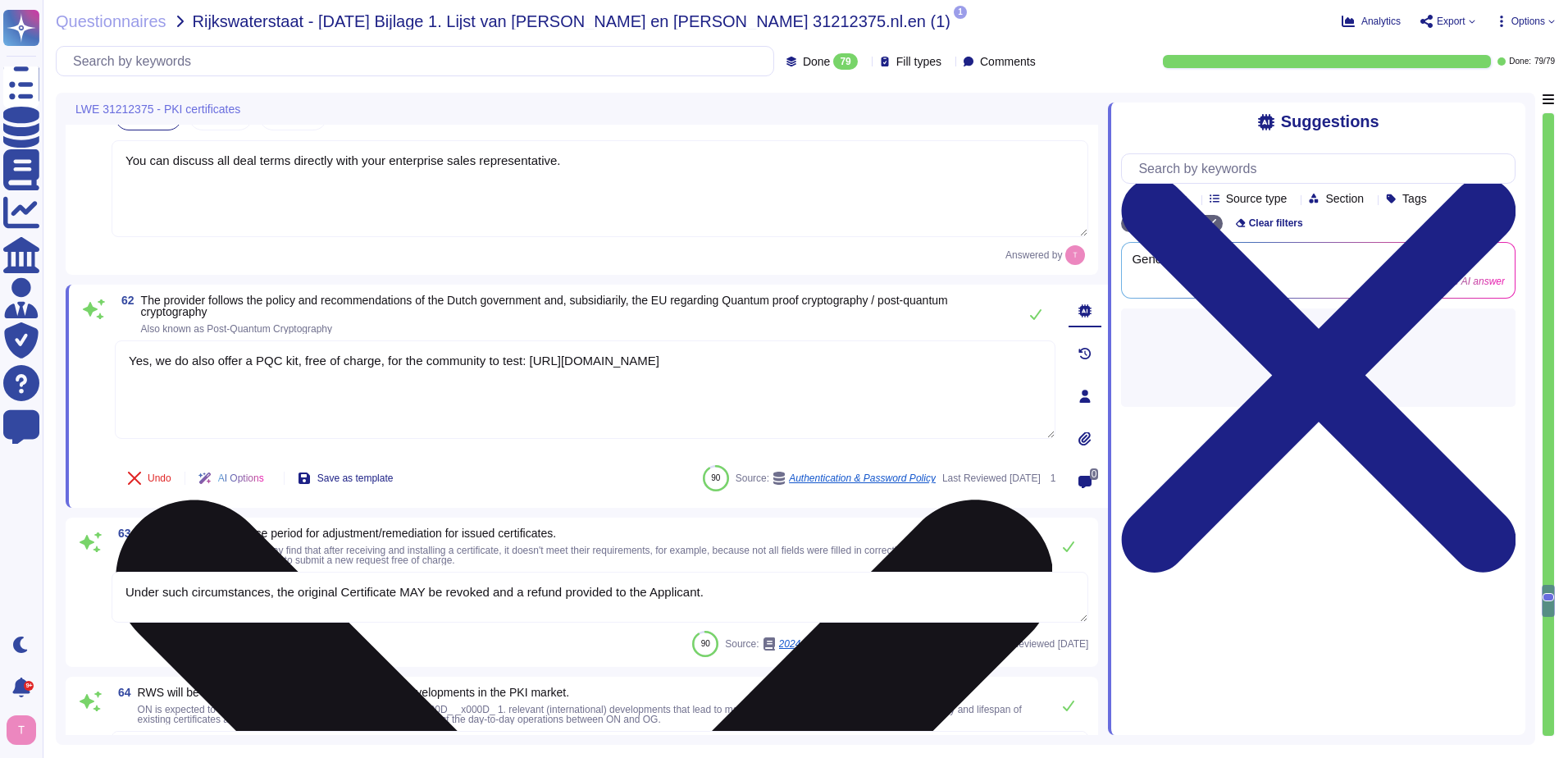
drag, startPoint x: 782, startPoint y: 359, endPoint x: 121, endPoint y: 362, distance: 661.0
click at [121, 362] on textarea "Yes, we do also offer a PQC kit, free of charge, for the community to test: htt…" at bounding box center [586, 389] width 941 height 99
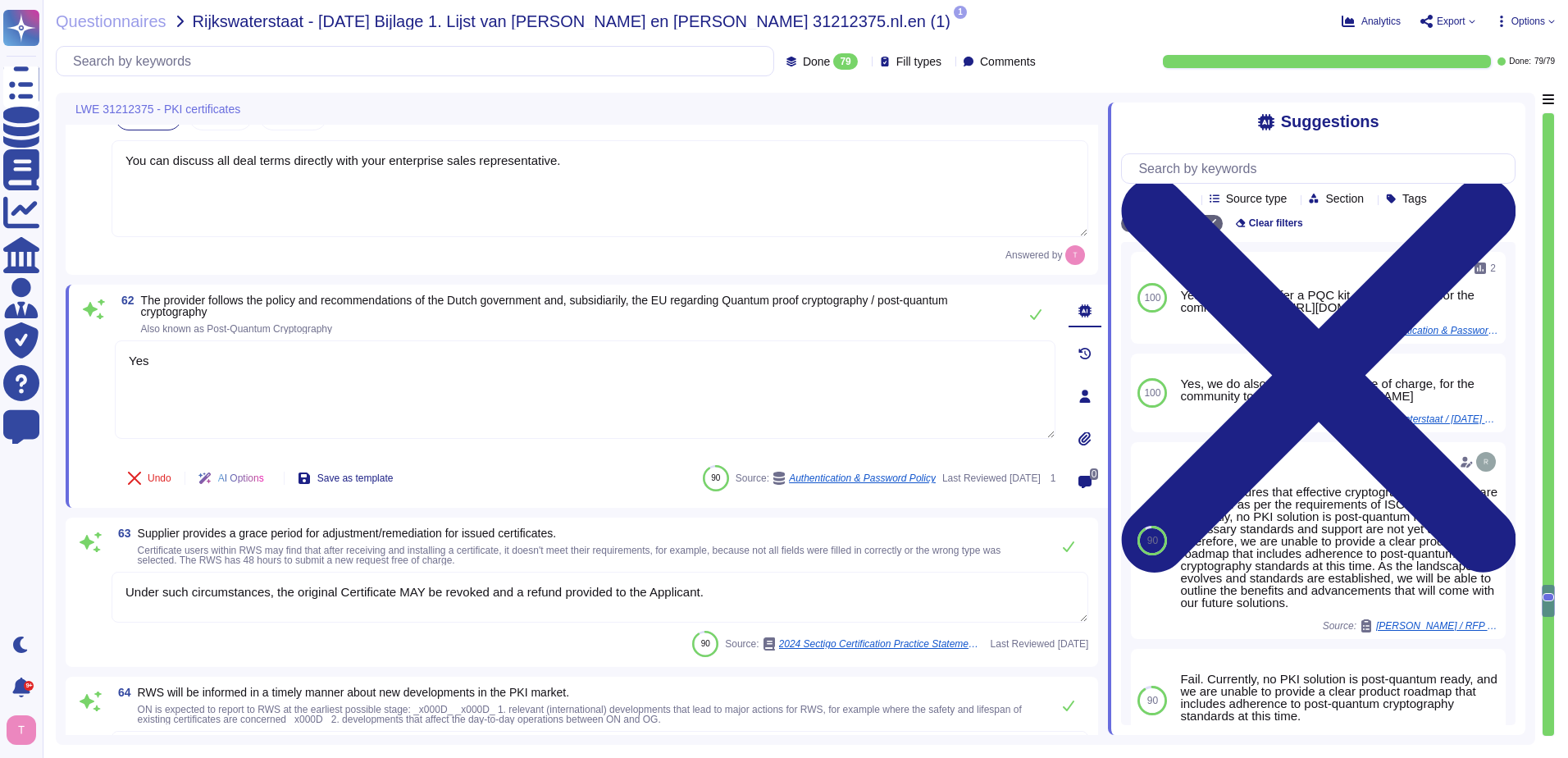
type textarea "Yes."
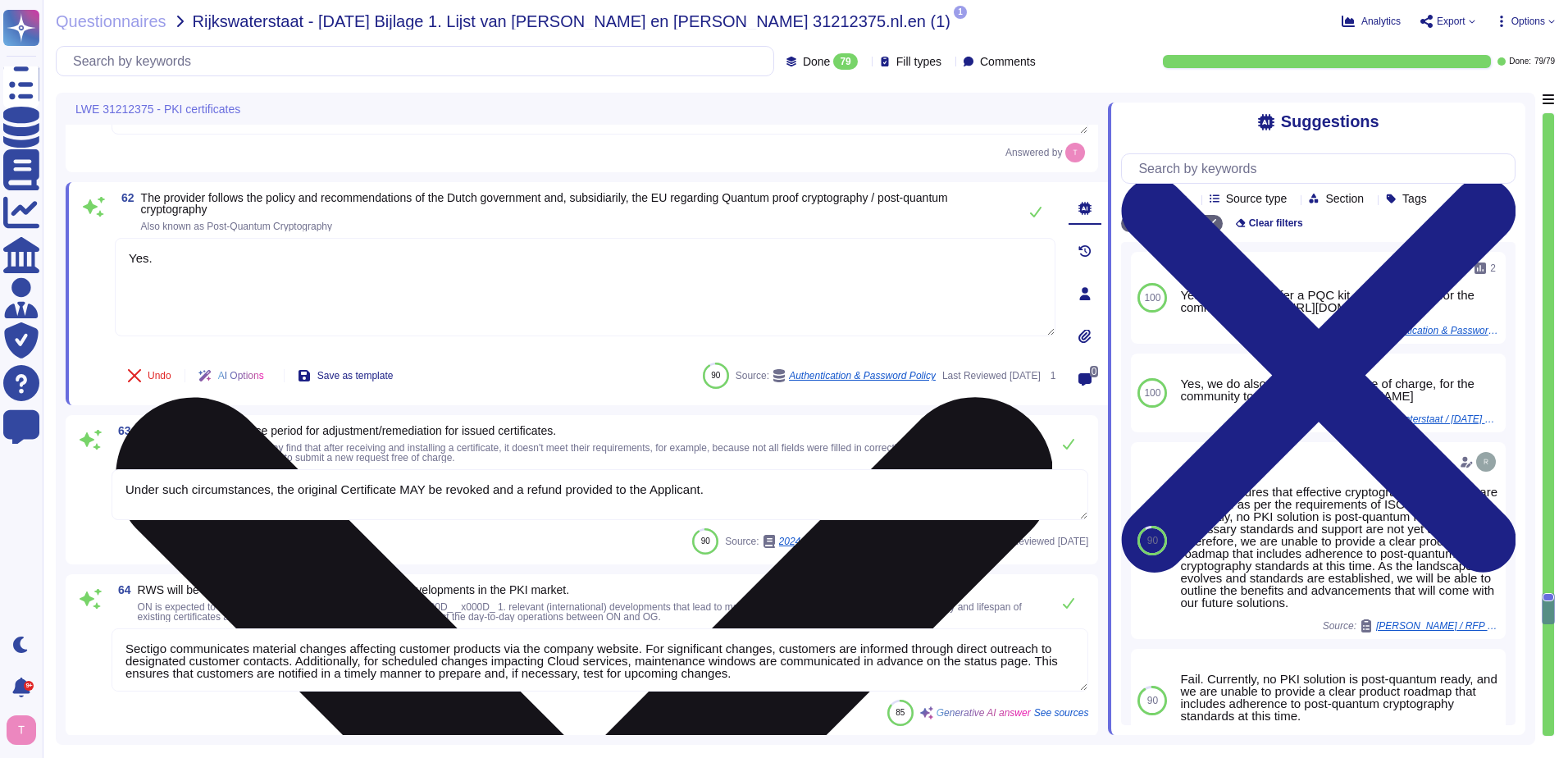
type textarea "Multi-Factor Authentication (MFA) is required for admin level accounts on our n…"
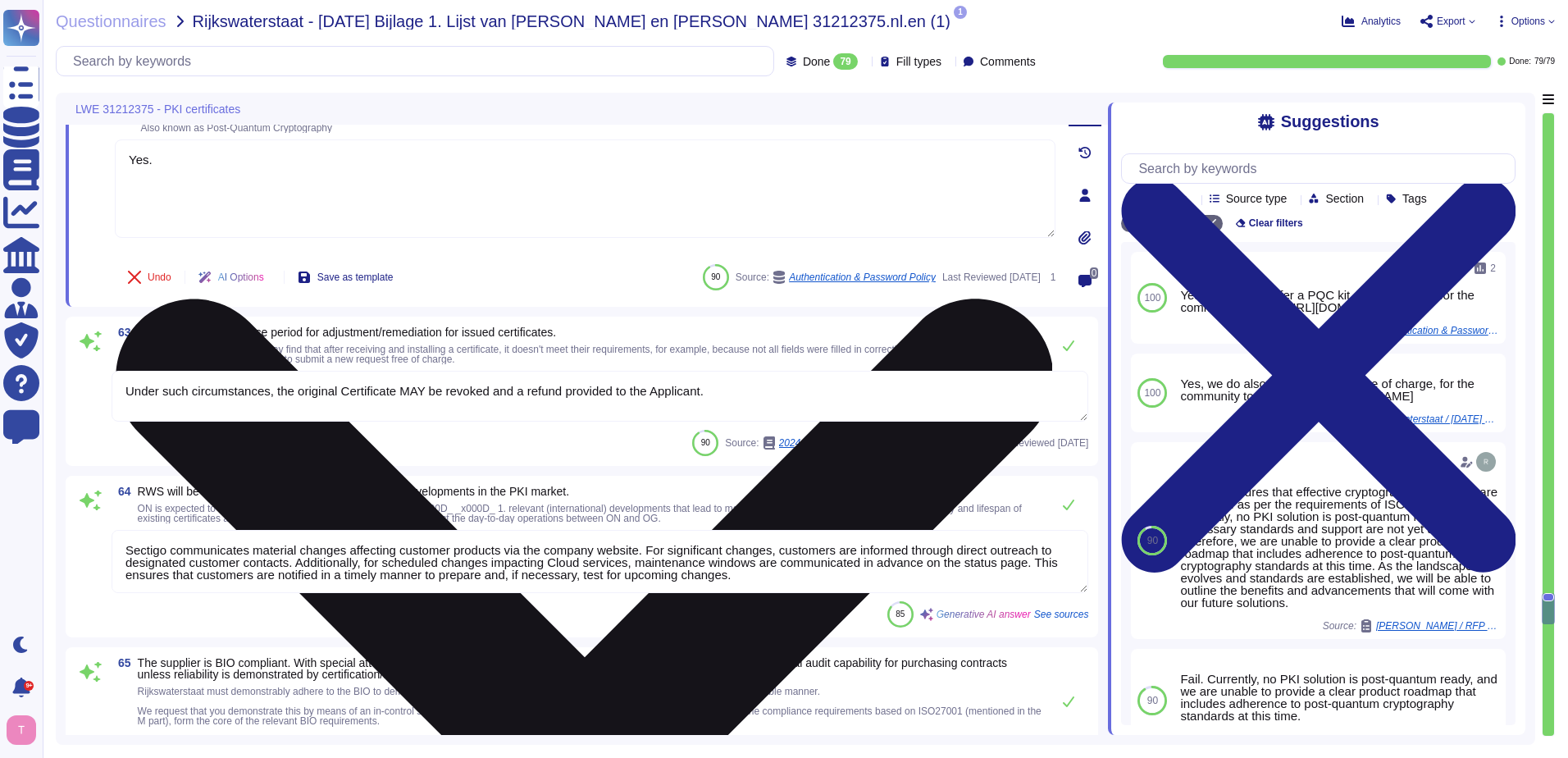
scroll to position [13076, 0]
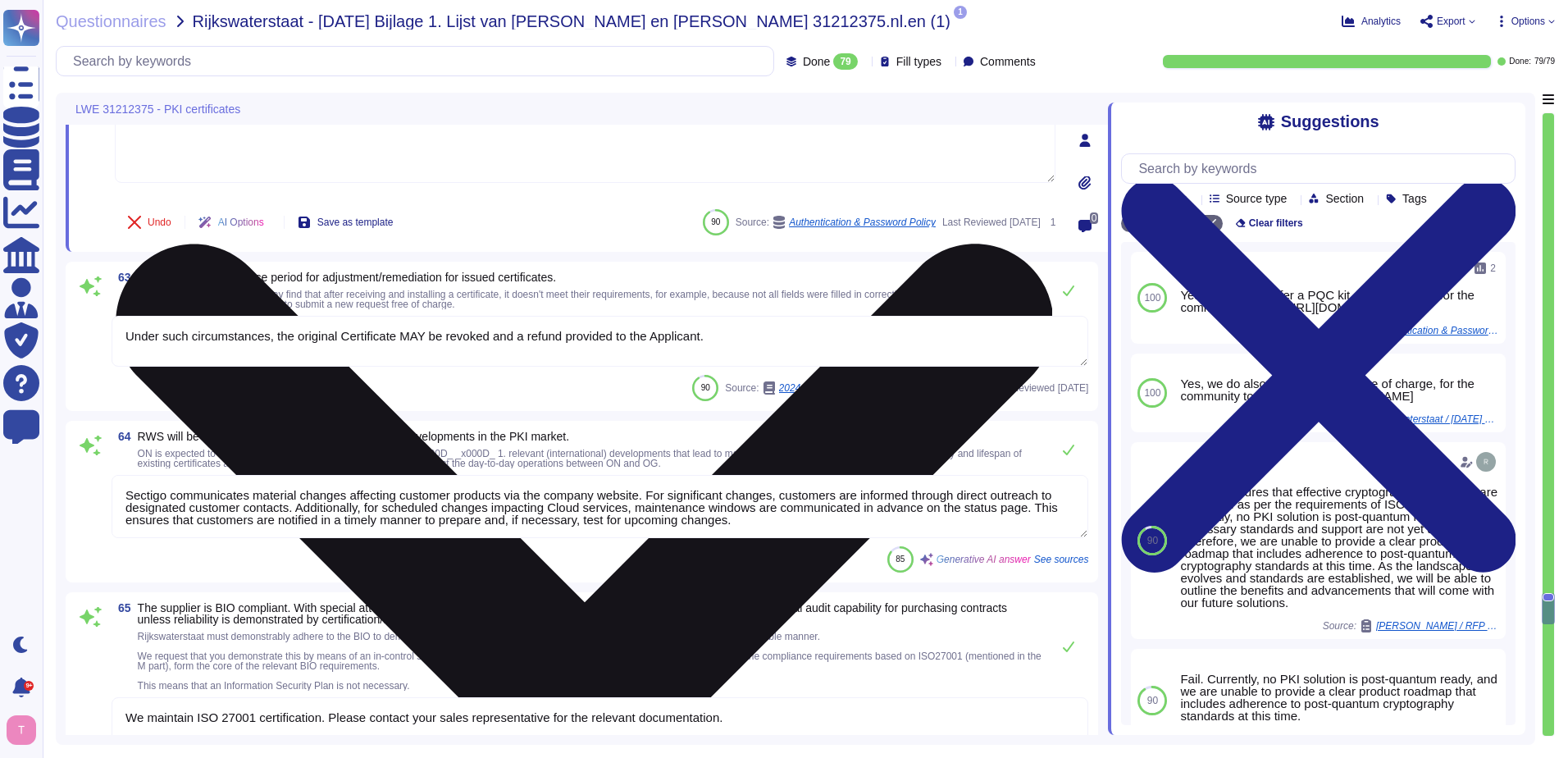
type textarea "The service supports integration with enterprise identity providers such as Azu…"
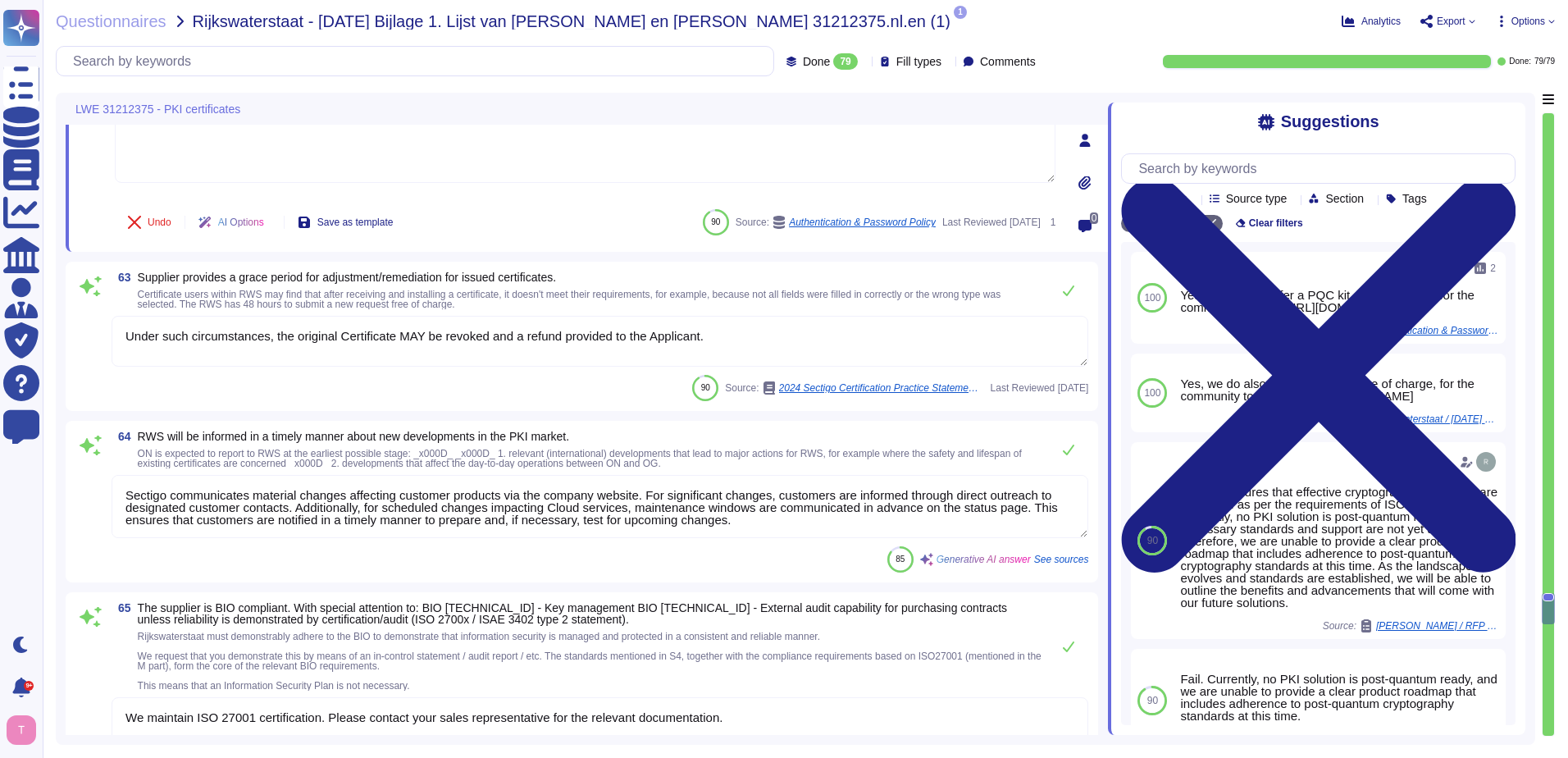
type textarea "Yes."
drag, startPoint x: 728, startPoint y: 332, endPoint x: -3, endPoint y: 338, distance: 731.0
click at [0, 338] on html "Questionnaires Knowledge Base Documents Analytics CAIQ / SIG Admin Trust Center…" at bounding box center [784, 379] width 1568 height 758
click at [610, 348] on textarea "Under such circumstances, the original Certificate MAY be revoked and a refund …" at bounding box center [599, 340] width 977 height 51
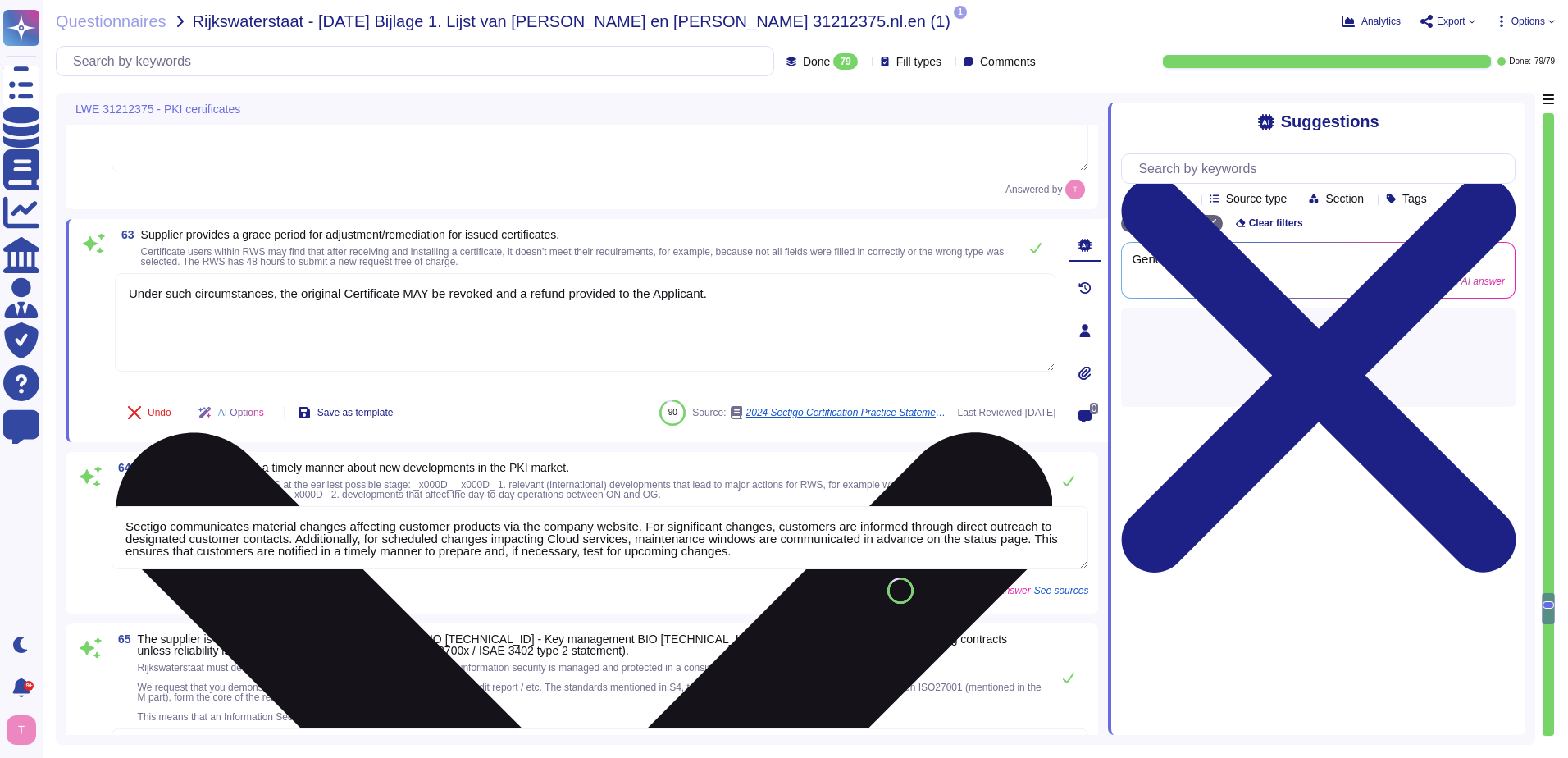
type textarea "Under such circumstances, the original Certificate MAY be revoked and a refund …"
click at [724, 310] on textarea "Under such circumstances, the original Certificate MAY be revoked and a refund …" at bounding box center [586, 322] width 941 height 99
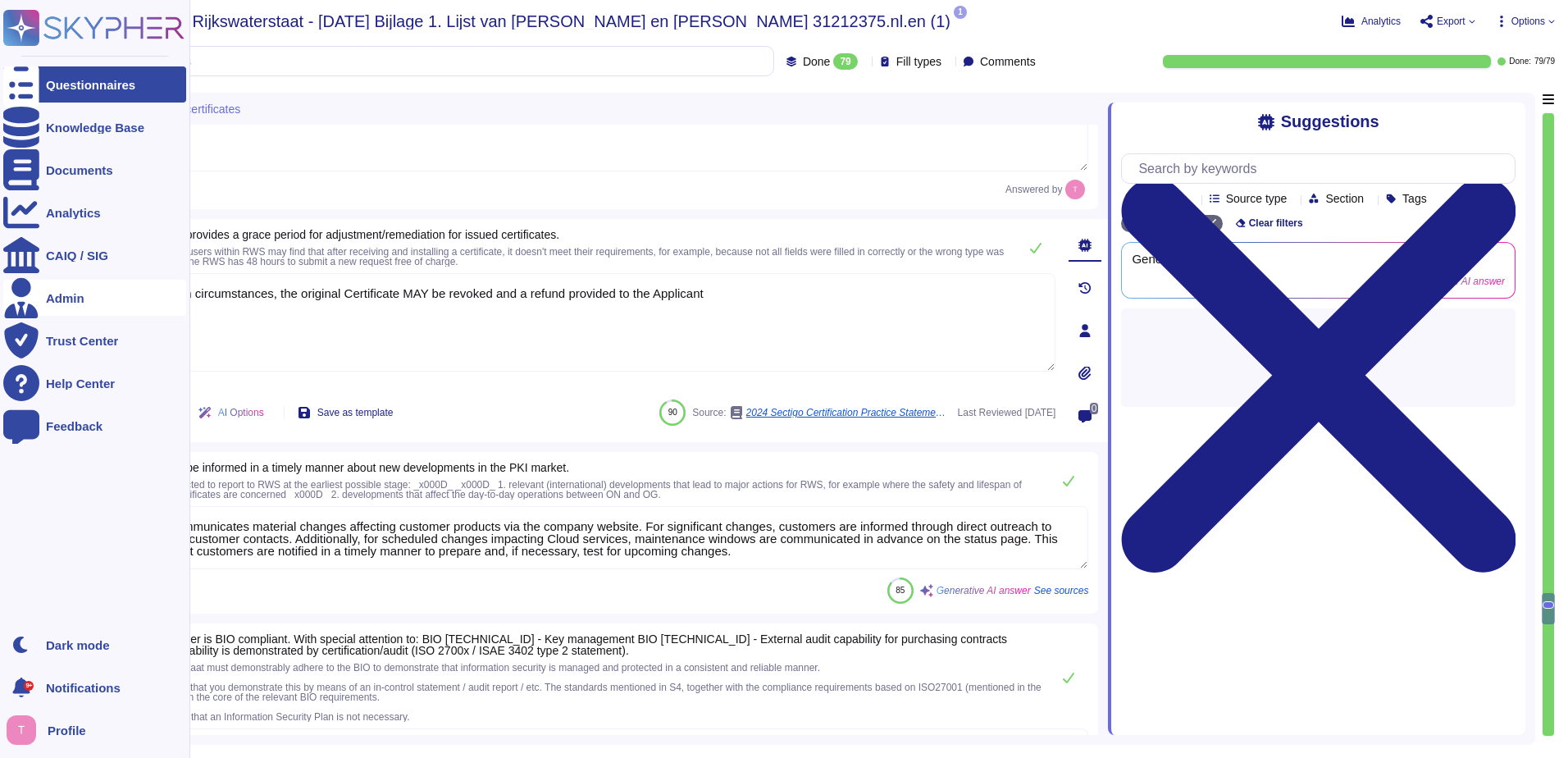
drag, startPoint x: 725, startPoint y: 305, endPoint x: 6, endPoint y: 293, distance: 719.1
click at [6, 293] on div "Questionnaires Knowledge Base Documents Analytics CAIQ / SIG Admin Trust Center…" at bounding box center [784, 379] width 1568 height 758
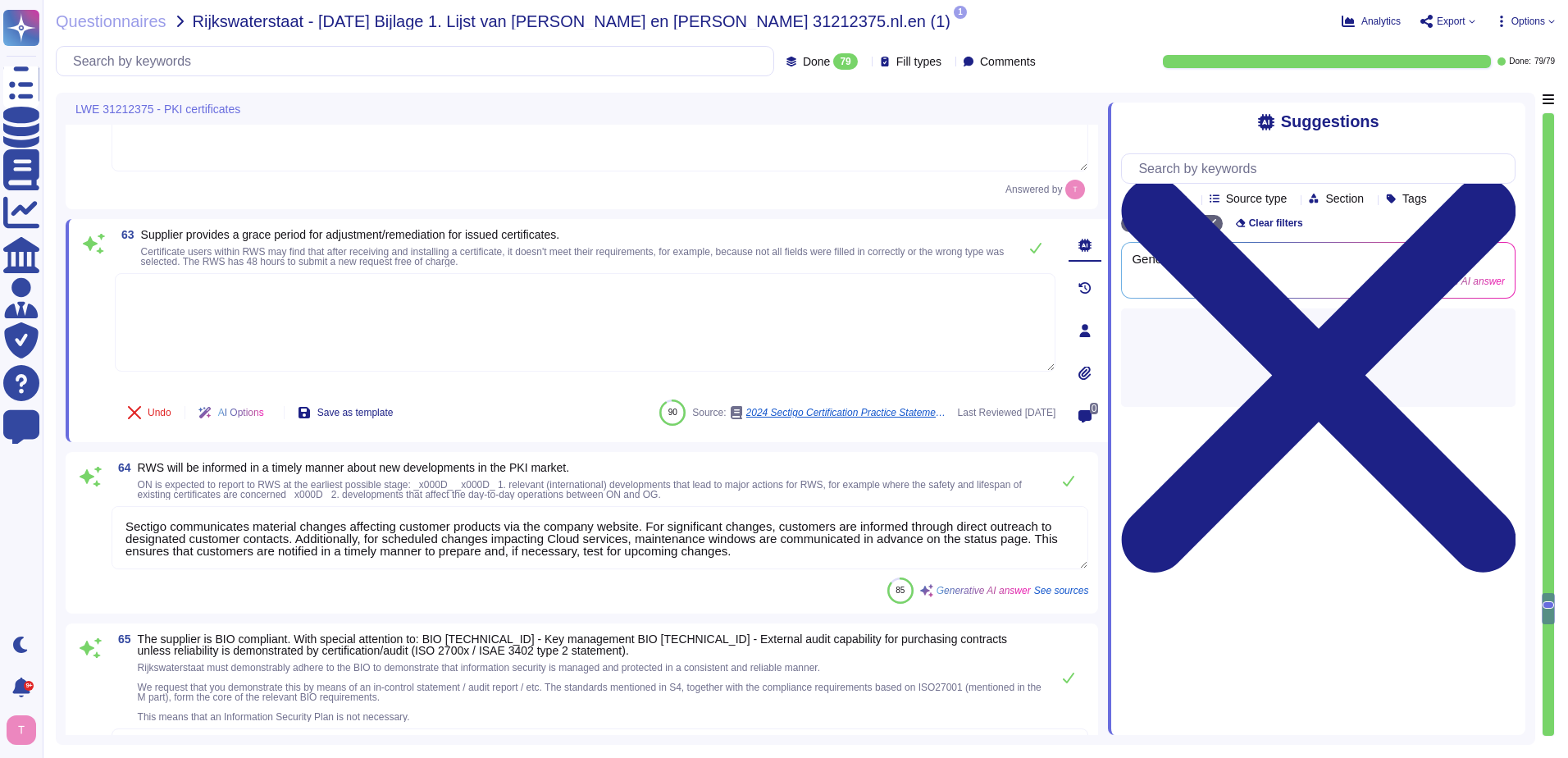
paste textarea "You can discuss all deal terms directly with your enterprise sales representati…"
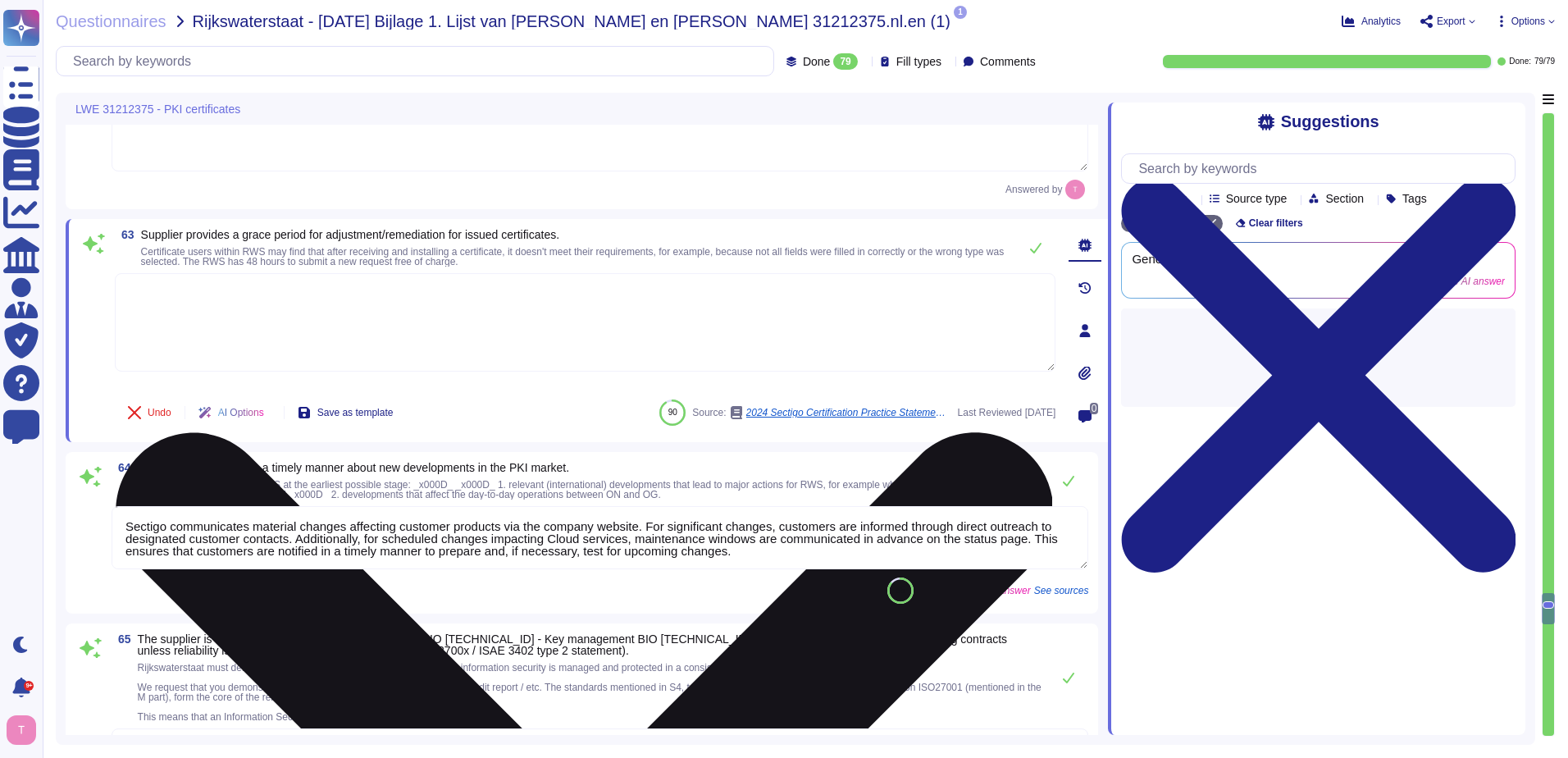
type textarea "You can discuss all deal terms directly with your enterprise sales representati…"
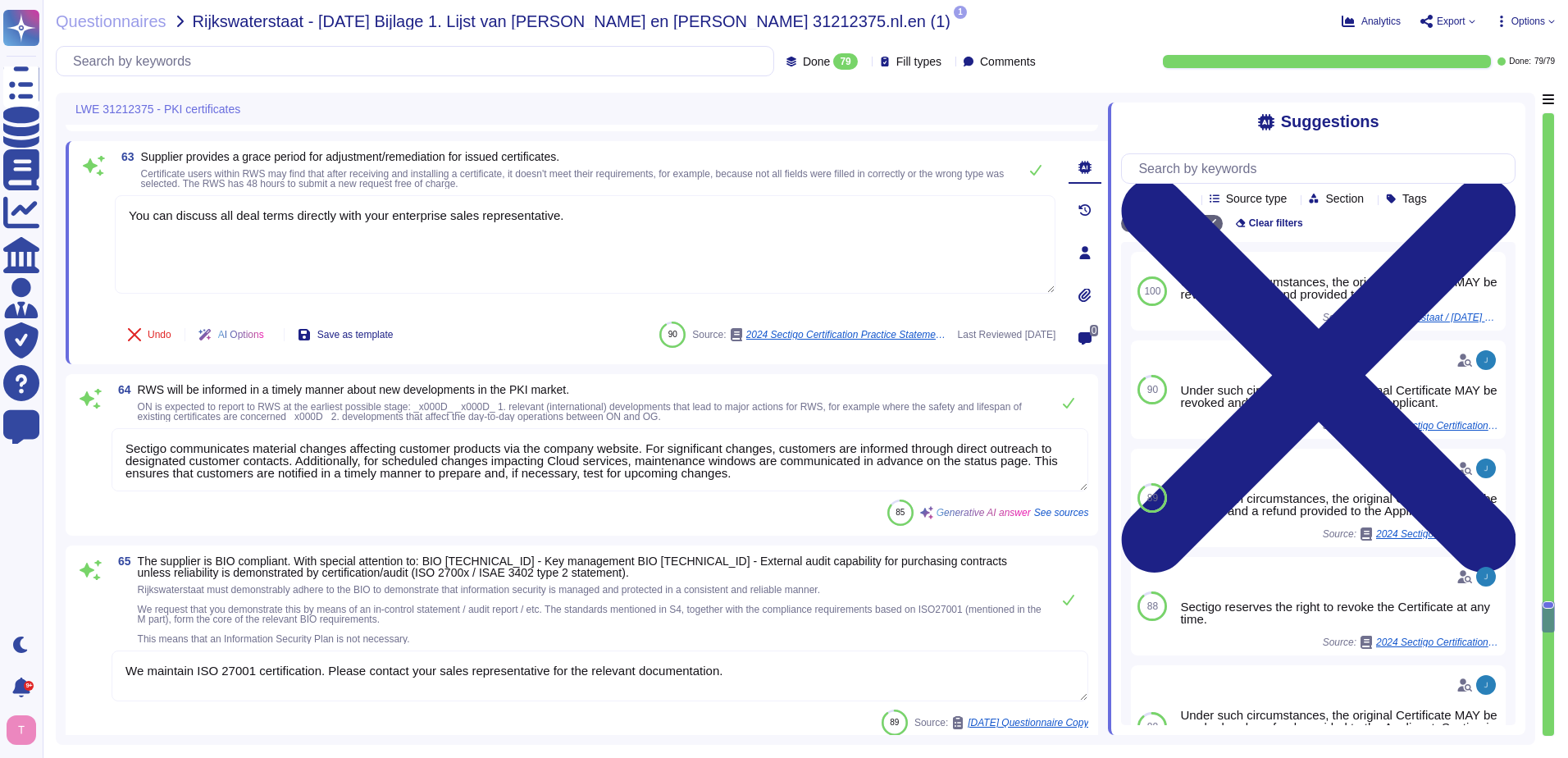
scroll to position [13241, 0]
type textarea "The service supports integration with enterprise identity providers such as Azu…"
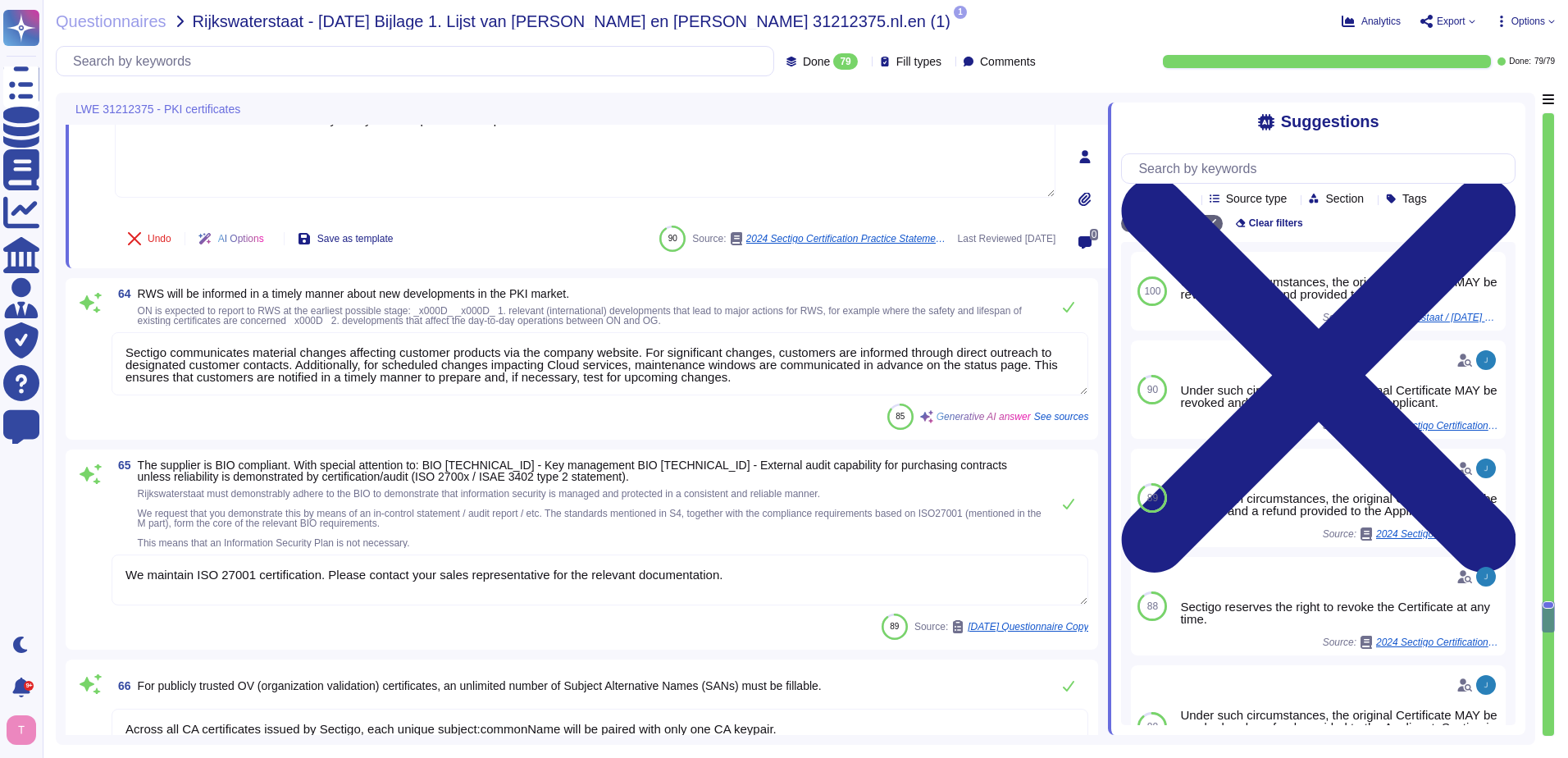
type textarea "Sectigo provides comprehensive logging and auditing features specifically for a…"
type textarea "You can discuss all deal terms directly with your enterprise sales representati…"
click at [339, 414] on div "85 Generative AI answer See sources" at bounding box center [599, 416] width 977 height 26
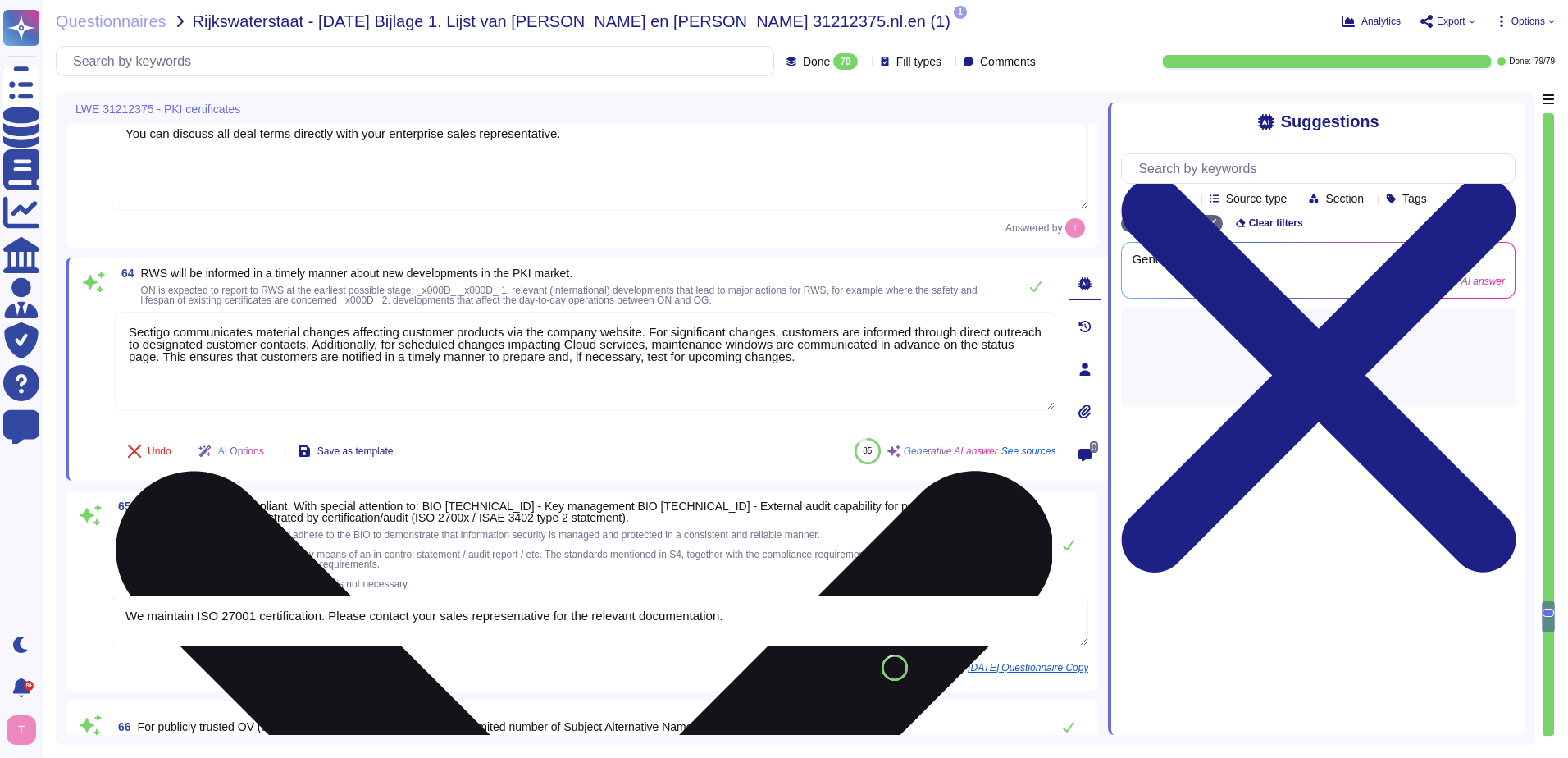
drag, startPoint x: 815, startPoint y: 336, endPoint x: 775, endPoint y: 338, distance: 40.0
click at [775, 338] on textarea "Sectigo communicates material changes affecting customer products via the compa…" at bounding box center [586, 360] width 941 height 99
click at [463, 342] on textarea "Sectigo communicates material changes affecting customer products via the compa…" at bounding box center [586, 360] width 941 height 99
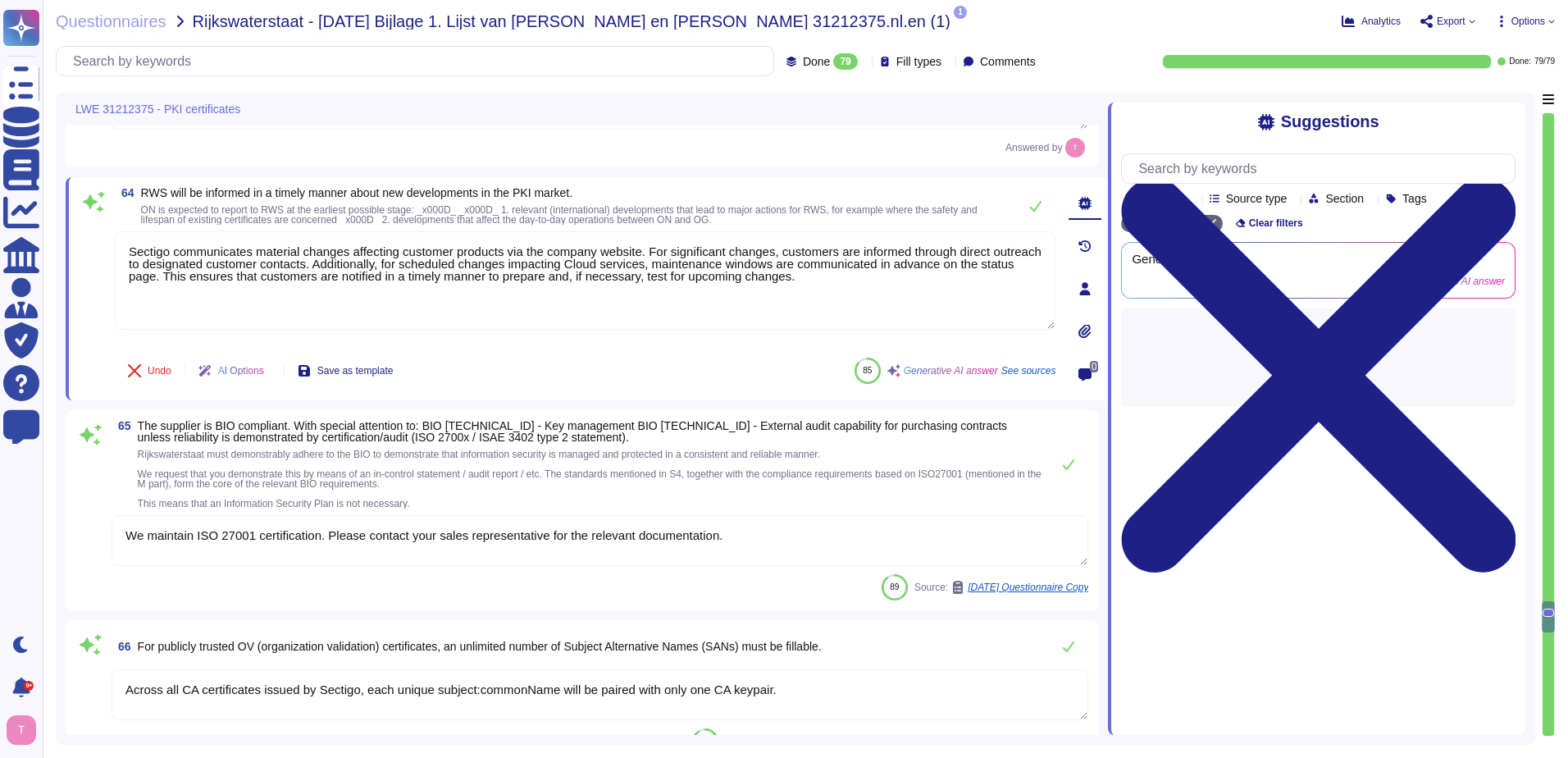
type textarea "Sectigo provides comprehensive logging and auditing features specifically for a…"
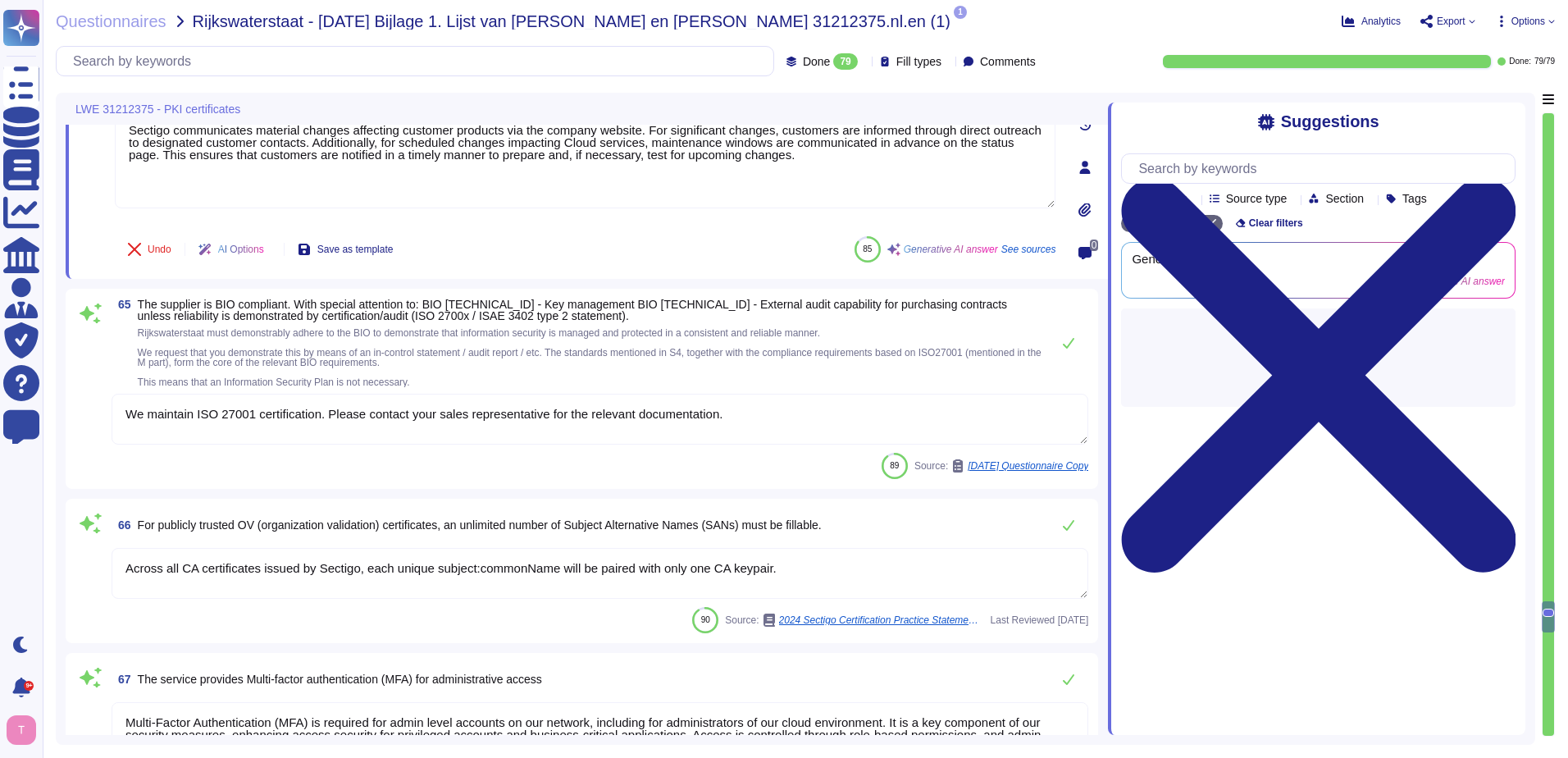
scroll to position [13486, 0]
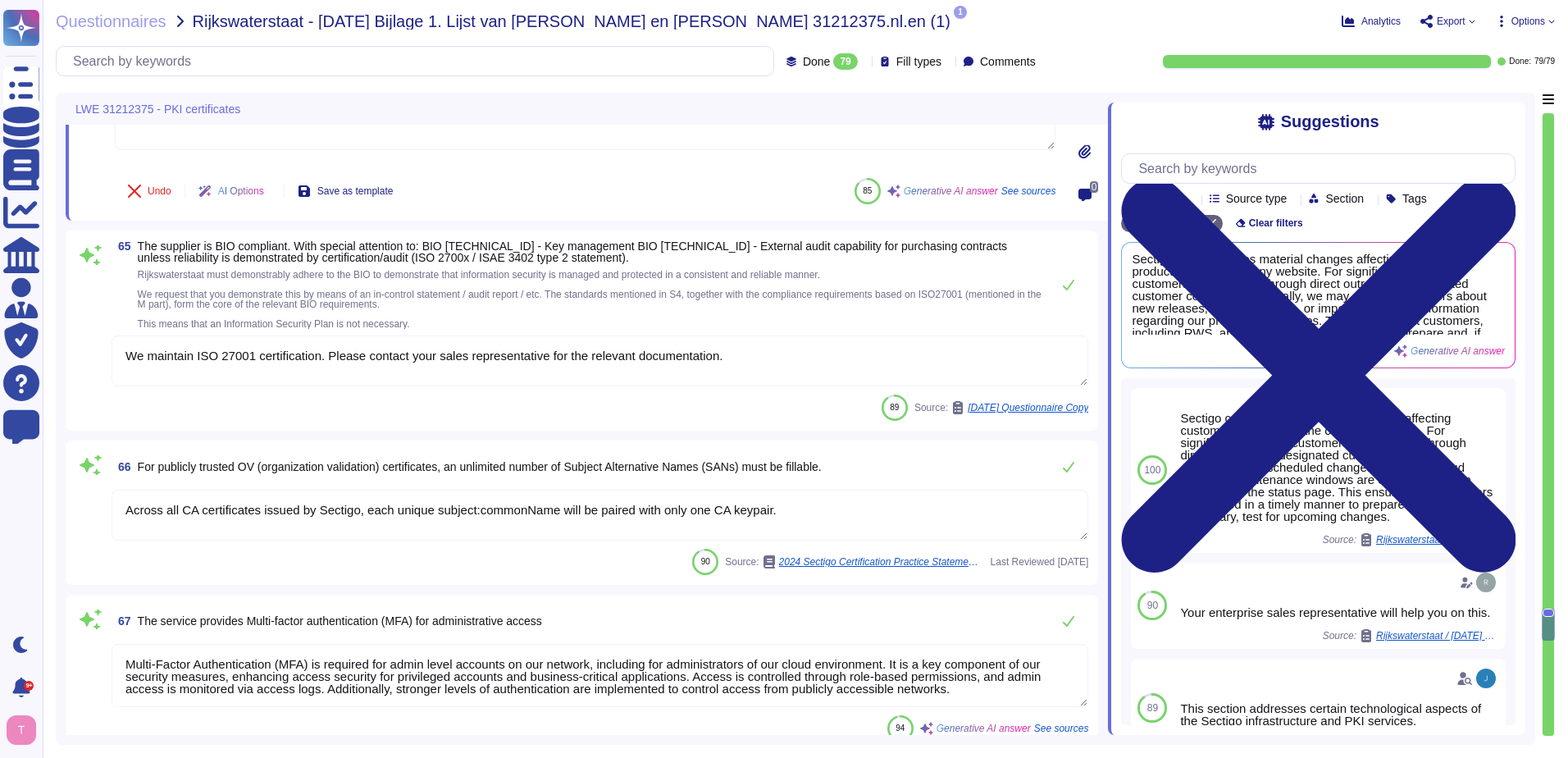
drag, startPoint x: 728, startPoint y: 355, endPoint x: 87, endPoint y: 350, distance: 641.0
click at [87, 350] on div "65 The supplier is BIO compliant. With special attention to: BIO 10.1.2.1 - Key…" at bounding box center [582, 331] width 1013 height 180
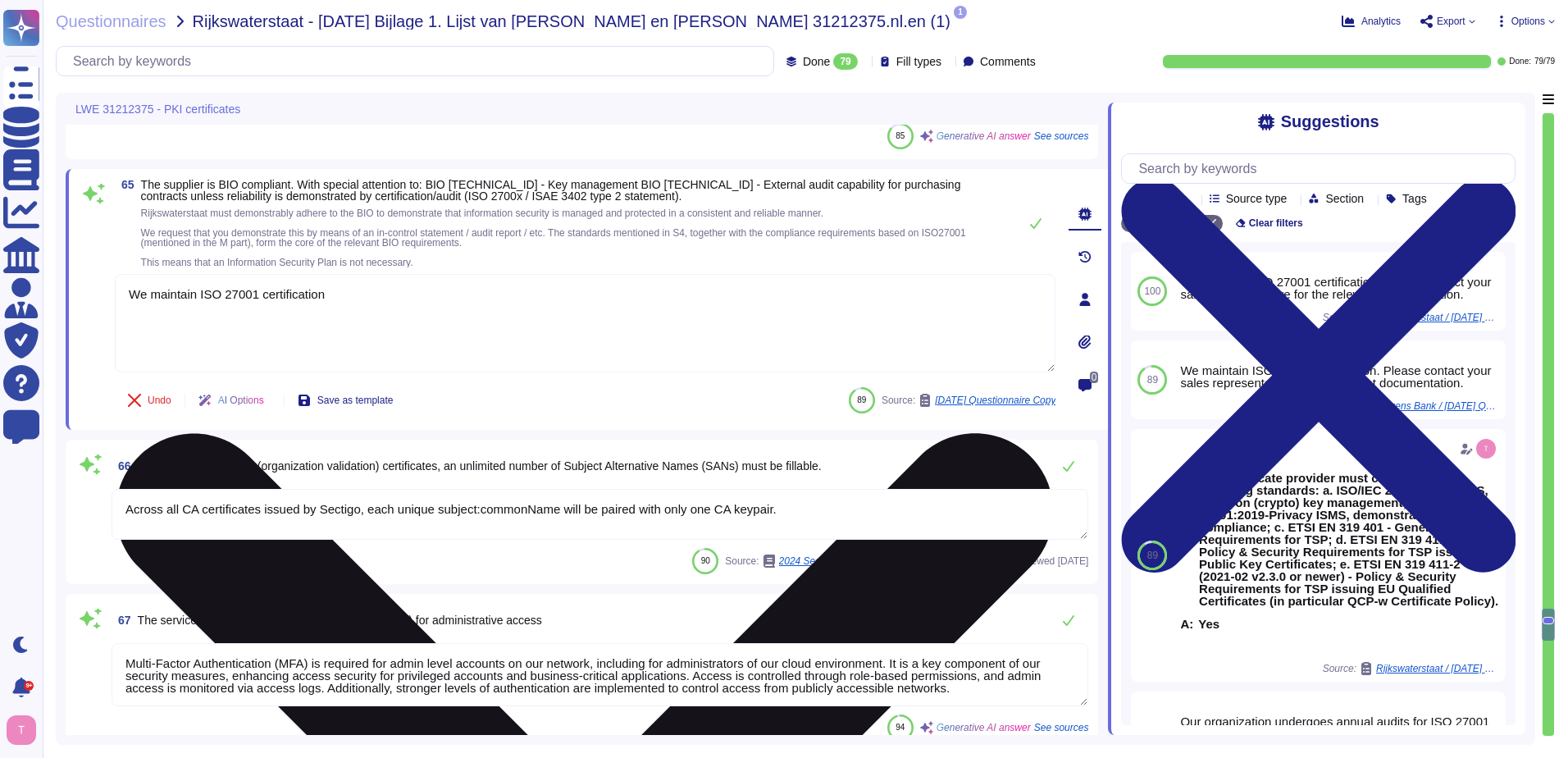
type textarea "We maintain ISO 27001 certification."
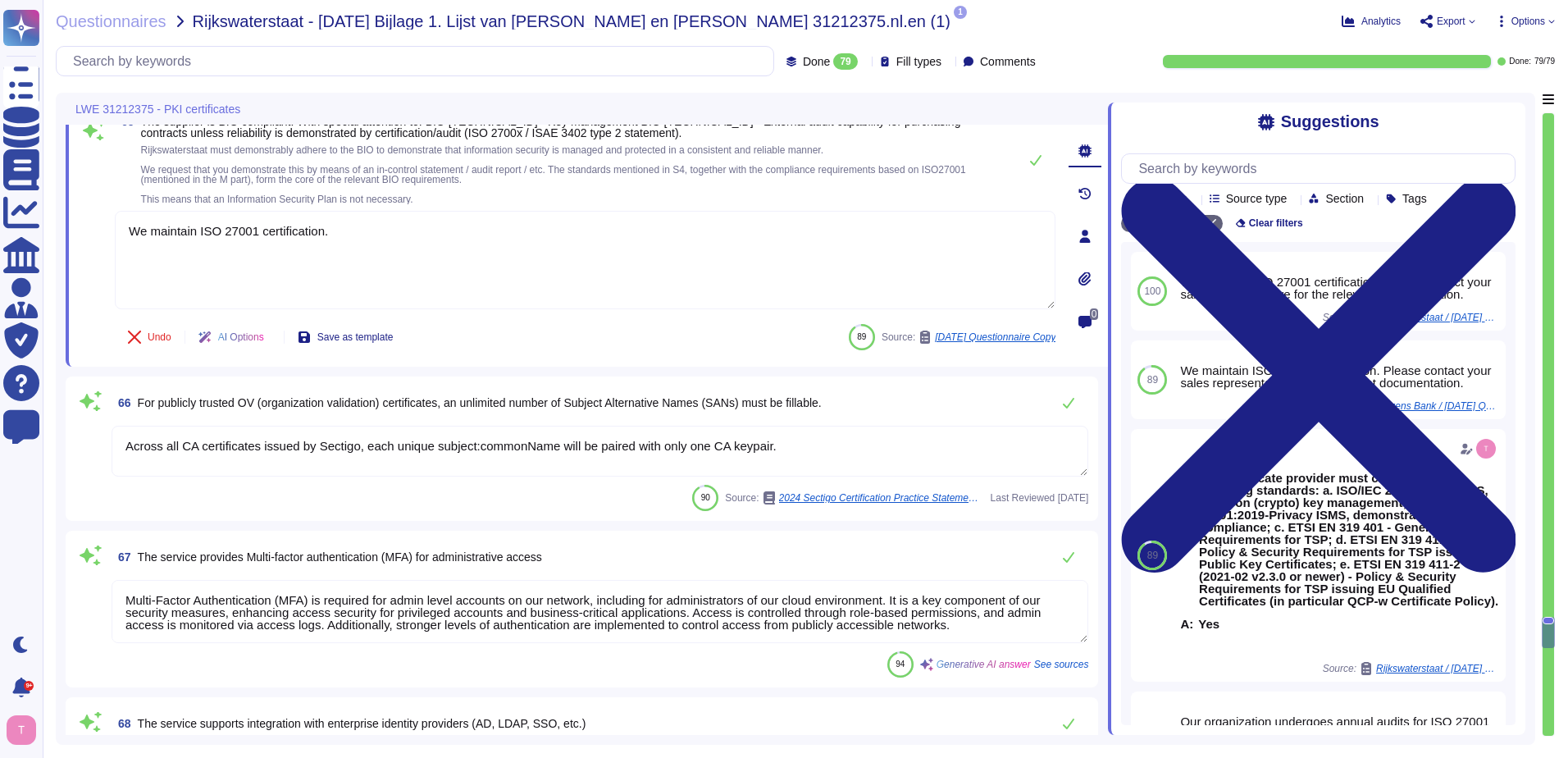
type textarea "Sectigo provides comprehensive logging capabilities for system access events, w…"
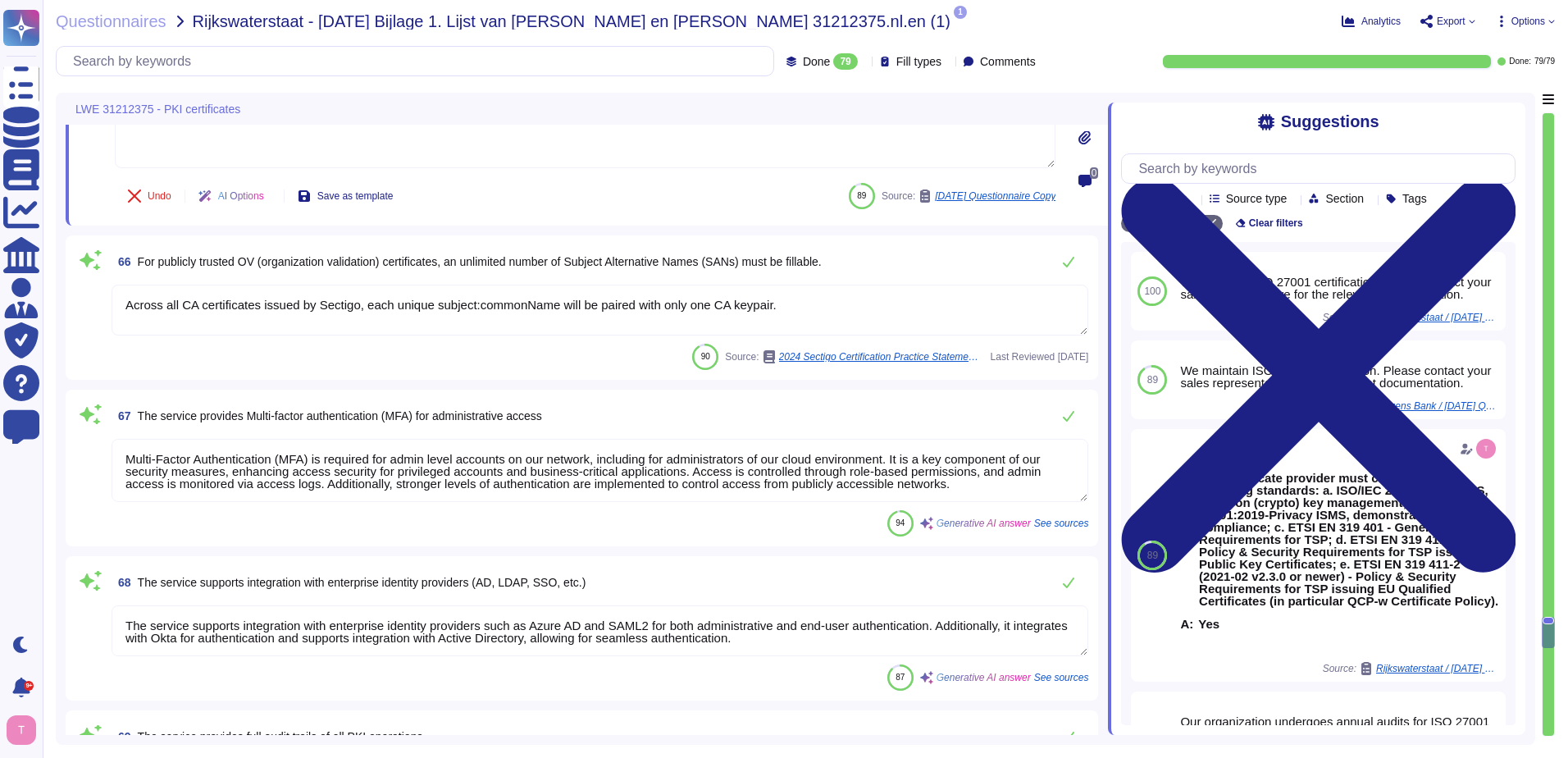
scroll to position [13732, 0]
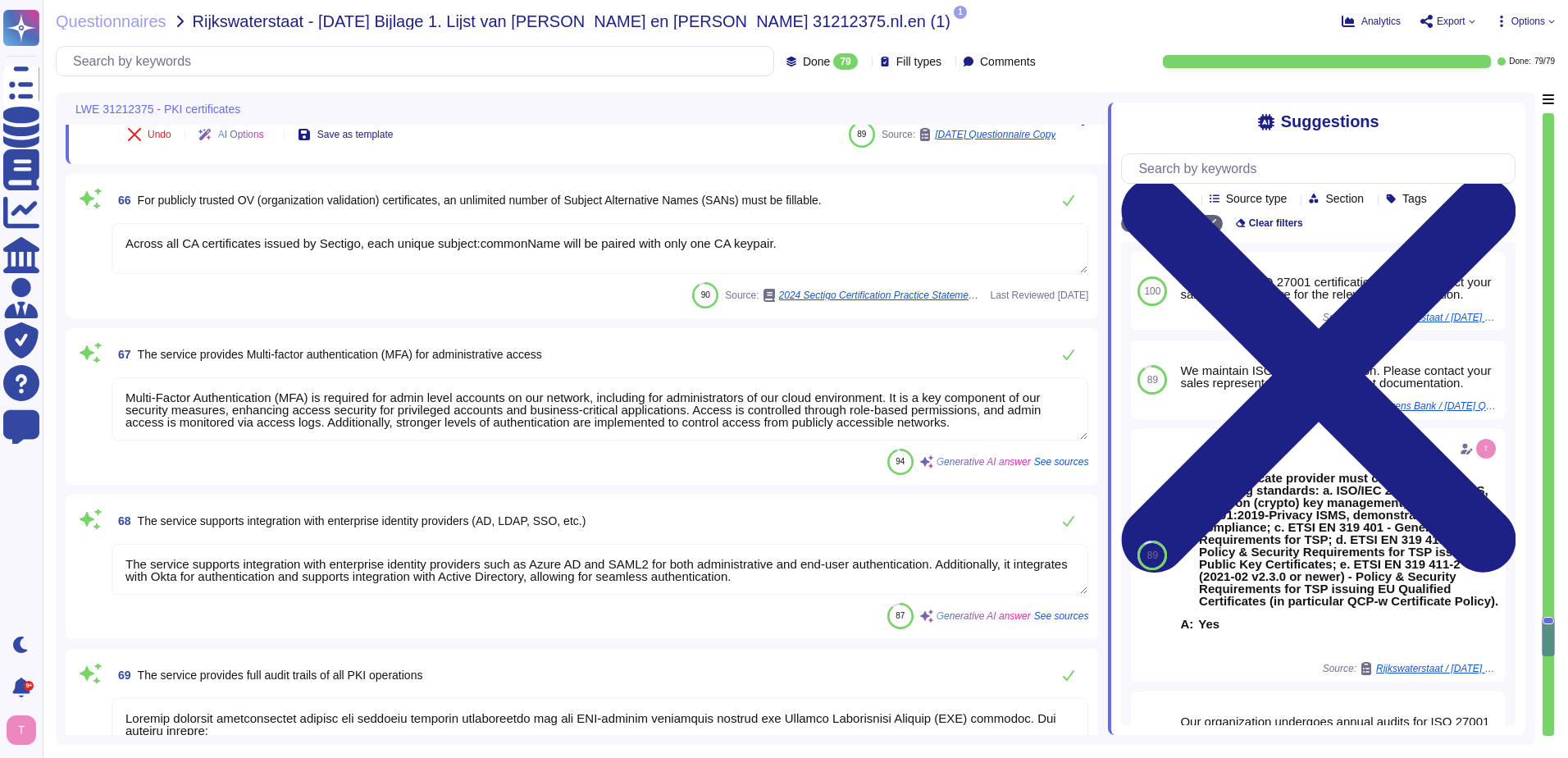
type textarea "We maintain ISO 27001 certification."
drag, startPoint x: 794, startPoint y: 241, endPoint x: -3, endPoint y: 263, distance: 797.3
click at [0, 263] on html "Questionnaires Knowledge Base Documents Analytics CAIQ / SIG Admin Trust Center…" at bounding box center [784, 379] width 1568 height 758
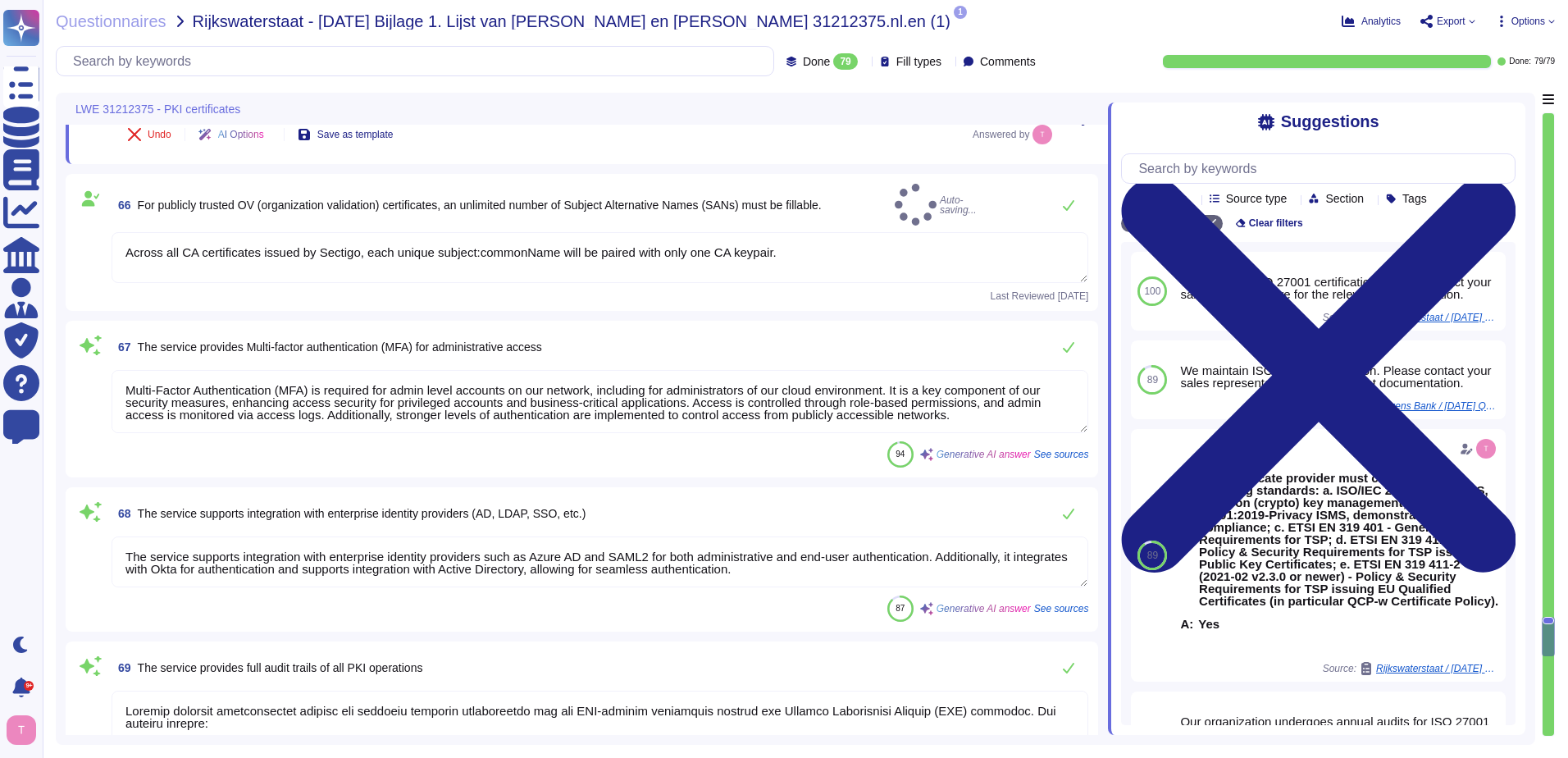
click at [797, 198] on span "For publicly trusted OV (organization validation) certificates, an unlimited nu…" at bounding box center [480, 205] width 684 height 13
type textarea "Across all CA certificates issued by Sectigo, each unique subject:commonName wi…"
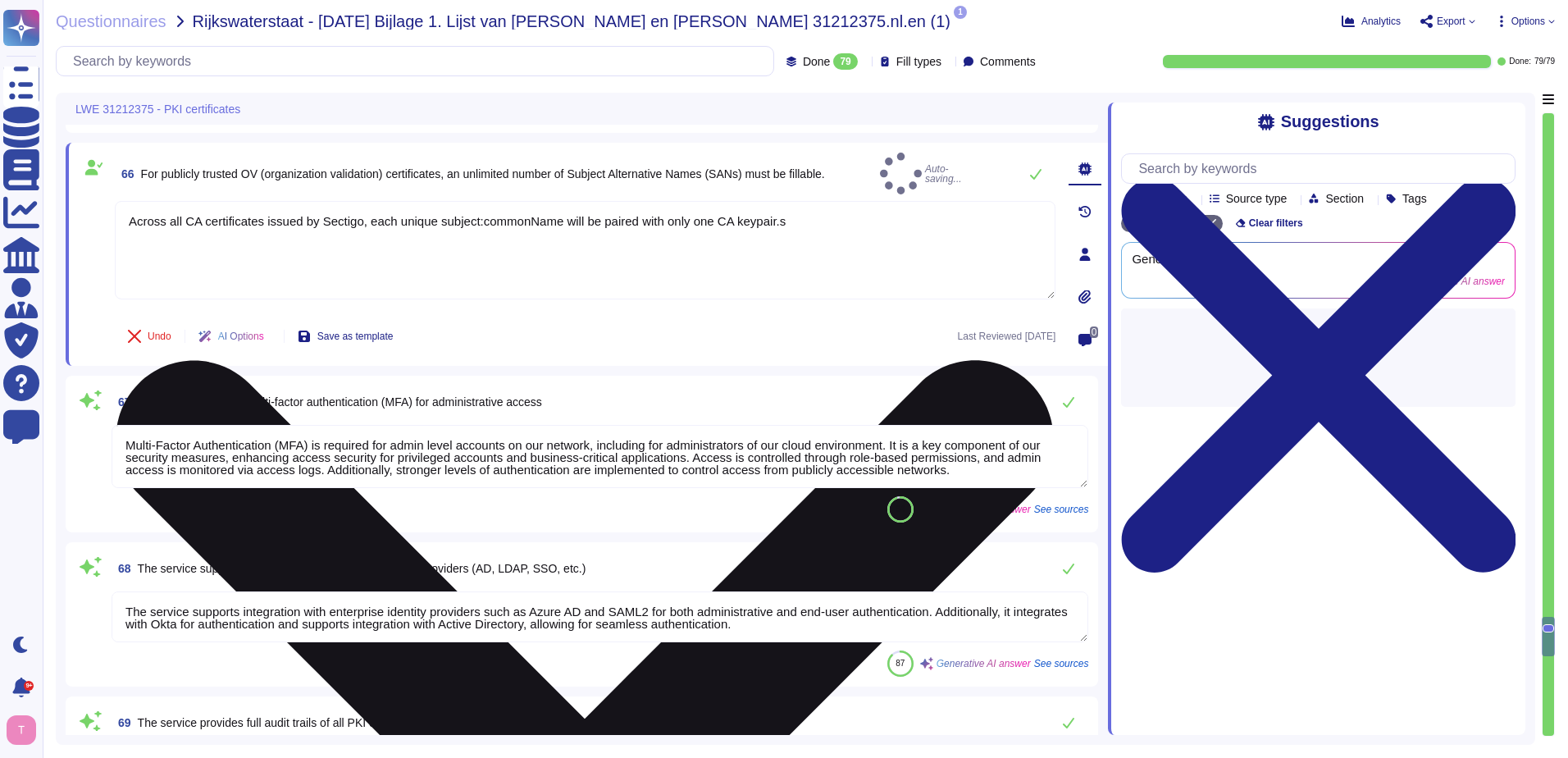
type textarea "Sectigo provides comprehensive logging capabilities for system access events, w…"
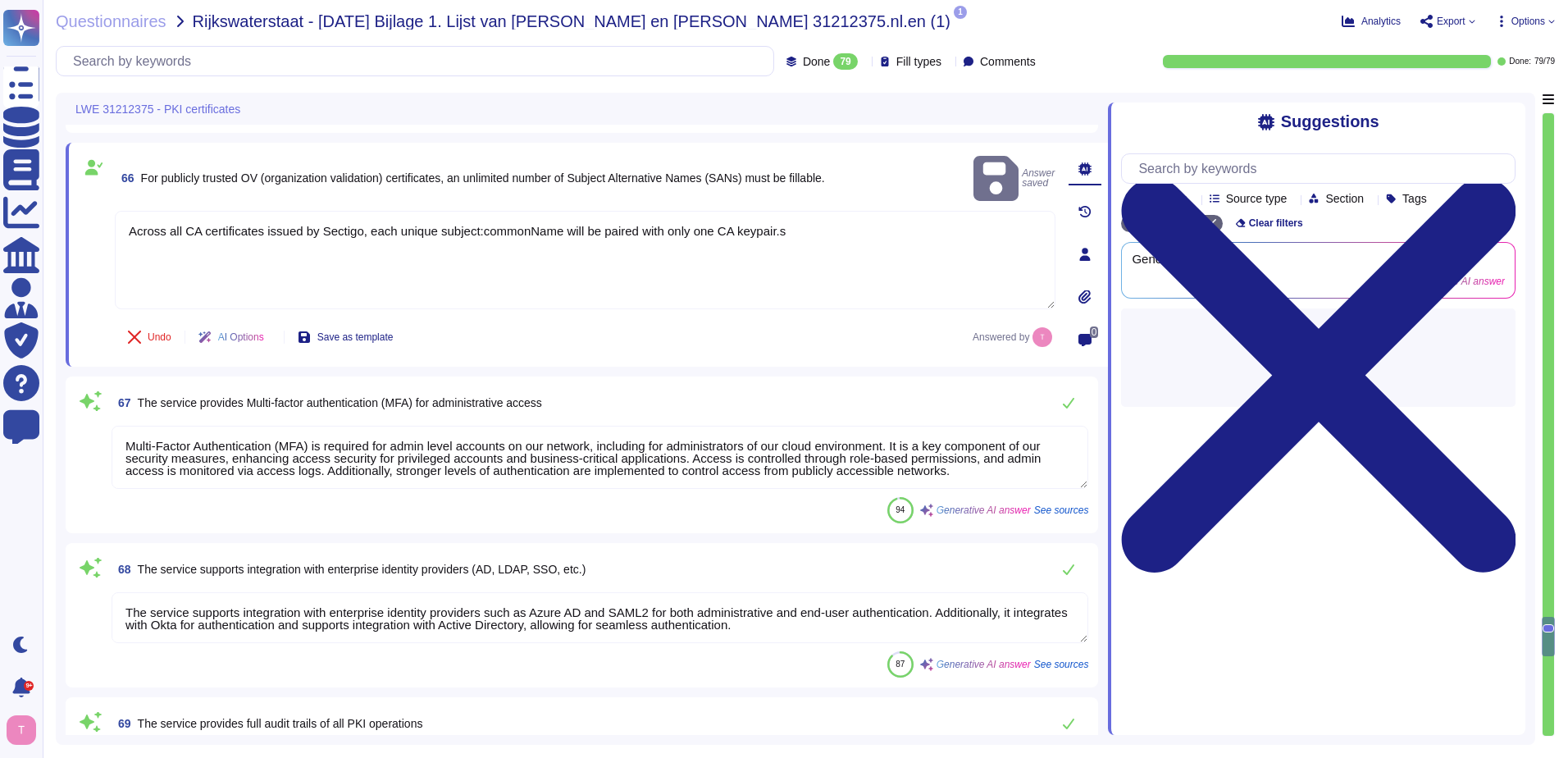
drag, startPoint x: 786, startPoint y: 206, endPoint x: 82, endPoint y: 256, distance: 705.8
click at [82, 256] on div "66 For publicly trusted OV (organization validation) certificates, an unlimited…" at bounding box center [566, 254] width 977 height 204
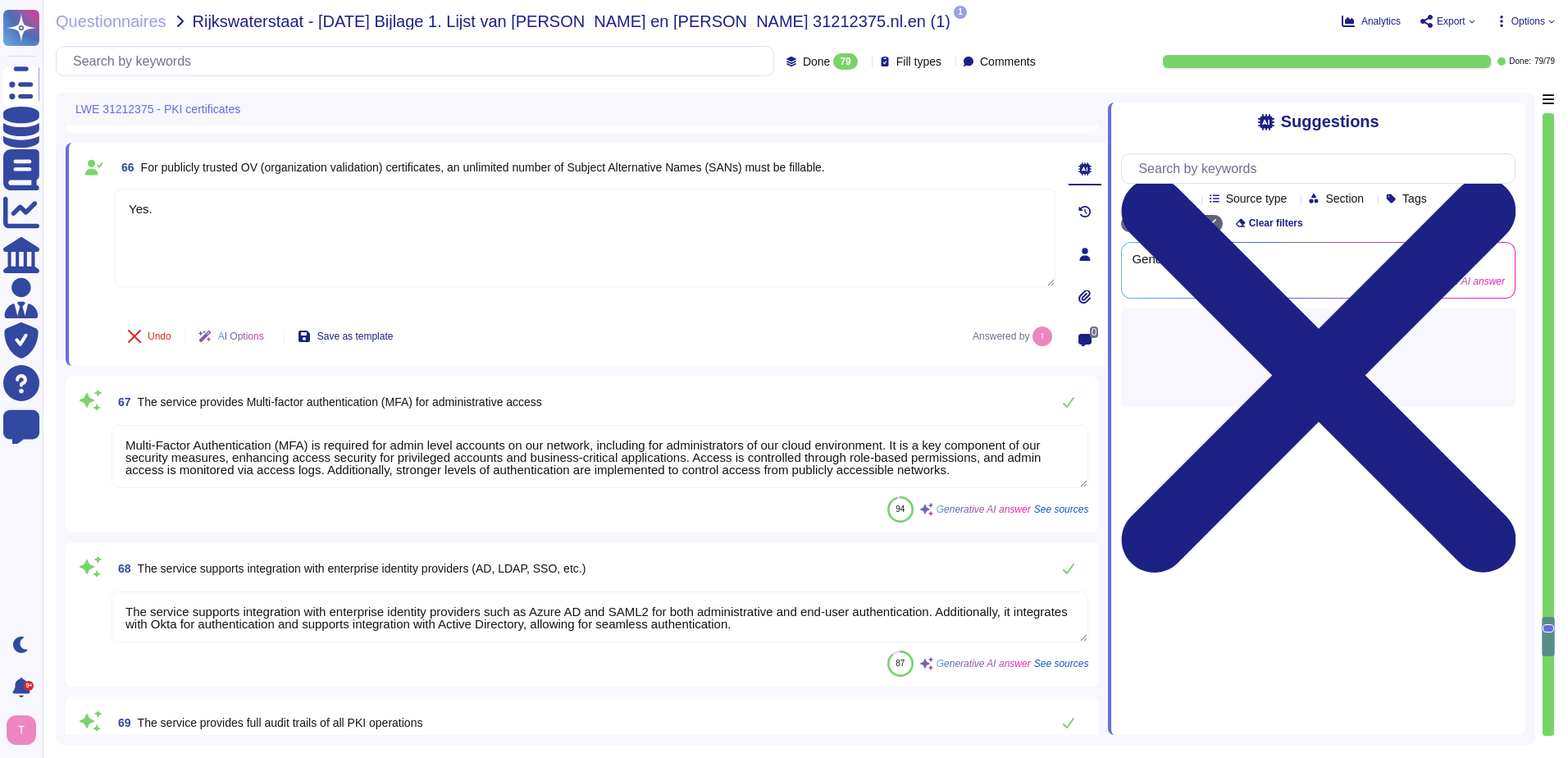
scroll to position [2, 0]
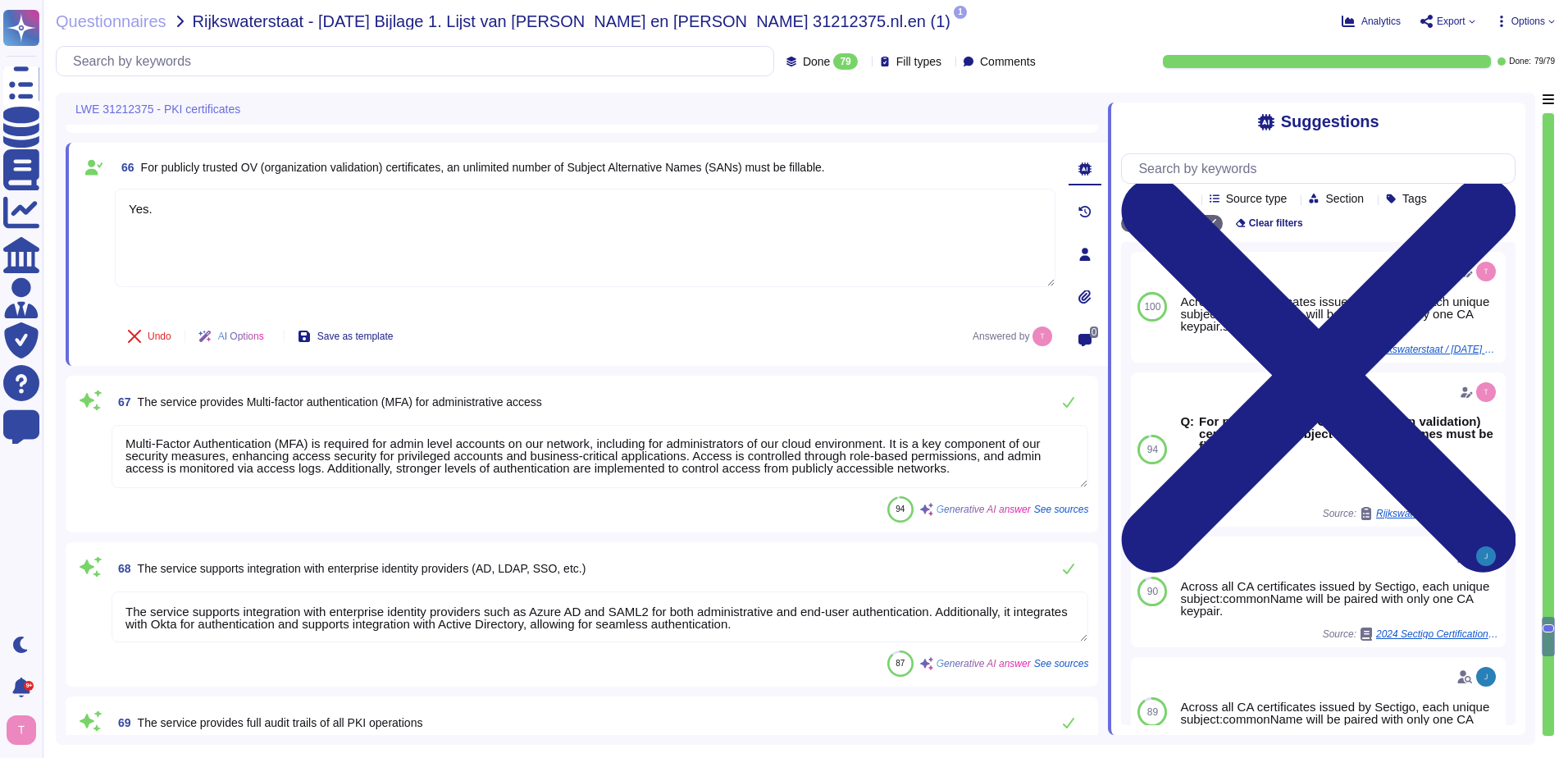
click at [313, 449] on textarea "Multi-Factor Authentication (MFA) is required for admin level accounts on our n…" at bounding box center [599, 456] width 977 height 63
type textarea "Yes."
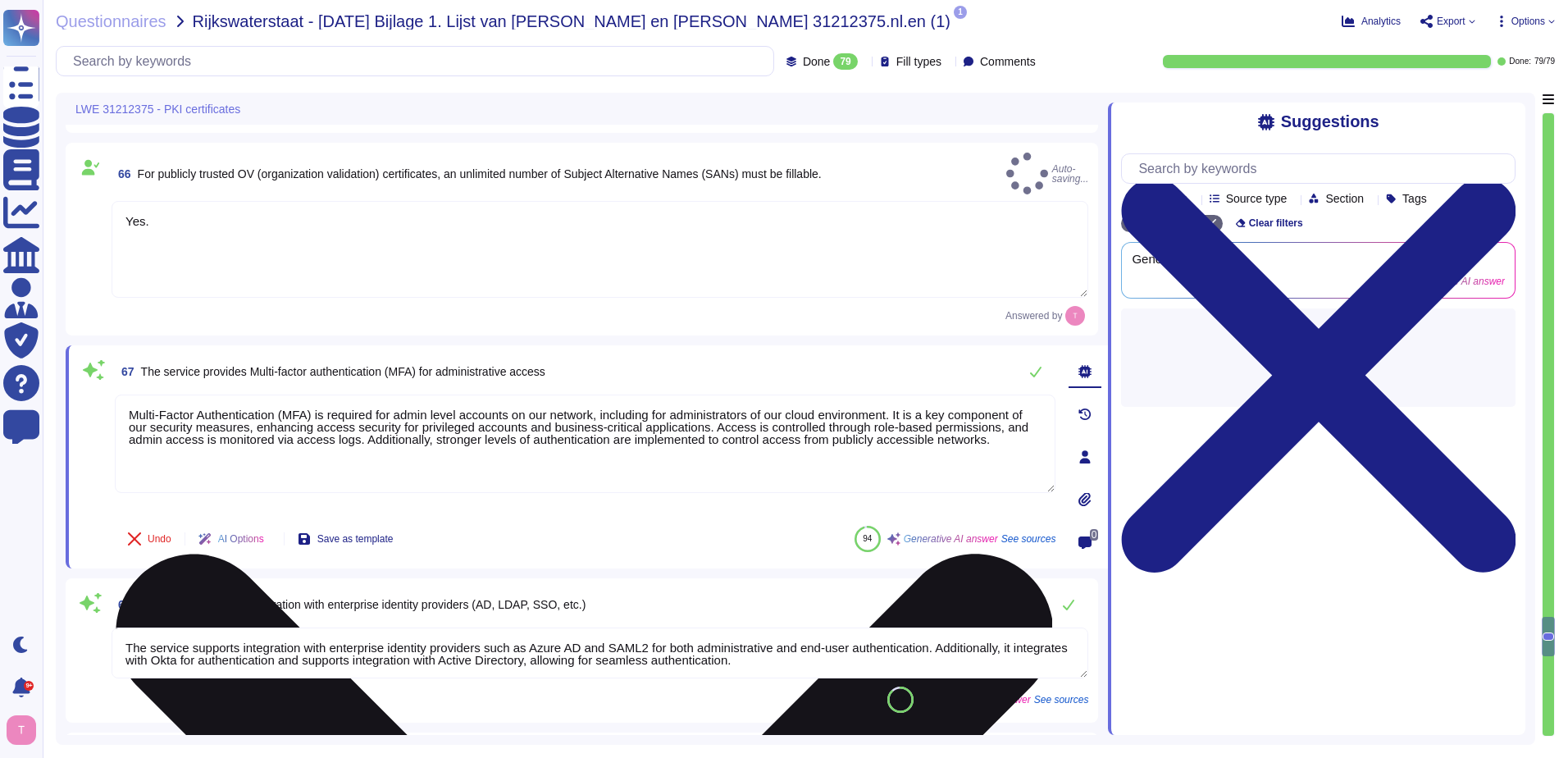
scroll to position [0, 0]
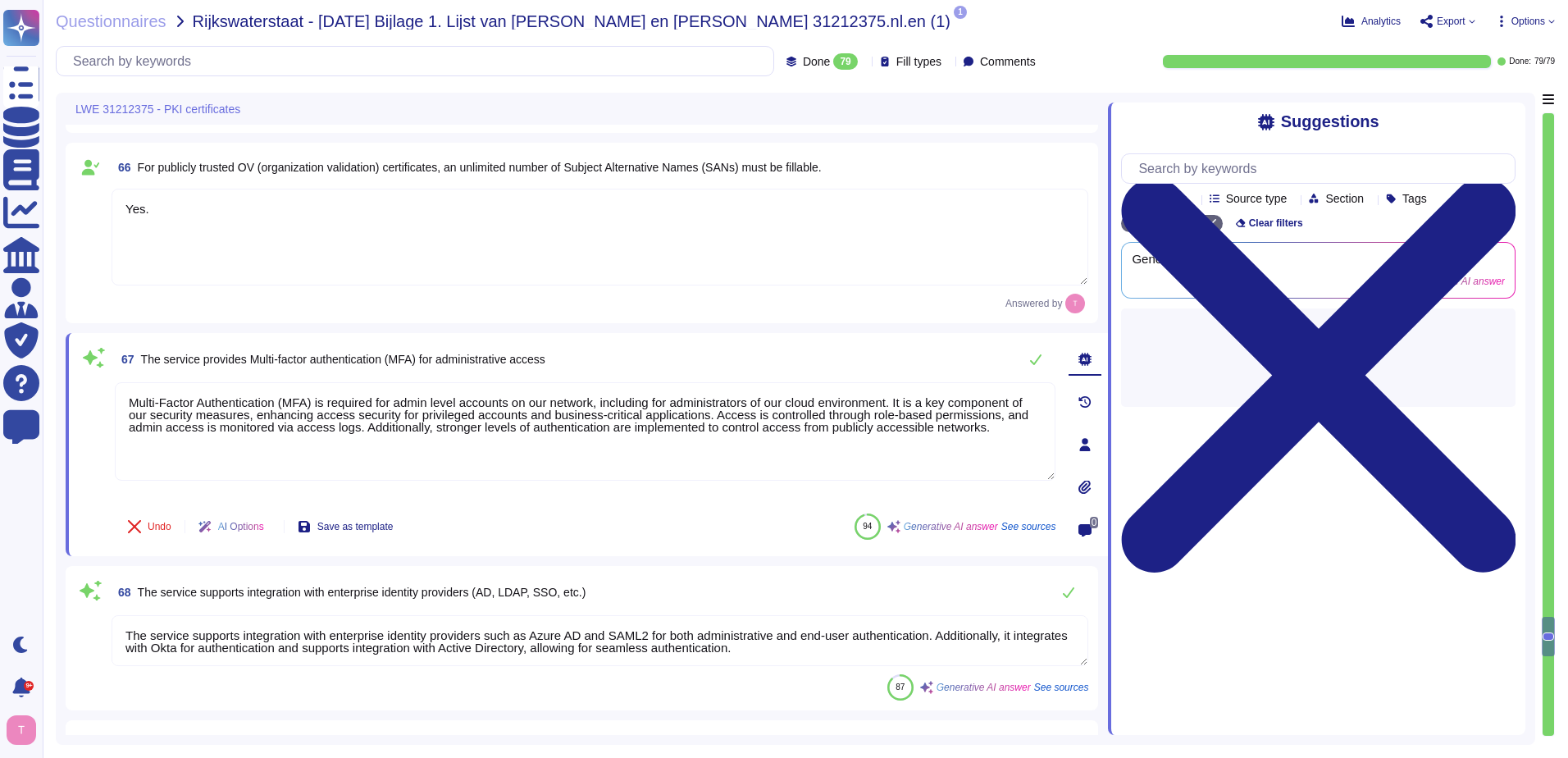
drag, startPoint x: 1004, startPoint y: 425, endPoint x: 72, endPoint y: 395, distance: 932.5
click at [72, 395] on div "67 The service provides Multi-factor authentication (MFA) for administrative ac…" at bounding box center [587, 444] width 1043 height 223
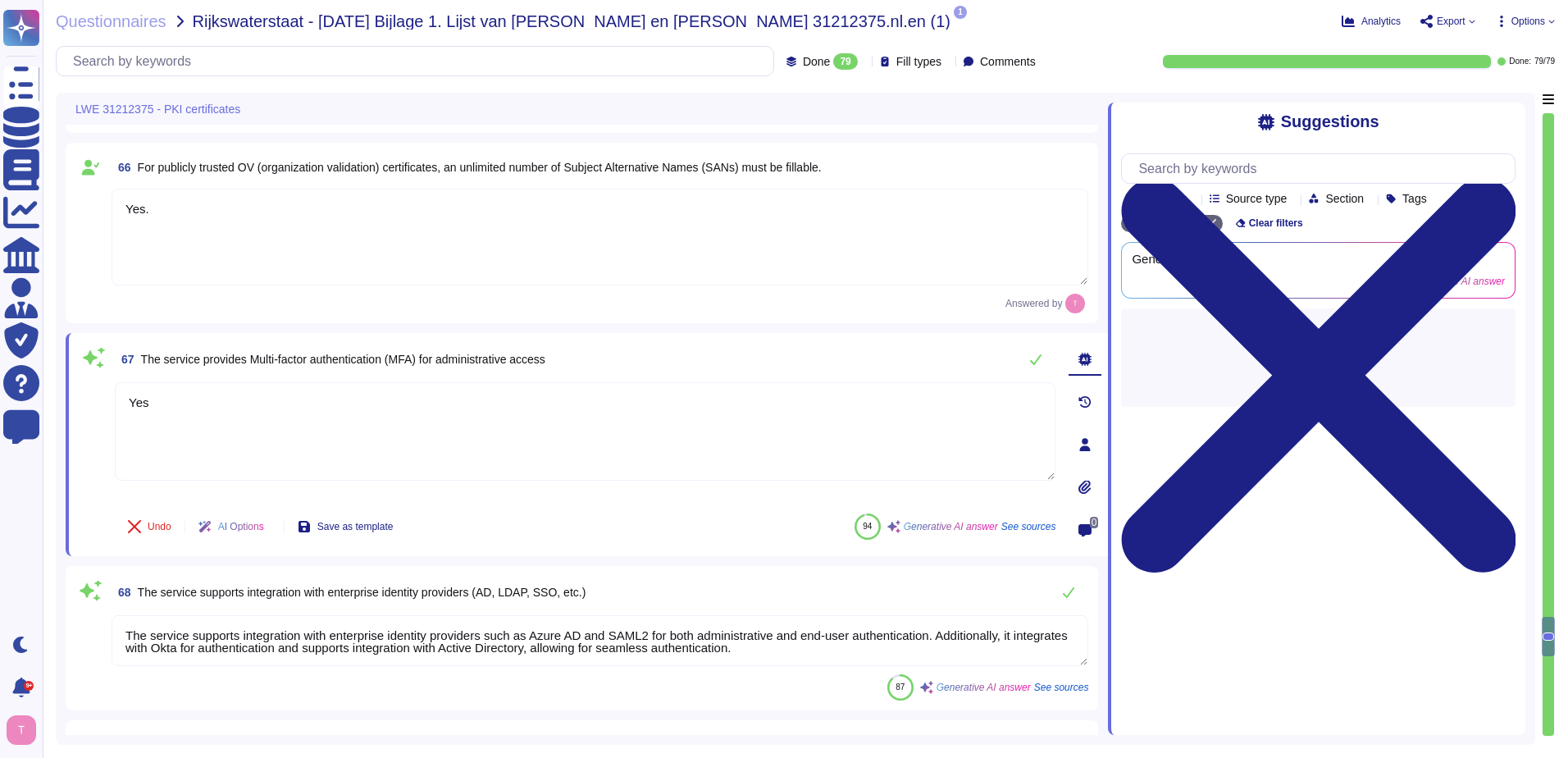
scroll to position [2, 0]
type textarea "Yes"
click at [439, 626] on textarea "The service supports integration with enterprise identity providers such as Azu…" at bounding box center [599, 640] width 977 height 51
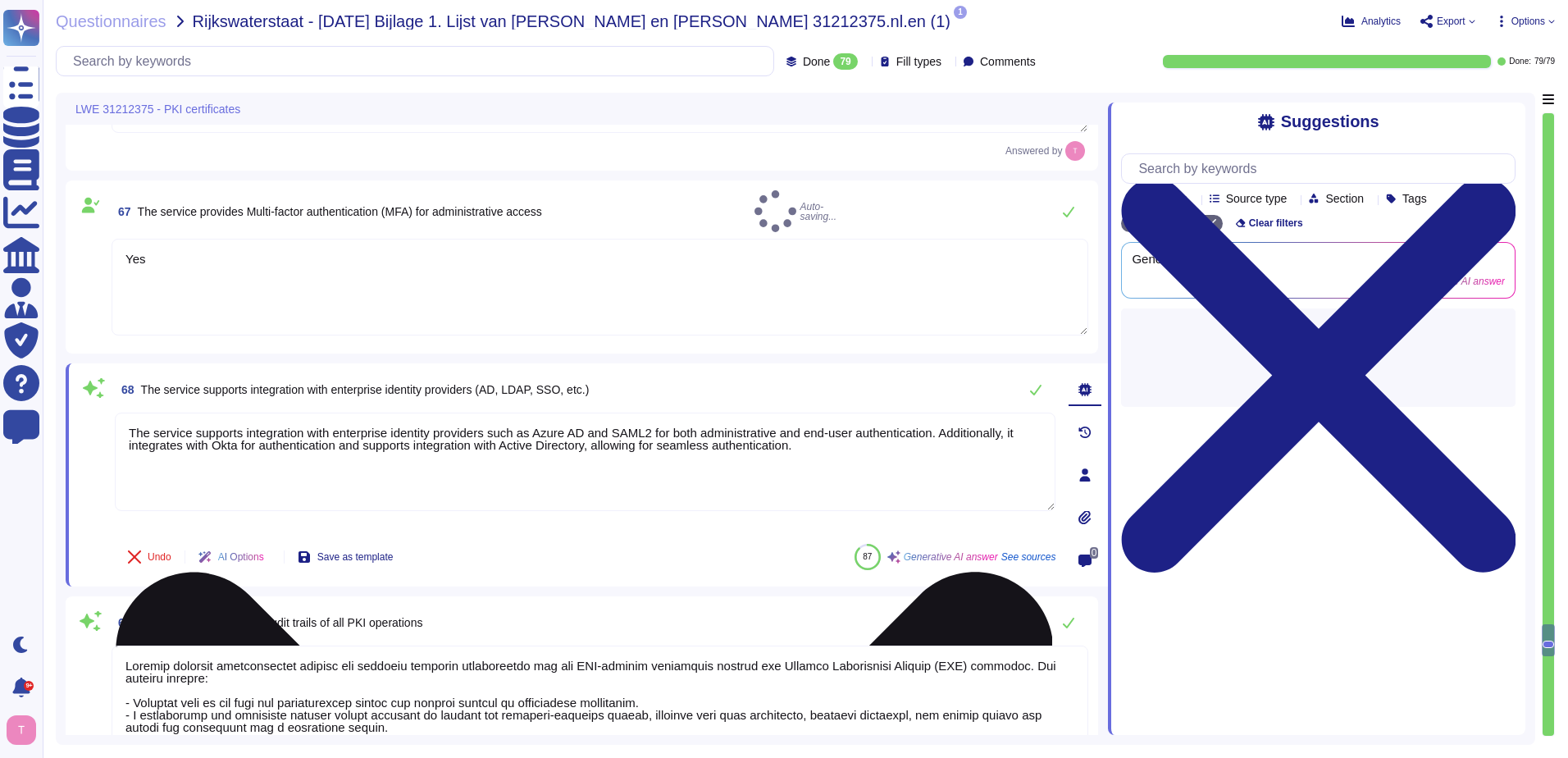
scroll to position [13896, 0]
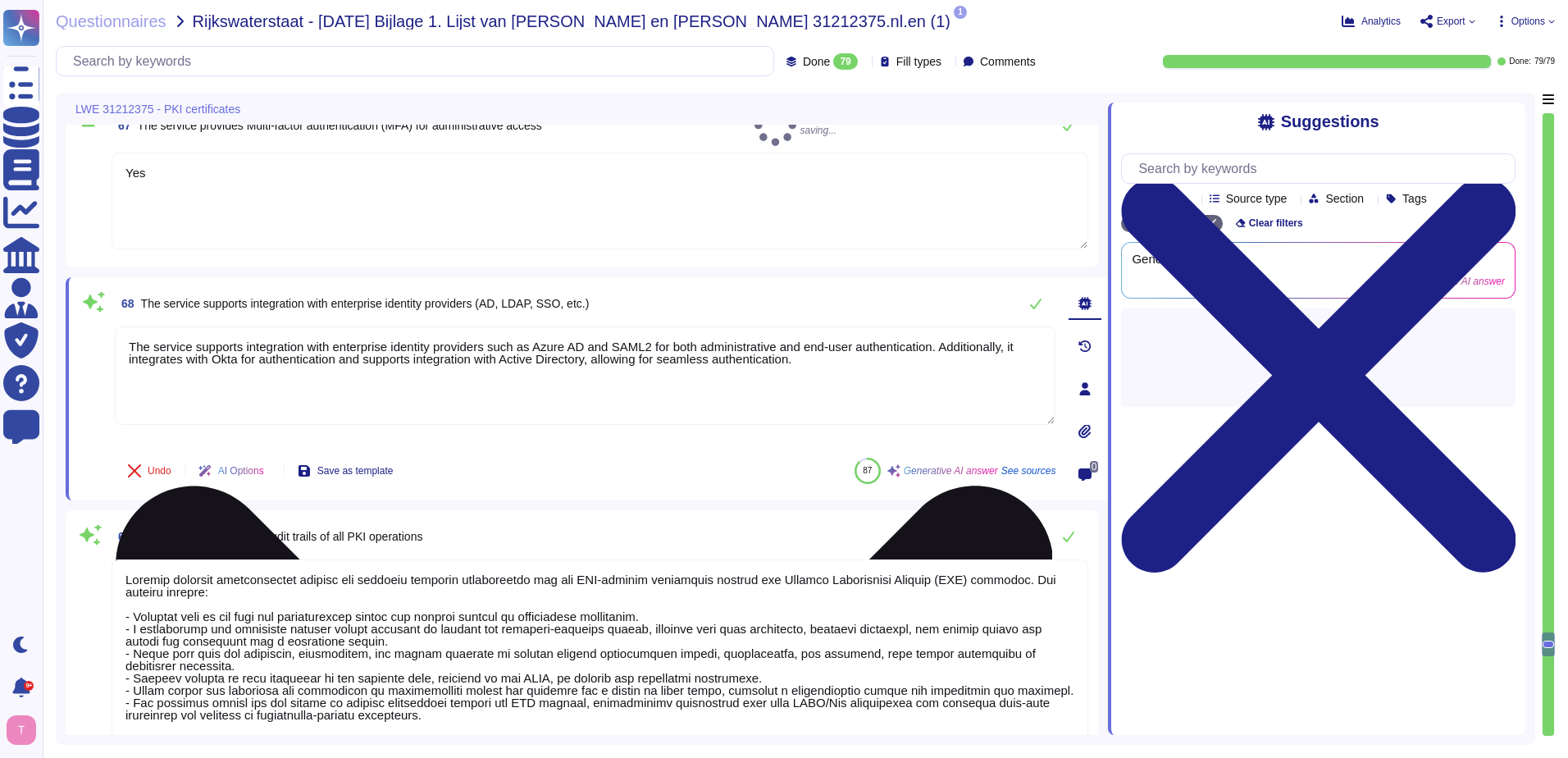
type textarea "Our solution offers API support for integration with various tools, including D…"
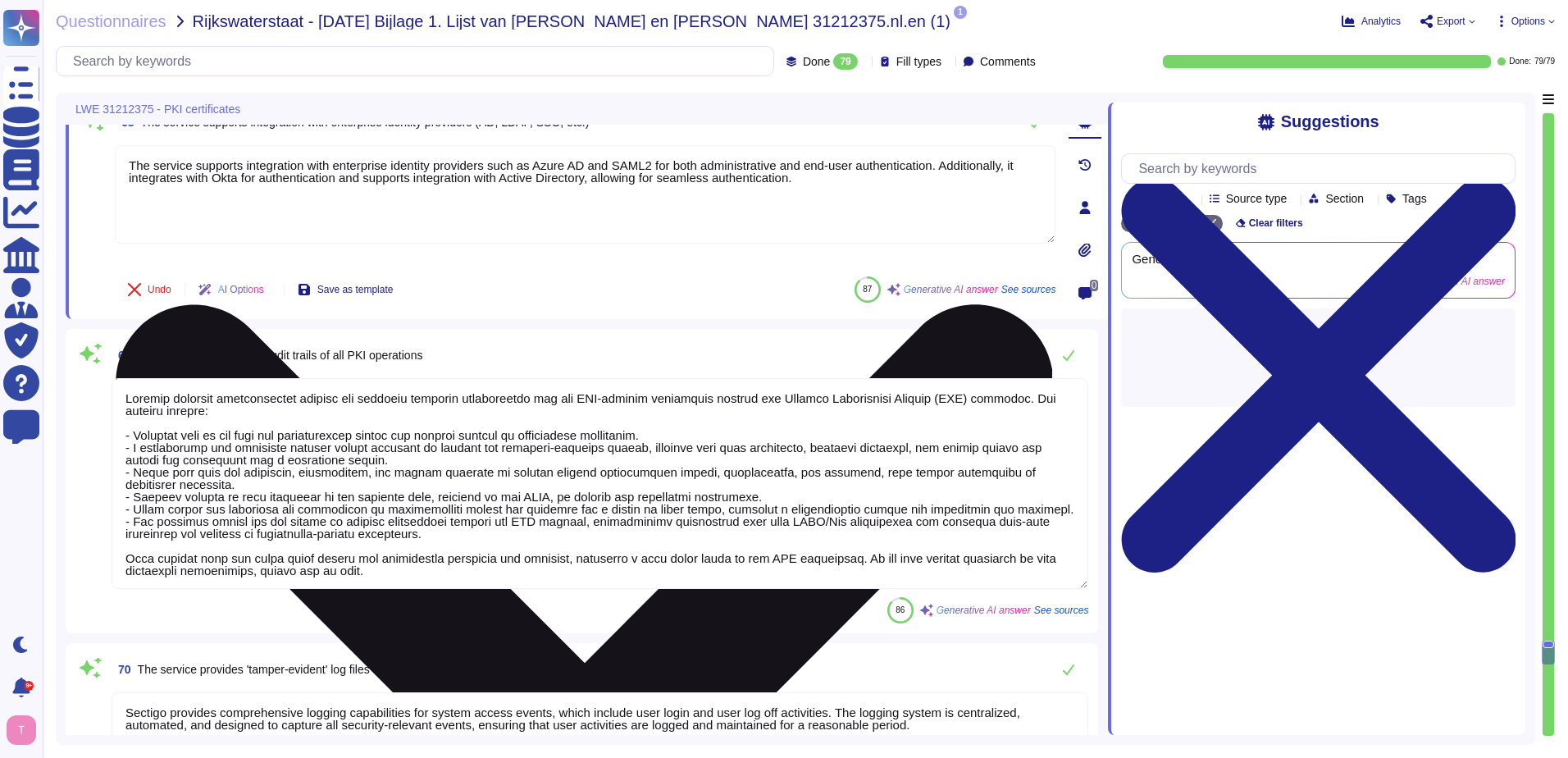
type textarea "Sectigo has integration with ServiceNow, which can be utilized for your CMDB ne…"
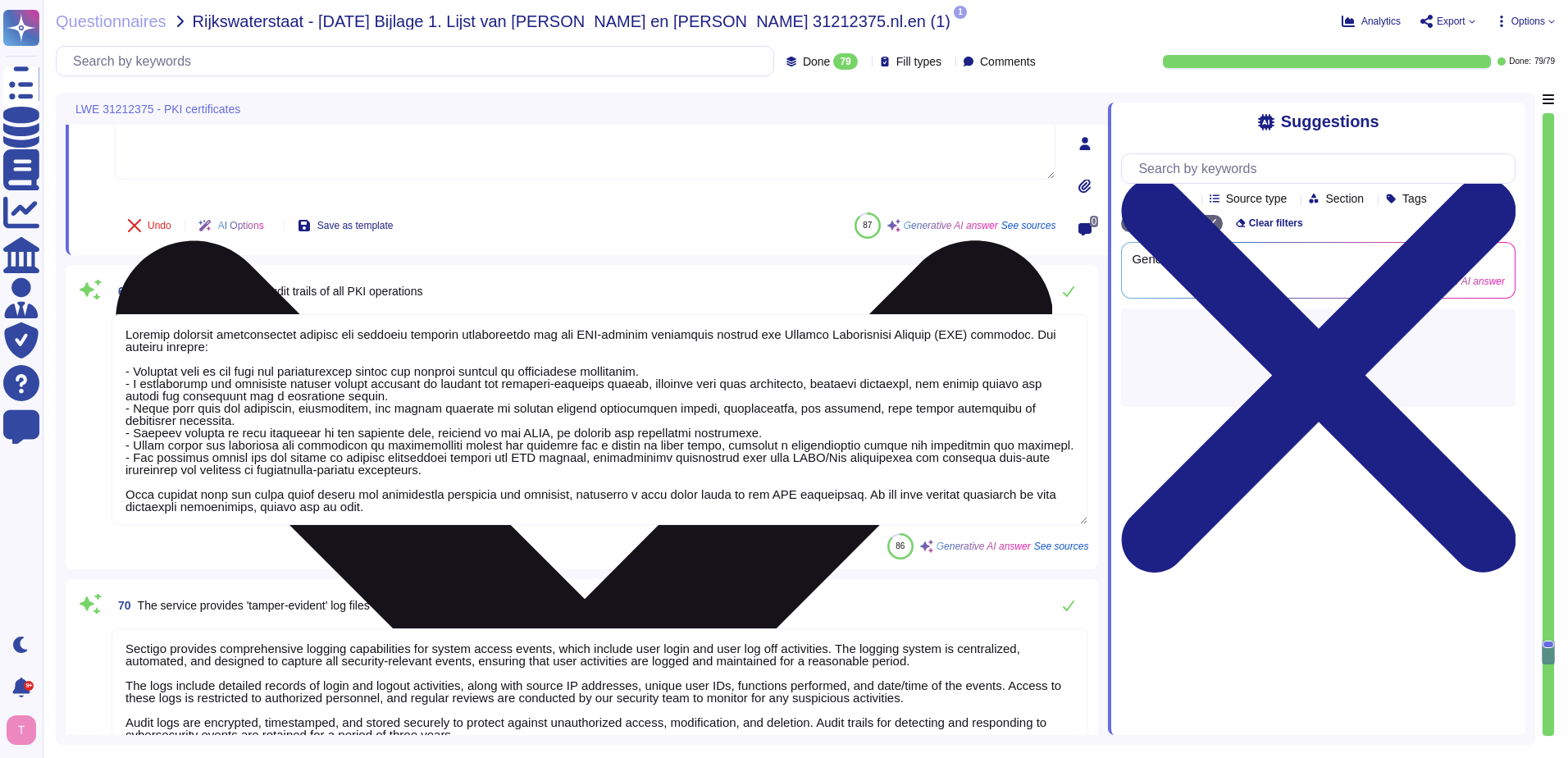
type textarea "Sectigo Certificate Manager is designed to support multi-CA environments, allow…"
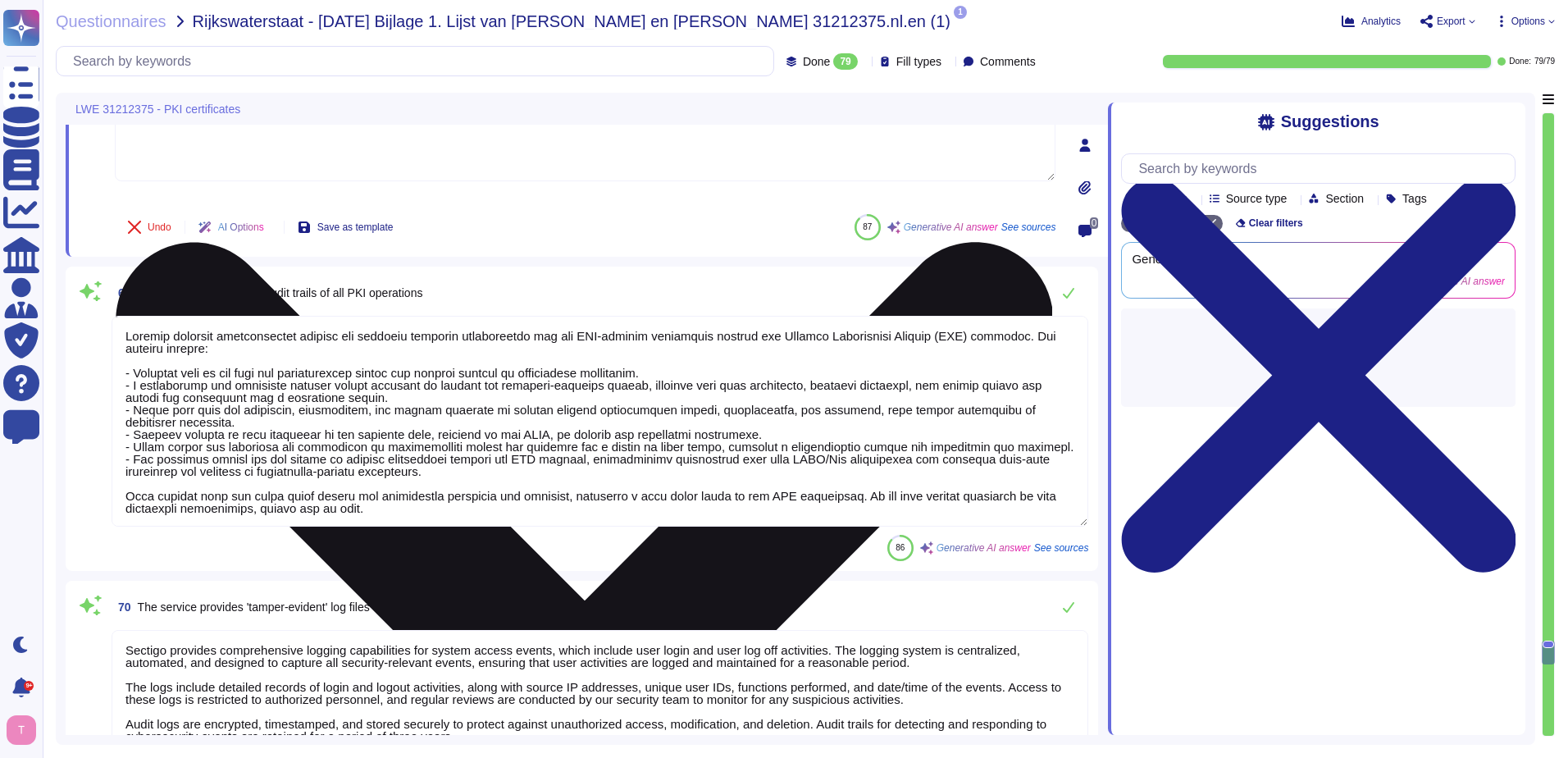
type textarea "Sectigo Certificate Manager is designed to support multi-CA environments, allow…"
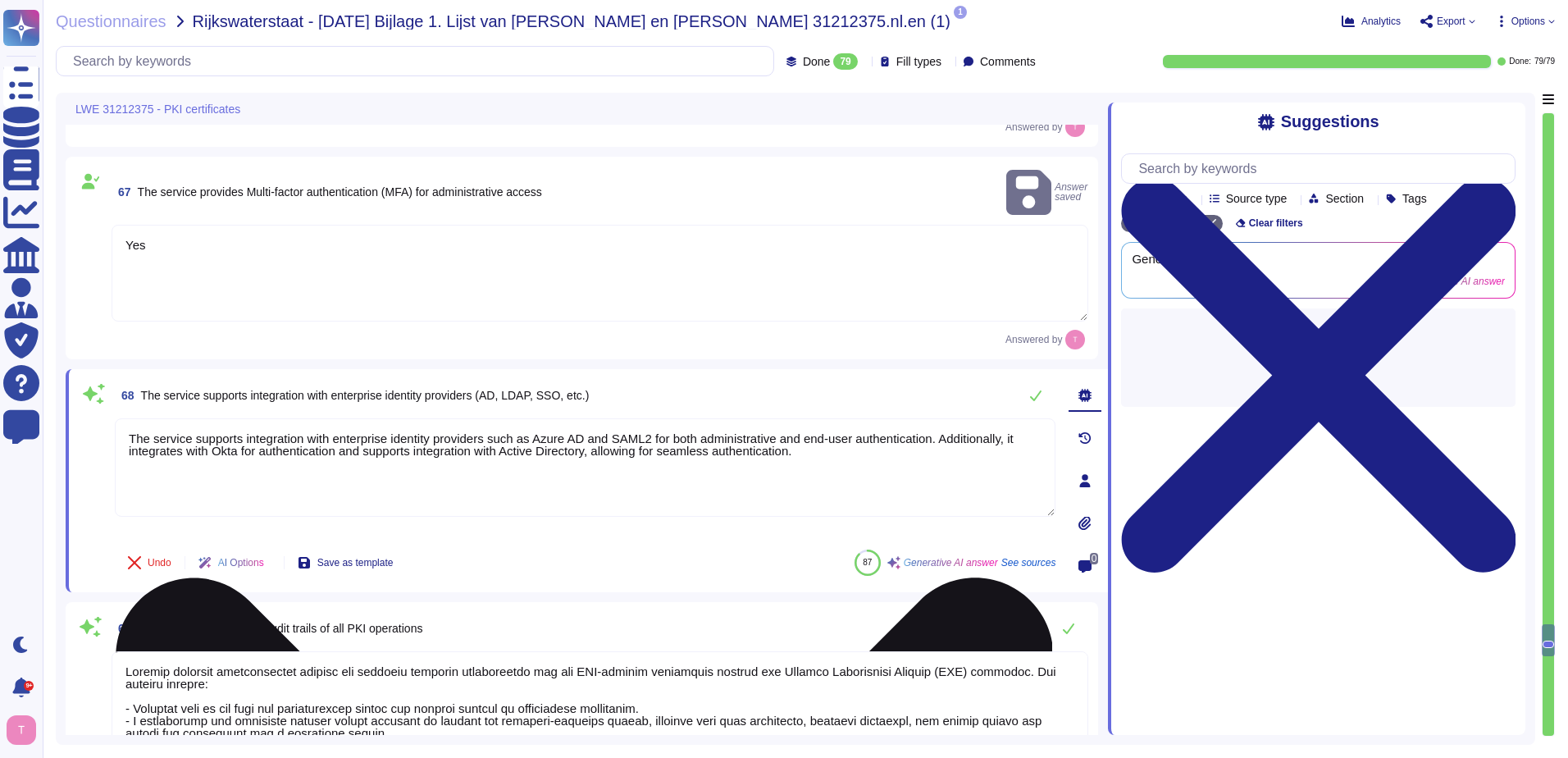
type textarea "We maintain ISO 27001 certification."
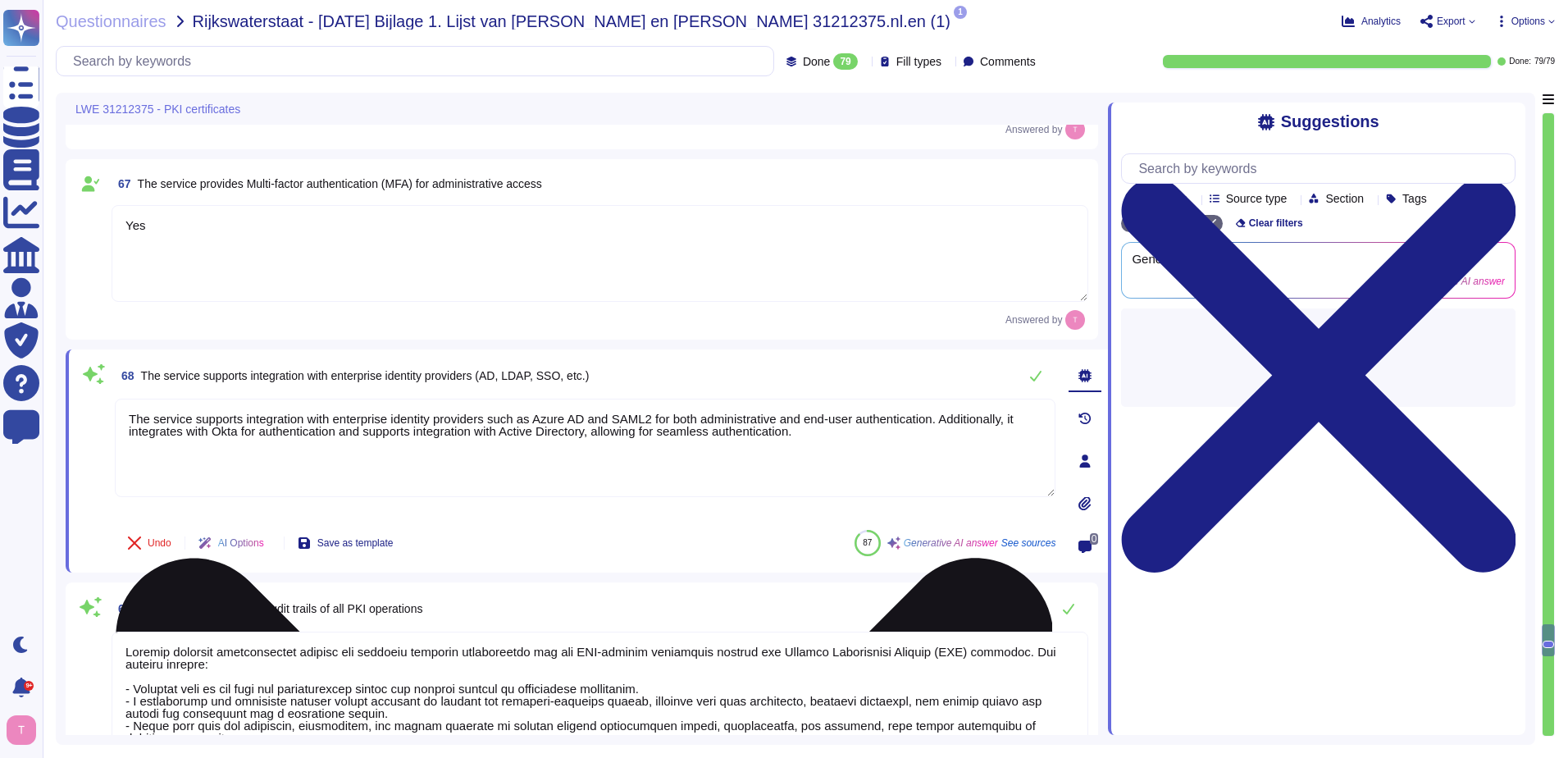
click at [126, 409] on textarea "The service supports integration with enterprise identity providers such as Azu…" at bounding box center [586, 448] width 941 height 99
type textarea "Yes. The service supports integration with enterprise identity providers such a…"
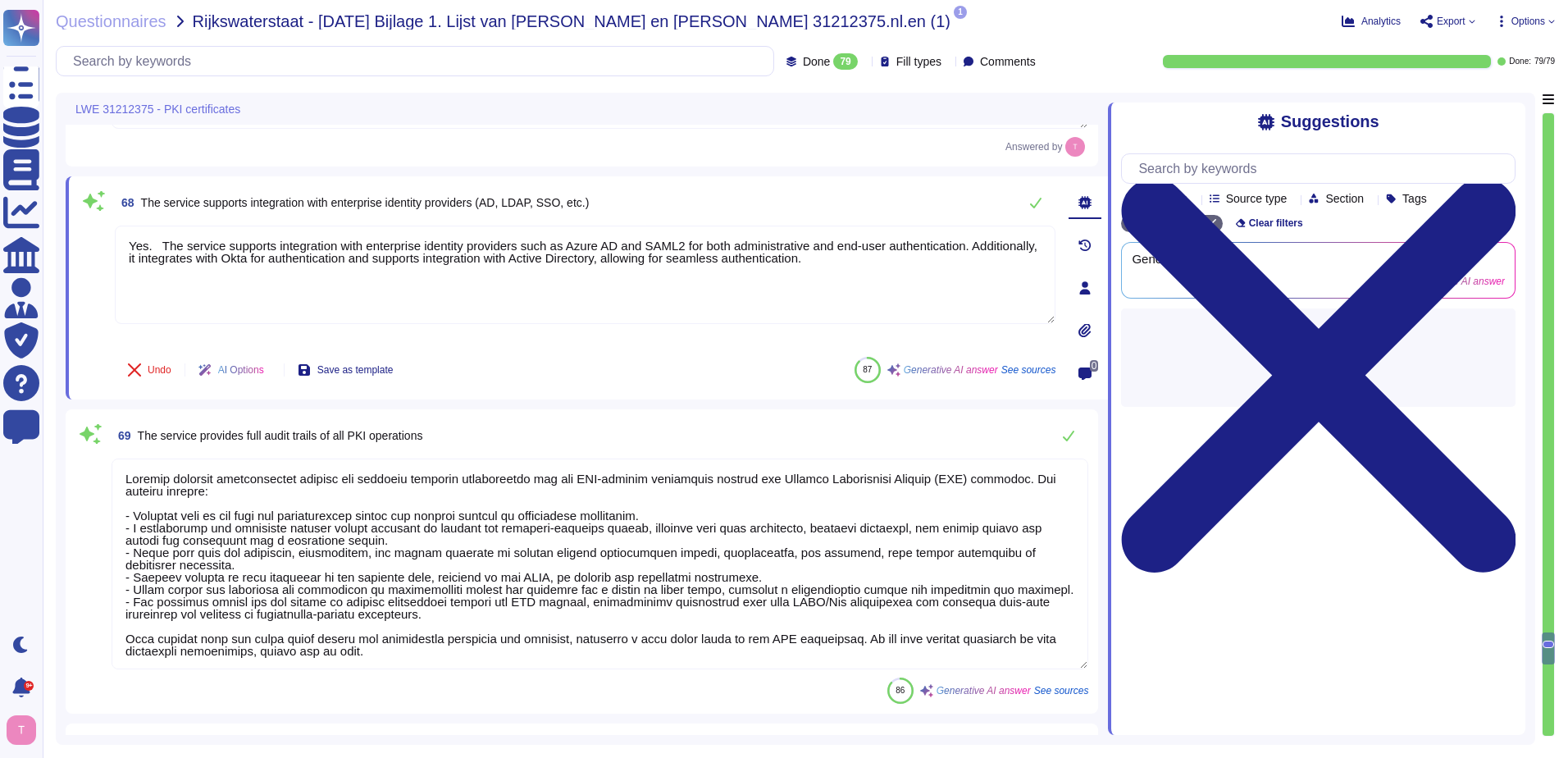
type textarea "Sectigo has integration with ServiceNow, which can be utilized for your CMDB ne…"
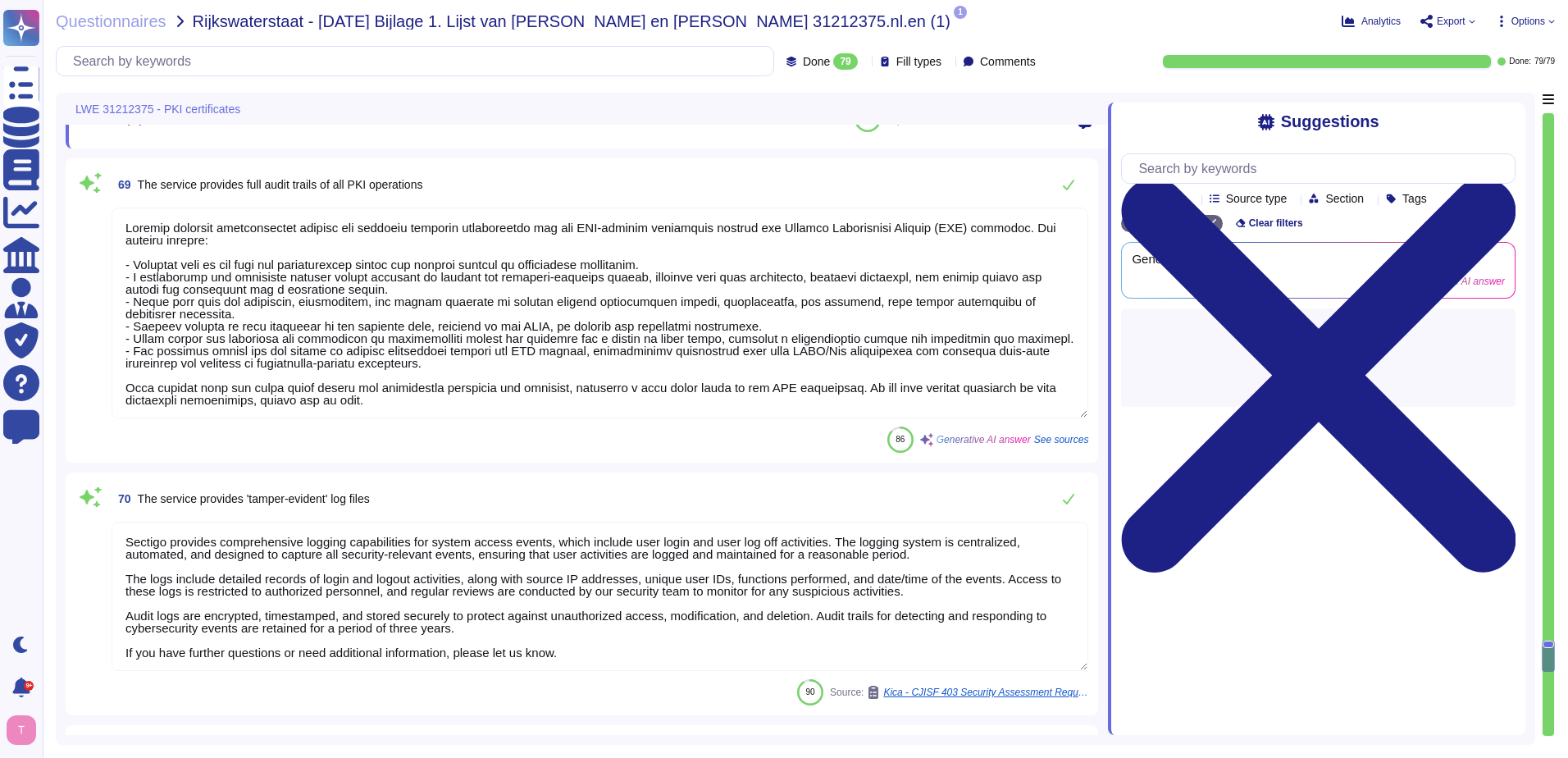
type textarea "Sectigo Certificate Manager is designed to support multi-CA environments, allow…"
type textarea "Yes. The service supports integration with enterprise identity providers such a…"
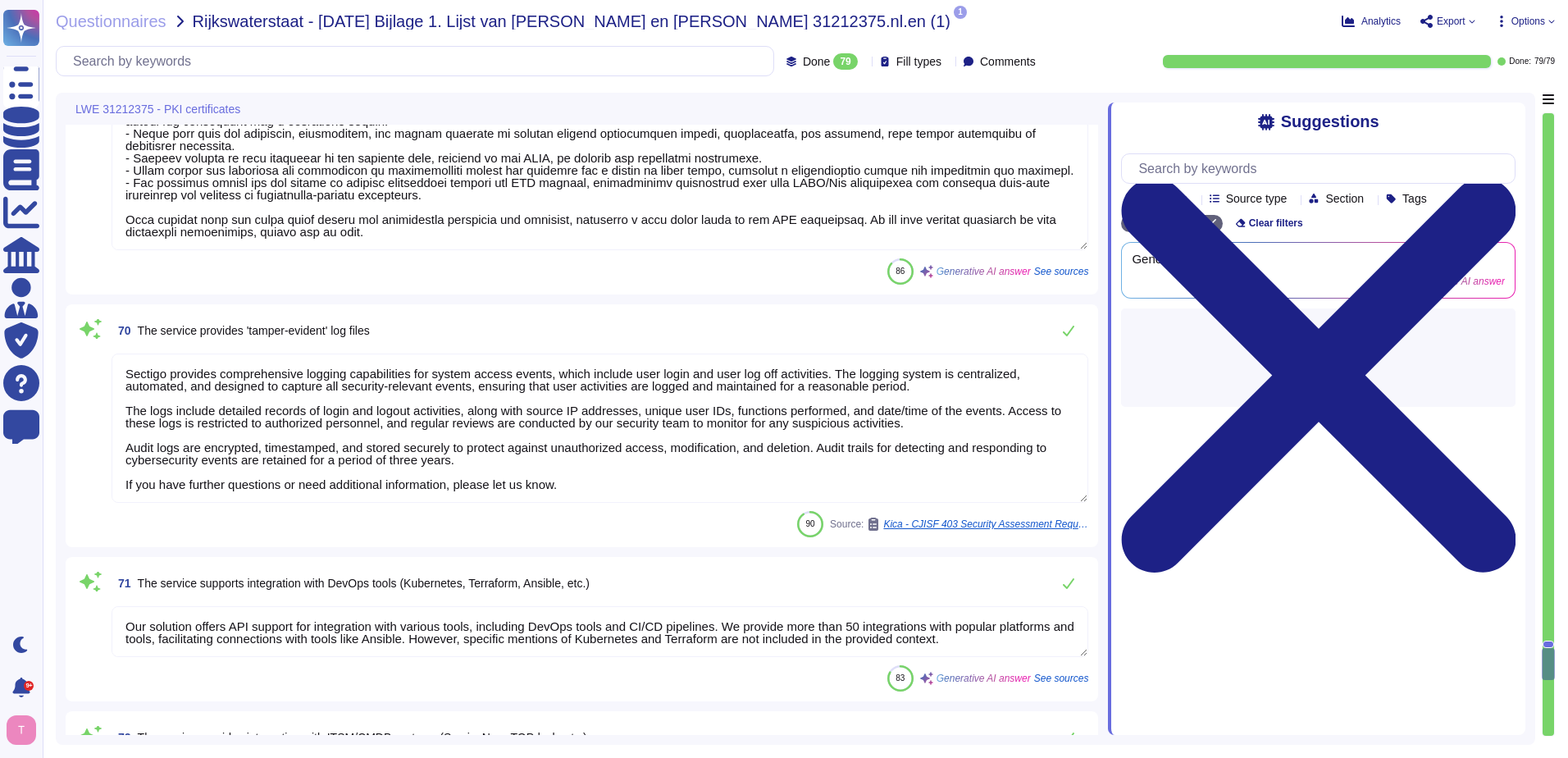
type textarea "We offer more than 50 integrations with popular platforms and tools, including …"
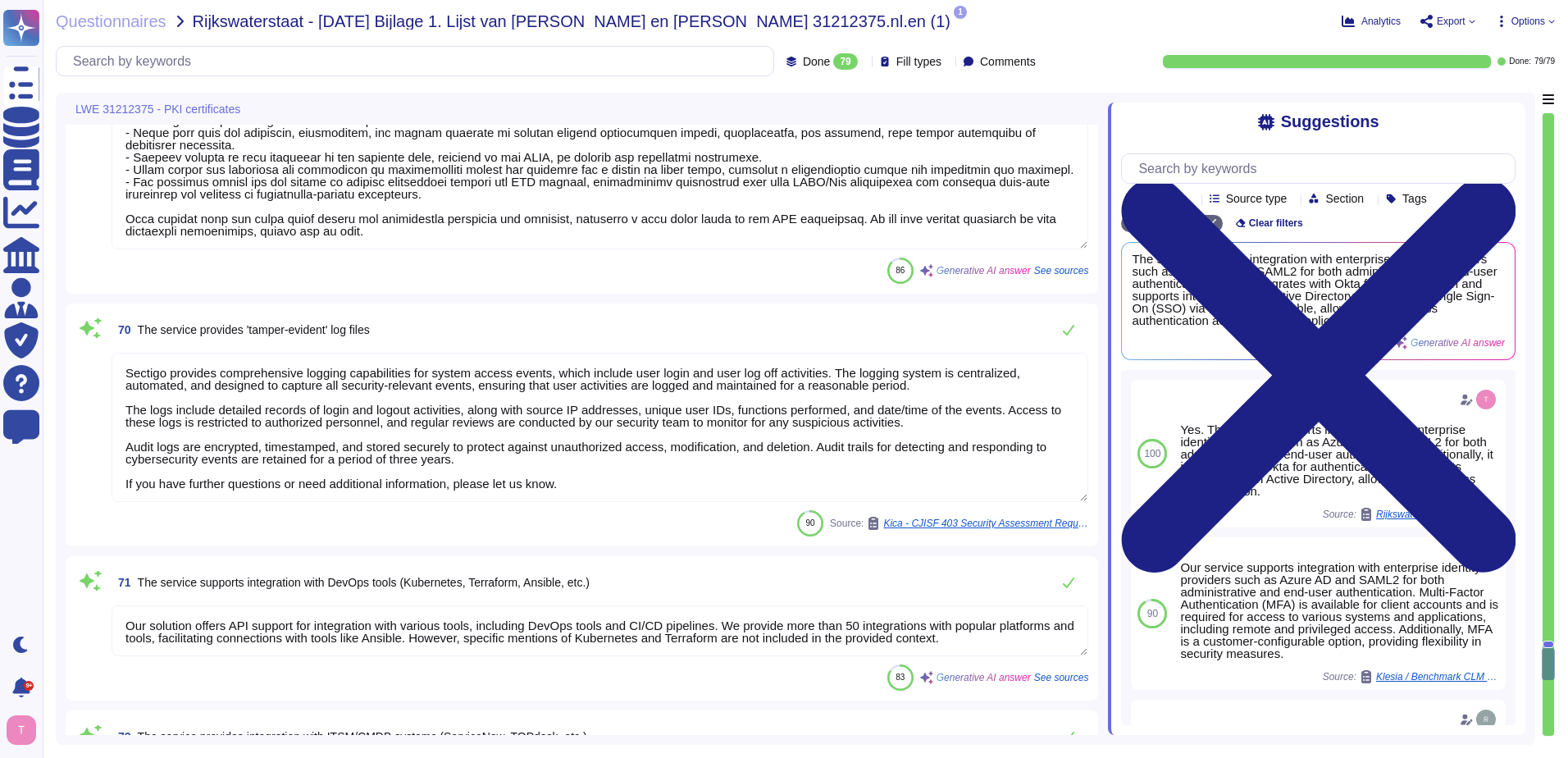
scroll to position [2, 0]
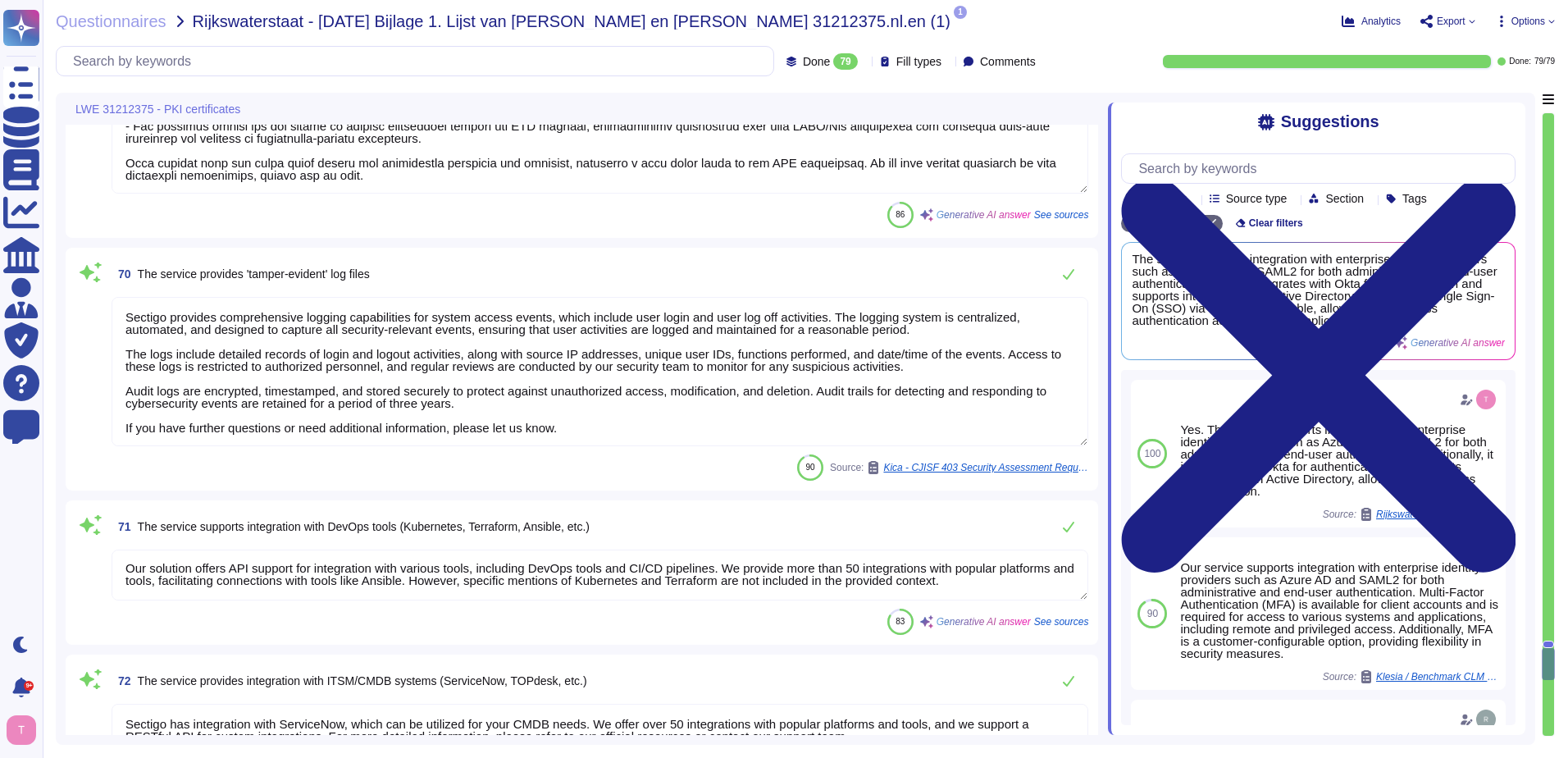
type textarea "Sectigo is a recognized Certificate Authority (CA) based in the United Kingdom,…"
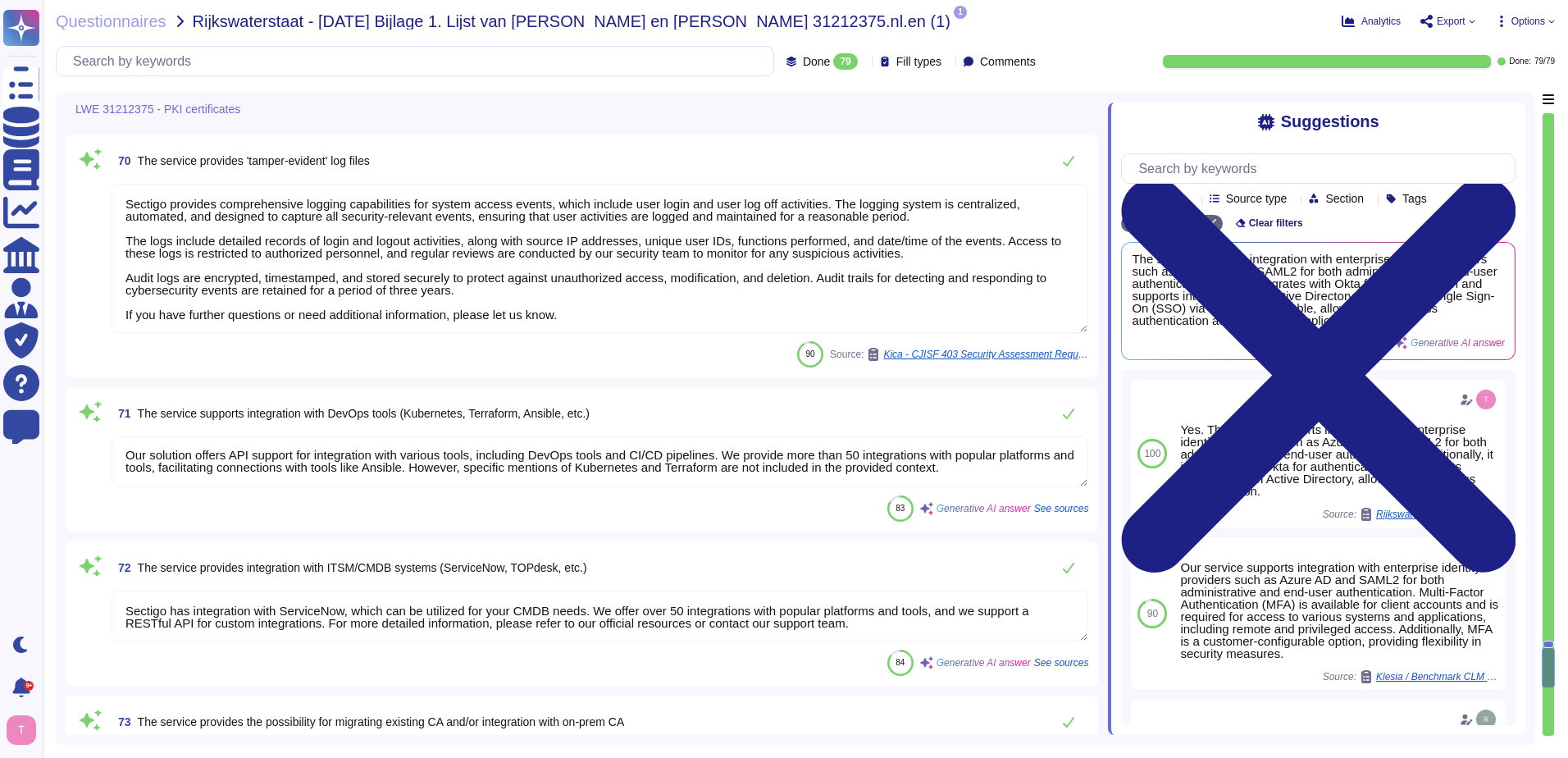
scroll to position [14588, 0]
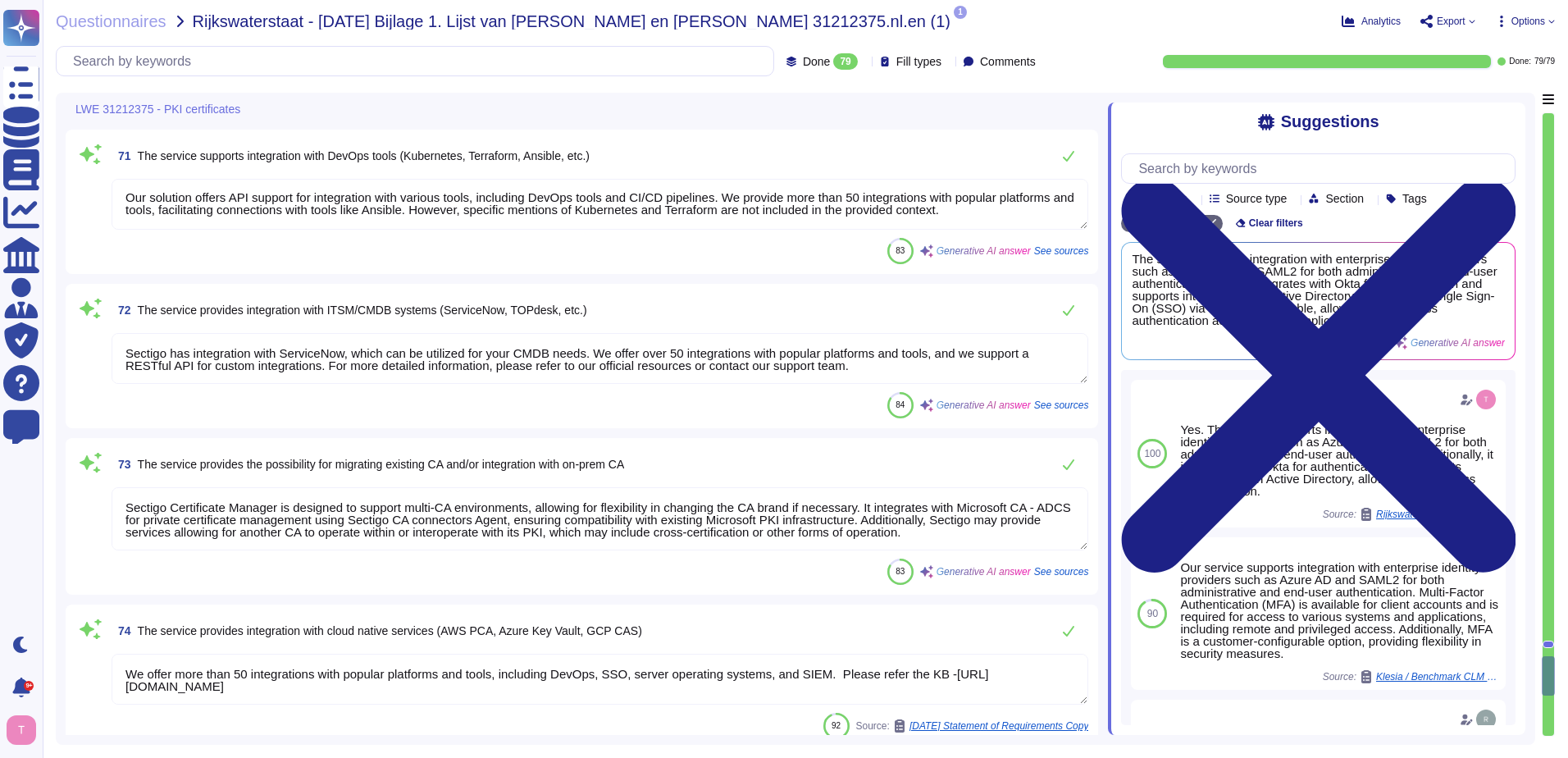
type textarea "Our Solution is a SaaS which can be accessed through internet. Customers keep t…"
type textarea "We offer a comprehensive and documented RESTful API that supports various opera…"
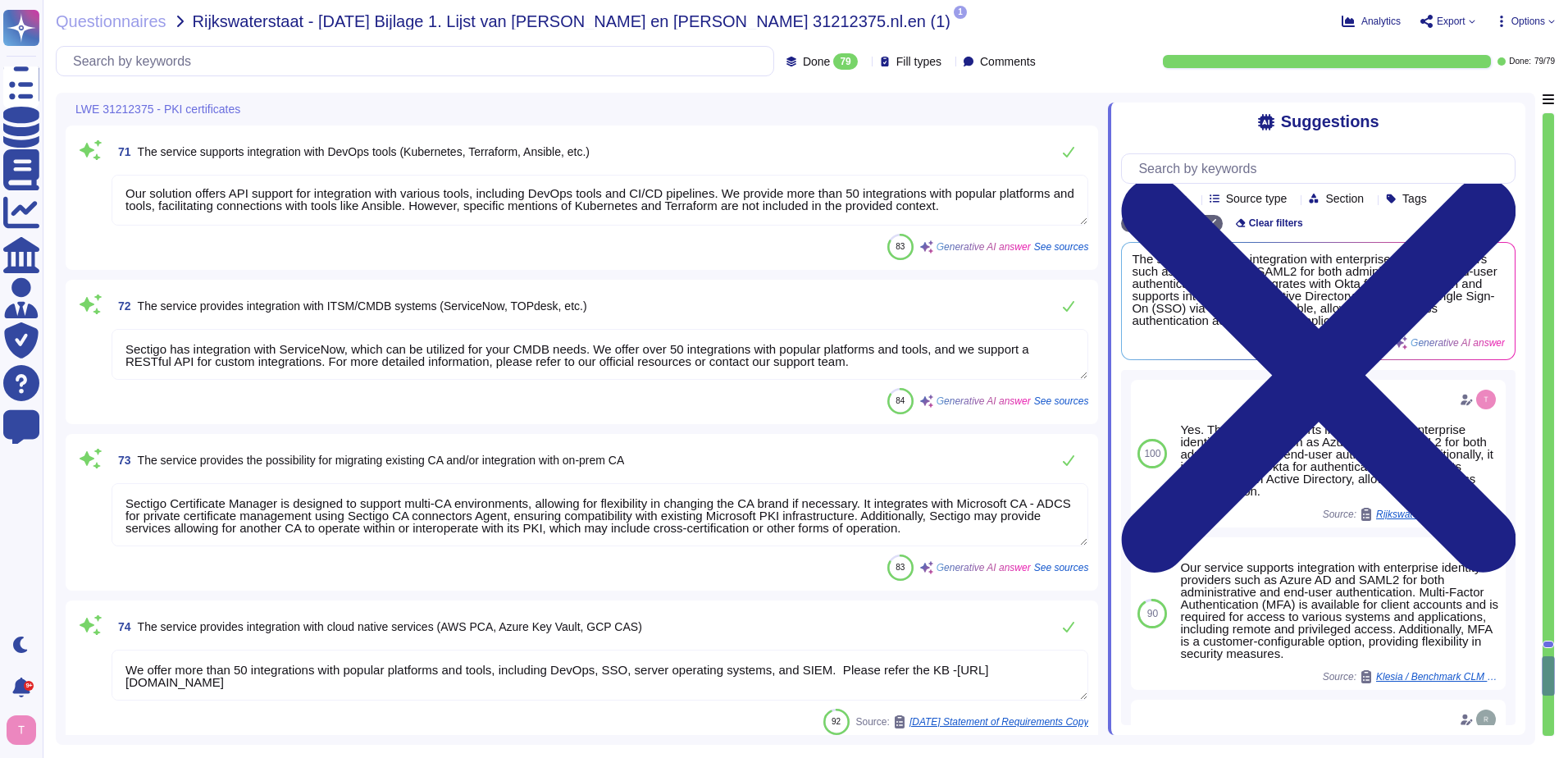
click at [123, 494] on textarea "Sectigo Certificate Manager is designed to support multi-CA environments, allow…" at bounding box center [599, 515] width 977 height 63
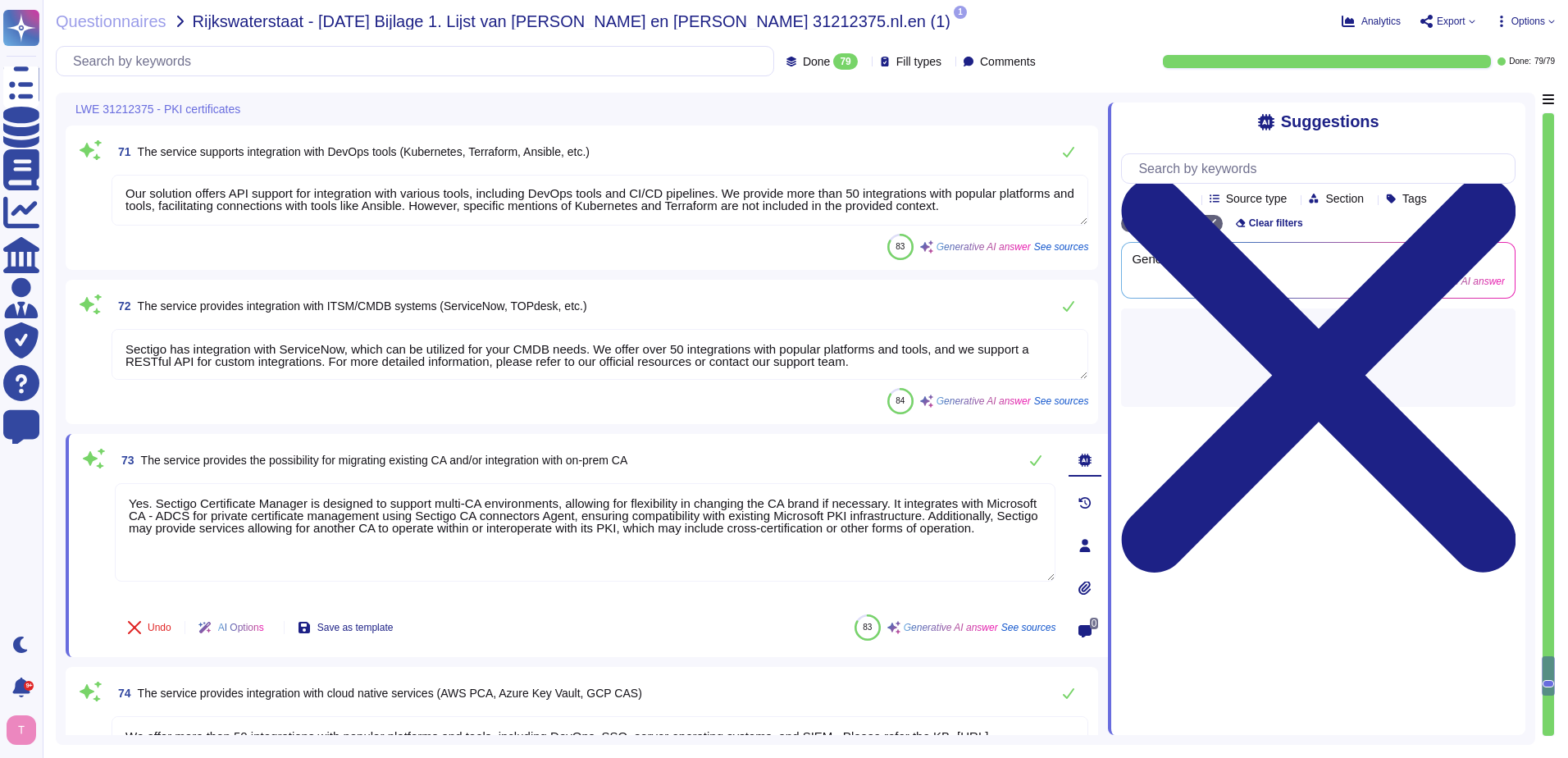
type textarea "Yes. Sectigo Certificate Manager is designed to support multi-CA environments, …"
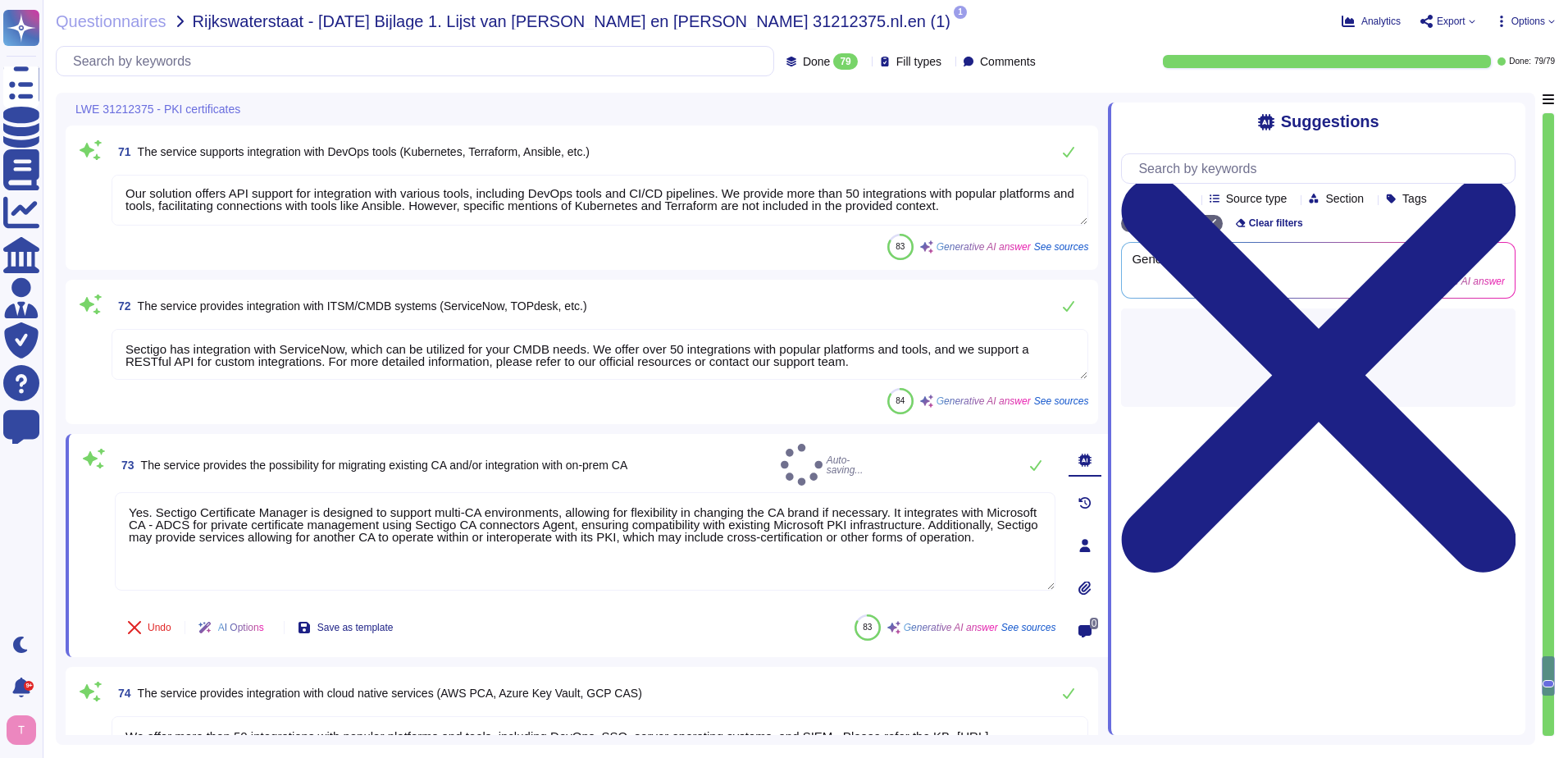
click at [124, 351] on textarea "Sectigo has integration with ServiceNow, which can be utilized for your CMDB ne…" at bounding box center [599, 354] width 977 height 51
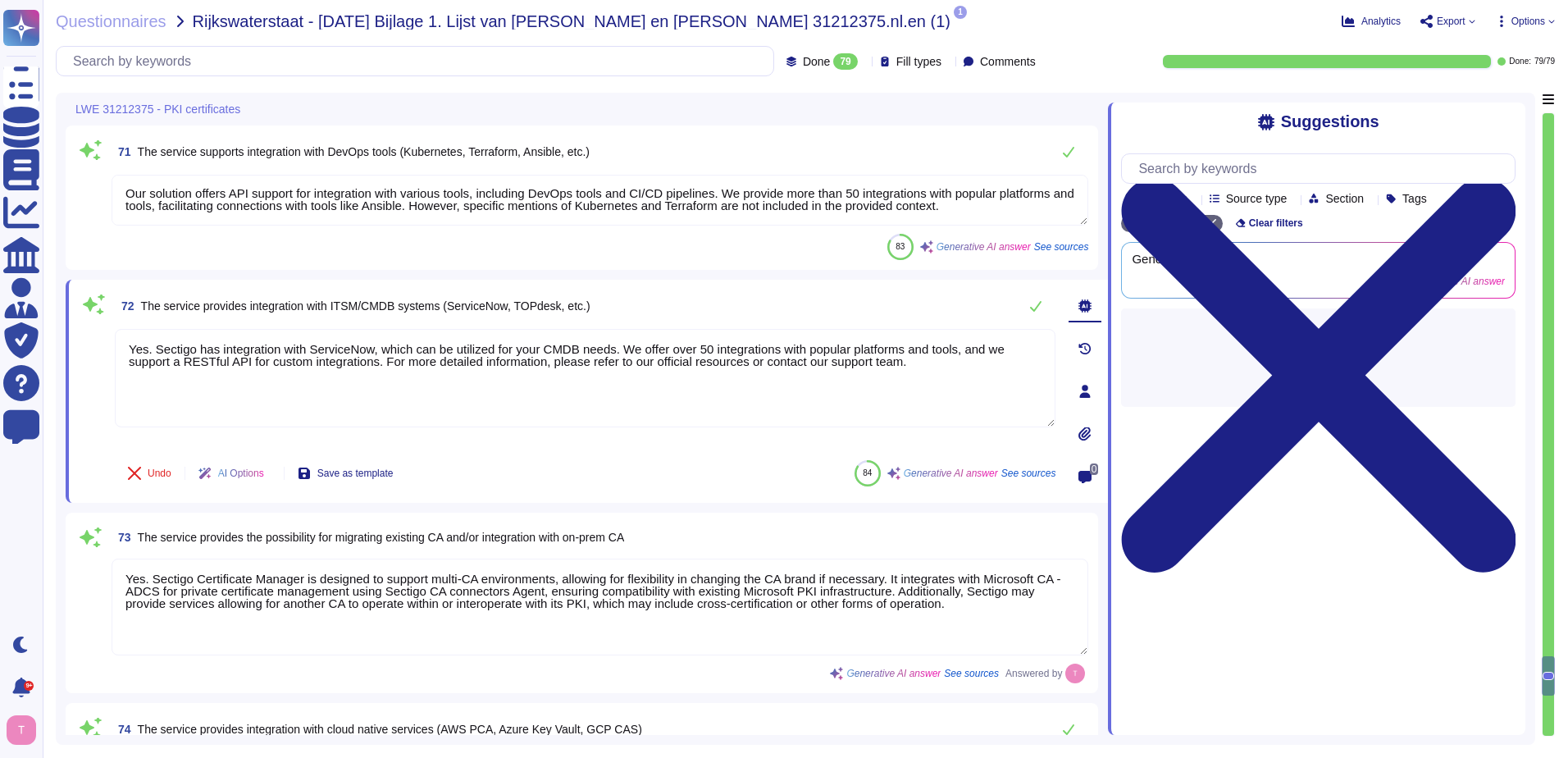
click at [123, 186] on textarea "Our solution offers API support for integration with various tools, including D…" at bounding box center [599, 199] width 977 height 51
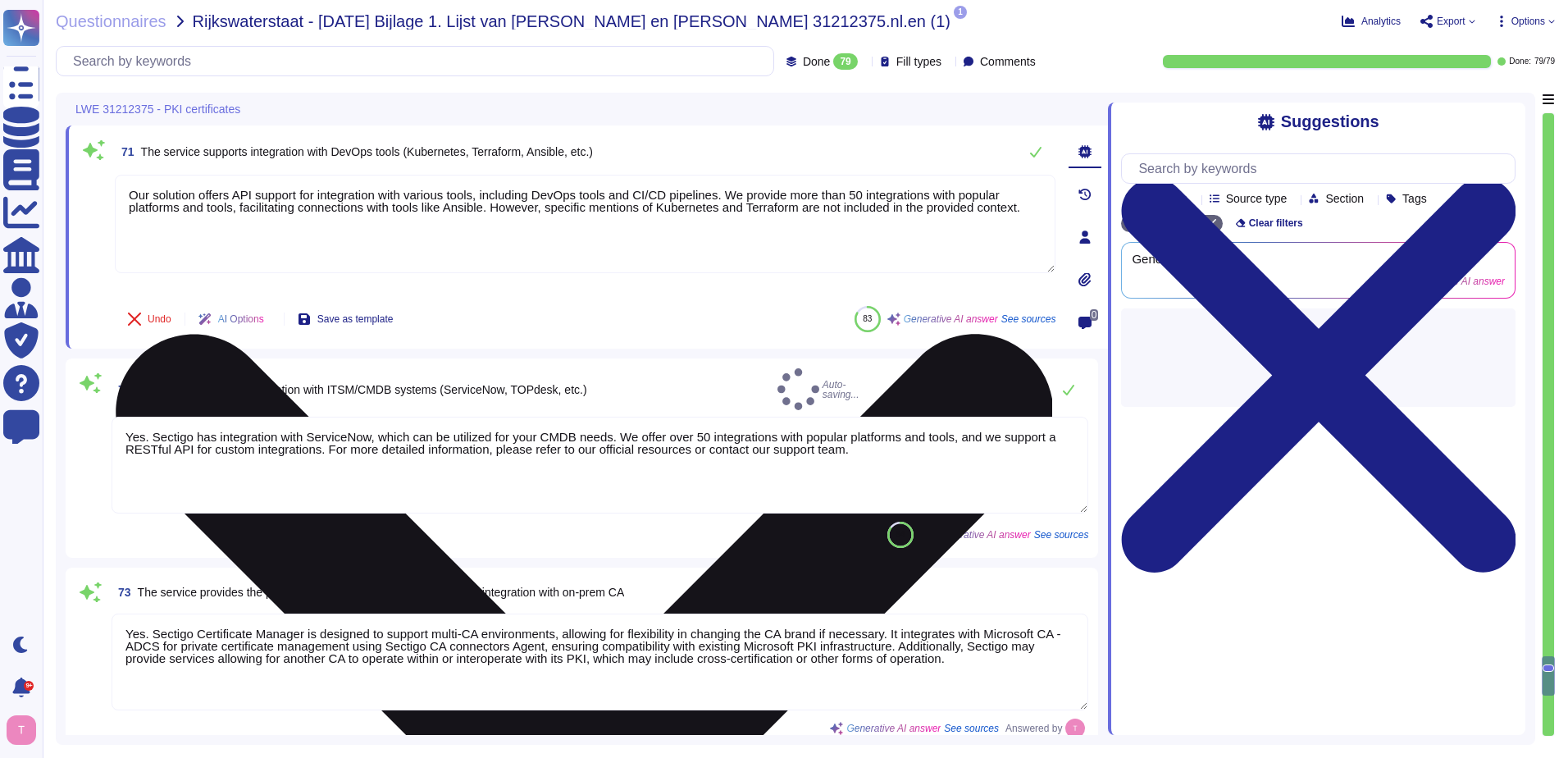
type textarea "Yes. Sectigo has integration with ServiceNow, which can be utilized for your CM…"
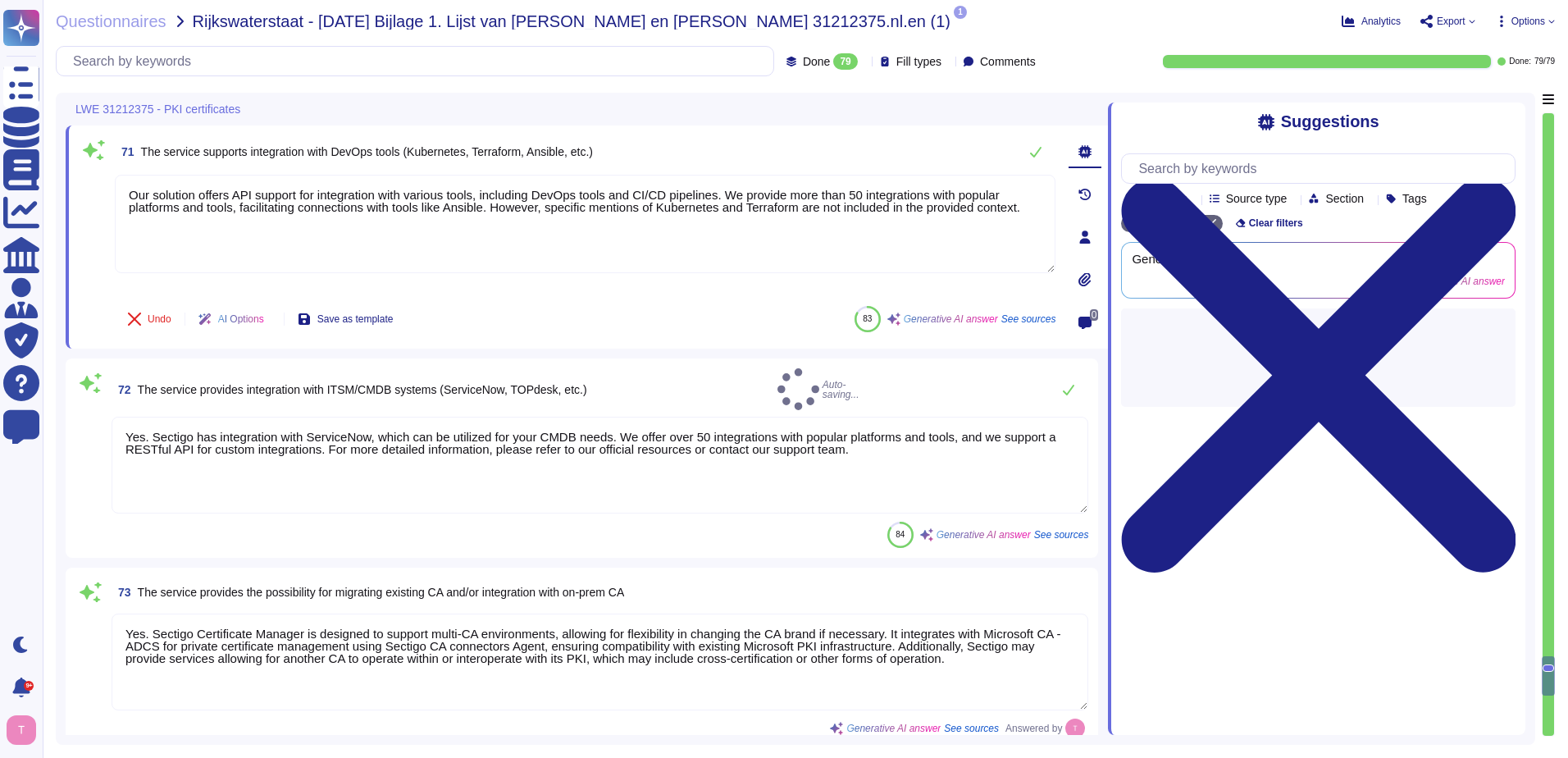
scroll to position [0, 0]
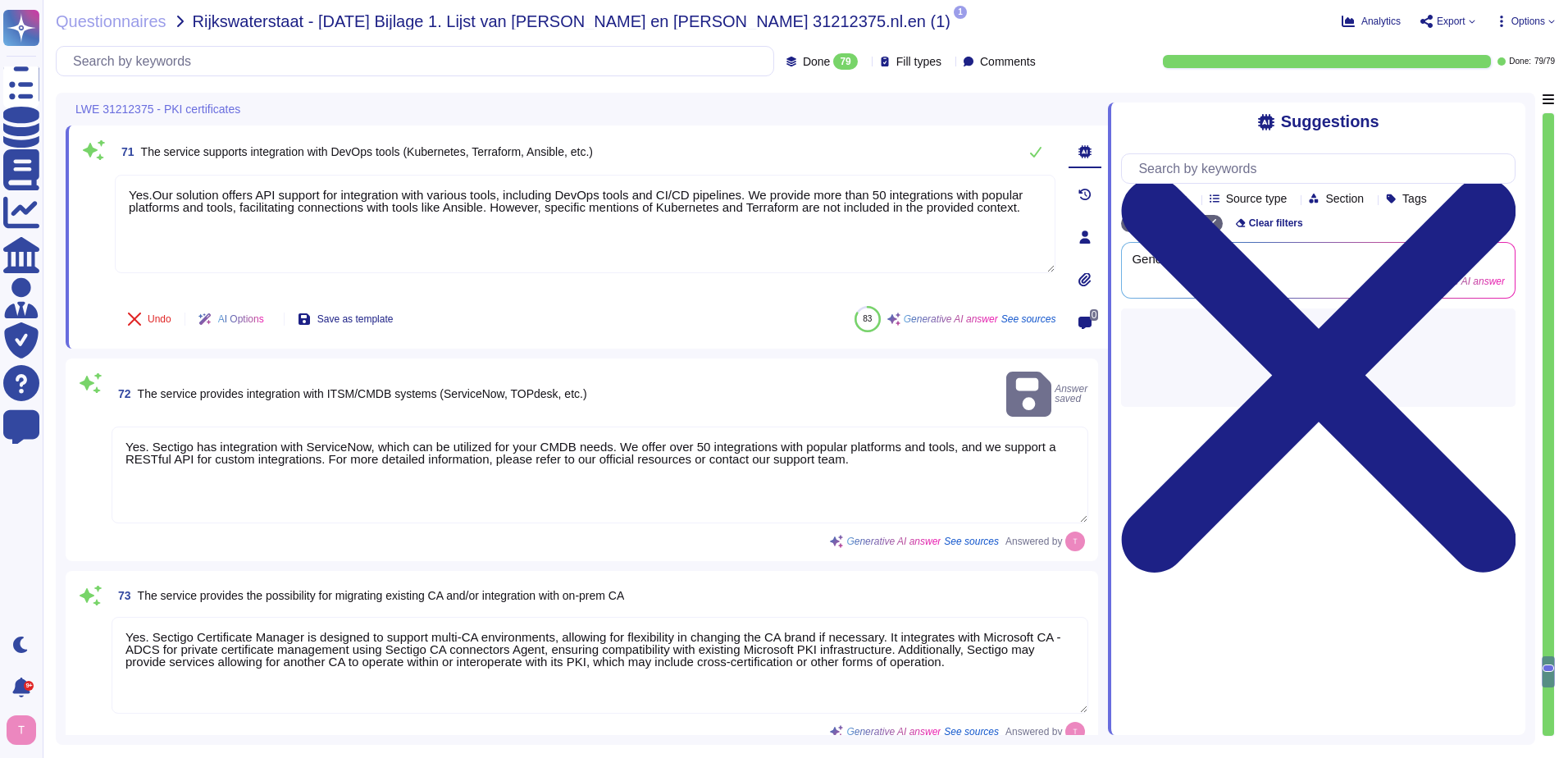
type textarea "Yes. Our solution offers API support for integration with various tools, includ…"
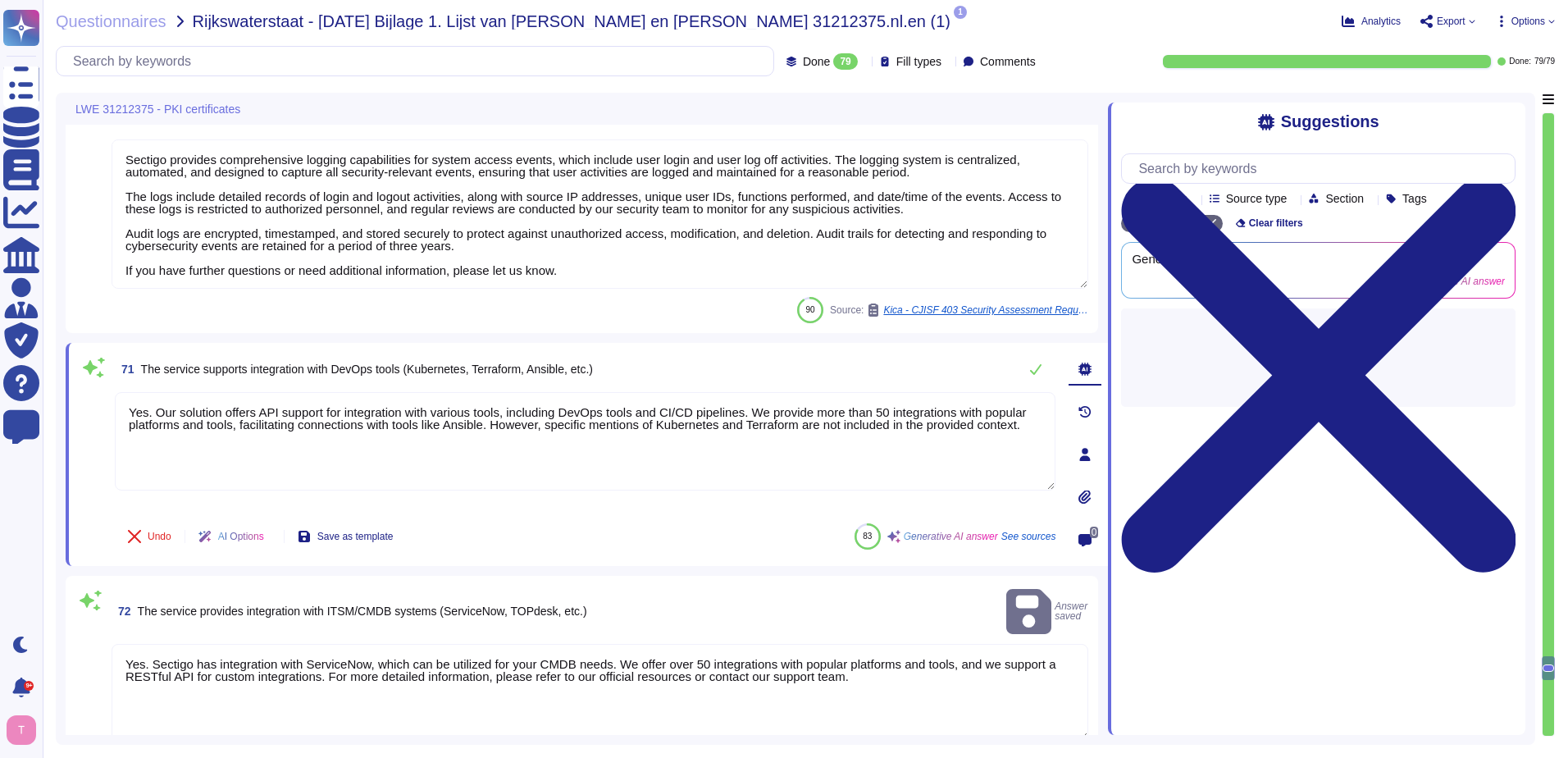
scroll to position [14500, 0]
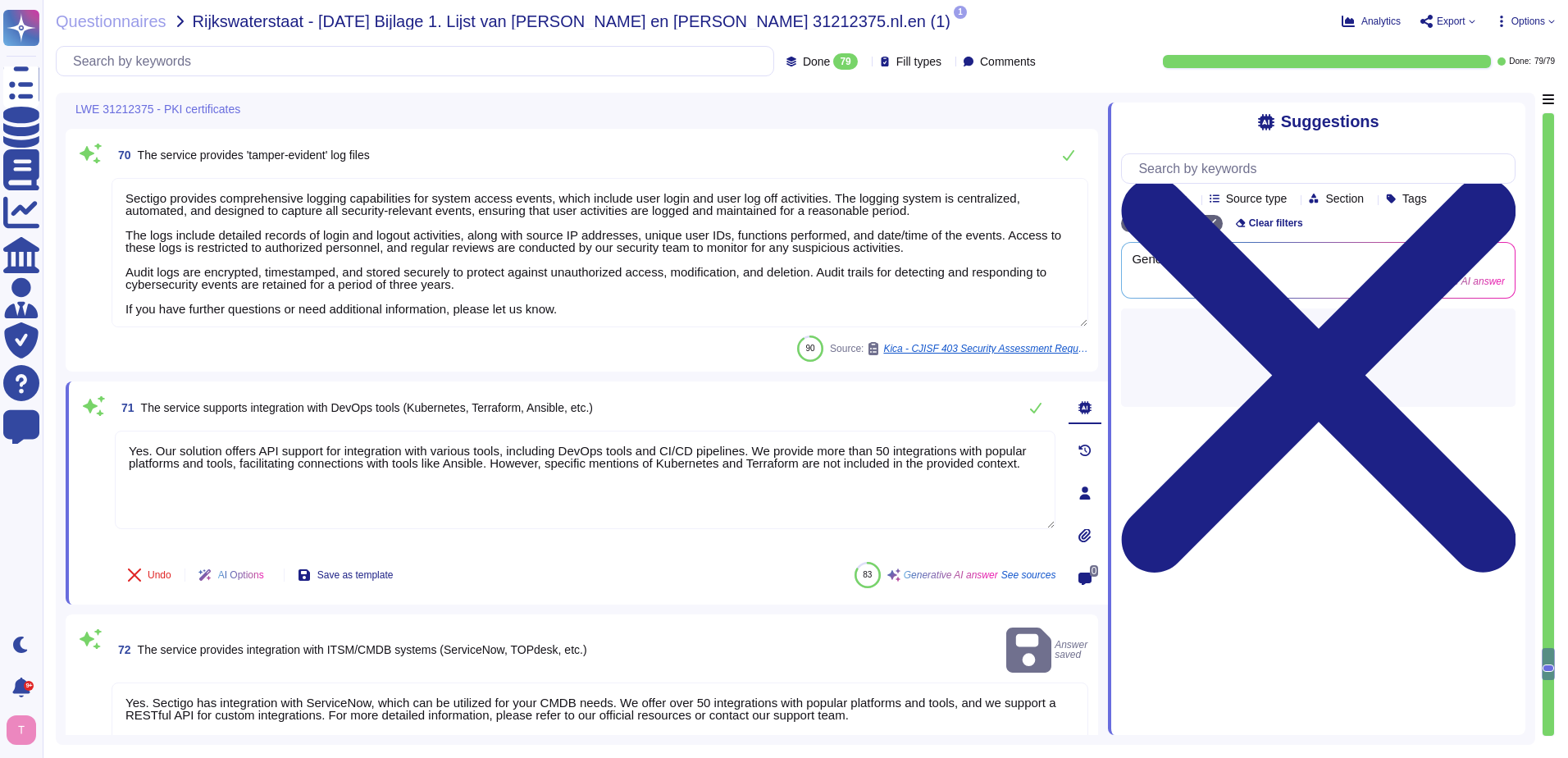
type textarea "Yes. The service supports integration with enterprise identity providers such a…"
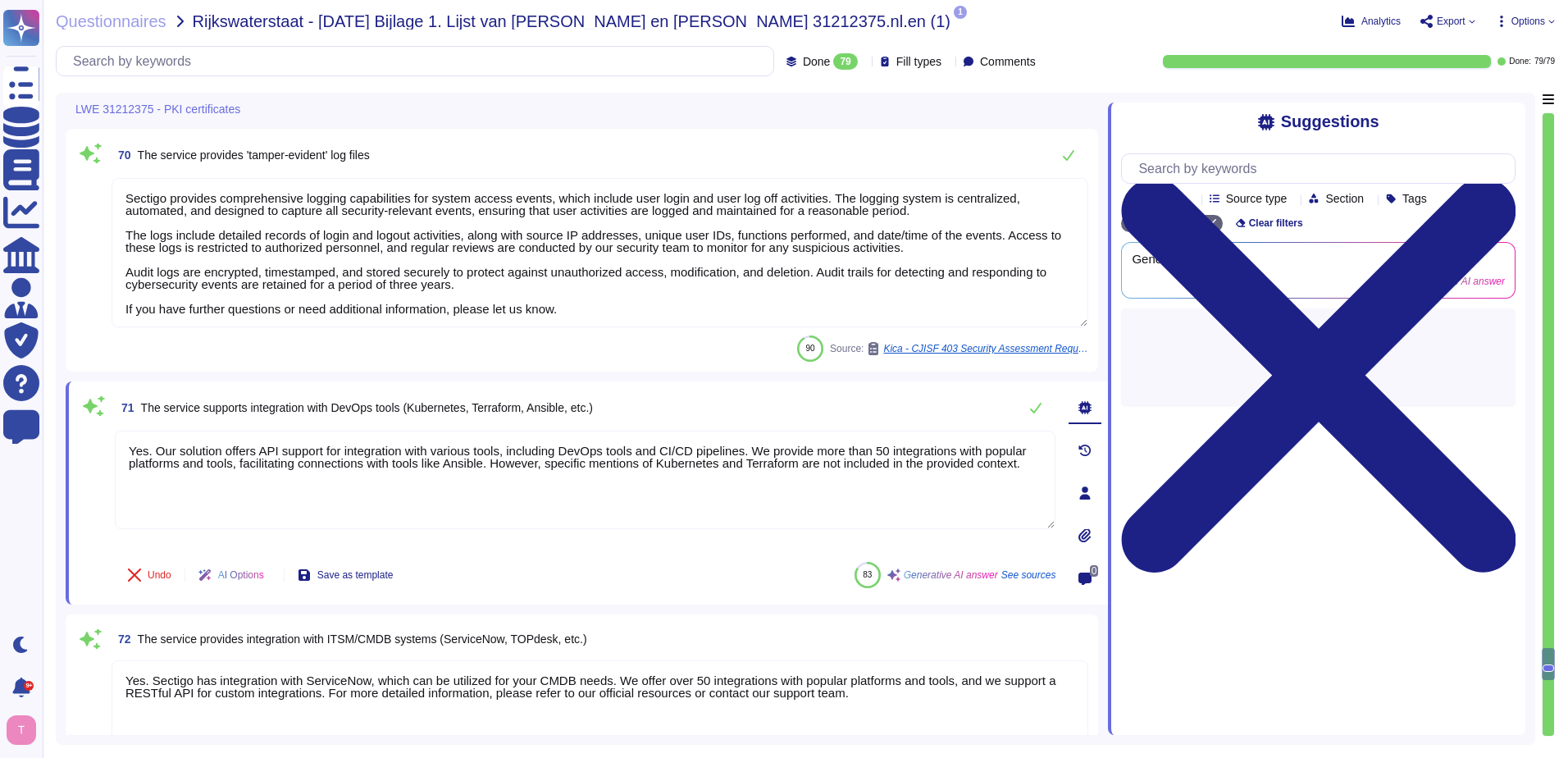
click at [129, 196] on textarea "Sectigo provides comprehensive logging capabilities for system access events, w…" at bounding box center [599, 253] width 977 height 149
type textarea "Yes. Our solution offers API support for integration with various tools, includ…"
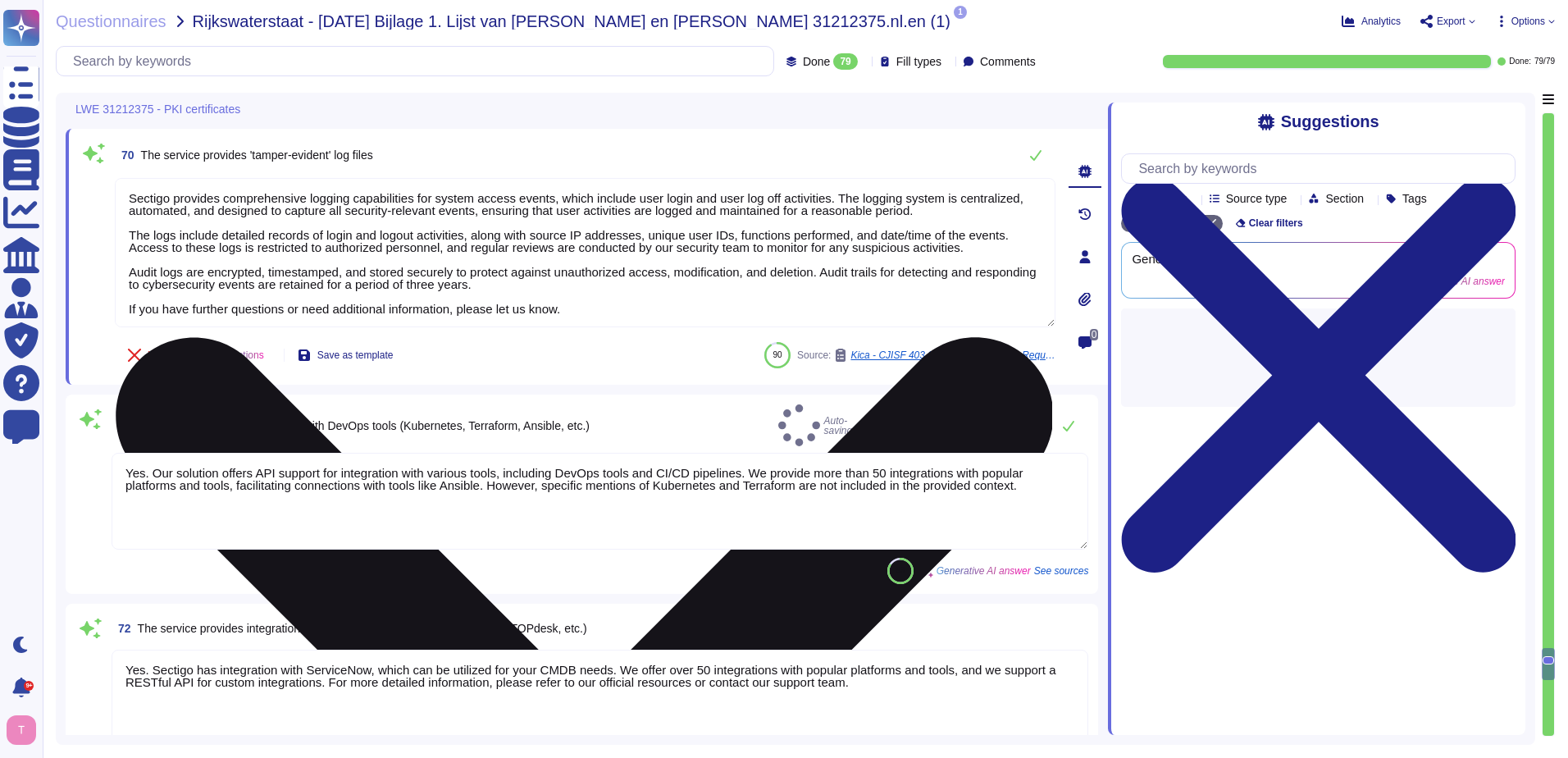
type textarea "Sectigo is a recognized Certificate Authority (CA) based in the United Kingdom,…"
click at [122, 192] on textarea "Sectigo provides comprehensive logging capabilities for system access events, w…" at bounding box center [586, 253] width 941 height 149
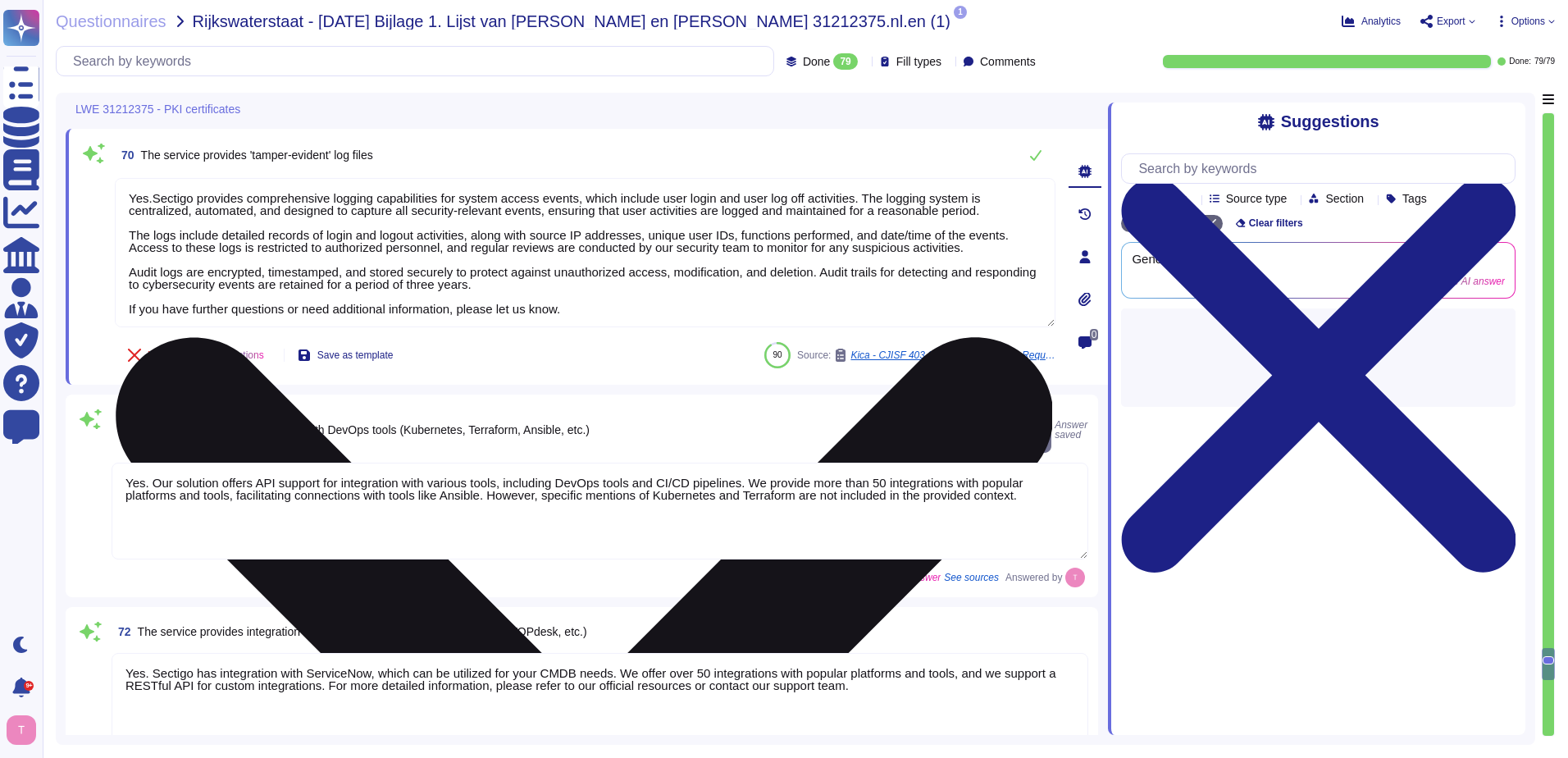
type textarea "Yes. Sectigo provides comprehensive logging capabilities for system access even…"
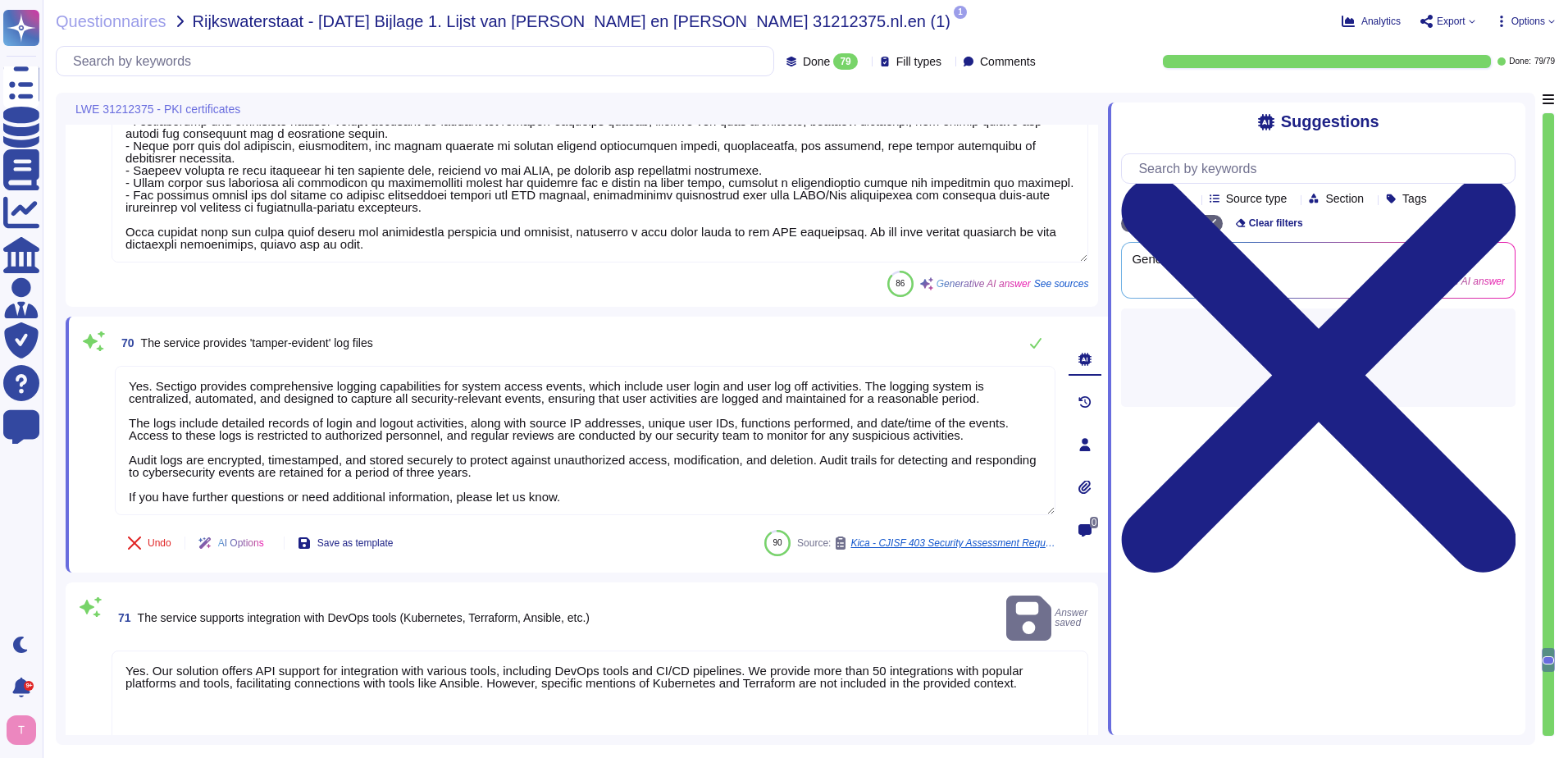
type textarea "Yes"
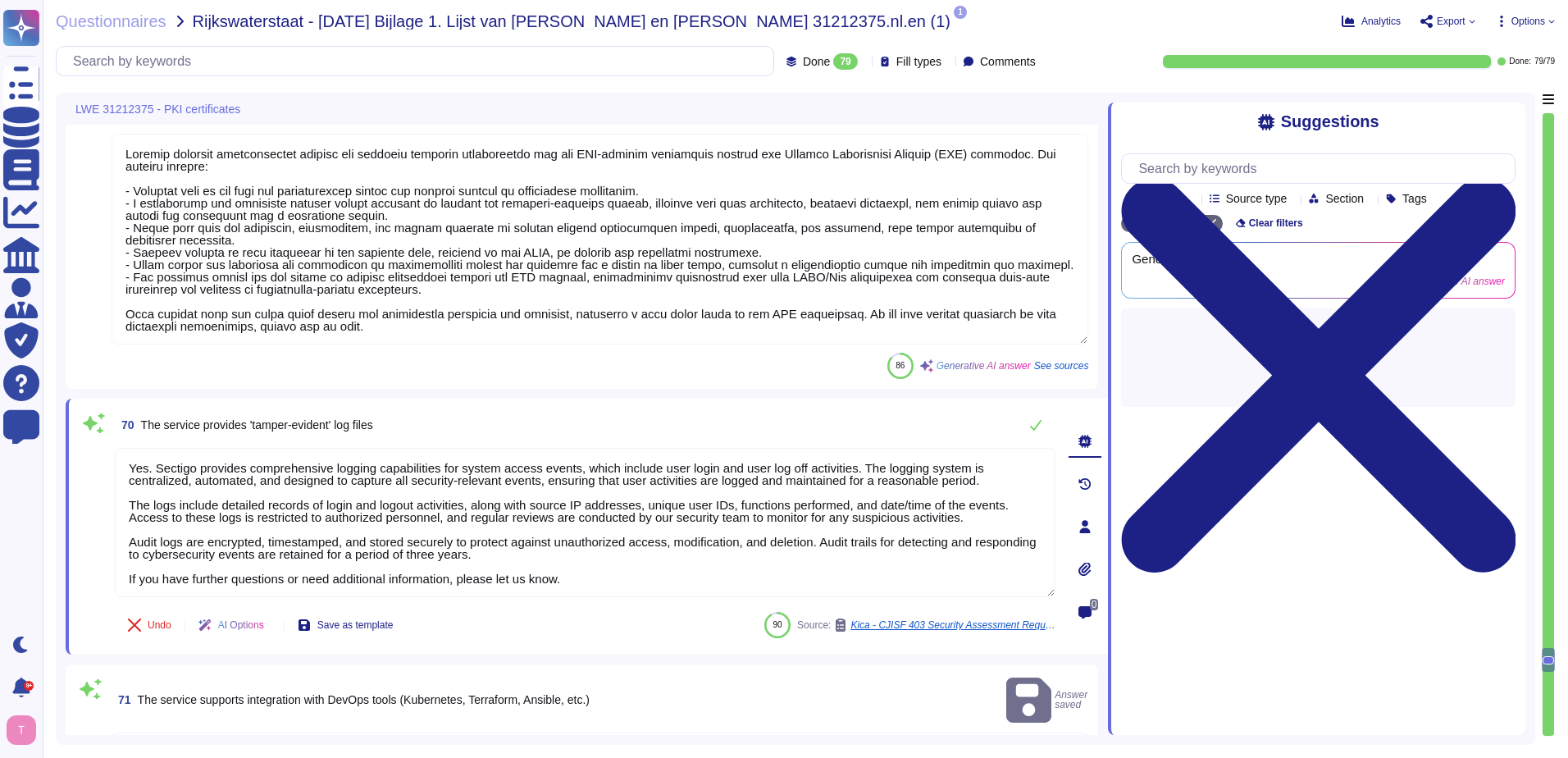
scroll to position [14080, 0]
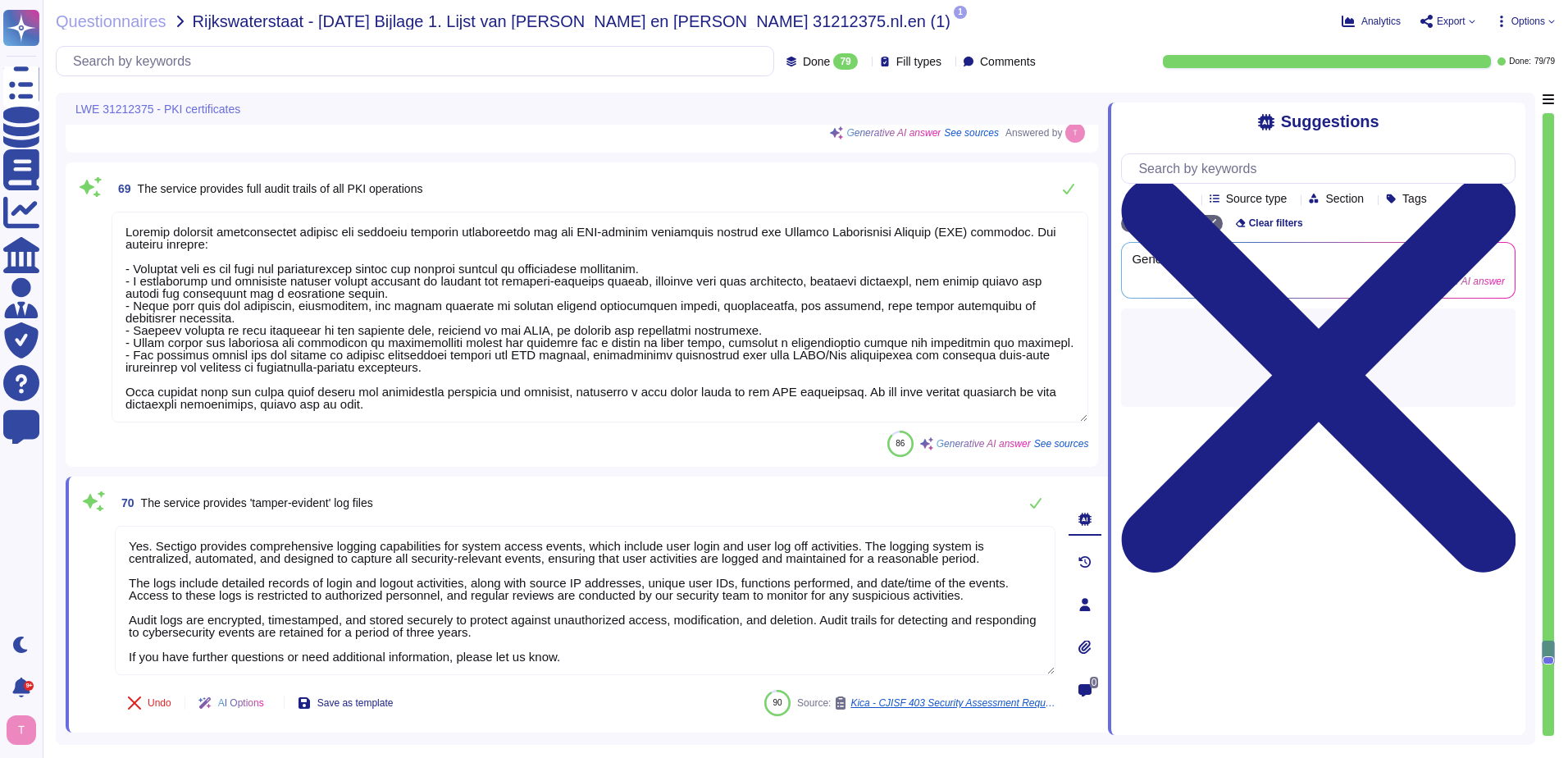
type textarea "Yes."
type textarea "Yes. Sectigo provides comprehensive logging capabilities for system access even…"
click at [125, 225] on textarea at bounding box center [599, 317] width 977 height 211
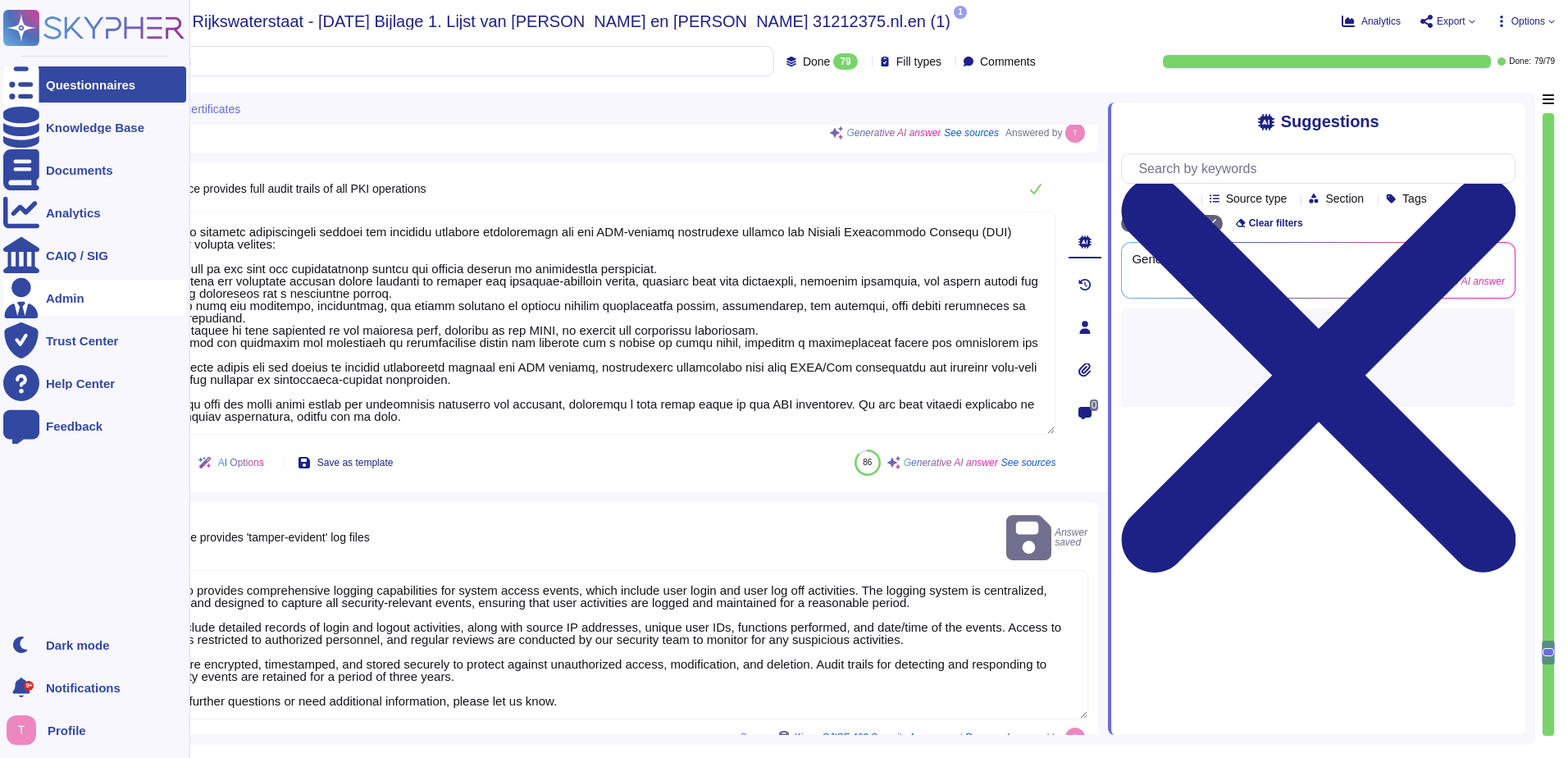
type textarea "Yes. Sectigo provides comprehensive logging and auditing features specifically …"
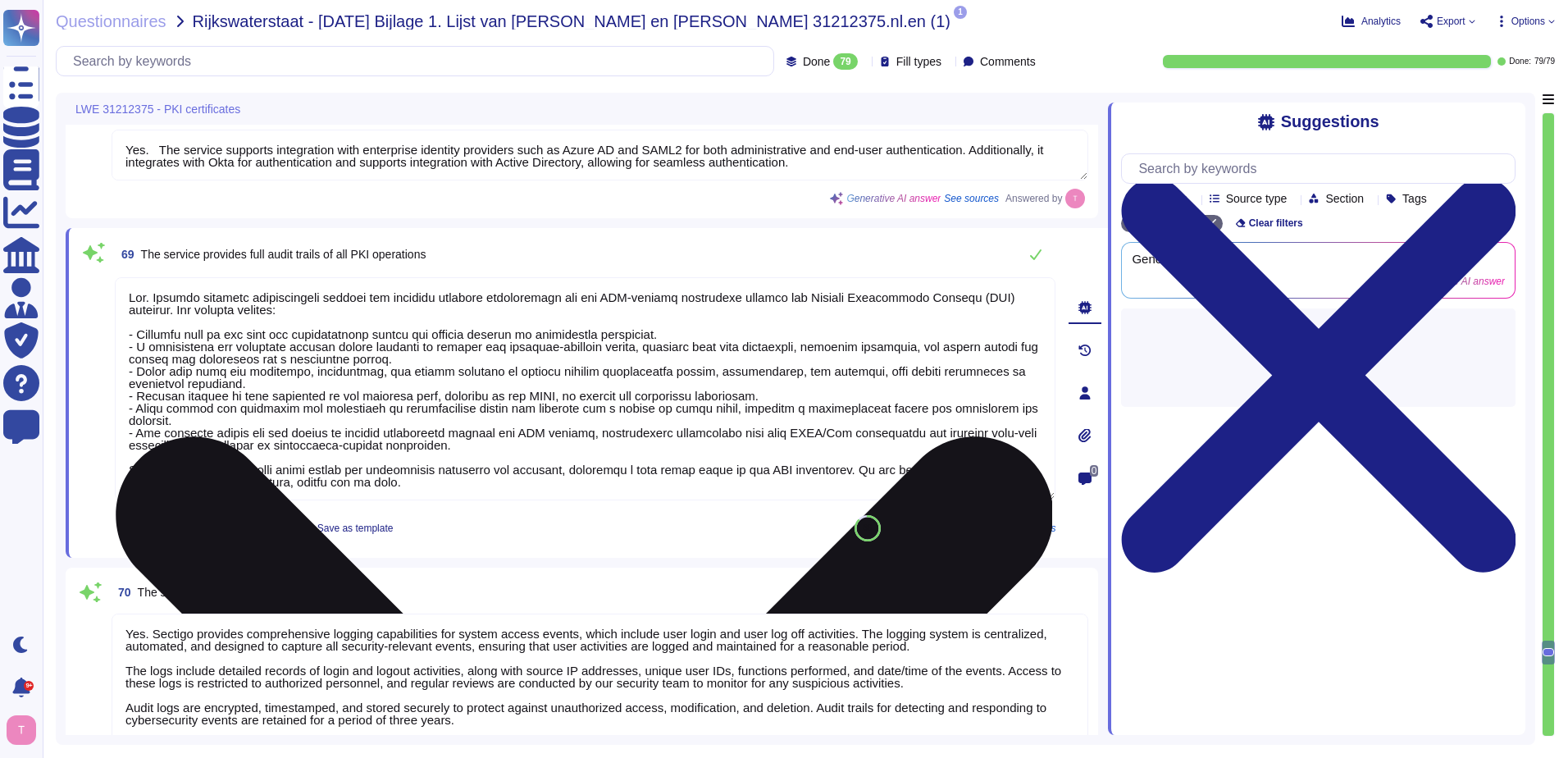
type textarea "We maintain ISO 27001 certification."
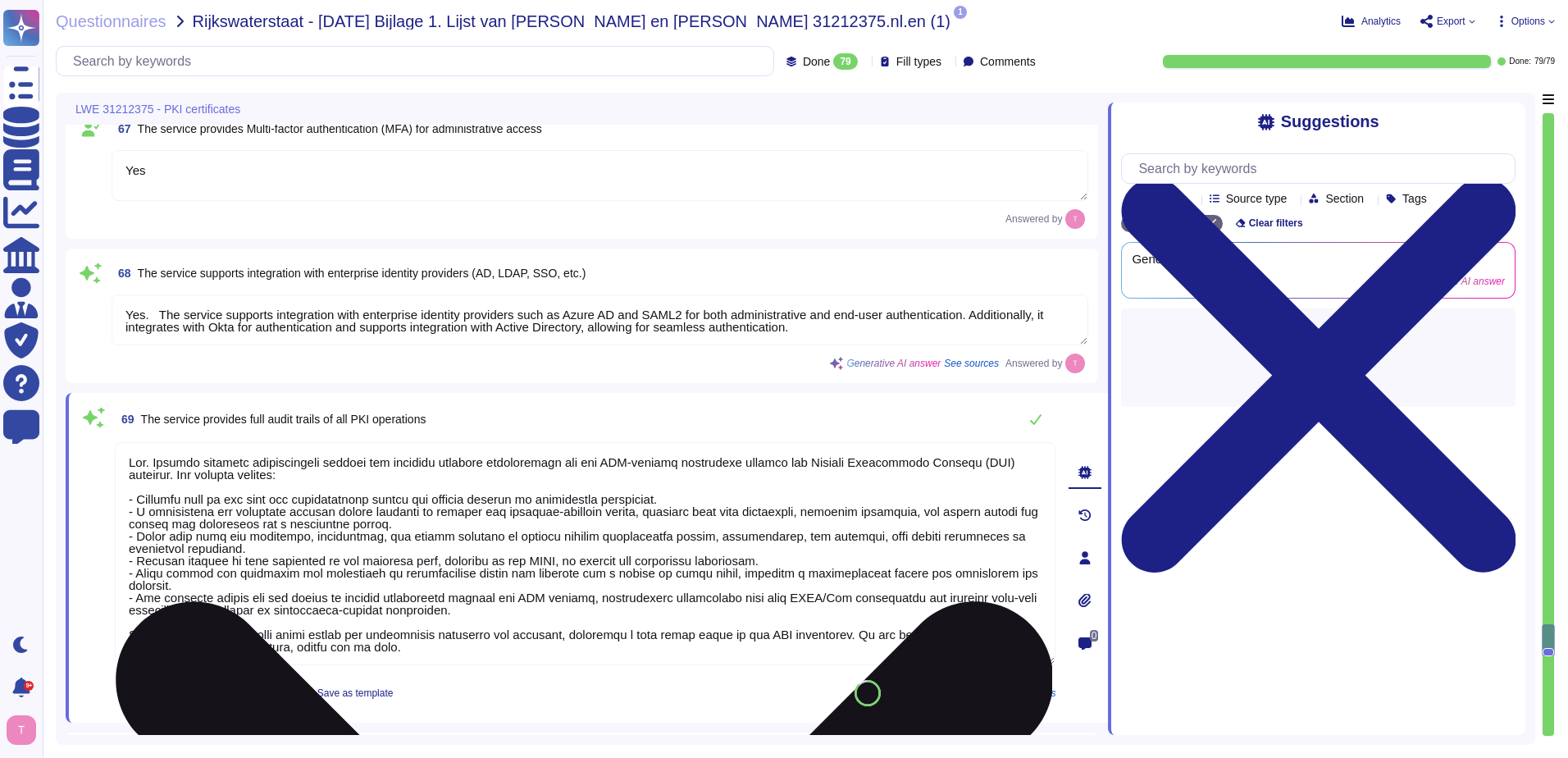
scroll to position [13834, 0]
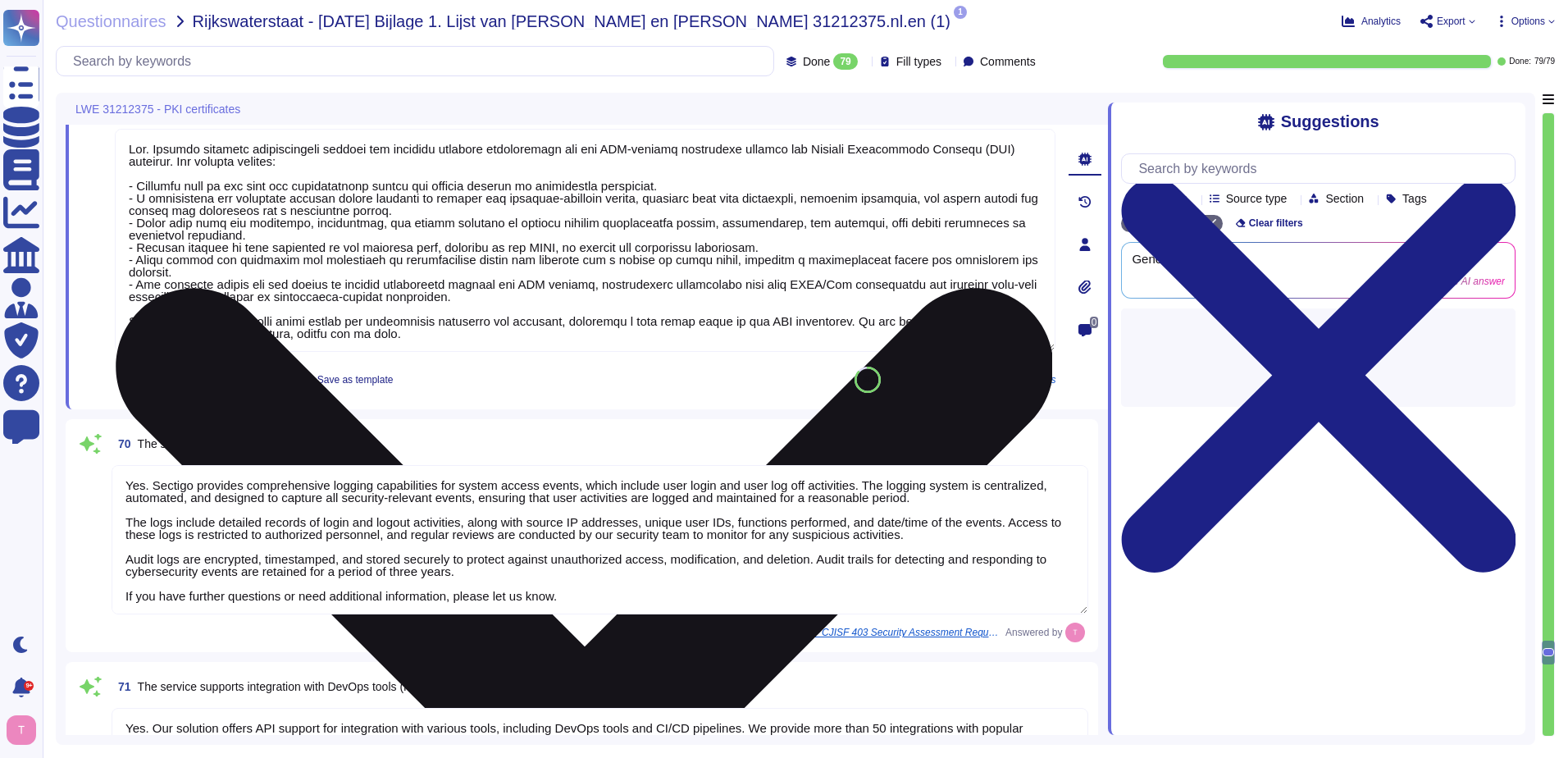
type textarea "Yes. Sectigo Certificate Manager is designed to support multi-CA environments, …"
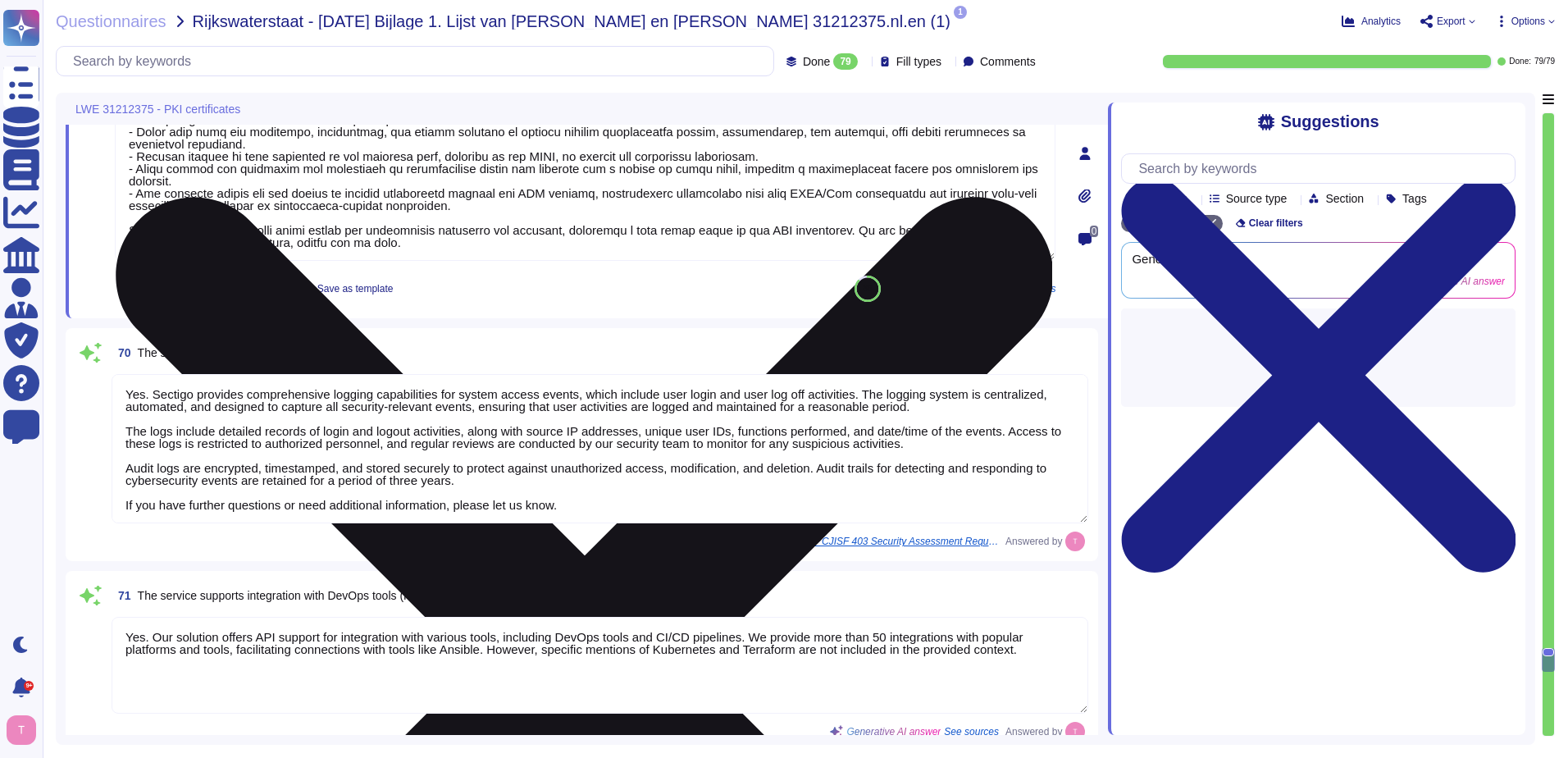
type textarea "We offer more than 50 integrations with popular platforms and tools, including …"
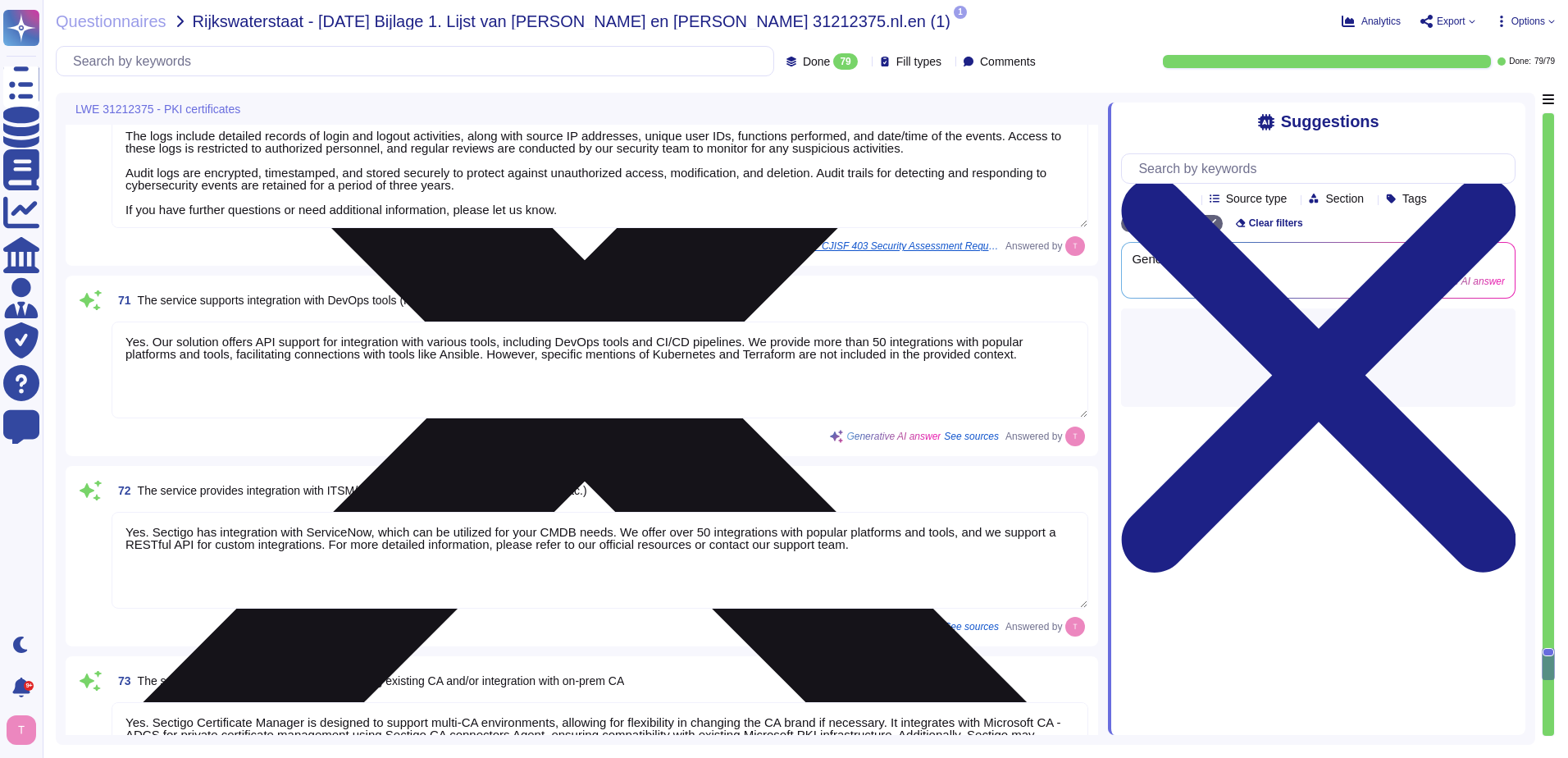
type textarea "Yes. Sectigo provides comprehensive logging and auditing features specifically …"
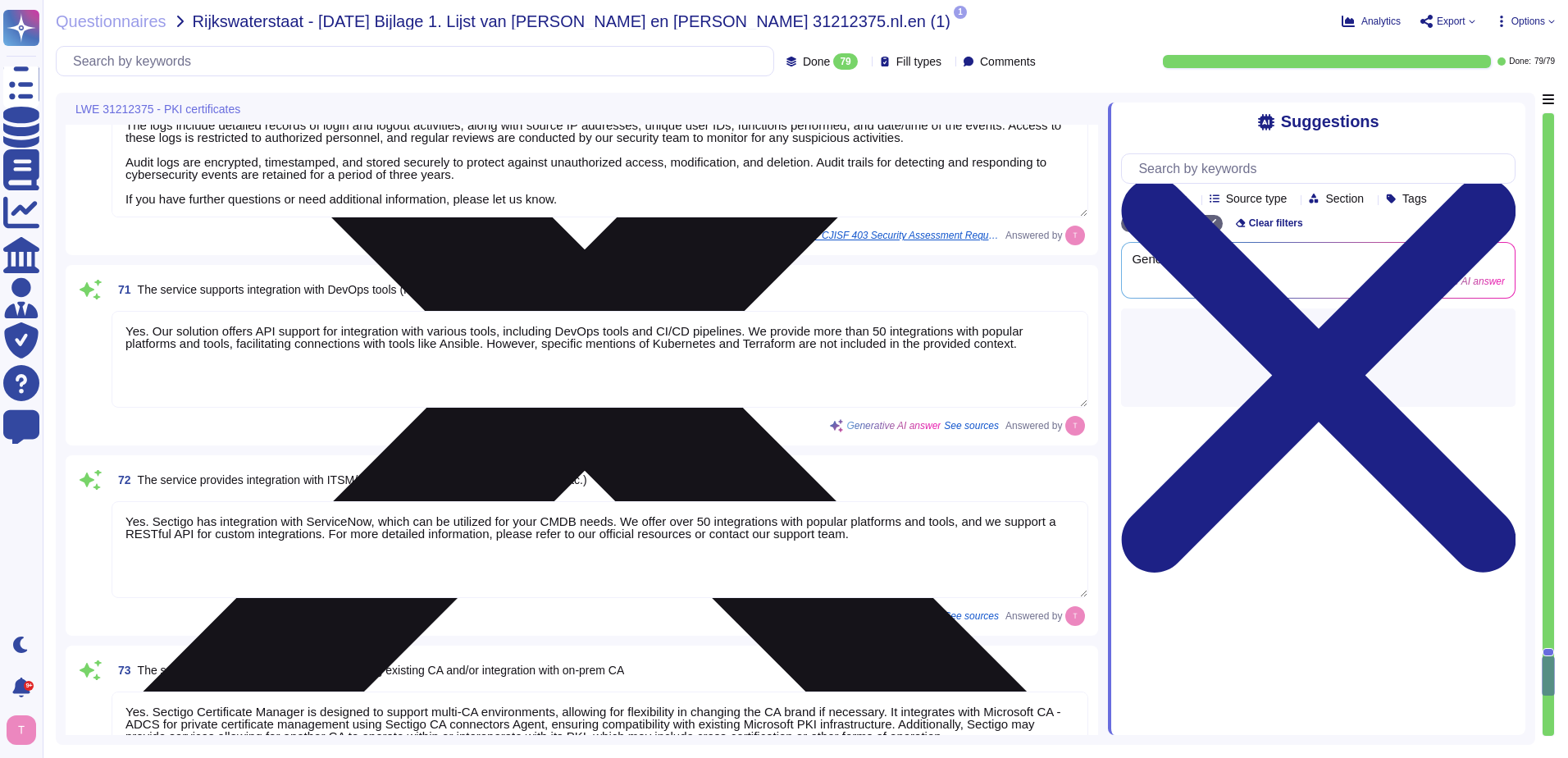
scroll to position [14654, 0]
type textarea "Sectigo is a recognized Certificate Authority (CA) based in the United Kingdom,…"
type textarea "Our Solution is a SaaS which can be accessed through internet. Customers keep t…"
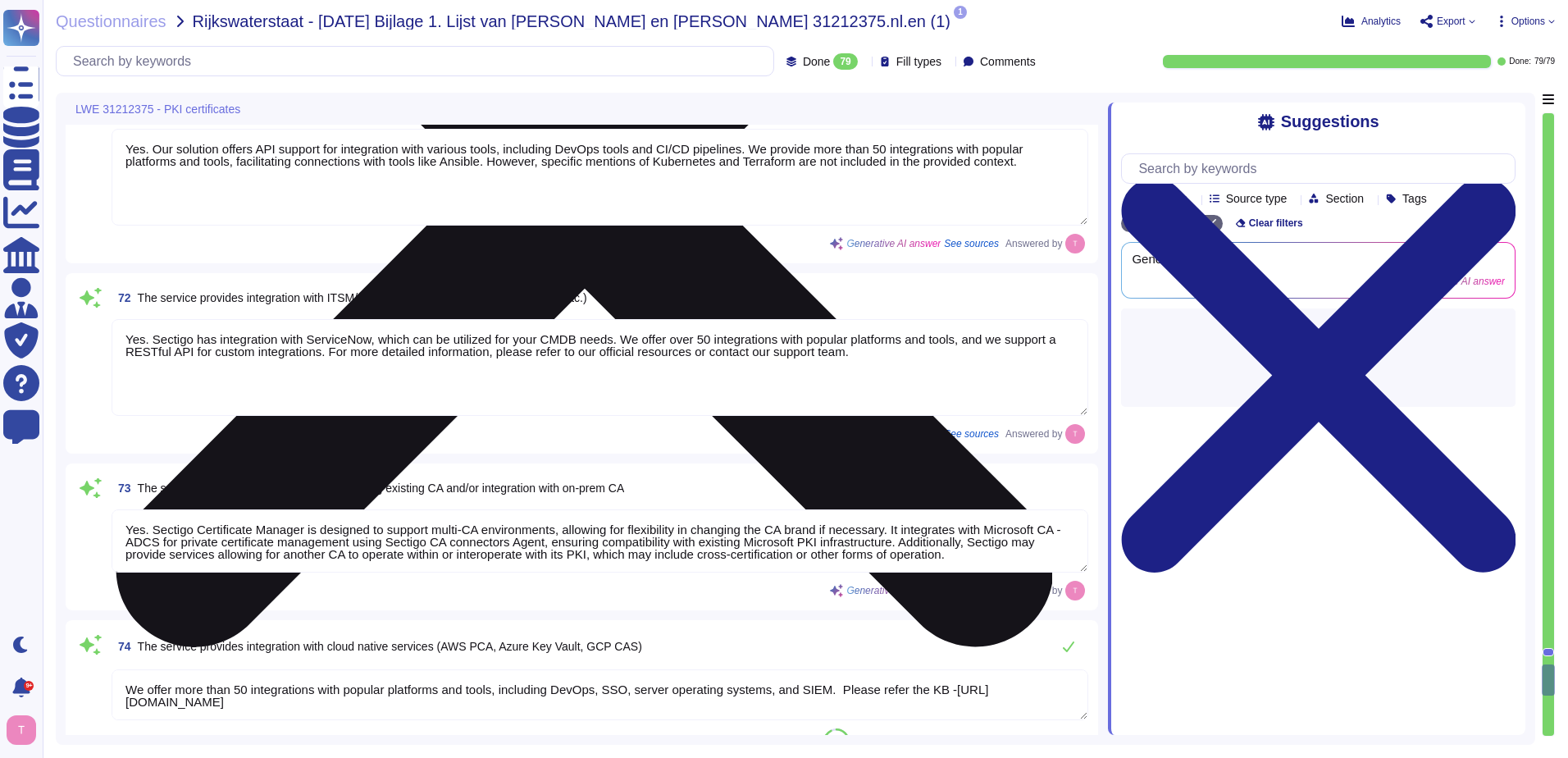
type textarea "We offer a comprehensive and documented RESTful API that supports various opera…"
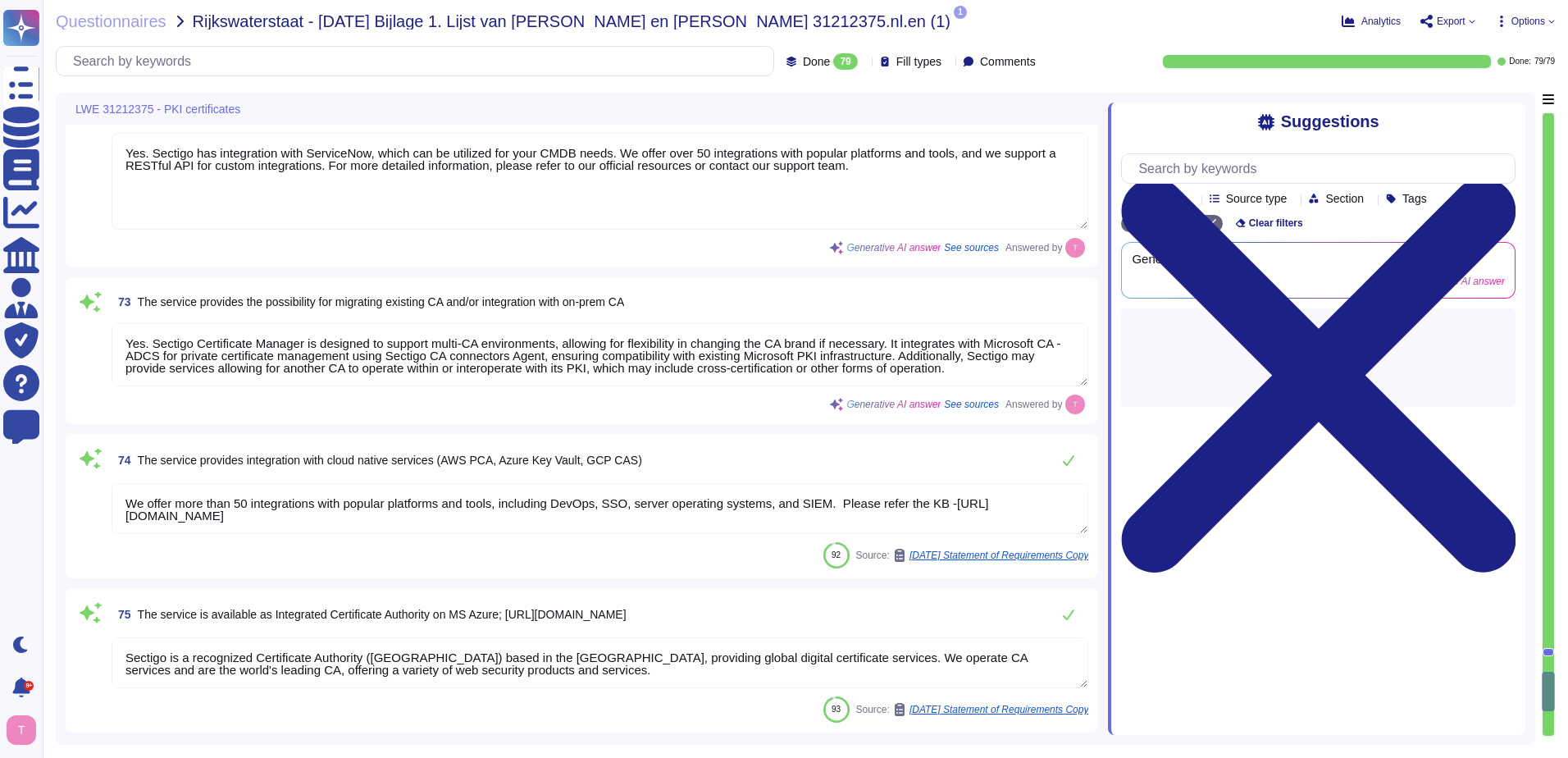
type textarea "Sectigo supports Online Certificate Status Protocol (OCSP) as part of our certi…"
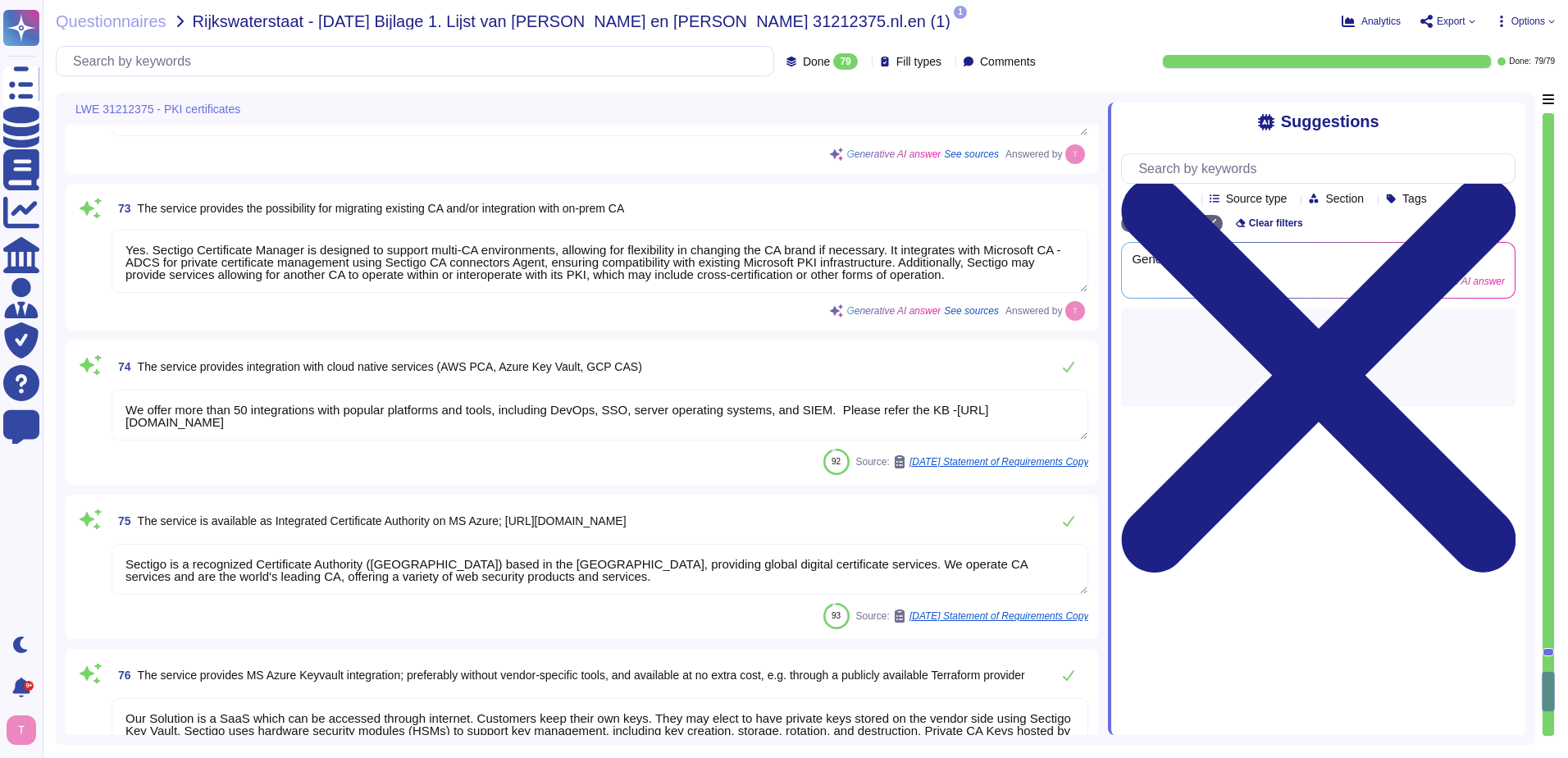
scroll to position [2, 0]
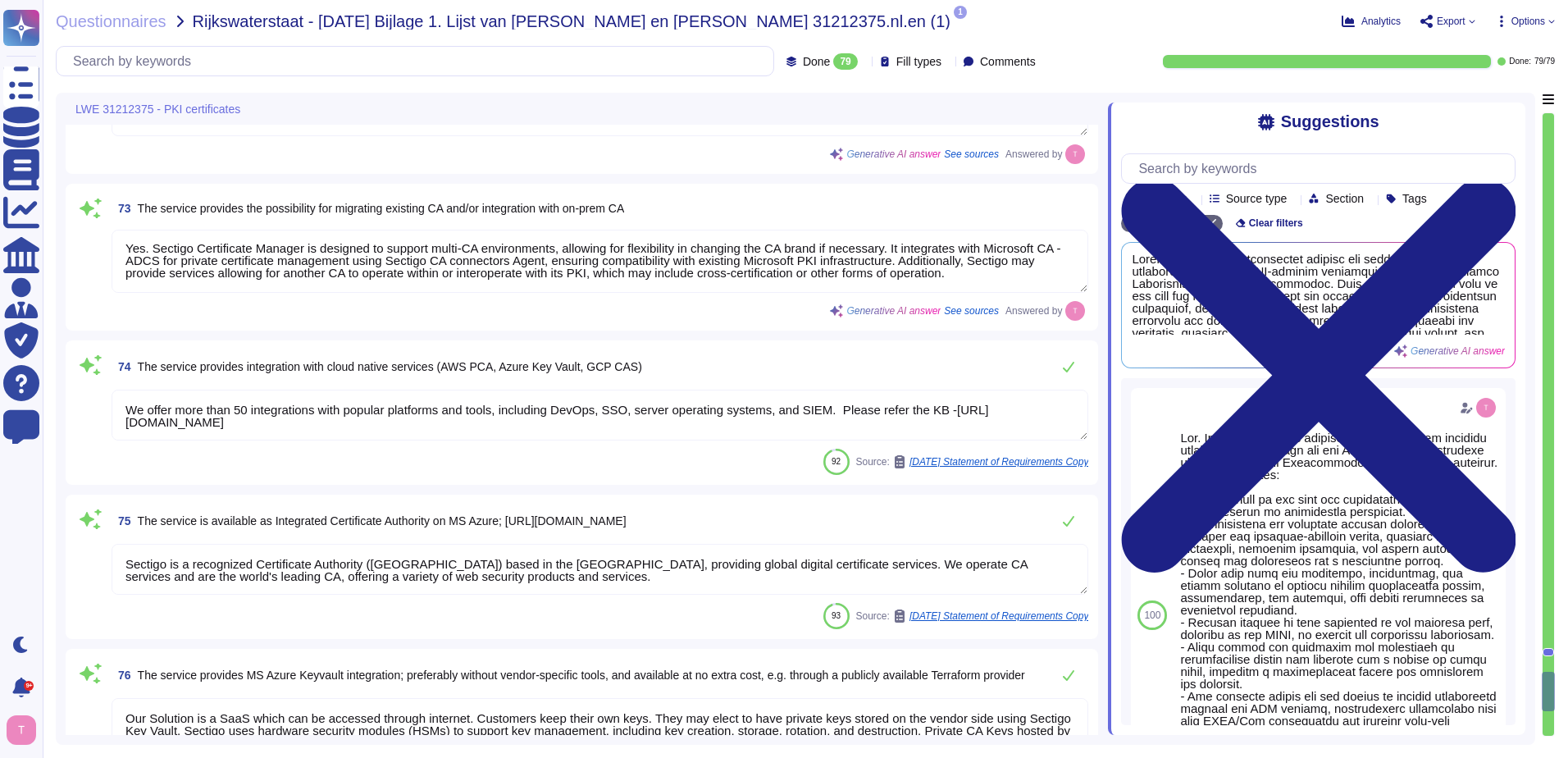
click at [145, 411] on textarea "We offer more than 50 integrations with popular platforms and tools, including …" at bounding box center [599, 415] width 977 height 51
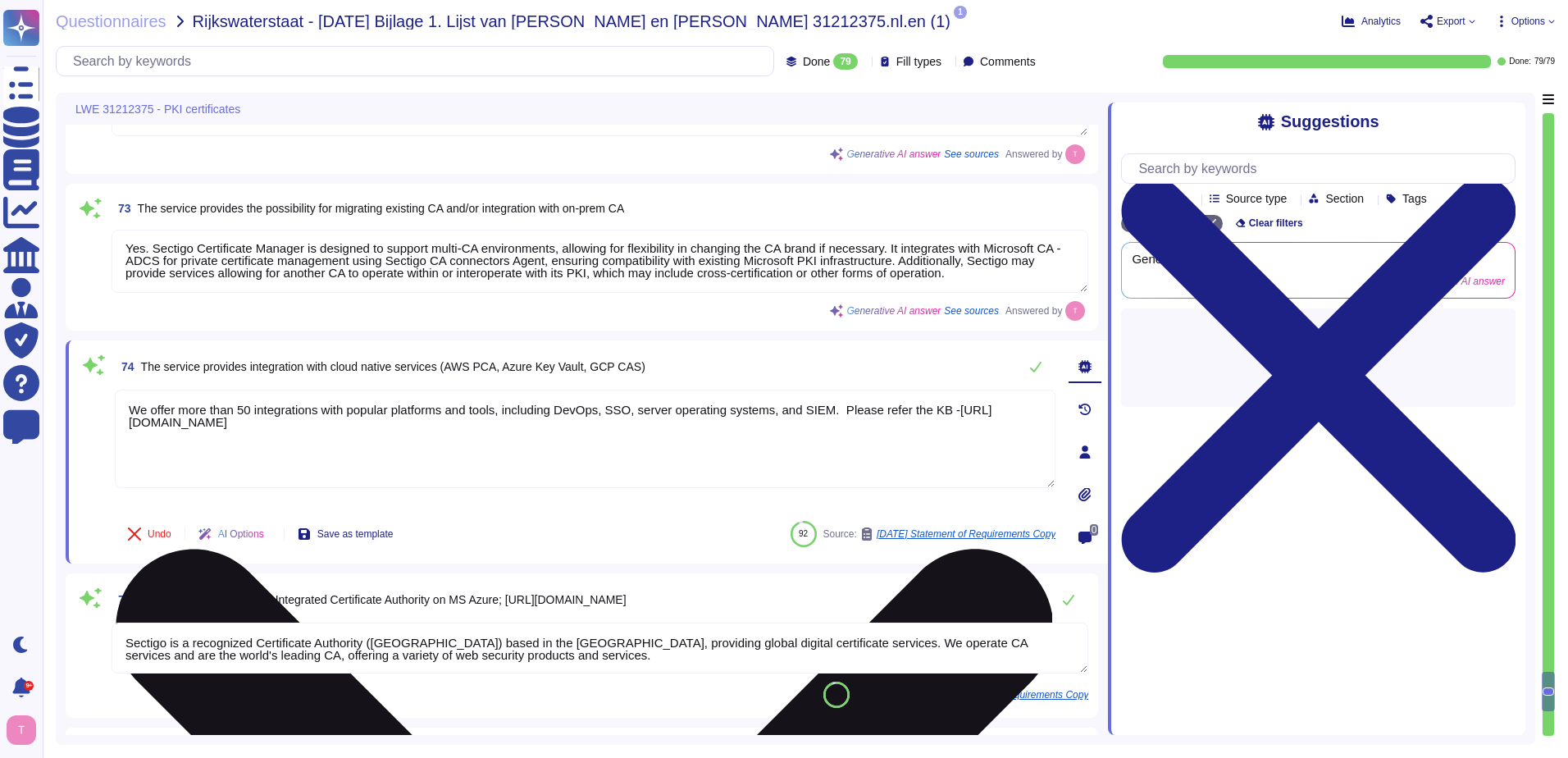
type textarea "Sectigo supports Online Certificate Status Protocol (OCSP) as part of our certi…"
click at [127, 404] on textarea "We offer more than 50 integrations with popular platforms and tools, including …" at bounding box center [586, 439] width 941 height 99
type textarea "Yes, We offer more than 50 integrations with popular platforms and tools, inclu…"
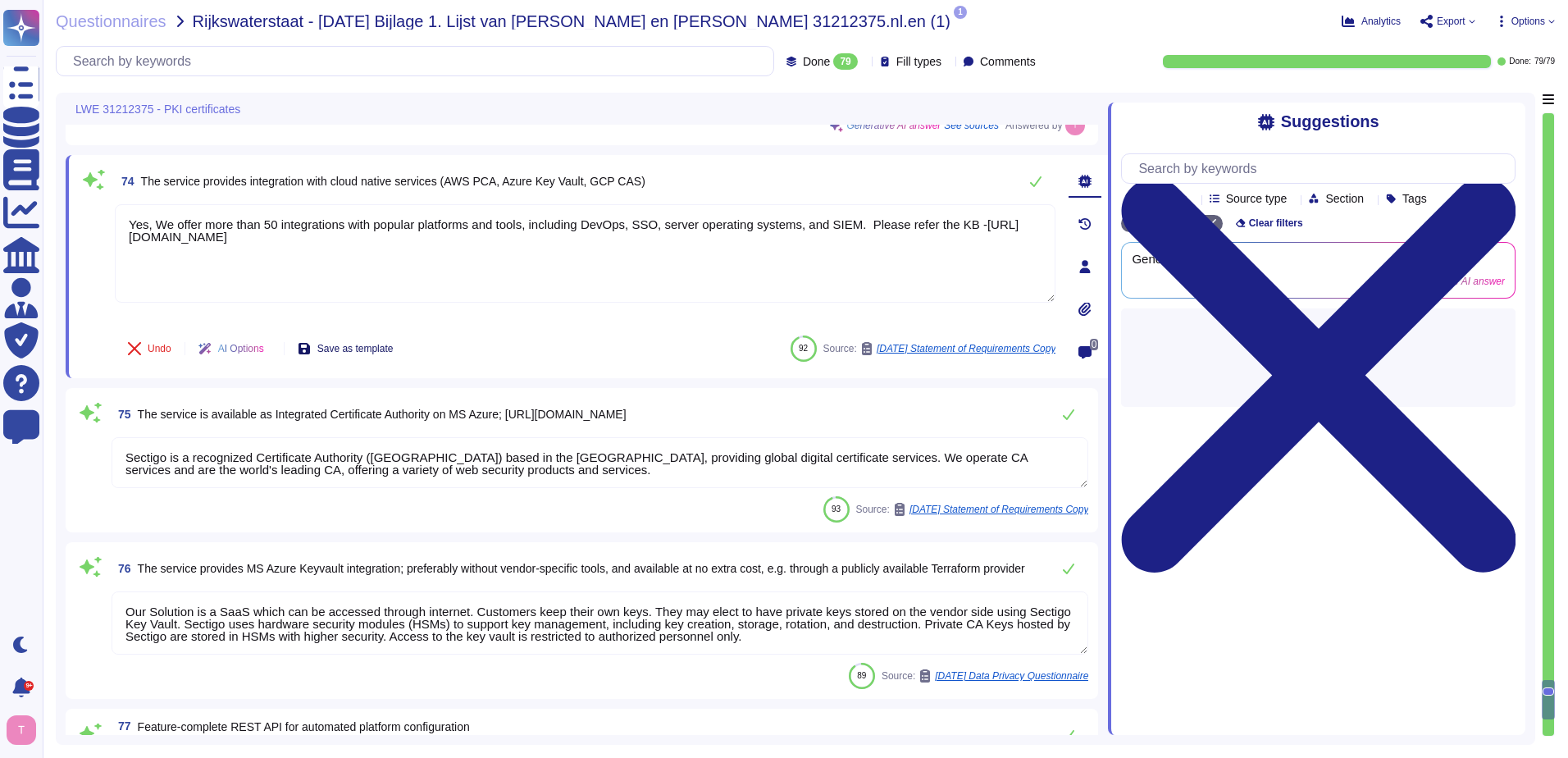
type textarea "We offer more than 50 integrations with popular platforms and tools. We have a …"
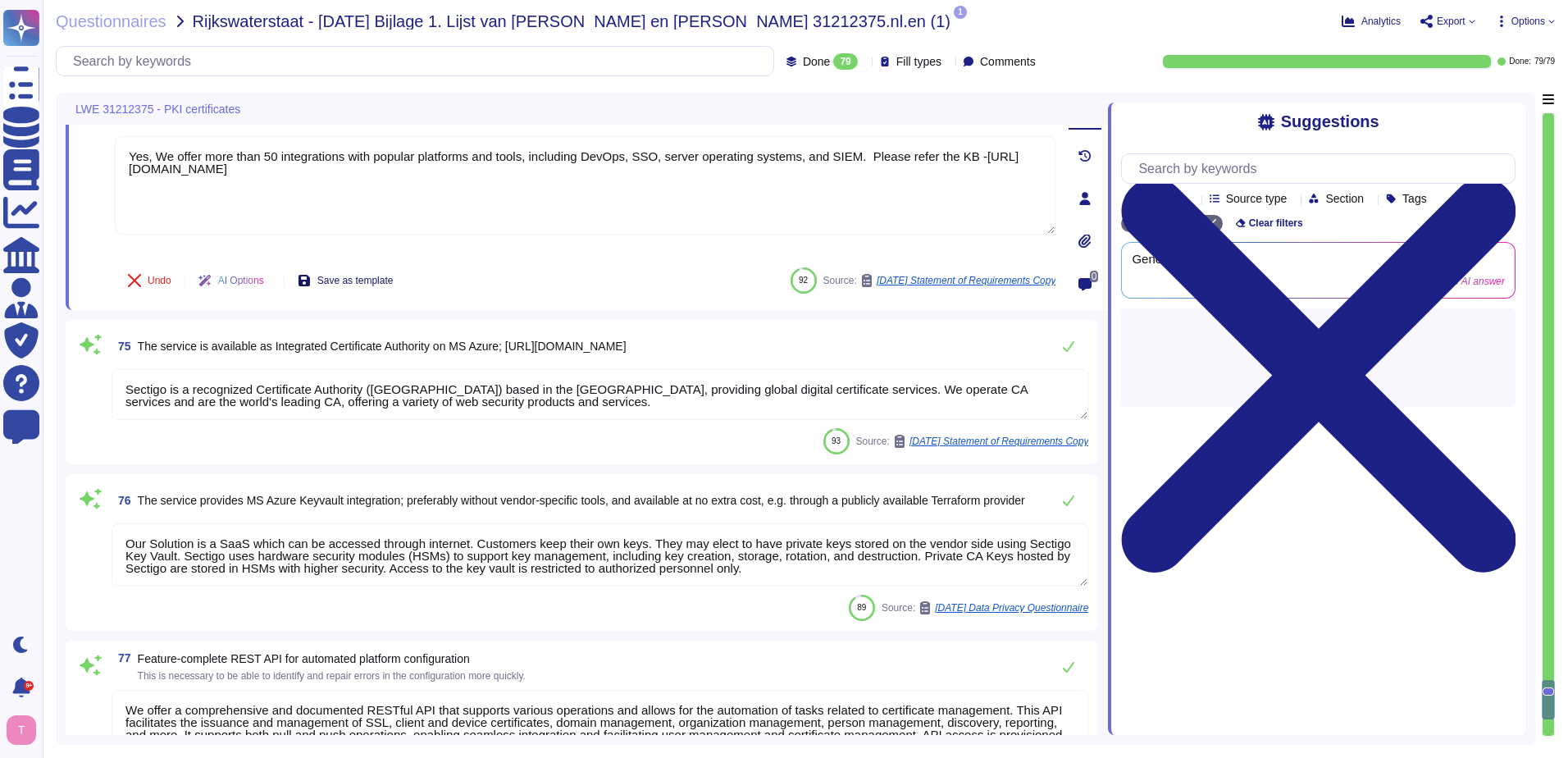
scroll to position [15228, 0]
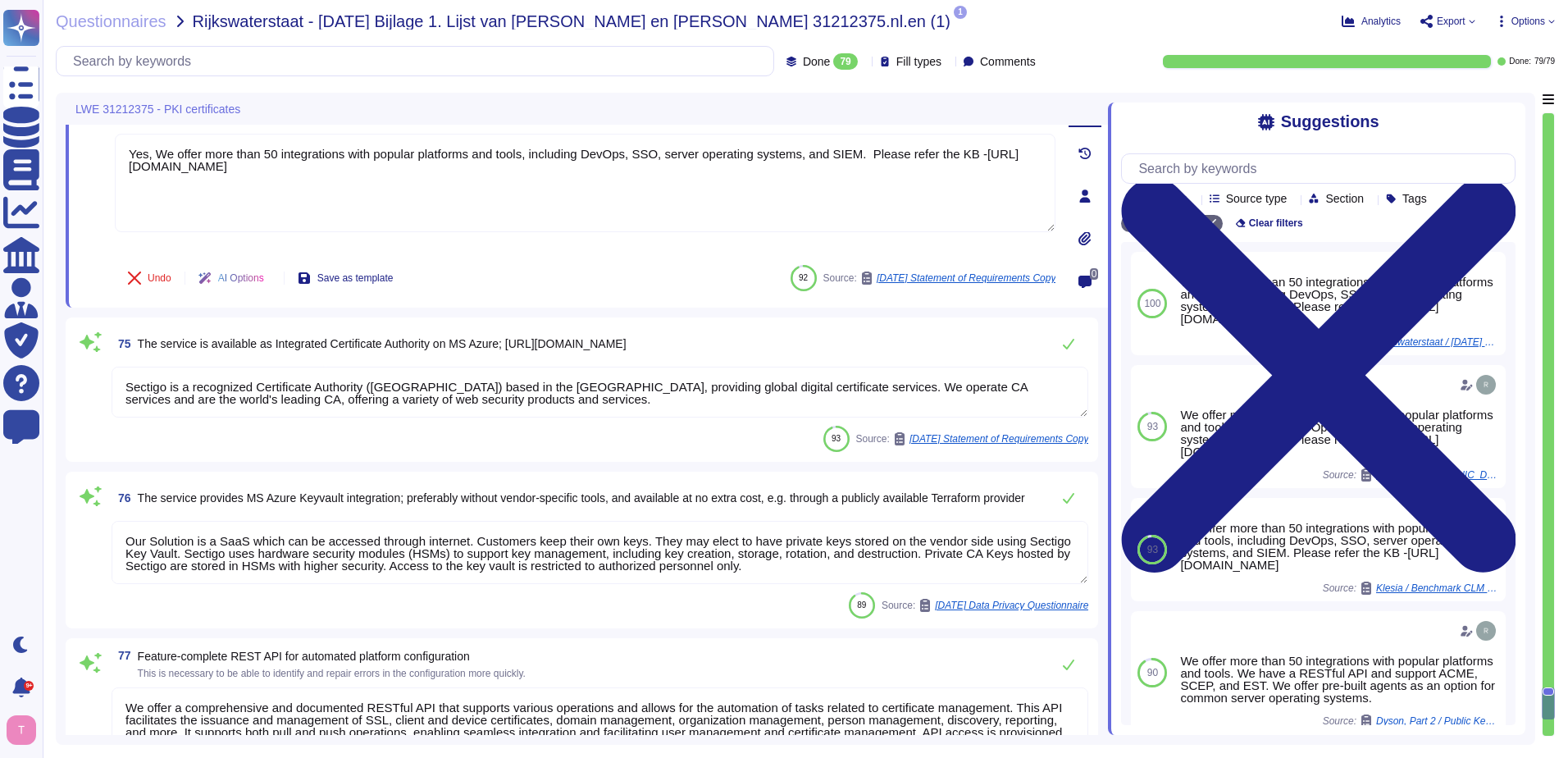
type textarea "Yes, We offer more than 50 integrations with popular platforms and tools, inclu…"
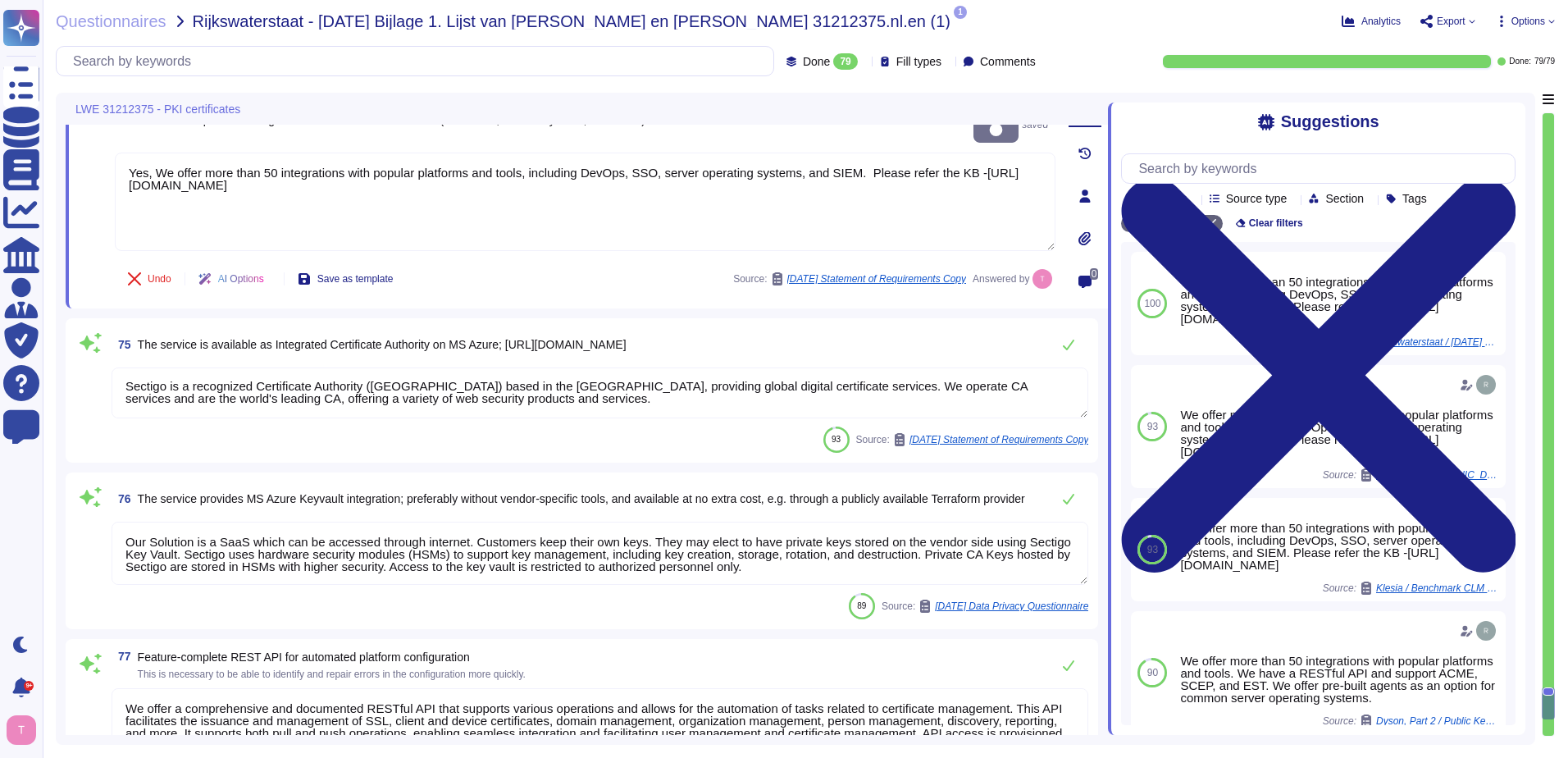
scroll to position [0, 0]
drag, startPoint x: 503, startPoint y: 402, endPoint x: 132, endPoint y: 373, distance: 372.1
click at [132, 373] on textarea "Sectigo is a recognized Certificate Authority (CA) based in the United Kingdom,…" at bounding box center [599, 392] width 977 height 51
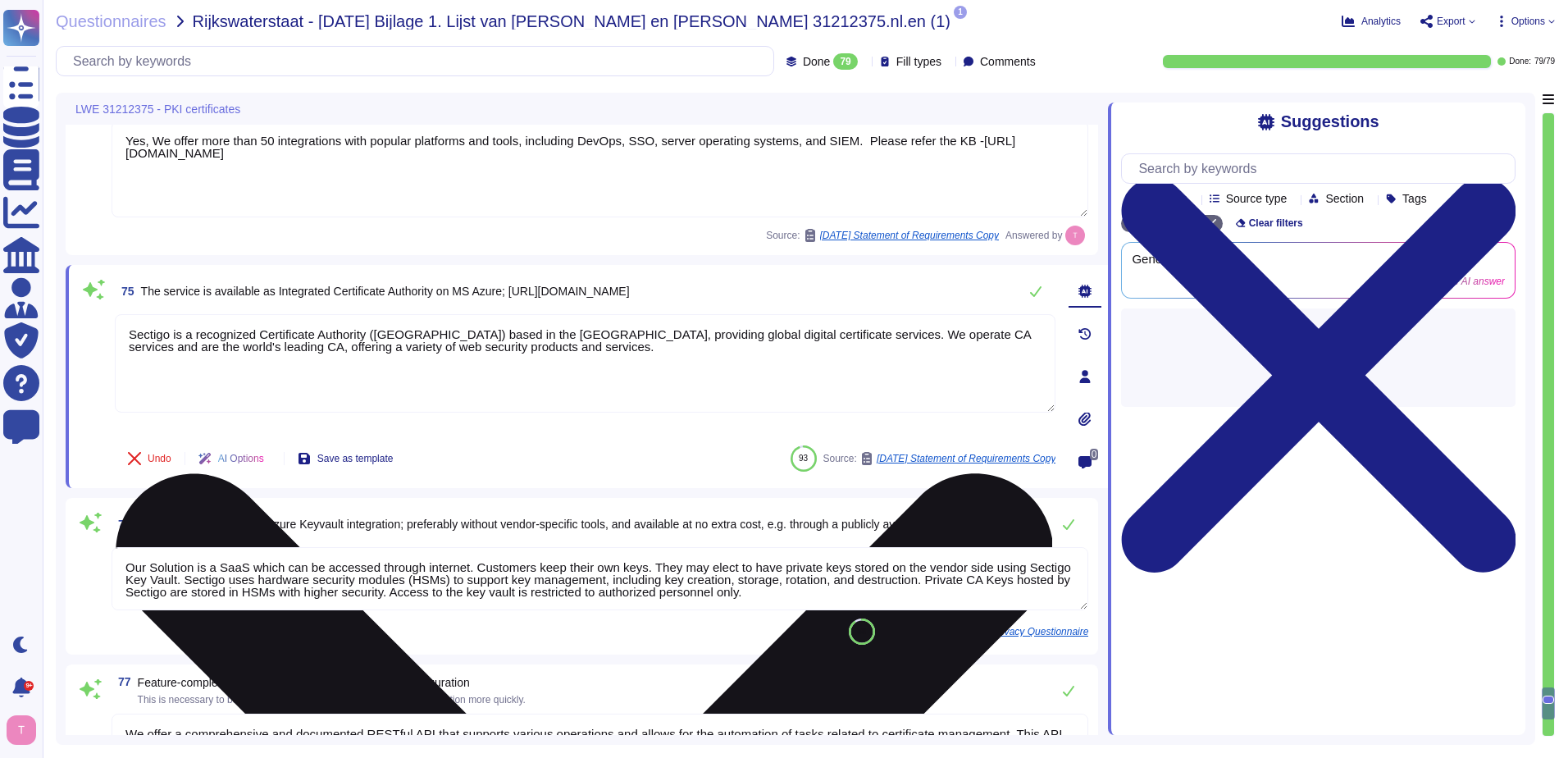
type textarea "We offer more than 50 integrations with popular platforms and tools. We have a …"
type textarea "S"
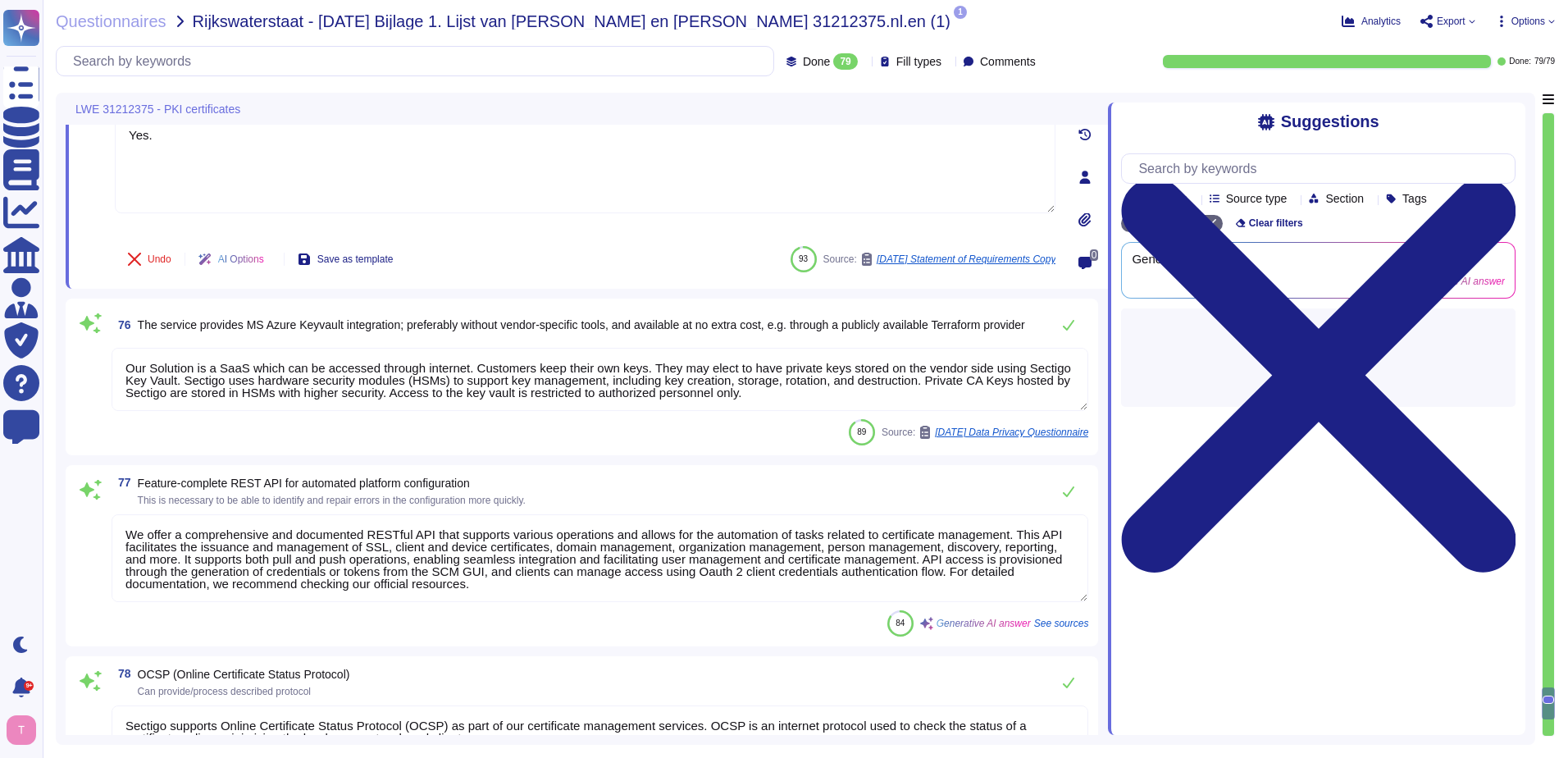
scroll to position [15474, 0]
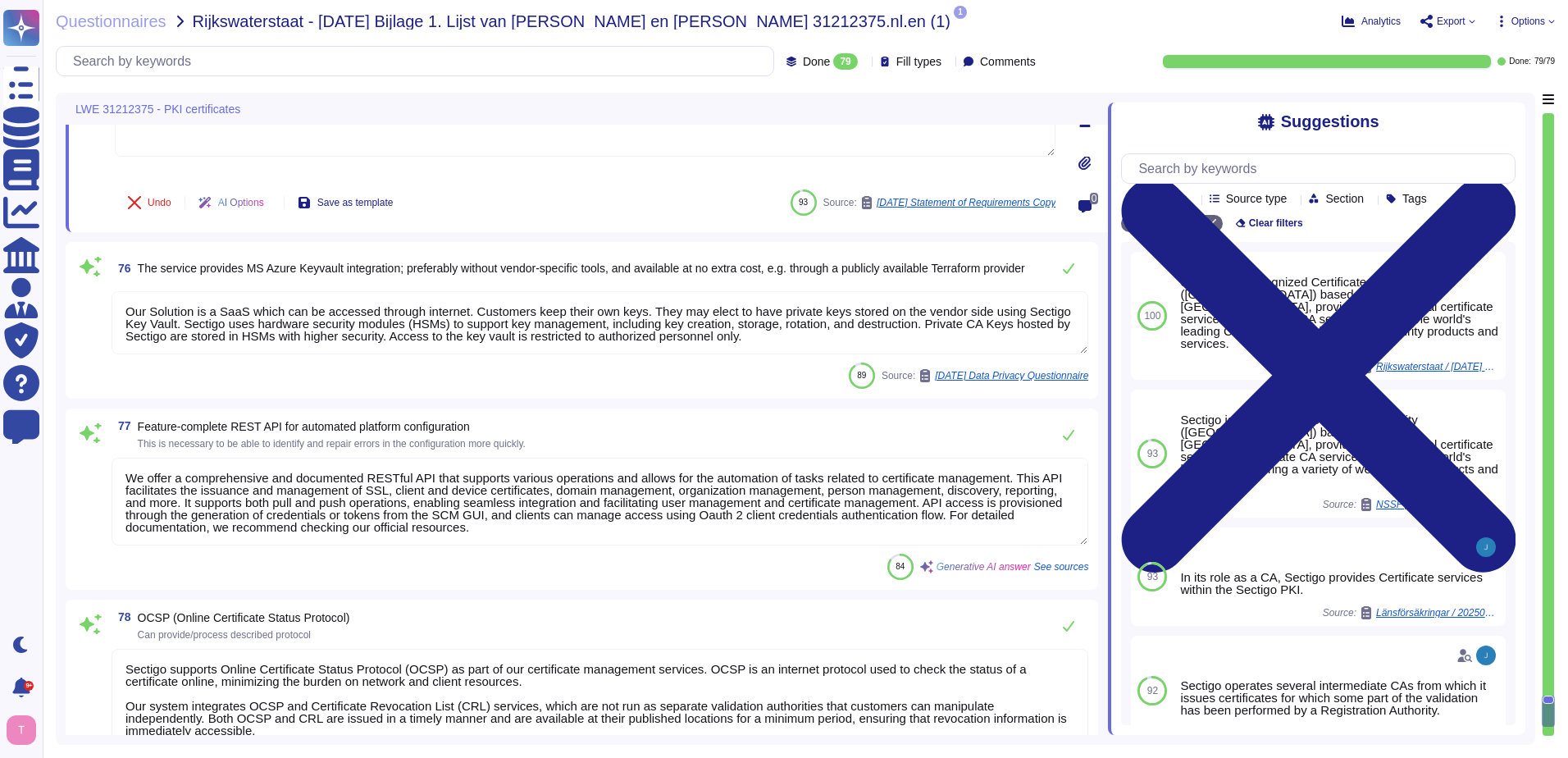
click at [129, 307] on textarea "Our Solution is a SaaS which can be accessed through internet. Customers keep t…" at bounding box center [599, 323] width 977 height 63
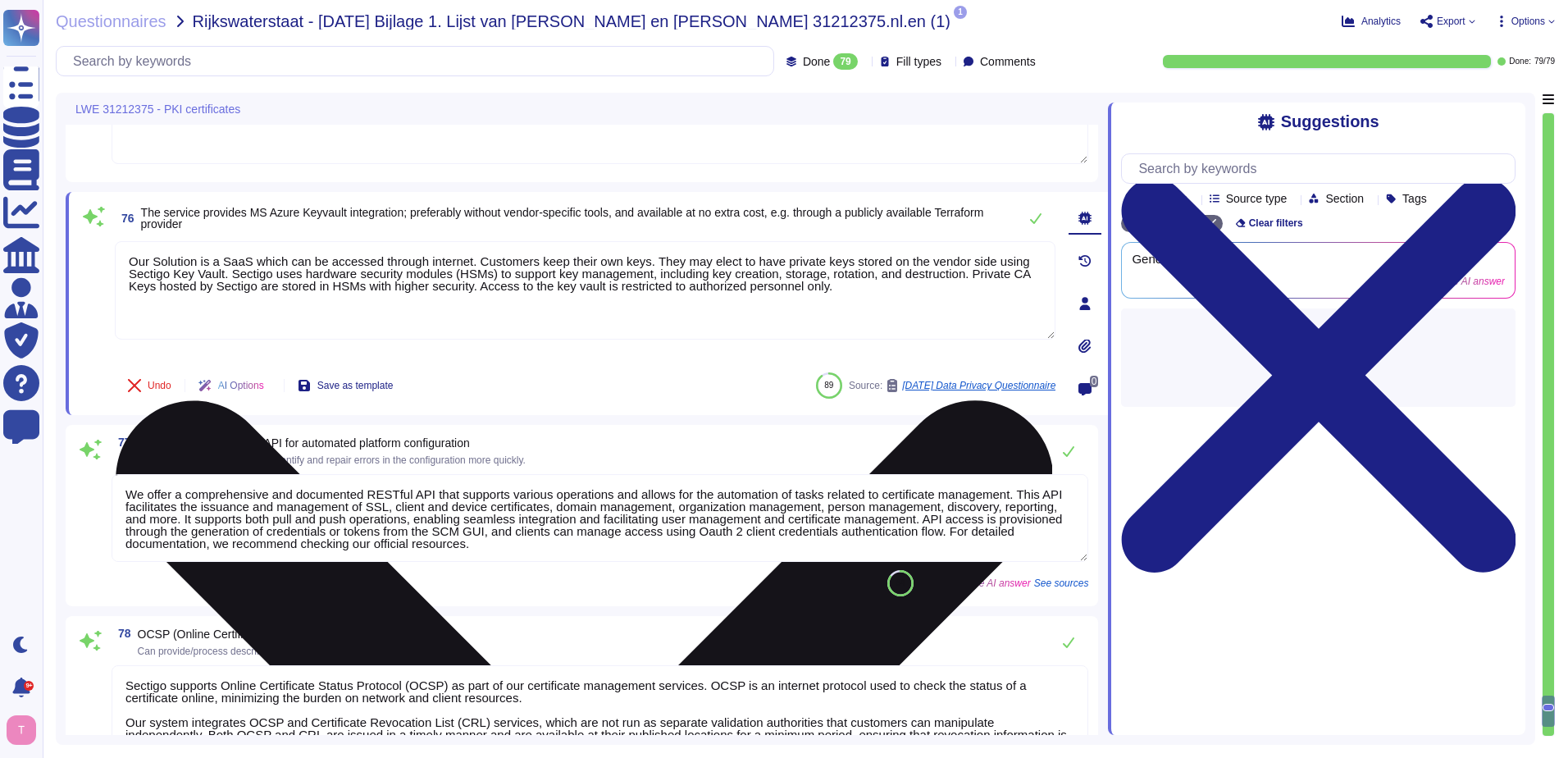
type textarea "Yes."
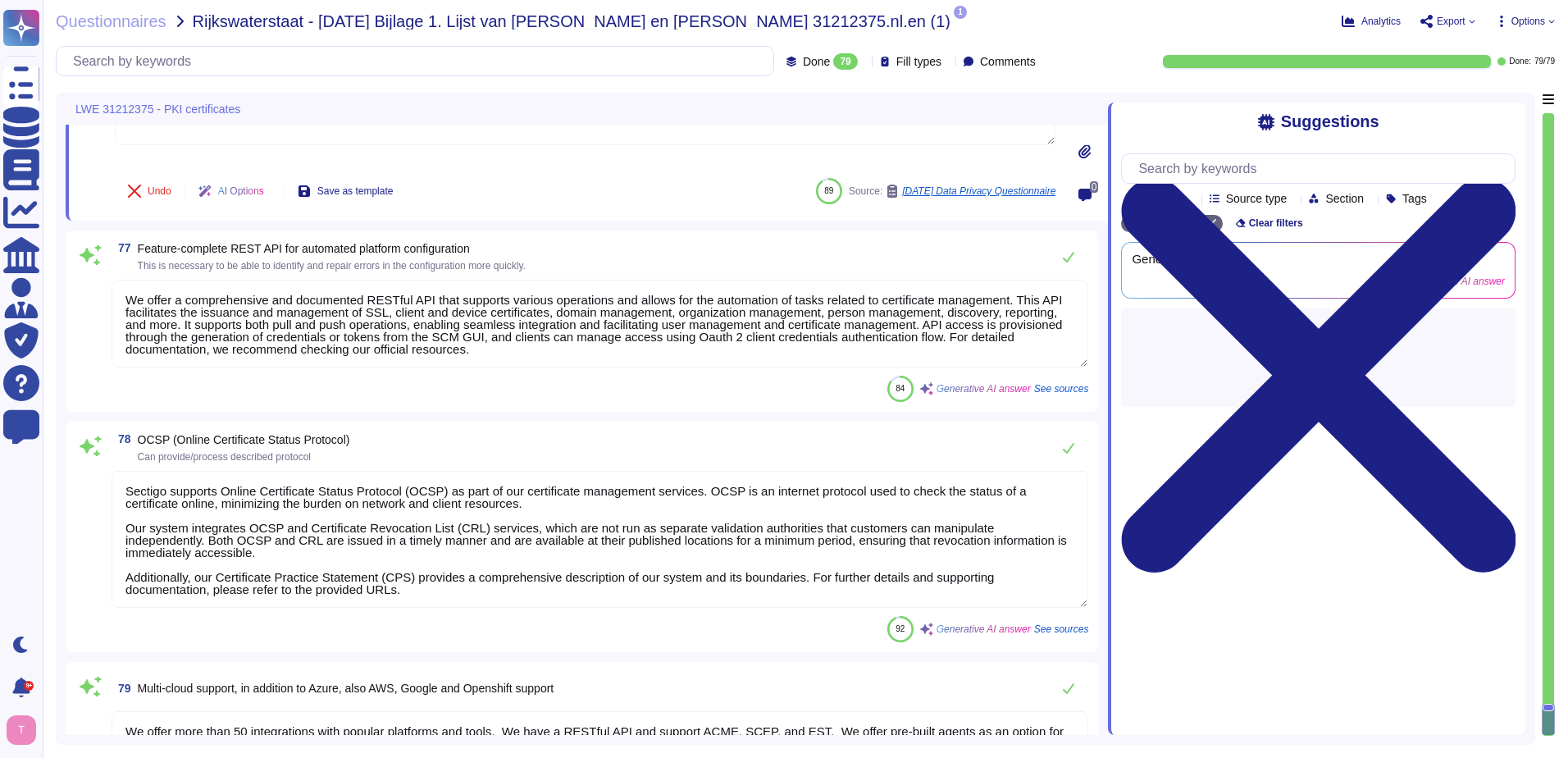
scroll to position [15721, 0]
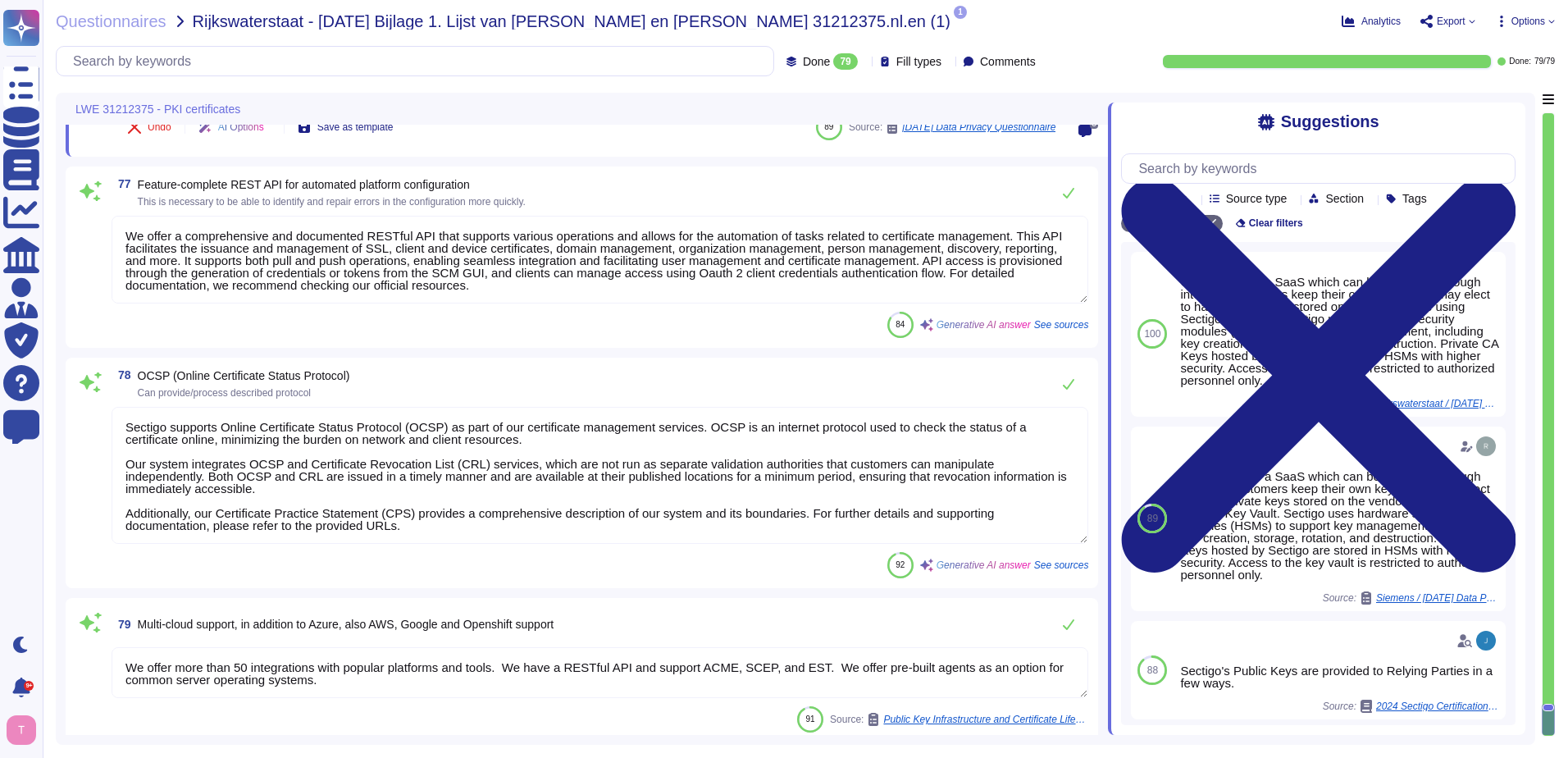
click at [127, 230] on textarea "We offer a comprehensive and documented RESTful API that supports various opera…" at bounding box center [599, 260] width 977 height 88
type textarea "Yes. Our Solution is a SaaS which can be accessed through internet. Customers k…"
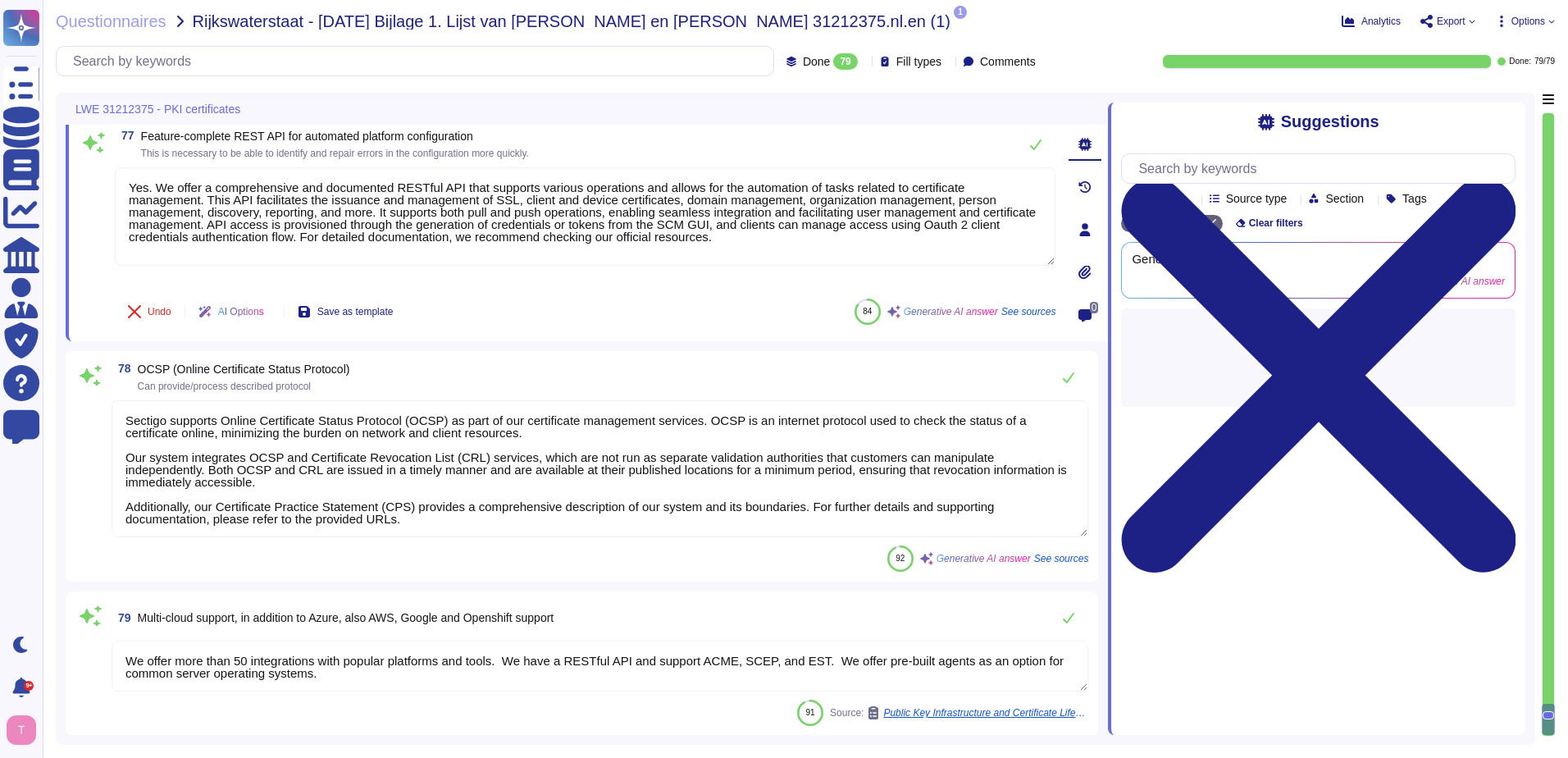
scroll to position [15726, 0]
type textarea "Yes. We offer a comprehensive and documented RESTful API that supports various …"
click at [164, 447] on textarea "Sectigo supports Online Certificate Status Protocol (OCSP) as part of our certi…" at bounding box center [599, 468] width 977 height 137
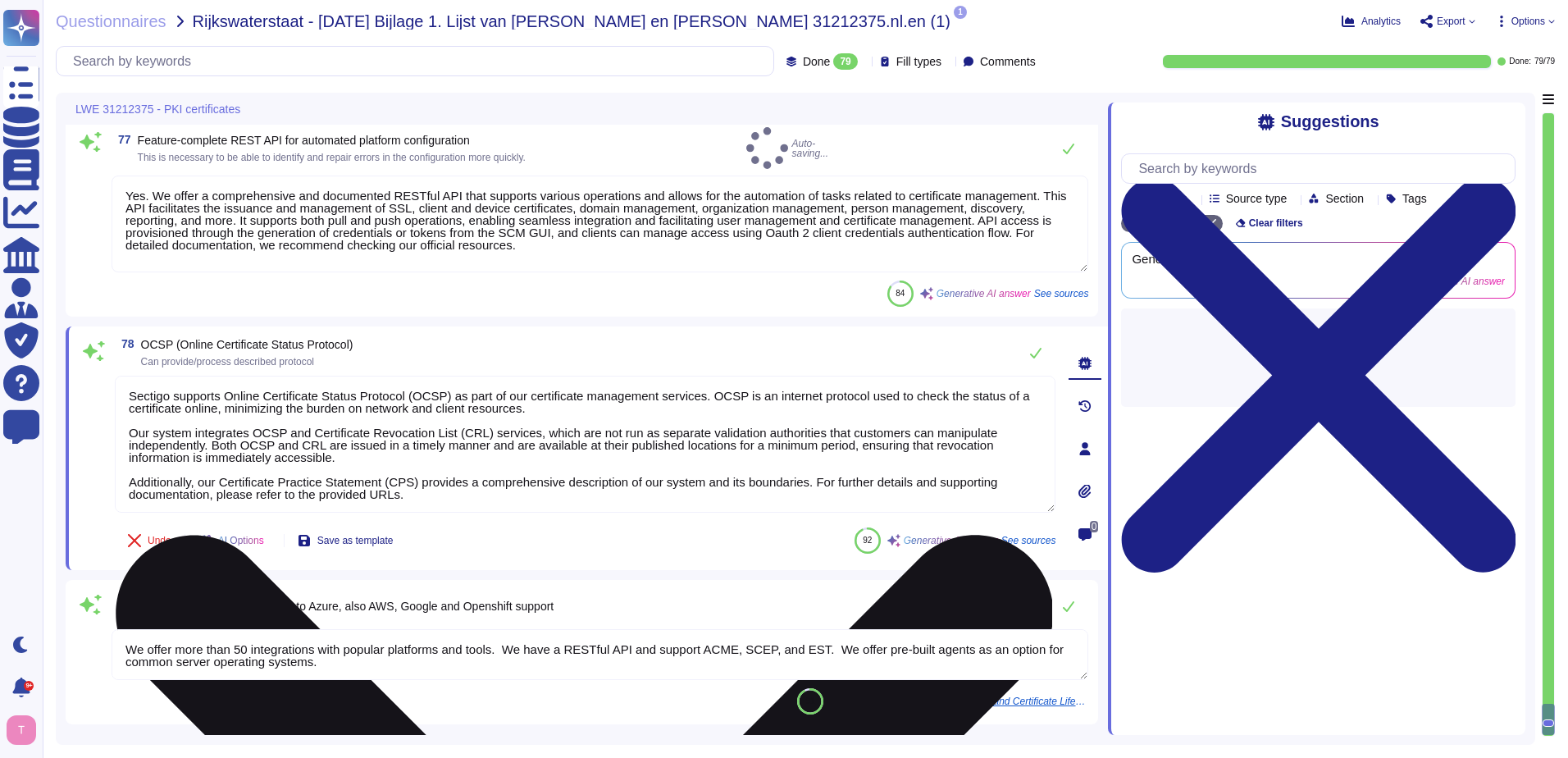
scroll to position [15707, 0]
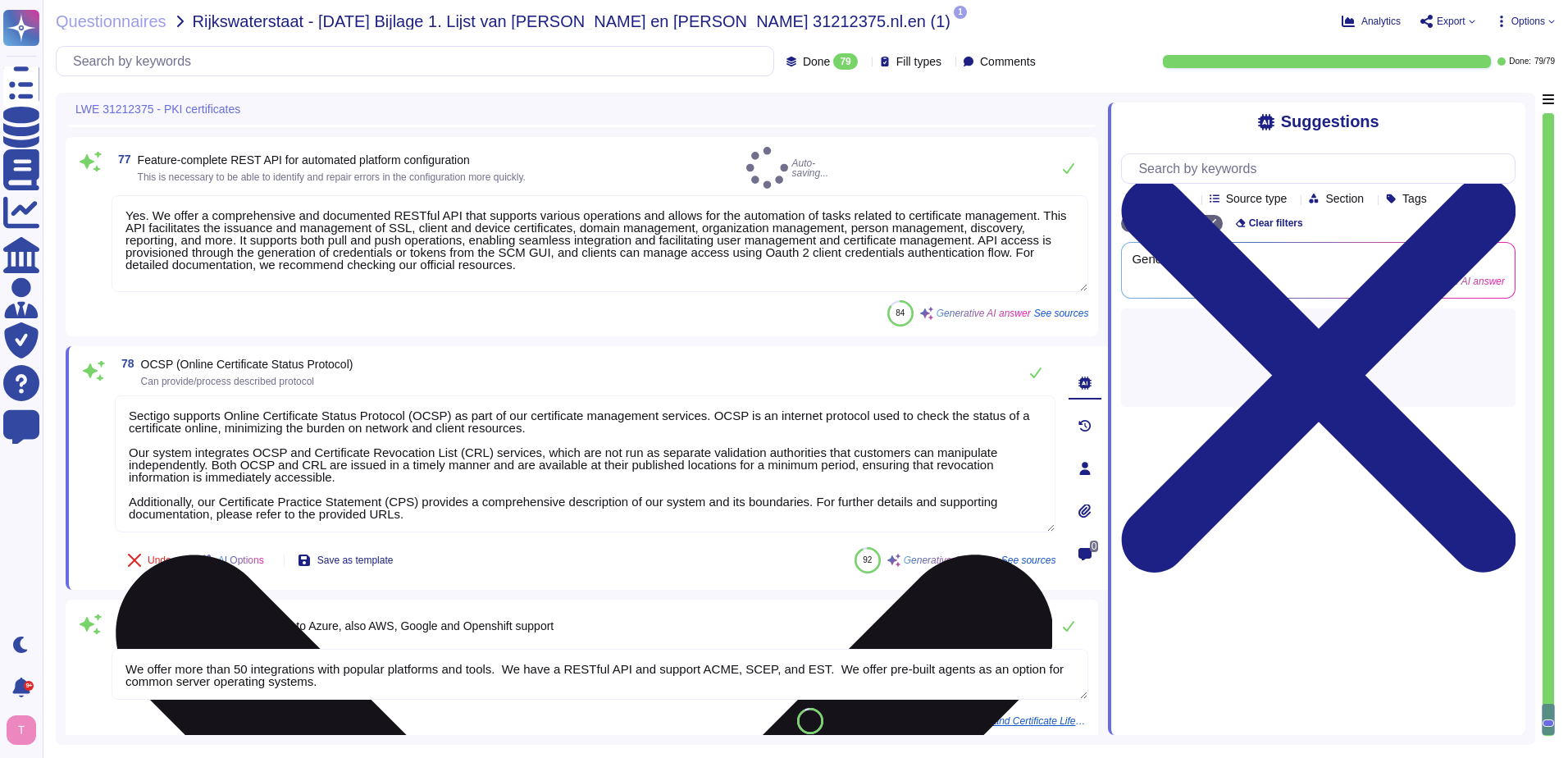
click at [128, 400] on textarea "Sectigo supports Online Certificate Status Protocol (OCSP) as part of our certi…" at bounding box center [586, 464] width 941 height 137
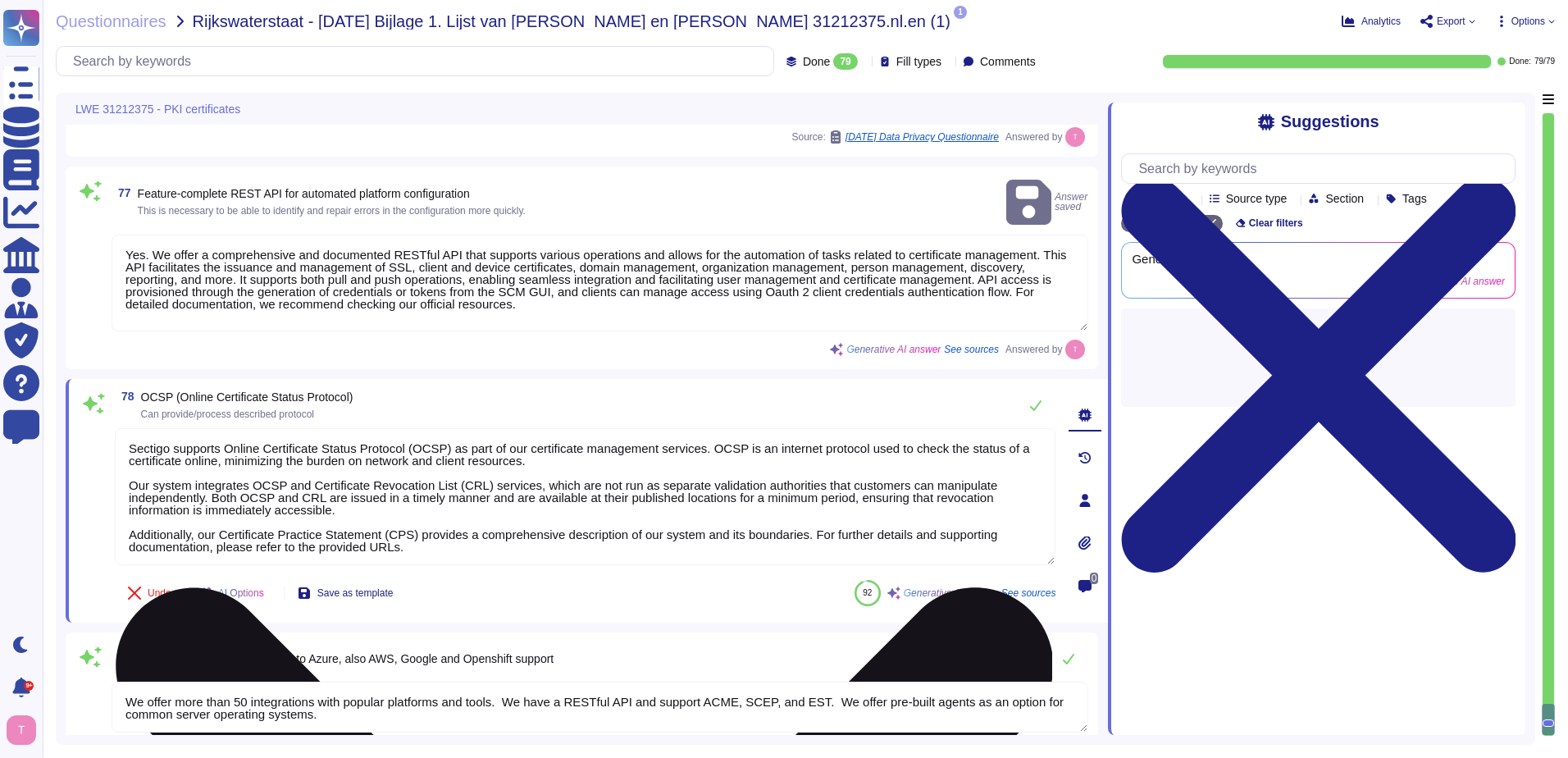
type textarea "Yes, We offer more than 50 integrations with popular platforms and tools, inclu…"
type textarea "Yes. Sectigo supports Online Certificate Status Protocol (OCSP) as part of our …"
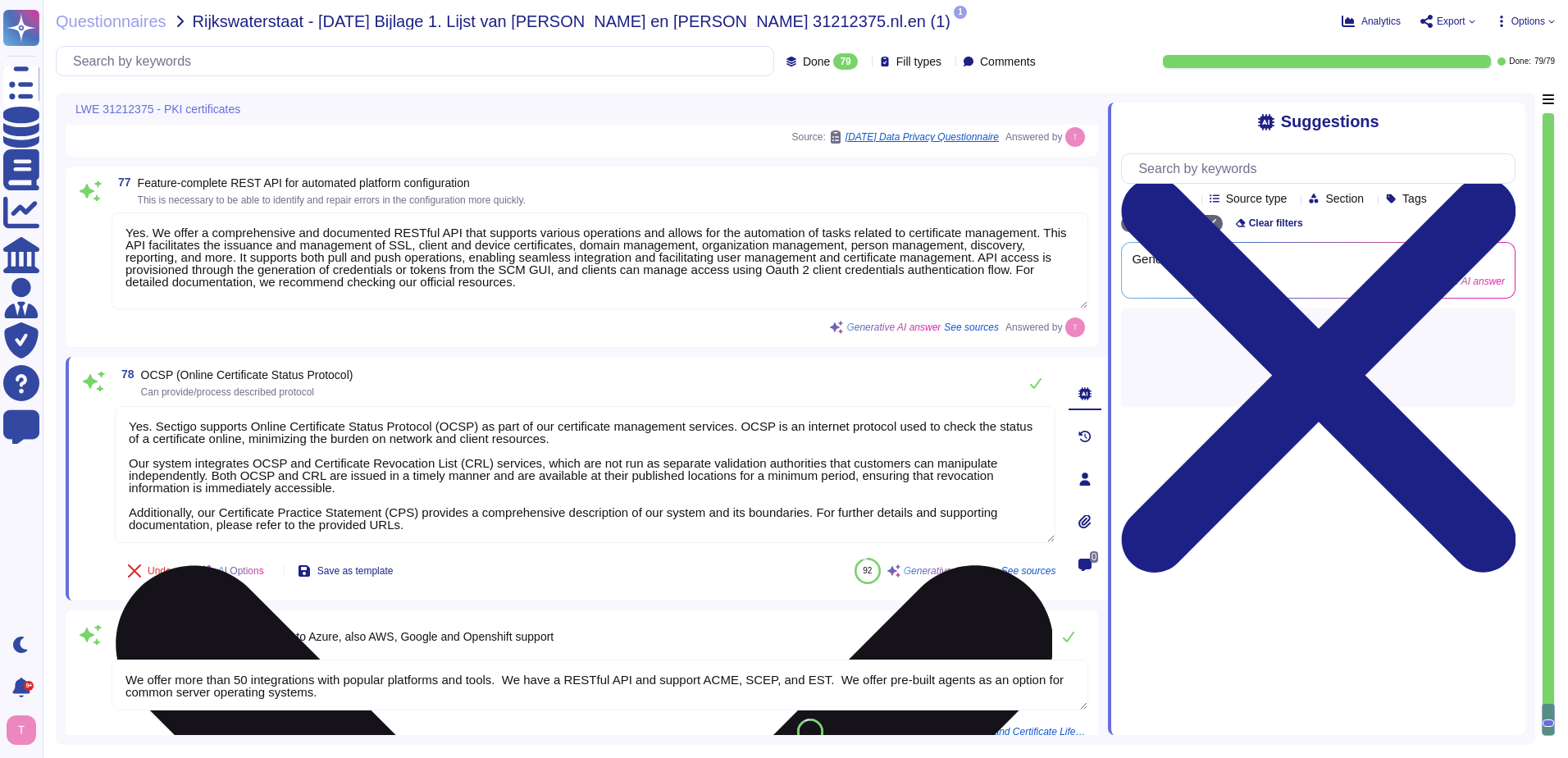
click at [134, 424] on textarea "Yes. Sectigo supports Online Certificate Status Protocol (OCSP) as part of our …" at bounding box center [586, 474] width 941 height 137
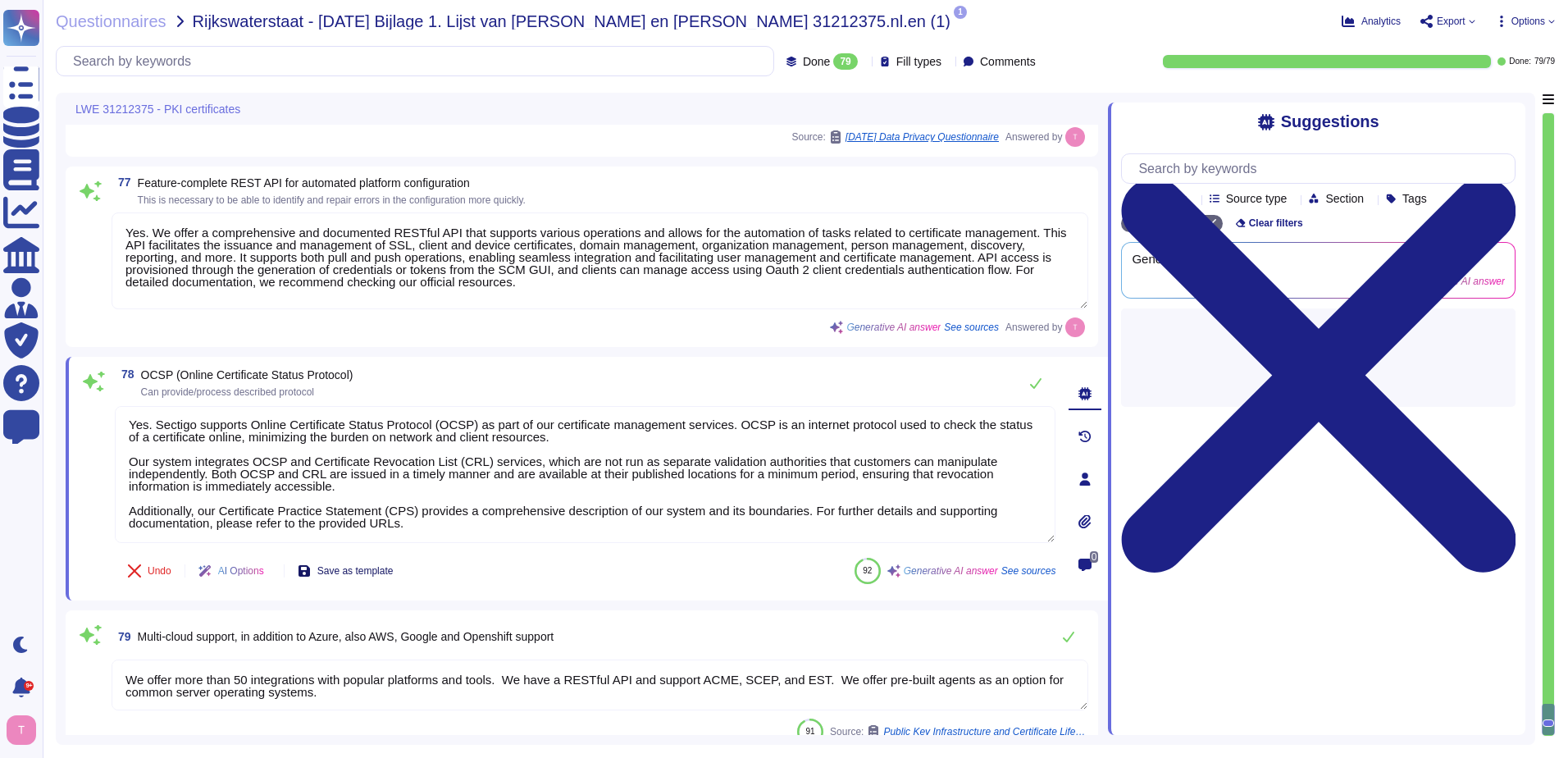
type textarea "Yes, We offer more than 50 integrations with popular platforms and tools, inclu…"
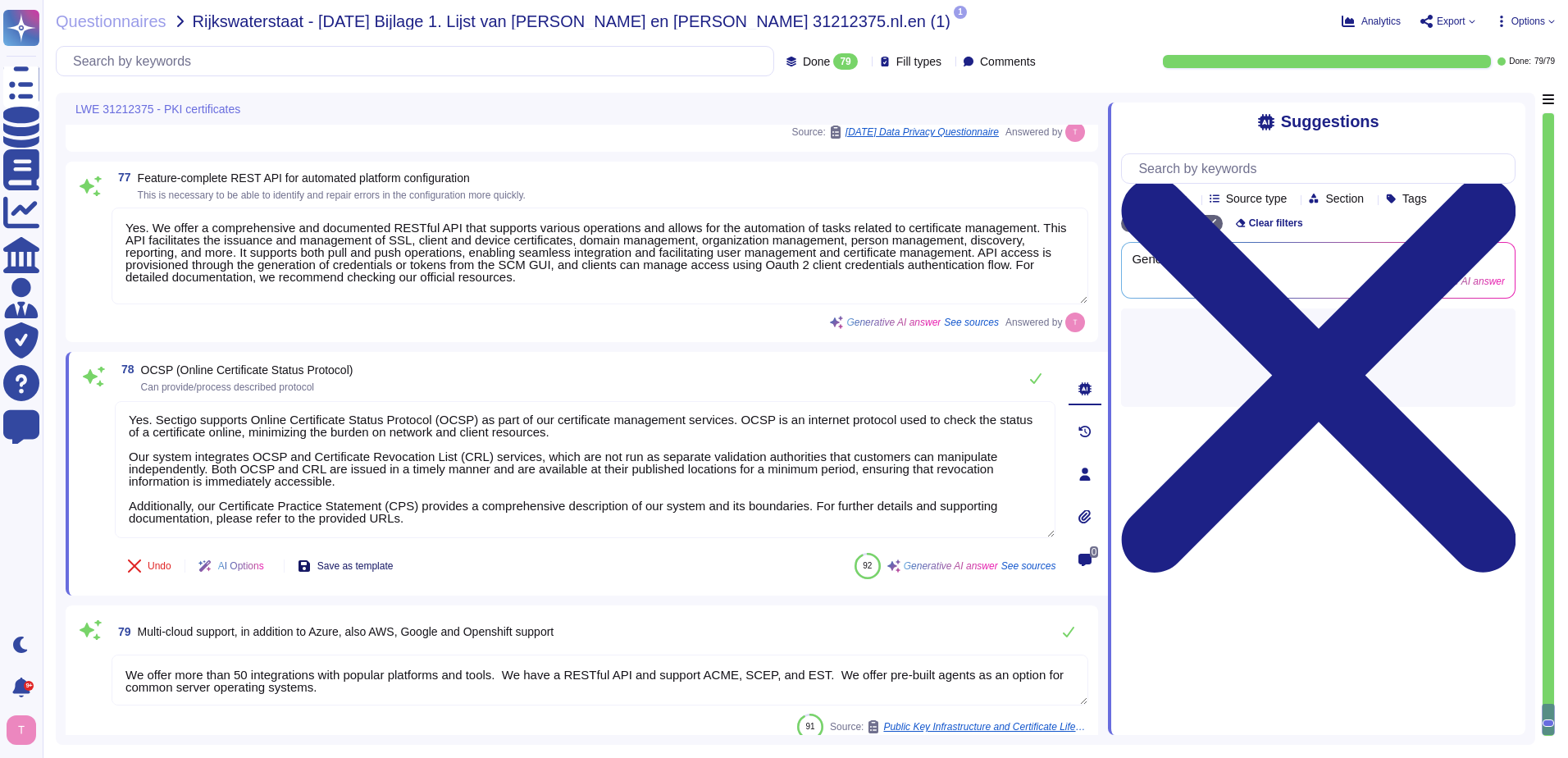
type textarea "Yes, We offer more than 50 integrations with popular platforms and tools, inclu…"
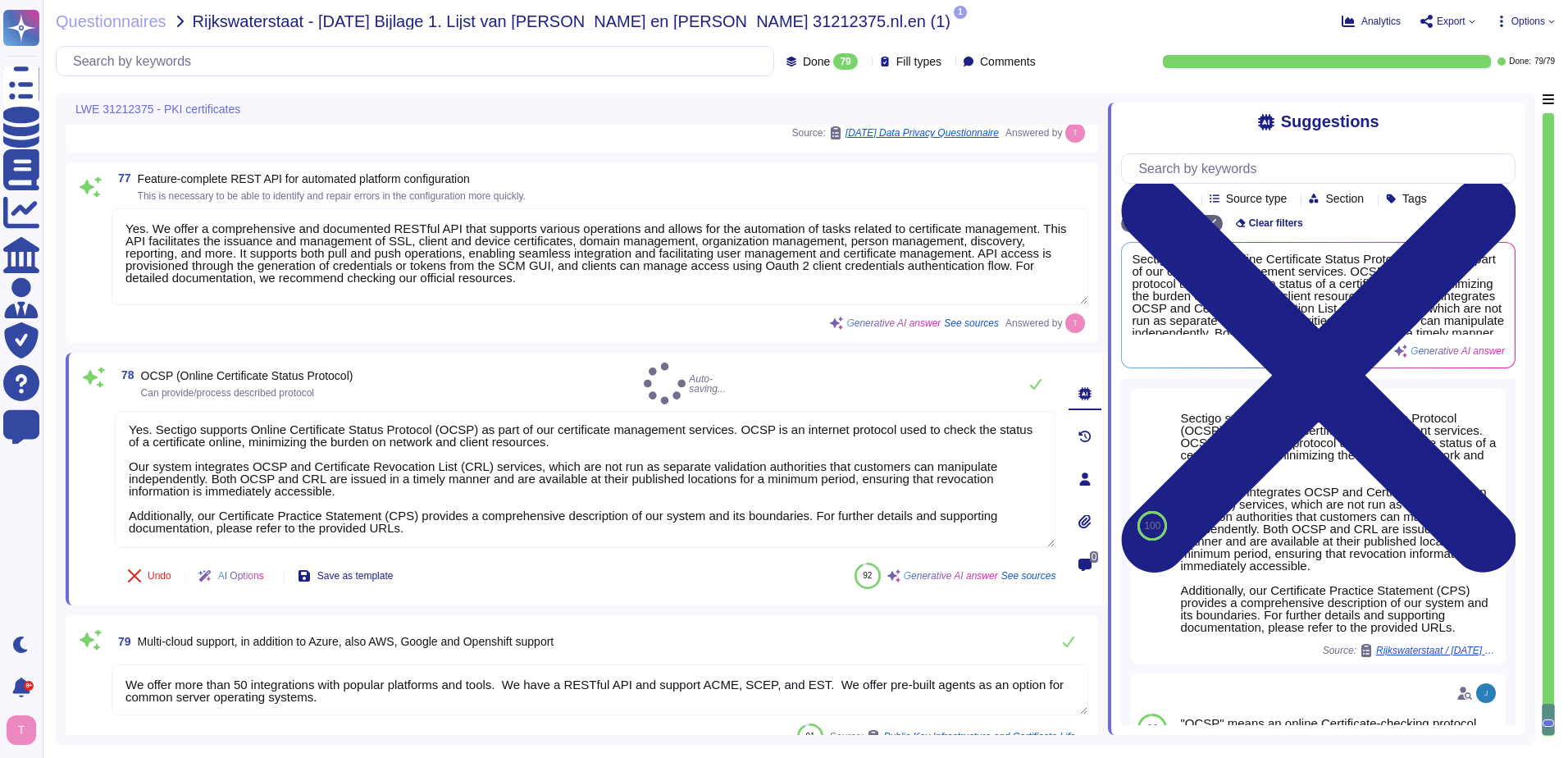
type textarea "Yes. Sectigo supports Online Certificate Status Protocol (OCSP) as part of our …"
click at [127, 673] on textarea "We offer more than 50 integrations with popular platforms and tools. We have a …" at bounding box center [599, 689] width 977 height 51
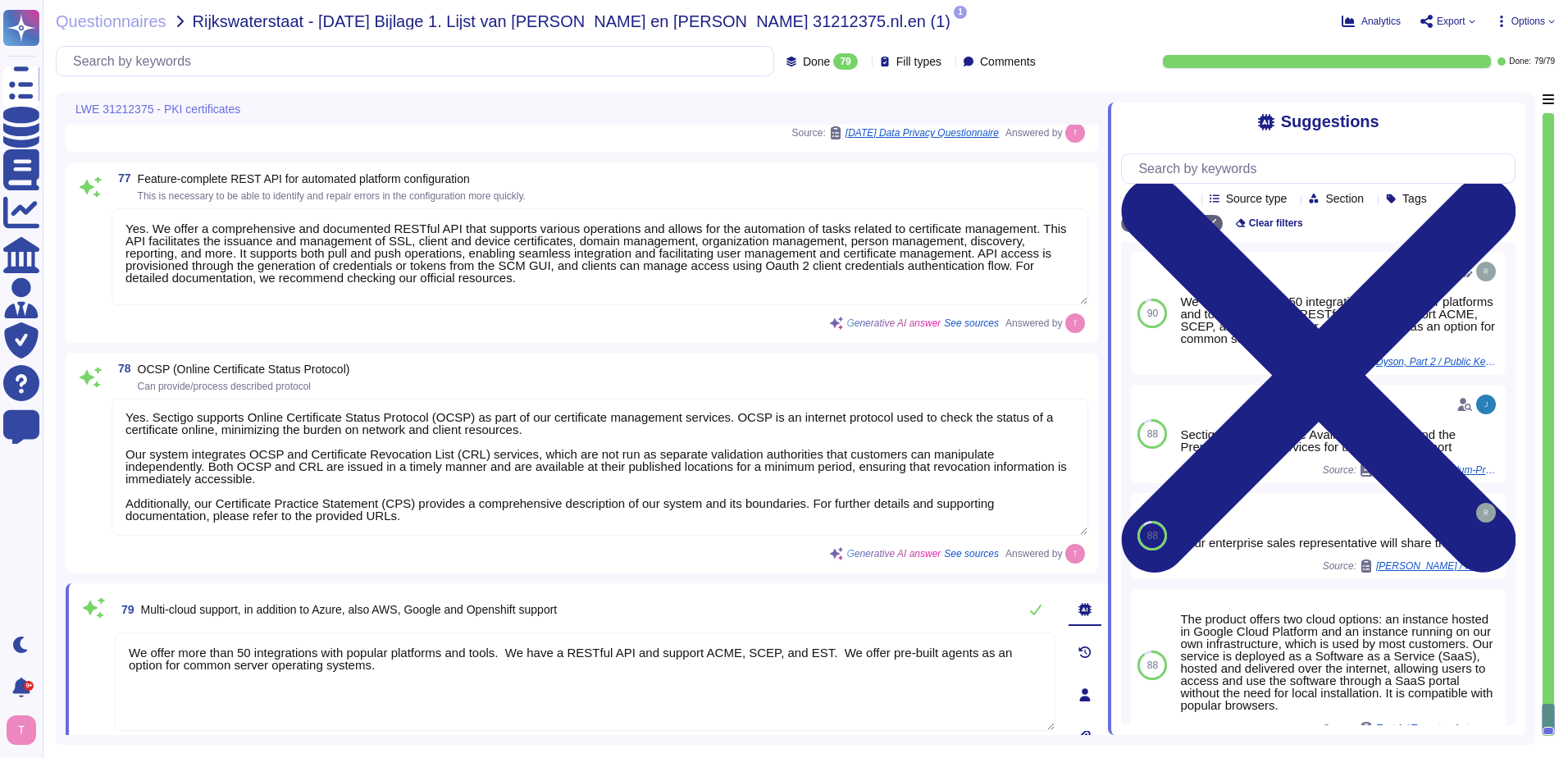
drag, startPoint x: 366, startPoint y: 670, endPoint x: 101, endPoint y: 652, distance: 265.6
click at [101, 652] on div "79 Multi-cloud support, in addition to Azure, also AWS, Google and Openshift su…" at bounding box center [566, 695] width 977 height 203
type textarea "We support Azure, AWS, and GCP."
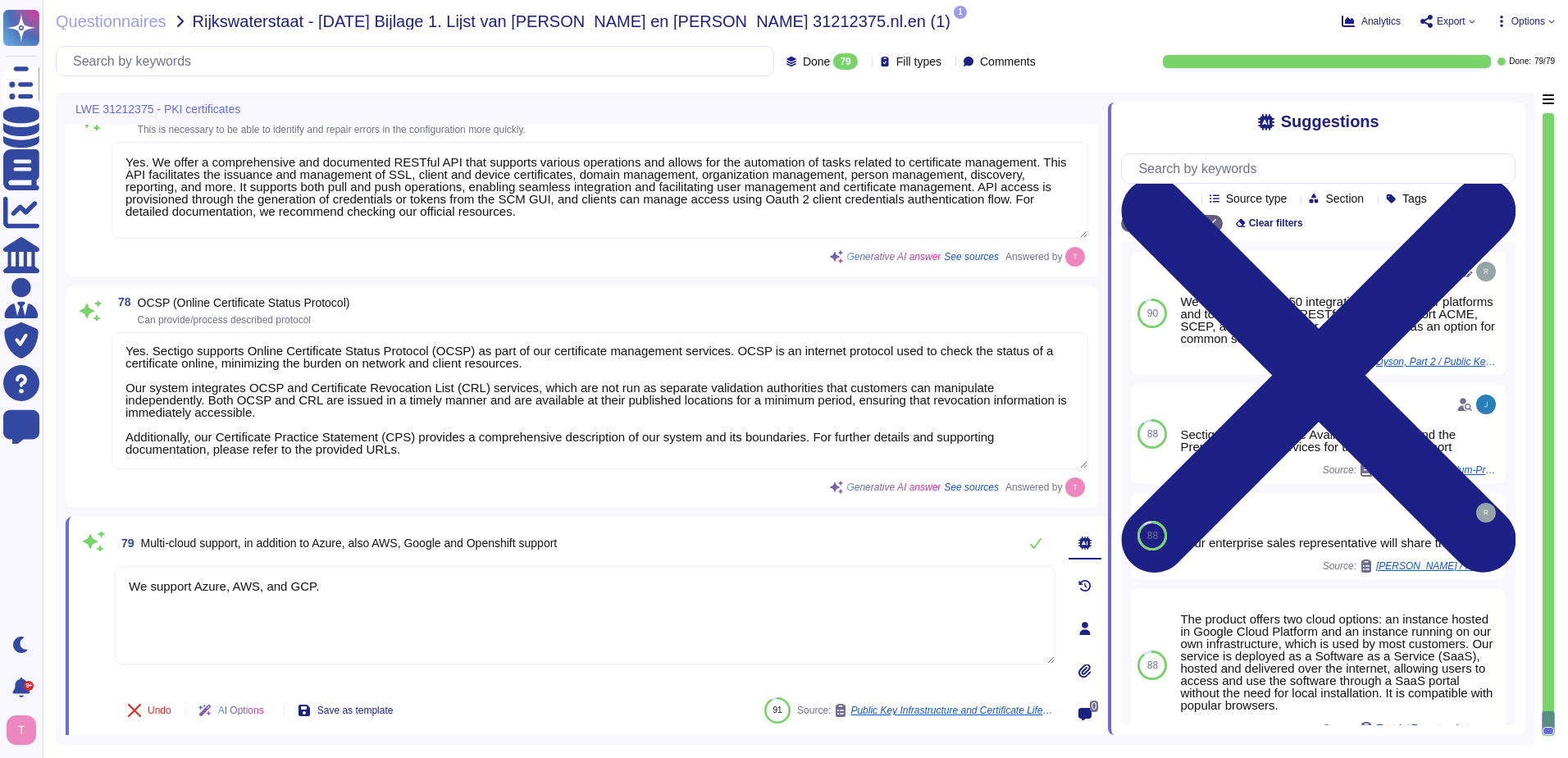
scroll to position [15707, 0]
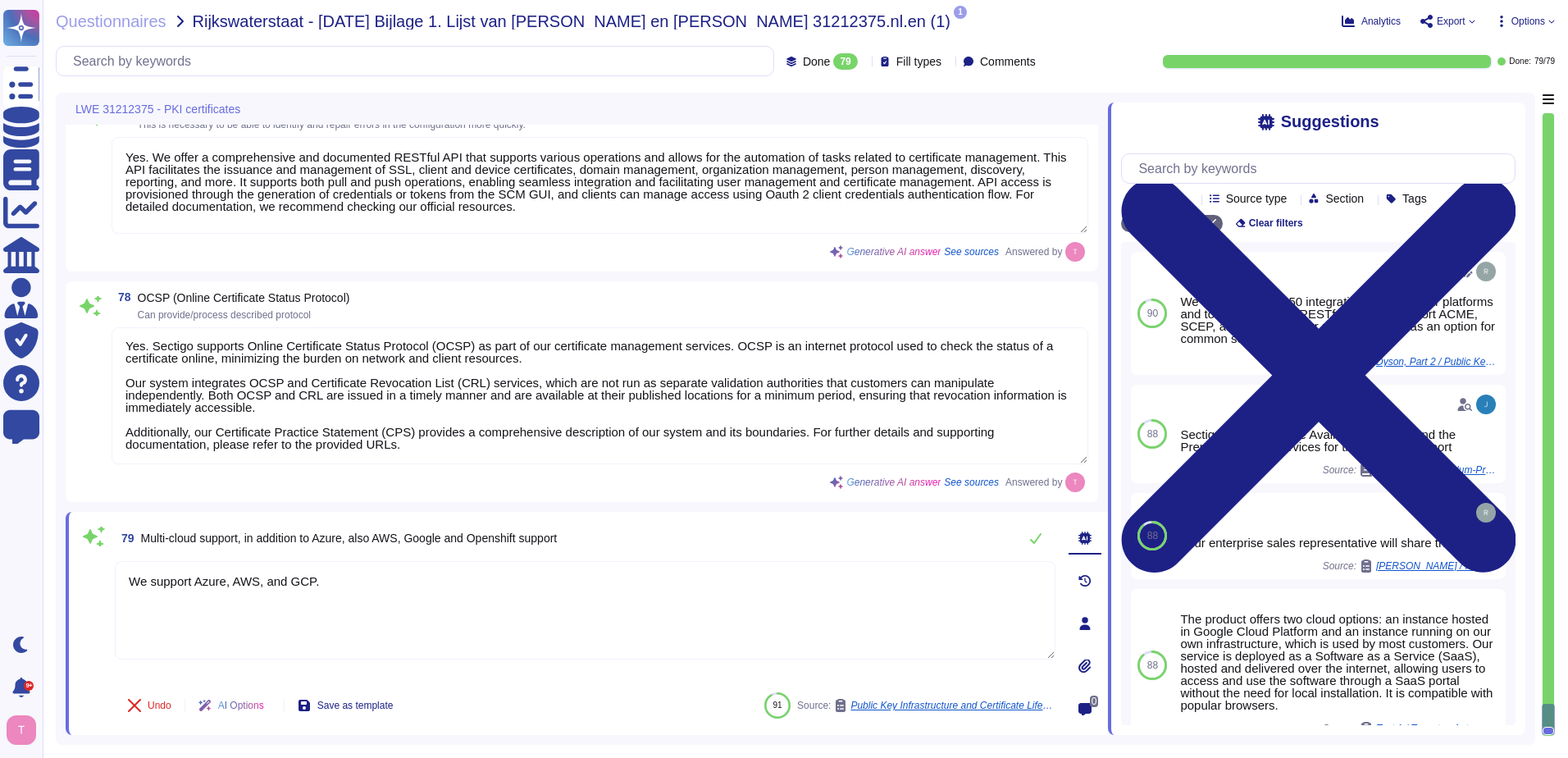
type textarea "Yes. Sectigo has integration with ServiceNow, which can be utilized for your CM…"
type textarea "Yes. Sectigo Certificate Manager is designed to support multi-CA environments, …"
type textarea "Yes, We offer more than 50 integrations with popular platforms and tools, inclu…"
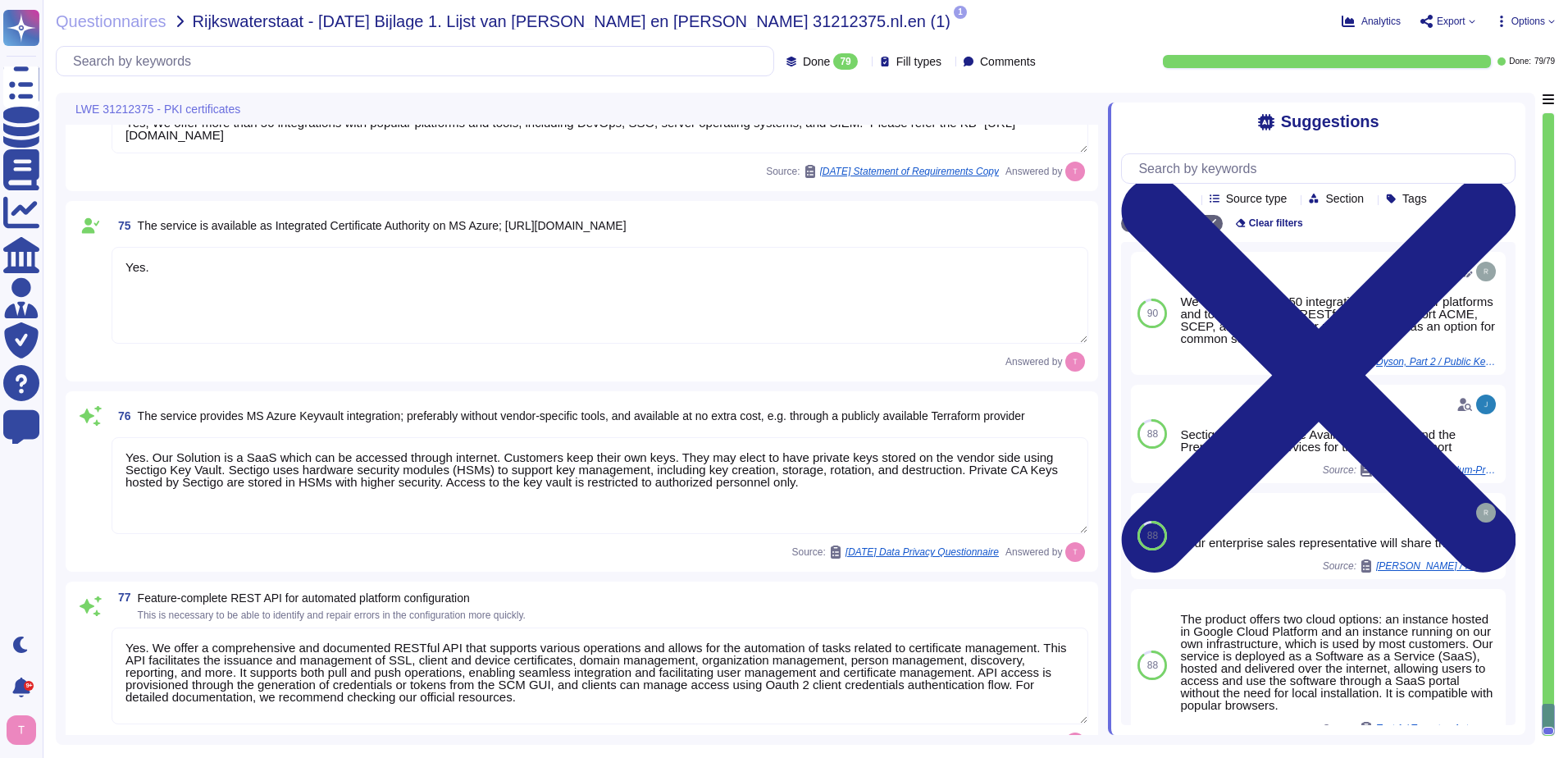
type textarea "We support Azure, AWS, and GCP."
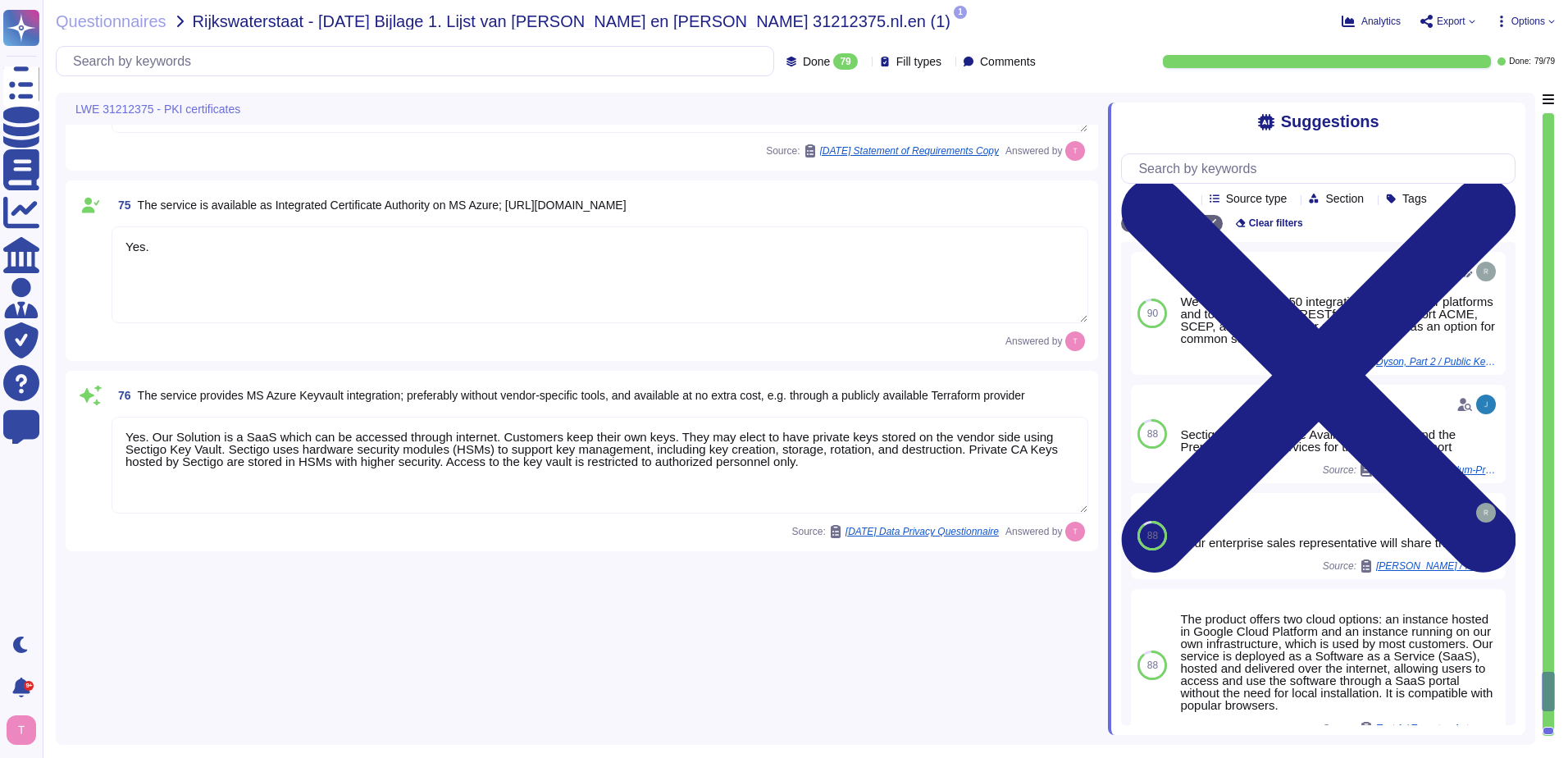
type textarea "Yes. Sectigo provides comprehensive logging and auditing features specifically …"
type textarea "Yes. Sectigo provides comprehensive logging capabilities for system access even…"
type textarea "Yes. Our solution offers API support for integration with various tools, includ…"
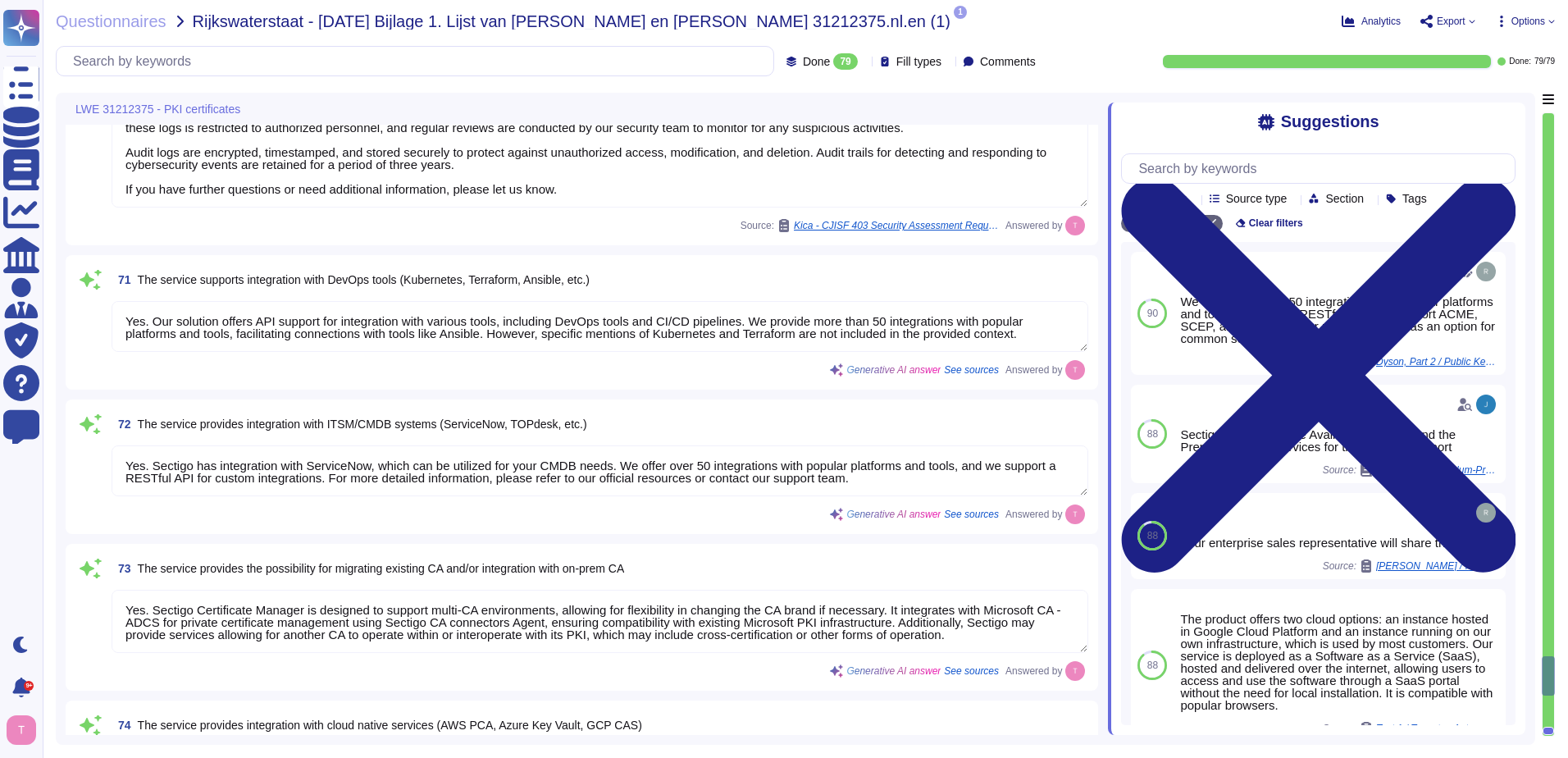
type textarea "Yes. We offer a comprehensive and documented RESTful API that supports various …"
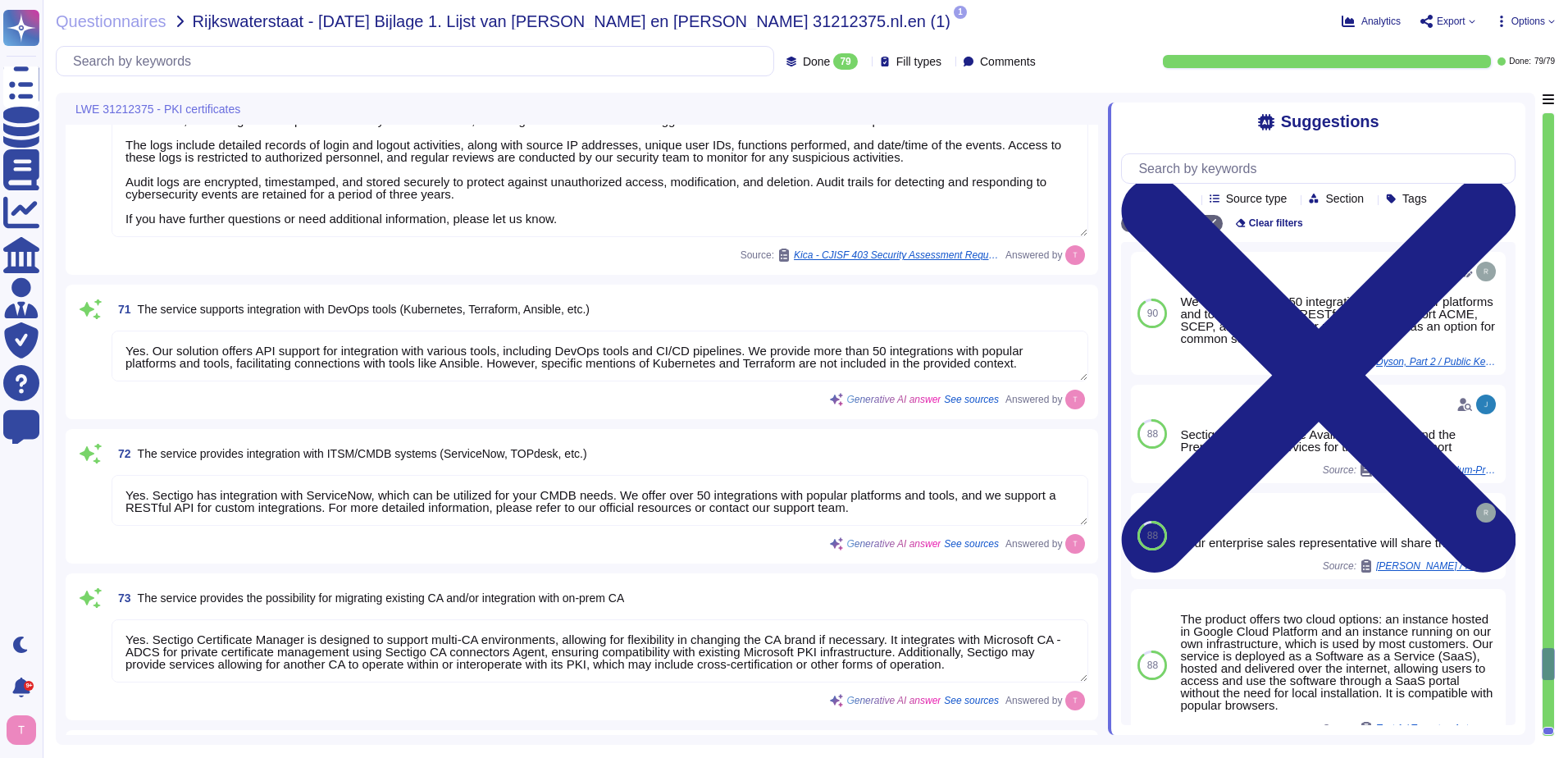
type textarea "Yes."
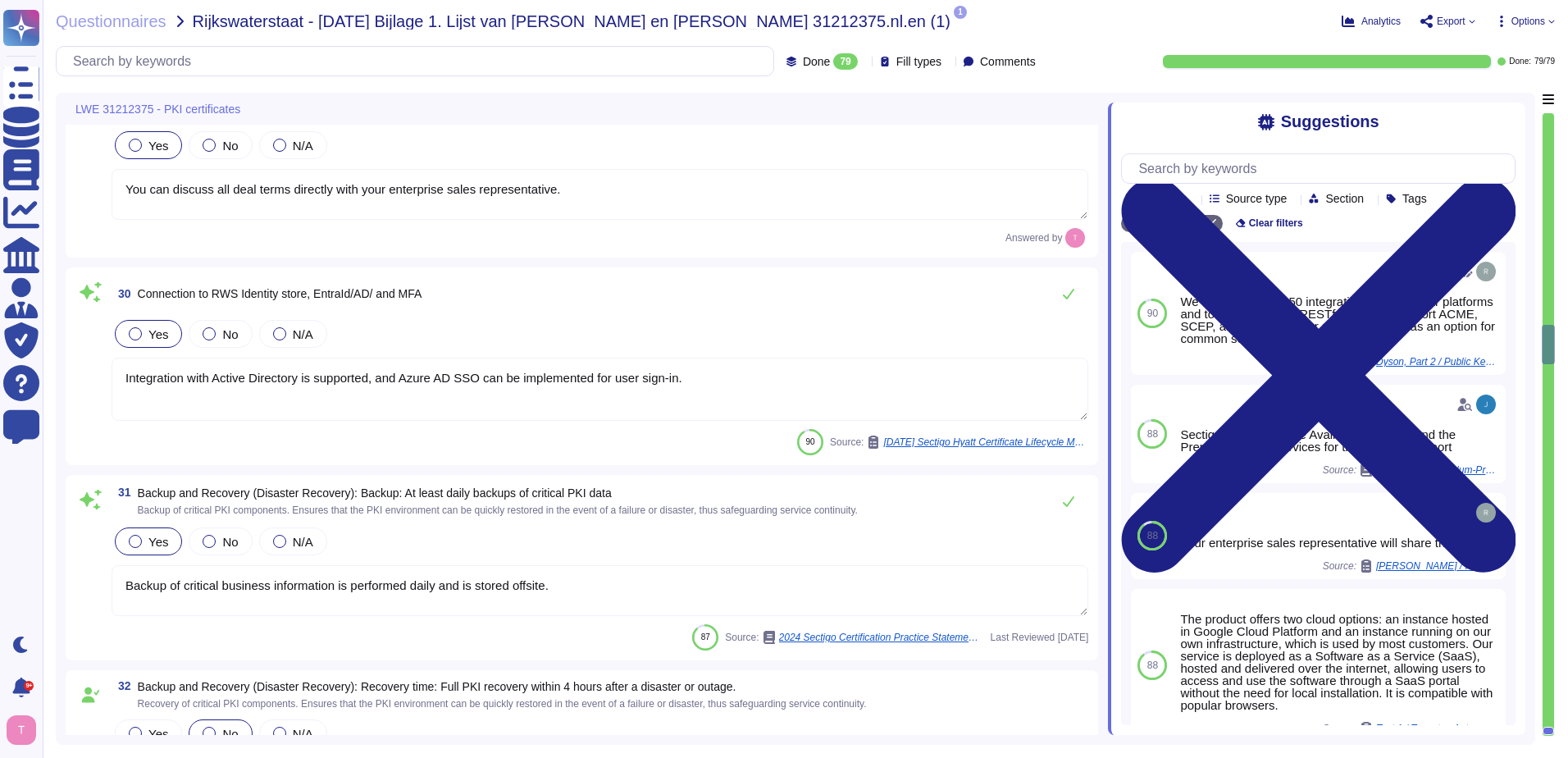
scroll to position [5485, 0]
